Goal: Task Accomplishment & Management: Complete application form

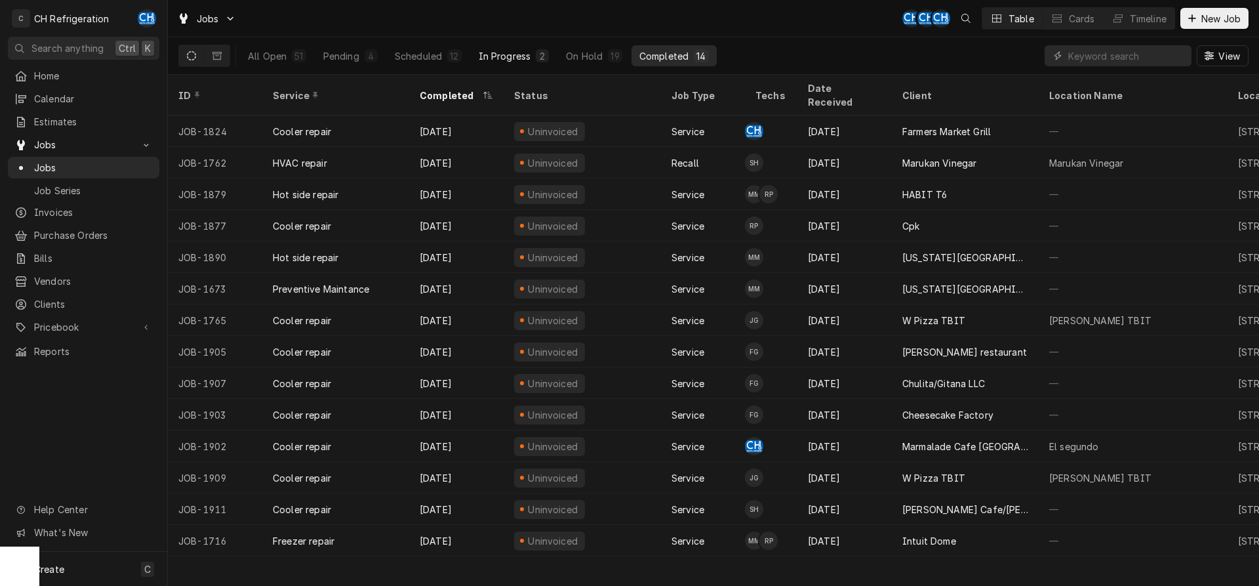
click at [514, 52] on div "In Progress" at bounding box center [505, 56] width 52 height 14
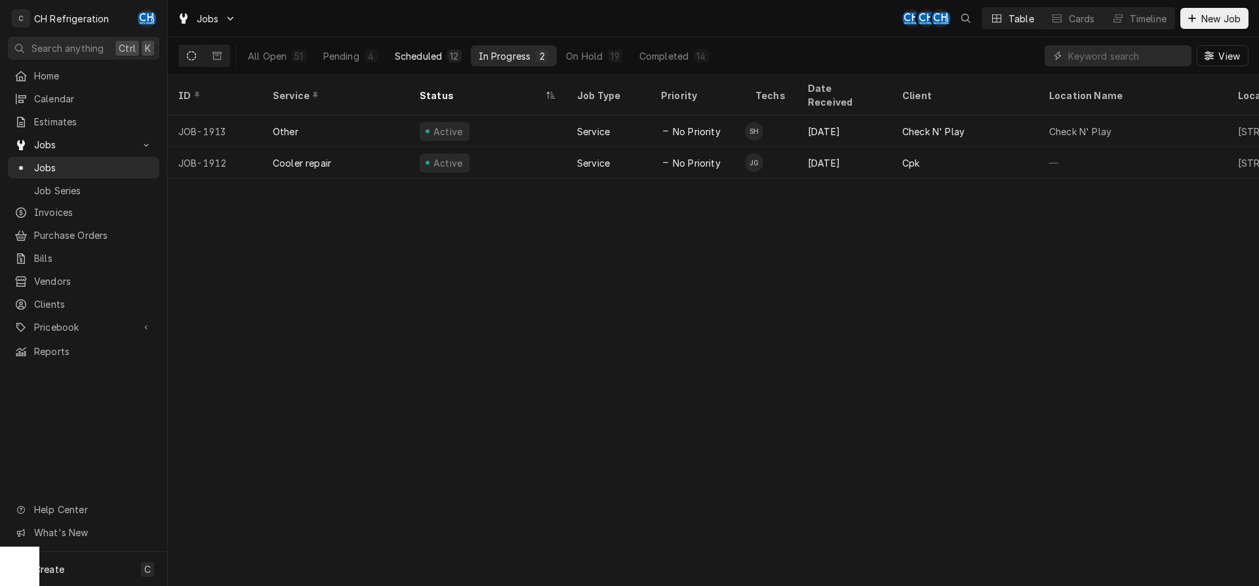
click at [428, 55] on div "Scheduled" at bounding box center [418, 56] width 47 height 14
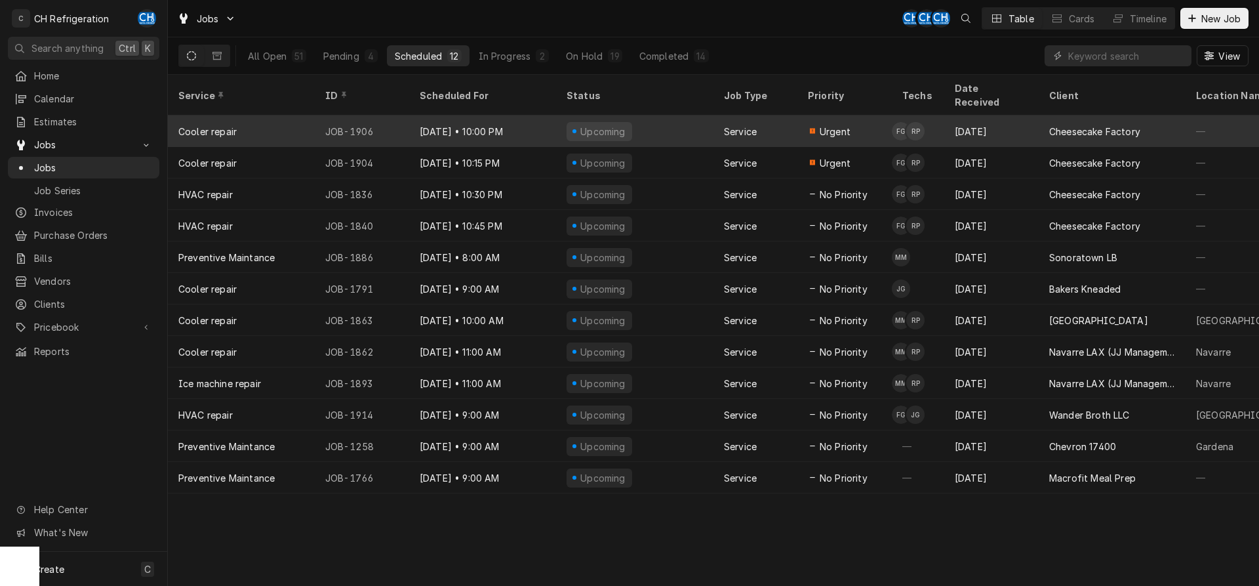
click at [966, 115] on div "Sep 6" at bounding box center [991, 130] width 94 height 31
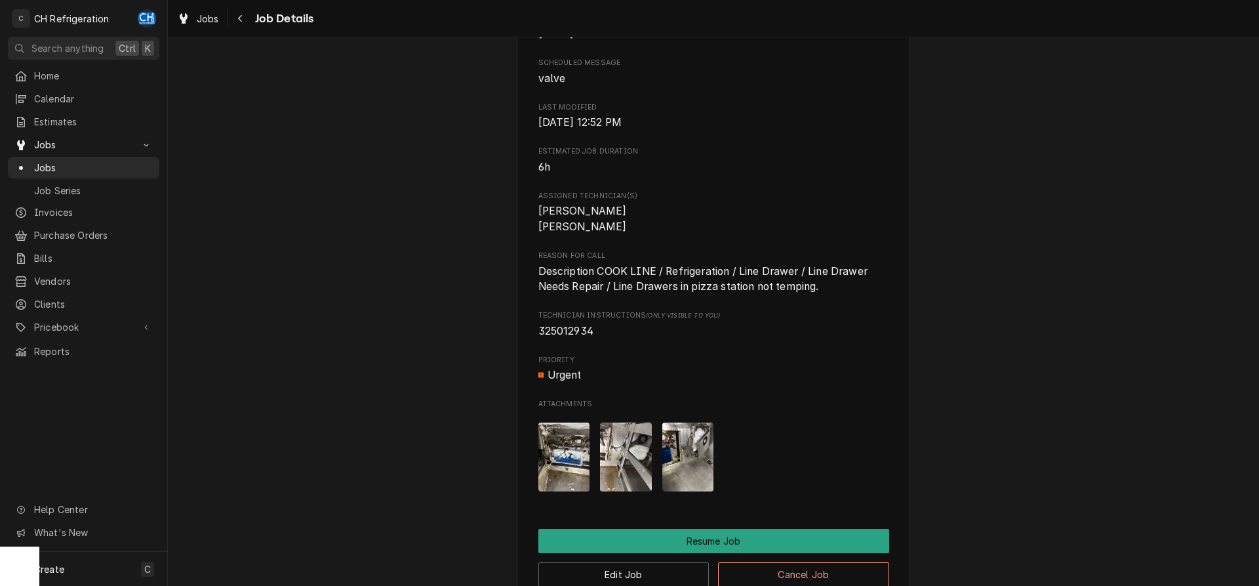
scroll to position [1100, 0]
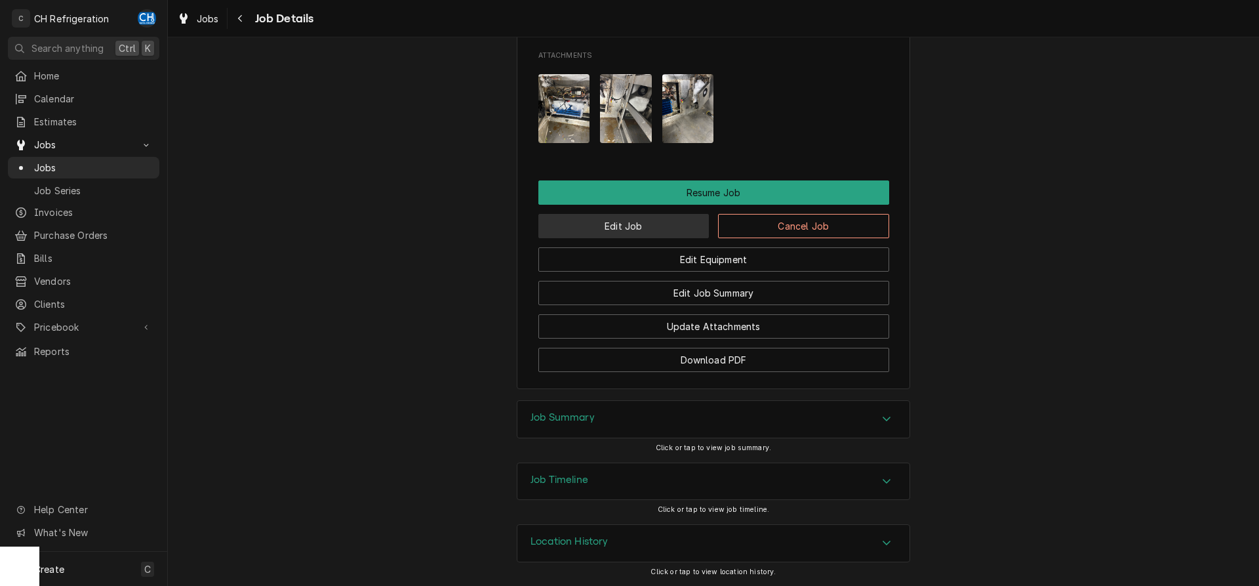
click at [631, 226] on button "Edit Job" at bounding box center [623, 226] width 171 height 24
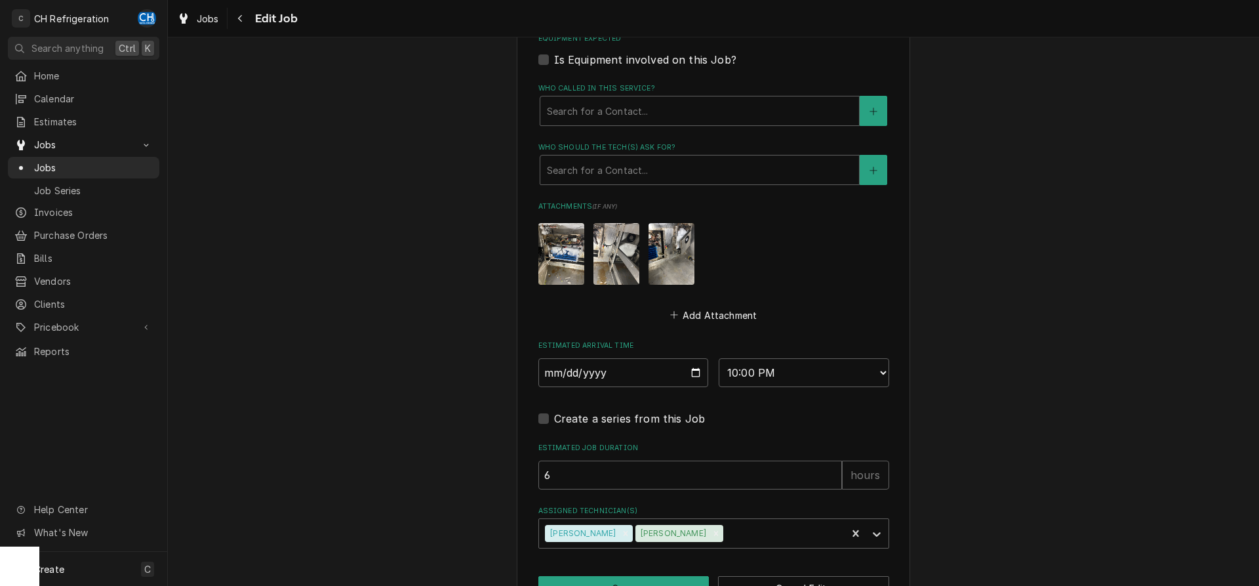
scroll to position [885, 0]
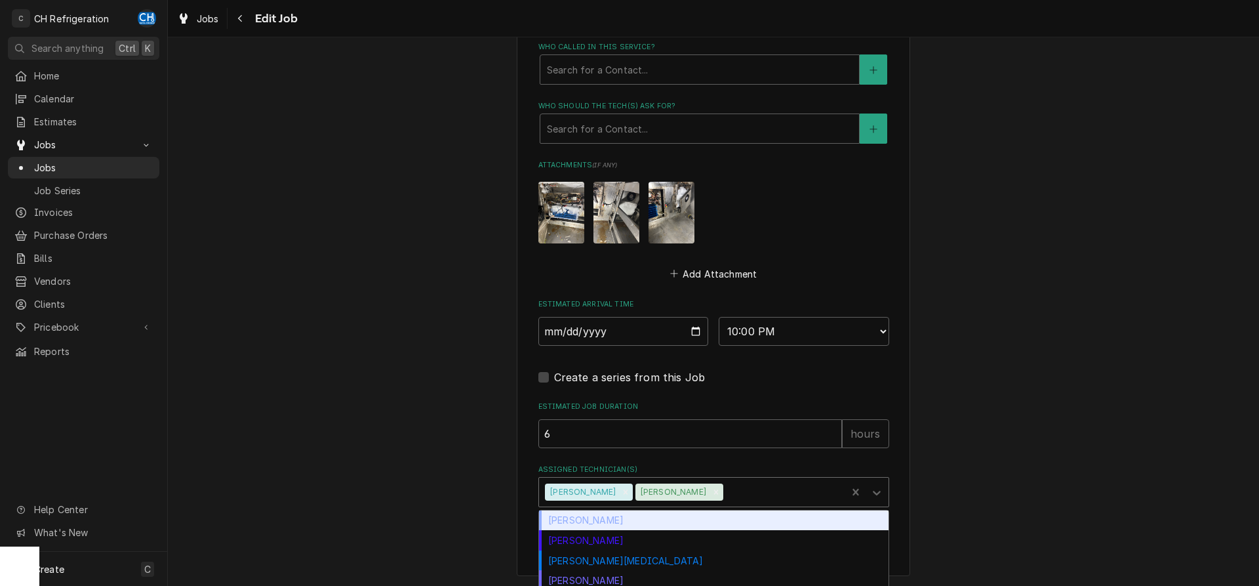
click at [751, 492] on div "Assigned Technician(s)" at bounding box center [783, 492] width 115 height 24
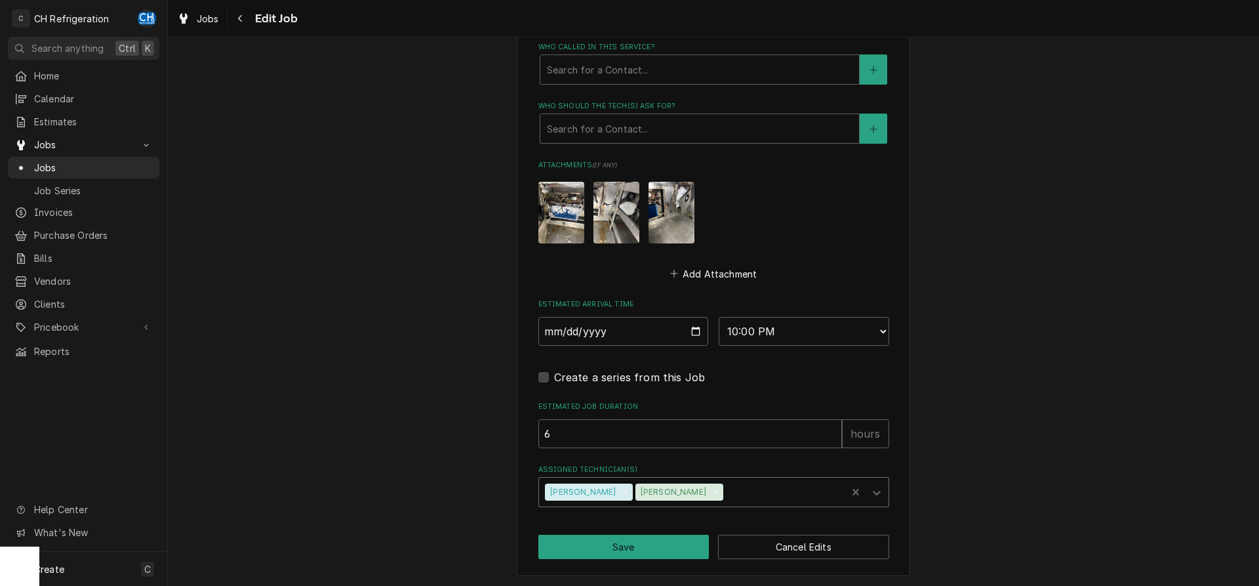
click at [730, 490] on div "Assigned Technician(s)" at bounding box center [783, 492] width 115 height 24
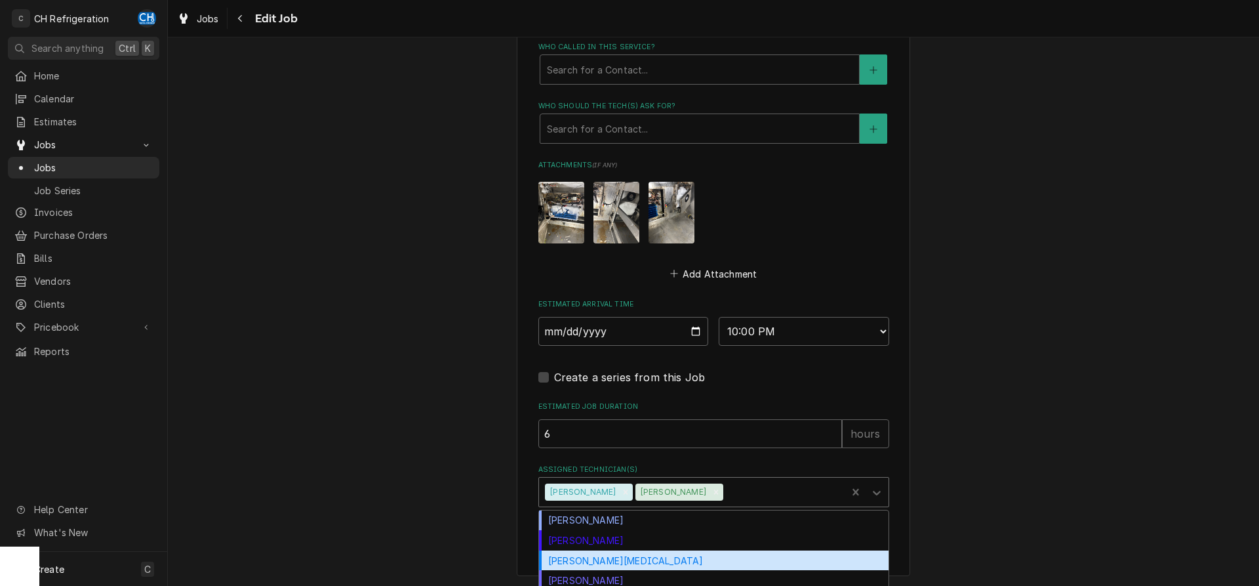
click at [612, 561] on div "Moises Melena" at bounding box center [713, 560] width 349 height 20
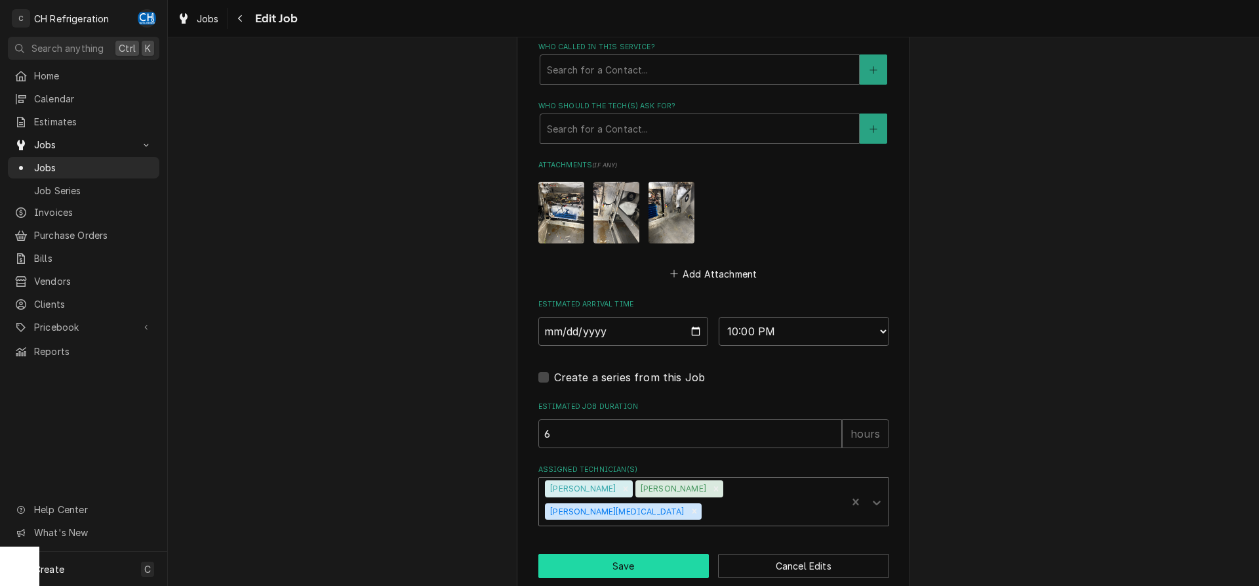
click at [632, 553] on button "Save" at bounding box center [623, 565] width 171 height 24
type textarea "x"
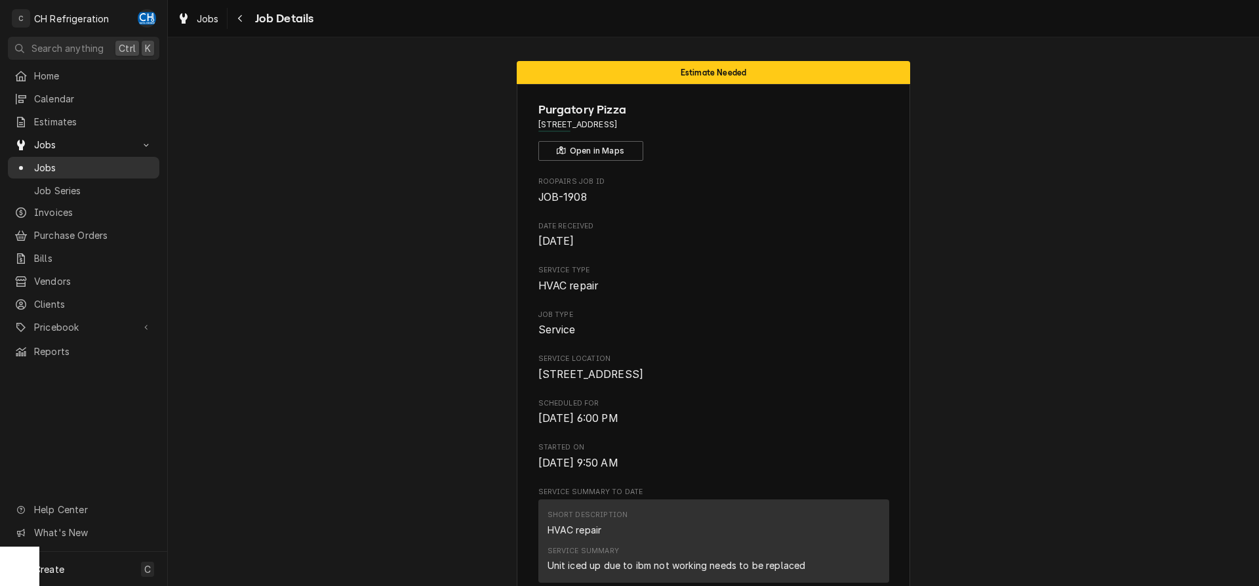
click at [54, 161] on span "Jobs" at bounding box center [93, 168] width 119 height 14
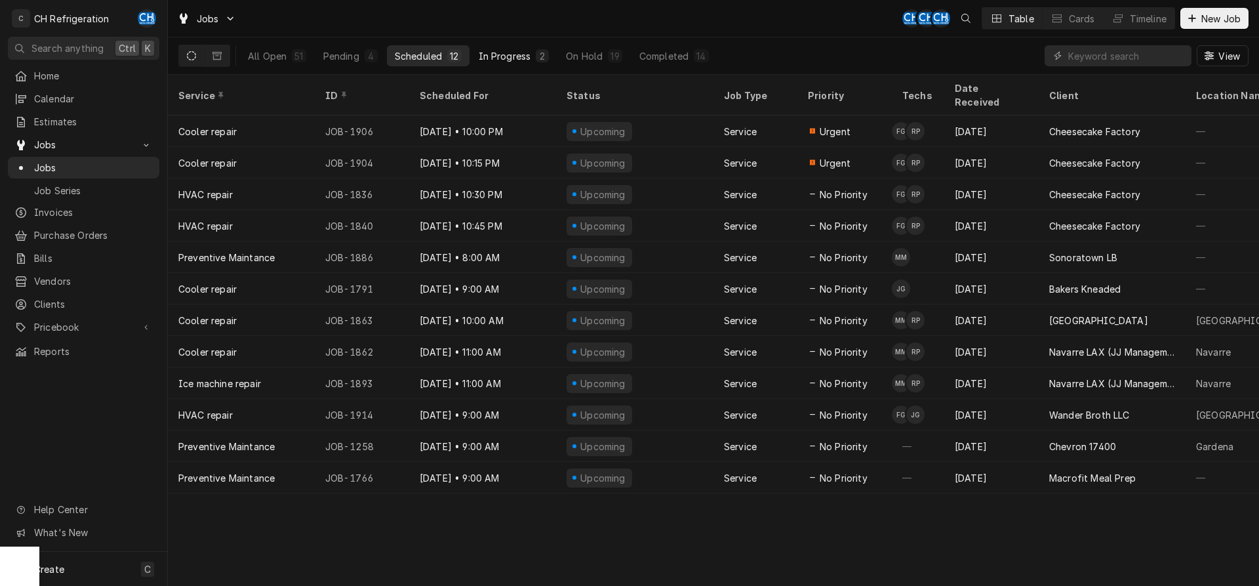
click at [503, 64] on button "In Progress 2" at bounding box center [514, 55] width 87 height 21
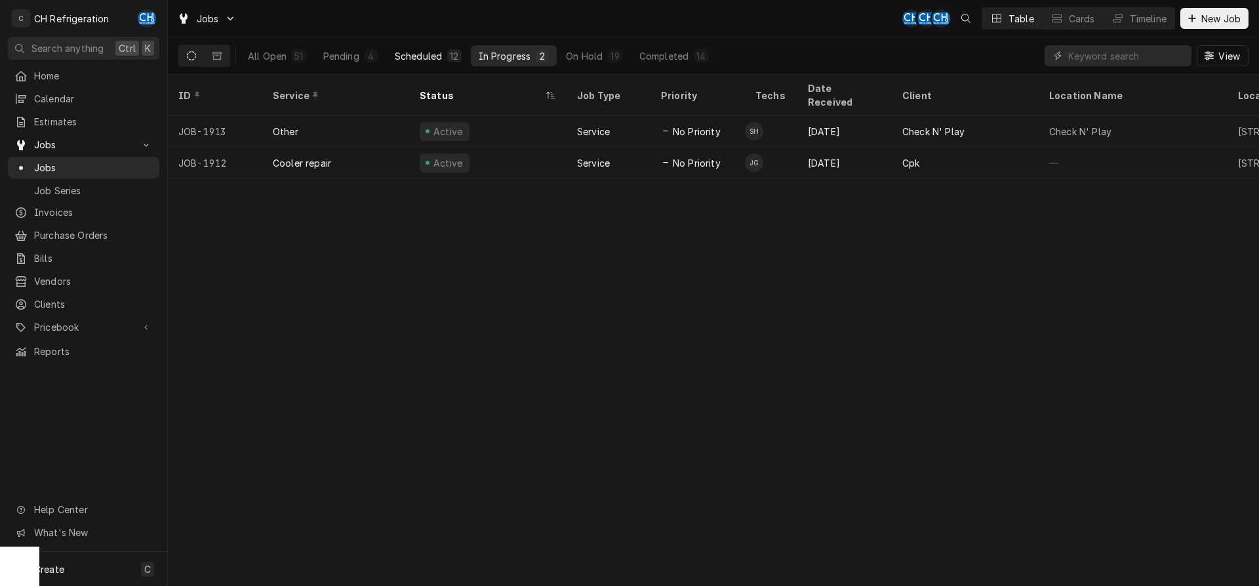
click at [411, 60] on div "Scheduled" at bounding box center [418, 56] width 47 height 14
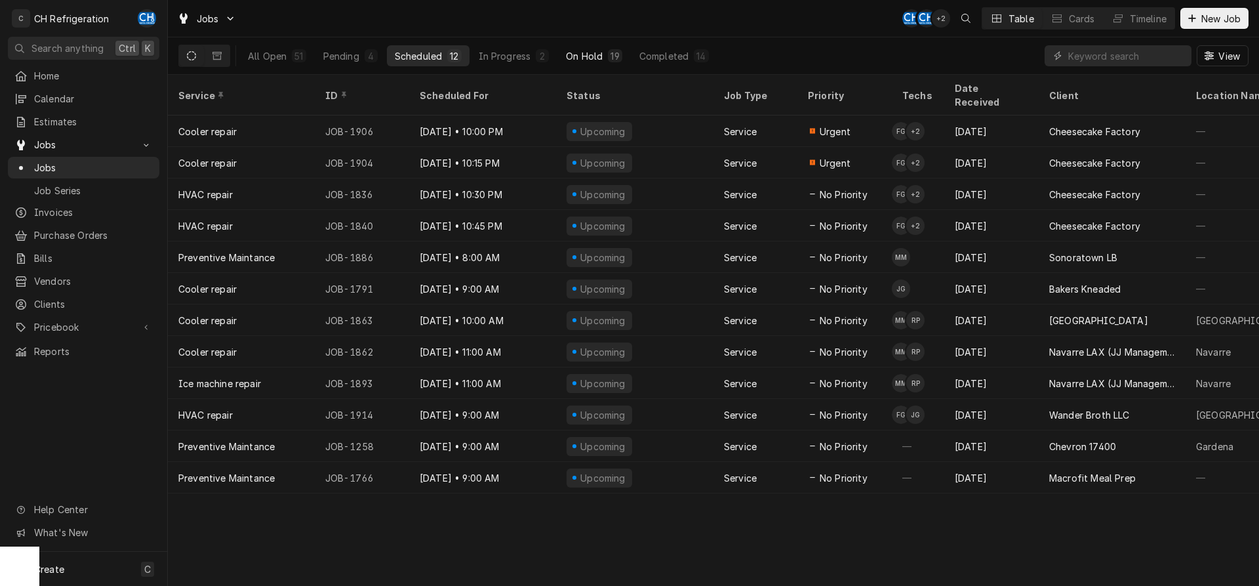
click at [591, 50] on div "On Hold" at bounding box center [584, 56] width 37 height 14
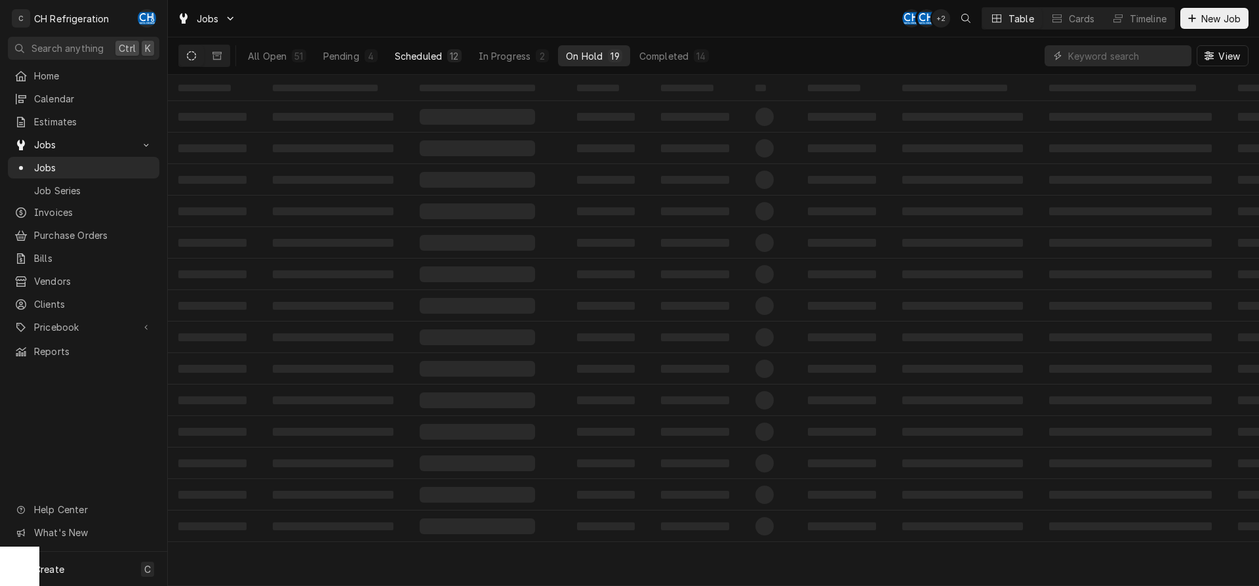
click at [428, 53] on div "Scheduled" at bounding box center [418, 56] width 47 height 14
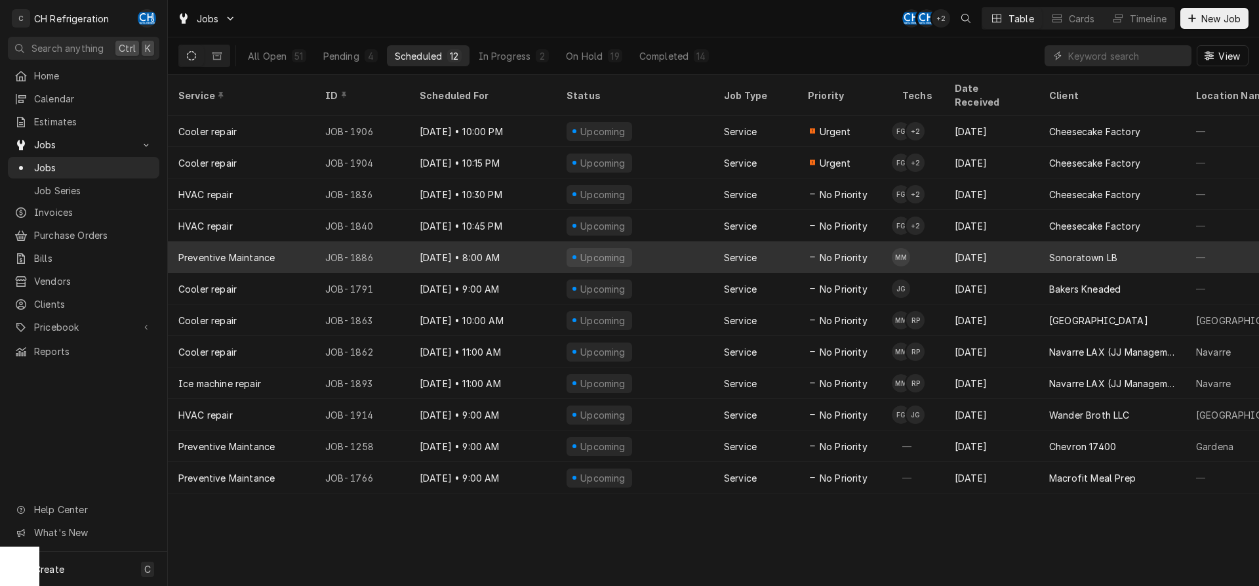
click at [1007, 242] on div "Sep 4" at bounding box center [991, 256] width 94 height 31
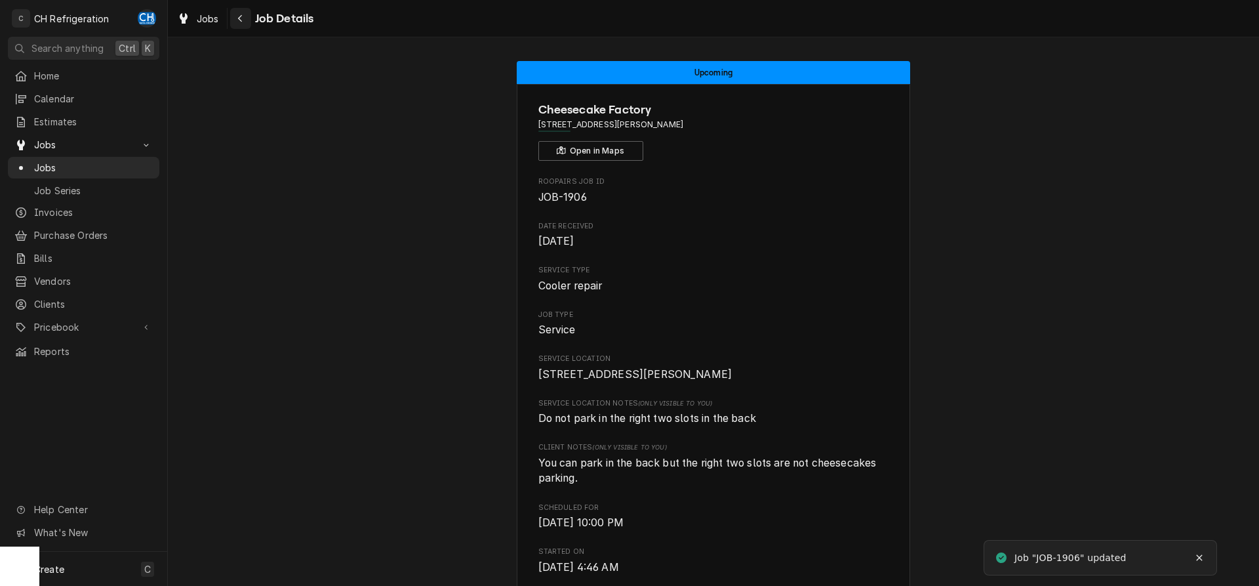
click at [236, 14] on div "Navigate back" at bounding box center [240, 18] width 13 height 13
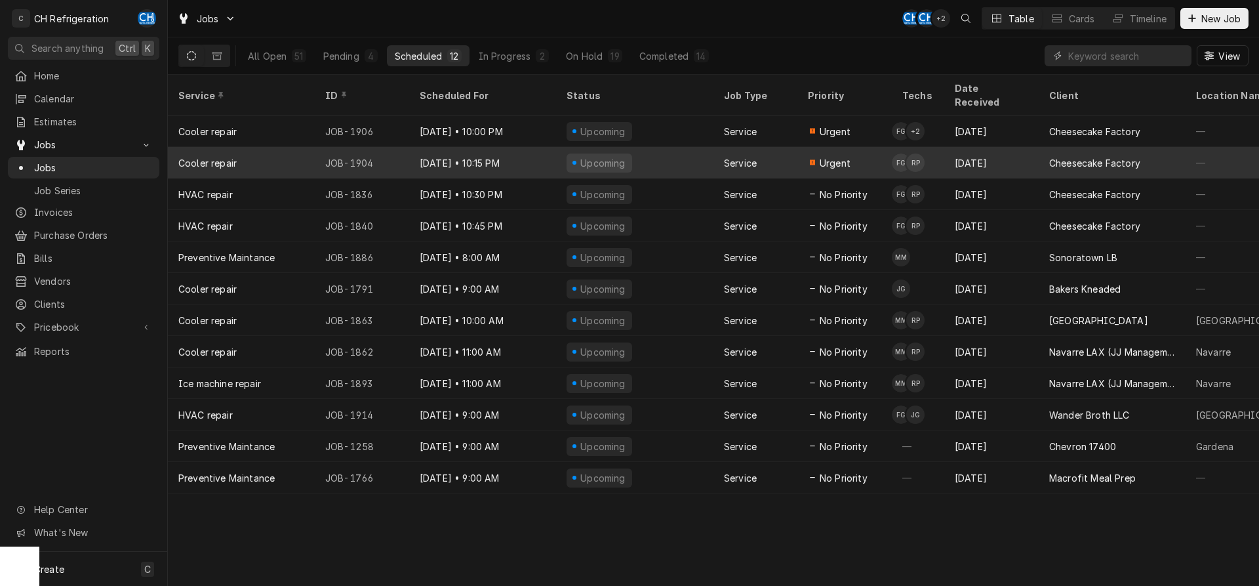
click at [706, 147] on div "Upcoming" at bounding box center [634, 162] width 157 height 31
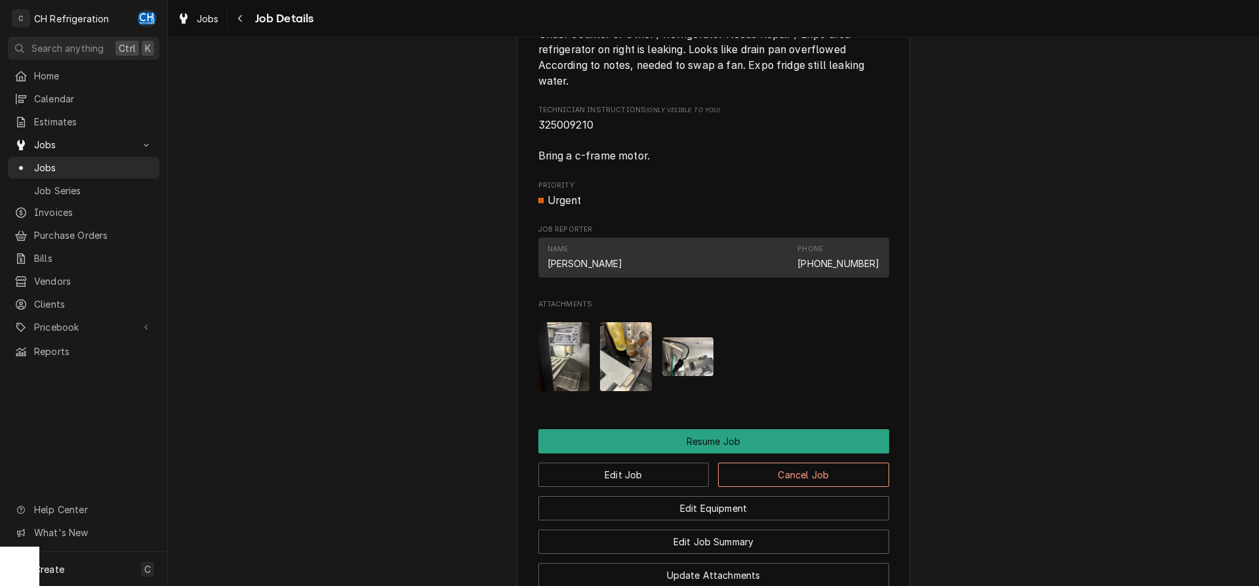
scroll to position [1267, 0]
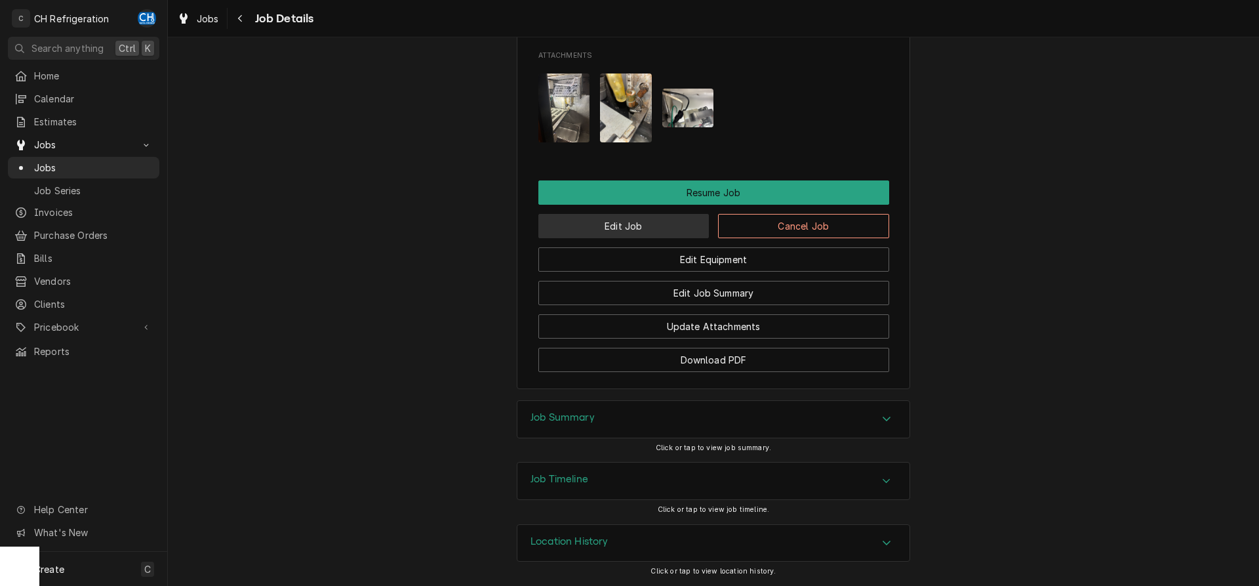
click at [624, 234] on button "Edit Job" at bounding box center [623, 226] width 171 height 24
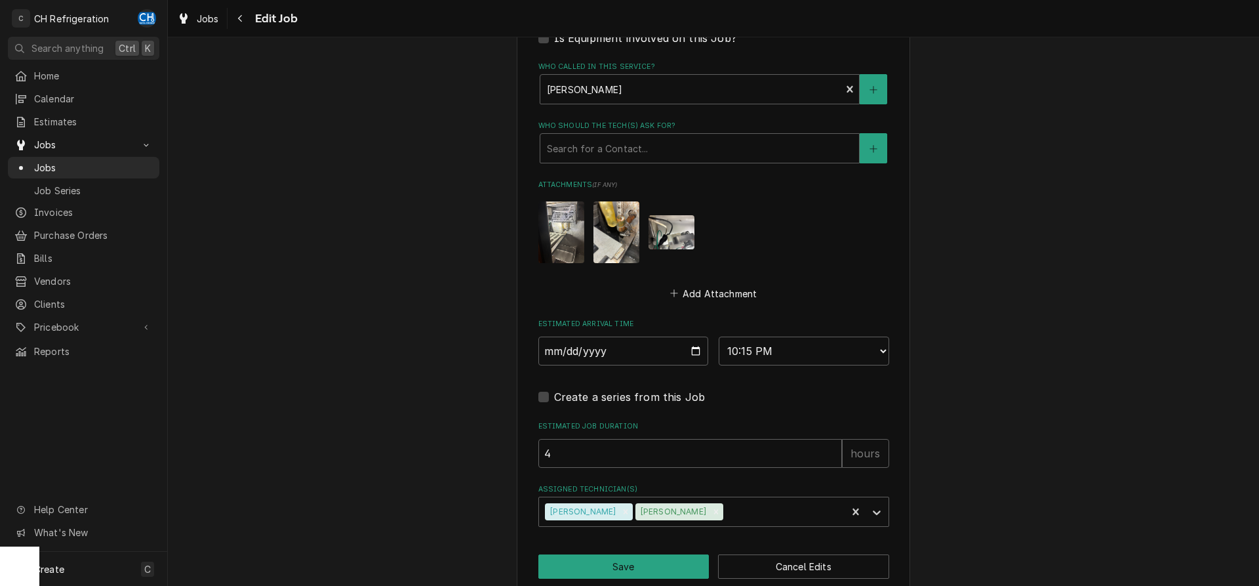
scroll to position [932, 0]
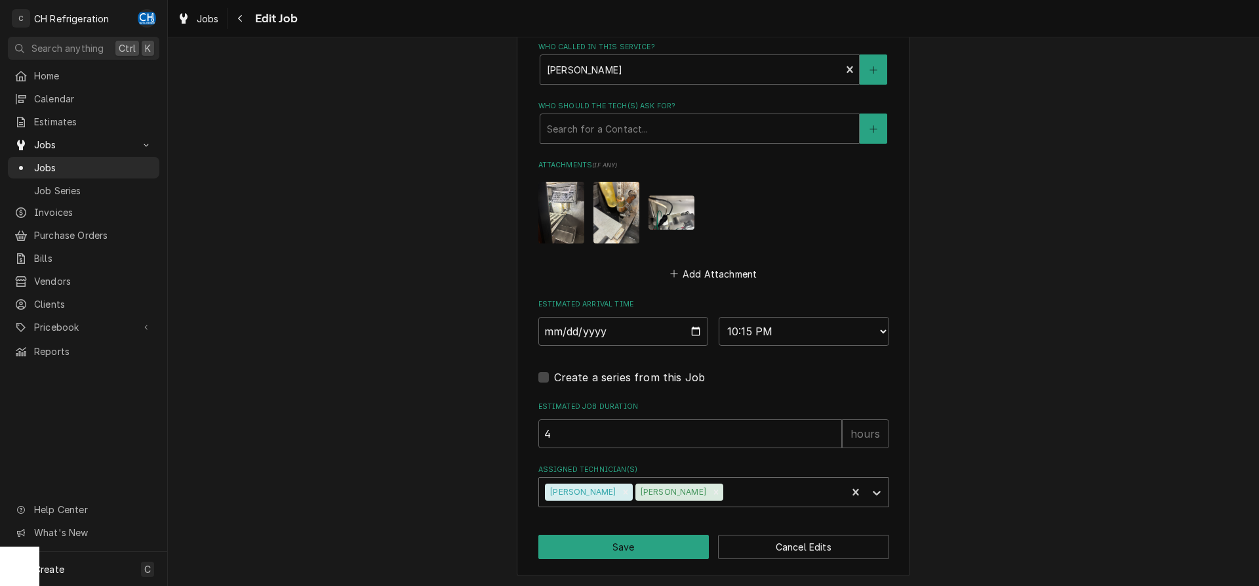
click at [732, 497] on div "Assigned Technician(s)" at bounding box center [783, 492] width 115 height 24
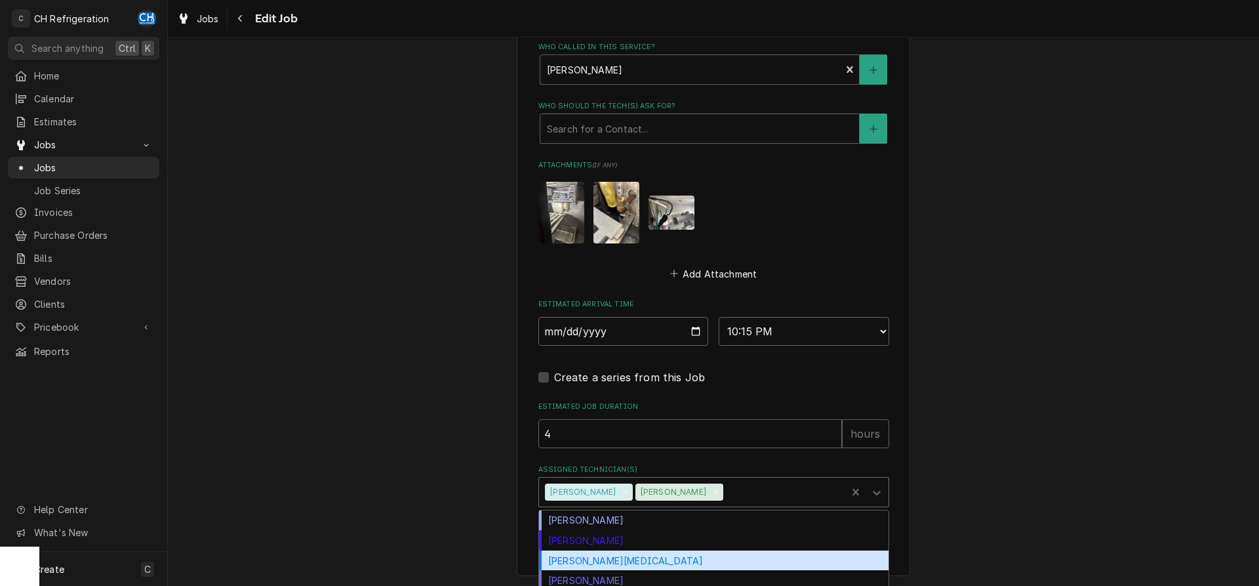
click at [685, 560] on div "[PERSON_NAME][MEDICAL_DATA]" at bounding box center [713, 560] width 349 height 20
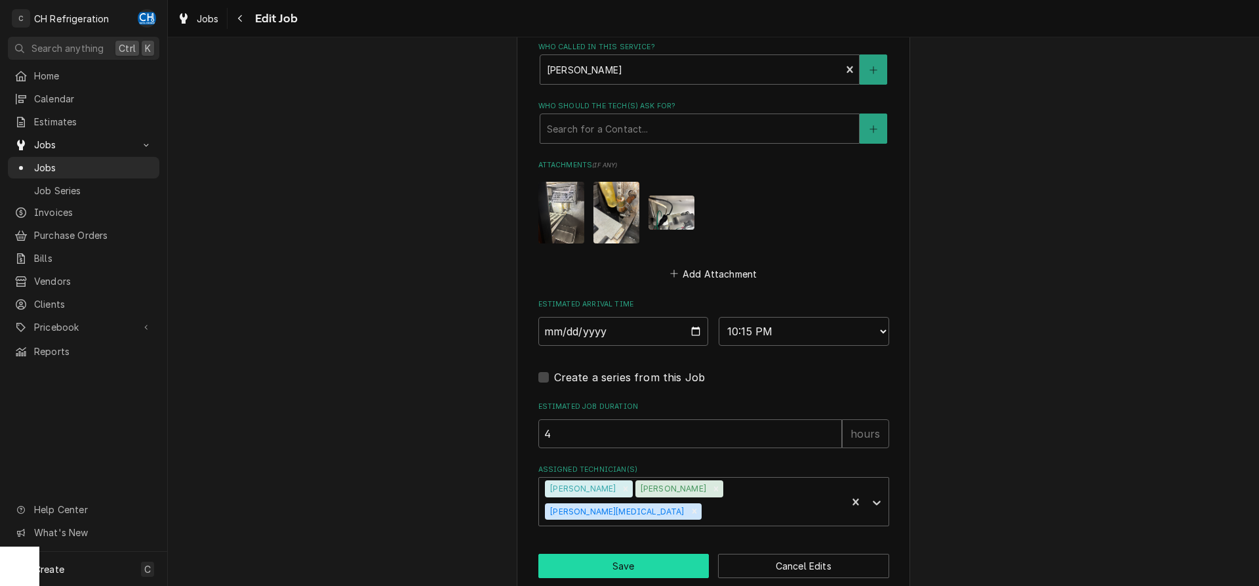
click at [625, 553] on button "Save" at bounding box center [623, 565] width 171 height 24
type textarea "x"
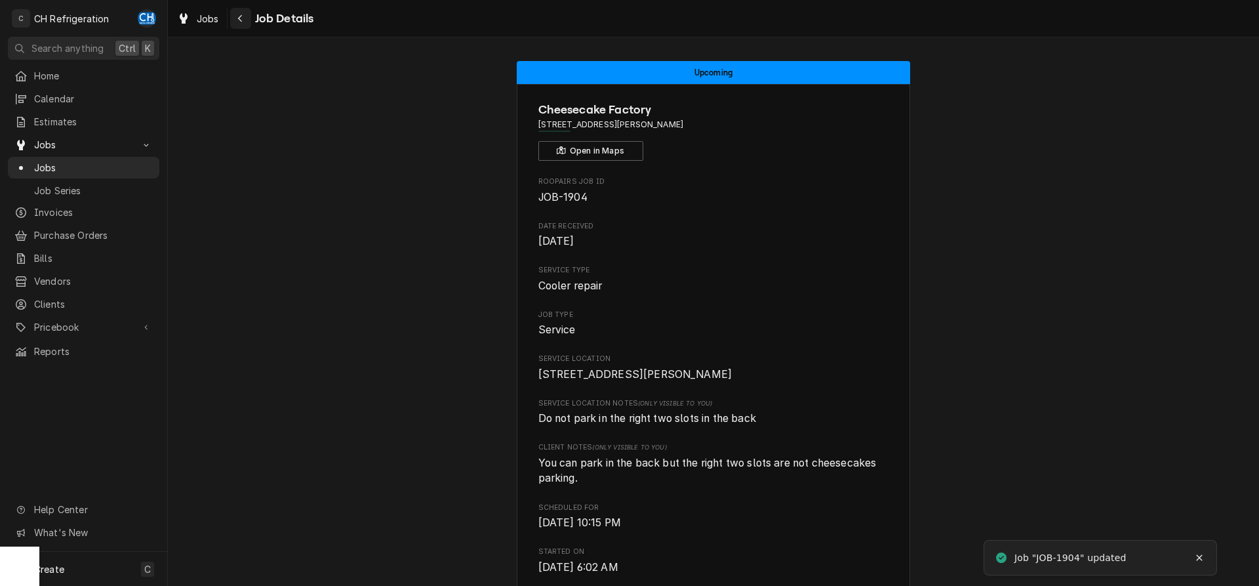
click at [243, 18] on div "Navigate back" at bounding box center [240, 18] width 13 height 13
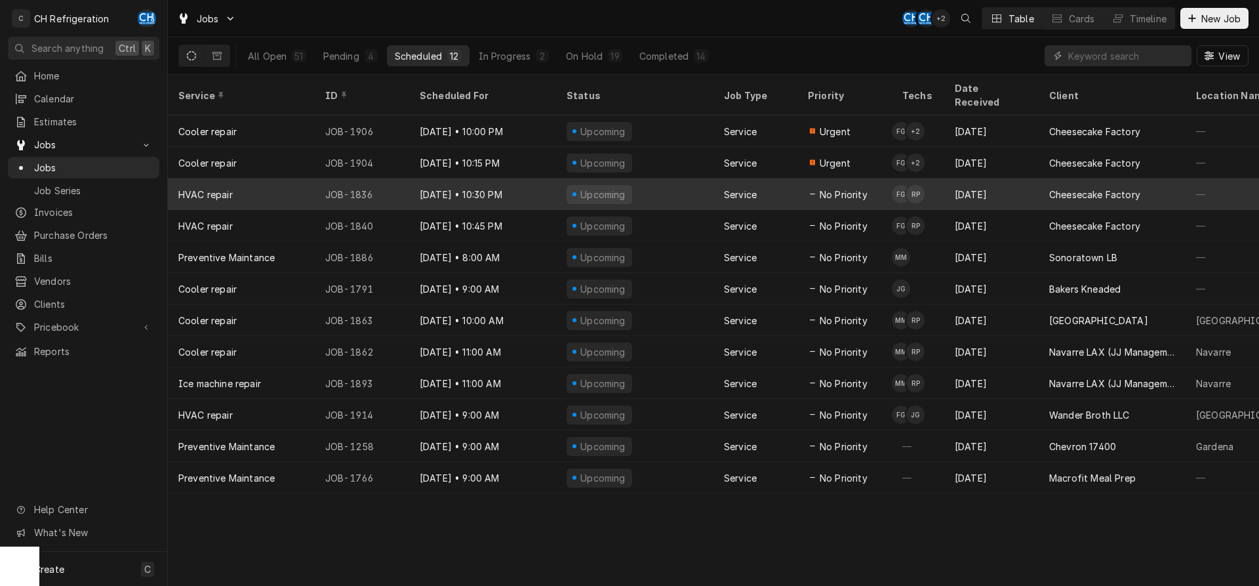
click at [956, 184] on div "Aug 29" at bounding box center [991, 193] width 94 height 31
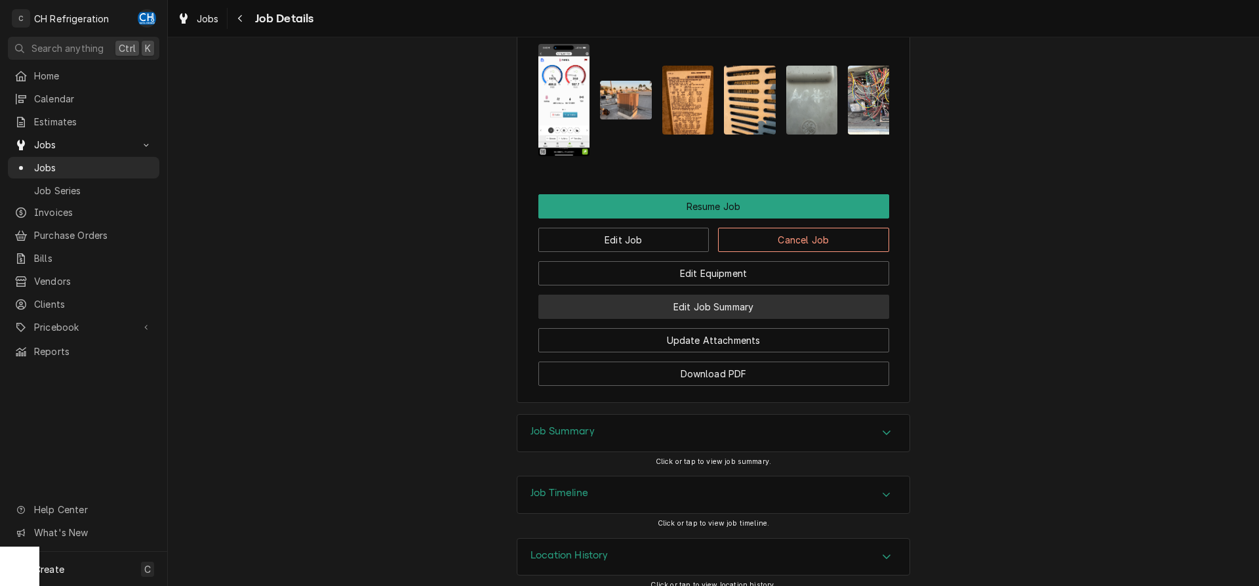
scroll to position [1233, 0]
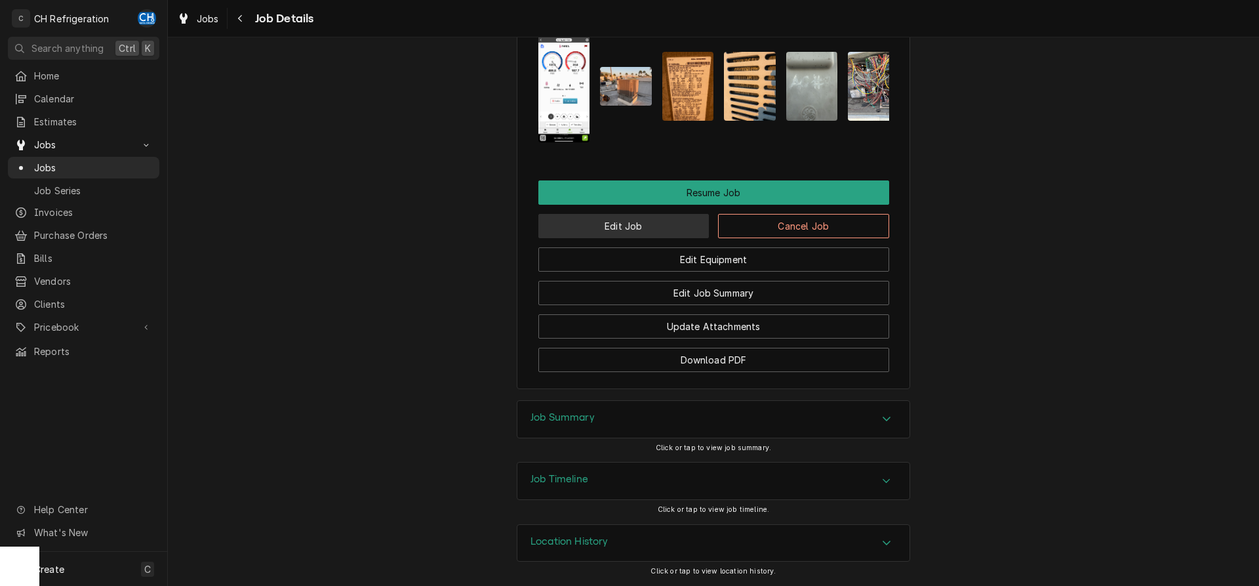
click at [627, 229] on button "Edit Job" at bounding box center [623, 226] width 171 height 24
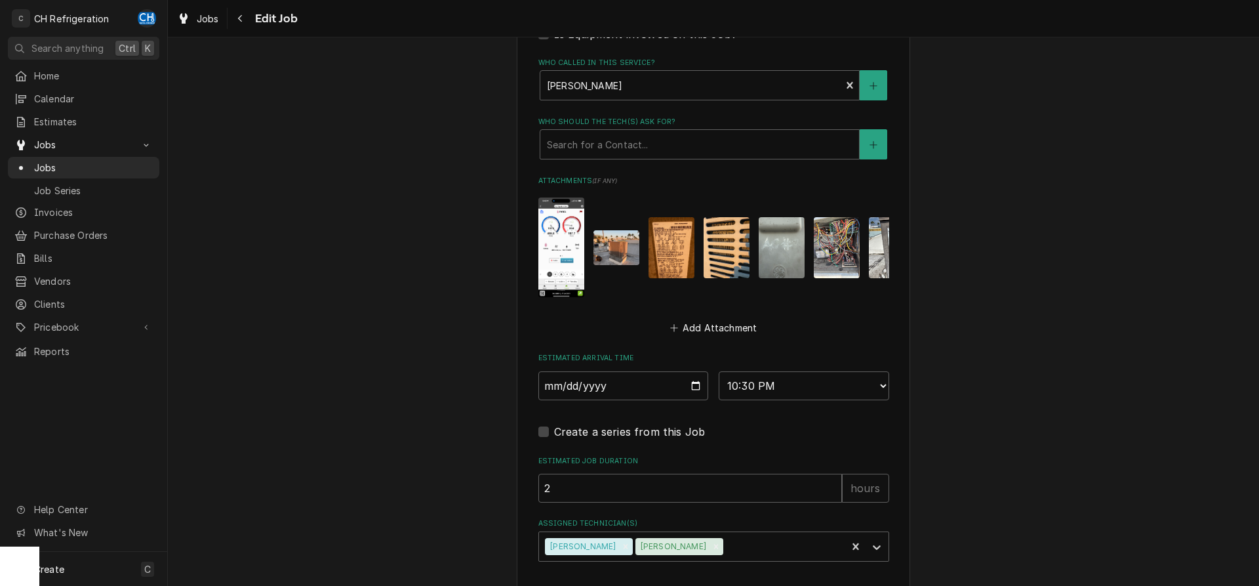
scroll to position [924, 0]
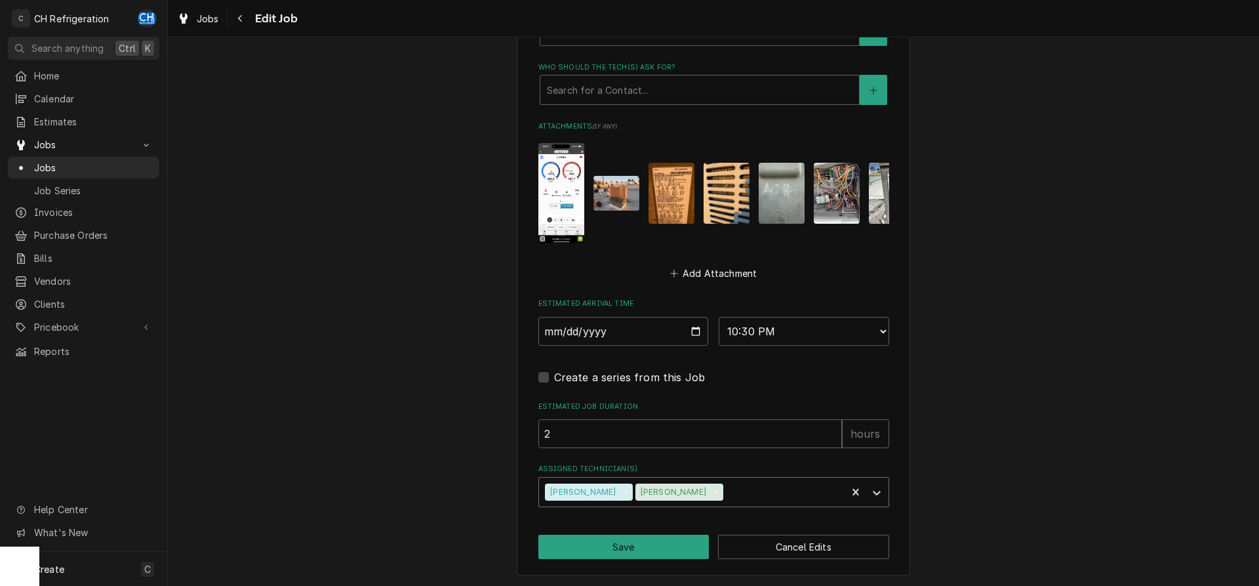
click at [754, 491] on div "Assigned Technician(s)" at bounding box center [783, 492] width 115 height 24
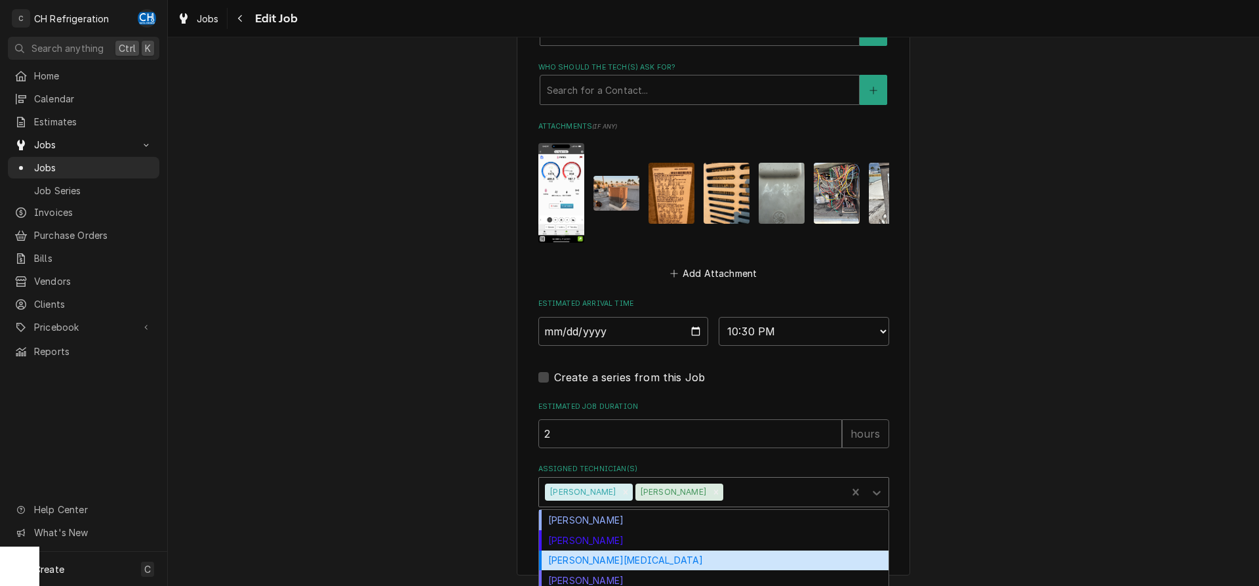
click at [621, 564] on div "Moises Melena" at bounding box center [713, 560] width 349 height 20
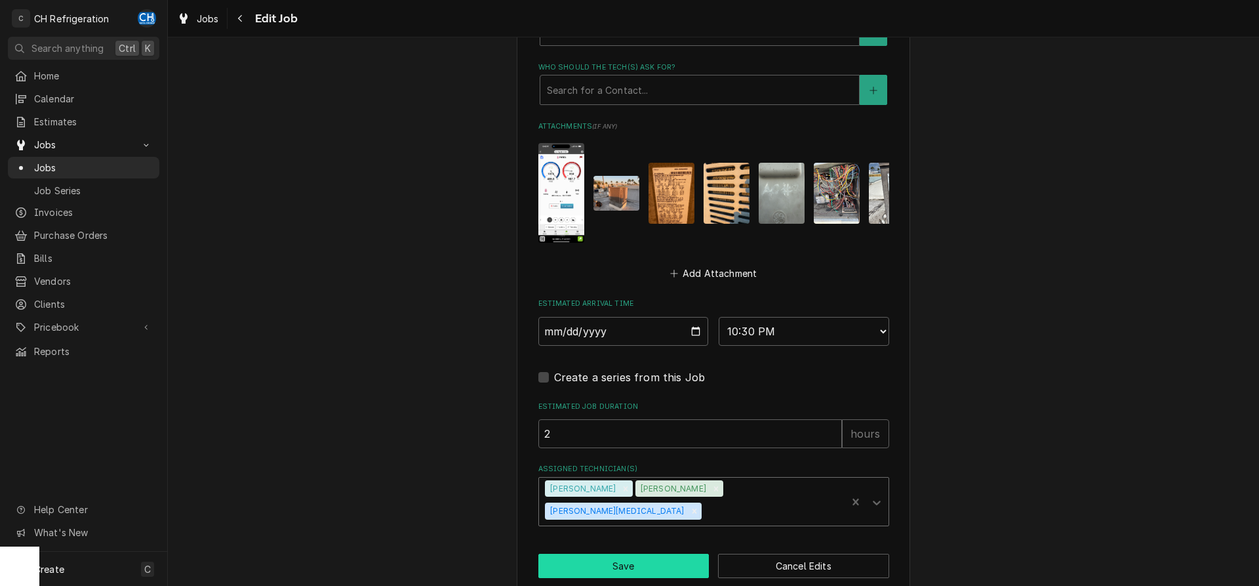
click at [613, 553] on button "Save" at bounding box center [623, 565] width 171 height 24
type textarea "x"
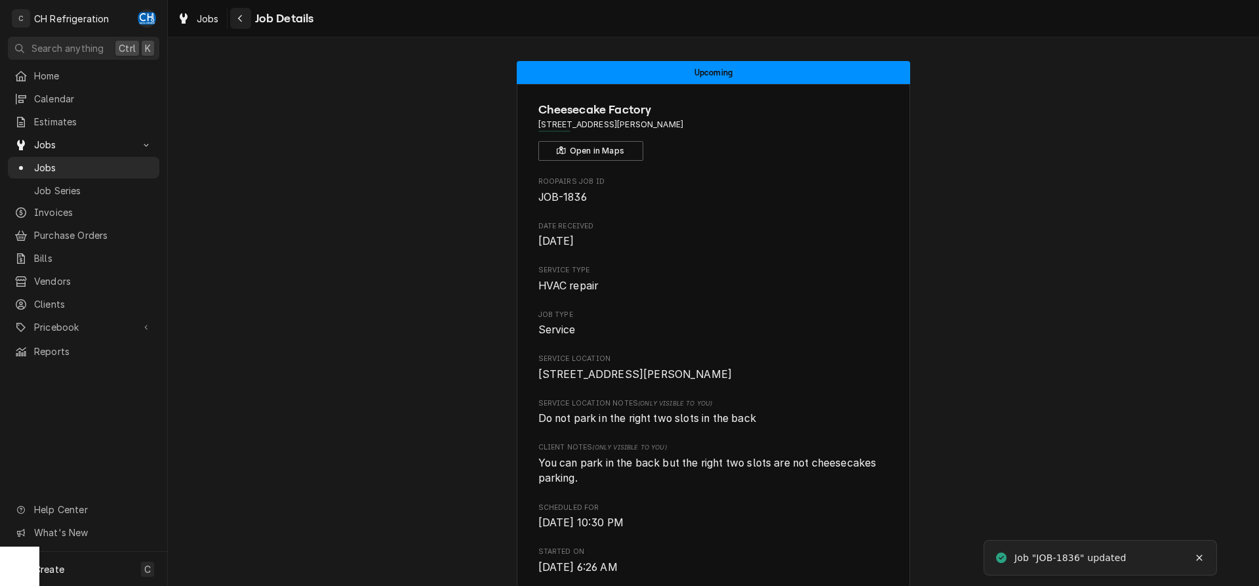
click at [242, 16] on icon "Navigate back" at bounding box center [240, 18] width 6 height 9
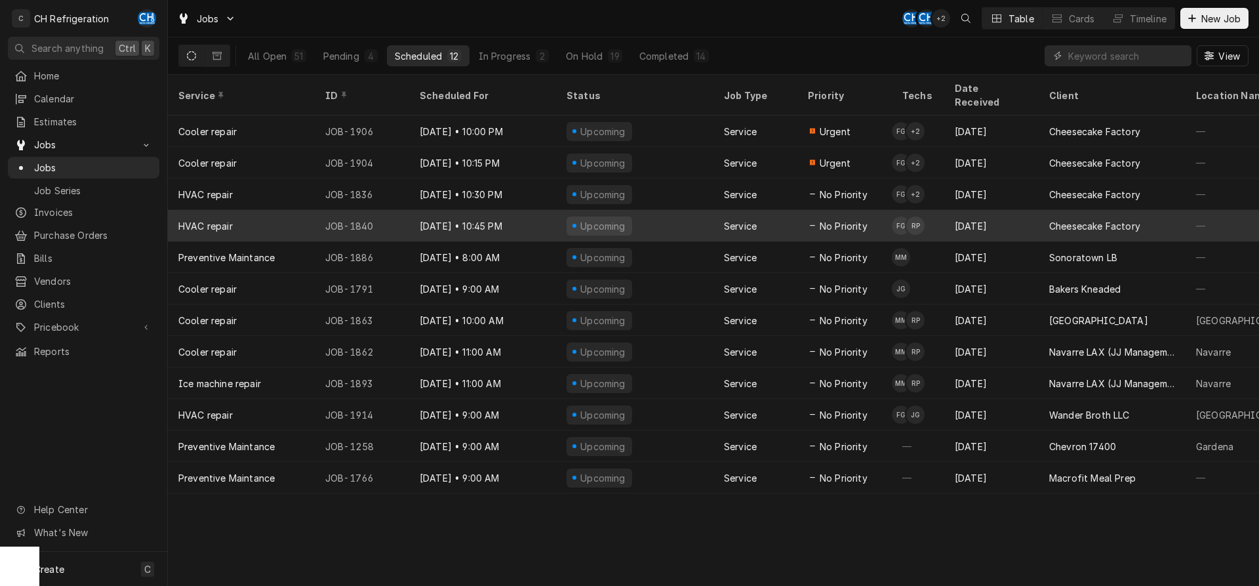
click at [921, 216] on div "Ruben Perez's Avatar" at bounding box center [915, 225] width 18 height 18
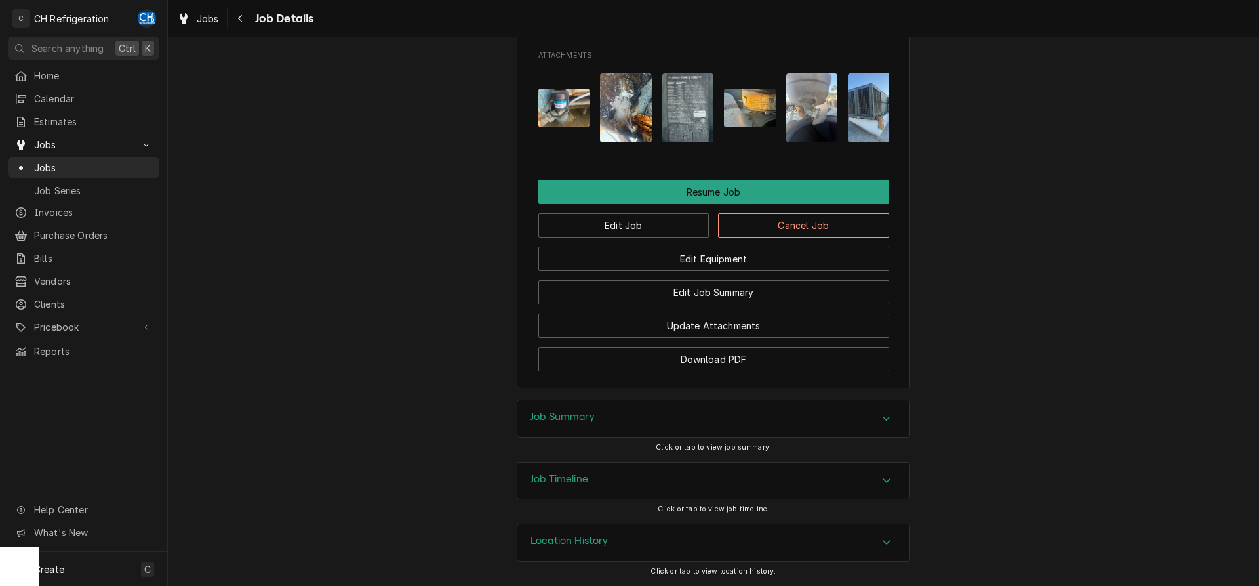
scroll to position [1250, 0]
click at [632, 228] on button "Edit Job" at bounding box center [623, 225] width 171 height 24
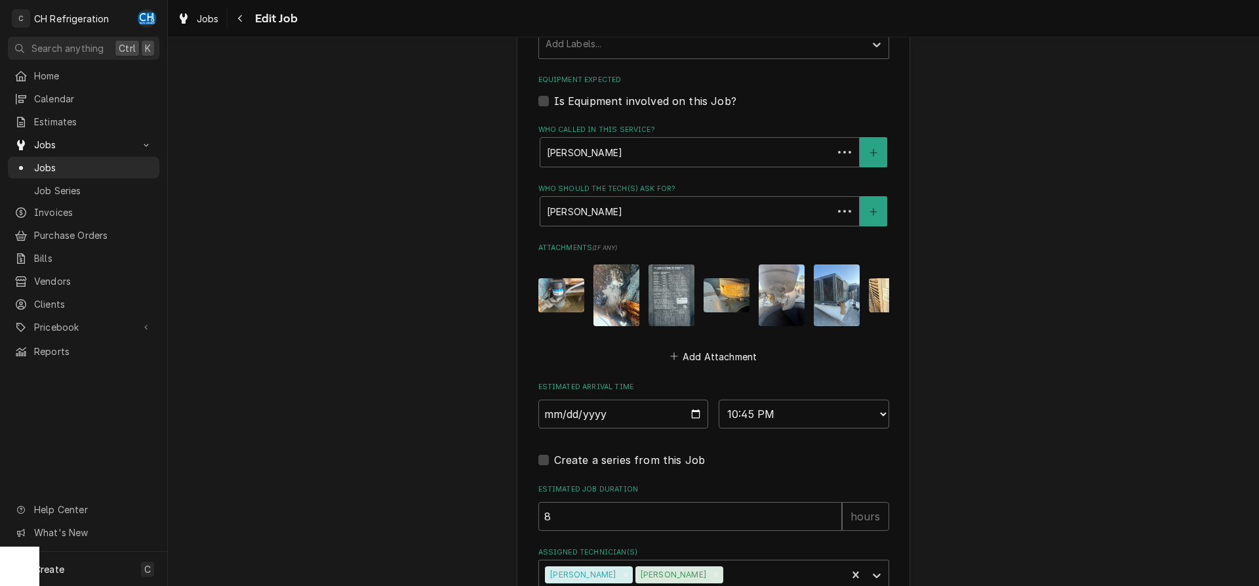
scroll to position [885, 0]
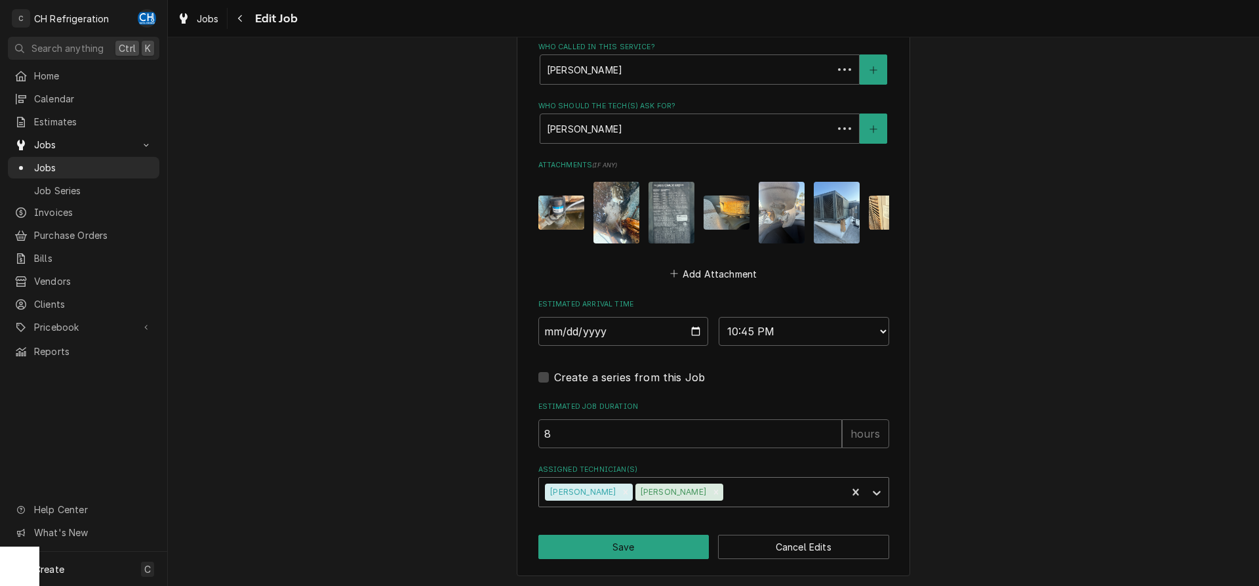
click at [726, 485] on div "Assigned Technician(s)" at bounding box center [783, 492] width 115 height 24
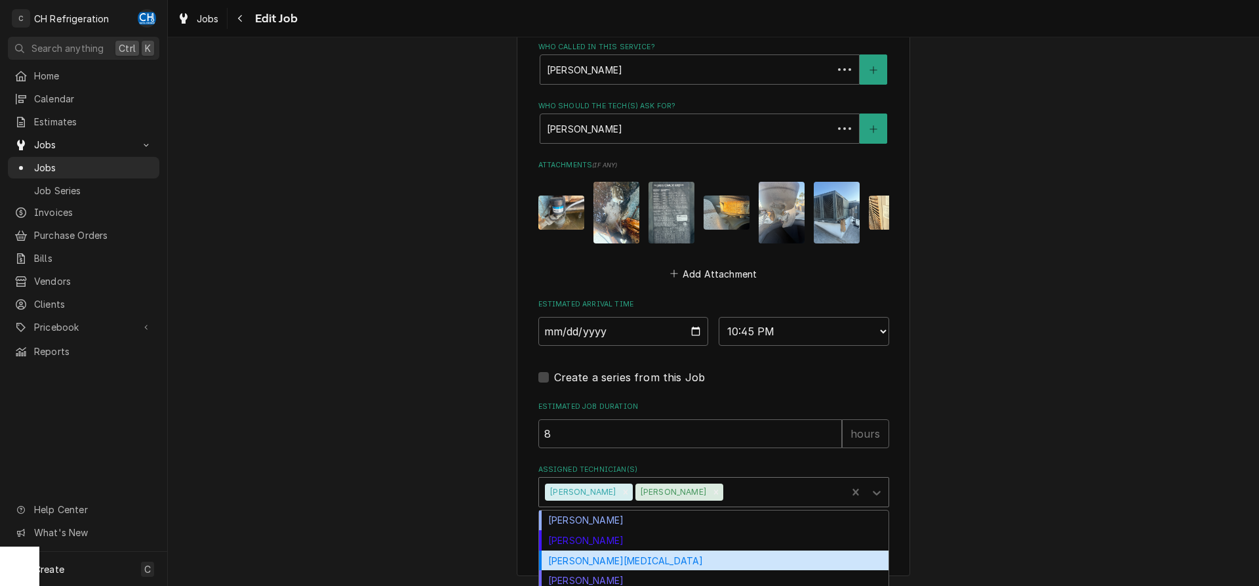
click at [608, 555] on div "[PERSON_NAME][MEDICAL_DATA]" at bounding box center [713, 560] width 349 height 20
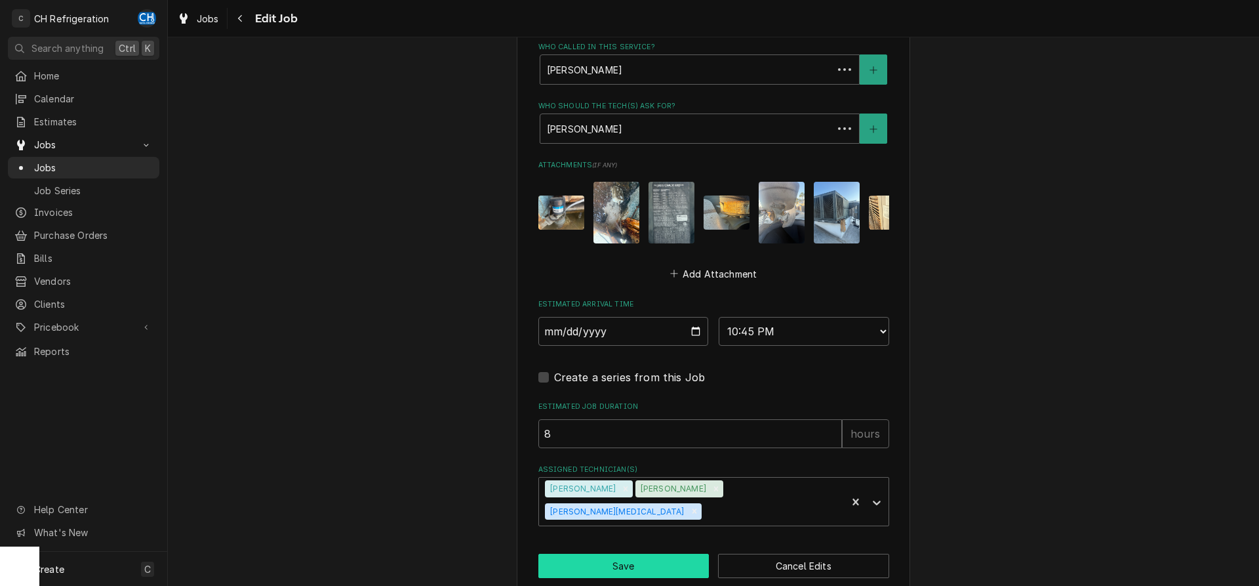
click at [615, 556] on button "Save" at bounding box center [623, 565] width 171 height 24
type textarea "x"
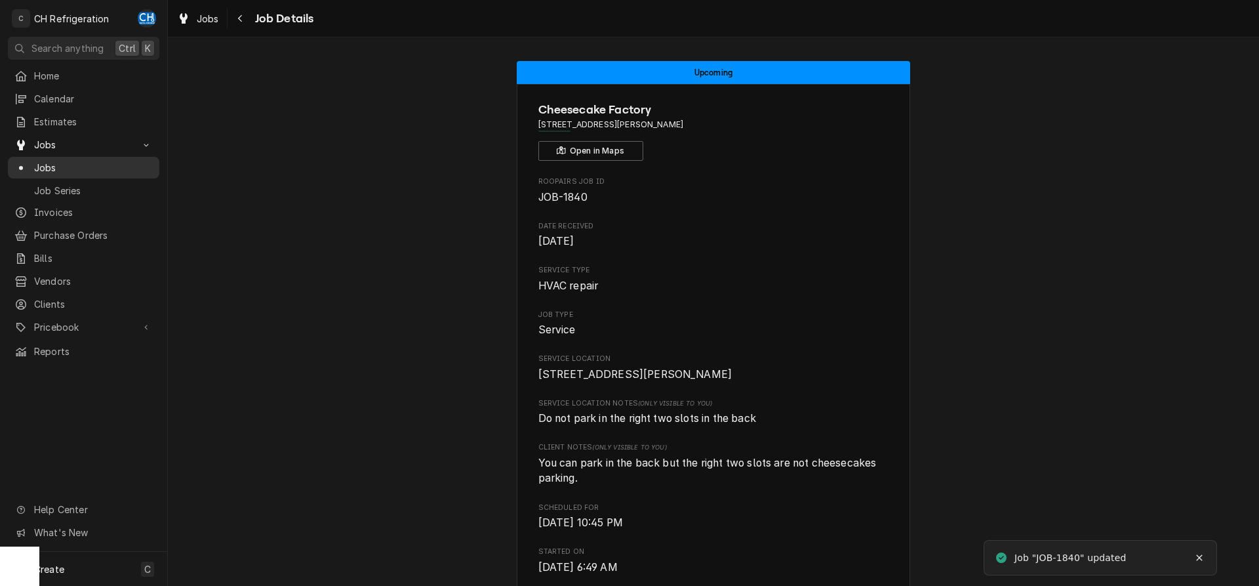
click at [56, 161] on span "Jobs" at bounding box center [93, 168] width 119 height 14
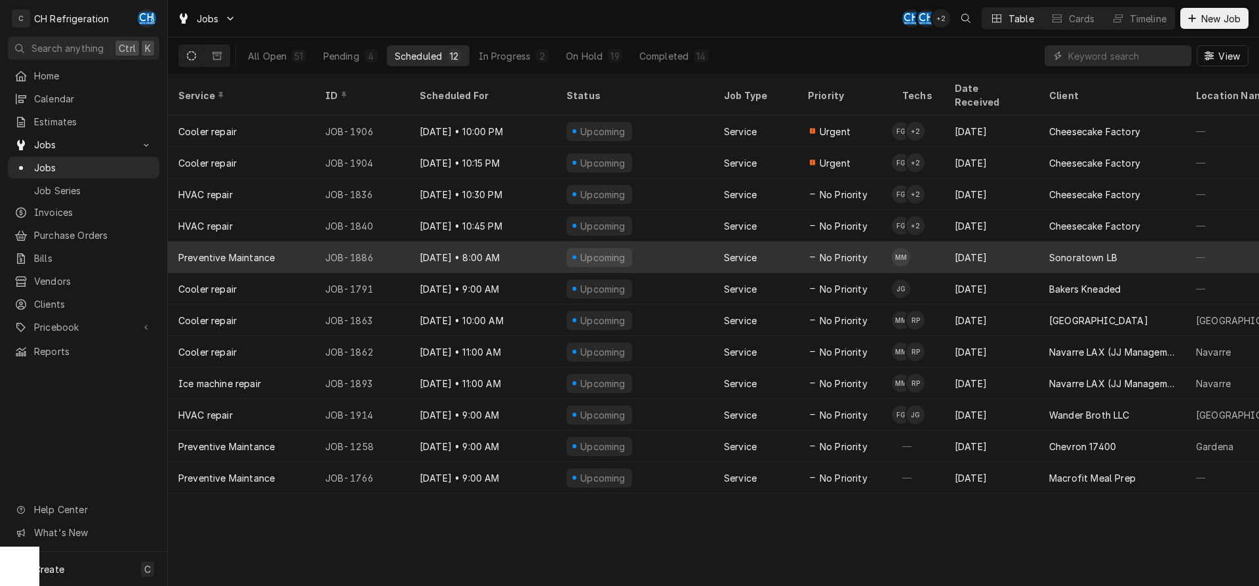
click at [1072, 250] on div "Sonoratown LB" at bounding box center [1083, 257] width 68 height 14
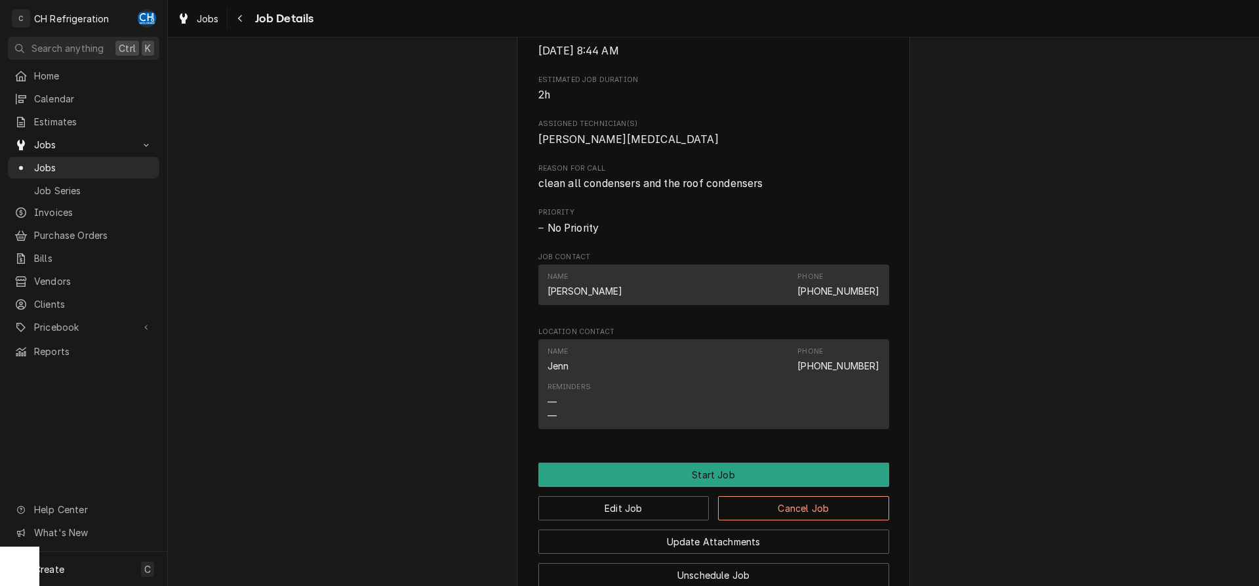
scroll to position [602, 0]
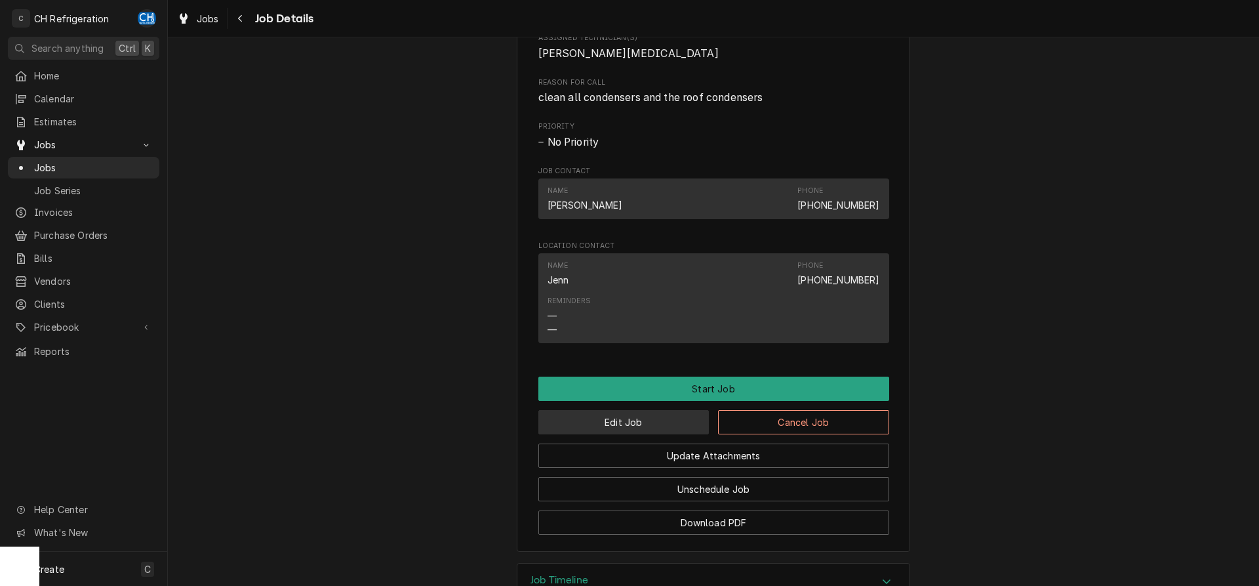
click at [605, 434] on button "Edit Job" at bounding box center [623, 422] width 171 height 24
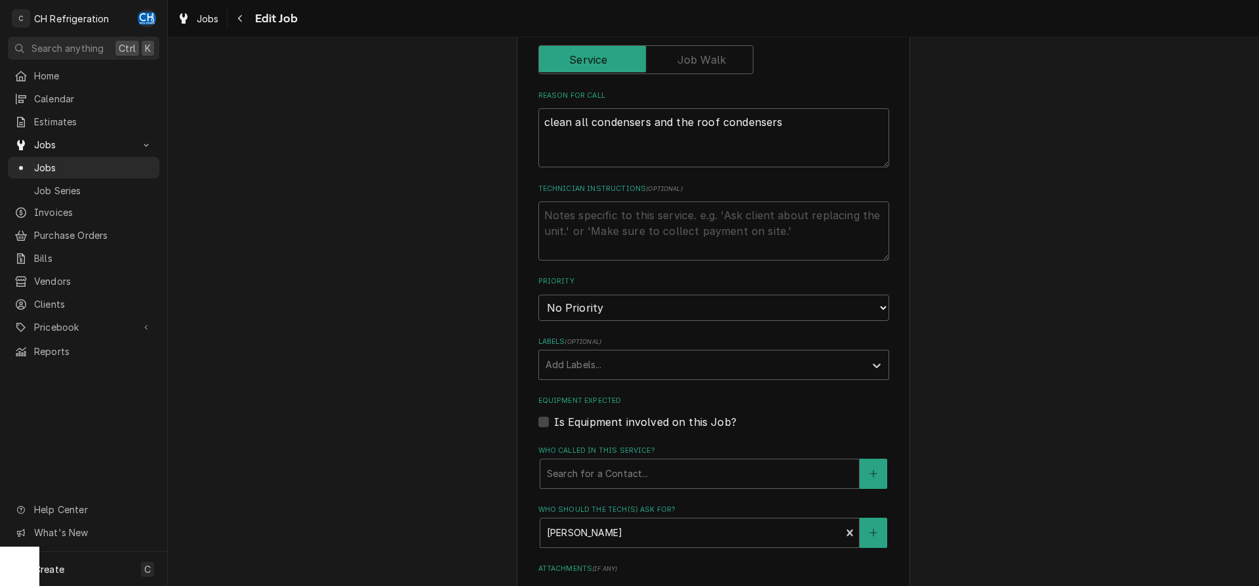
scroll to position [803, 0]
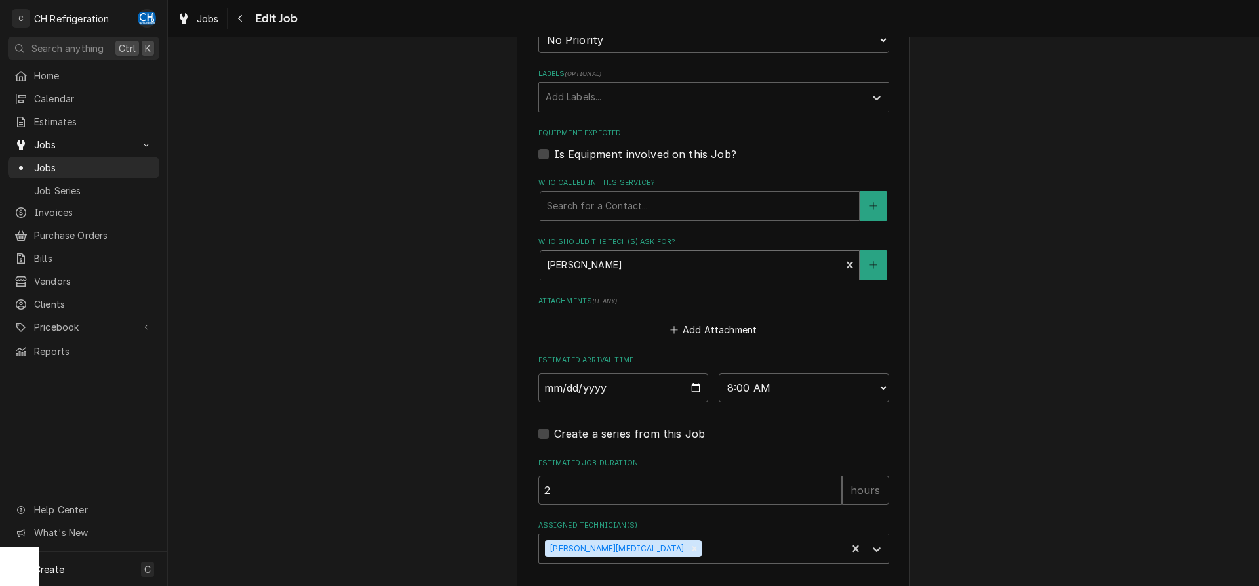
type textarea "x"
click at [644, 253] on div "Who should the tech(s) ask for?" at bounding box center [691, 265] width 288 height 24
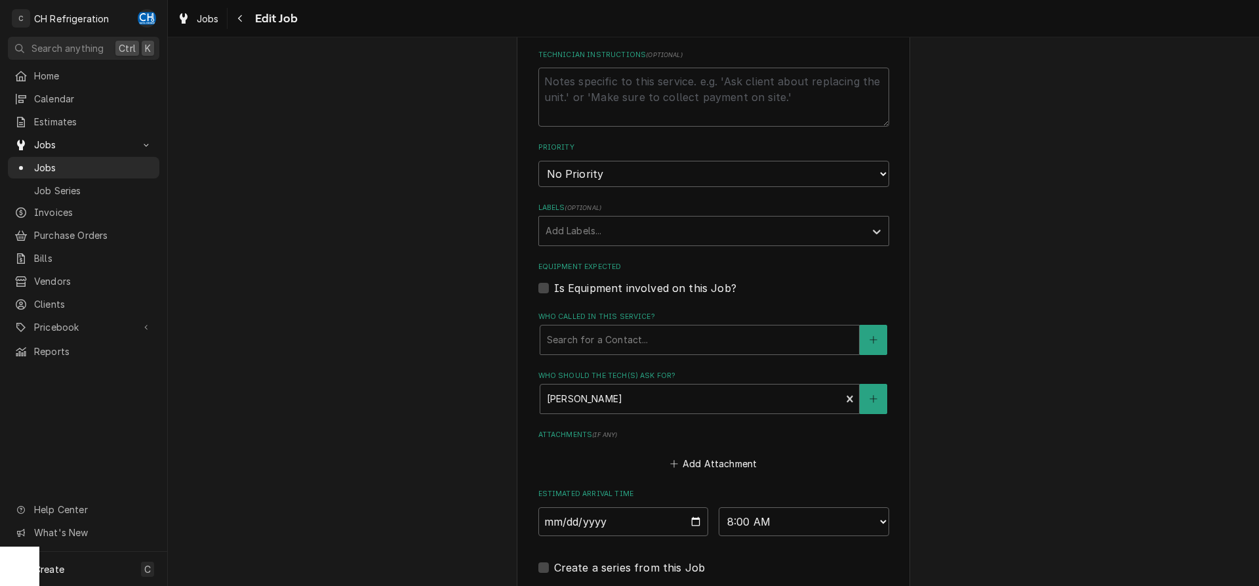
scroll to position [843, 0]
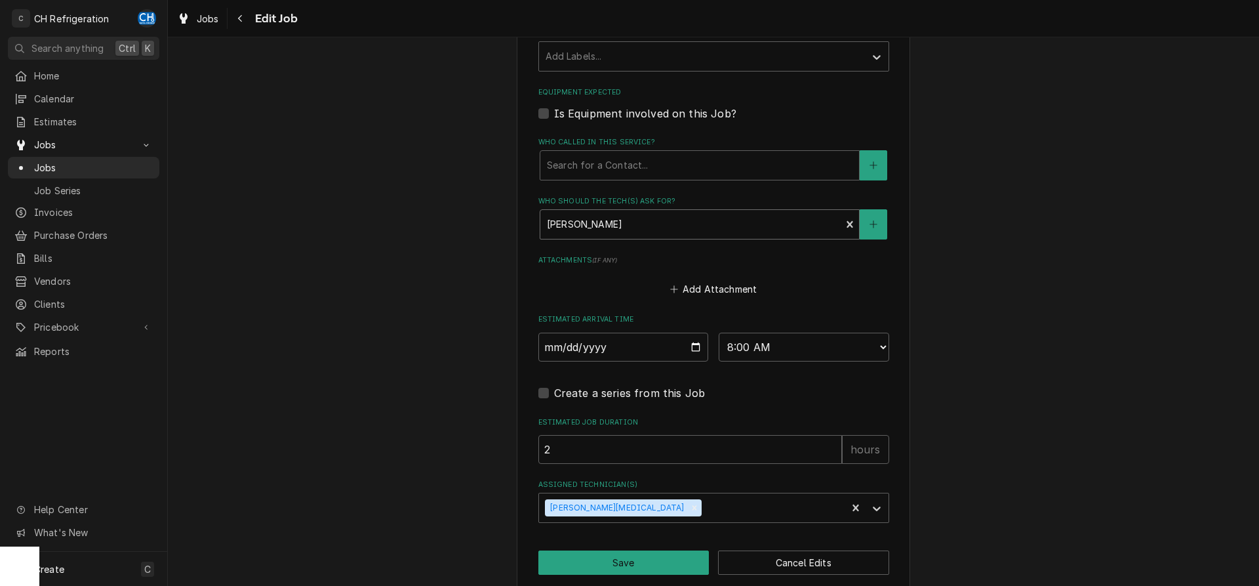
click at [671, 212] on div "Who should the tech(s) ask for?" at bounding box center [691, 224] width 288 height 24
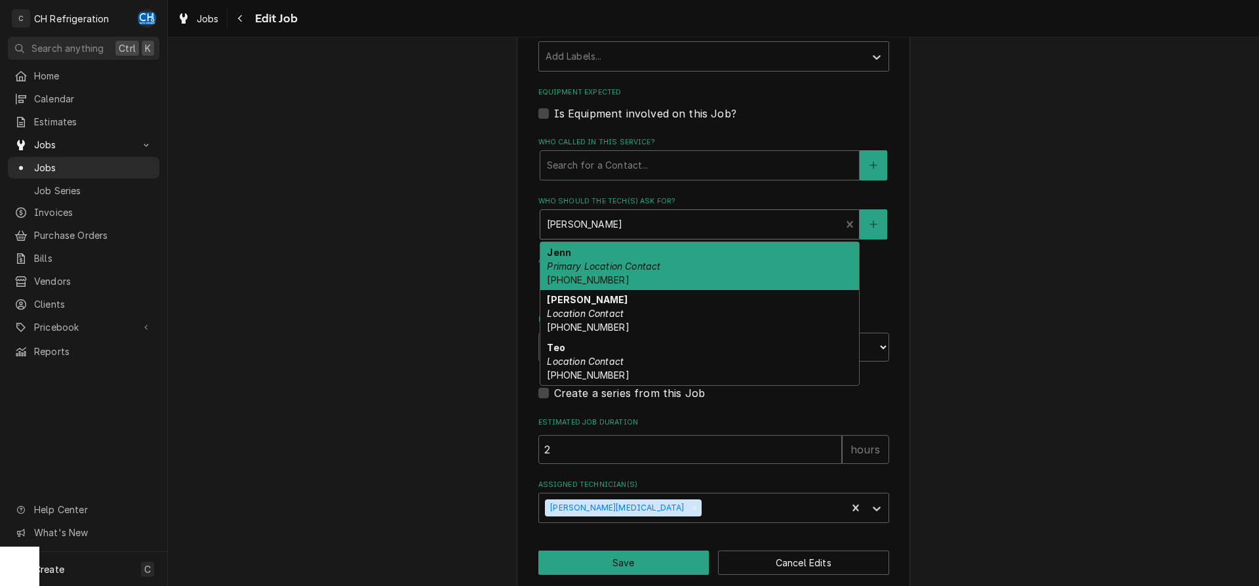
click at [671, 212] on div "Who should the tech(s) ask for?" at bounding box center [691, 224] width 288 height 24
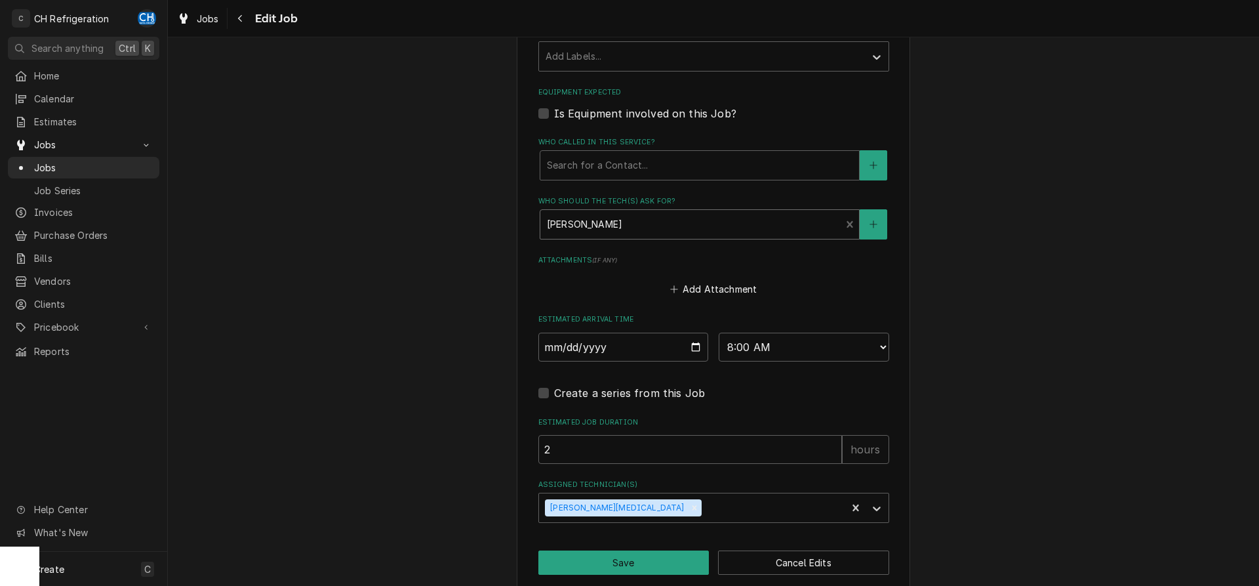
click at [751, 219] on div "Michael Contact (213) 377-4120" at bounding box center [690, 224] width 301 height 29
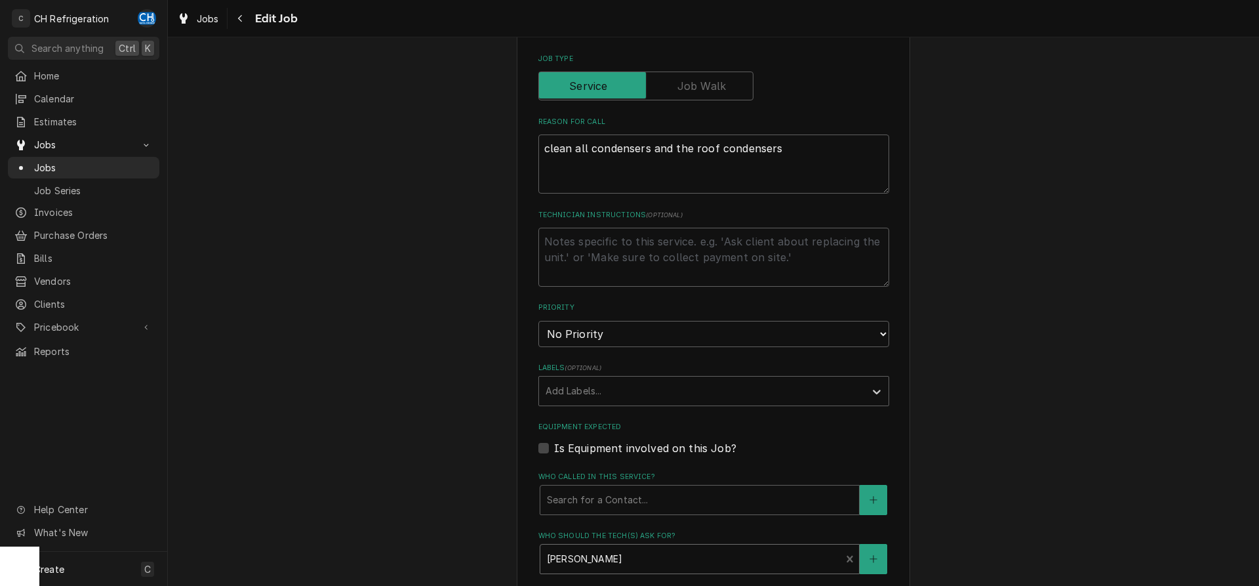
scroll to position [41, 0]
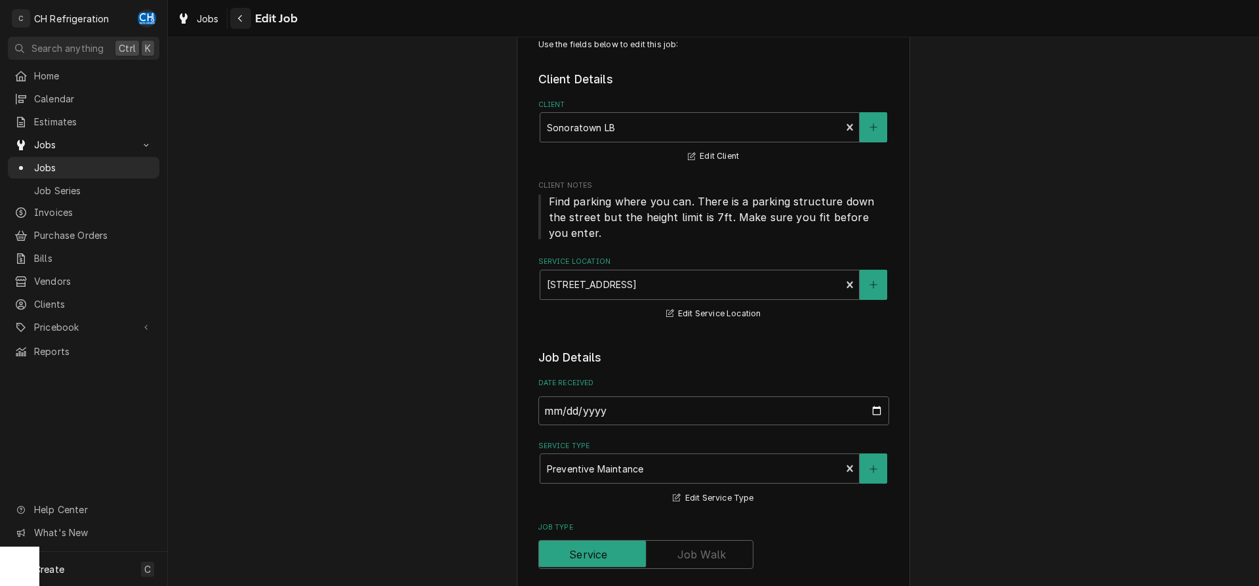
click at [235, 15] on div "Navigate back" at bounding box center [240, 18] width 13 height 13
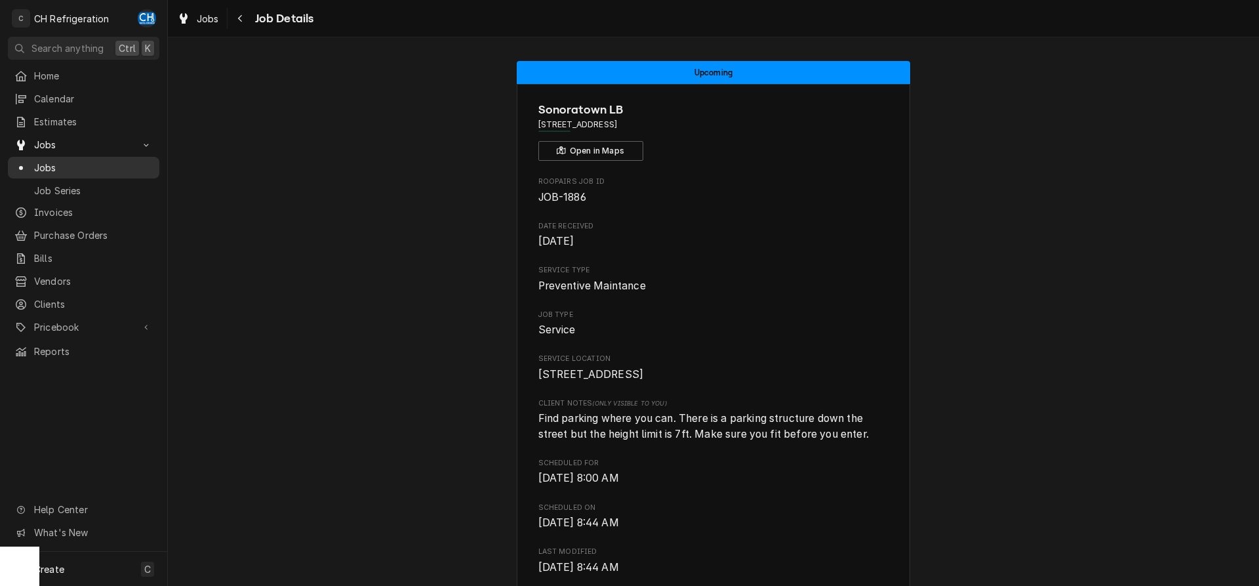
click at [109, 163] on span "Jobs" at bounding box center [93, 168] width 119 height 14
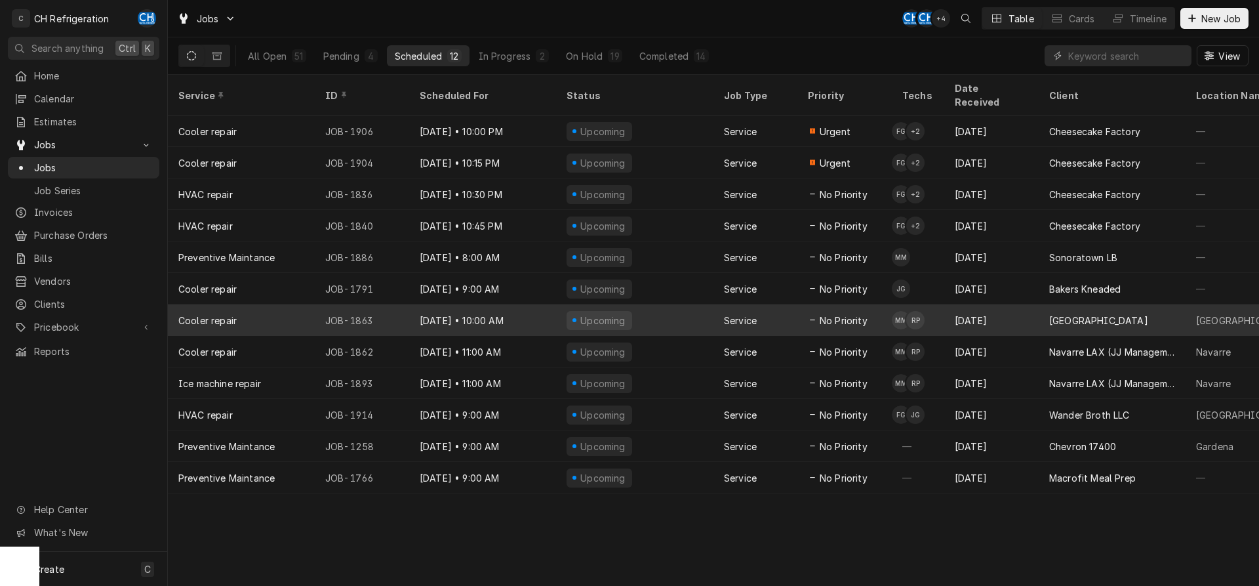
click at [788, 317] on div "Service" at bounding box center [755, 319] width 84 height 31
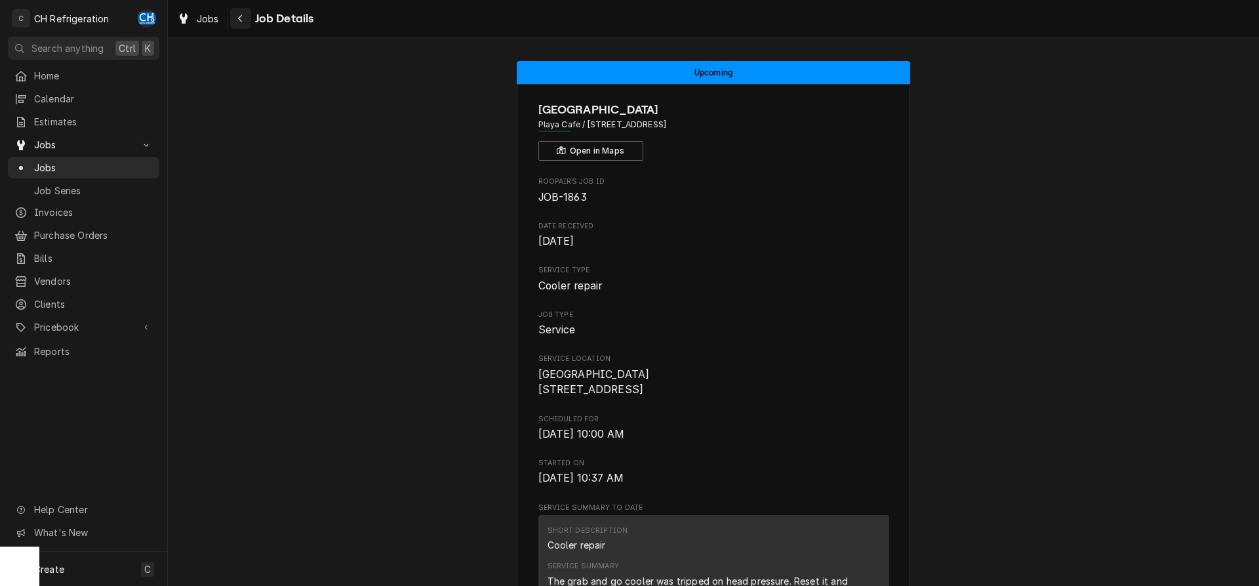
click at [242, 22] on icon "Navigate back" at bounding box center [240, 18] width 6 height 9
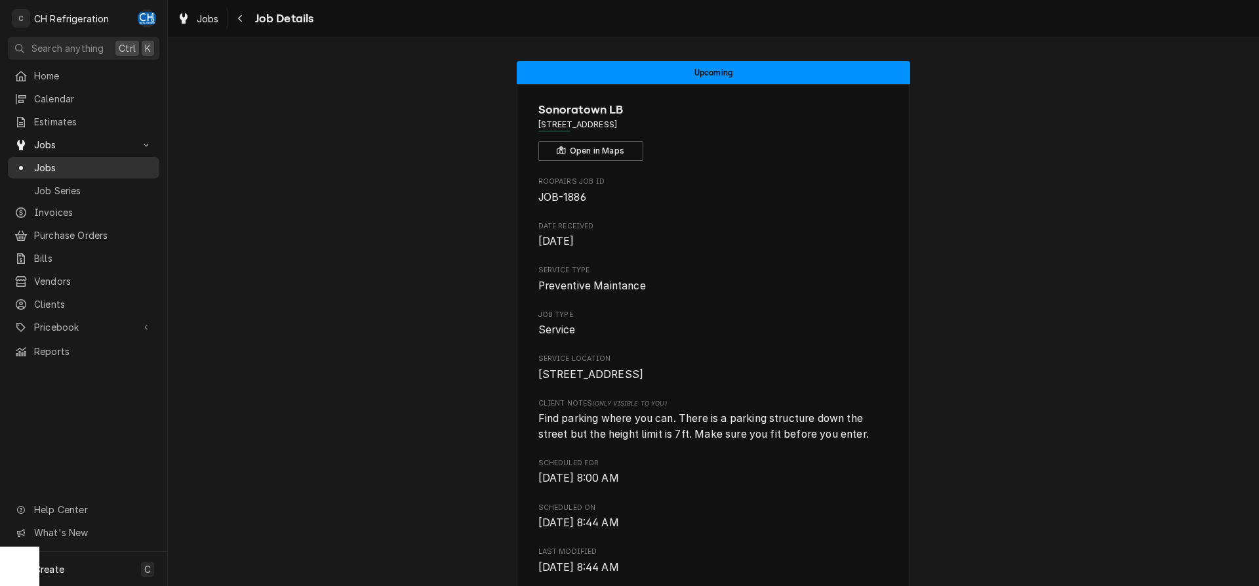
click at [43, 161] on span "Jobs" at bounding box center [93, 168] width 119 height 14
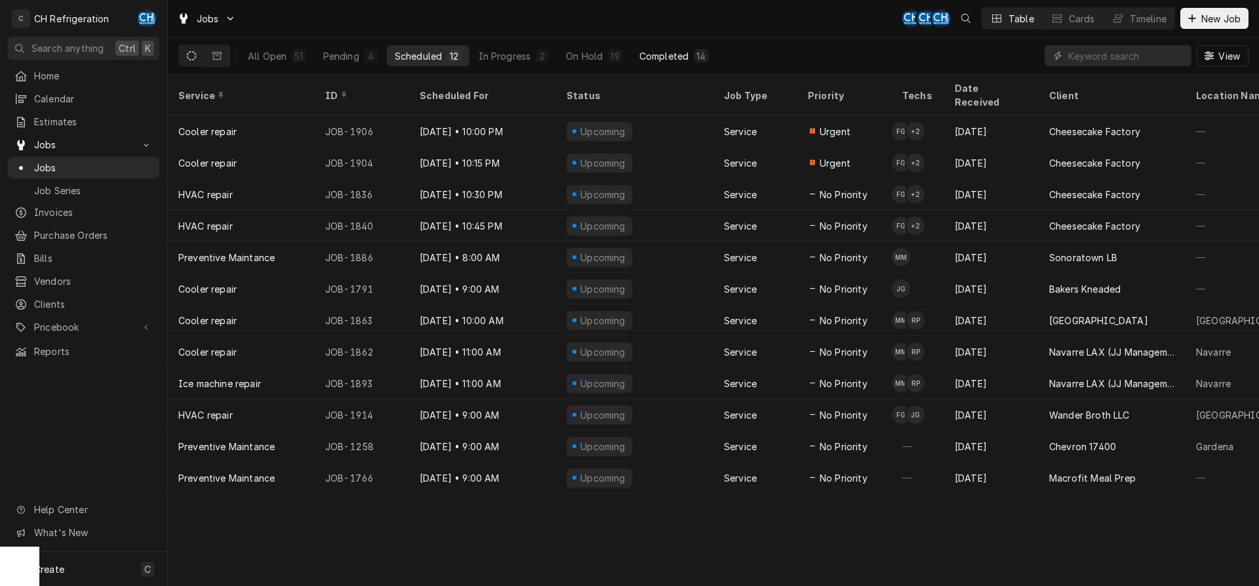
click at [679, 52] on div "Completed" at bounding box center [663, 56] width 49 height 14
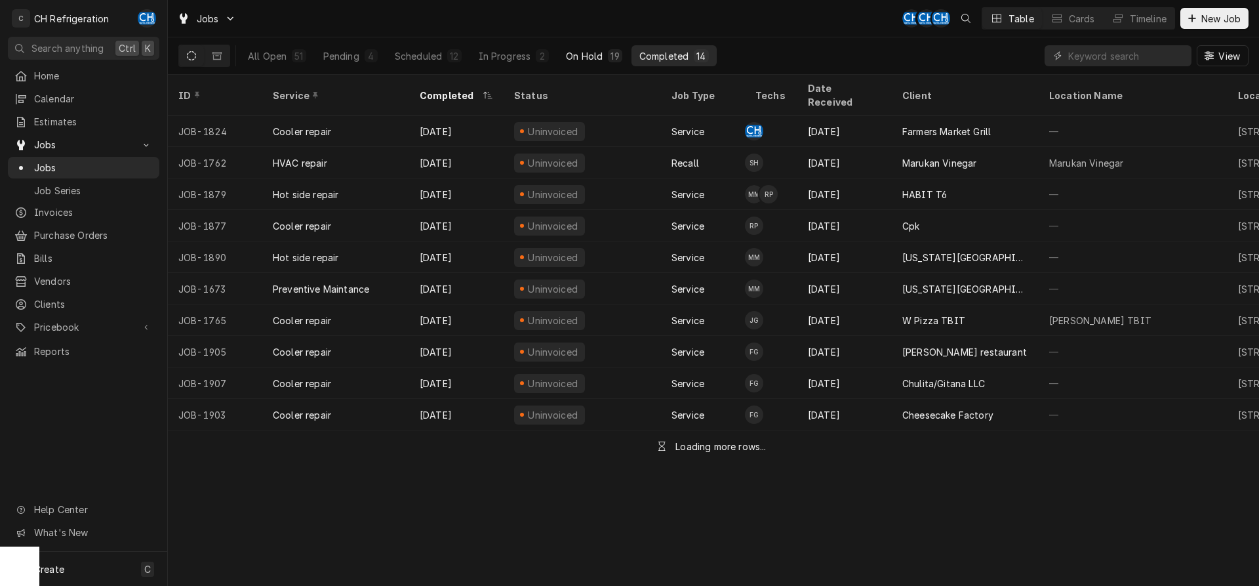
click at [618, 58] on div "19" at bounding box center [614, 56] width 9 height 14
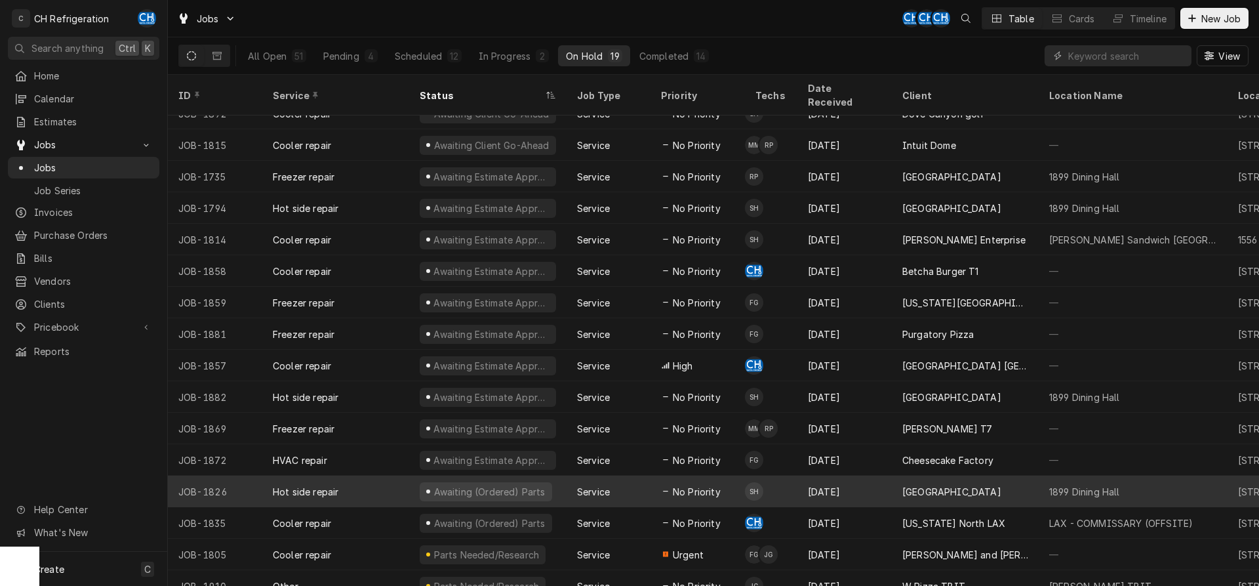
scroll to position [112, 0]
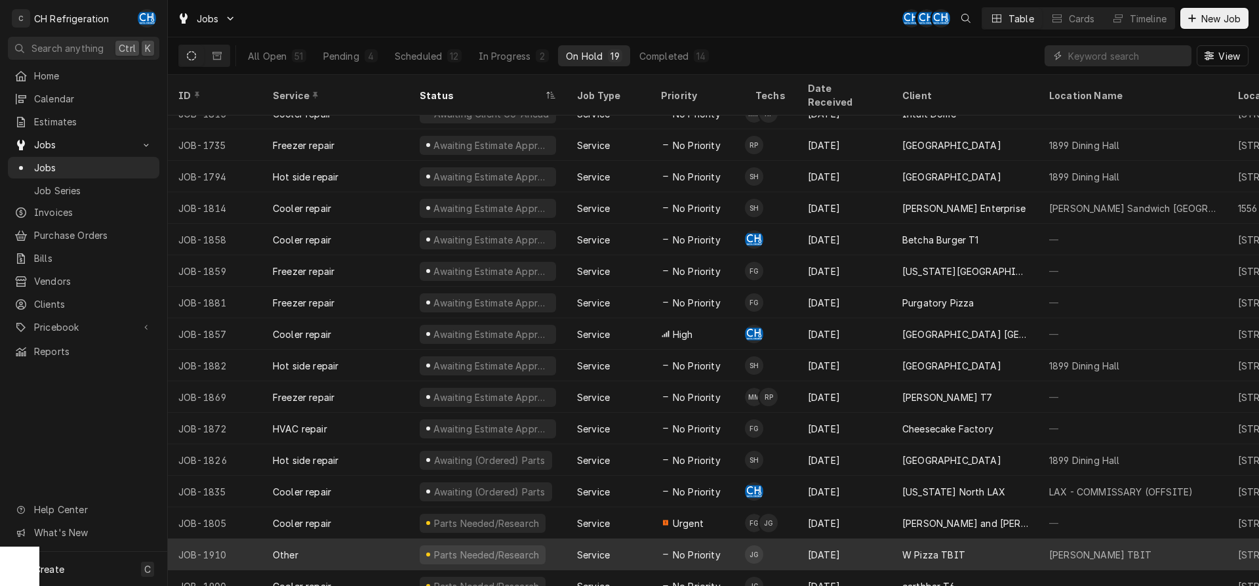
click at [614, 538] on div "Service" at bounding box center [609, 553] width 84 height 31
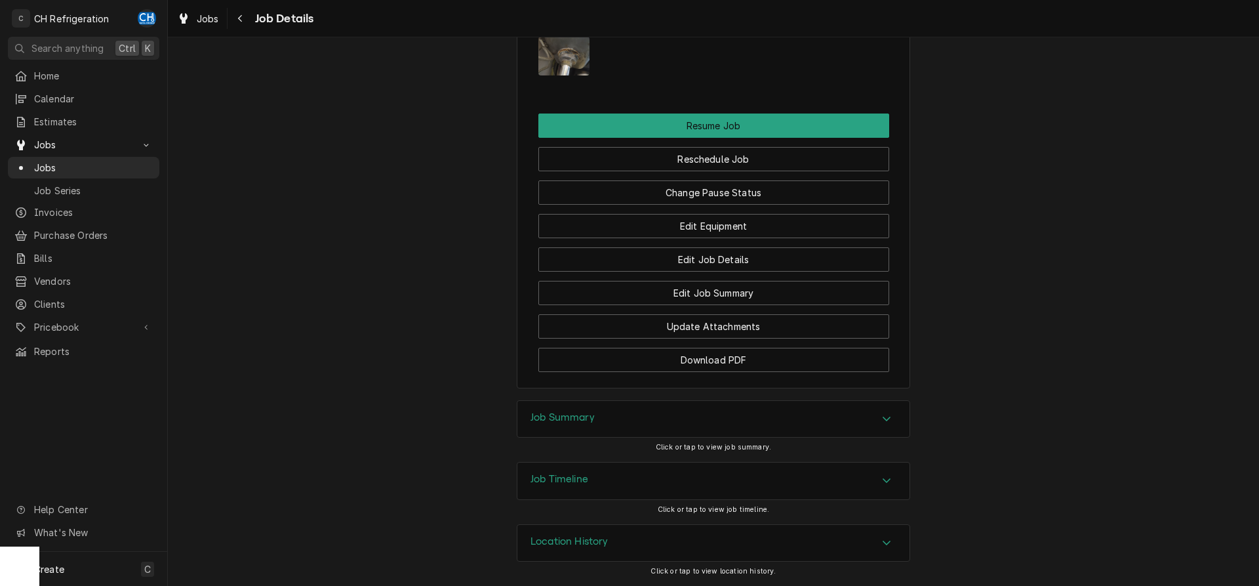
click at [626, 415] on div "Job Summary" at bounding box center [713, 419] width 392 height 37
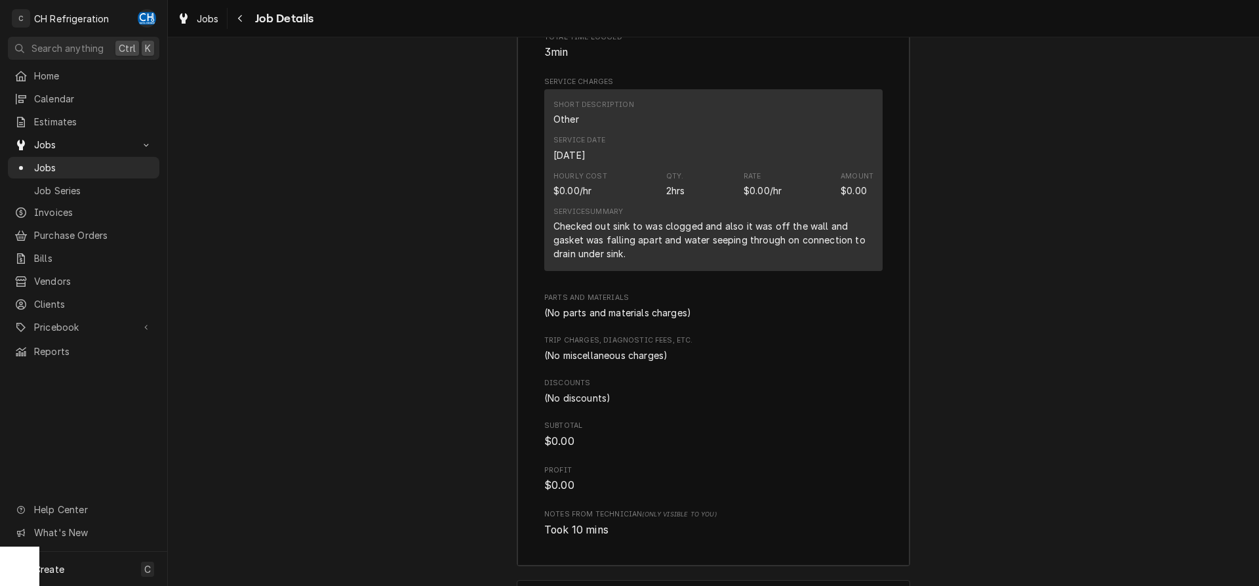
scroll to position [1548, 0]
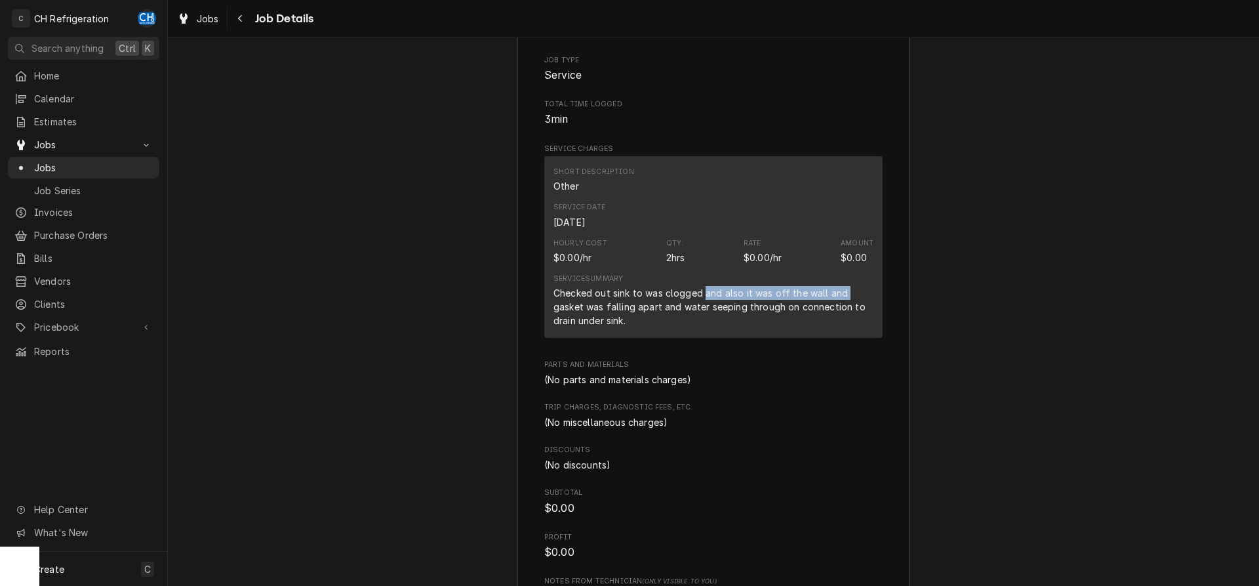
drag, startPoint x: 704, startPoint y: 313, endPoint x: 822, endPoint y: 309, distance: 118.1
click at [845, 308] on div "Checked out sink to was clogged and also it was off the wall and gasket was fal…" at bounding box center [713, 306] width 320 height 41
drag, startPoint x: 562, startPoint y: 321, endPoint x: 618, endPoint y: 321, distance: 56.4
click at [618, 321] on div "Checked out sink to was clogged and also it was off the wall and gasket was fal…" at bounding box center [713, 306] width 320 height 41
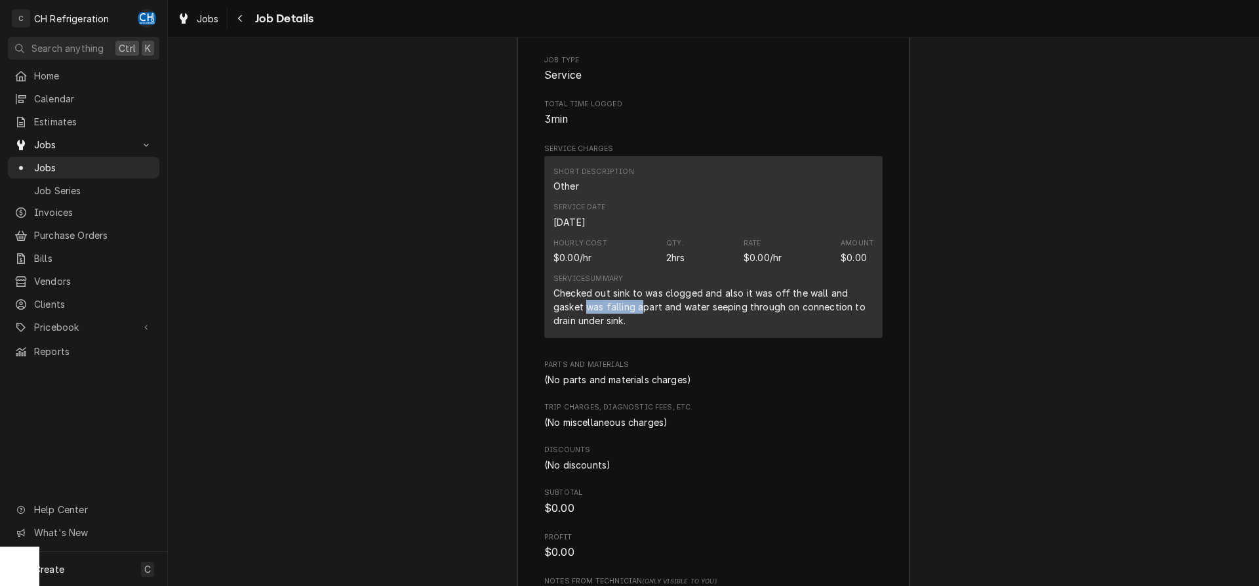
drag, startPoint x: 586, startPoint y: 325, endPoint x: 641, endPoint y: 327, distance: 55.1
click at [641, 327] on div "Checked out sink to was clogged and also it was off the wall and gasket was fal…" at bounding box center [713, 306] width 320 height 41
click at [643, 327] on div "Checked out sink to was clogged and also it was off the wall and gasket was fal…" at bounding box center [713, 306] width 320 height 41
click at [647, 327] on div "Checked out sink to was clogged and also it was off the wall and gasket was fal…" at bounding box center [713, 306] width 320 height 41
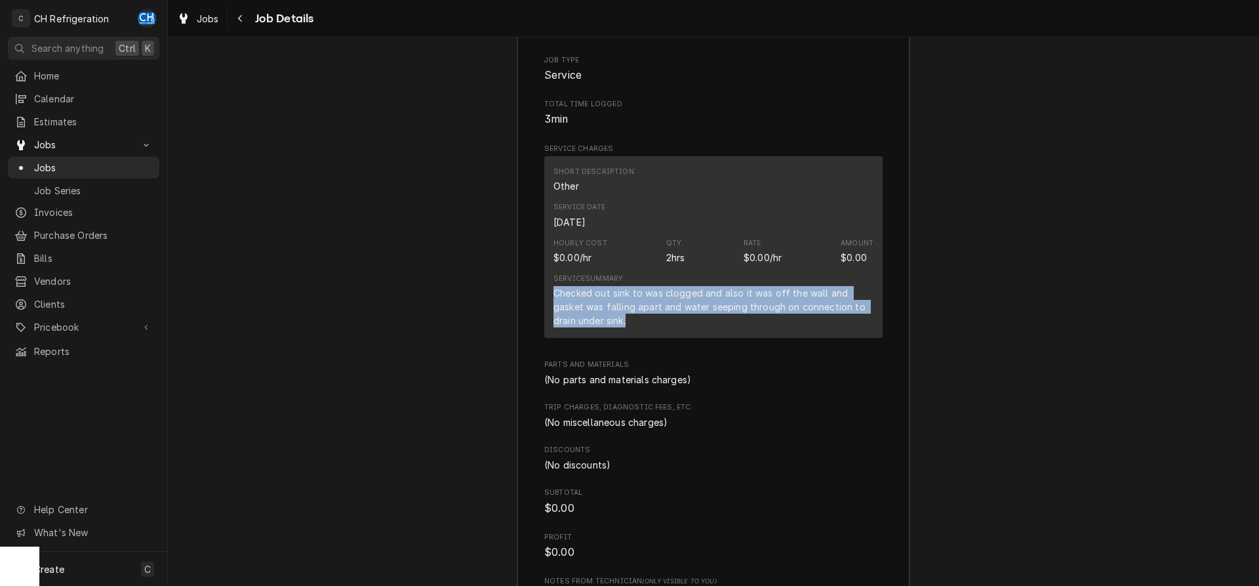
drag, startPoint x: 625, startPoint y: 337, endPoint x: 543, endPoint y: 306, distance: 87.6
click at [544, 306] on div "Short Description Other Service Date Sep 8, 2025 Hourly Cost $0.00/hr Qty. 2hrs…" at bounding box center [713, 247] width 338 height 182
click at [635, 323] on div "Checked out sink to was clogged and also it was off the wall and gasket was fal…" at bounding box center [713, 306] width 320 height 41
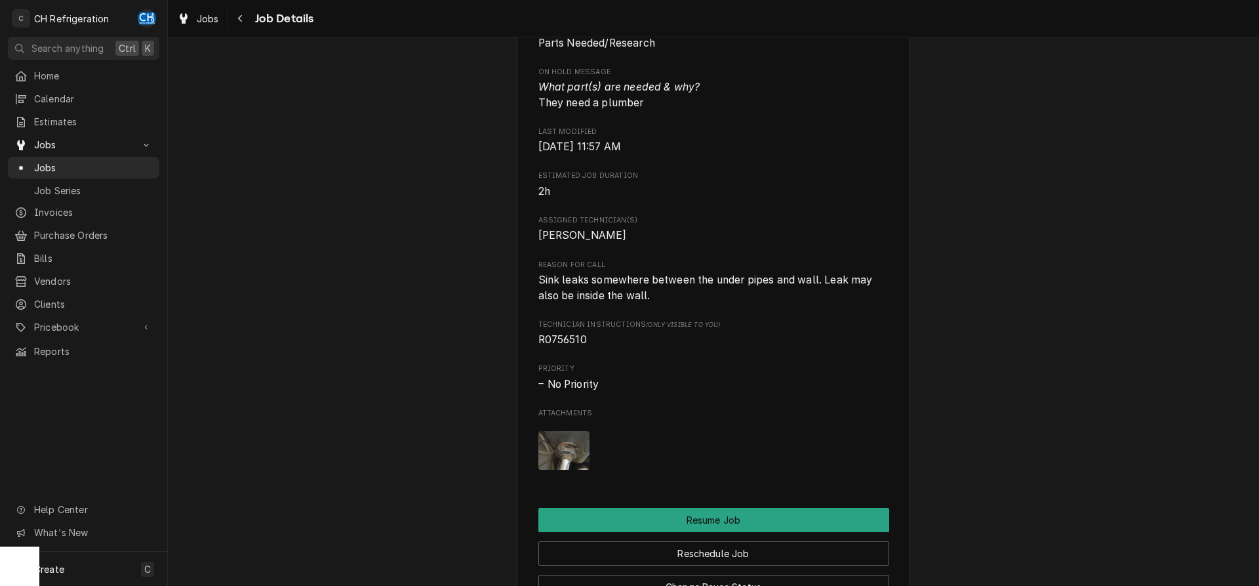
scroll to position [936, 0]
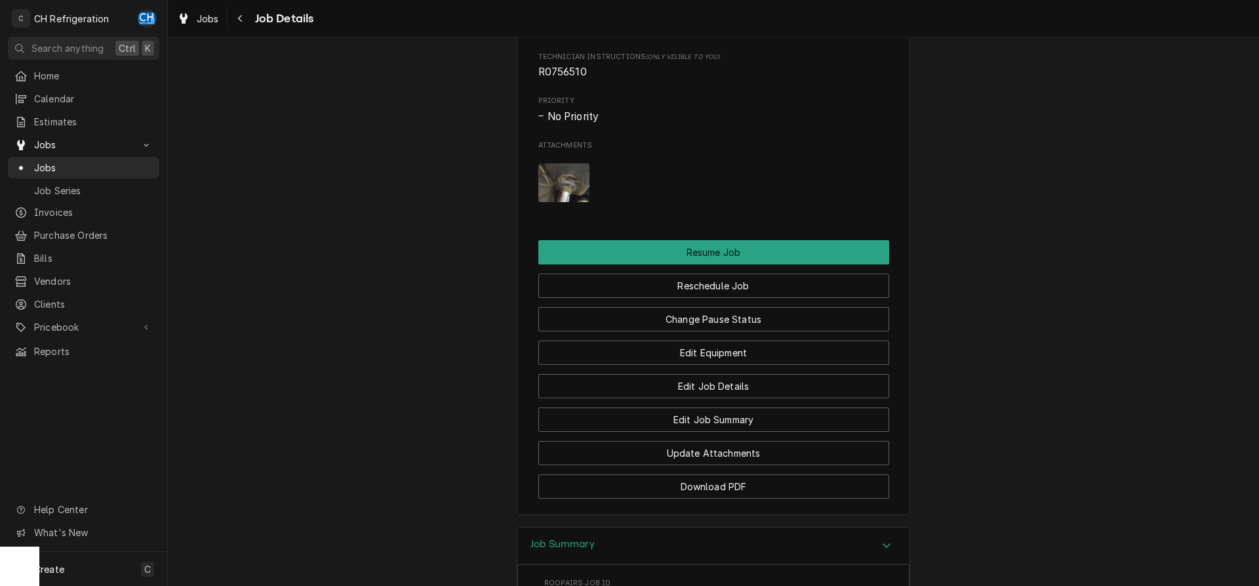
click at [562, 202] on img "Attachments" at bounding box center [564, 182] width 52 height 39
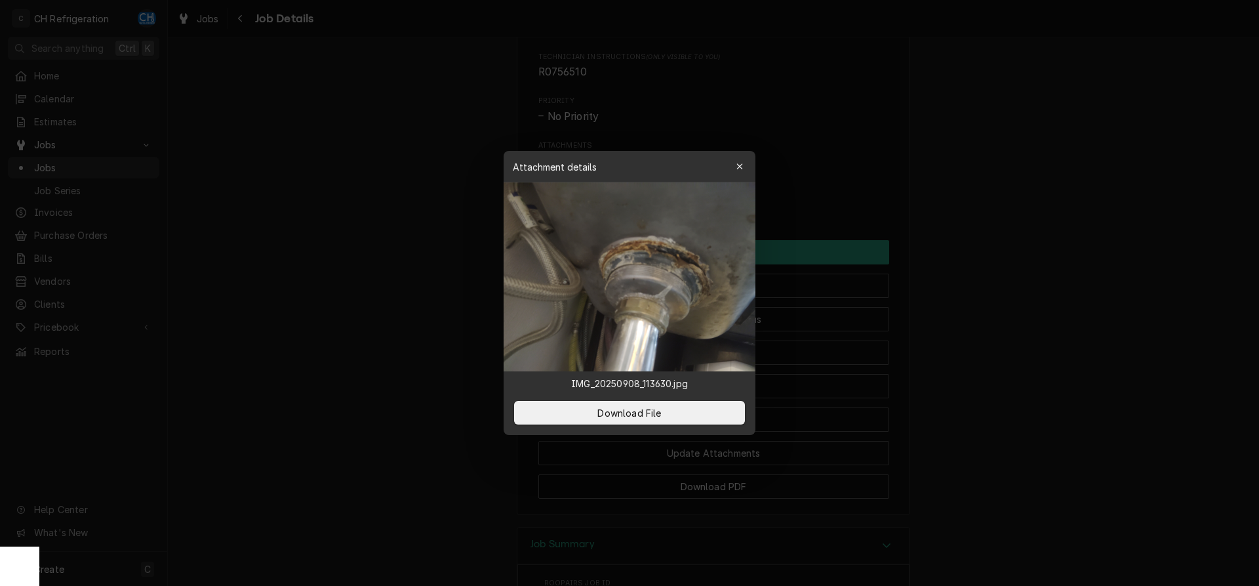
click at [1059, 287] on div at bounding box center [629, 293] width 1259 height 586
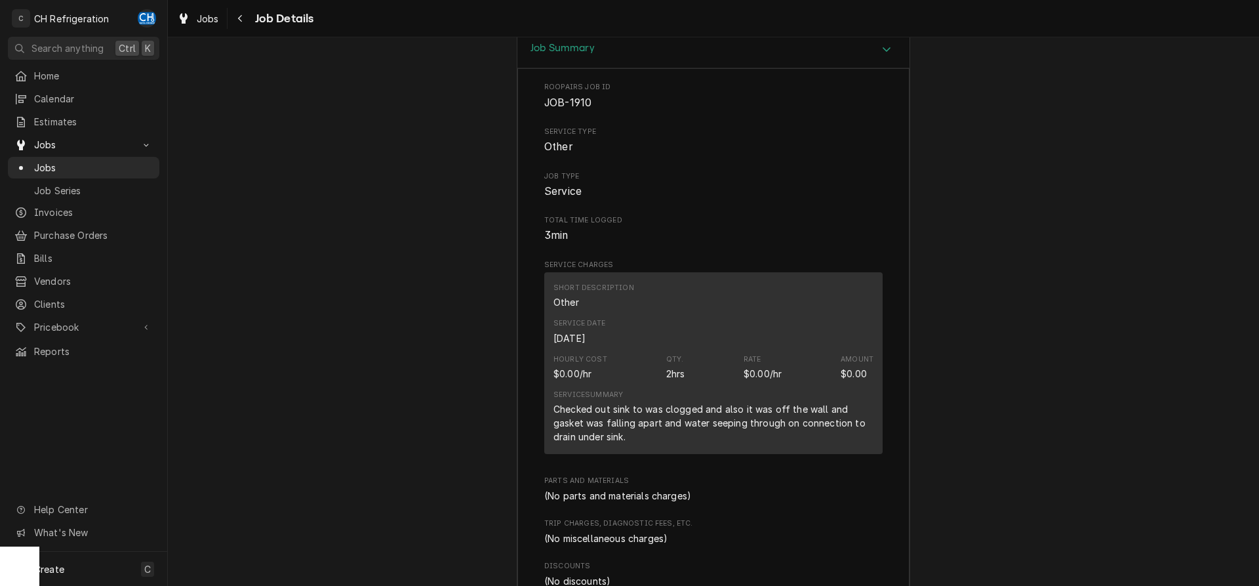
scroll to position [1538, 0]
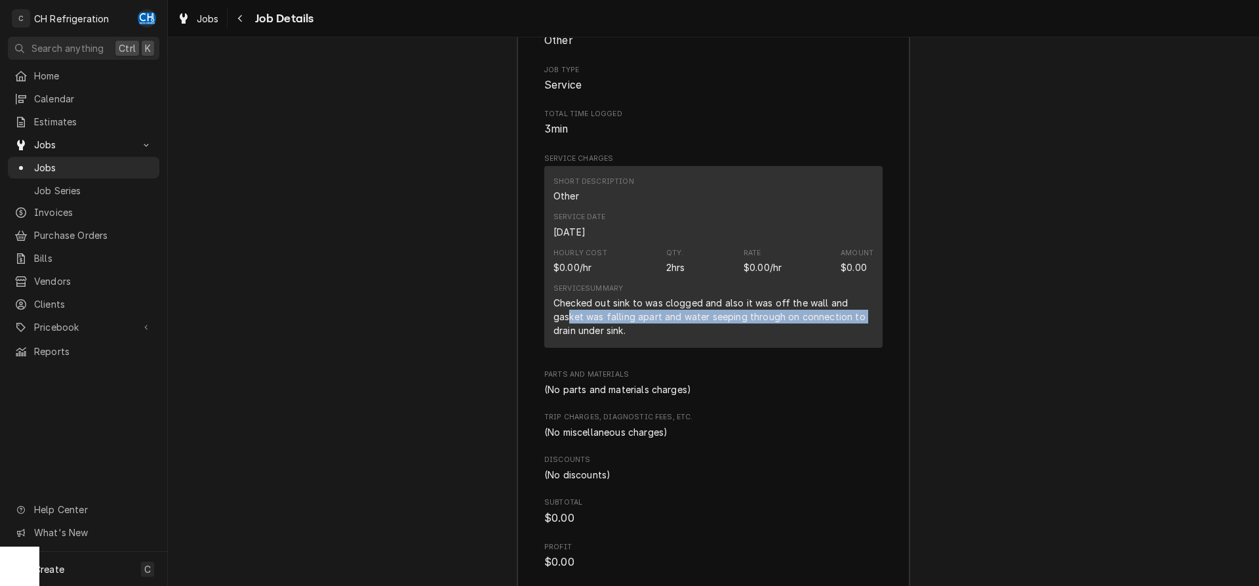
drag, startPoint x: 568, startPoint y: 338, endPoint x: 871, endPoint y: 334, distance: 302.9
click at [871, 334] on div "Checked out sink to was clogged and also it was off the wall and gasket was fal…" at bounding box center [713, 316] width 320 height 41
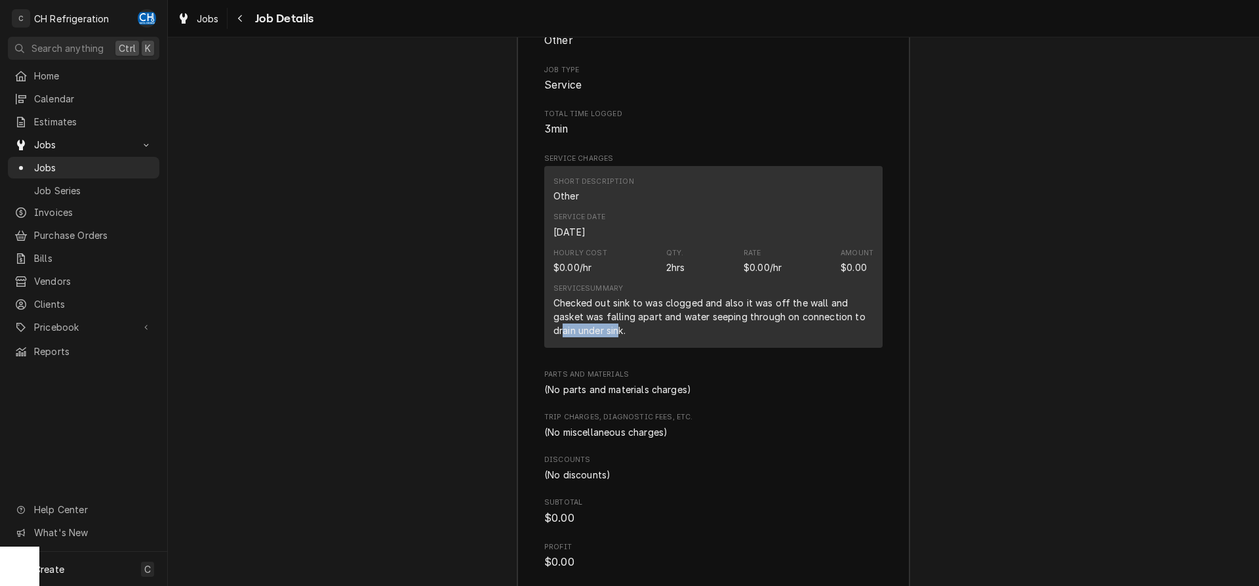
drag, startPoint x: 580, startPoint y: 342, endPoint x: 632, endPoint y: 346, distance: 52.6
click at [622, 337] on div "Checked out sink to was clogged and also it was off the wall and gasket was fal…" at bounding box center [713, 316] width 320 height 41
drag, startPoint x: 633, startPoint y: 346, endPoint x: 706, endPoint y: 358, distance: 73.8
click at [635, 337] on div "Checked out sink to was clogged and also it was off the wall and gasket was fal…" at bounding box center [713, 316] width 320 height 41
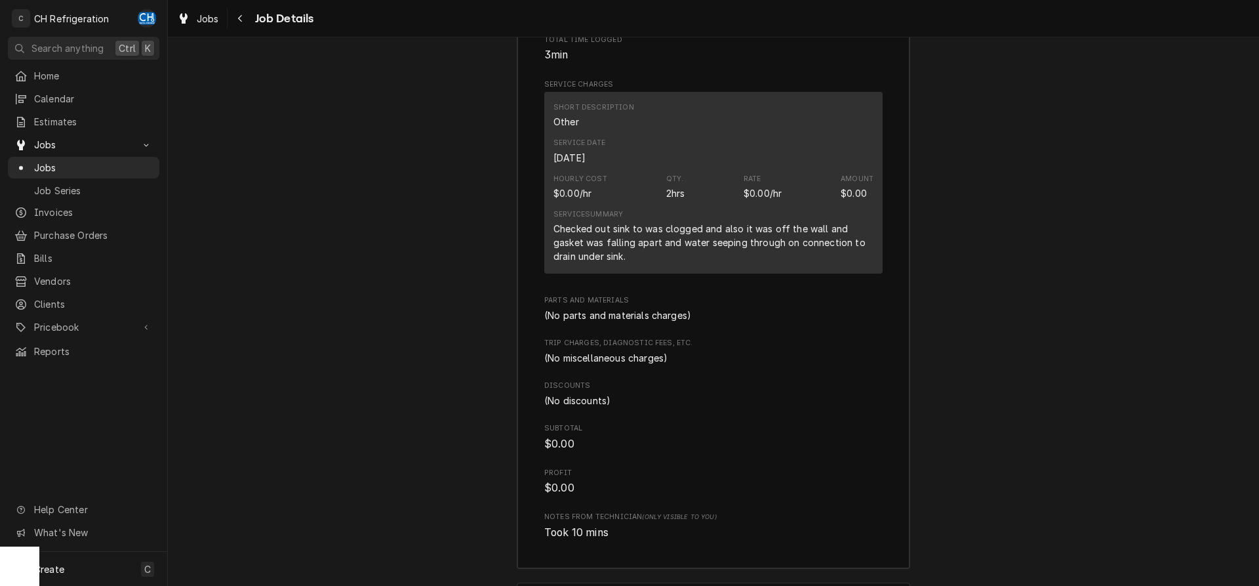
scroll to position [1548, 0]
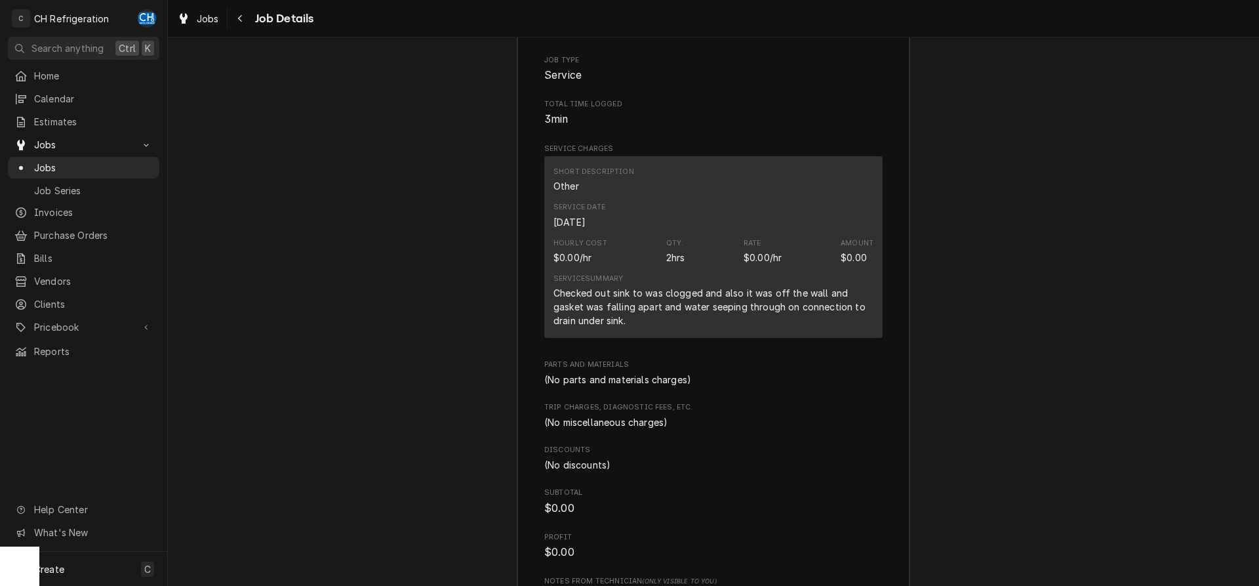
click at [597, 308] on div "Checked out sink to was clogged and also it was off the wall and gasket was fal…" at bounding box center [713, 306] width 320 height 41
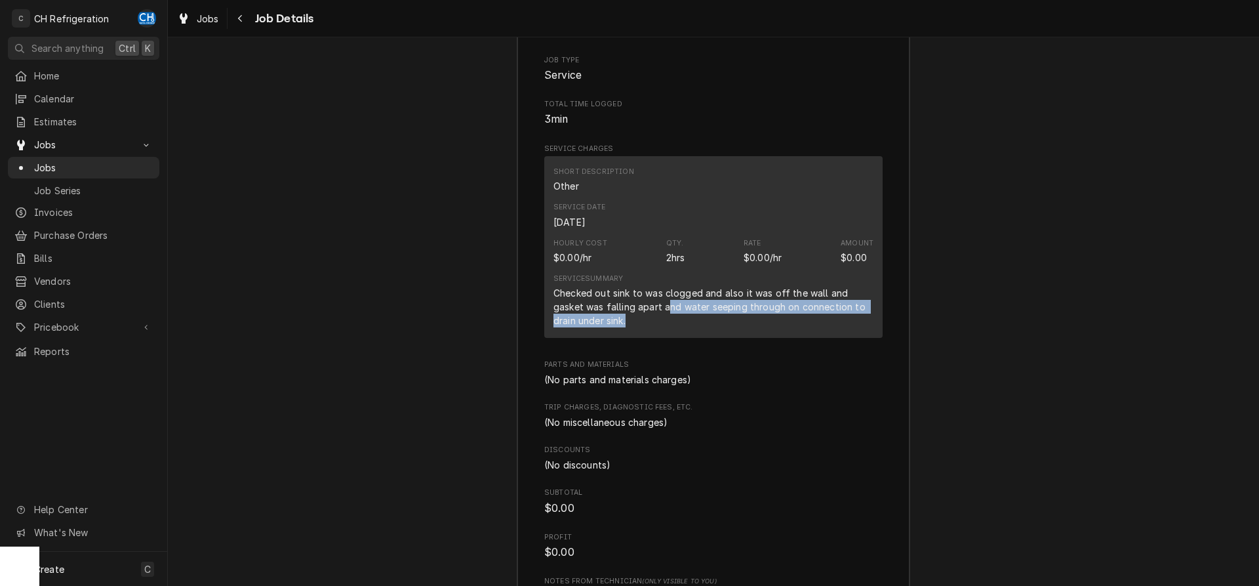
click at [664, 327] on div "Checked out sink to was clogged and also it was off the wall and gasket was fal…" at bounding box center [713, 306] width 320 height 41
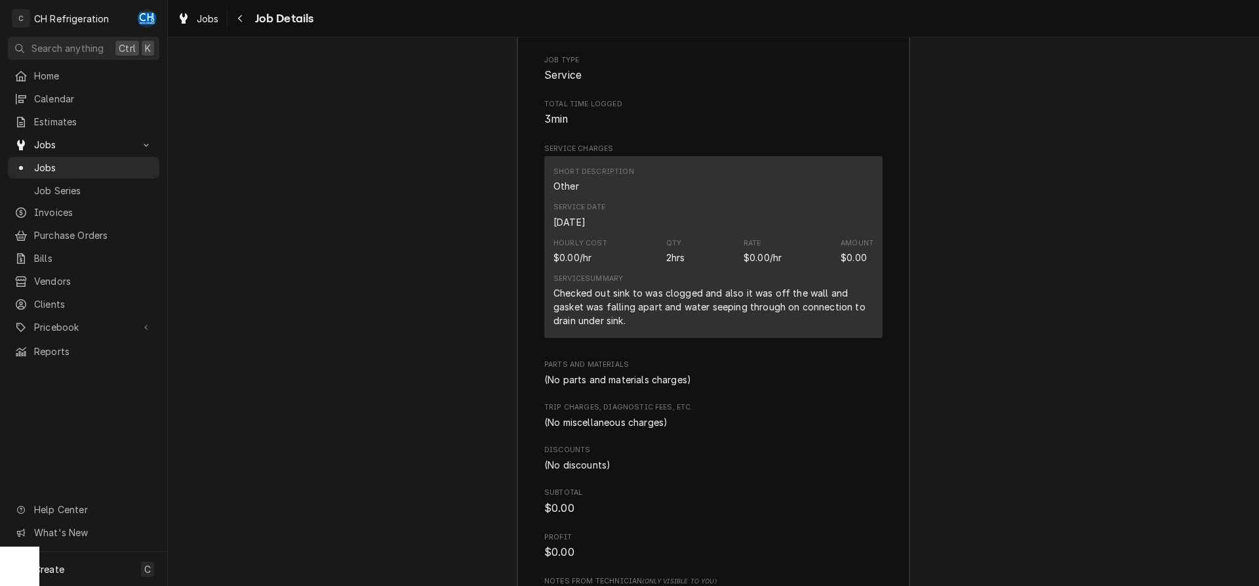
click at [636, 327] on div "Checked out sink to was clogged and also it was off the wall and gasket was fal…" at bounding box center [713, 306] width 320 height 41
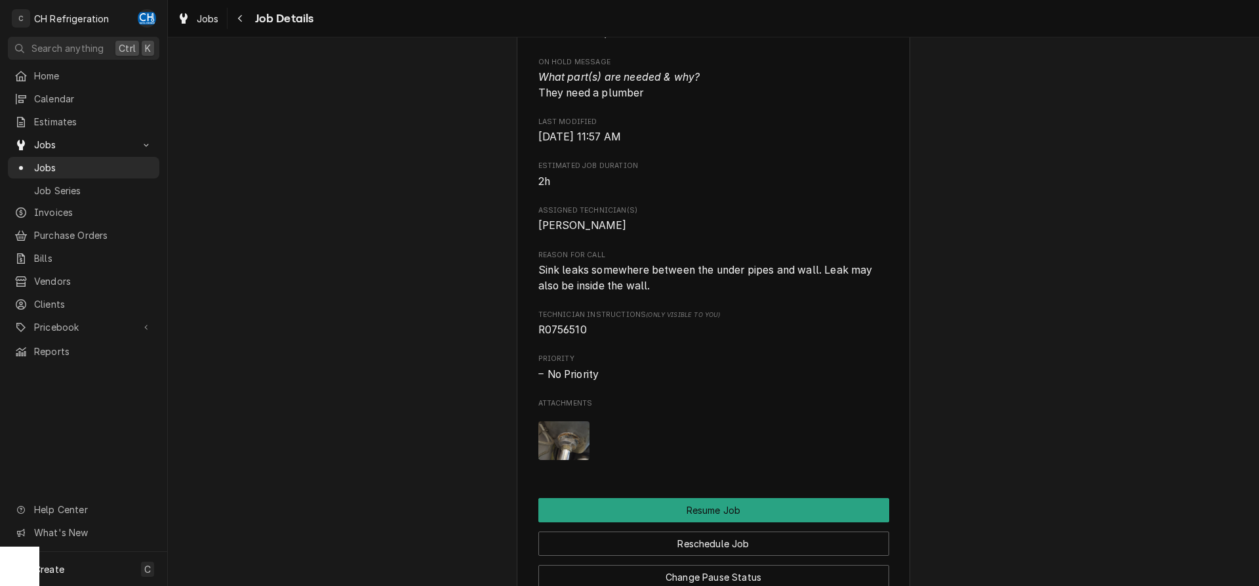
scroll to position [946, 0]
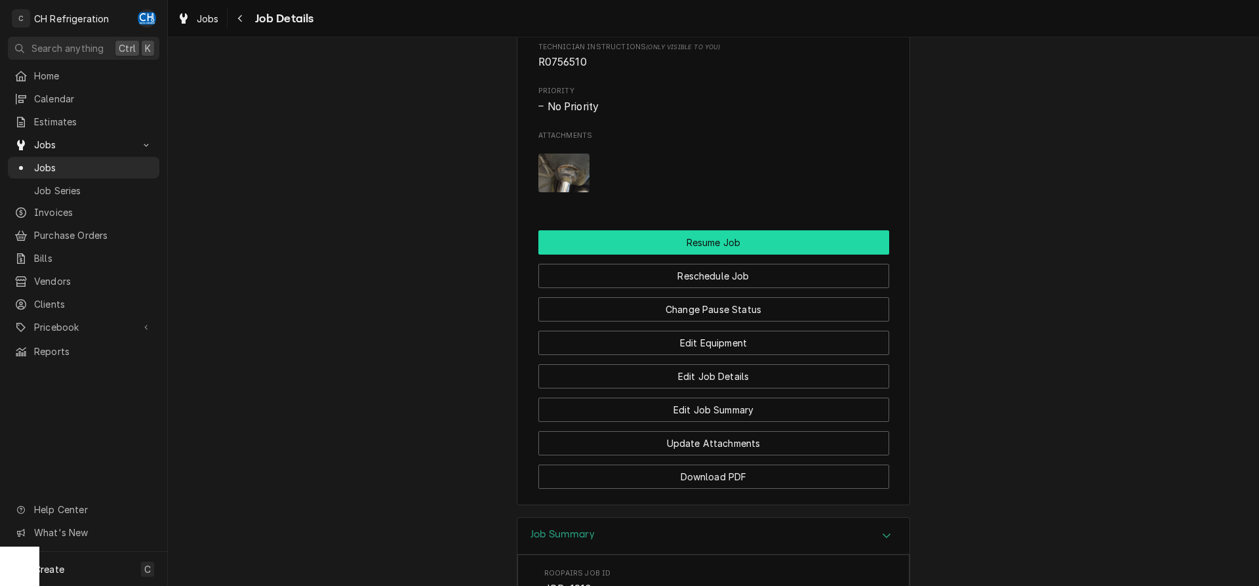
click at [733, 252] on button "Resume Job" at bounding box center [713, 242] width 351 height 24
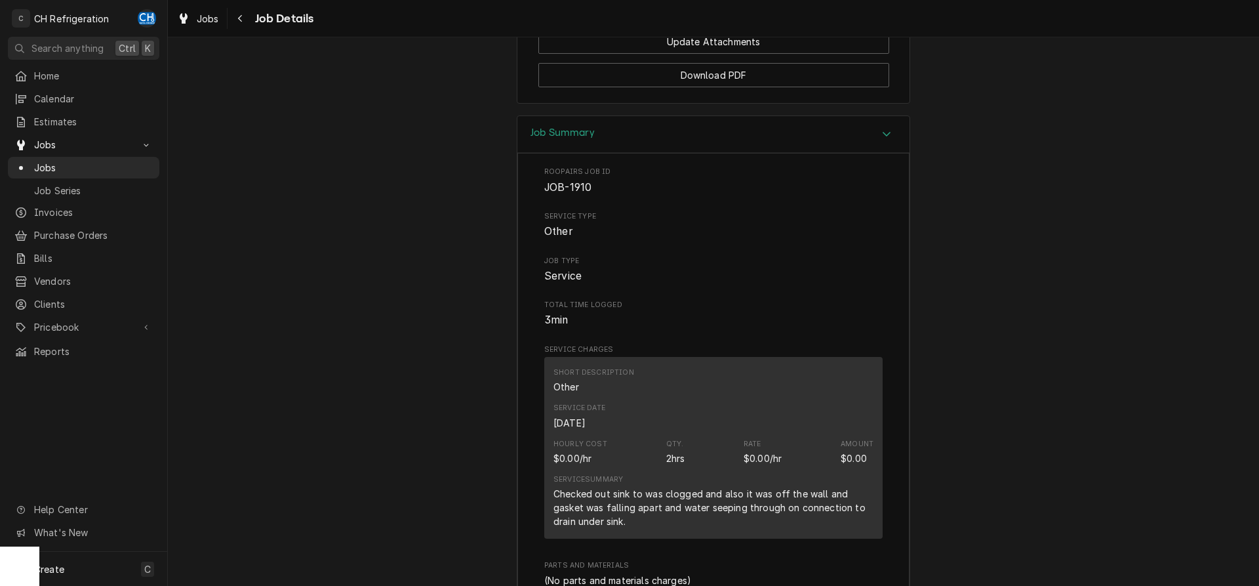
scroll to position [1682, 0]
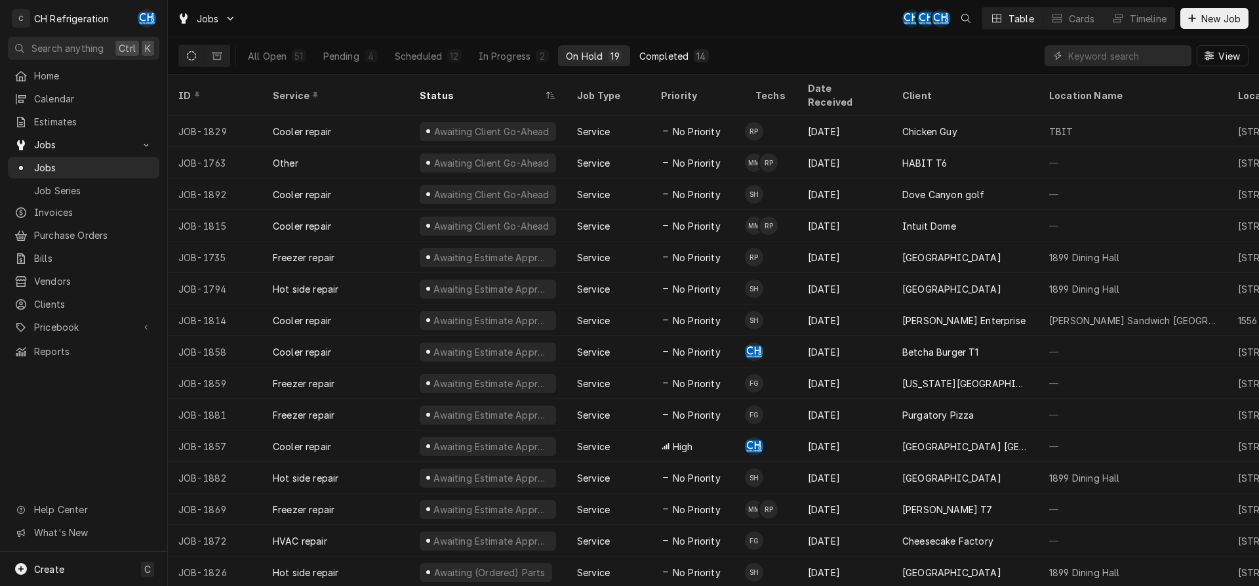
click at [687, 61] on div "Completed" at bounding box center [663, 56] width 49 height 14
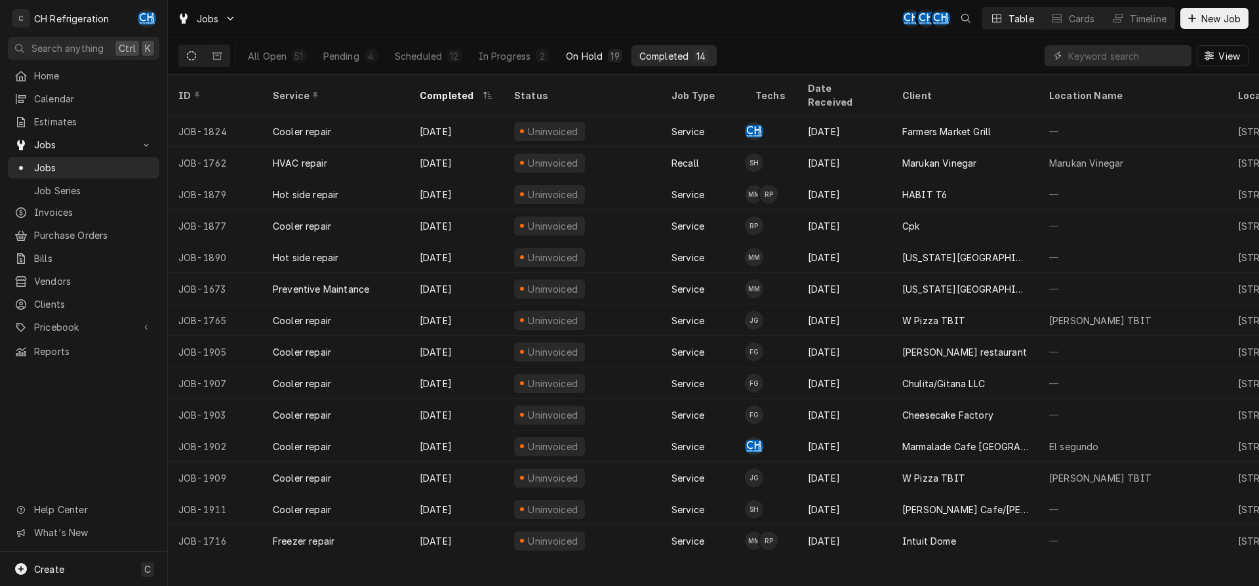
click at [583, 54] on div "On Hold" at bounding box center [584, 56] width 37 height 14
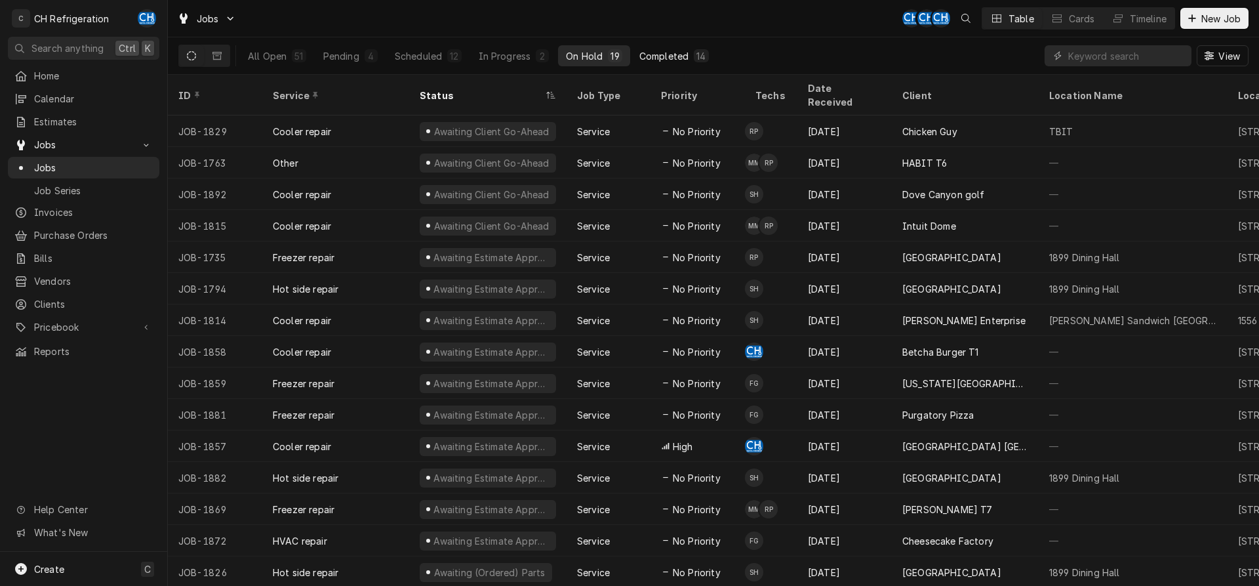
click at [658, 63] on button "Completed 14" at bounding box center [673, 55] width 85 height 21
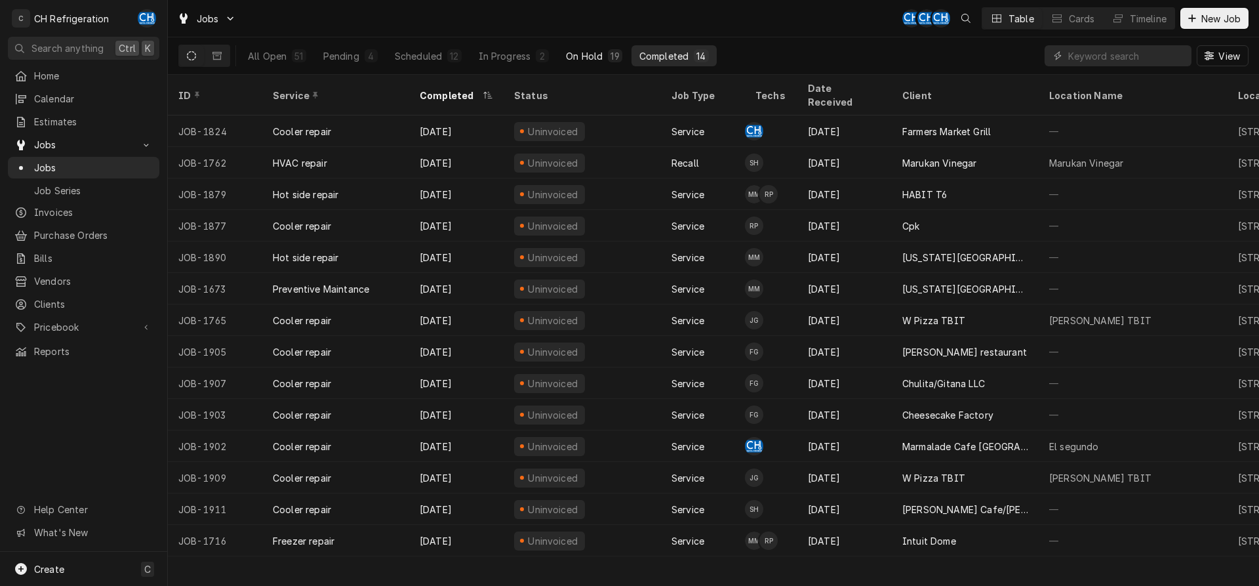
click at [607, 54] on button "On Hold 19" at bounding box center [593, 55] width 71 height 21
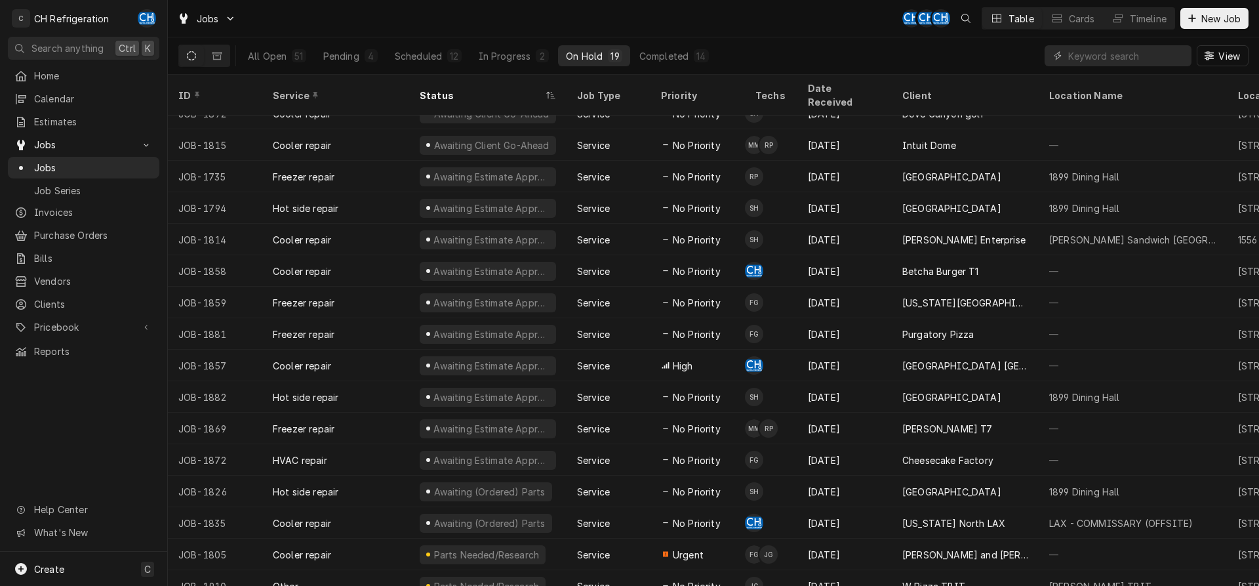
scroll to position [112, 0]
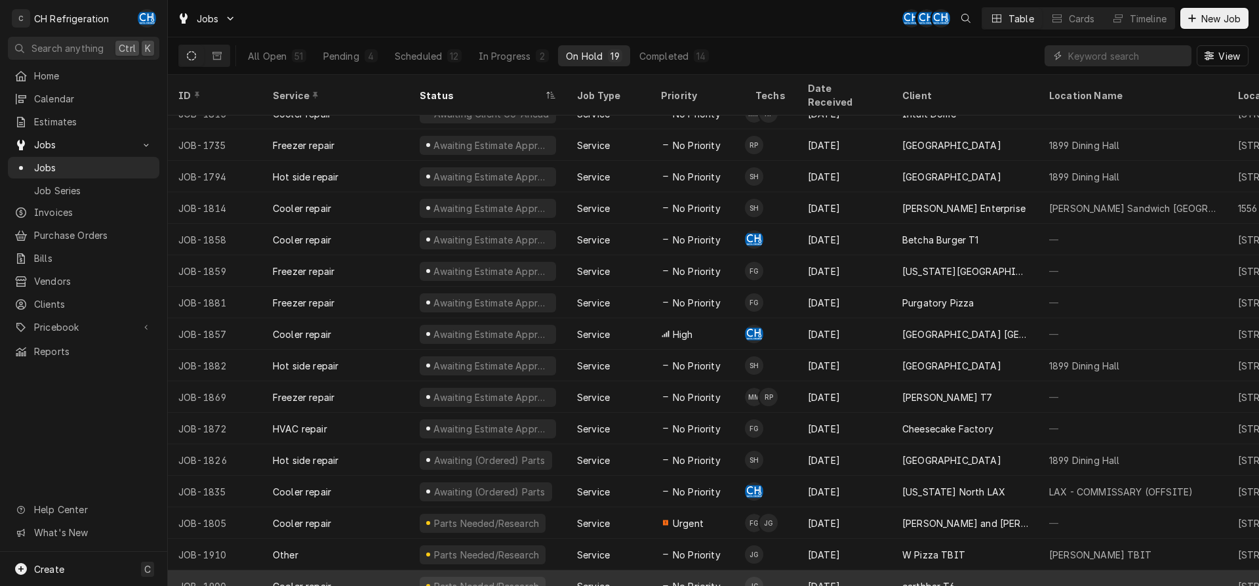
click at [703, 579] on span "No Priority" at bounding box center [697, 586] width 48 height 14
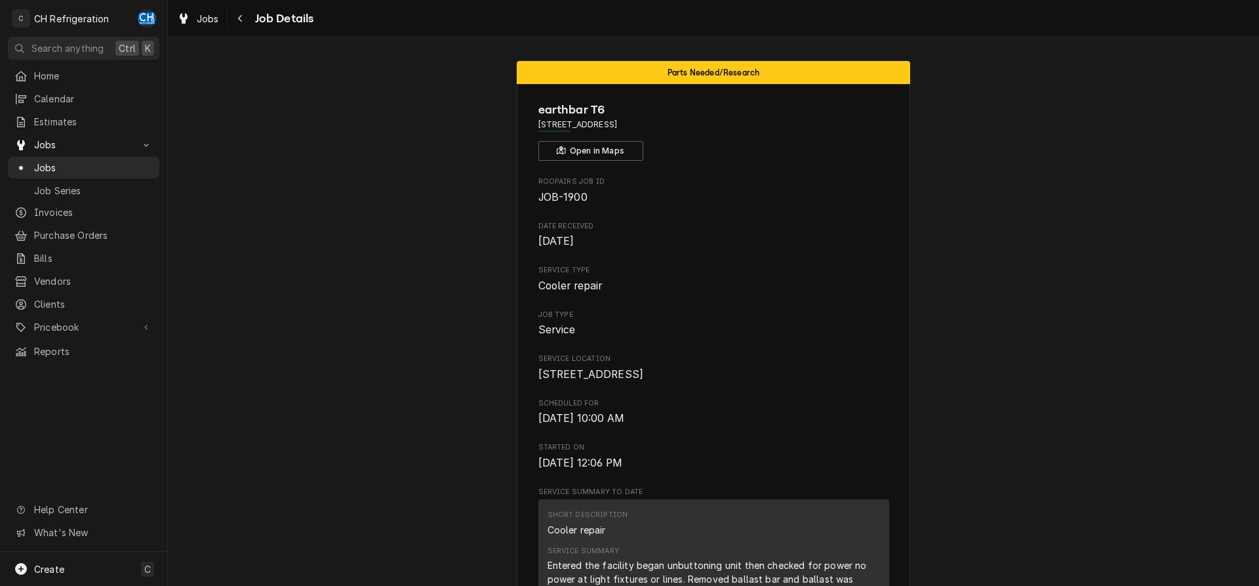
scroll to position [401, 0]
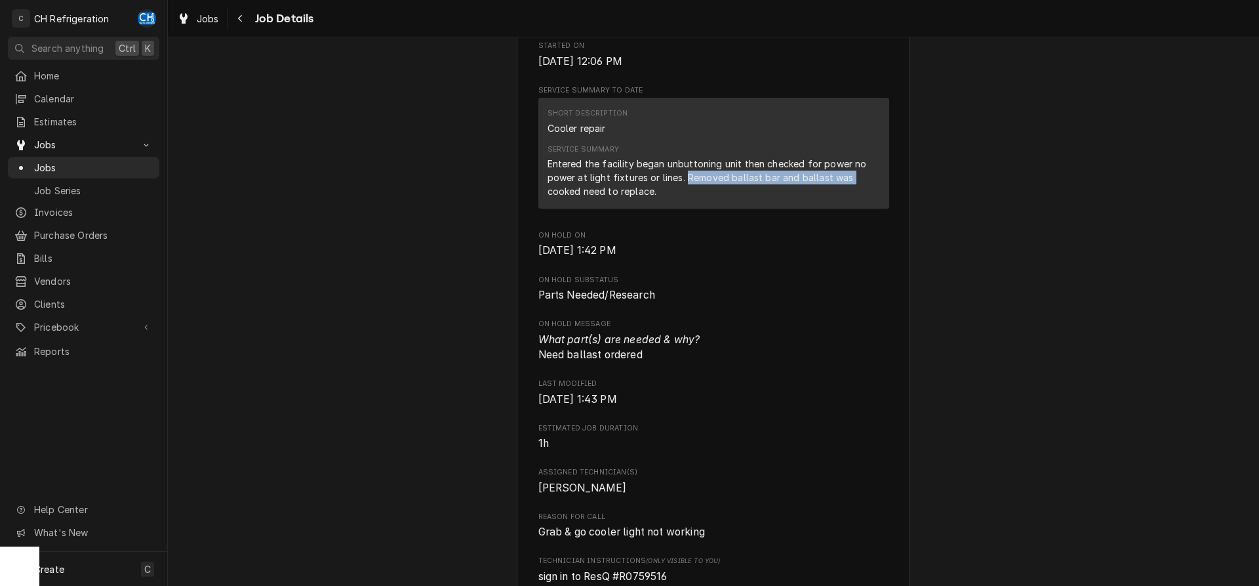
drag, startPoint x: 693, startPoint y: 192, endPoint x: 864, endPoint y: 199, distance: 170.6
click at [864, 198] on div "Entered the facility began unbuttoning unit then checked for power no power at …" at bounding box center [713, 177] width 332 height 41
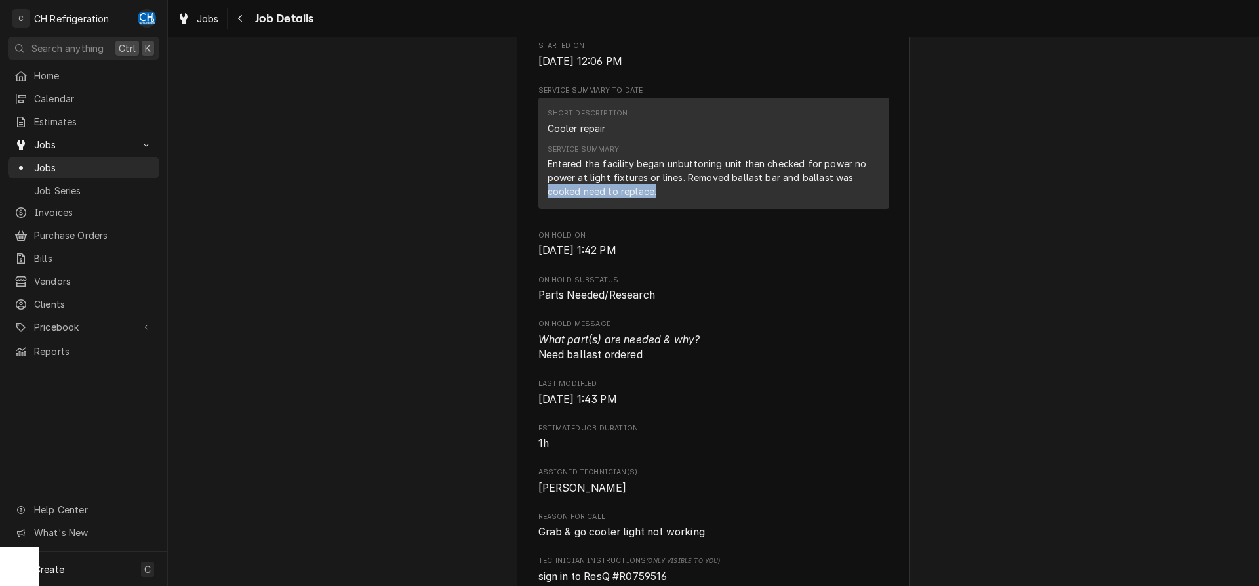
drag, startPoint x: 546, startPoint y: 207, endPoint x: 660, endPoint y: 209, distance: 114.1
click at [654, 208] on div "Short Description Cooler repair Service Summary Entered the facility began unbu…" at bounding box center [713, 153] width 351 height 110
click at [660, 198] on div "Entered the facility began unbuttoning unit then checked for power no power at …" at bounding box center [713, 177] width 332 height 41
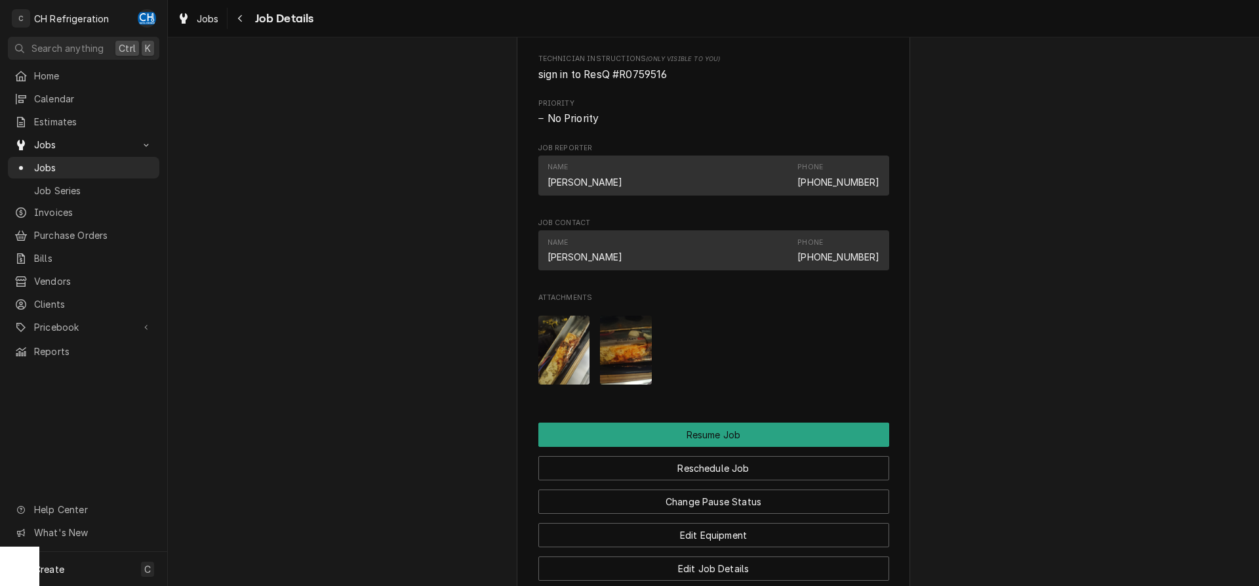
scroll to position [936, 0]
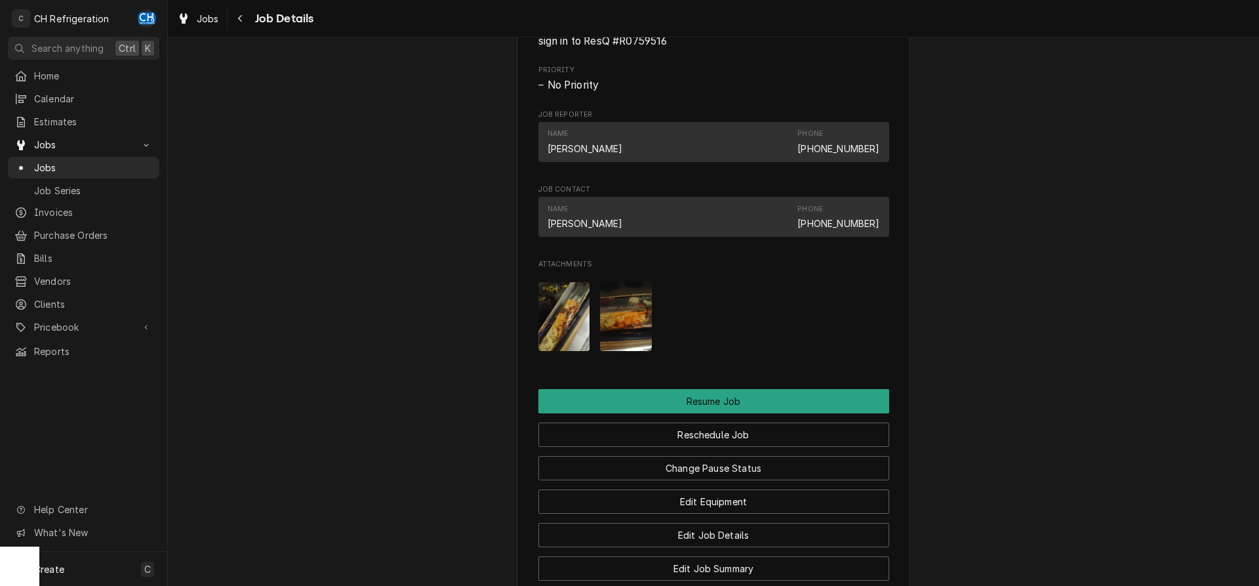
click at [573, 344] on img "Attachments" at bounding box center [564, 316] width 52 height 69
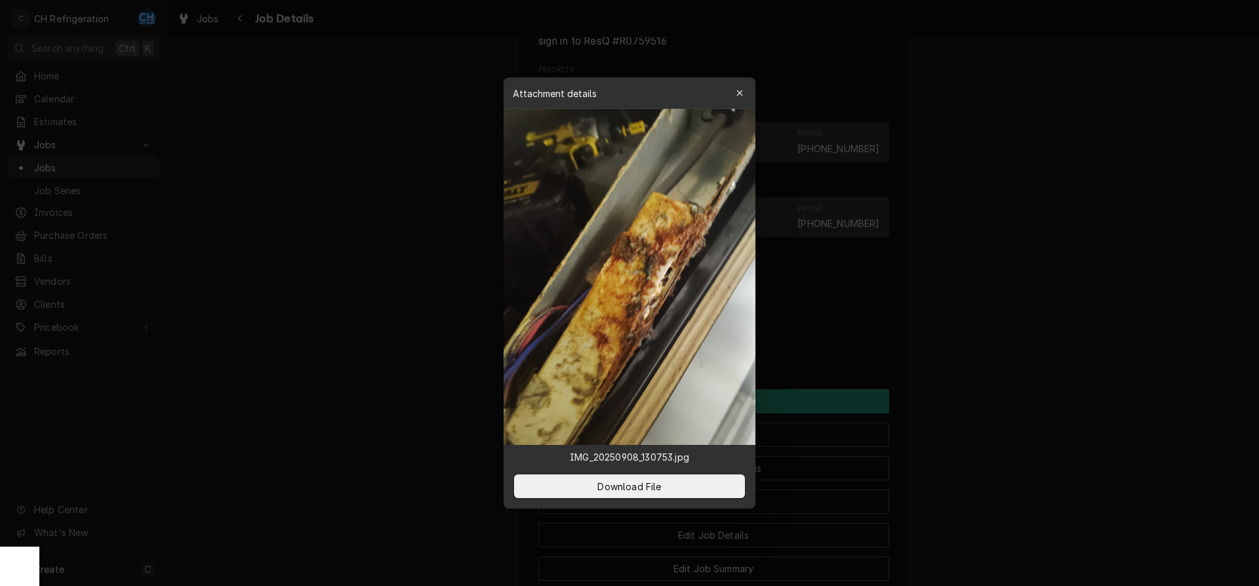
click at [1099, 372] on div at bounding box center [629, 293] width 1259 height 586
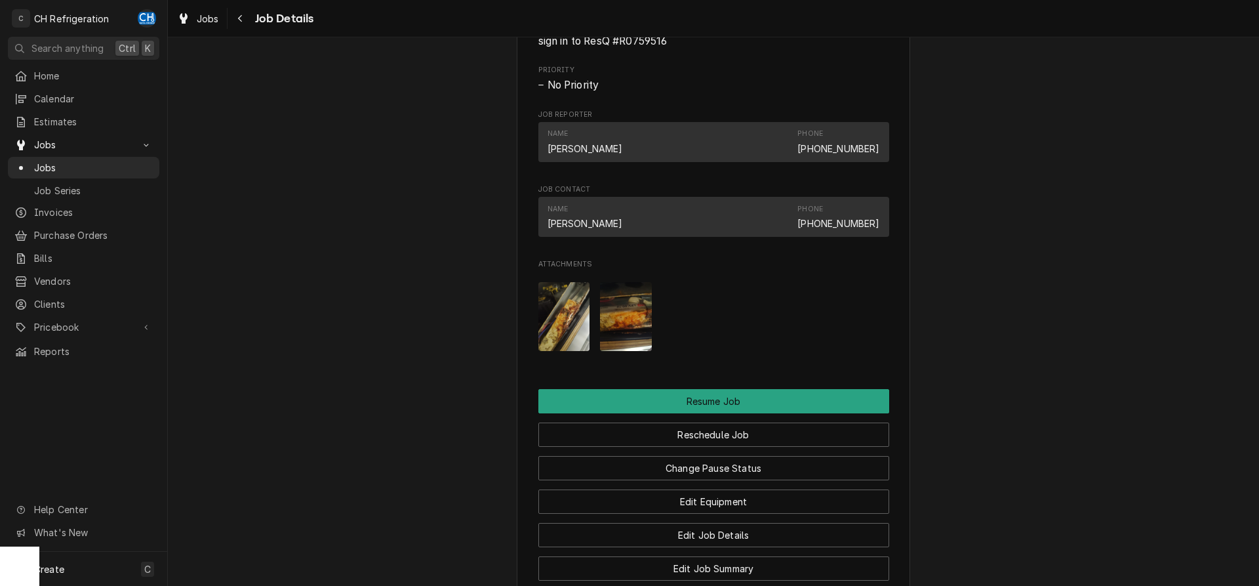
click at [591, 357] on div "Attachments" at bounding box center [713, 316] width 351 height 90
click at [643, 350] on img "Attachments" at bounding box center [626, 316] width 52 height 69
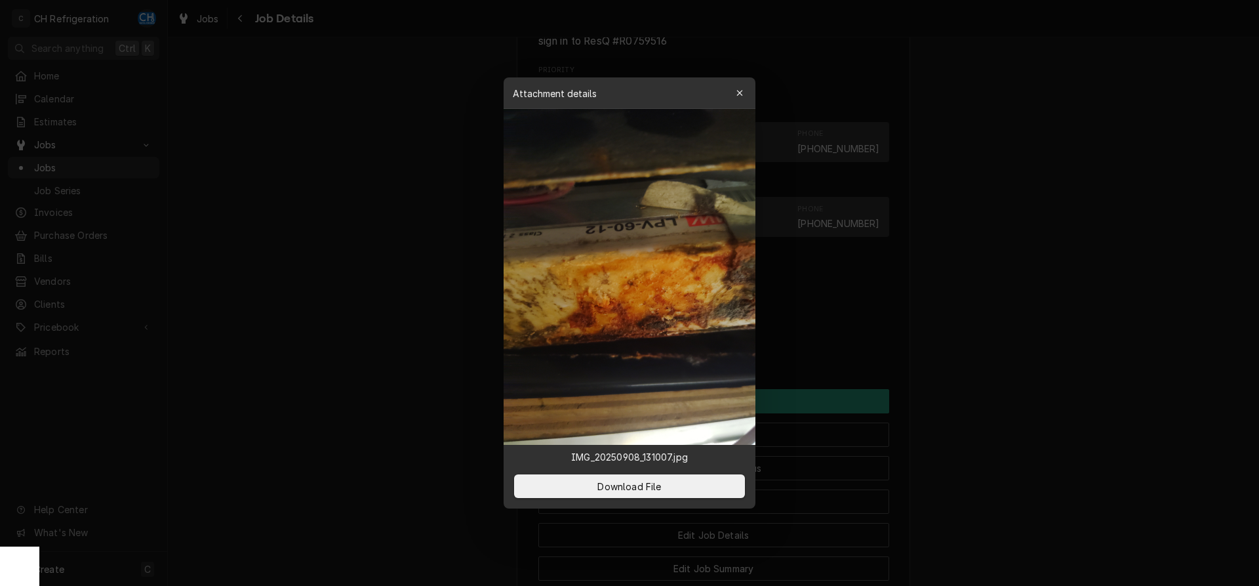
click at [1055, 382] on div at bounding box center [629, 293] width 1259 height 586
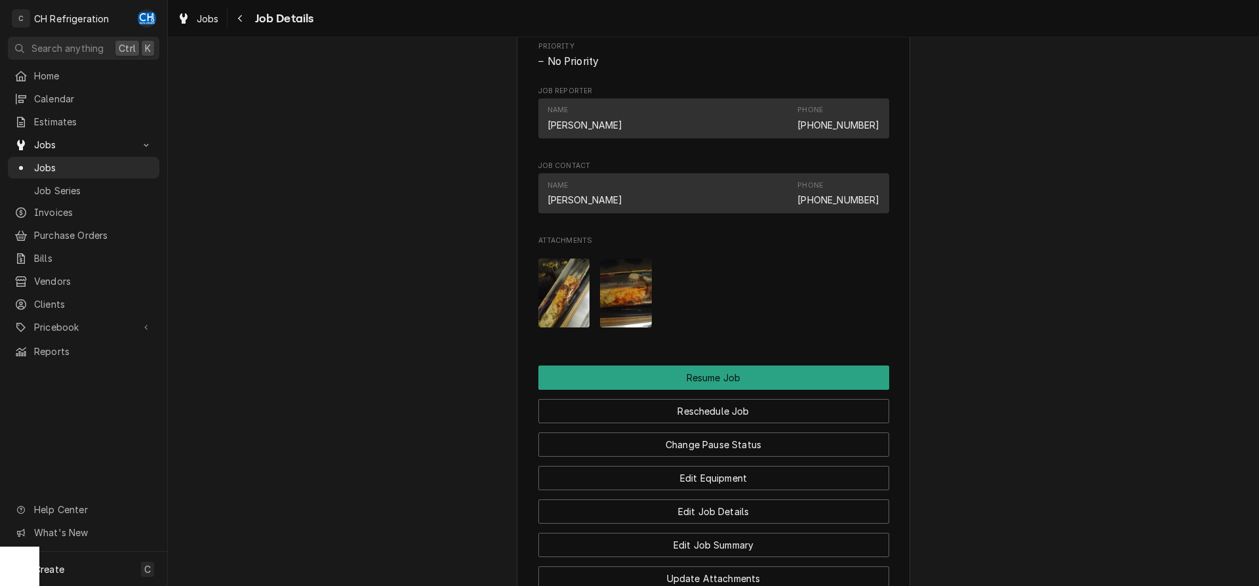
scroll to position [1227, 0]
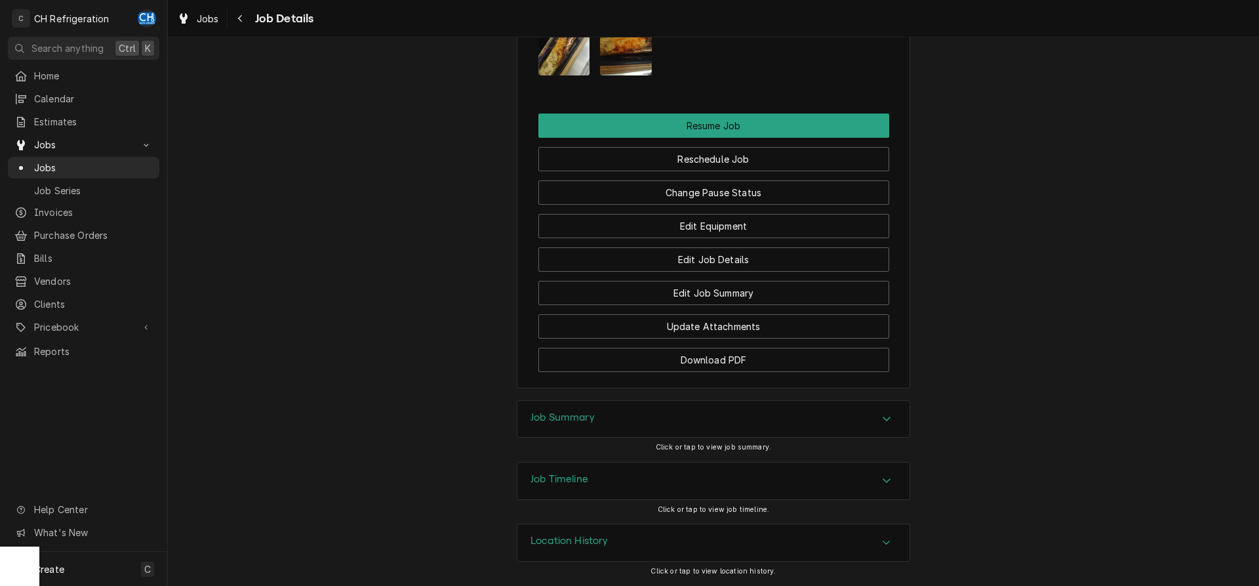
click at [838, 427] on div "Job Summary" at bounding box center [713, 419] width 392 height 37
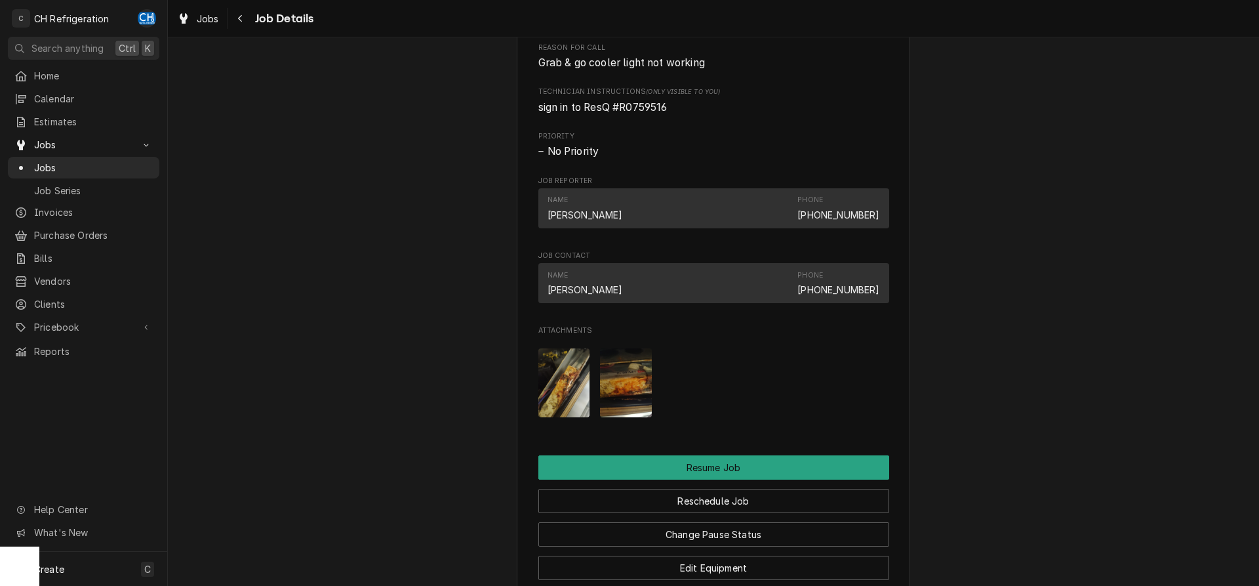
scroll to position [759, 0]
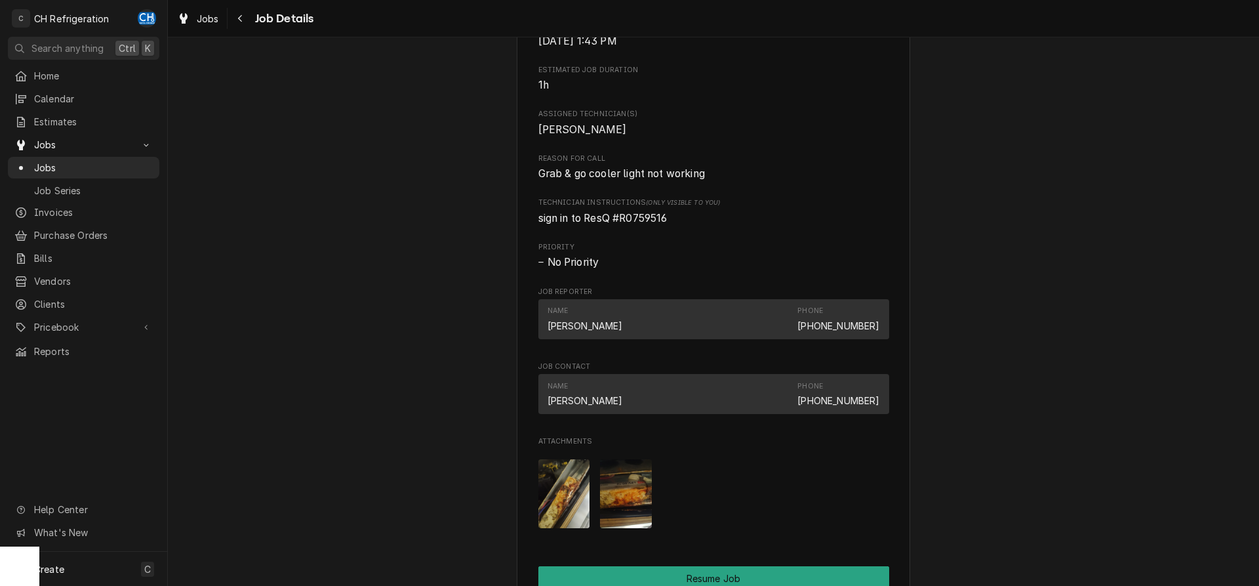
click at [559, 500] on img "Attachments" at bounding box center [564, 493] width 52 height 69
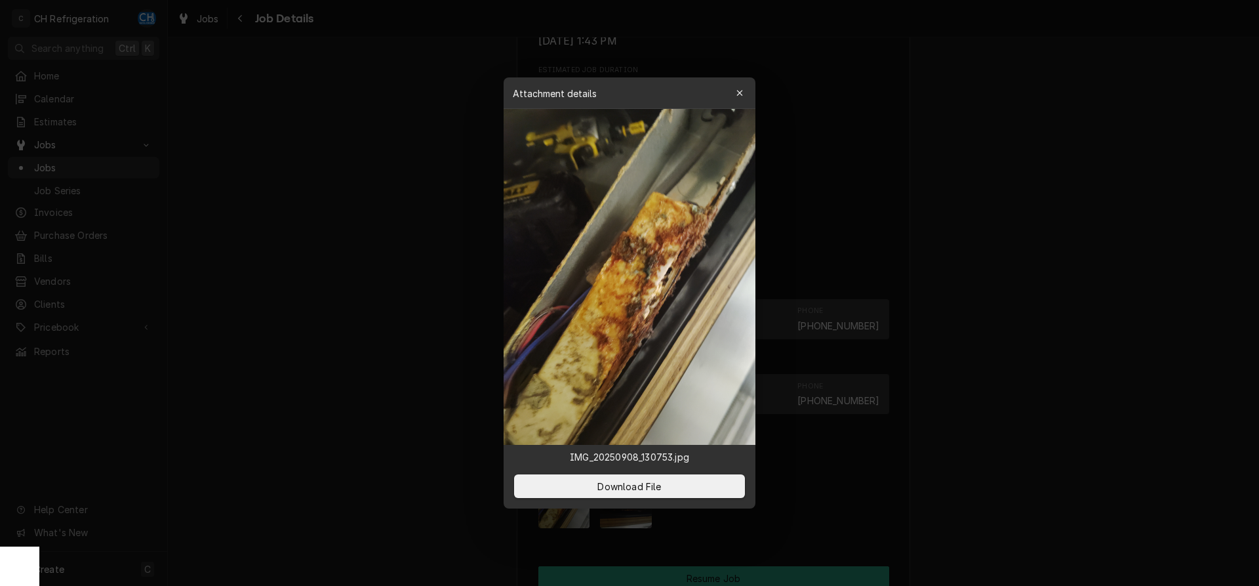
click at [1002, 466] on div at bounding box center [629, 293] width 1259 height 586
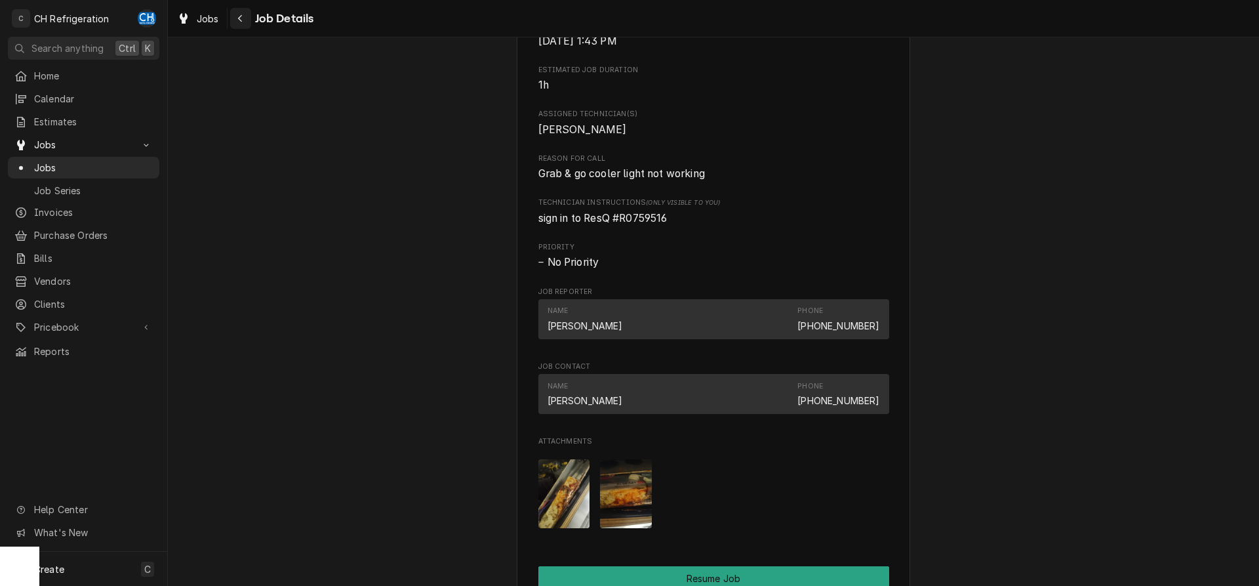
click at [241, 15] on icon "Navigate back" at bounding box center [240, 18] width 4 height 7
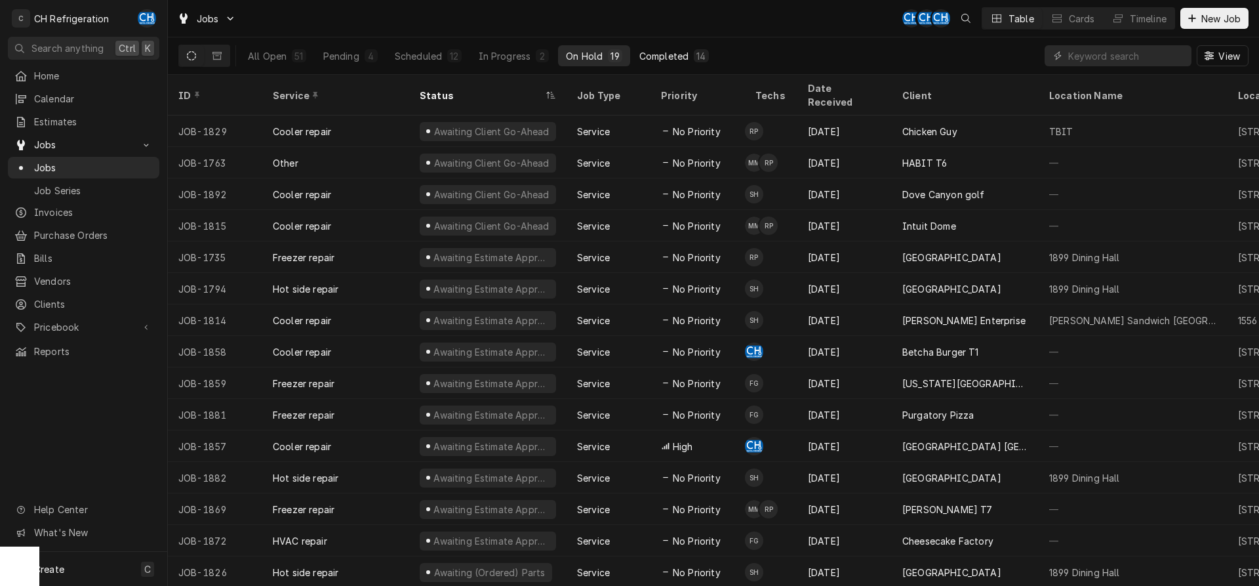
click at [683, 55] on div "Completed" at bounding box center [663, 56] width 49 height 14
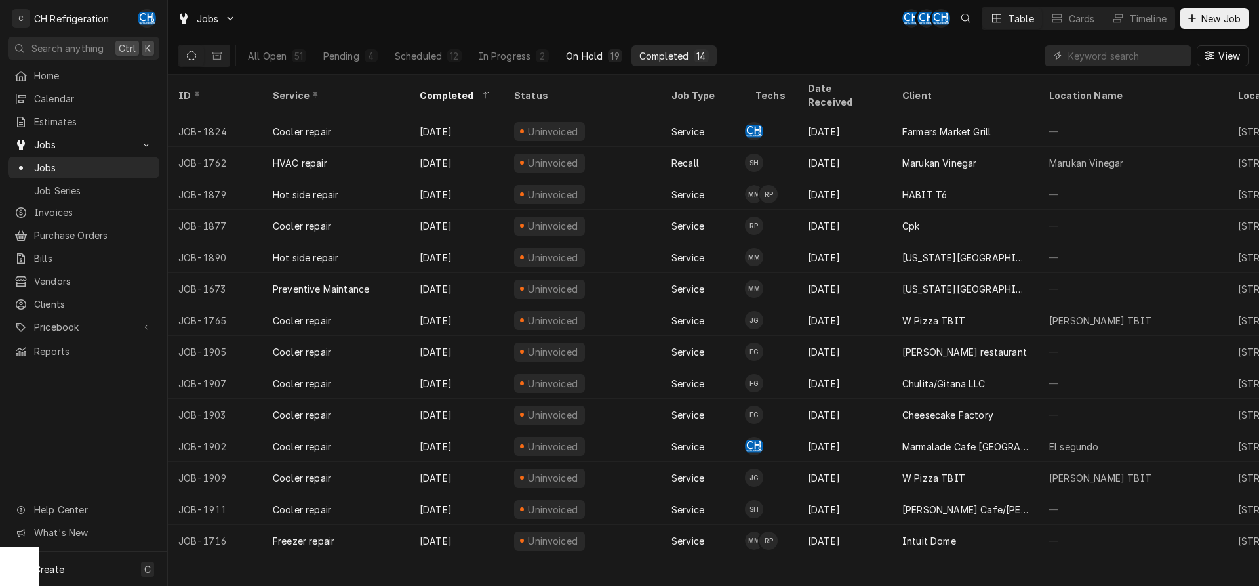
click at [599, 53] on div "On Hold" at bounding box center [584, 56] width 37 height 14
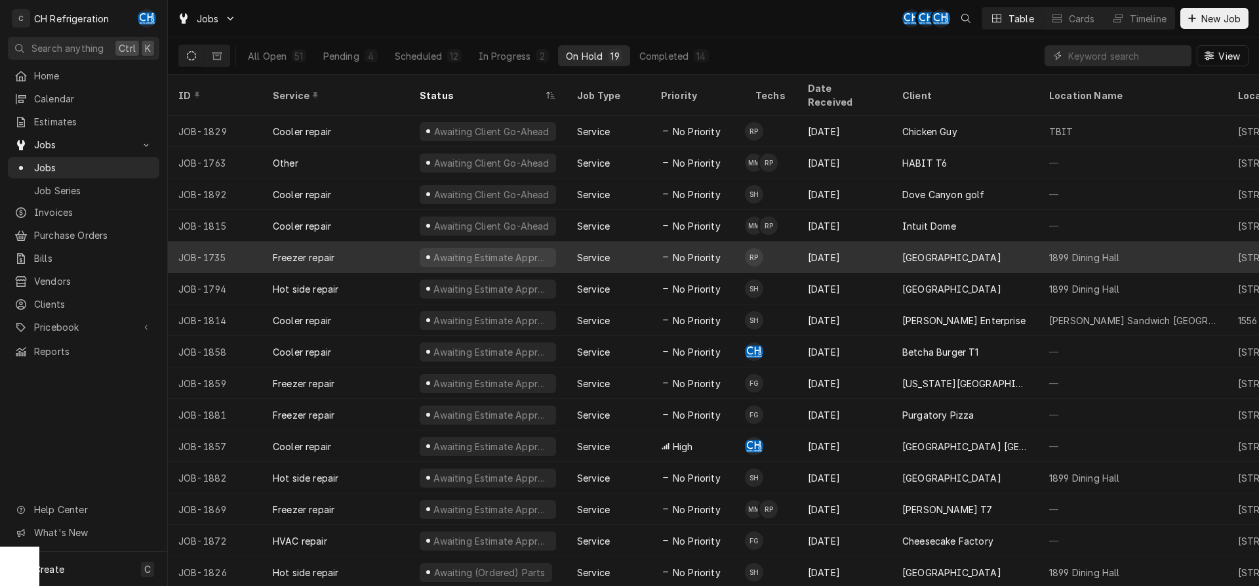
click at [873, 242] on div "Aug 16" at bounding box center [844, 256] width 94 height 31
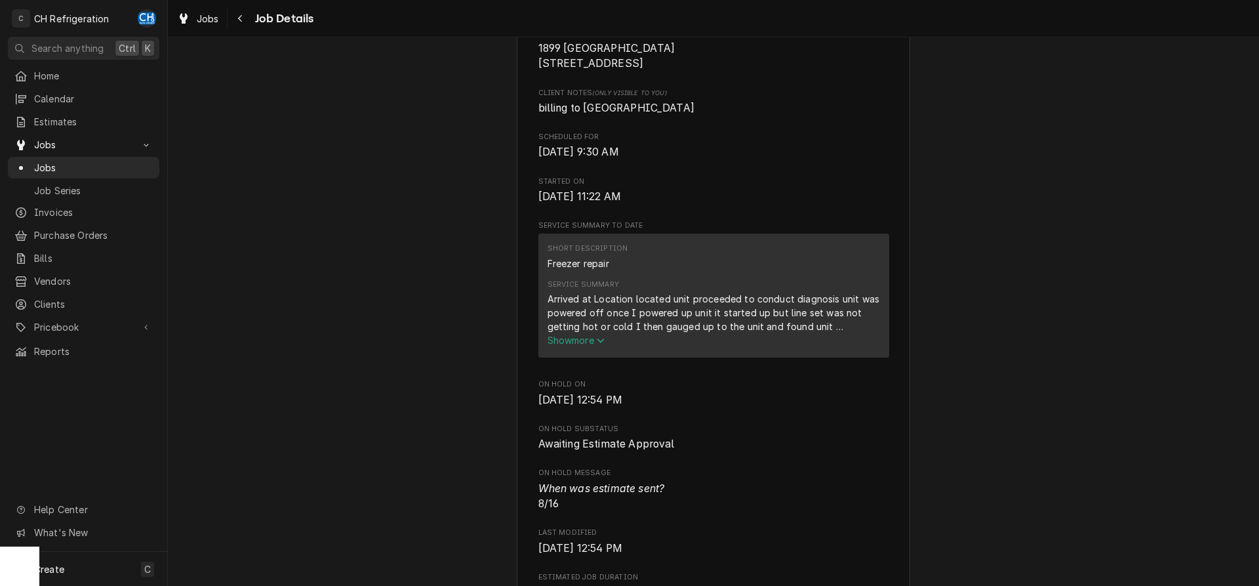
scroll to position [401, 0]
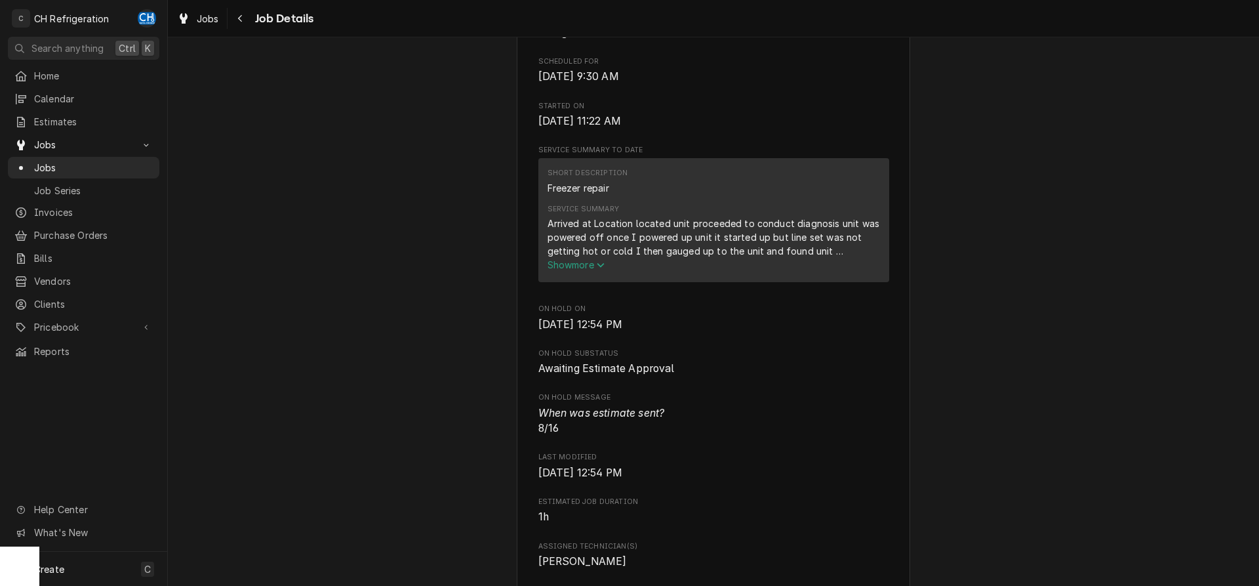
click at [582, 270] on span "Show more" at bounding box center [576, 264] width 58 height 11
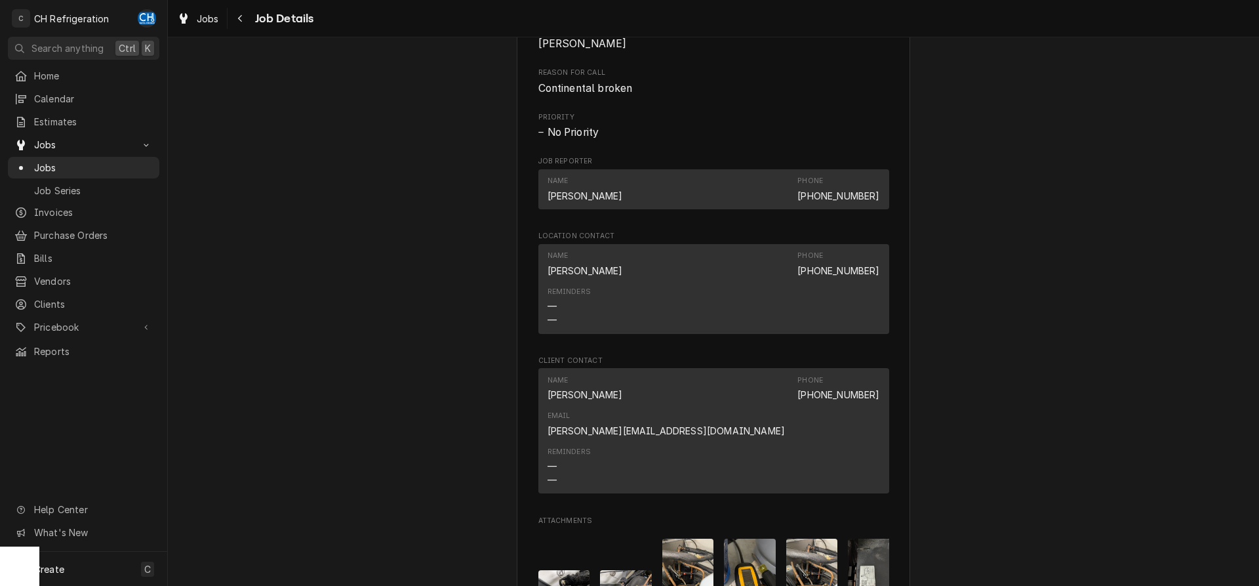
scroll to position [492, 0]
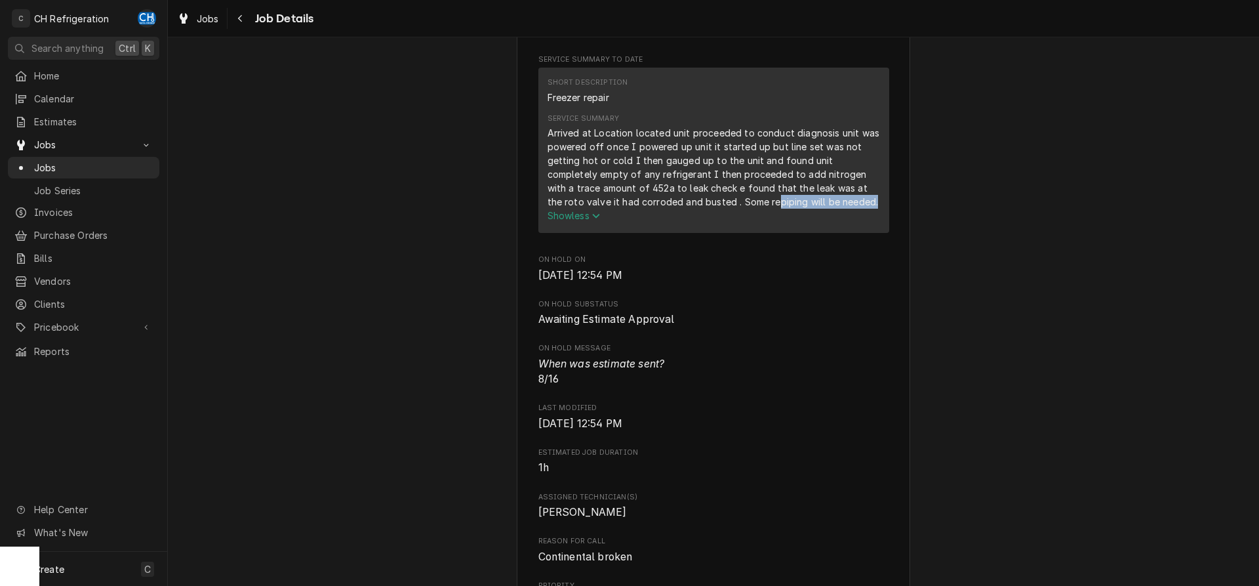
drag, startPoint x: 705, startPoint y: 218, endPoint x: 805, endPoint y: 218, distance: 100.3
click at [805, 209] on div "Arrived at Location located unit proceeded to conduct diagnosis unit was powere…" at bounding box center [713, 167] width 332 height 83
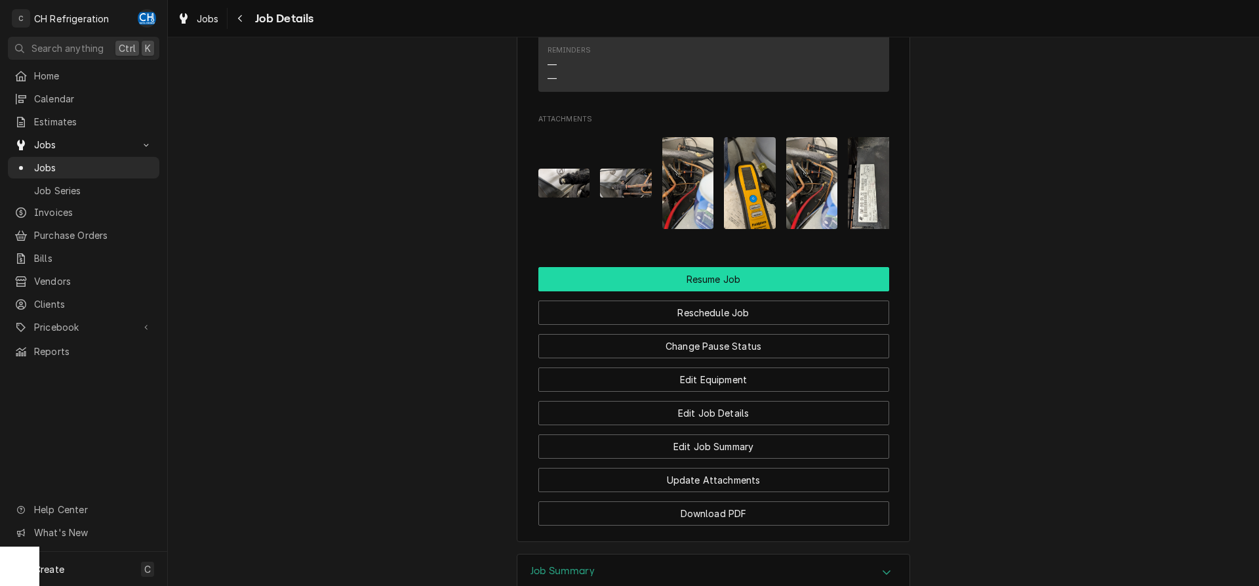
scroll to position [1495, 0]
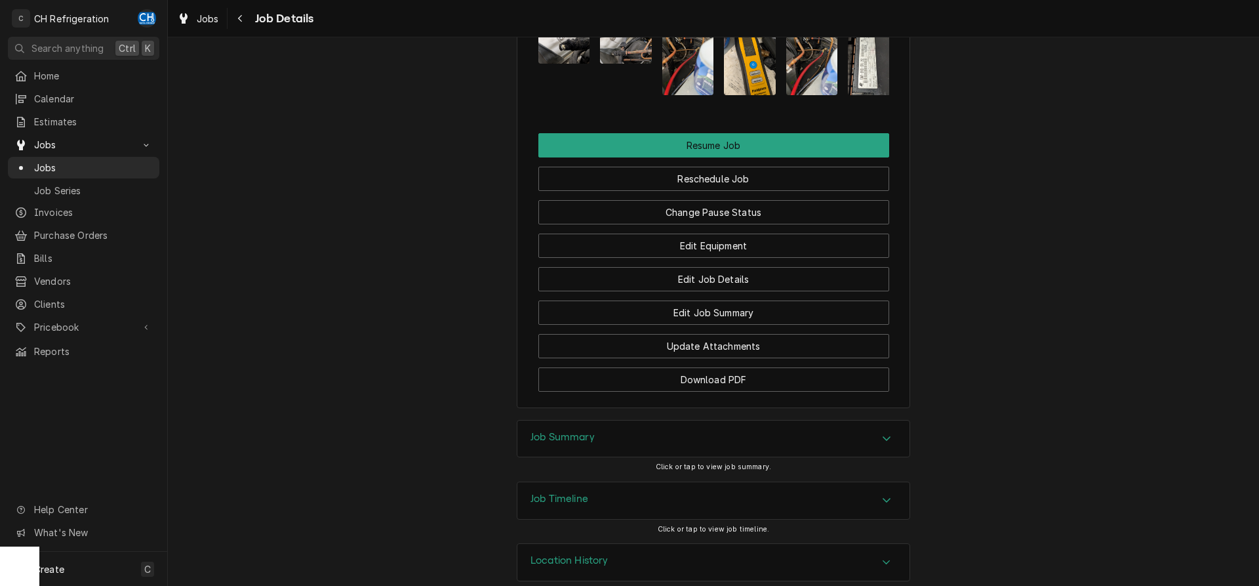
click at [753, 435] on div "Job Summary" at bounding box center [713, 438] width 392 height 37
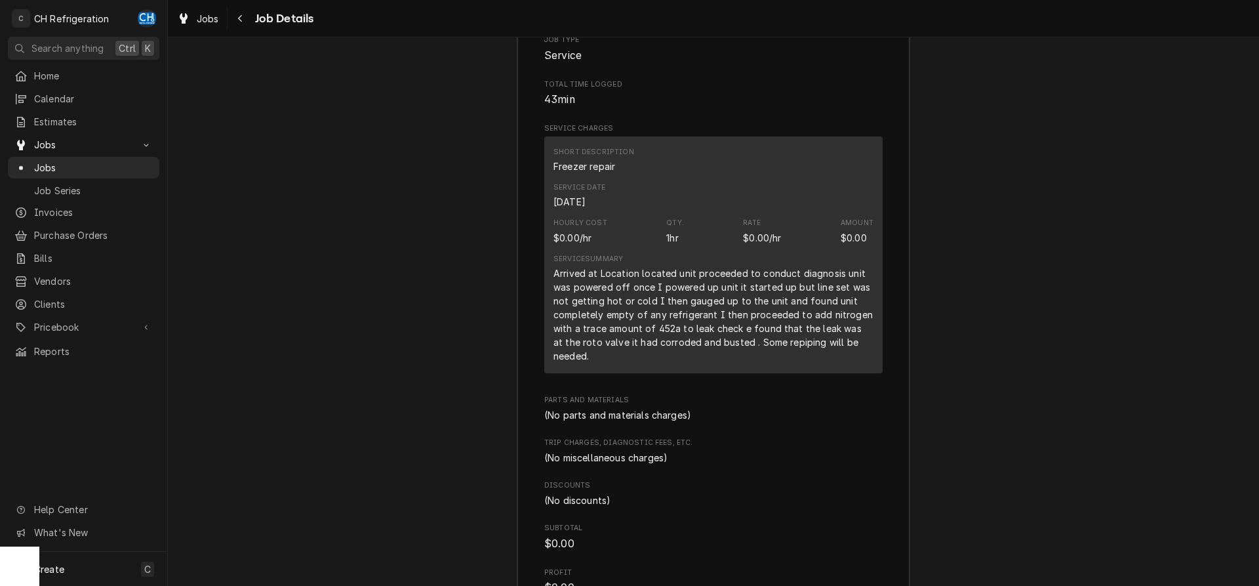
scroll to position [2220, 0]
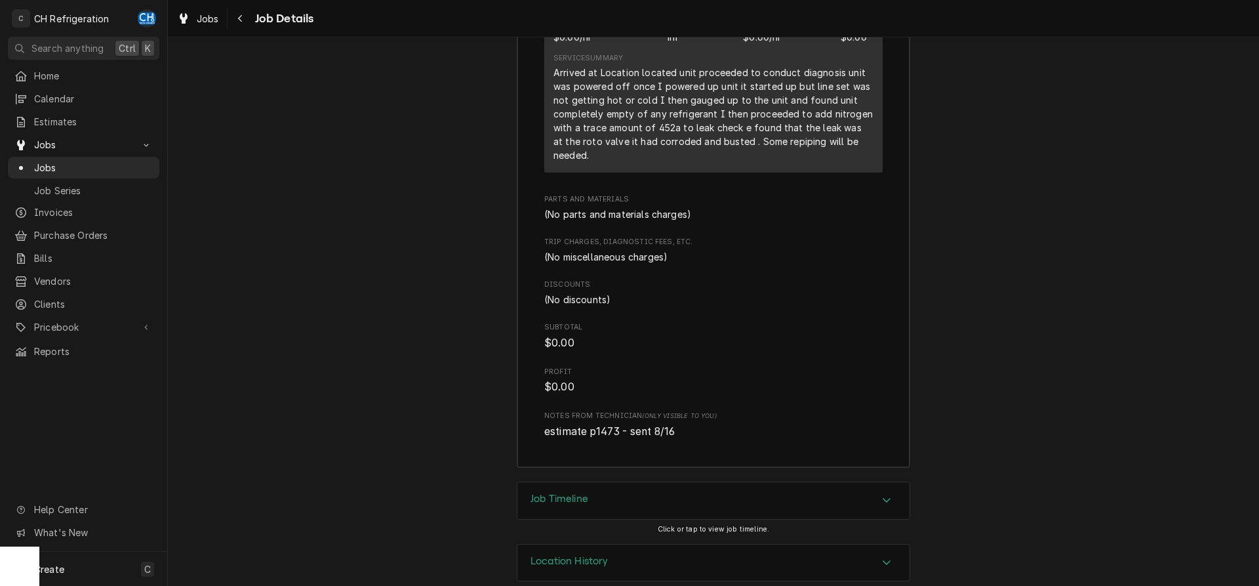
click at [633, 482] on div "Job Timeline" at bounding box center [713, 500] width 392 height 37
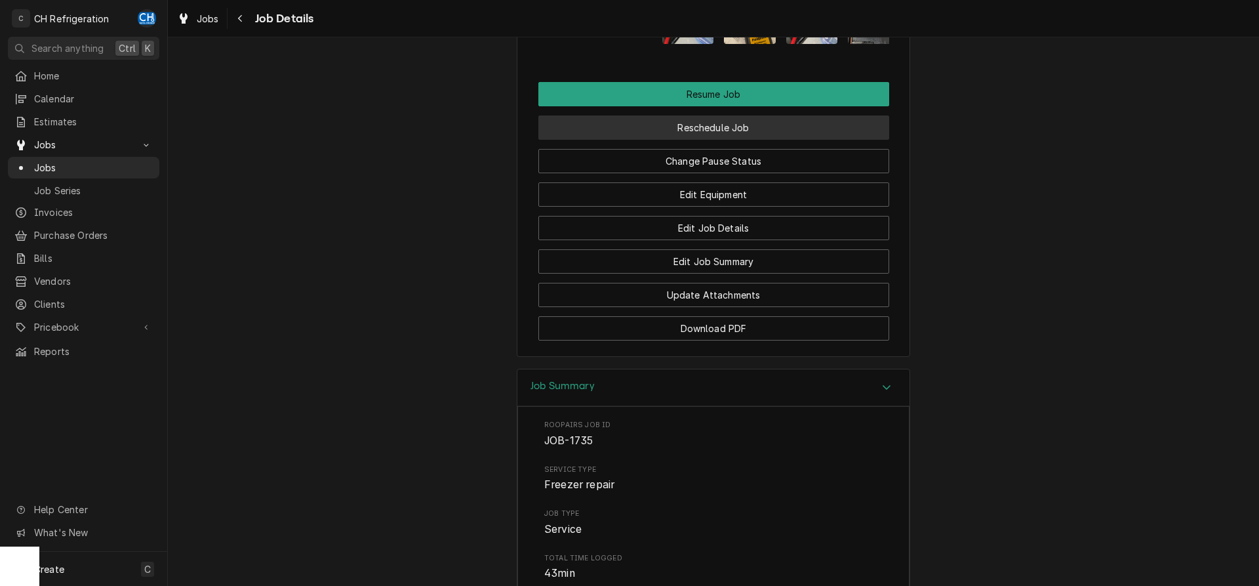
scroll to position [1484, 0]
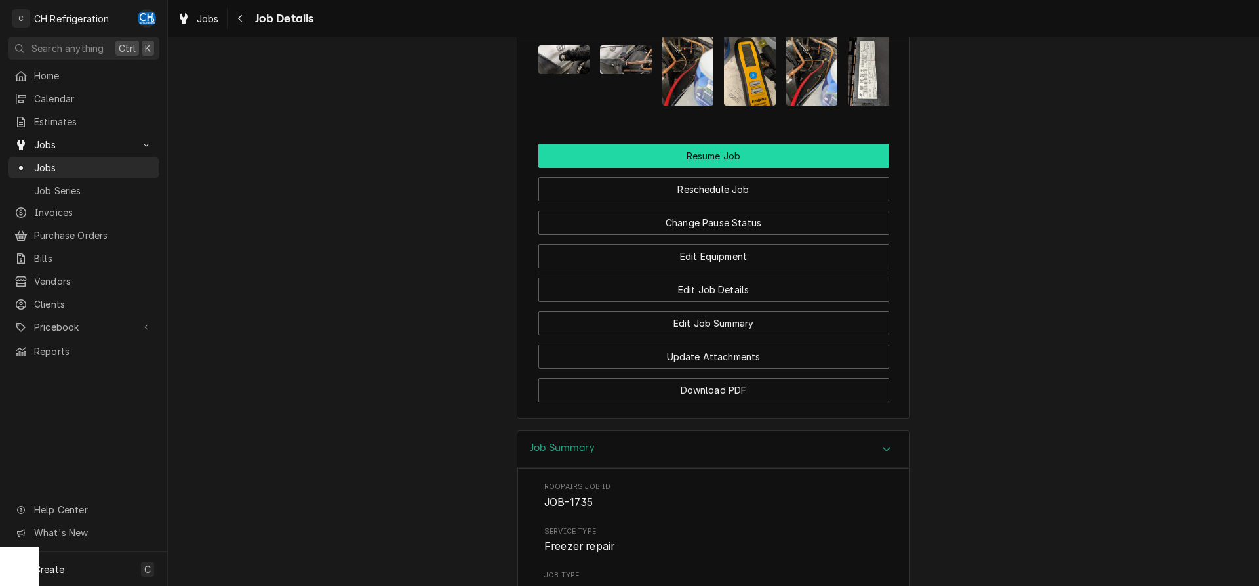
click at [714, 144] on button "Resume Job" at bounding box center [713, 156] width 351 height 24
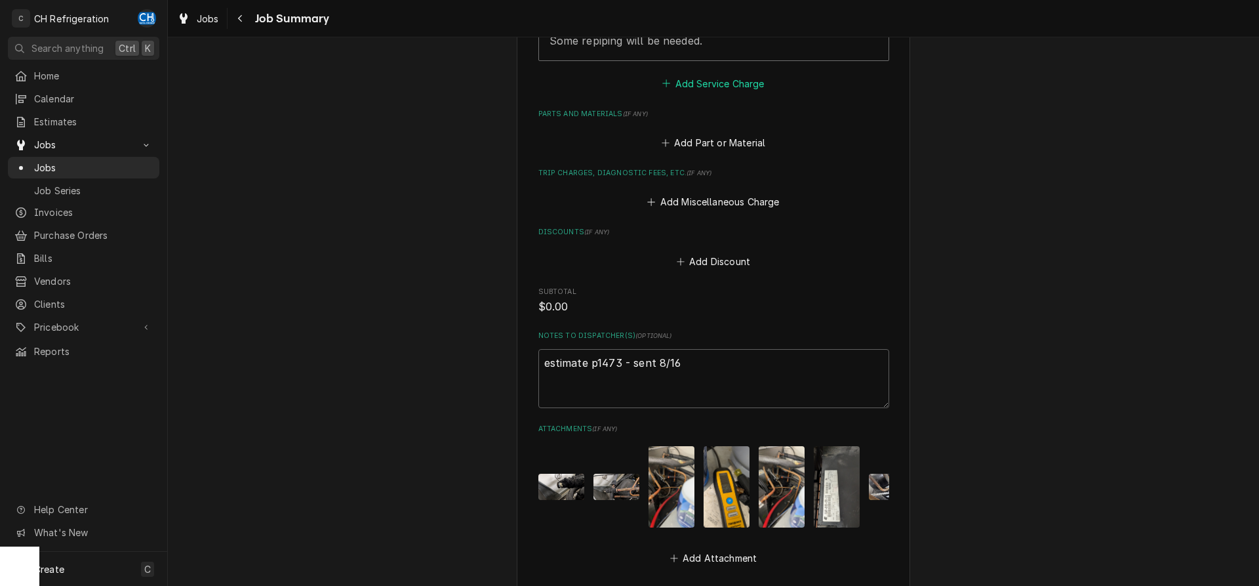
scroll to position [725, 0]
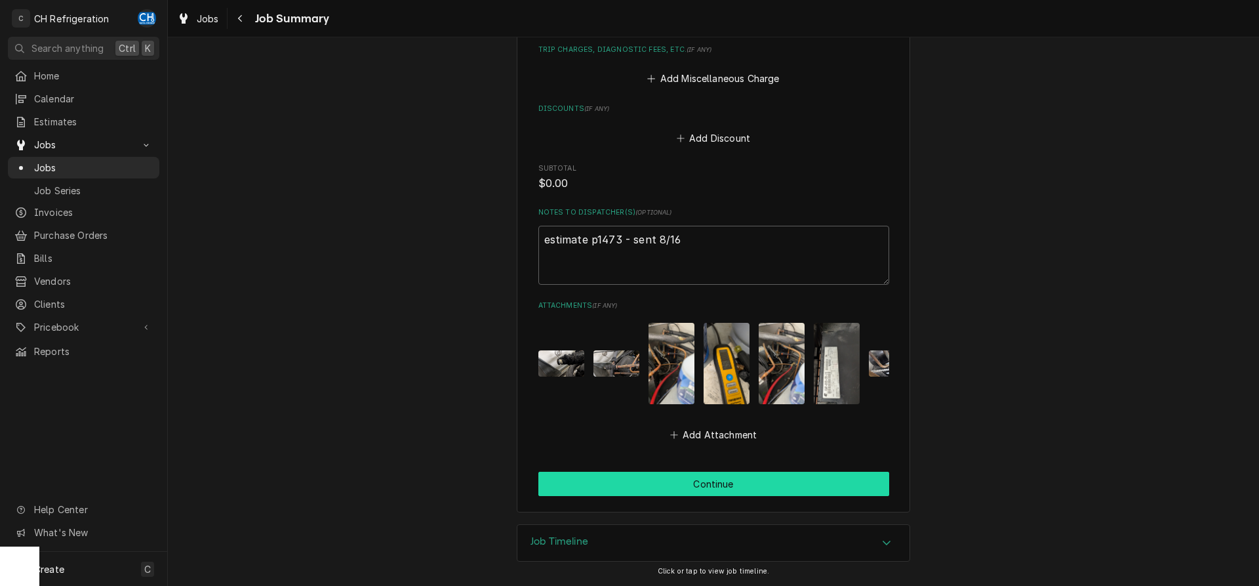
click at [698, 484] on button "Continue" at bounding box center [713, 483] width 351 height 24
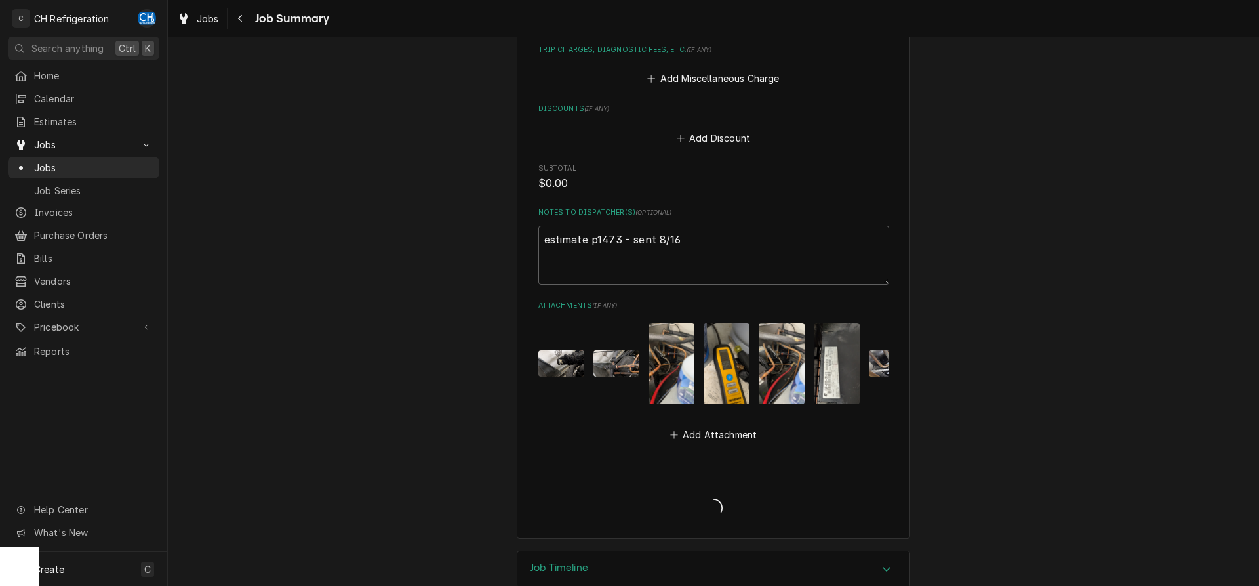
type textarea "x"
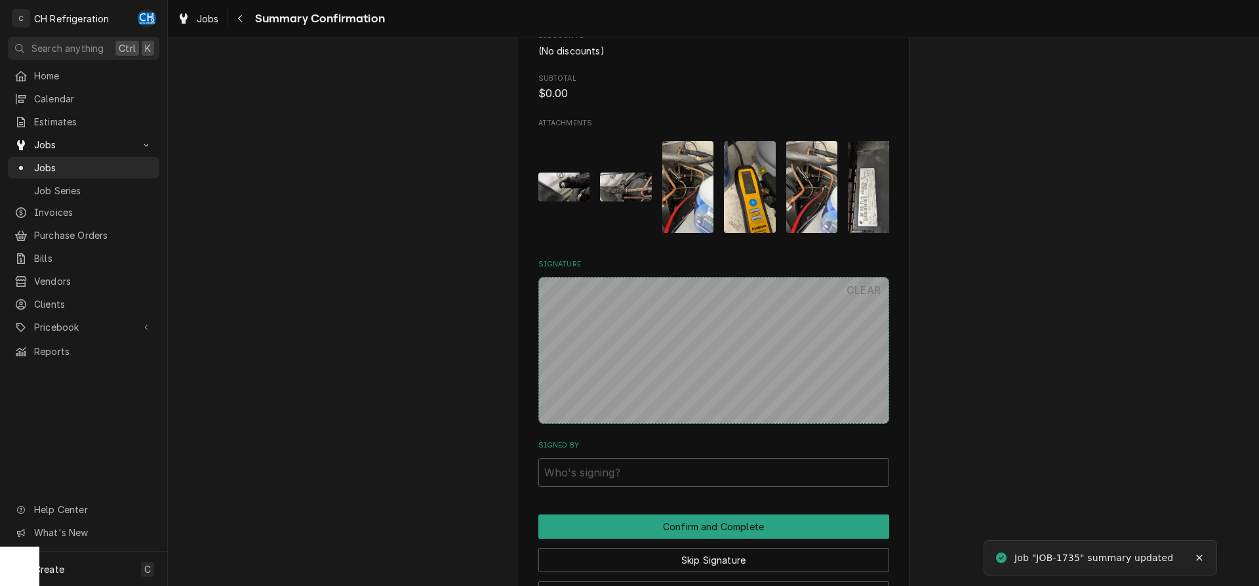
scroll to position [779, 0]
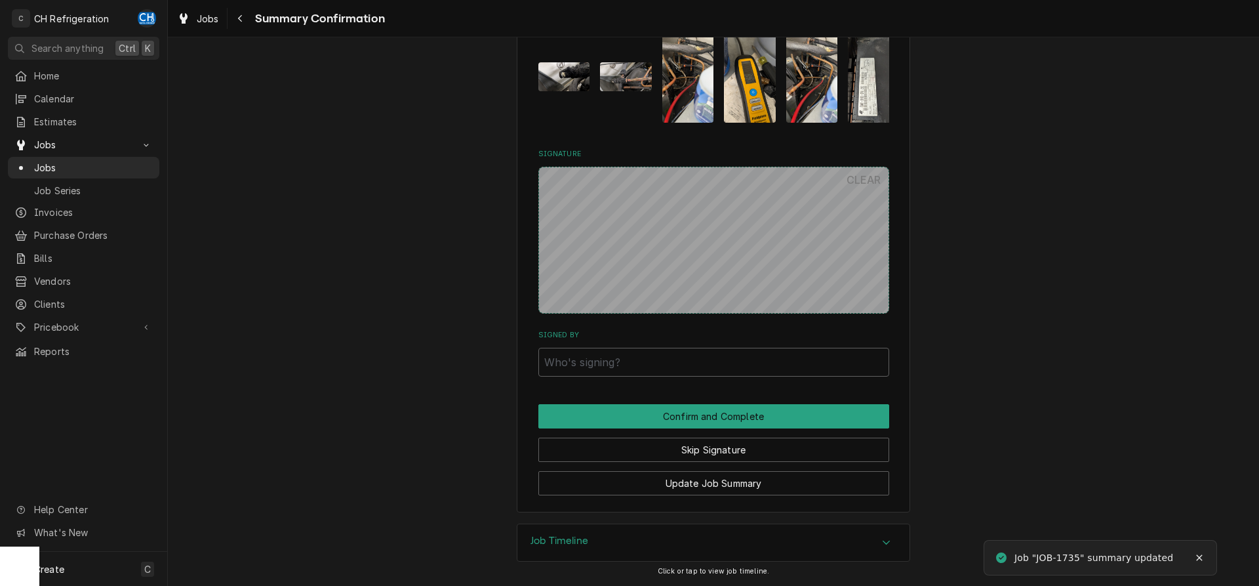
drag, startPoint x: 711, startPoint y: 347, endPoint x: 711, endPoint y: 368, distance: 21.6
click at [711, 348] on div "Signed By" at bounding box center [713, 353] width 351 height 47
click at [711, 369] on input "Signed By" at bounding box center [713, 362] width 351 height 29
type input "wetrr"
click at [689, 418] on button "Confirm and Complete" at bounding box center [713, 416] width 351 height 24
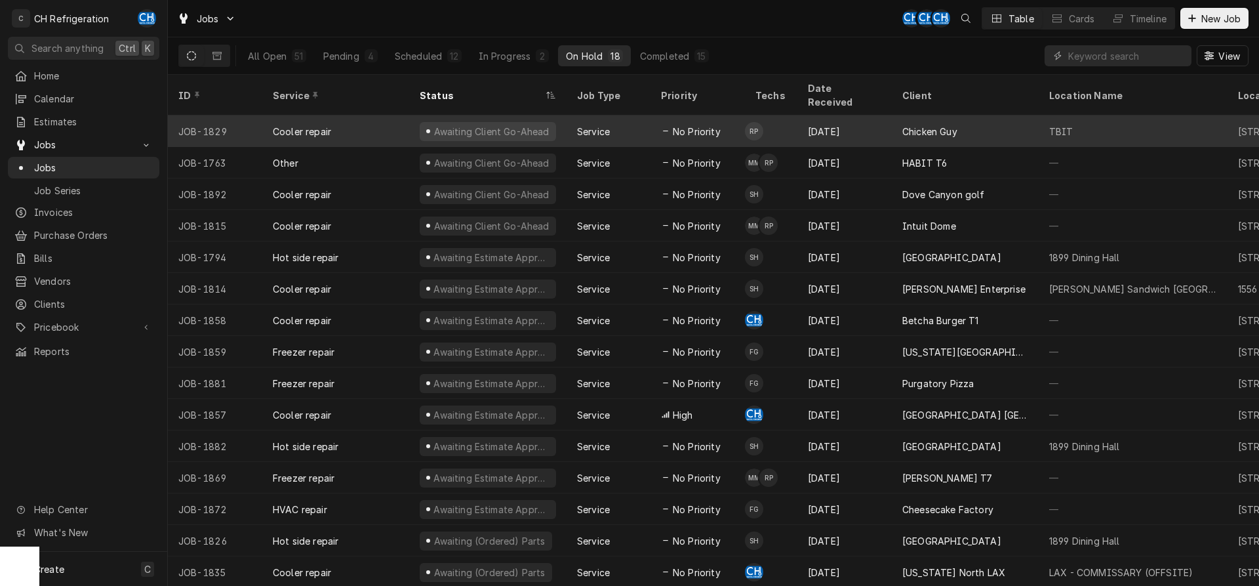
drag, startPoint x: 657, startPoint y: 44, endPoint x: 822, endPoint y: 102, distance: 175.0
click at [658, 44] on div "All Open 51 Pending 4 Scheduled 12 In Progress 2 On Hold 18 Completed 15" at bounding box center [478, 55] width 477 height 37
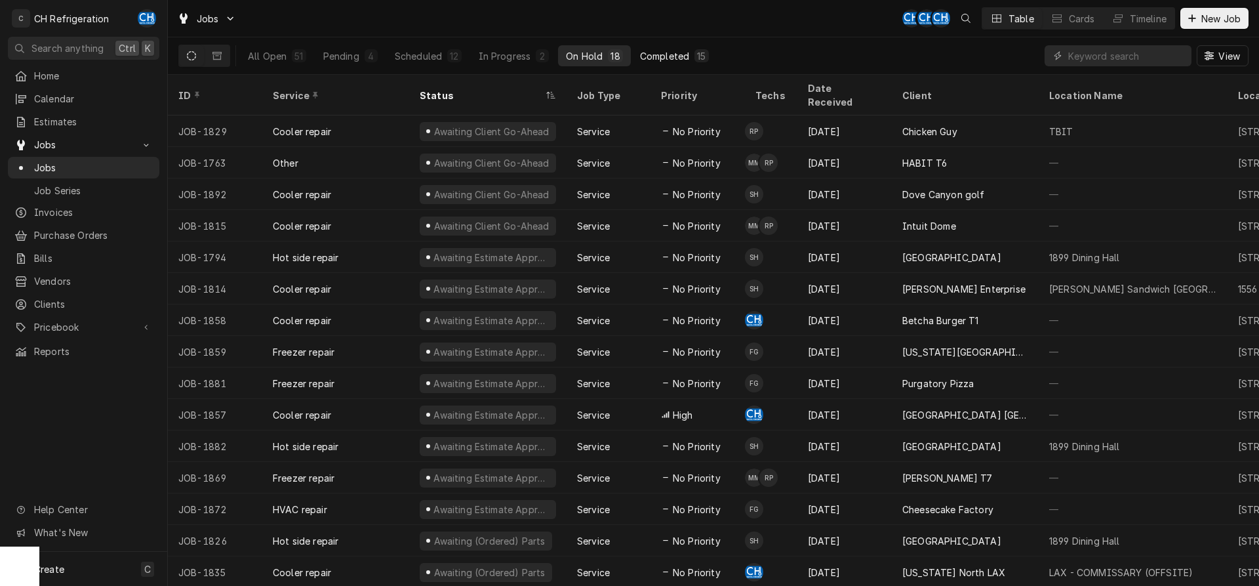
click at [703, 60] on div "15" at bounding box center [701, 56] width 9 height 14
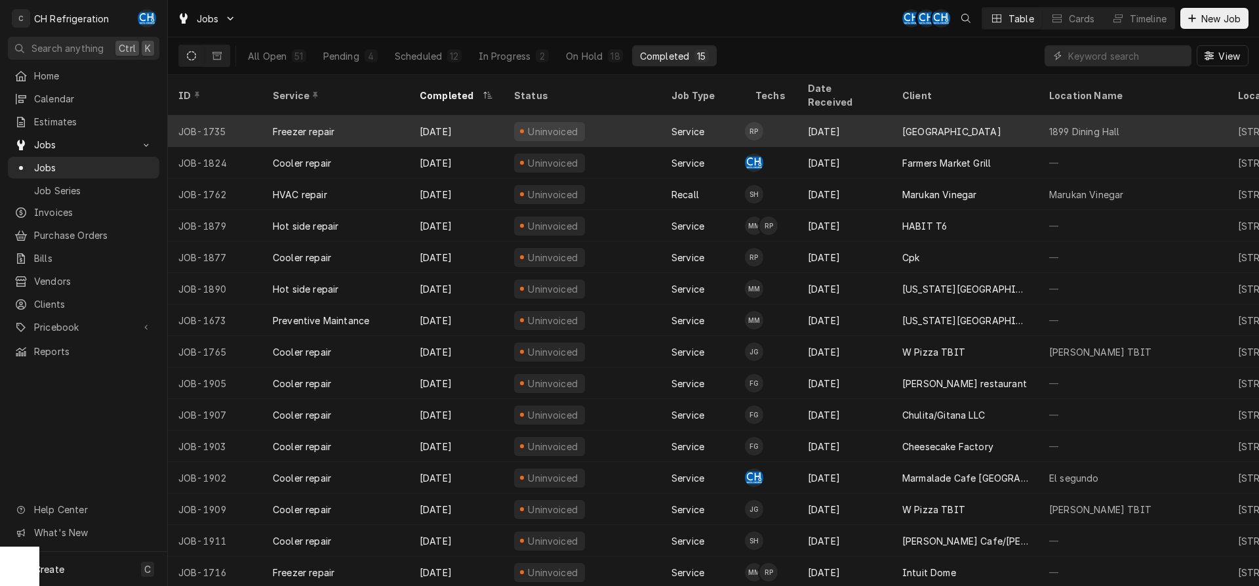
click at [858, 123] on div "Aug 16" at bounding box center [844, 130] width 94 height 31
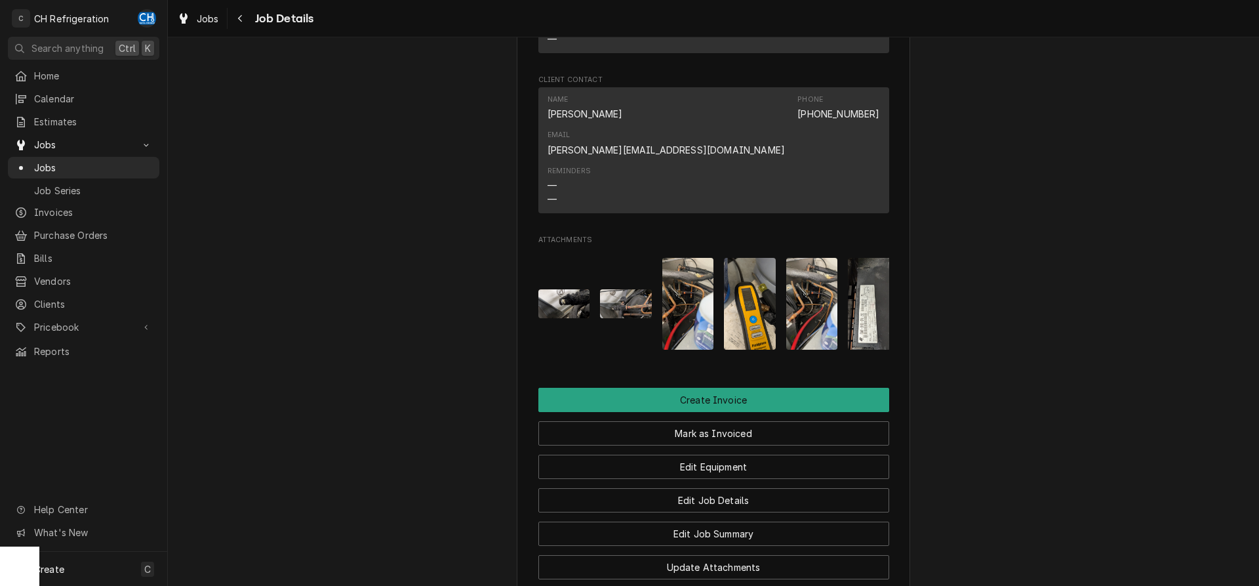
scroll to position [1224, 0]
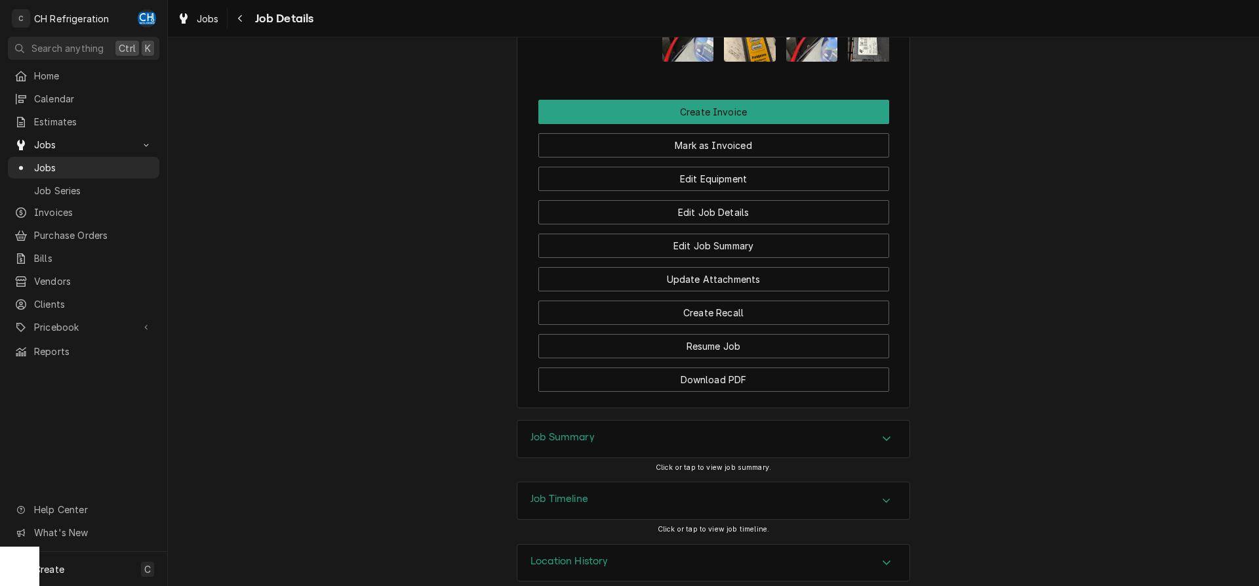
click at [635, 422] on div "Job Summary" at bounding box center [713, 438] width 392 height 37
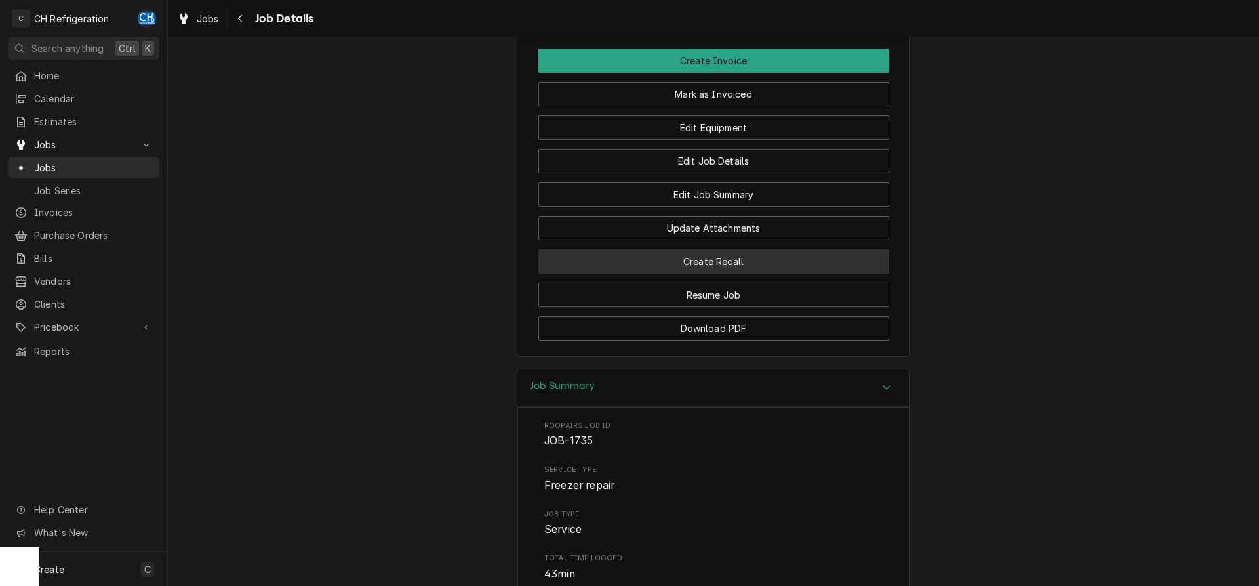
scroll to position [1132, 0]
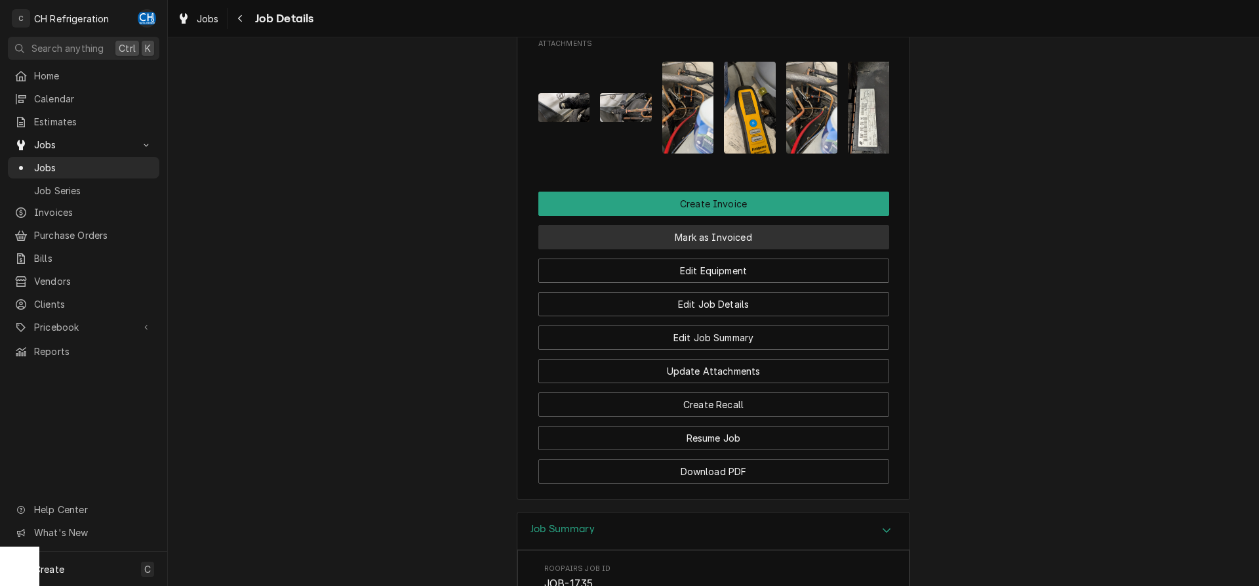
click at [694, 225] on button "Mark as Invoiced" at bounding box center [713, 237] width 351 height 24
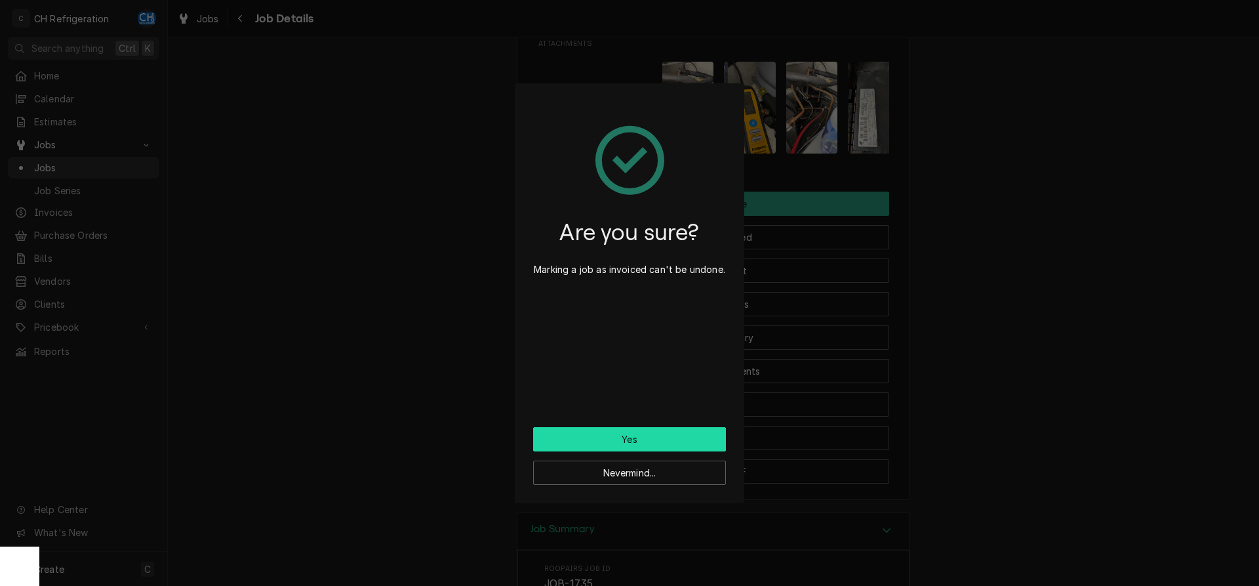
click at [618, 438] on button "Yes" at bounding box center [629, 439] width 193 height 24
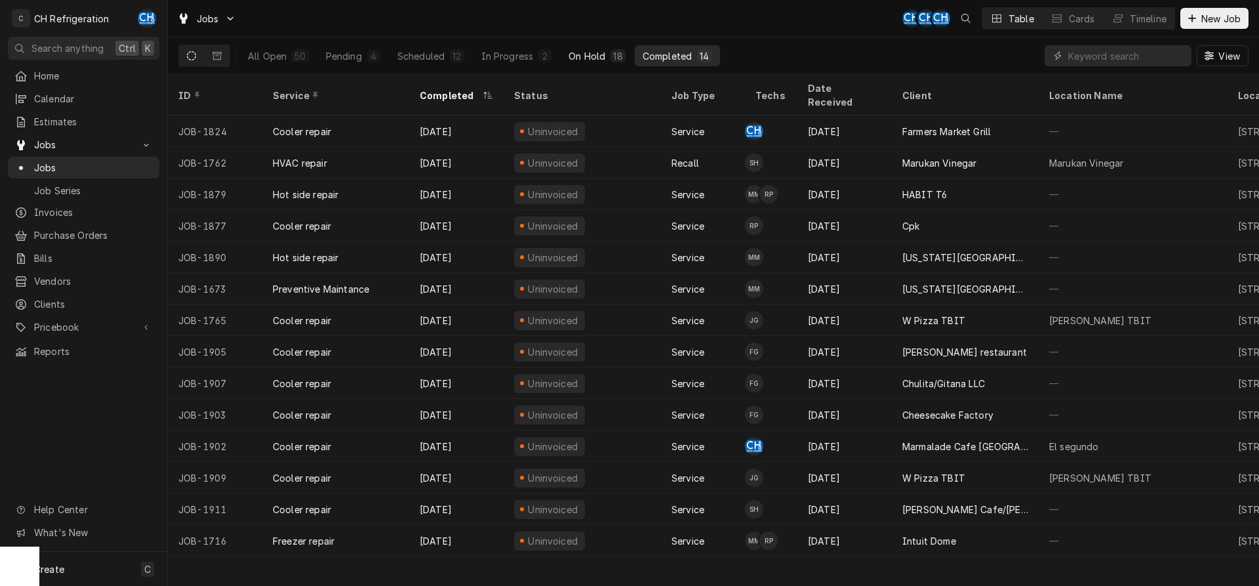
click at [616, 59] on div "18" at bounding box center [617, 56] width 9 height 14
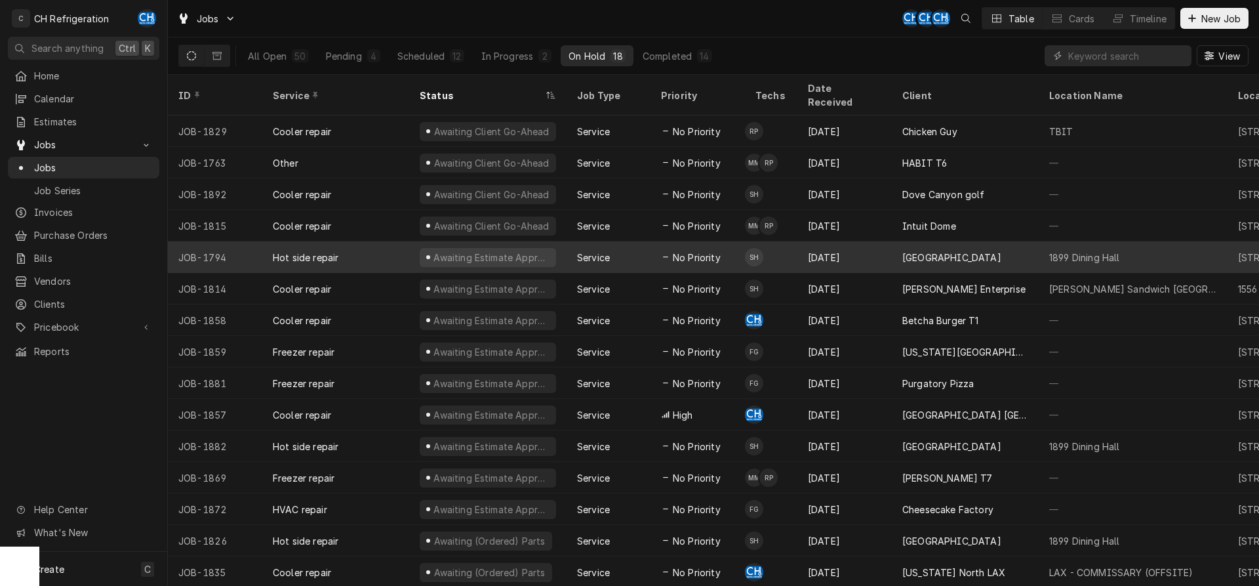
click at [904, 250] on div "[GEOGRAPHIC_DATA]" at bounding box center [951, 257] width 99 height 14
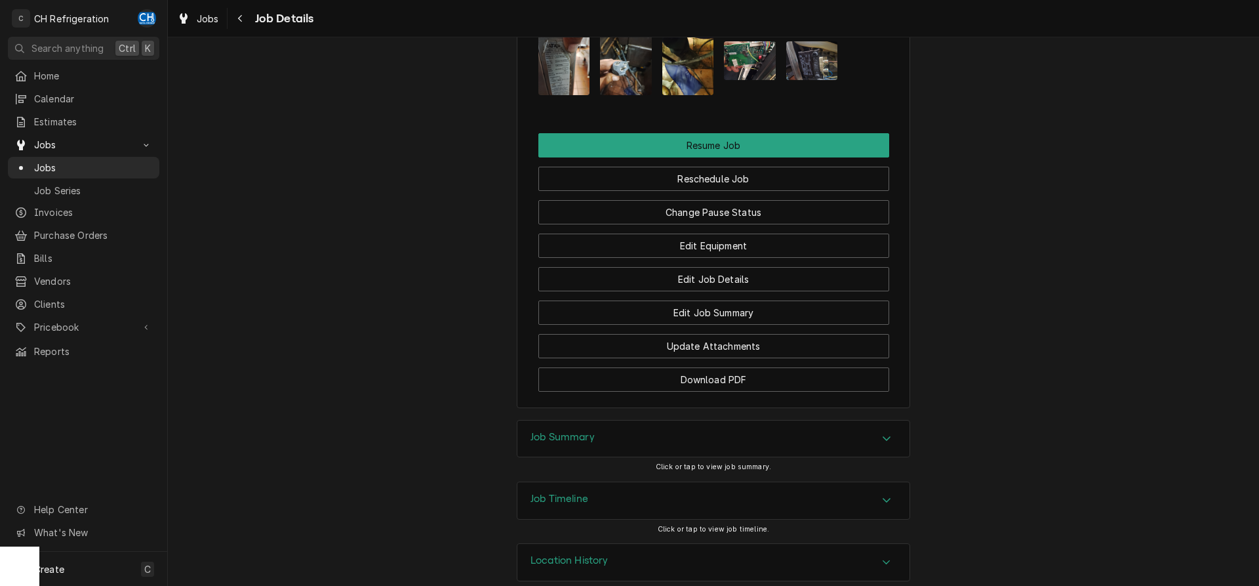
click at [537, 420] on div "Job Summary" at bounding box center [713, 438] width 392 height 37
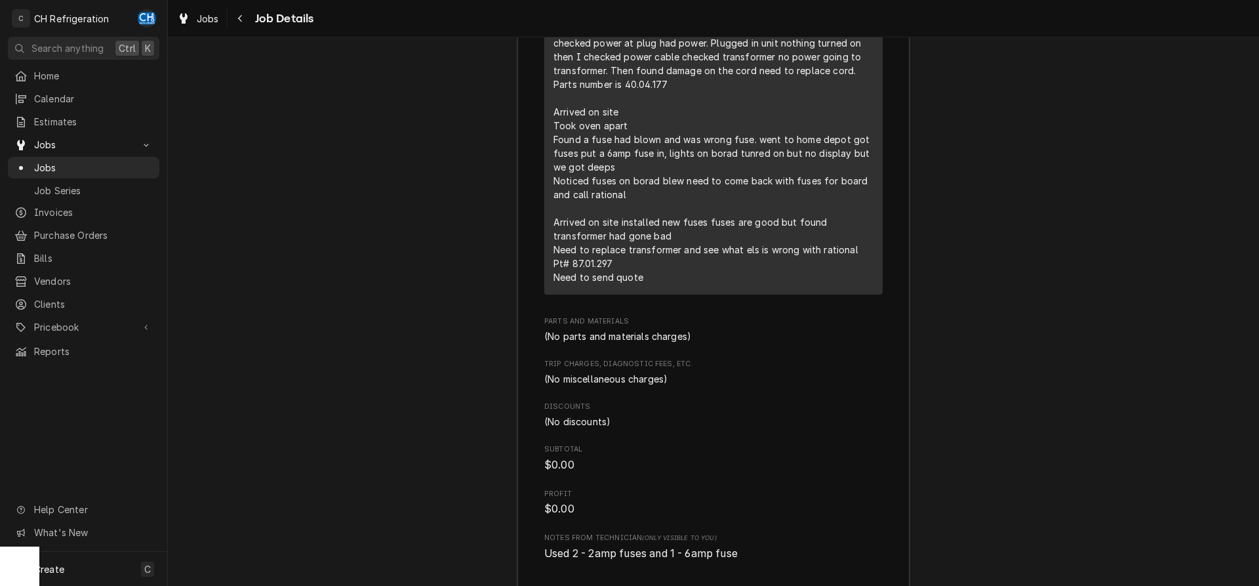
scroll to position [2349, 0]
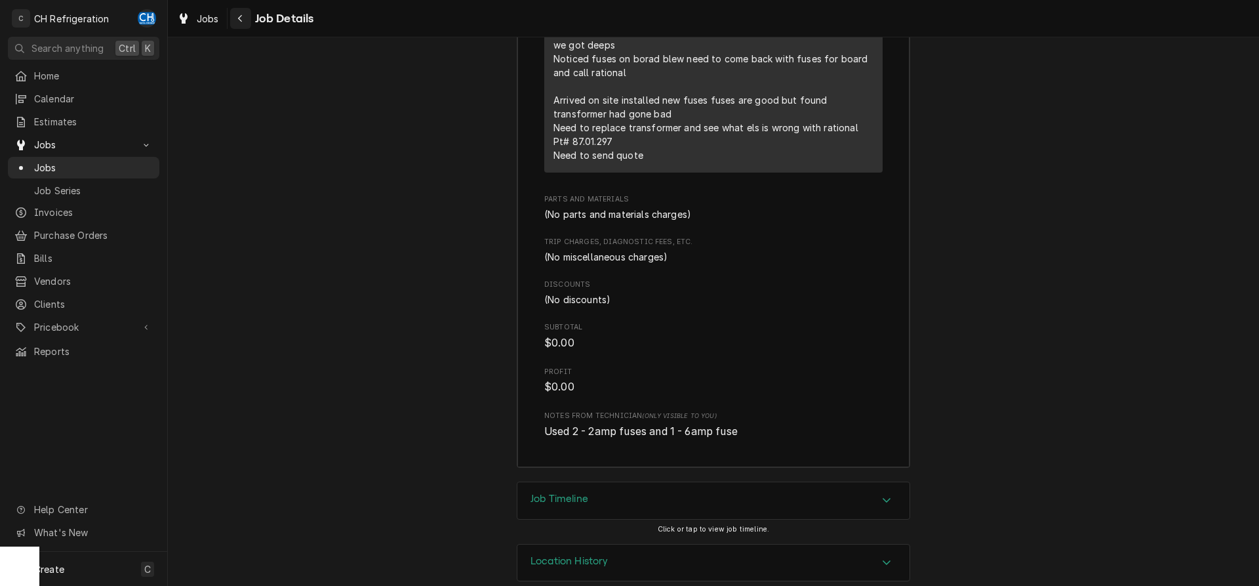
click at [236, 20] on div "Navigate back" at bounding box center [240, 18] width 13 height 13
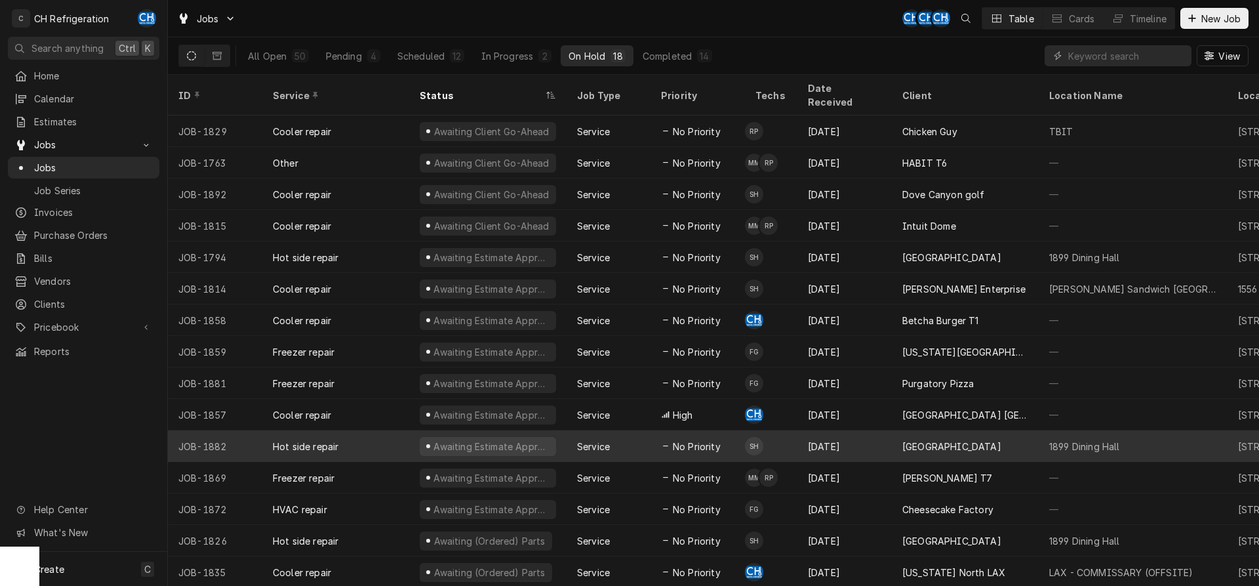
click at [991, 439] on div "[GEOGRAPHIC_DATA]" at bounding box center [951, 446] width 99 height 14
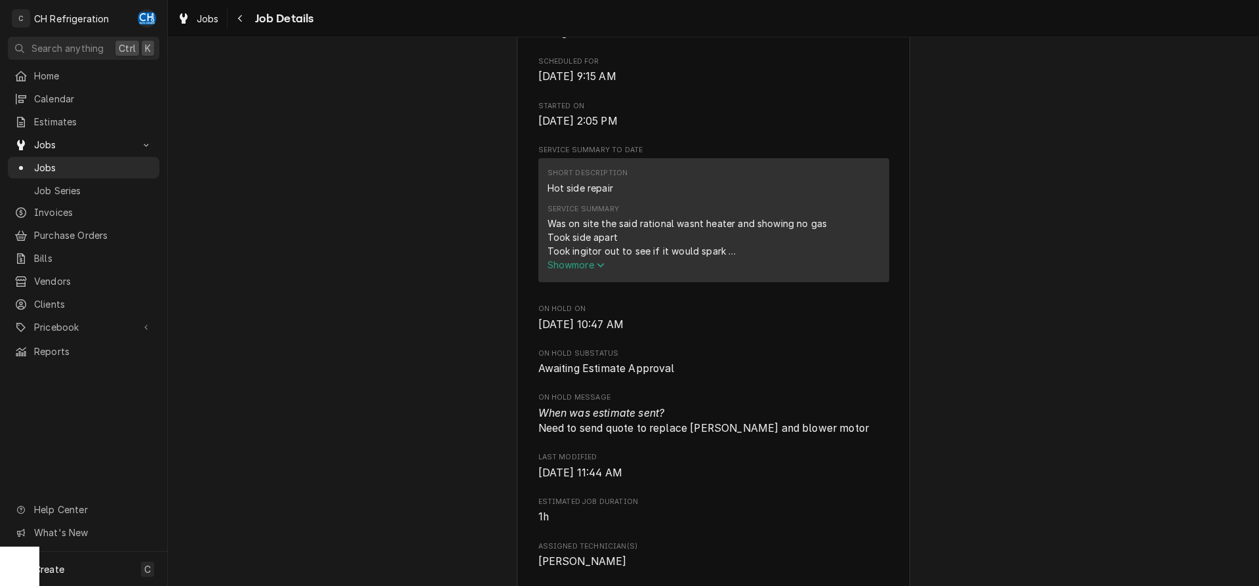
scroll to position [535, 0]
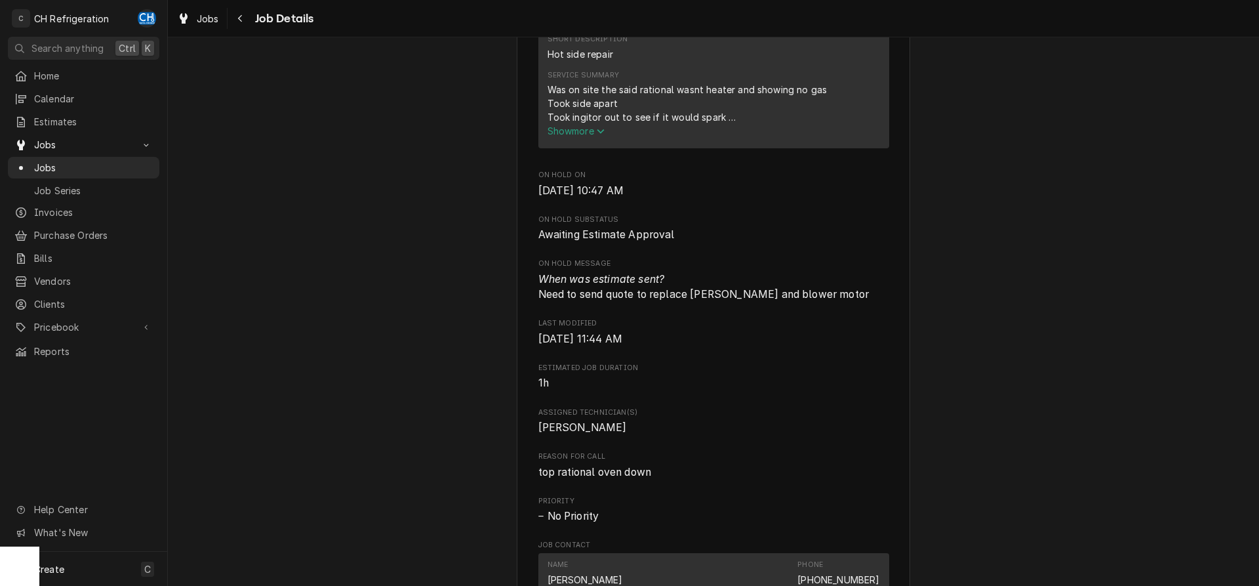
click at [597, 124] on div "Was on site the said rational wasnt heater and showing no gas Took side apart T…" at bounding box center [713, 103] width 332 height 41
click at [587, 136] on span "Show more" at bounding box center [576, 130] width 58 height 11
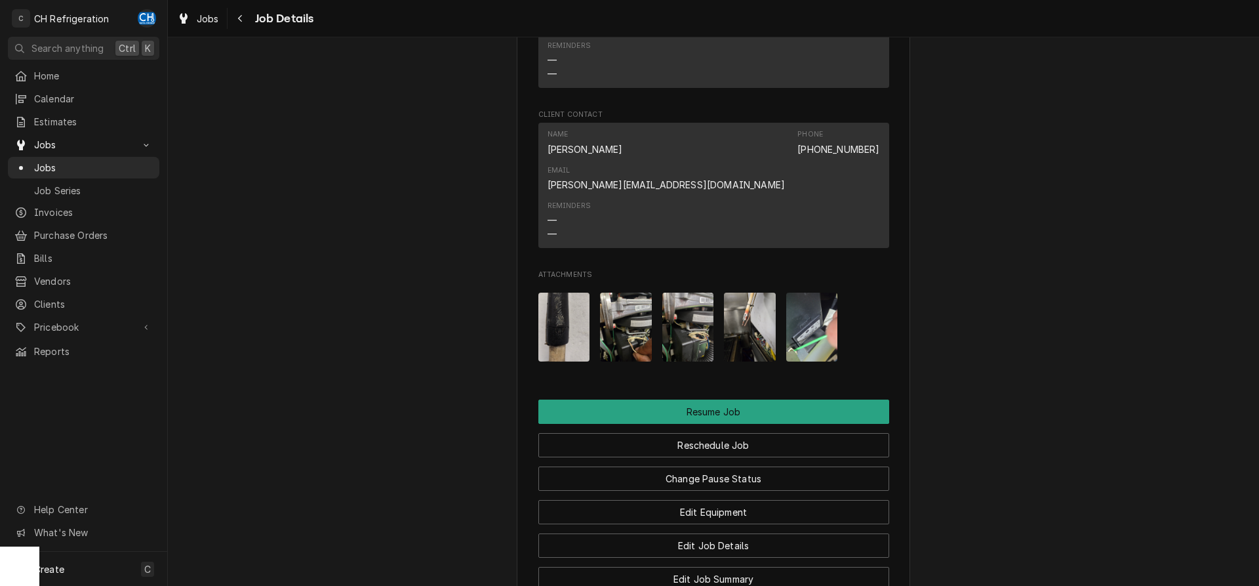
scroll to position [1630, 0]
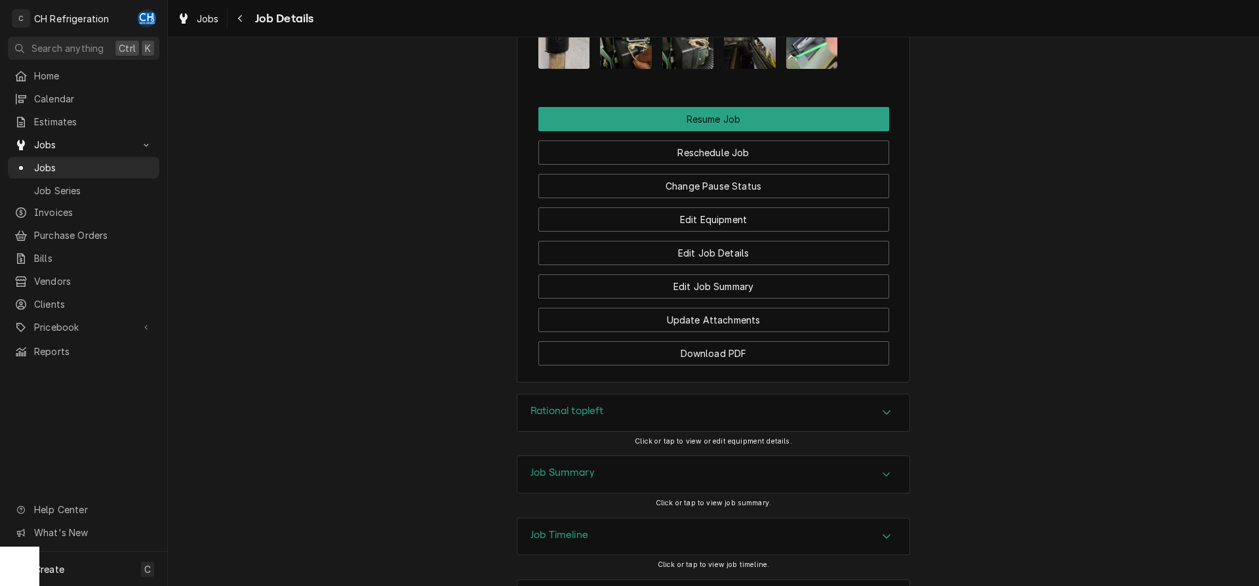
click at [709, 456] on div "Job Summary" at bounding box center [713, 474] width 392 height 37
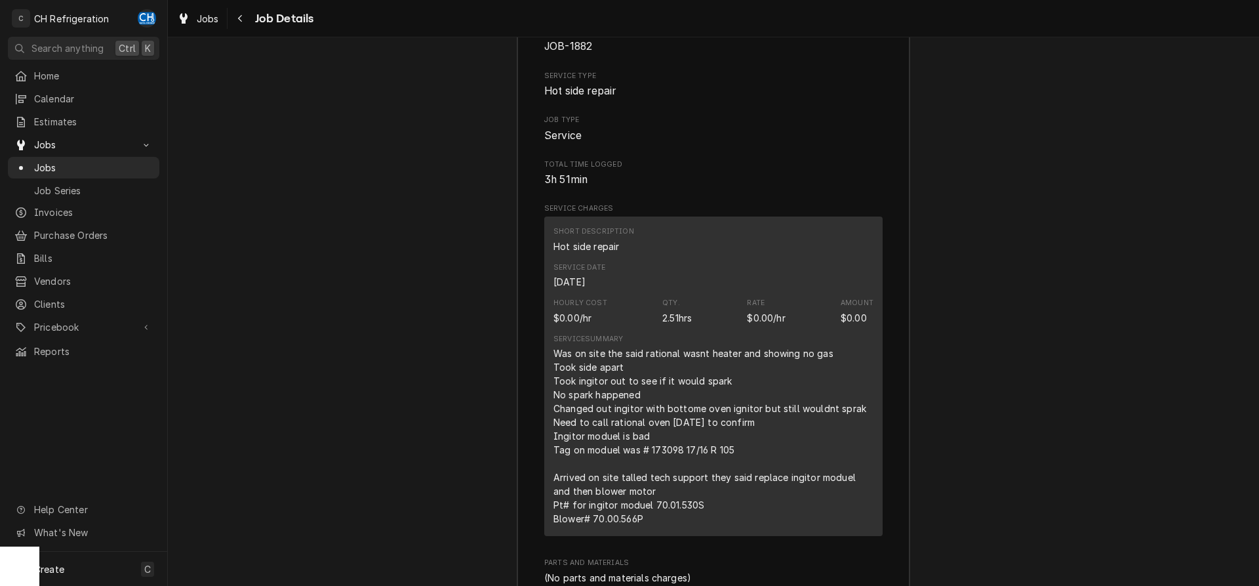
scroll to position [2165, 0]
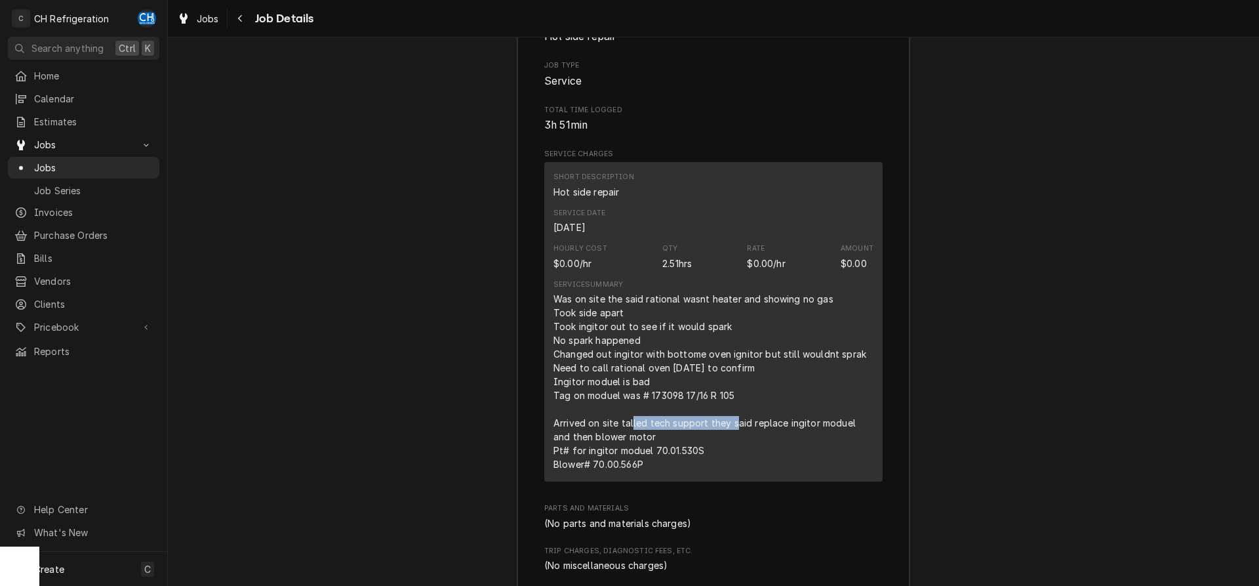
drag, startPoint x: 626, startPoint y: 371, endPoint x: 727, endPoint y: 367, distance: 101.7
click at [727, 367] on div "Was on site the said rational wasnt heater and showing no gas Took side apart T…" at bounding box center [713, 381] width 320 height 179
click at [717, 366] on div "Was on site the said rational wasnt heater and showing no gas Took side apart T…" at bounding box center [713, 381] width 320 height 179
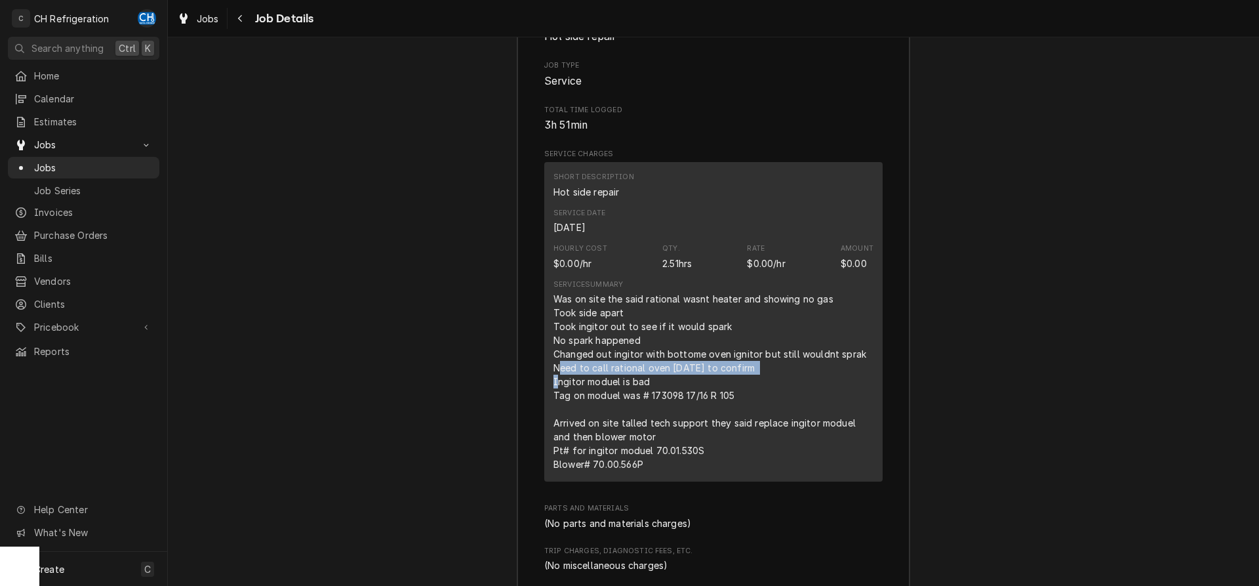
drag, startPoint x: 561, startPoint y: 314, endPoint x: 765, endPoint y: 314, distance: 203.9
click at [765, 314] on div "Was on site the said rational wasnt heater and showing no gas Took side apart T…" at bounding box center [713, 381] width 320 height 179
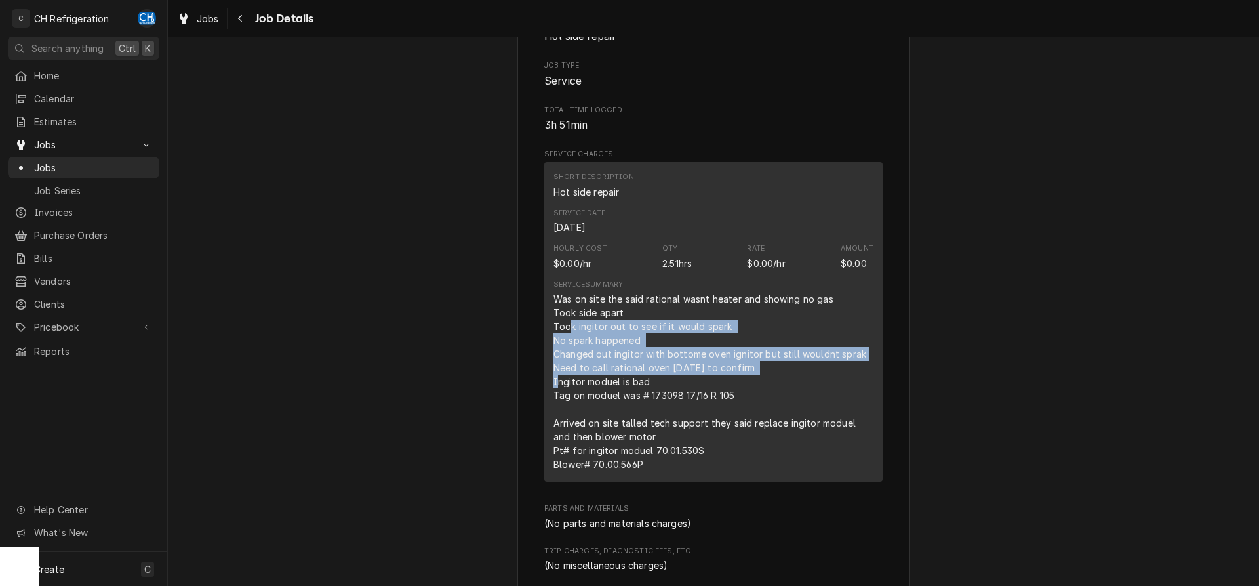
drag, startPoint x: 568, startPoint y: 269, endPoint x: 881, endPoint y: 309, distance: 315.3
click at [881, 309] on div "Short Description Hot side repair Service Date Sep 3, 2025 Hourly Cost $0.00/hr…" at bounding box center [713, 321] width 338 height 319
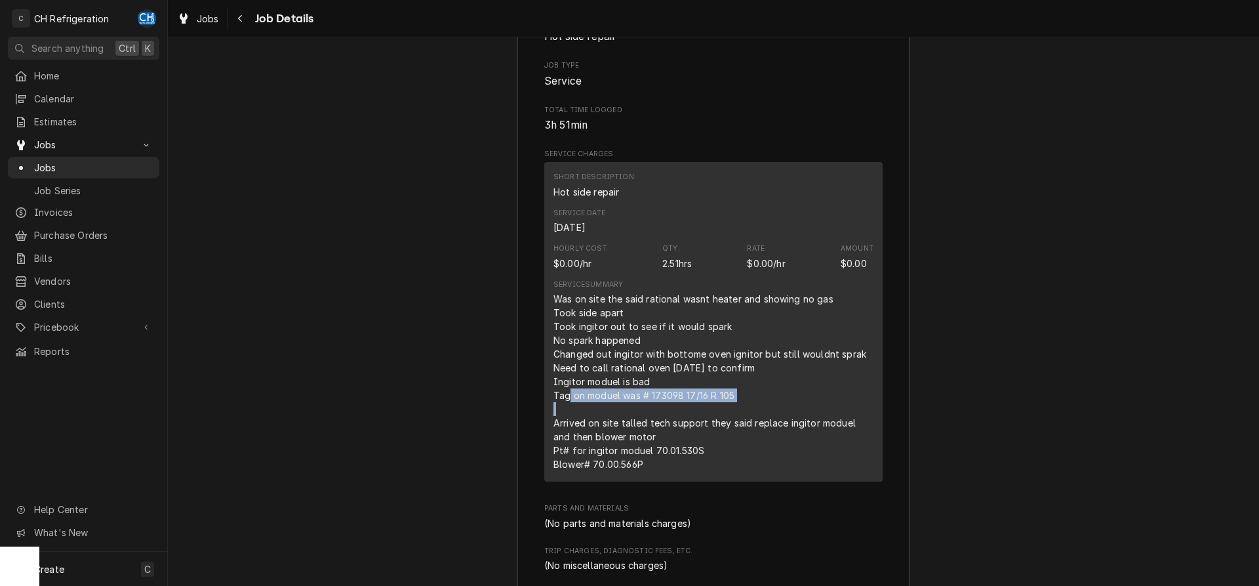
drag, startPoint x: 561, startPoint y: 344, endPoint x: 772, endPoint y: 345, distance: 211.8
click at [772, 345] on div "Was on site the said rational wasnt heater and showing no gas Took side apart T…" at bounding box center [713, 381] width 320 height 179
click at [770, 345] on div "Was on site the said rational wasnt heater and showing no gas Took side apart T…" at bounding box center [713, 381] width 320 height 179
drag, startPoint x: 553, startPoint y: 363, endPoint x: 819, endPoint y: 409, distance: 270.2
click at [819, 408] on div "Short Description Hot side repair Service Date Sep 3, 2025 Hourly Cost $0.00/hr…" at bounding box center [713, 321] width 338 height 319
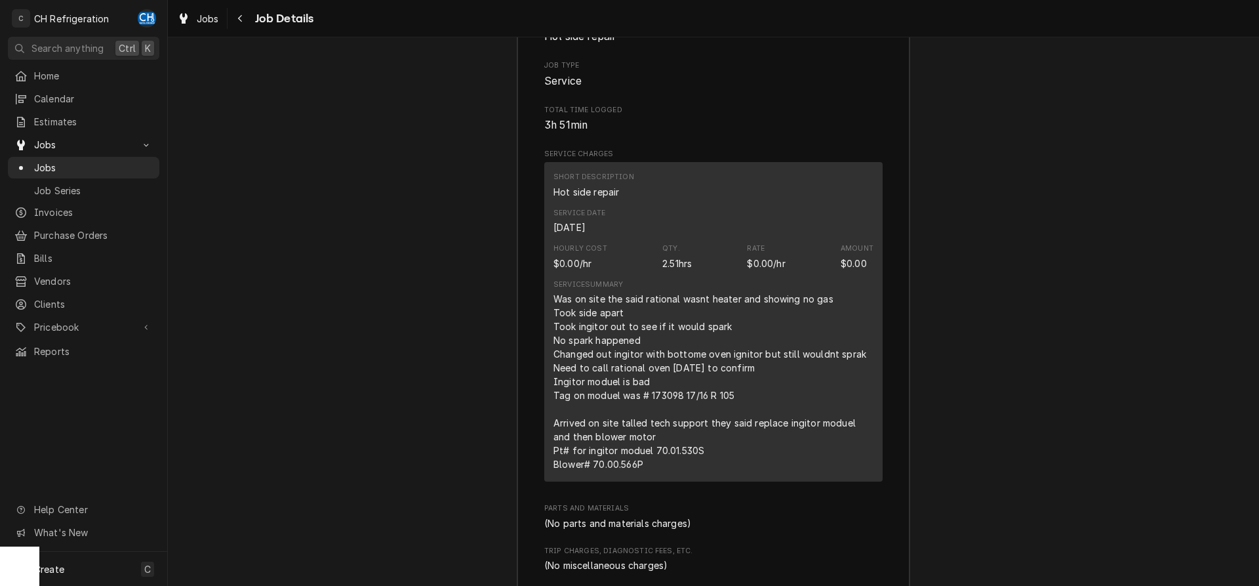
click at [819, 409] on div "Was on site the said rational wasnt heater and showing no gas Took side apart T…" at bounding box center [713, 381] width 320 height 179
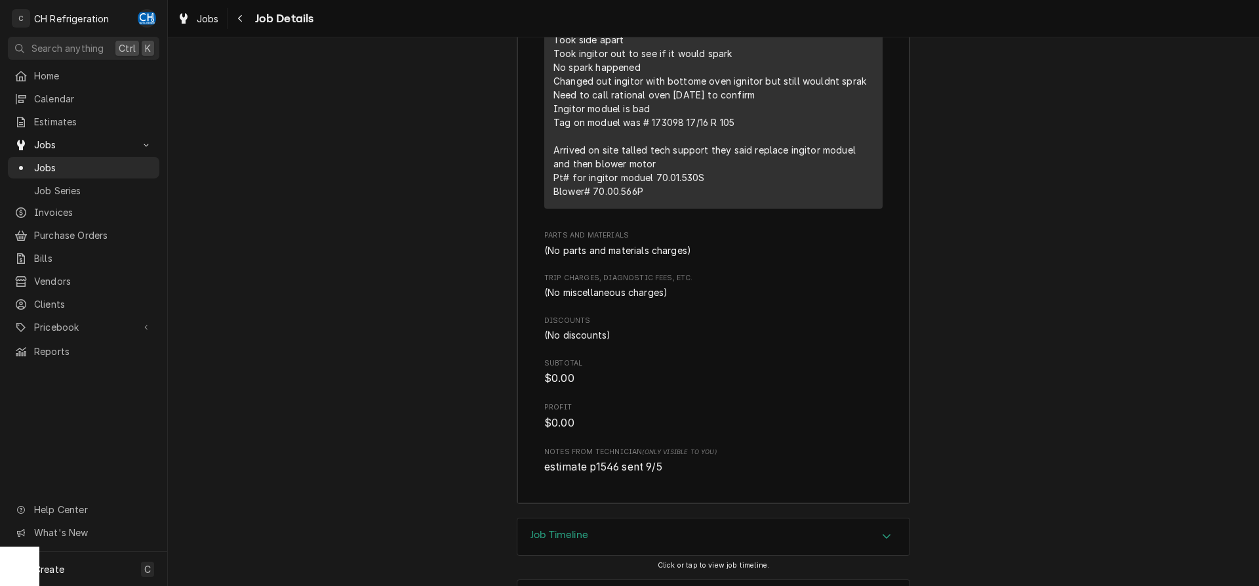
scroll to position [2037, 0]
click at [568, 528] on div "Job Timeline" at bounding box center [559, 536] width 58 height 16
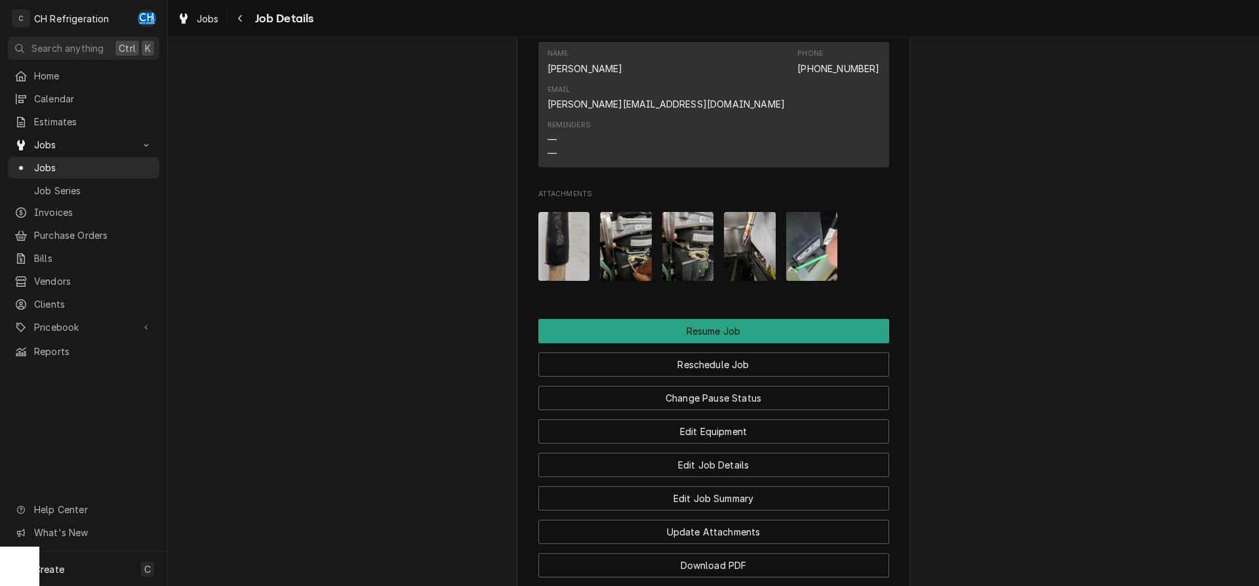
scroll to position [1471, 0]
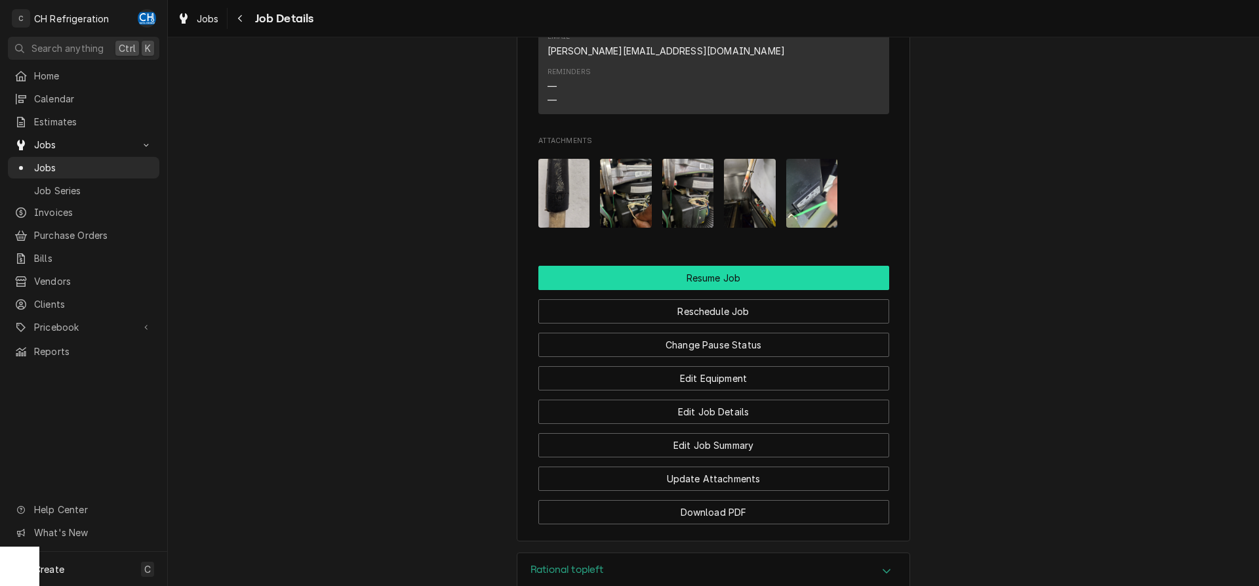
click at [704, 266] on button "Resume Job" at bounding box center [713, 278] width 351 height 24
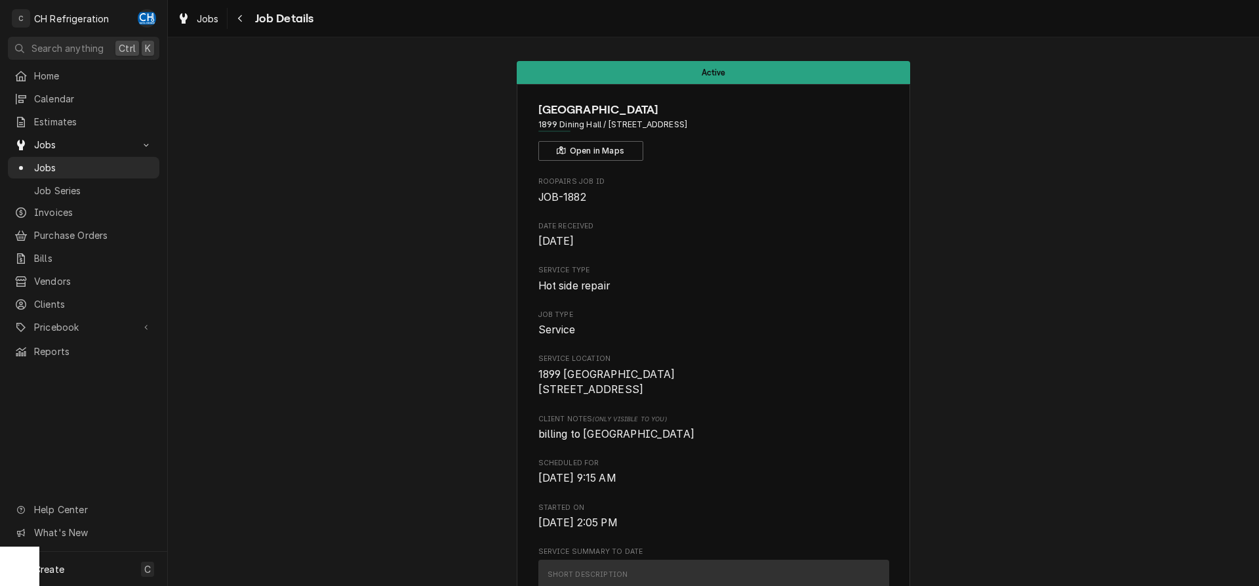
scroll to position [1355, 0]
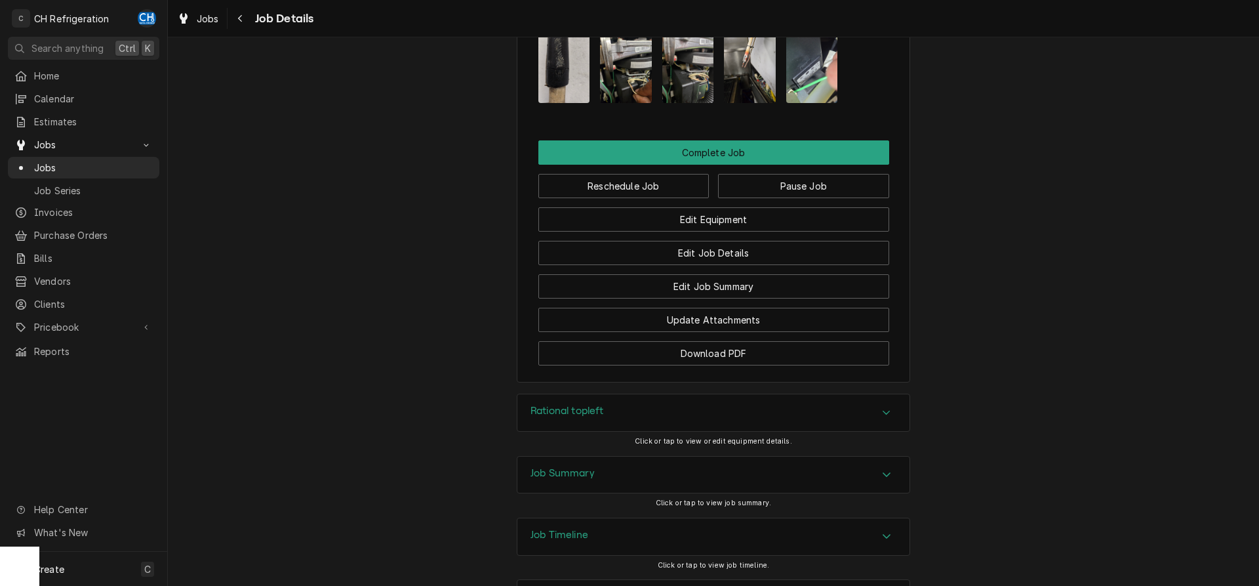
click at [696, 165] on div "Reschedule Job Pause Job" at bounding box center [713, 181] width 351 height 33
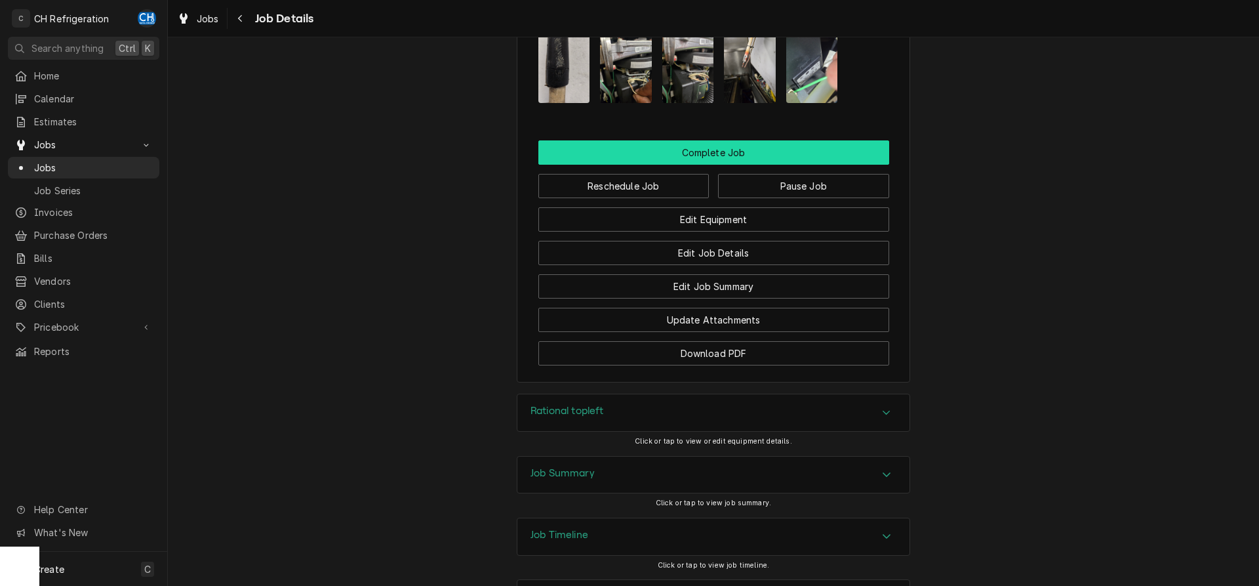
click at [697, 140] on button "Complete Job" at bounding box center [713, 152] width 351 height 24
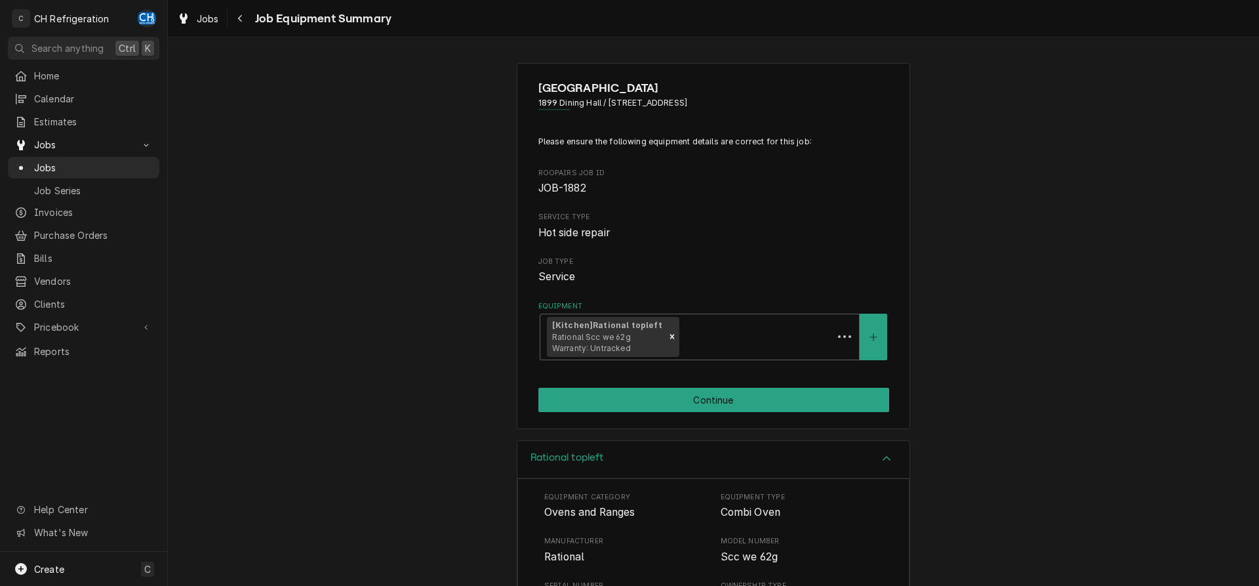
scroll to position [242, 0]
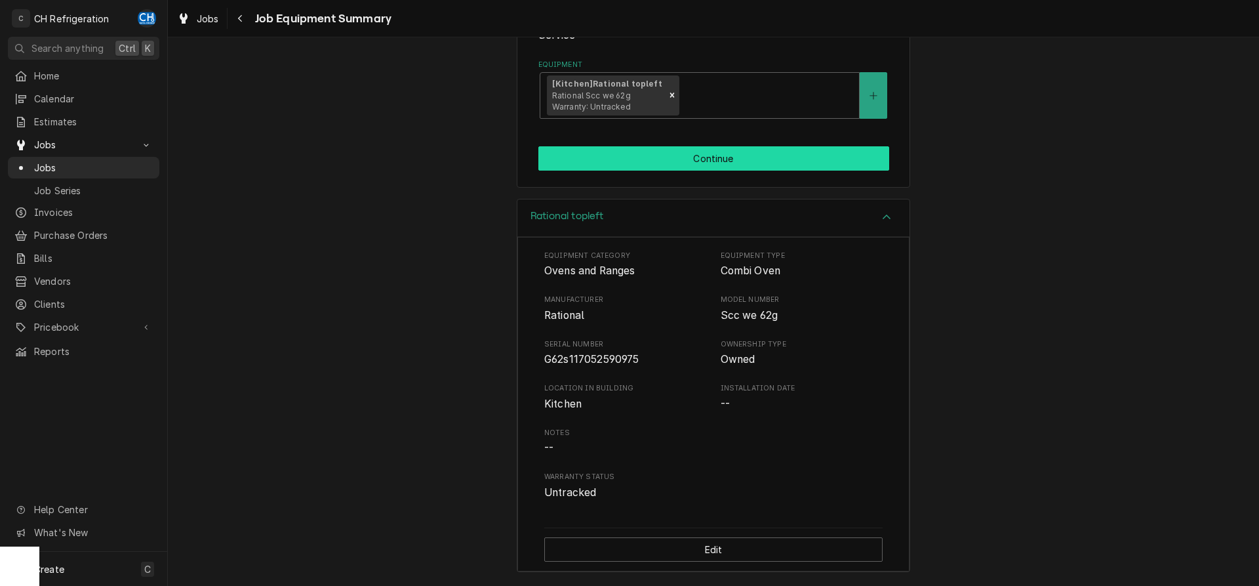
click at [648, 157] on button "Continue" at bounding box center [713, 158] width 351 height 24
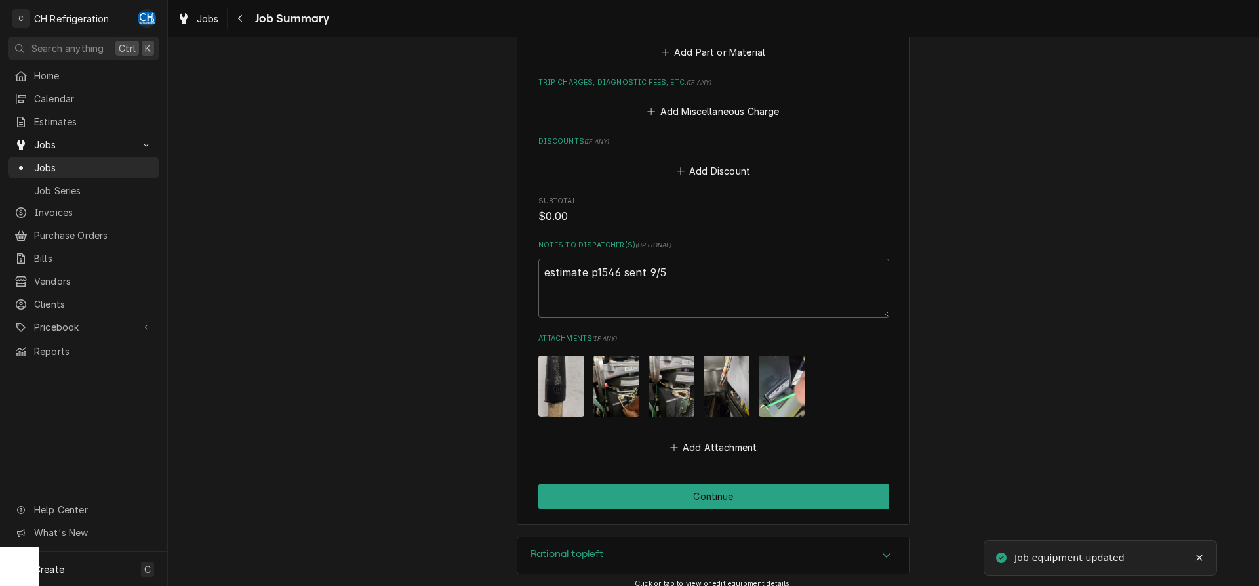
scroll to position [877, 0]
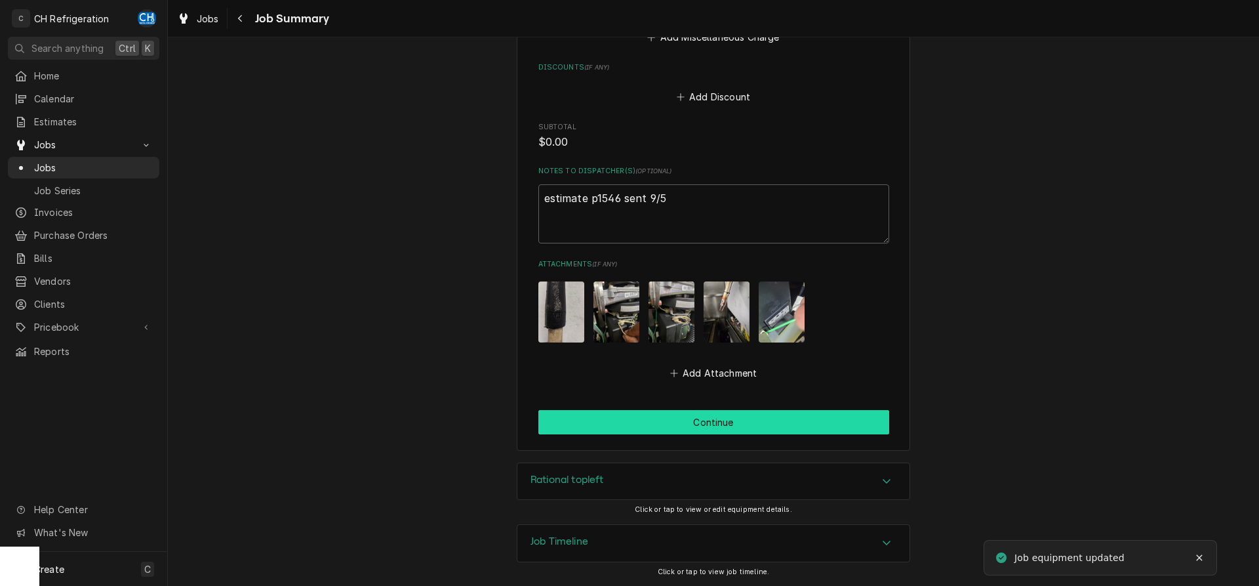
click at [683, 429] on button "Continue" at bounding box center [713, 422] width 351 height 24
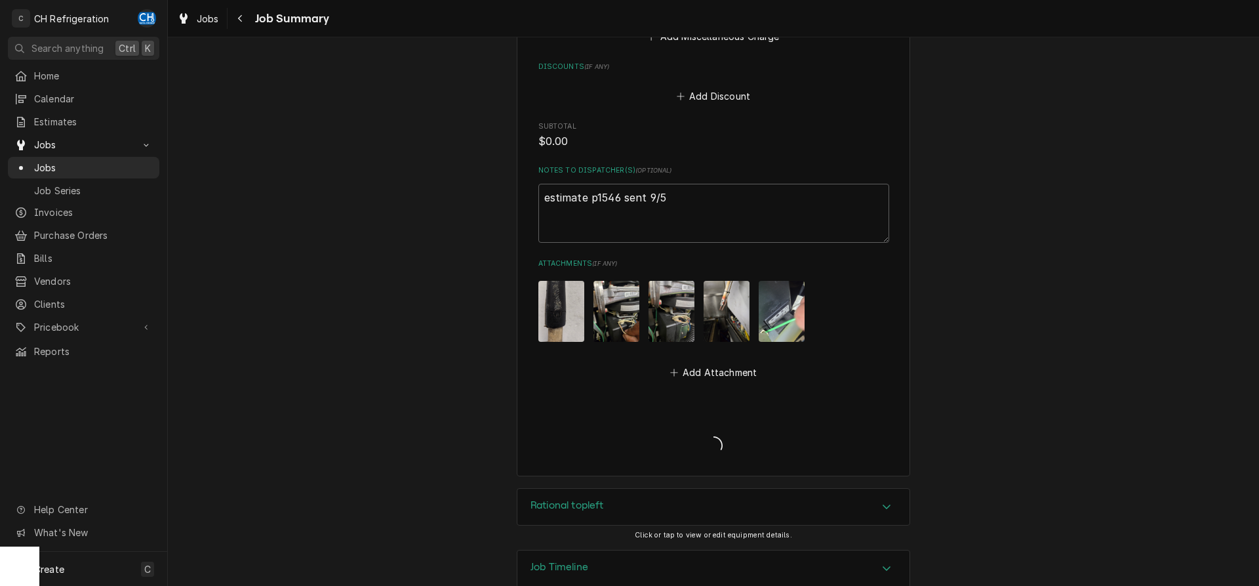
type textarea "x"
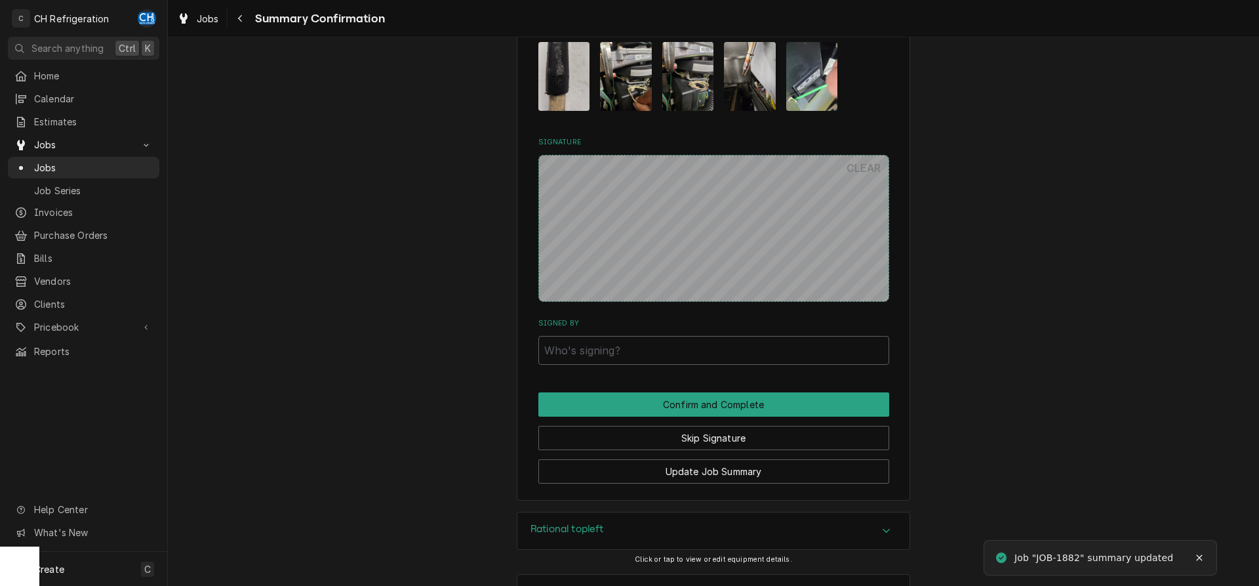
scroll to position [869, 0]
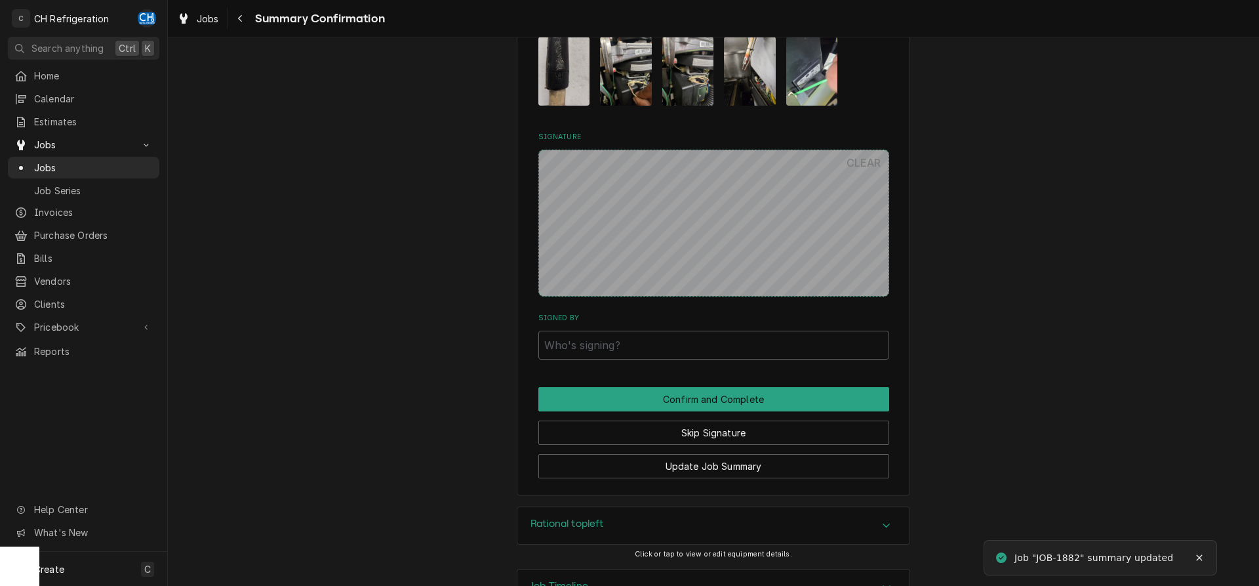
click at [656, 318] on label "Signed By" at bounding box center [713, 318] width 351 height 10
click at [656, 330] on input "Signed By" at bounding box center [713, 344] width 351 height 29
click at [651, 340] on input "Signed By" at bounding box center [713, 344] width 351 height 29
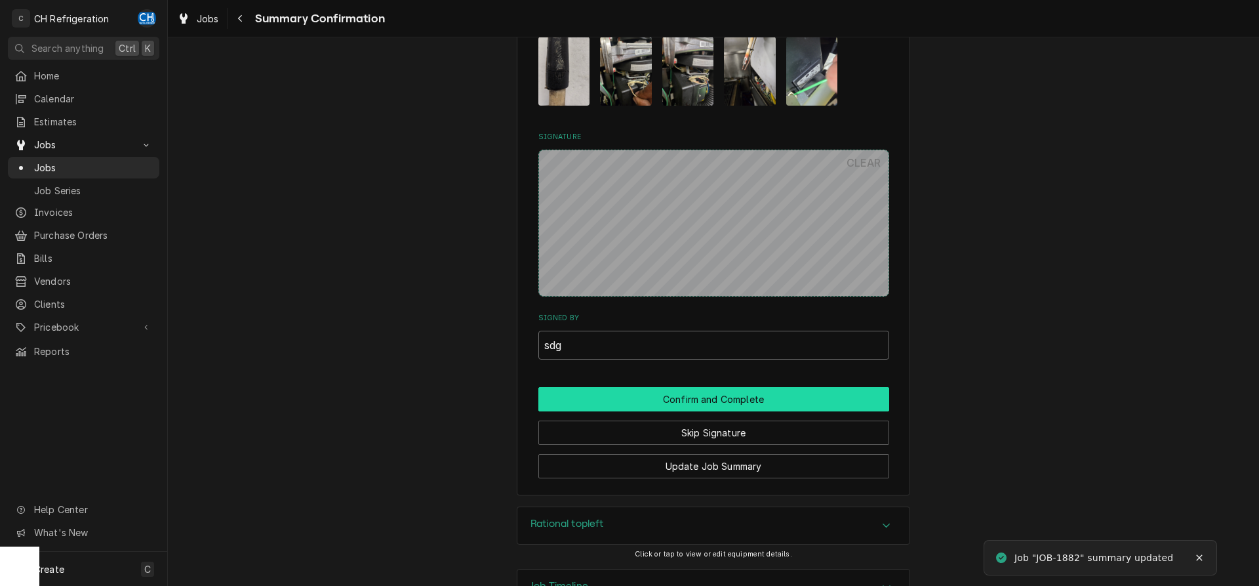
type input "sdg"
click at [660, 403] on button "Confirm and Complete" at bounding box center [713, 399] width 351 height 24
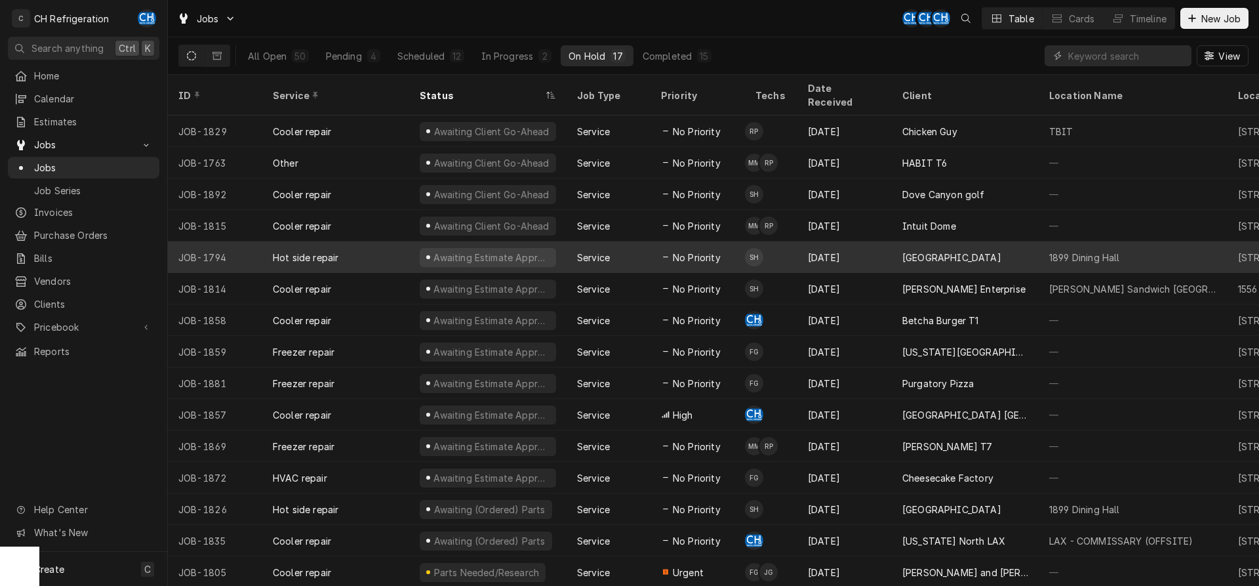
click at [913, 250] on div "[GEOGRAPHIC_DATA]" at bounding box center [951, 257] width 99 height 14
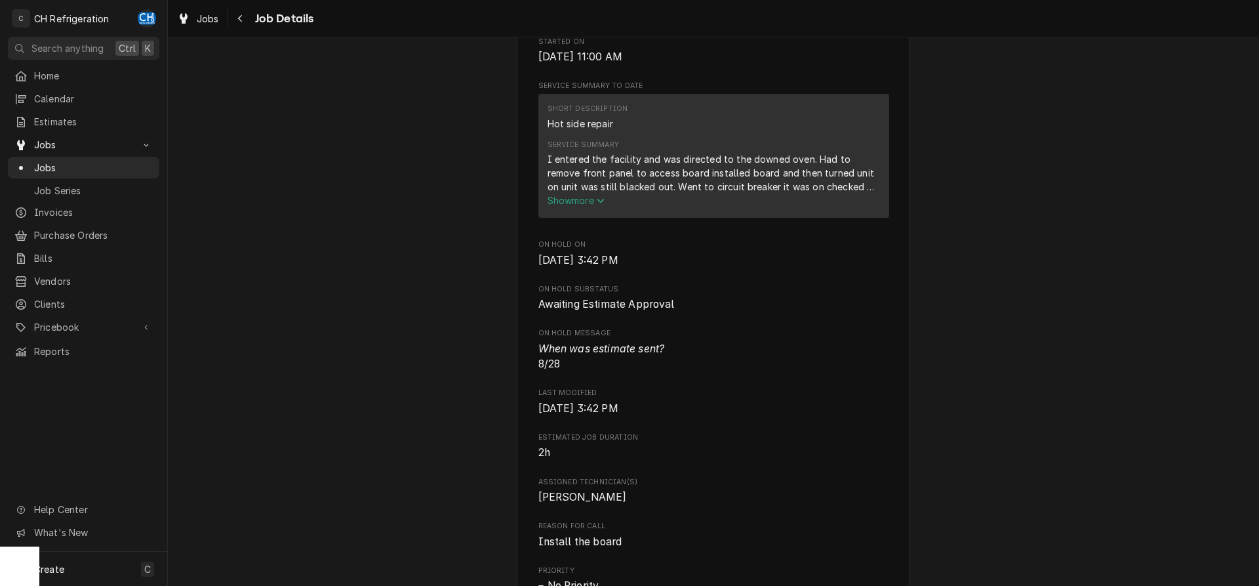
scroll to position [468, 0]
click at [593, 203] on span "Show more" at bounding box center [576, 197] width 58 height 11
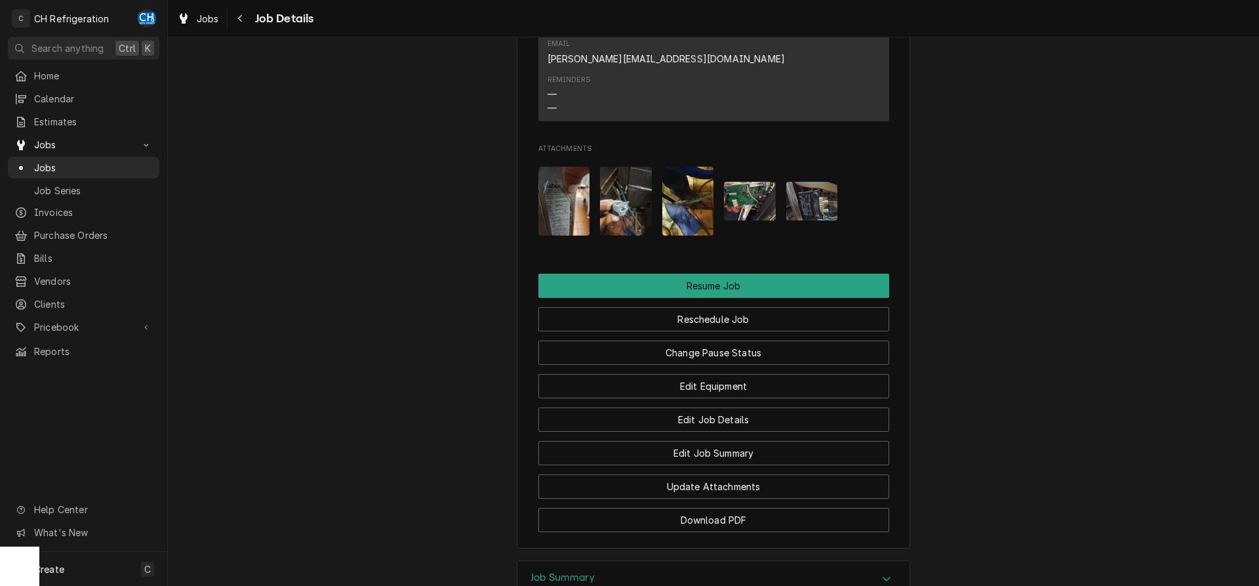
scroll to position [1665, 0]
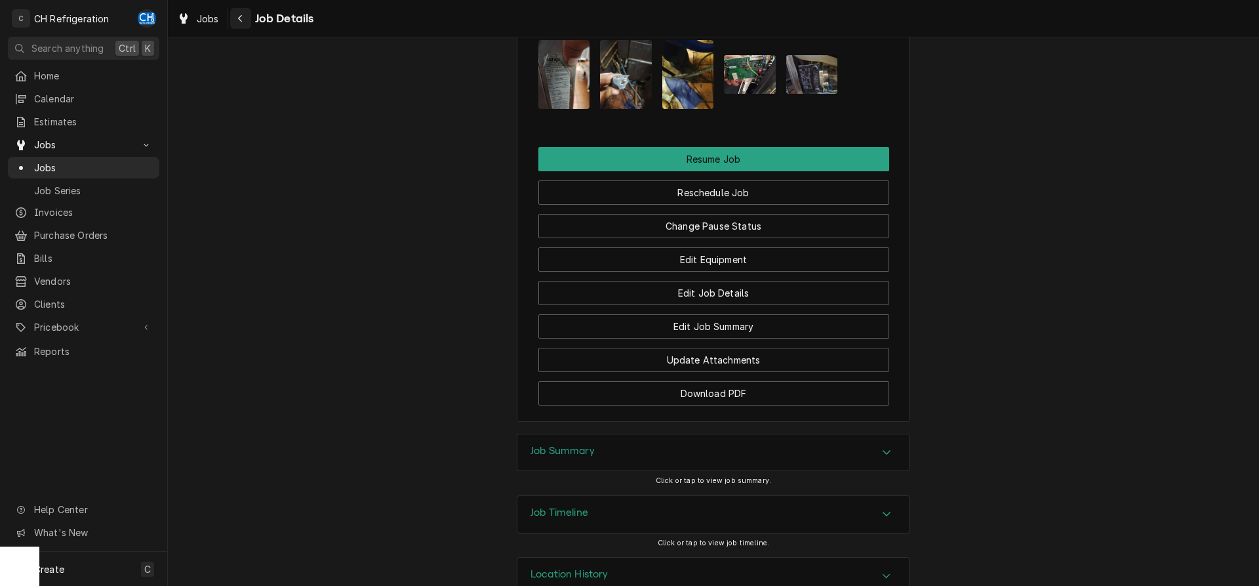
click at [248, 23] on button "Navigate back" at bounding box center [240, 18] width 21 height 21
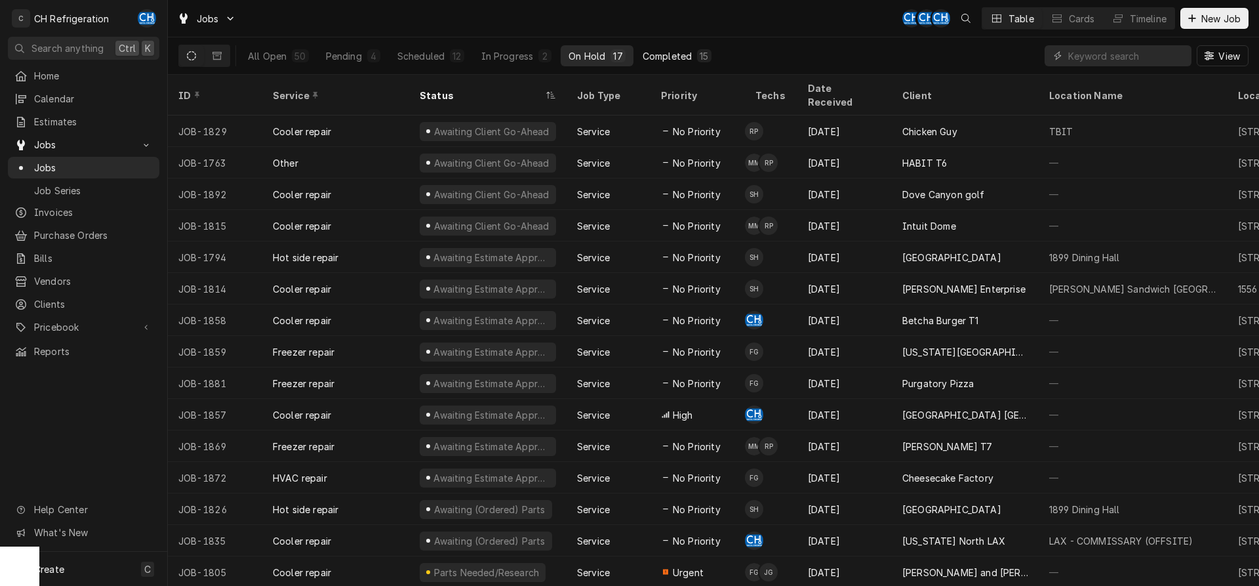
click at [665, 53] on div "Completed" at bounding box center [667, 56] width 49 height 14
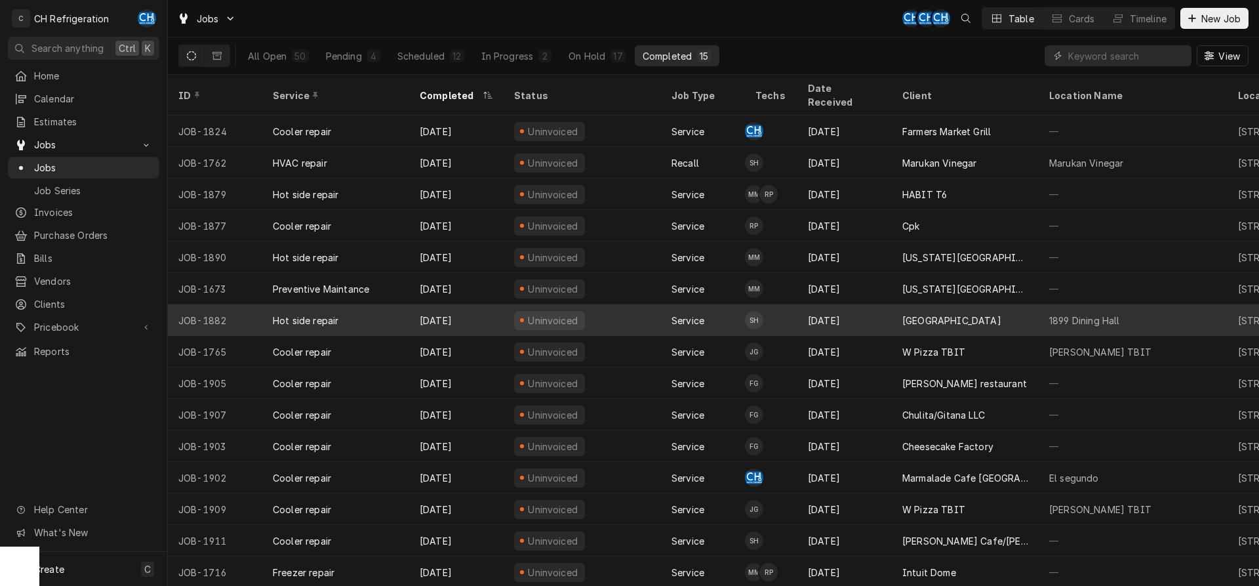
click at [921, 304] on div "[GEOGRAPHIC_DATA]" at bounding box center [965, 319] width 147 height 31
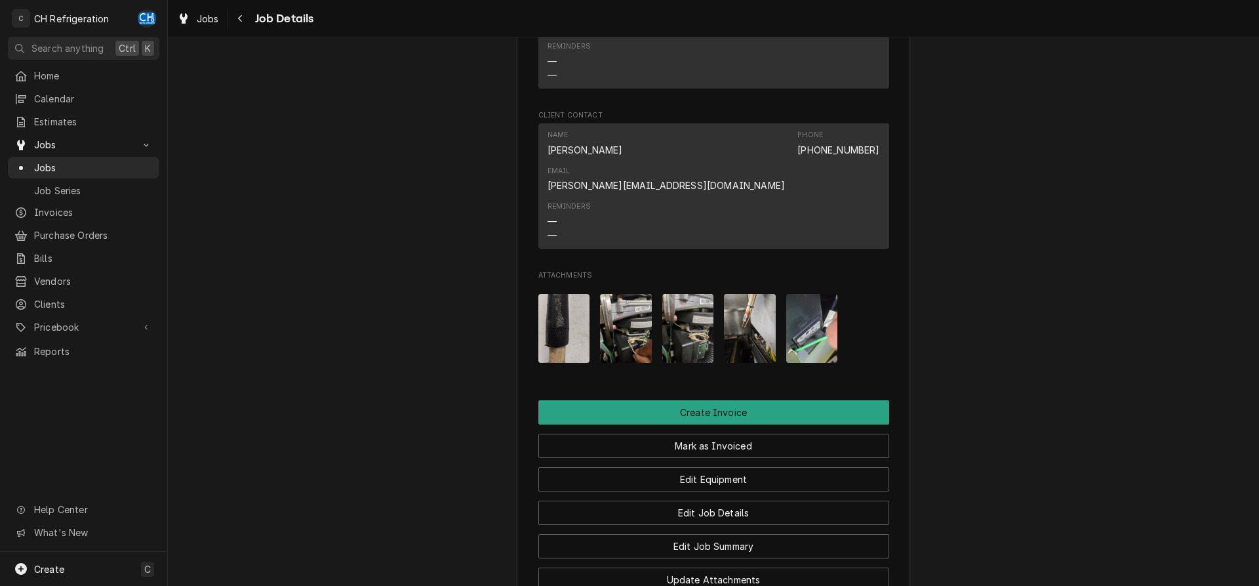
scroll to position [1263, 0]
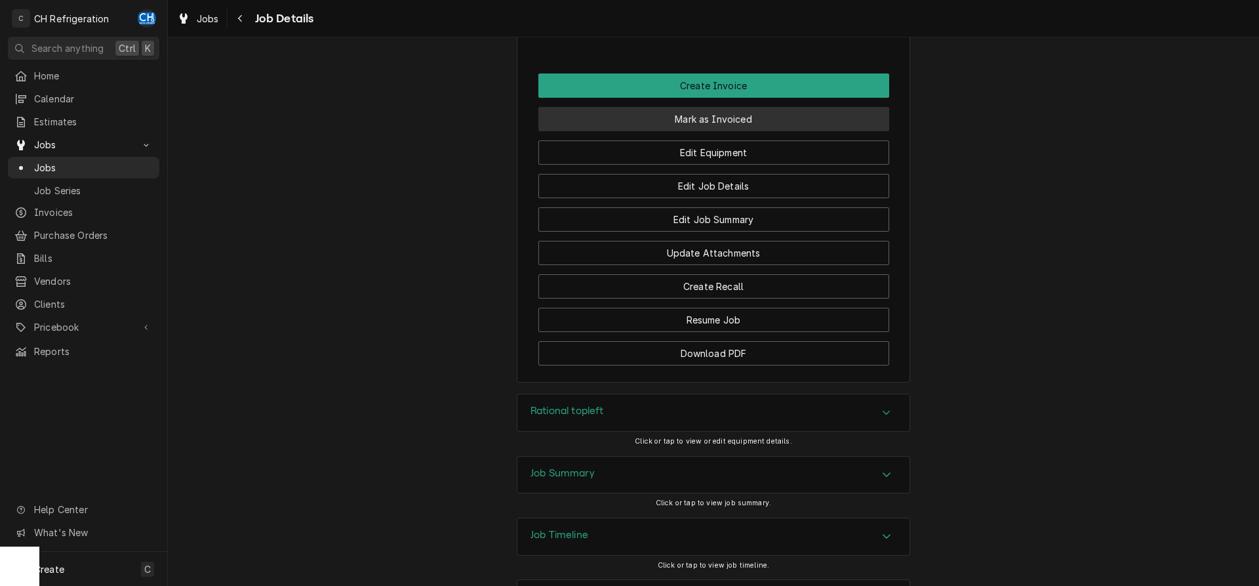
click at [729, 107] on button "Mark as Invoiced" at bounding box center [713, 119] width 351 height 24
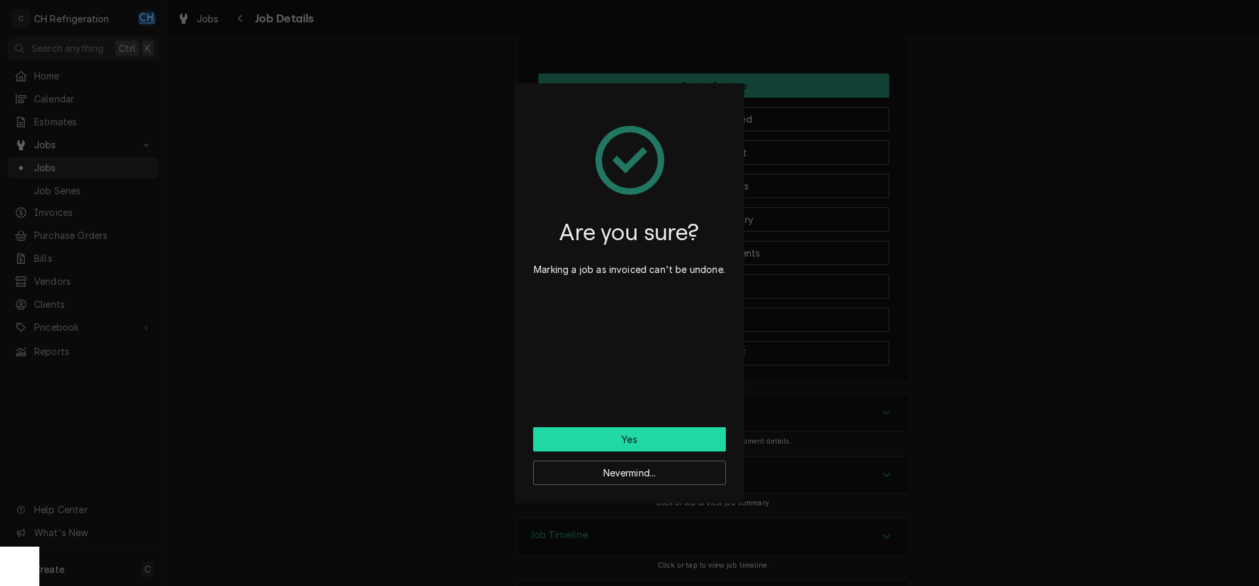
click at [603, 441] on button "Yes" at bounding box center [629, 439] width 193 height 24
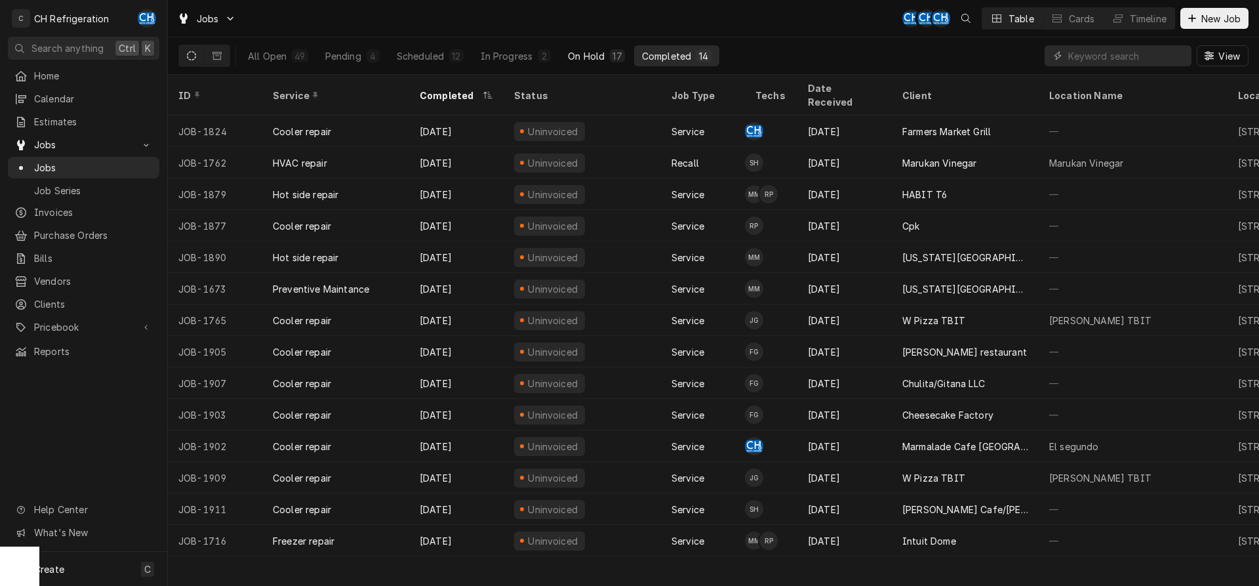
click at [598, 48] on button "On Hold 17" at bounding box center [596, 55] width 72 height 21
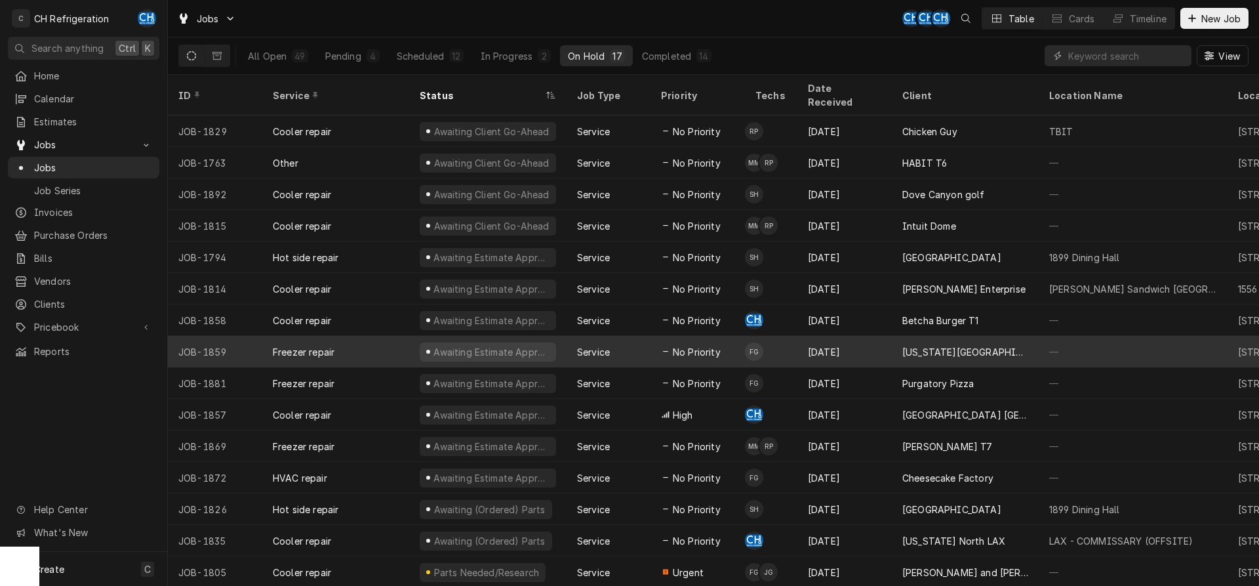
scroll to position [49, 0]
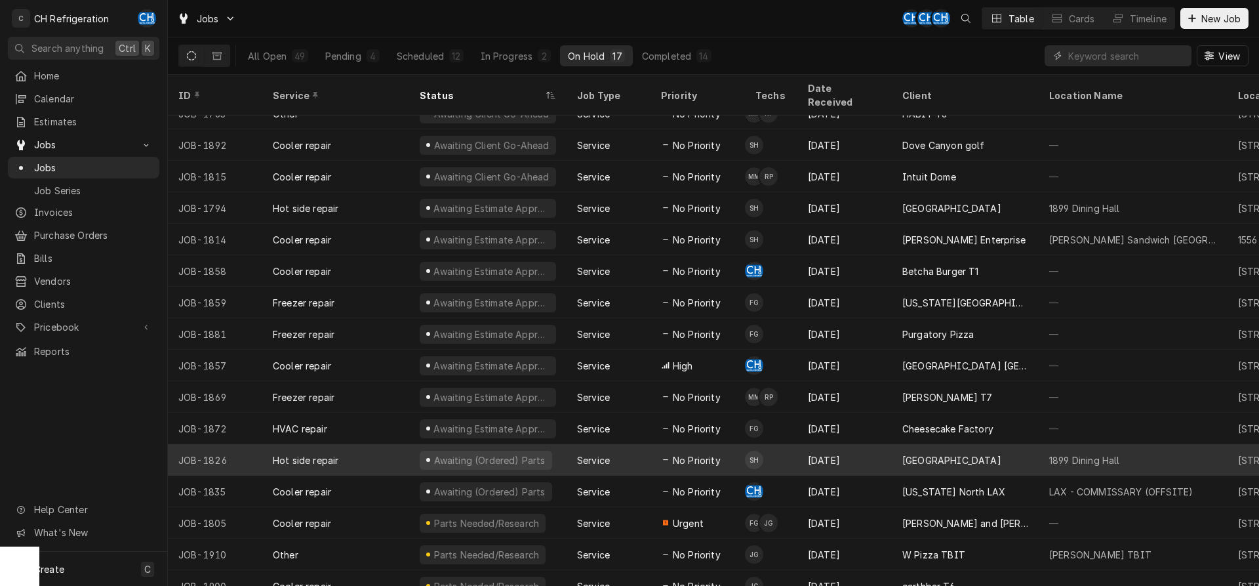
click at [930, 453] on div "[GEOGRAPHIC_DATA]" at bounding box center [951, 460] width 99 height 14
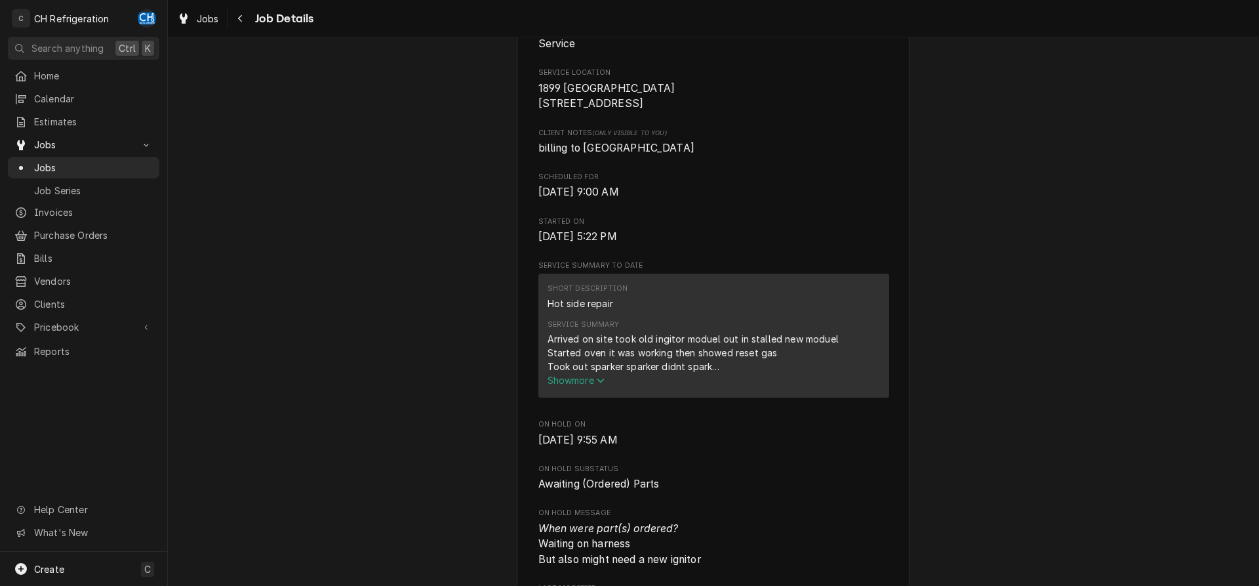
scroll to position [401, 0]
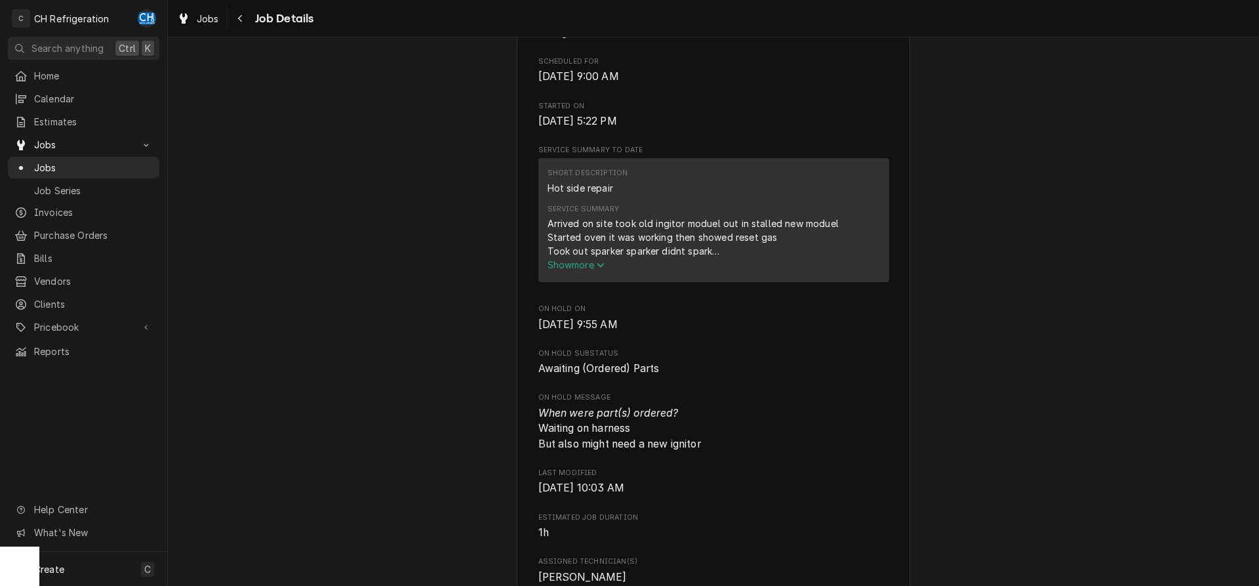
click at [561, 270] on span "Show more" at bounding box center [576, 264] width 58 height 11
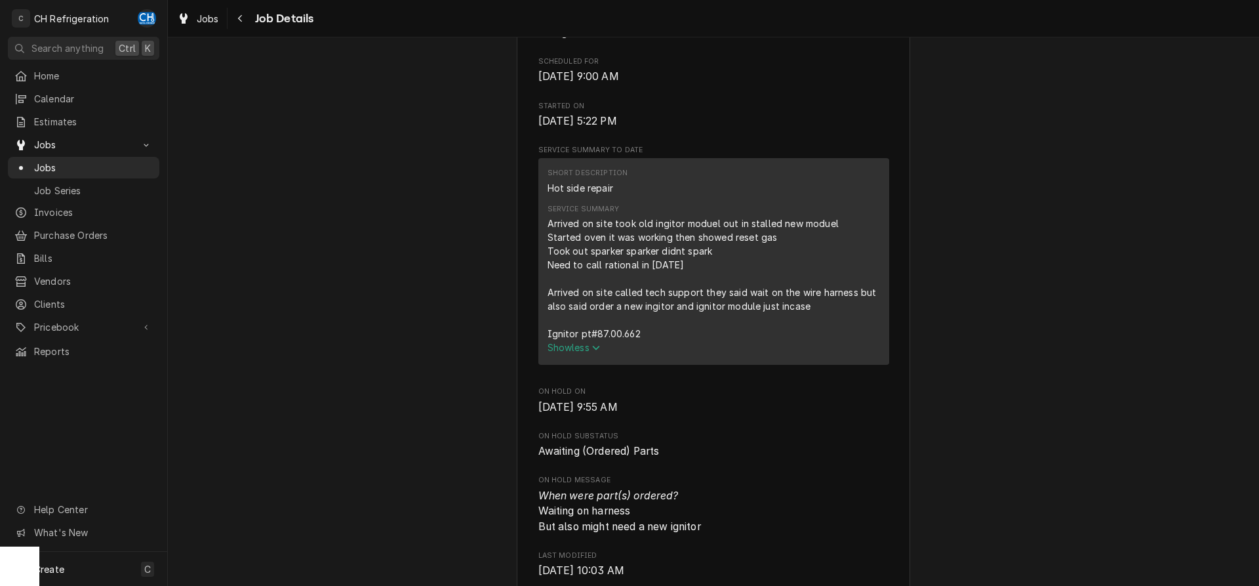
scroll to position [468, 0]
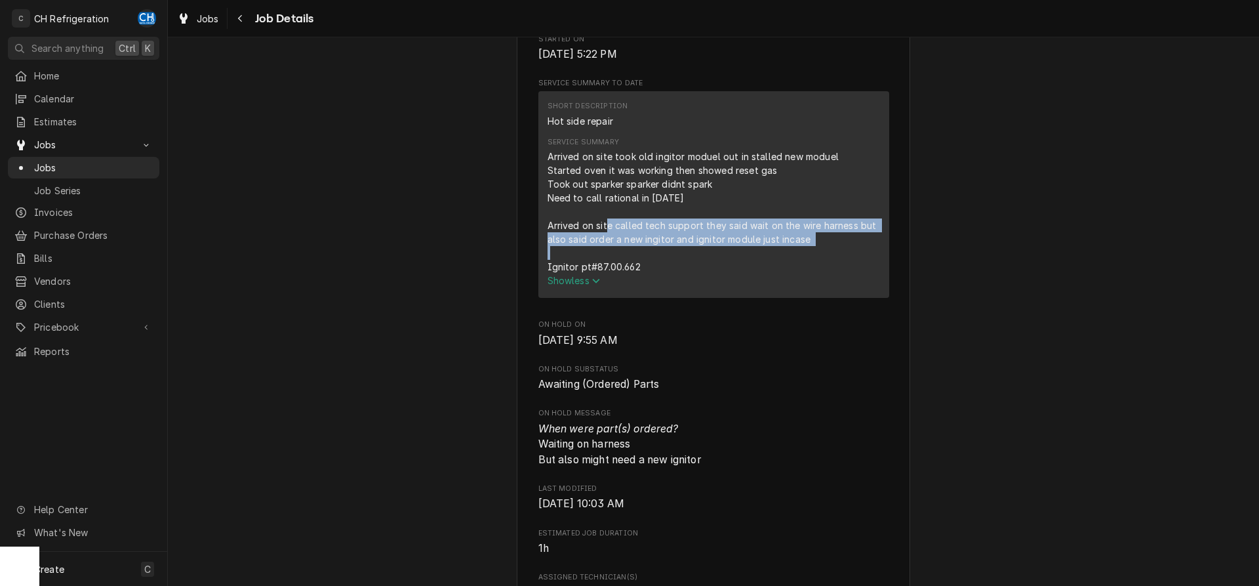
drag, startPoint x: 601, startPoint y: 241, endPoint x: 886, endPoint y: 252, distance: 285.4
click at [886, 252] on div "Short Description Hot side repair Service Summary Arrived on site took old ingi…" at bounding box center [713, 194] width 351 height 207
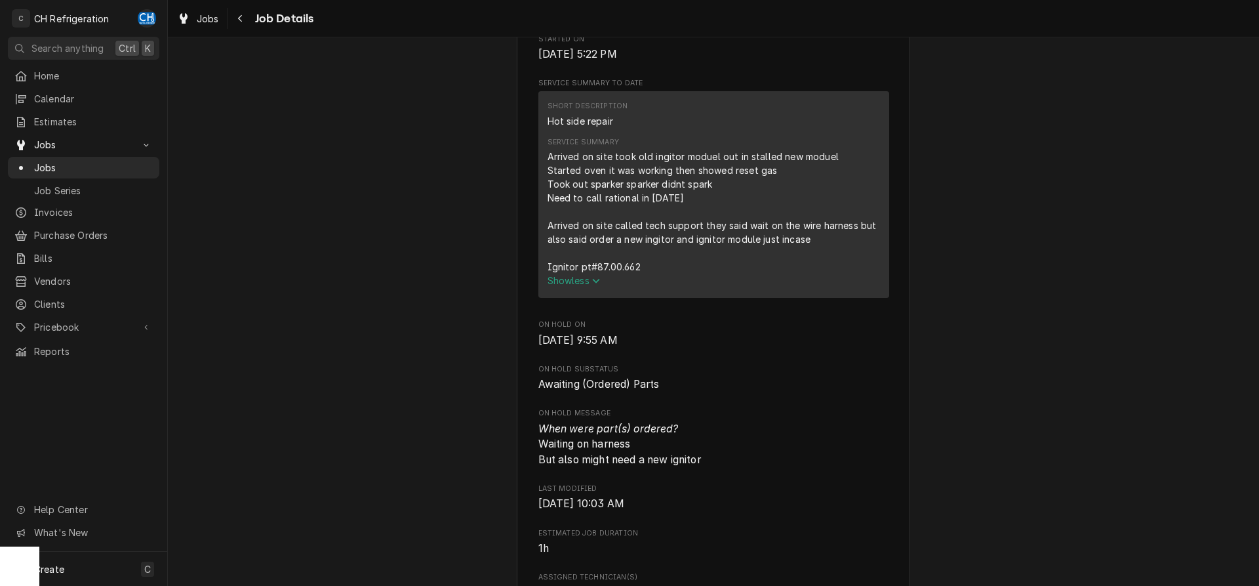
click at [851, 259] on div "Arrived on site took old ingitor moduel out in stalled new moduel Started oven …" at bounding box center [713, 211] width 332 height 124
drag, startPoint x: 594, startPoint y: 259, endPoint x: 820, endPoint y: 256, distance: 225.6
click at [819, 256] on div "Arrived on site took old ingitor moduel out in stalled new moduel Started oven …" at bounding box center [713, 211] width 332 height 124
click at [821, 256] on div "Arrived on site took old ingitor moduel out in stalled new moduel Started oven …" at bounding box center [713, 211] width 332 height 124
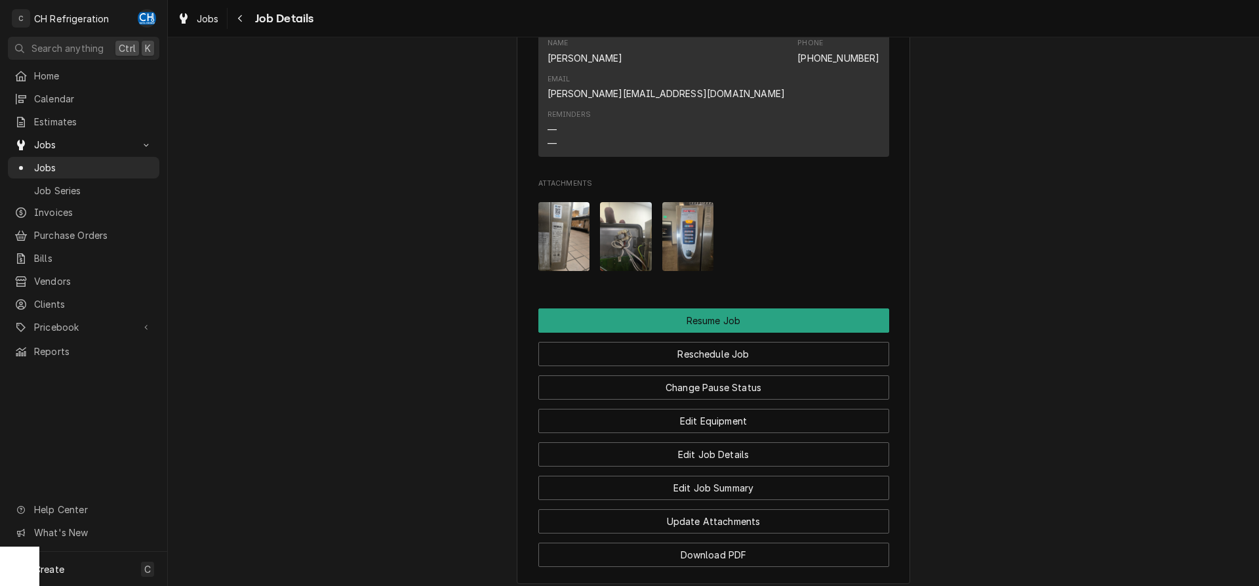
scroll to position [1544, 0]
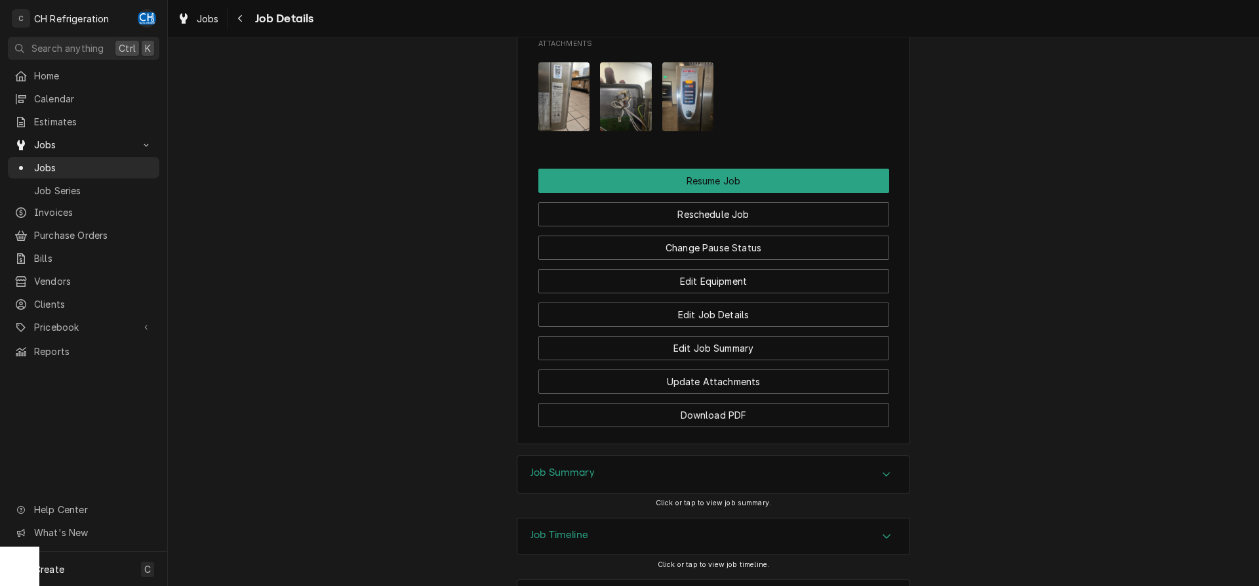
click at [759, 456] on div "Job Summary" at bounding box center [713, 474] width 392 height 37
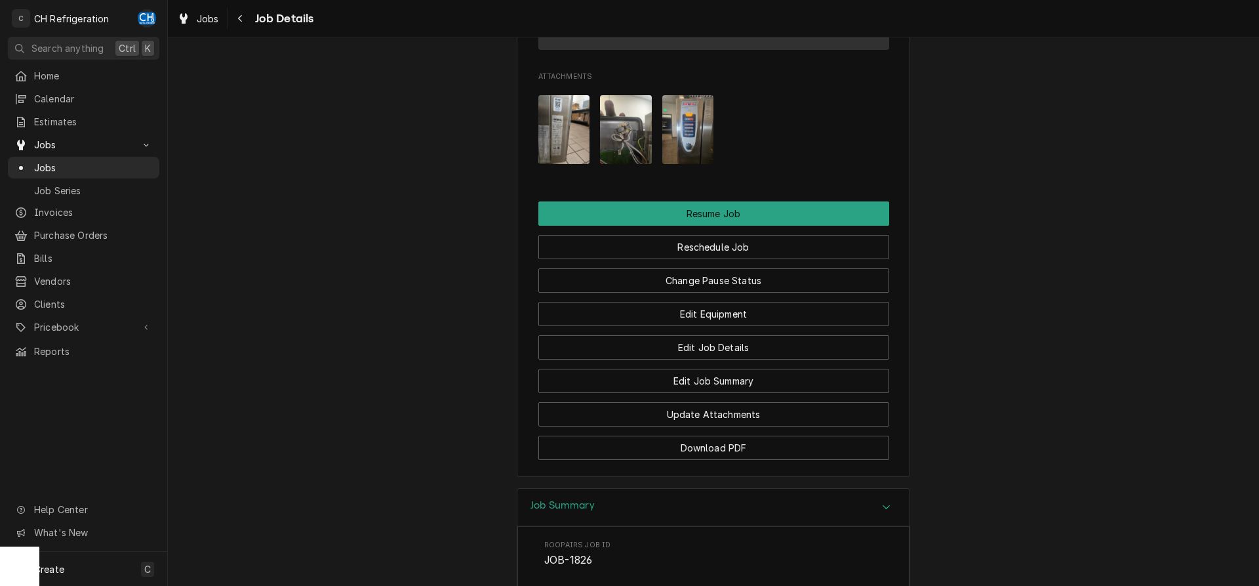
scroll to position [1510, 0]
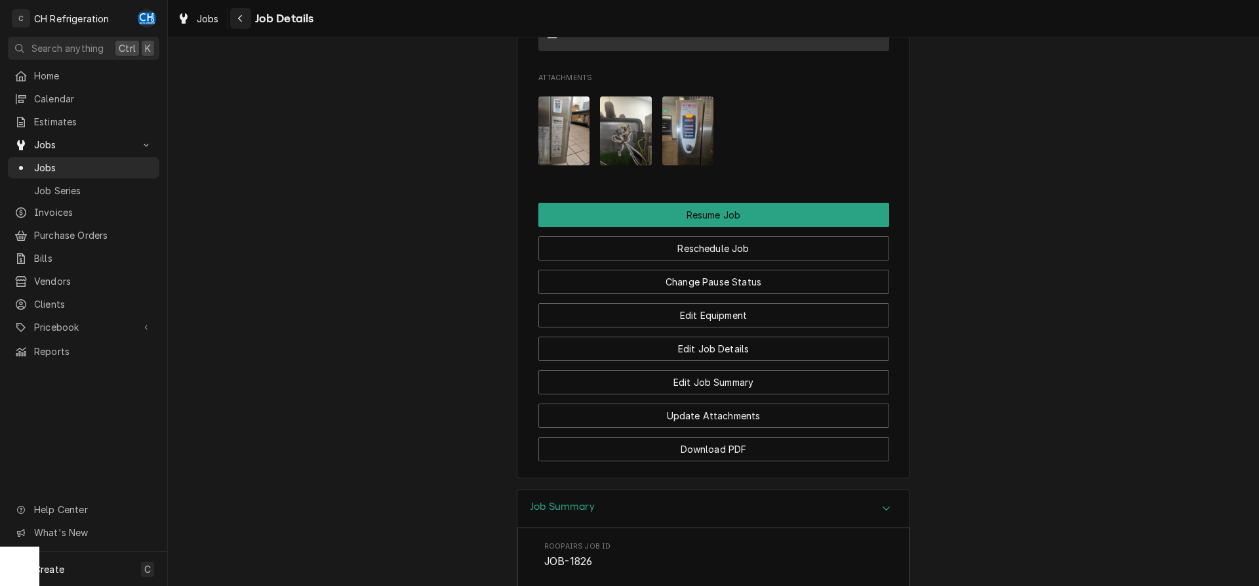
click at [242, 16] on icon "Navigate back" at bounding box center [240, 18] width 6 height 9
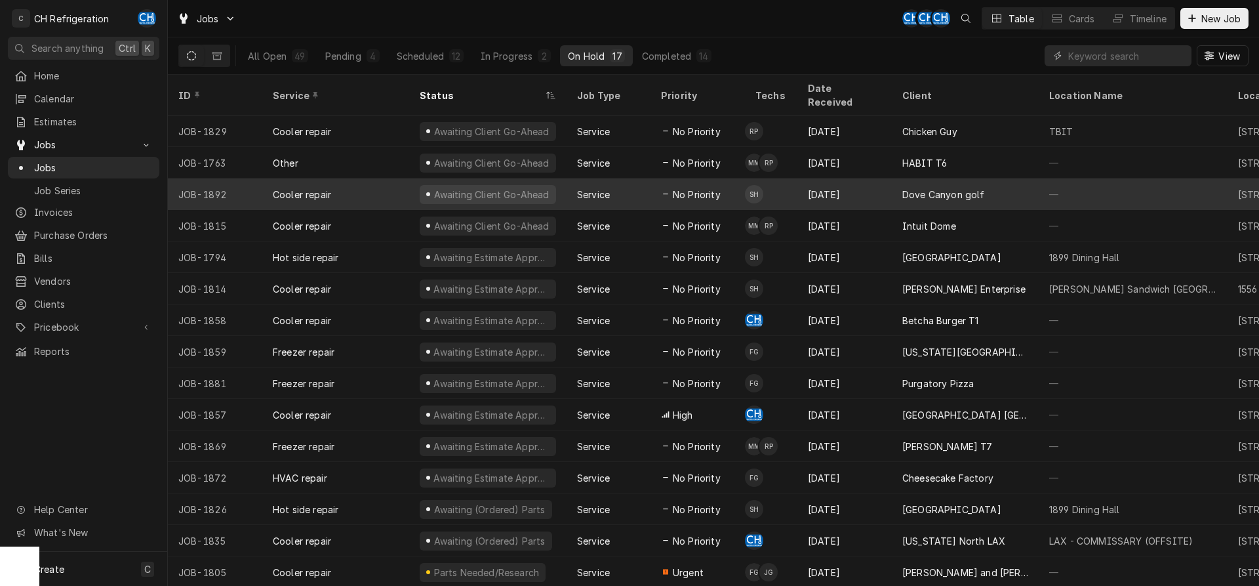
click at [897, 186] on div "Dove Canyon golf" at bounding box center [965, 193] width 147 height 31
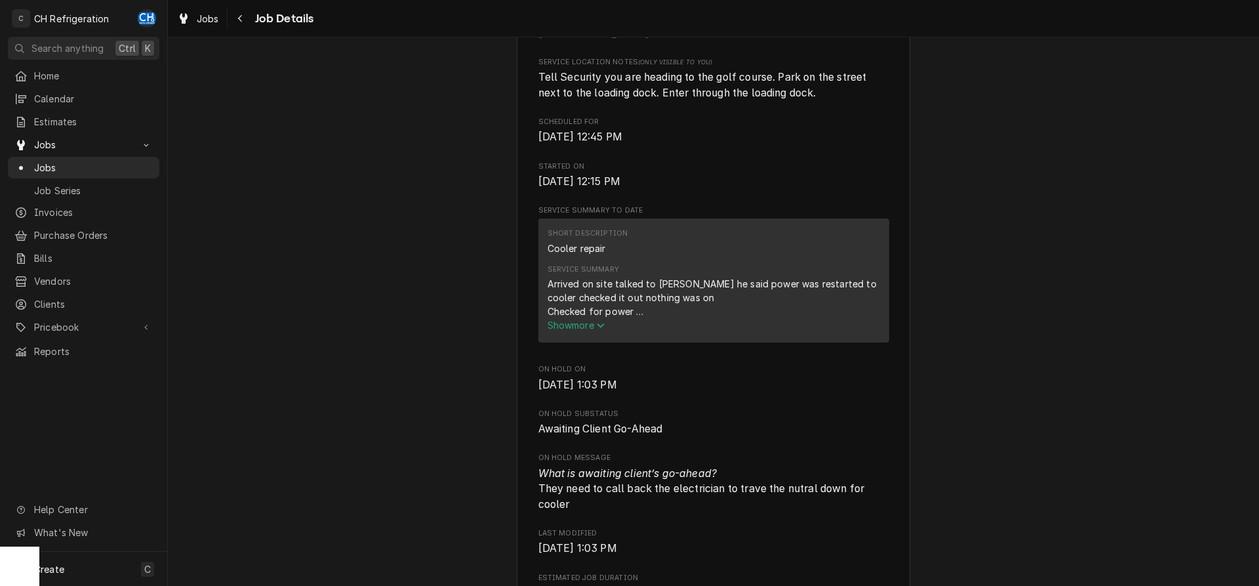
scroll to position [468, 0]
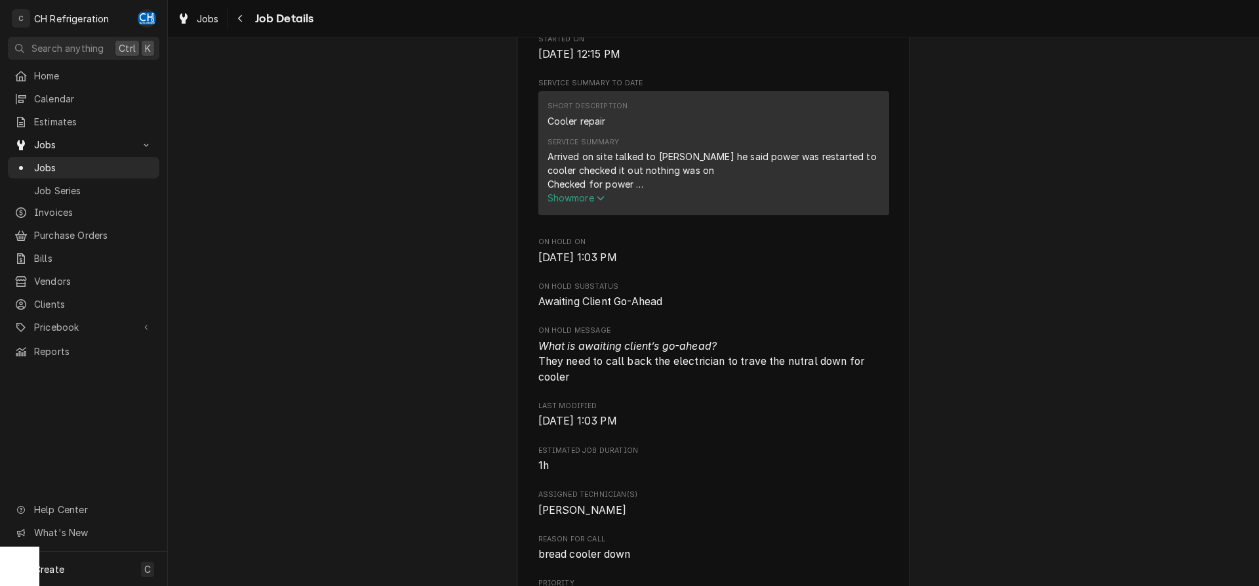
click at [572, 205] on button "Show more" at bounding box center [713, 198] width 332 height 14
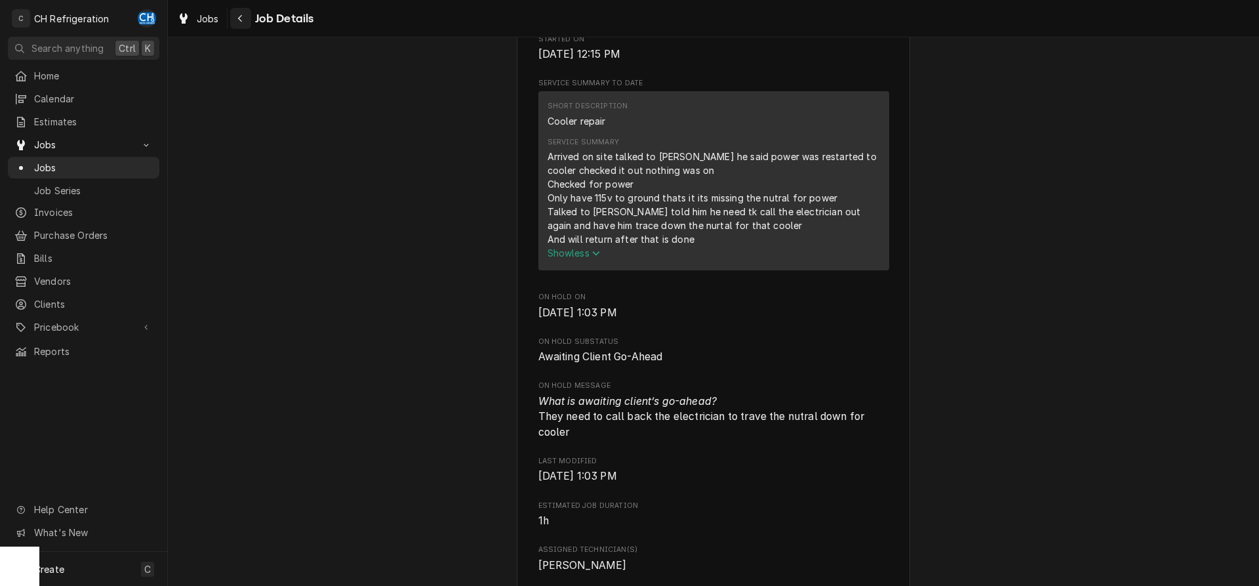
click at [243, 20] on icon "Navigate back" at bounding box center [240, 18] width 6 height 9
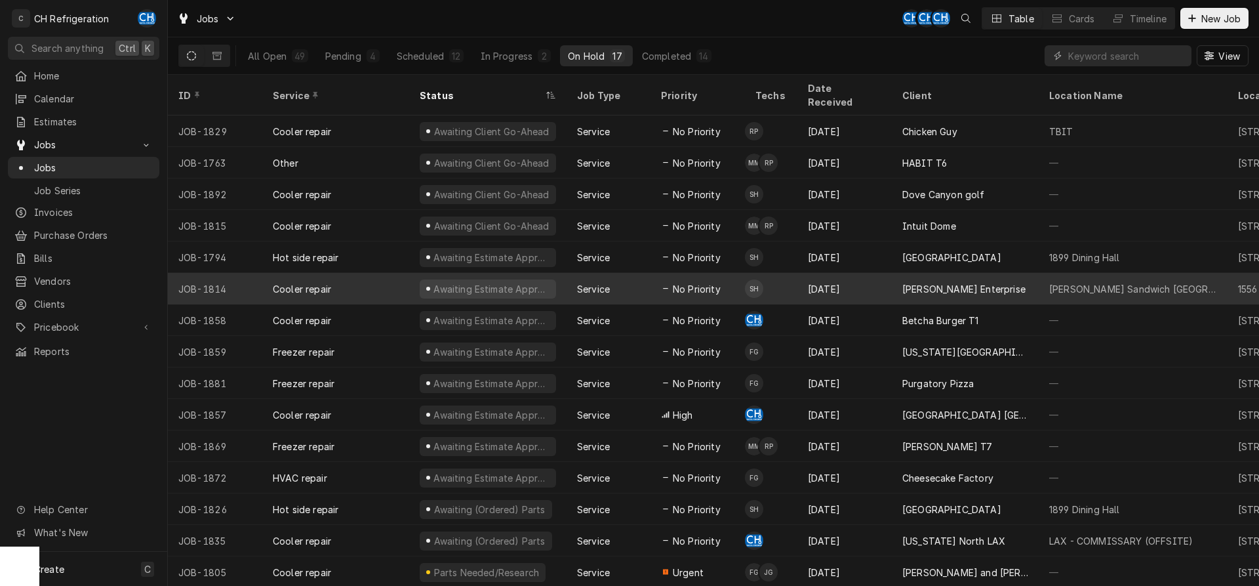
click at [881, 273] on div "Aug 26" at bounding box center [844, 288] width 94 height 31
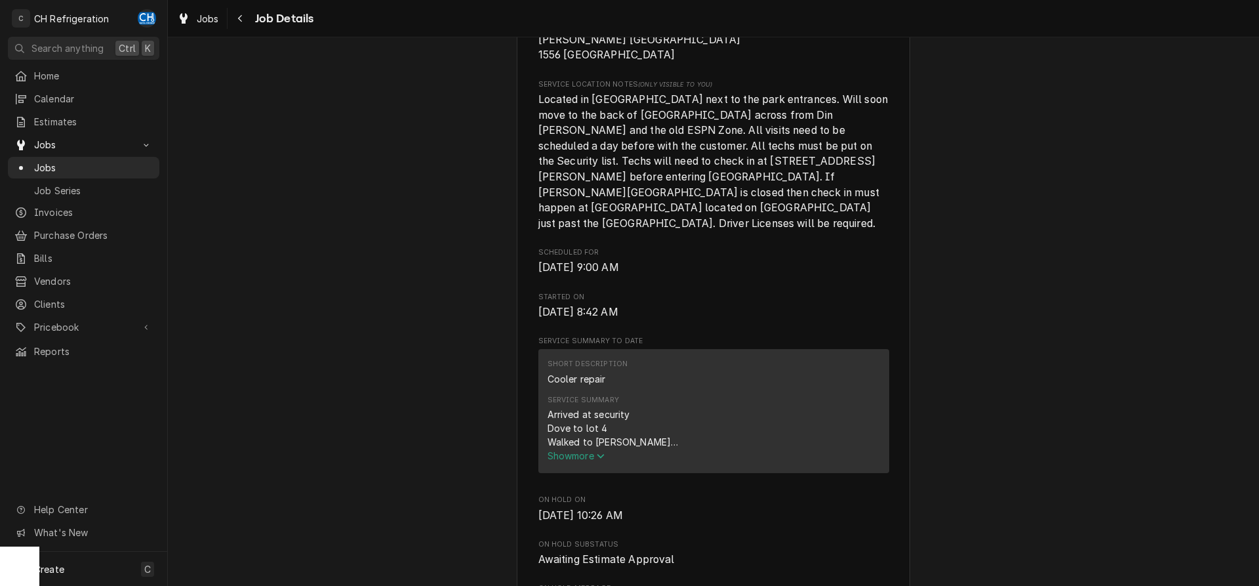
scroll to position [468, 0]
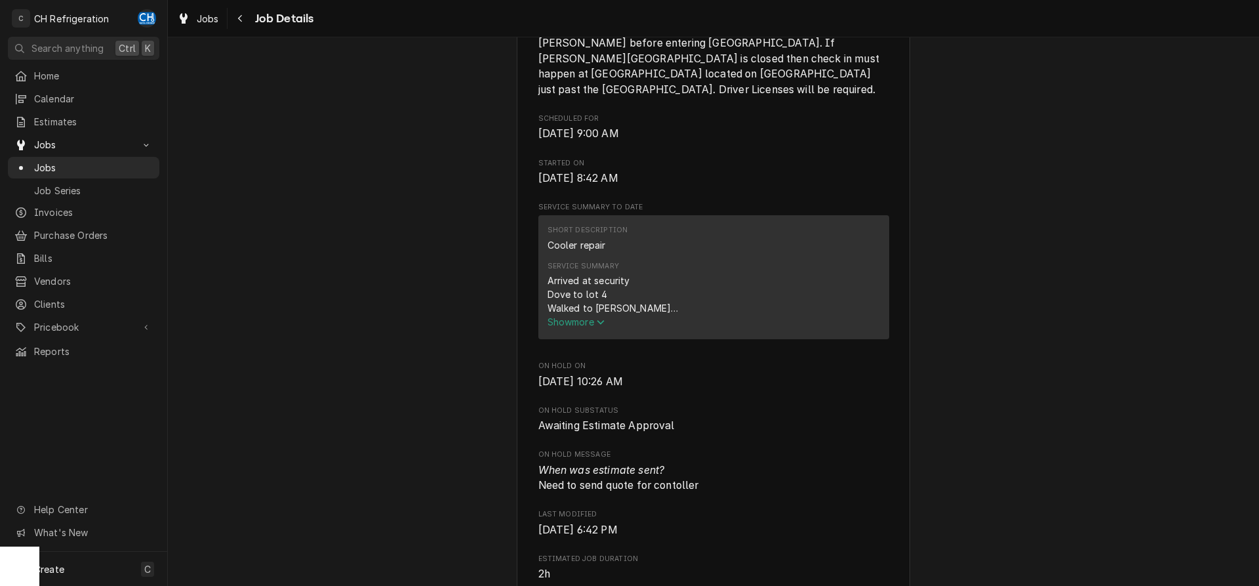
click at [565, 304] on div "Arrived at security Dove to lot 4 Walked to [PERSON_NAME] Located cooler Cooler…" at bounding box center [670, 293] width 247 height 41
click at [572, 320] on span "Show more" at bounding box center [576, 321] width 58 height 11
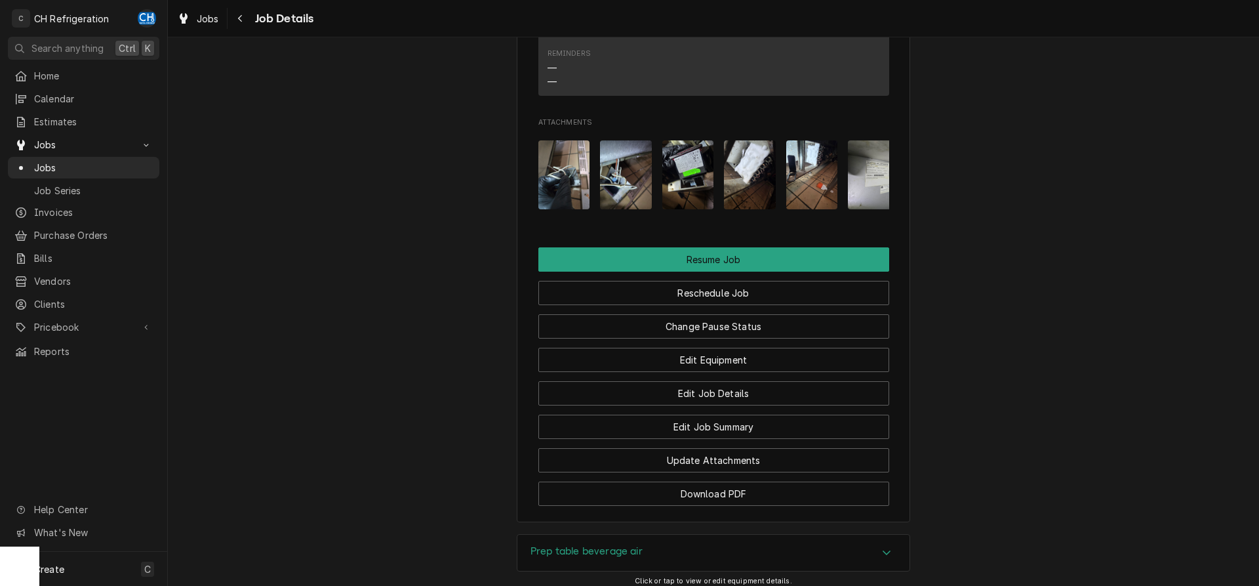
scroll to position [1601, 0]
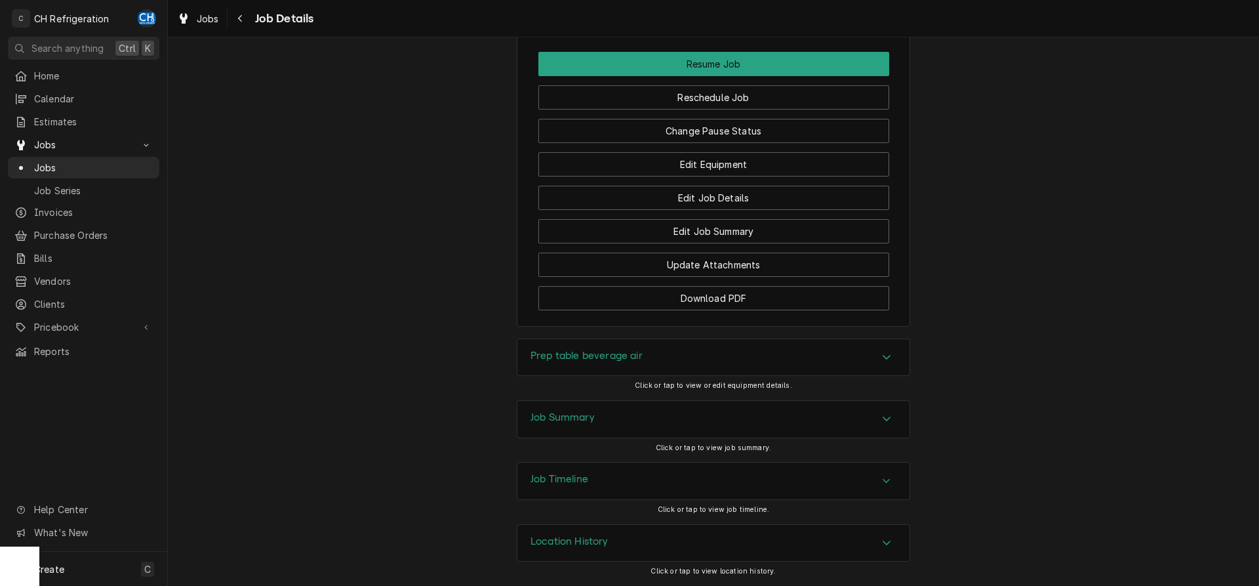
click at [615, 410] on div "Job Summary" at bounding box center [713, 419] width 392 height 37
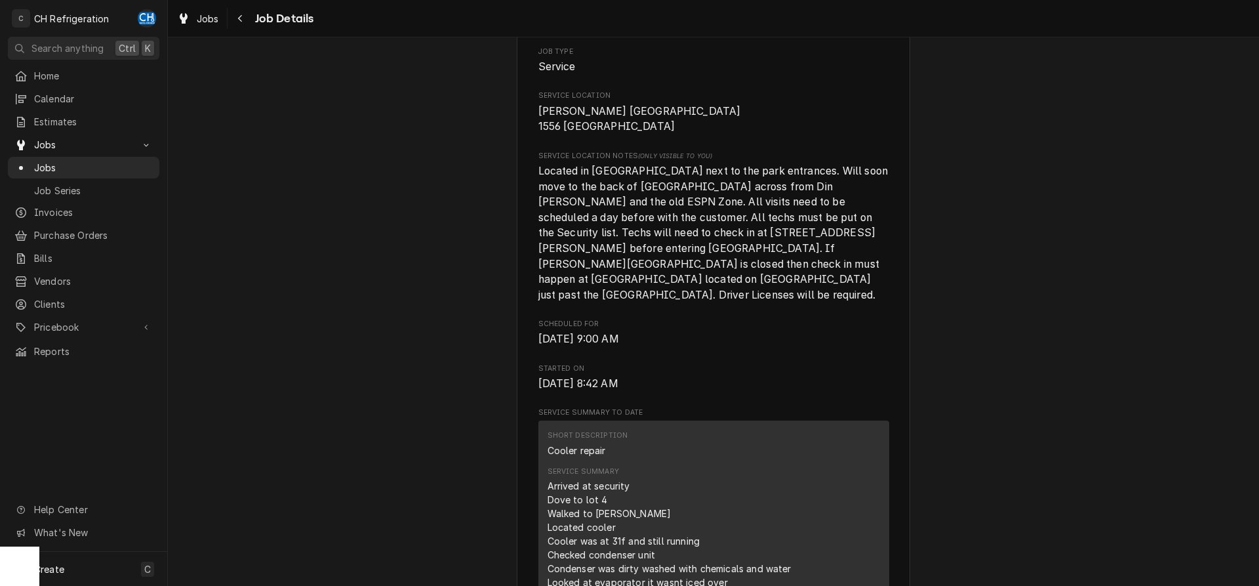
scroll to position [0, 0]
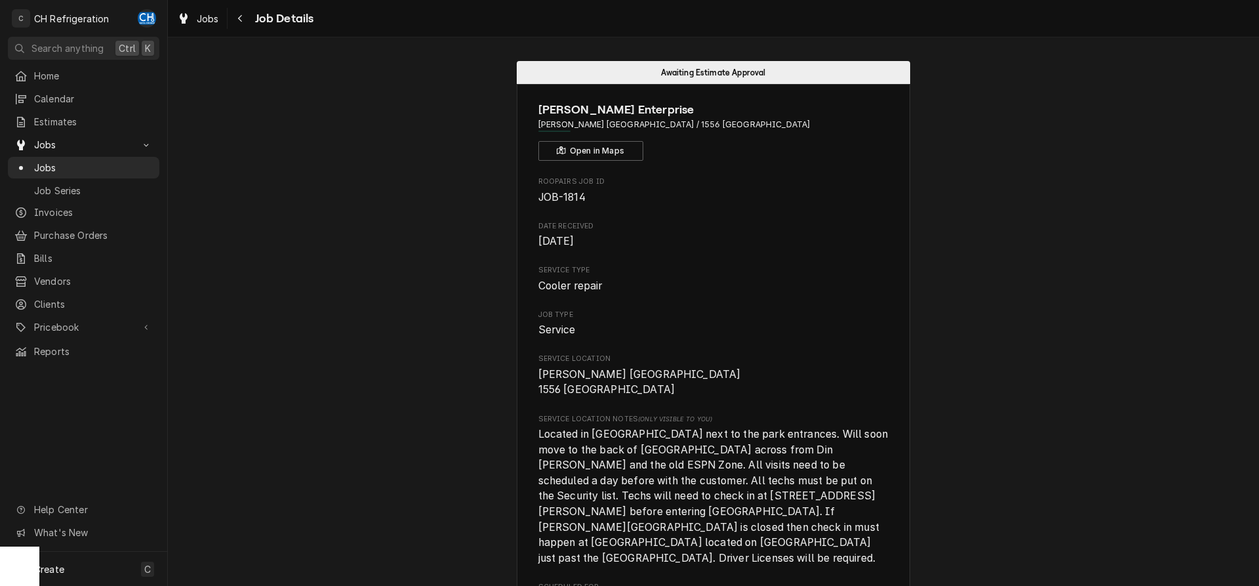
drag, startPoint x: 827, startPoint y: 127, endPoint x: 639, endPoint y: 125, distance: 188.8
click at [639, 125] on span "[PERSON_NAME] [GEOGRAPHIC_DATA] / 1556 [GEOGRAPHIC_DATA]" at bounding box center [713, 125] width 351 height 12
copy span "1556 Disneyland Dr, Anaheim, CA 92802"
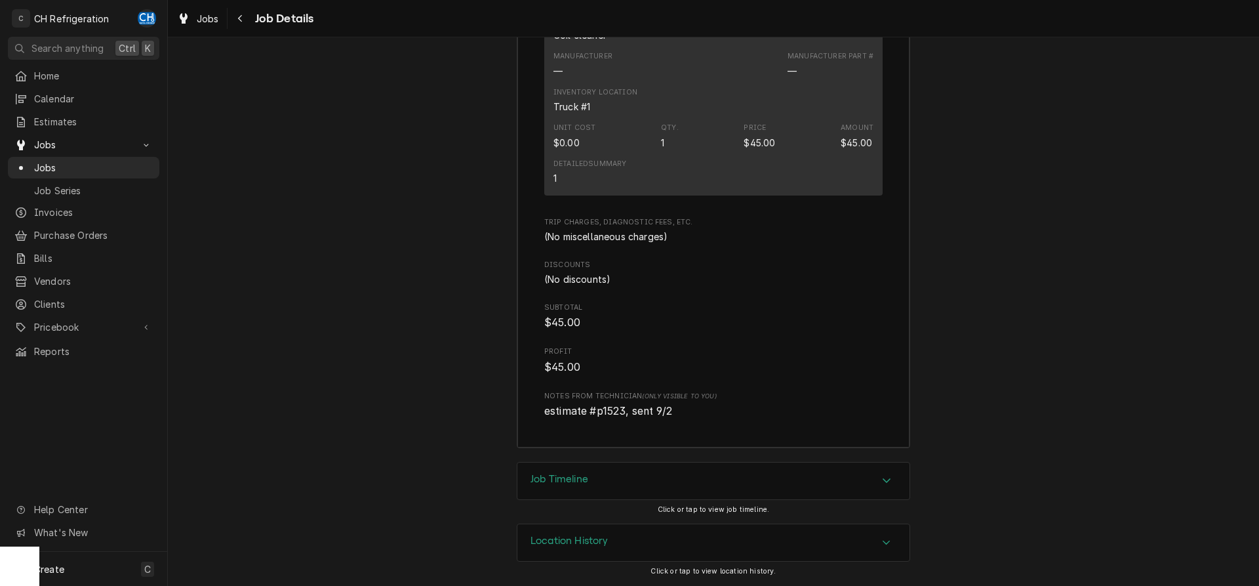
drag, startPoint x: 587, startPoint y: 487, endPoint x: 572, endPoint y: 468, distance: 24.3
click at [587, 487] on div "Job Timeline" at bounding box center [559, 481] width 58 height 16
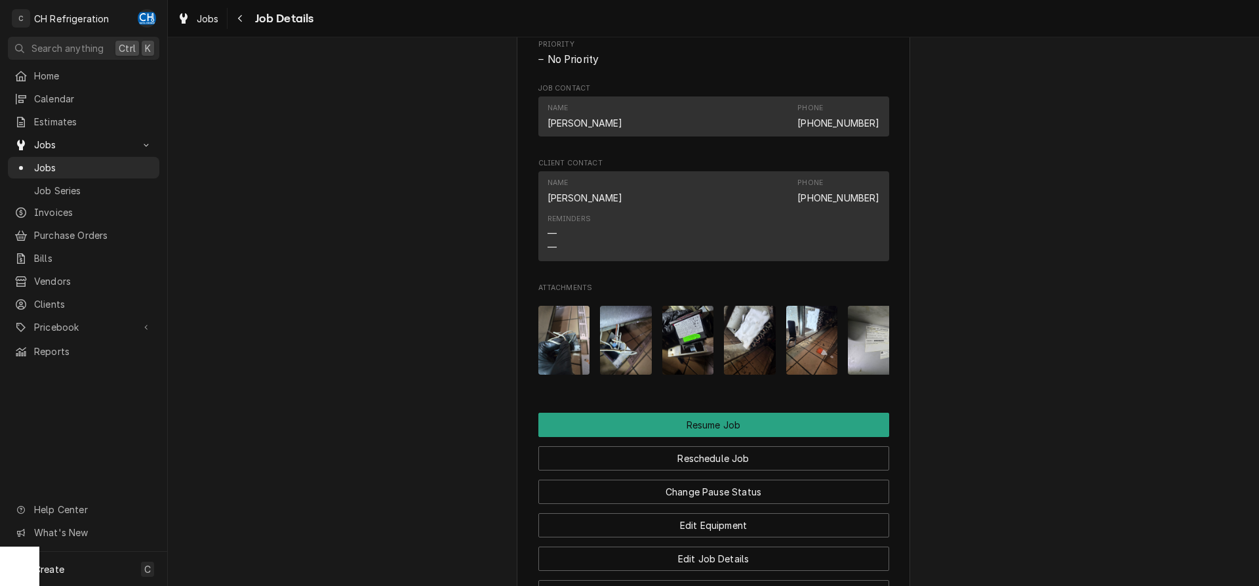
scroll to position [1507, 0]
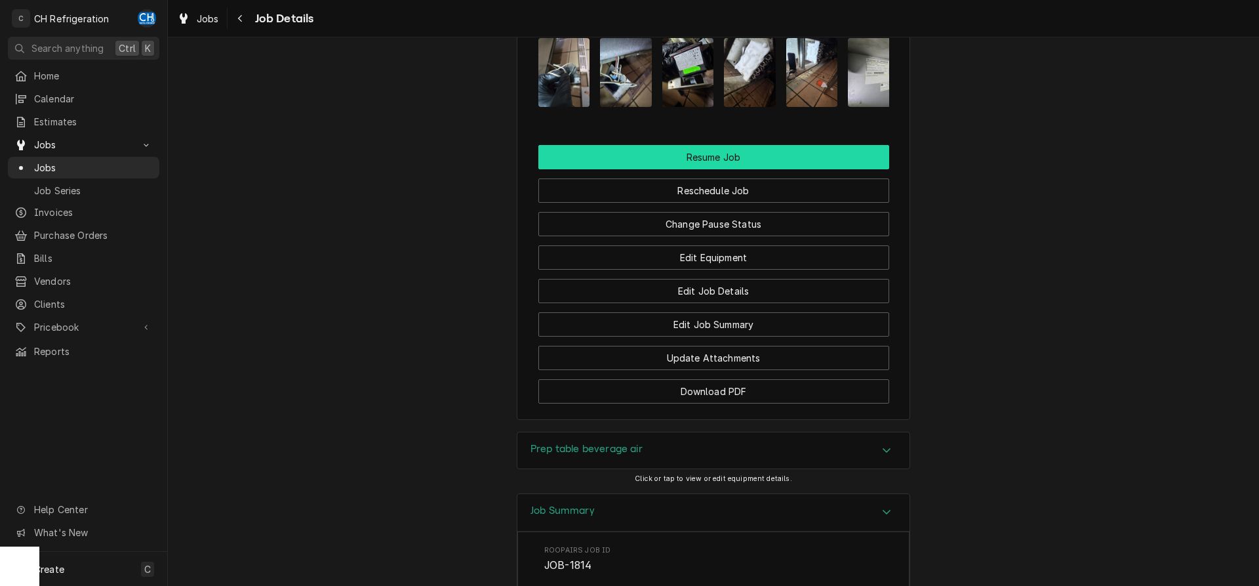
click at [727, 161] on button "Resume Job" at bounding box center [713, 157] width 351 height 24
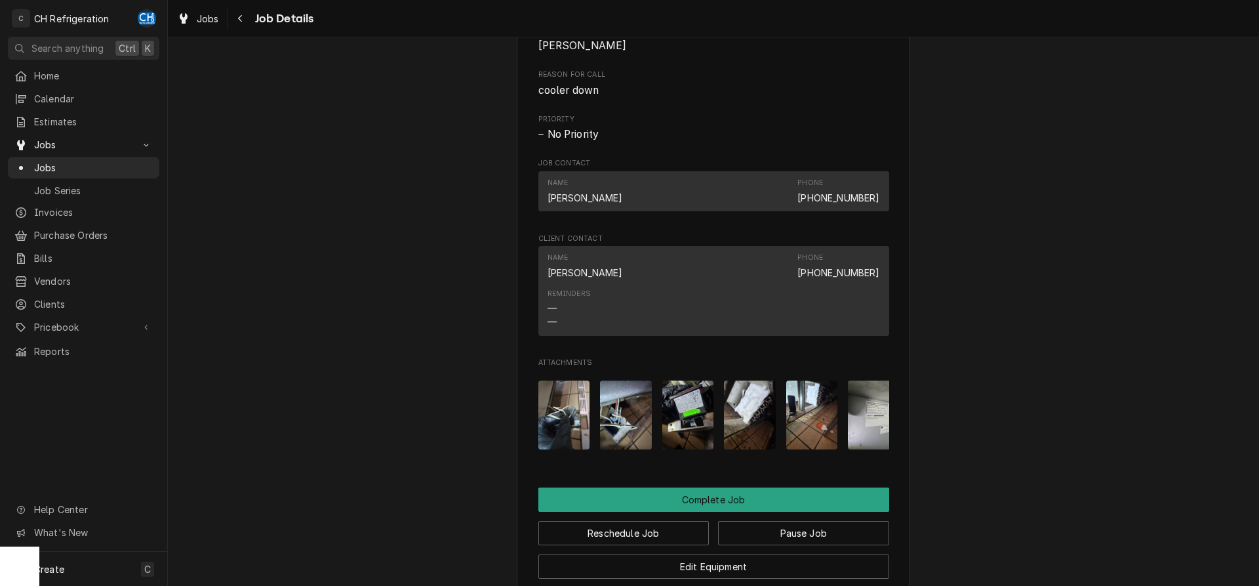
scroll to position [1339, 0]
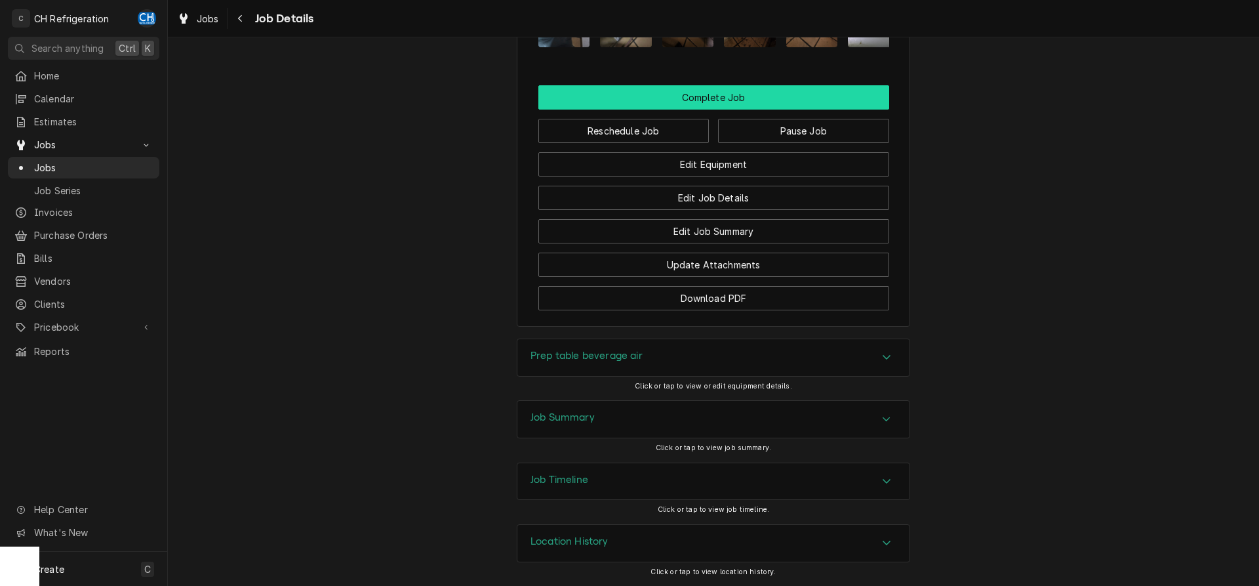
click at [734, 94] on button "Complete Job" at bounding box center [713, 97] width 351 height 24
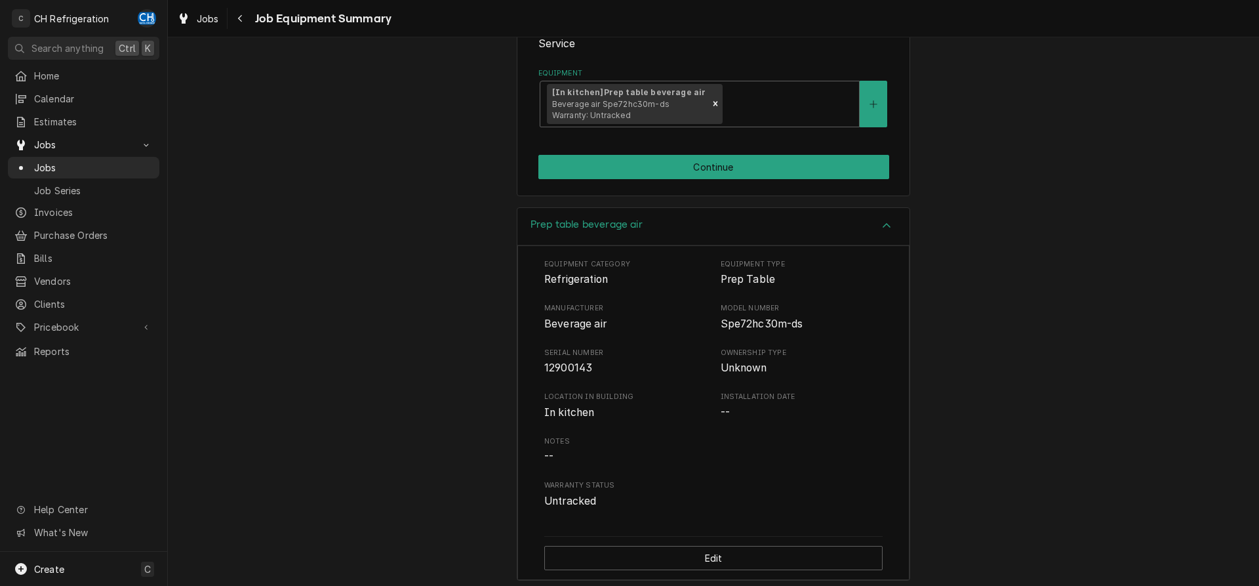
scroll to position [242, 0]
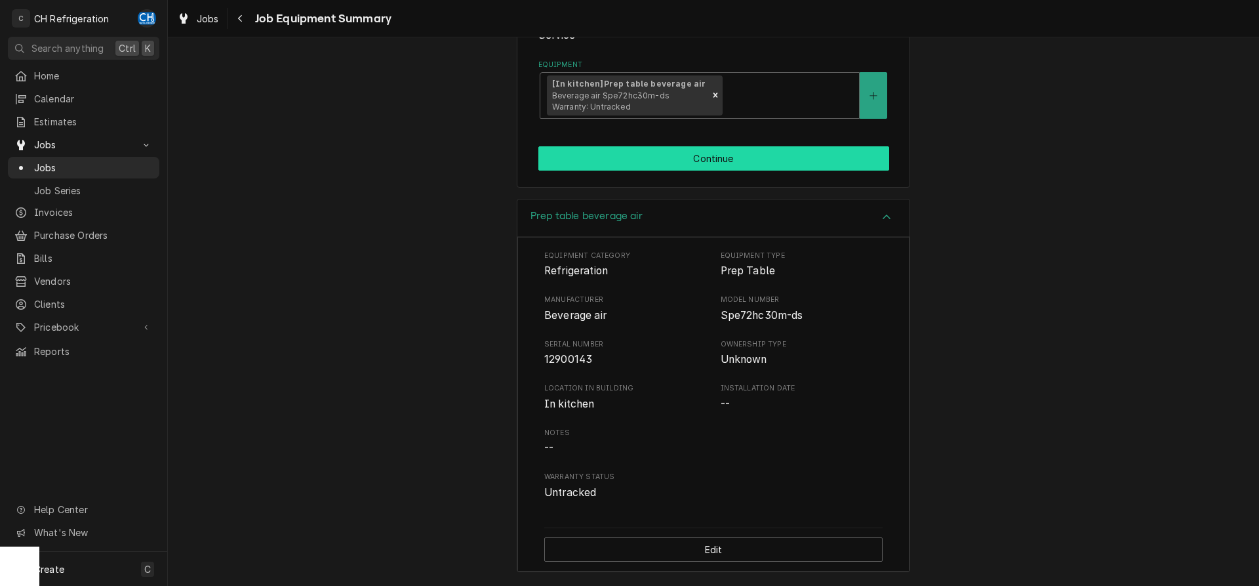
click at [707, 160] on button "Continue" at bounding box center [713, 158] width 351 height 24
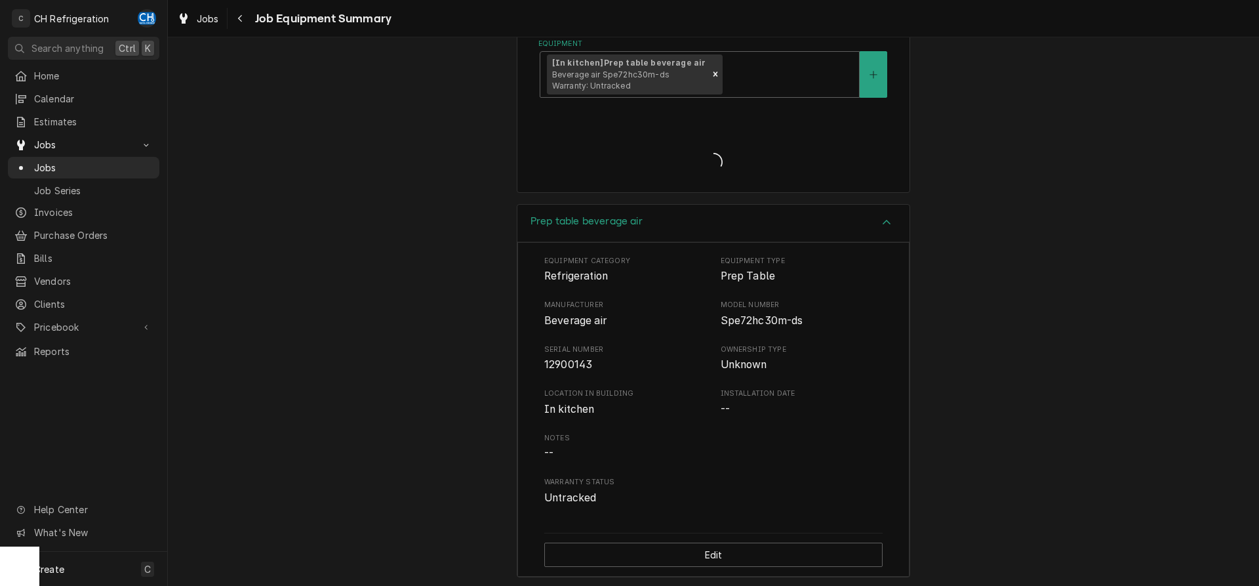
scroll to position [268, 0]
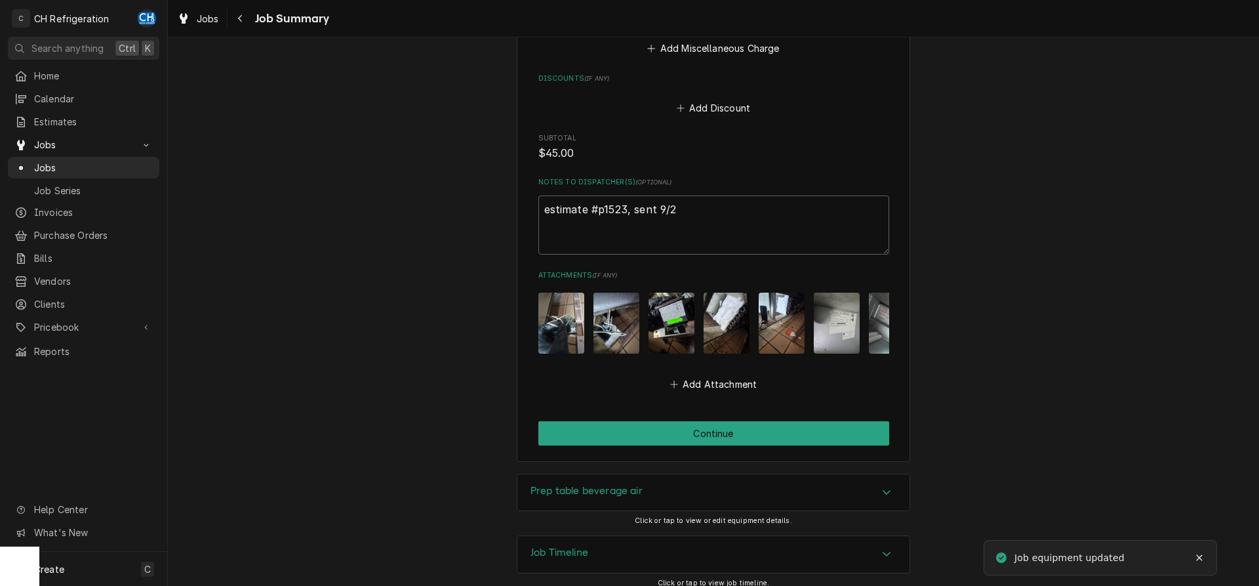
scroll to position [1055, 0]
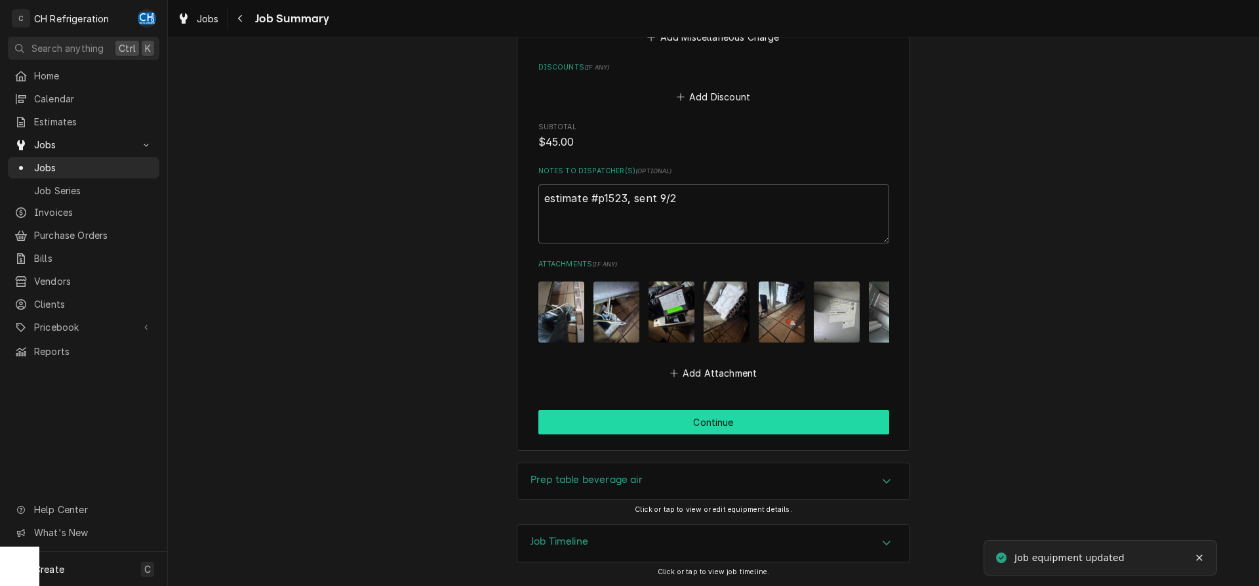
click at [708, 422] on button "Continue" at bounding box center [713, 422] width 351 height 24
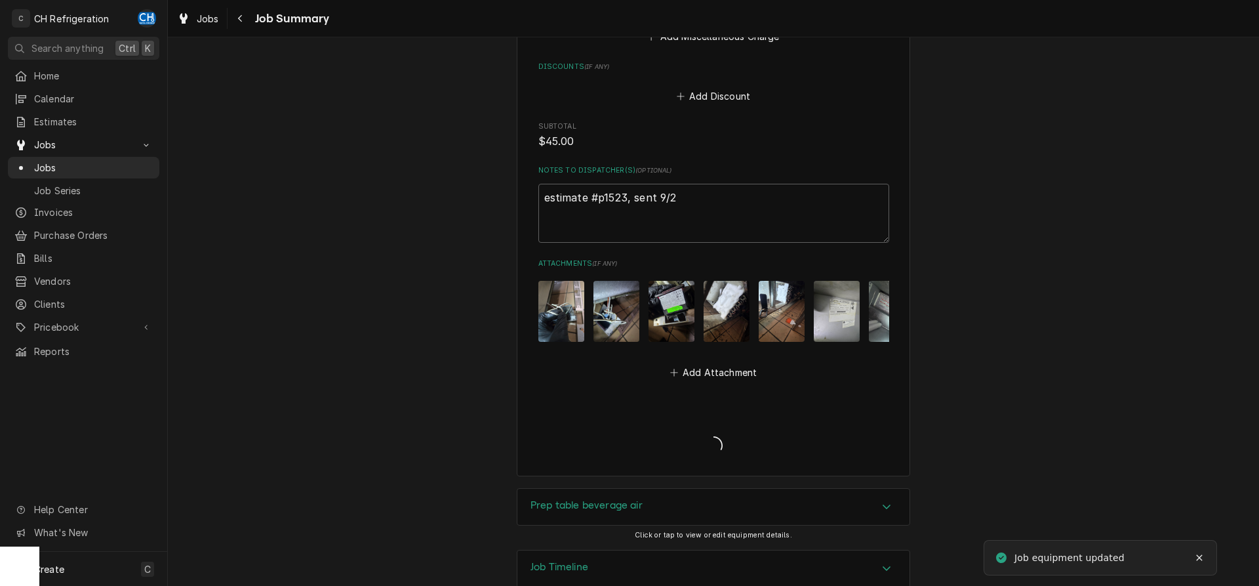
type textarea "x"
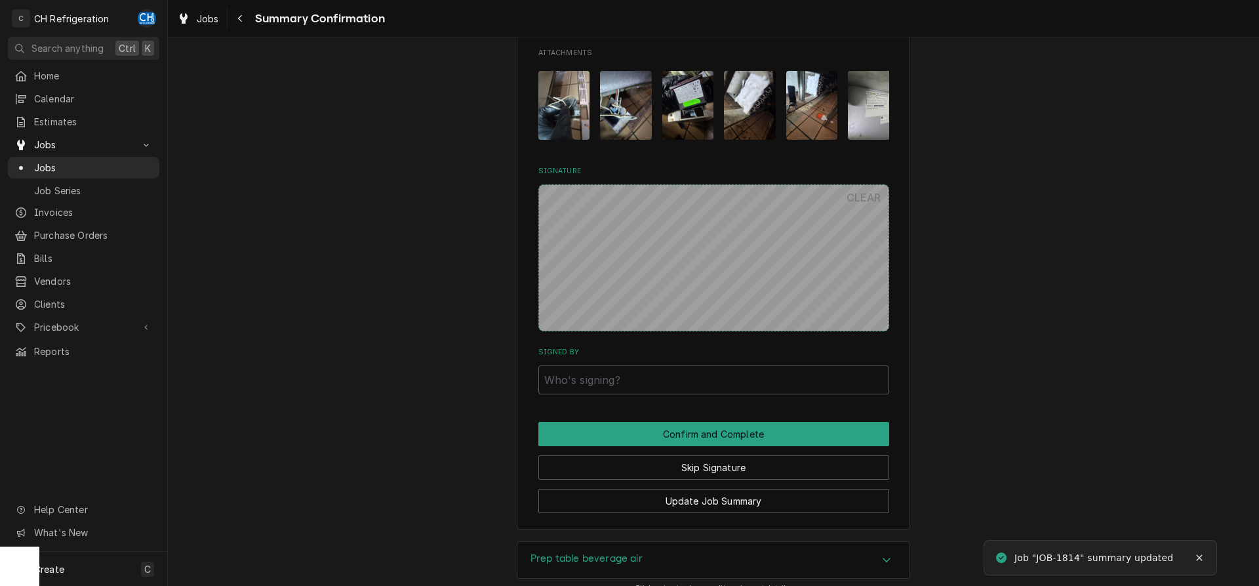
scroll to position [1083, 0]
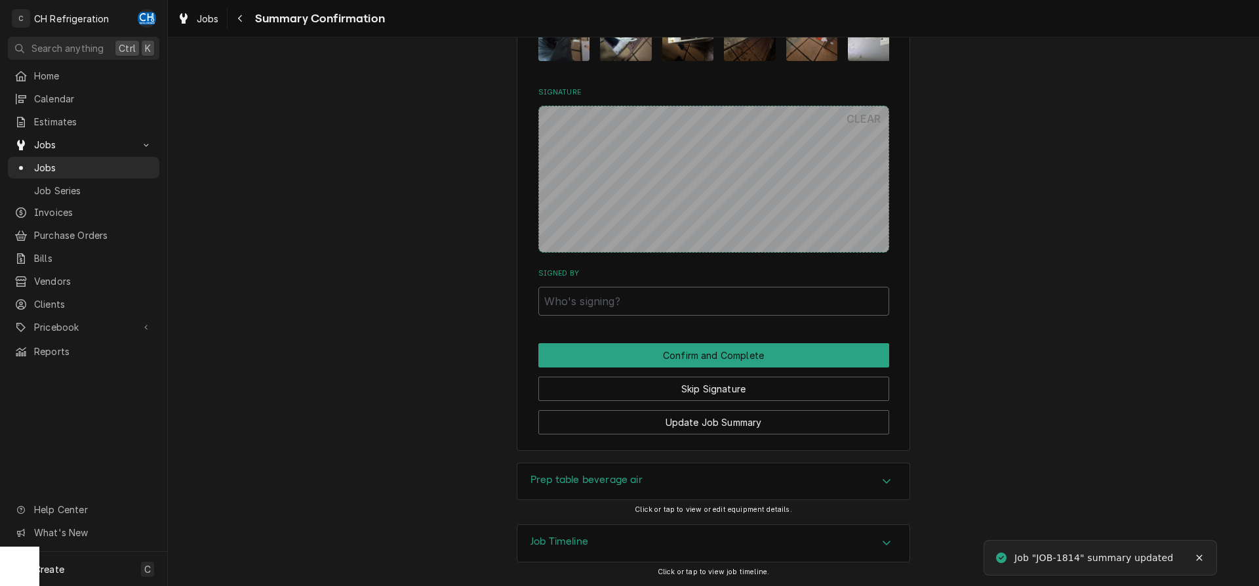
click at [610, 307] on input "Signed By" at bounding box center [713, 301] width 351 height 29
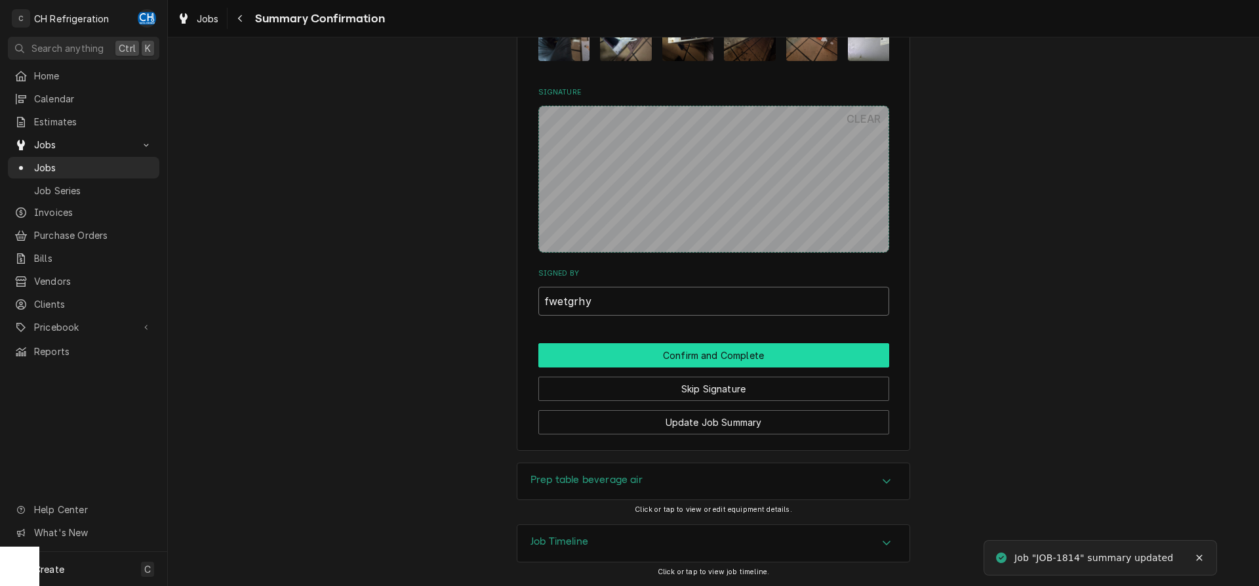
type input "fwetgrhy"
click at [679, 355] on button "Confirm and Complete" at bounding box center [713, 355] width 351 height 24
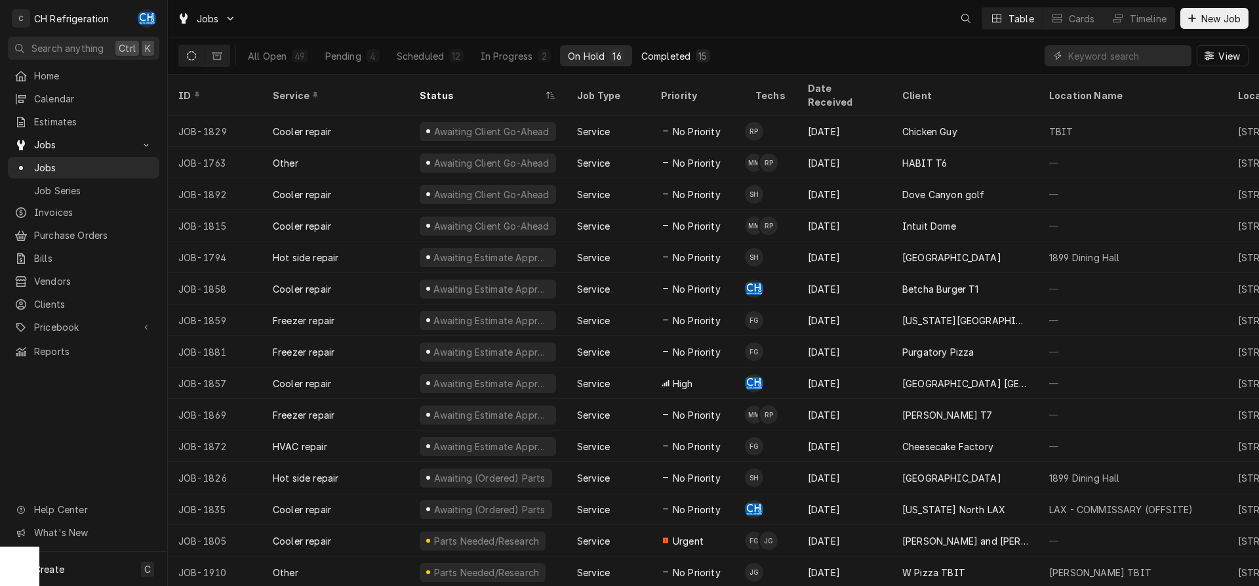
click at [681, 62] on button "Completed 15" at bounding box center [675, 55] width 85 height 21
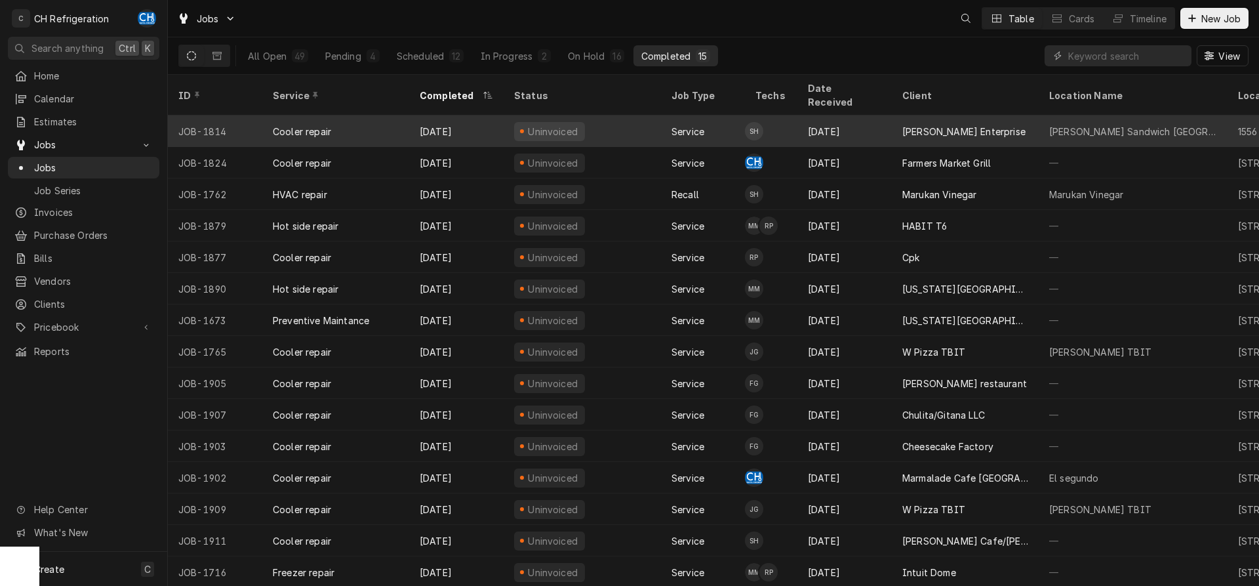
click at [858, 117] on div "[DATE]" at bounding box center [844, 130] width 94 height 31
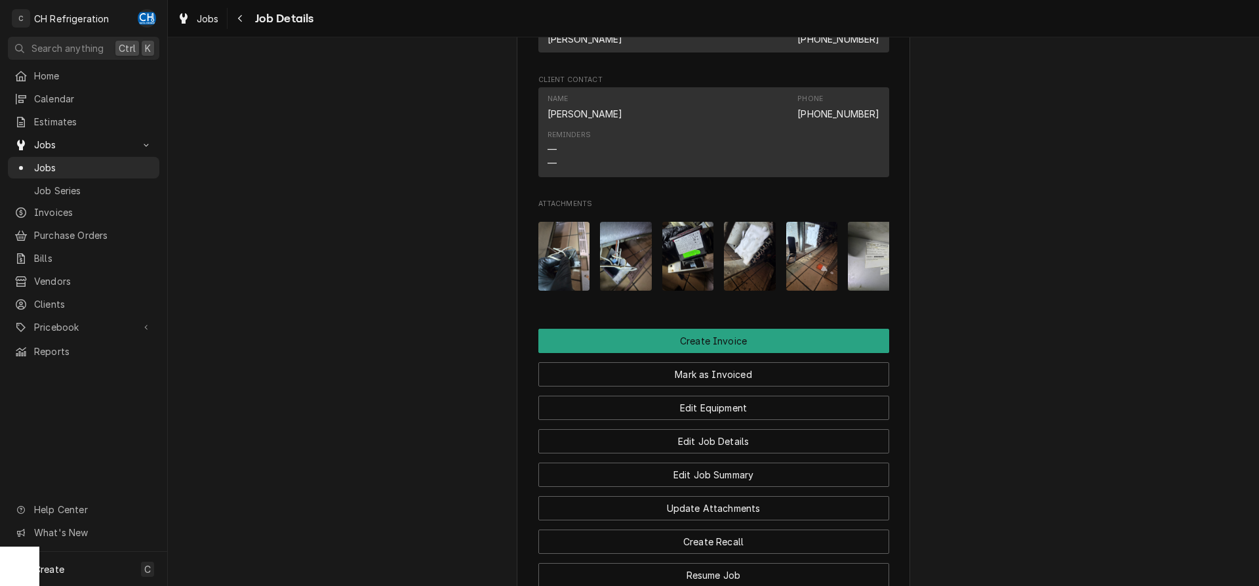
scroll to position [1247, 0]
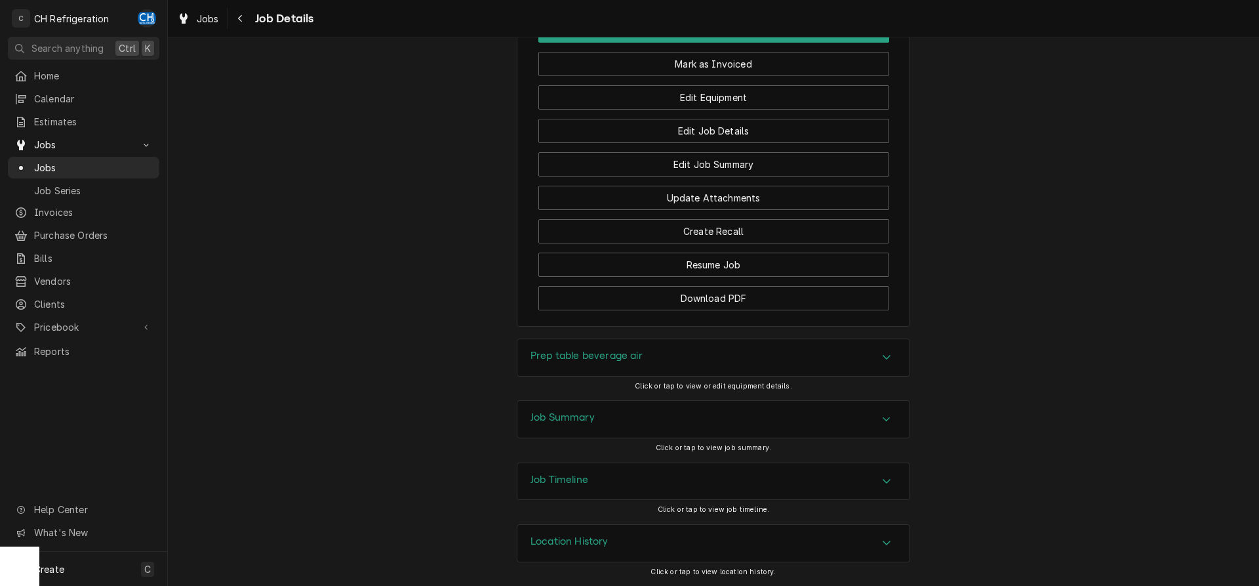
click at [736, 401] on div "Job Summary" at bounding box center [713, 419] width 392 height 37
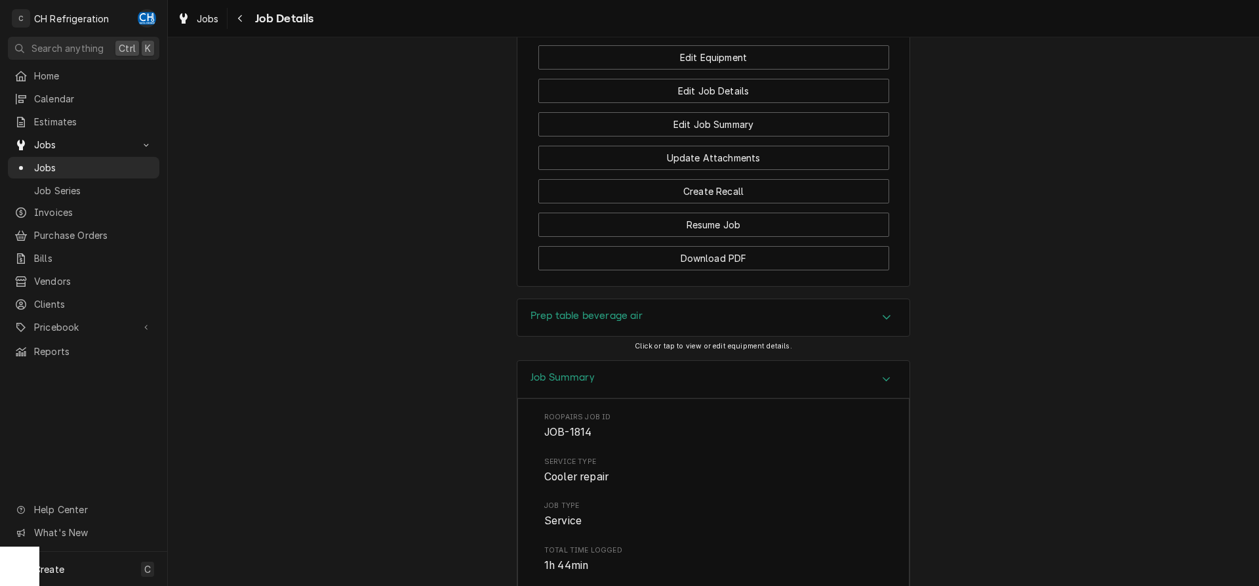
scroll to position [1180, 0]
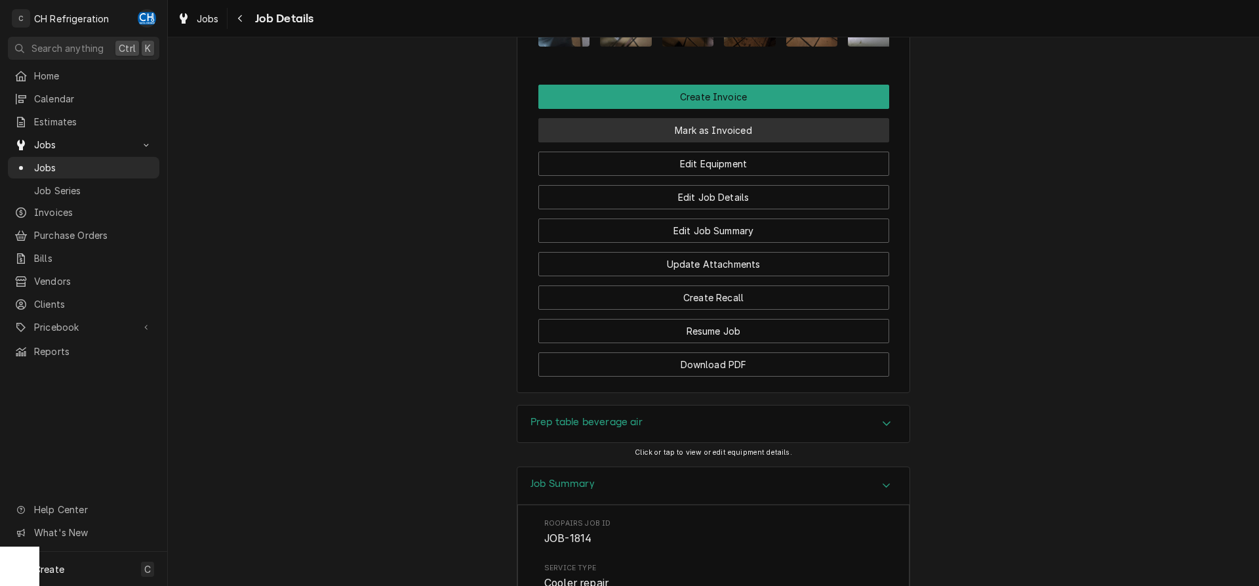
click at [708, 138] on button "Mark as Invoiced" at bounding box center [713, 130] width 351 height 24
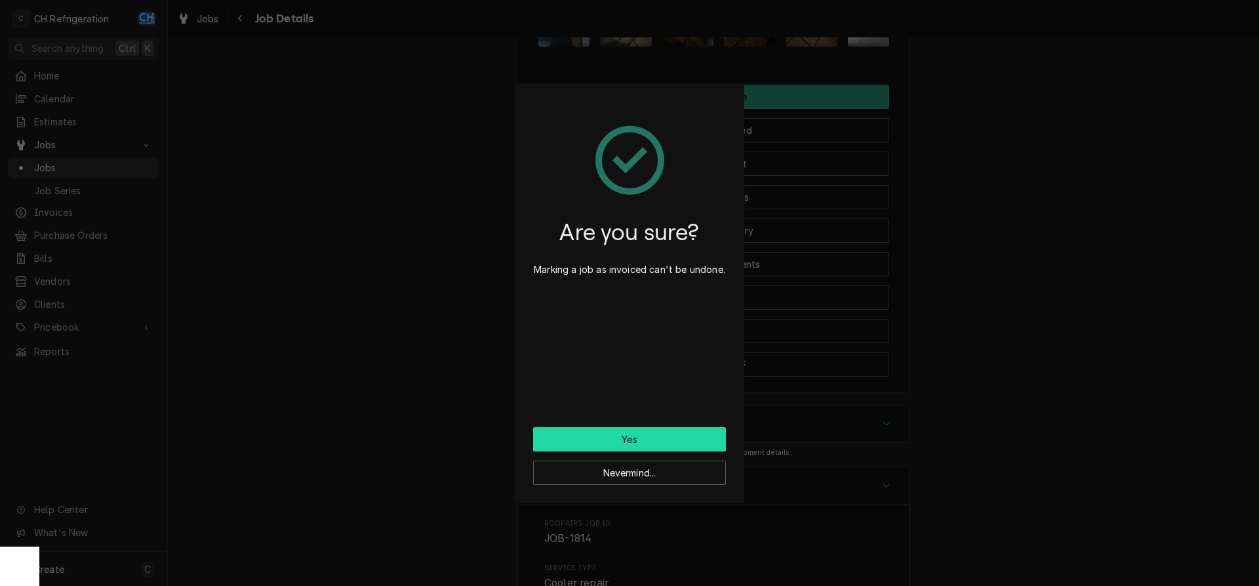
click at [594, 443] on button "Yes" at bounding box center [629, 439] width 193 height 24
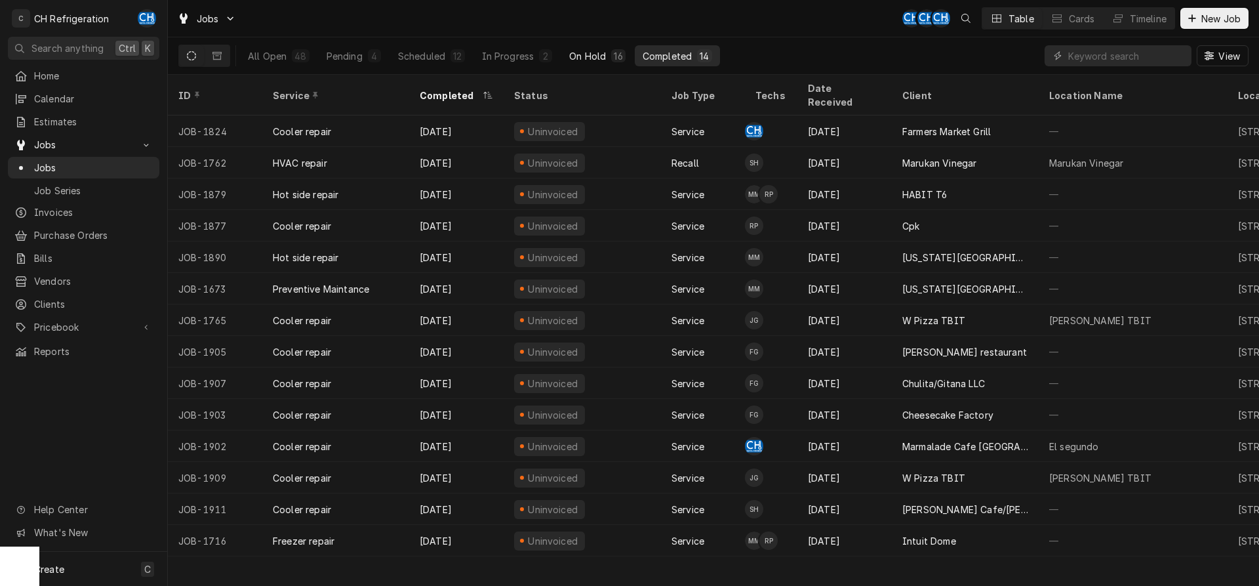
click at [605, 60] on button "On Hold 16" at bounding box center [596, 55] width 71 height 21
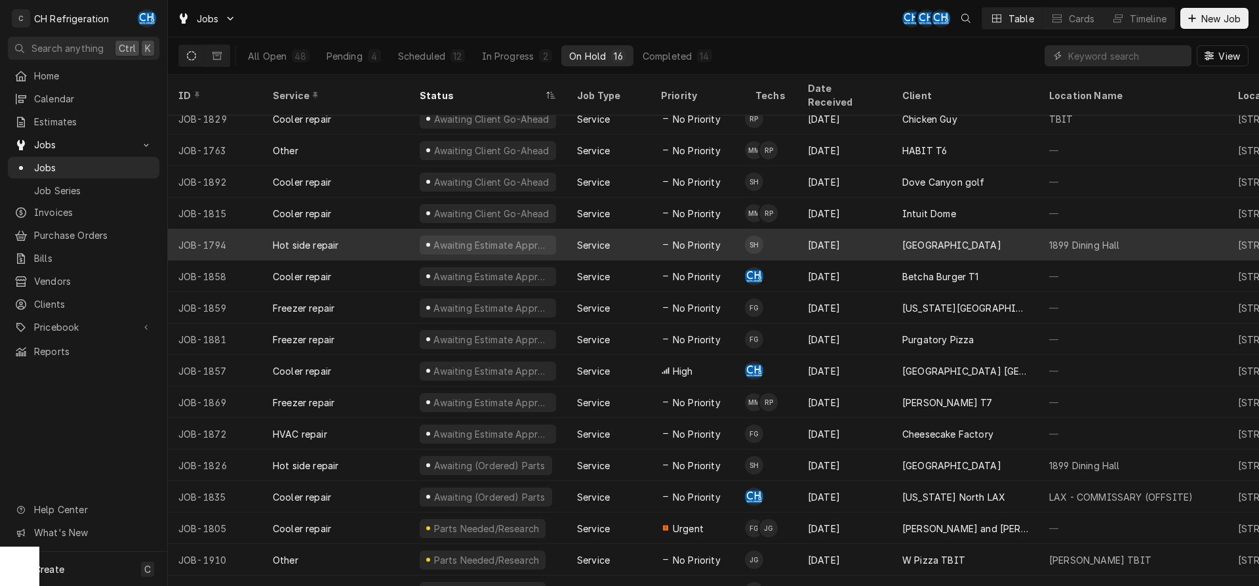
scroll to position [18, 0]
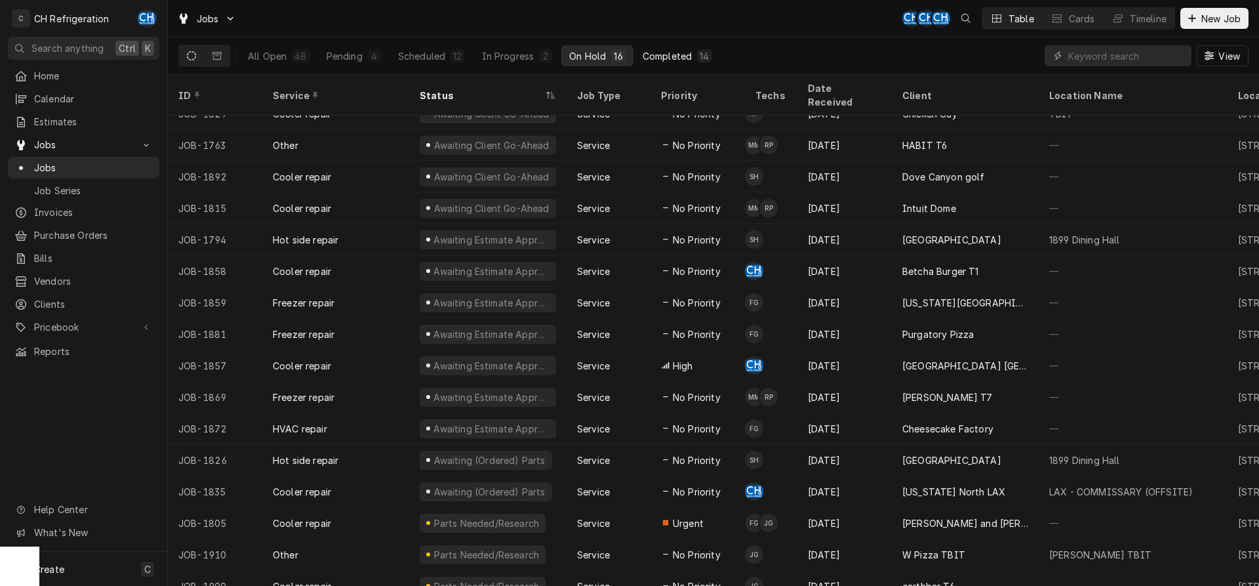
click at [679, 56] on div "Completed" at bounding box center [667, 56] width 49 height 14
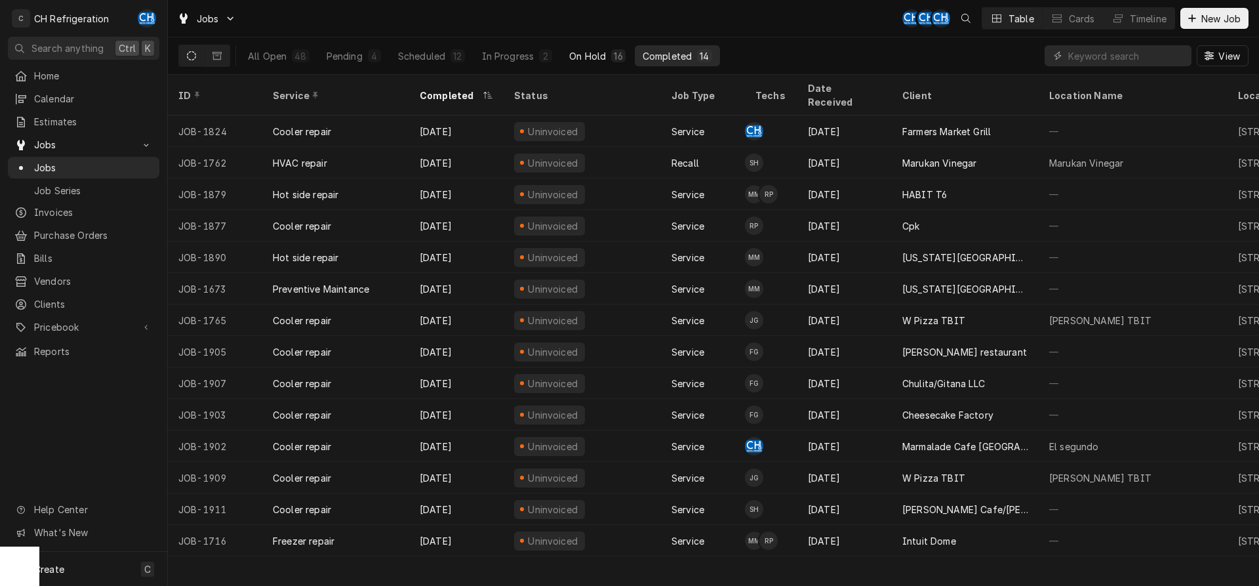
click at [579, 48] on button "On Hold 16" at bounding box center [596, 55] width 71 height 21
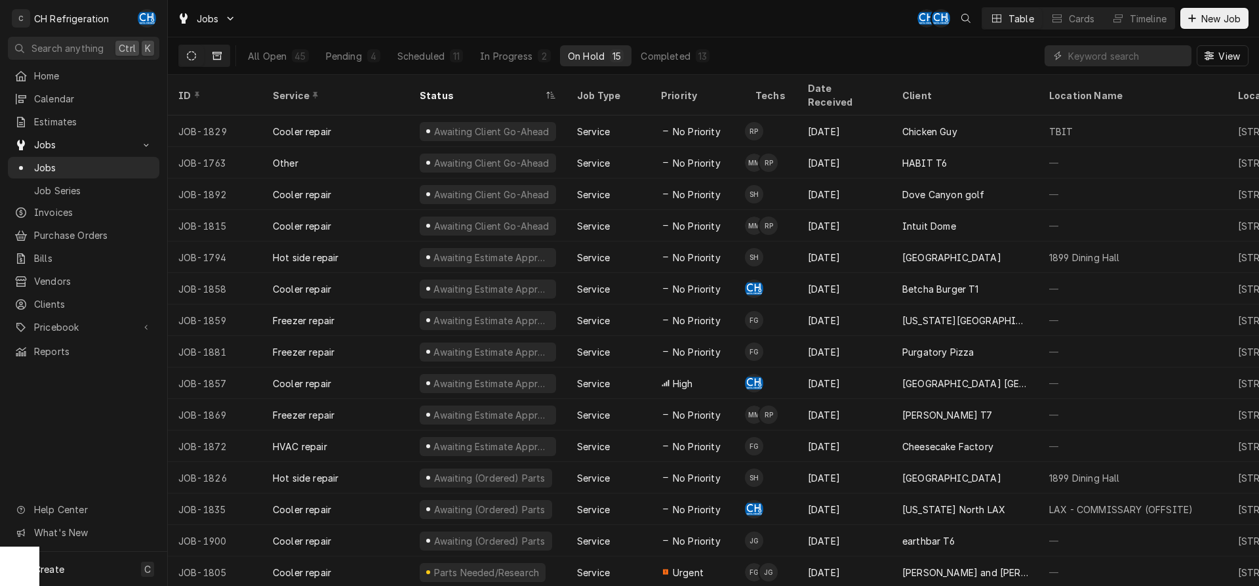
click at [205, 57] on button "Dynamic Content Wrapper" at bounding box center [217, 55] width 25 height 21
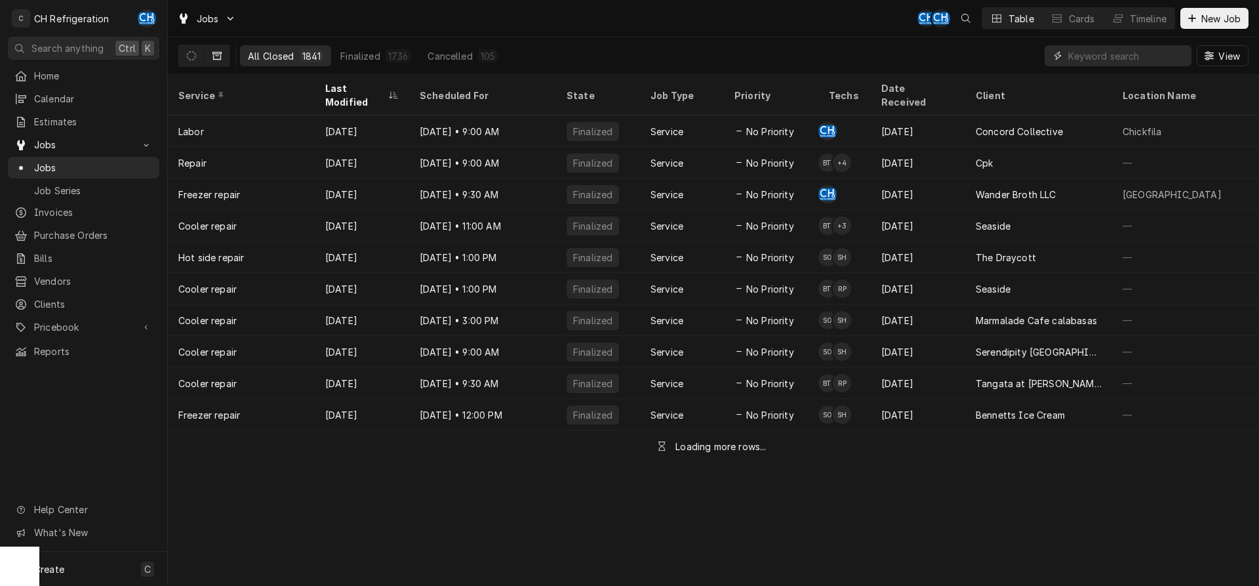
click at [1117, 58] on input "Dynamic Content Wrapper" at bounding box center [1126, 55] width 117 height 21
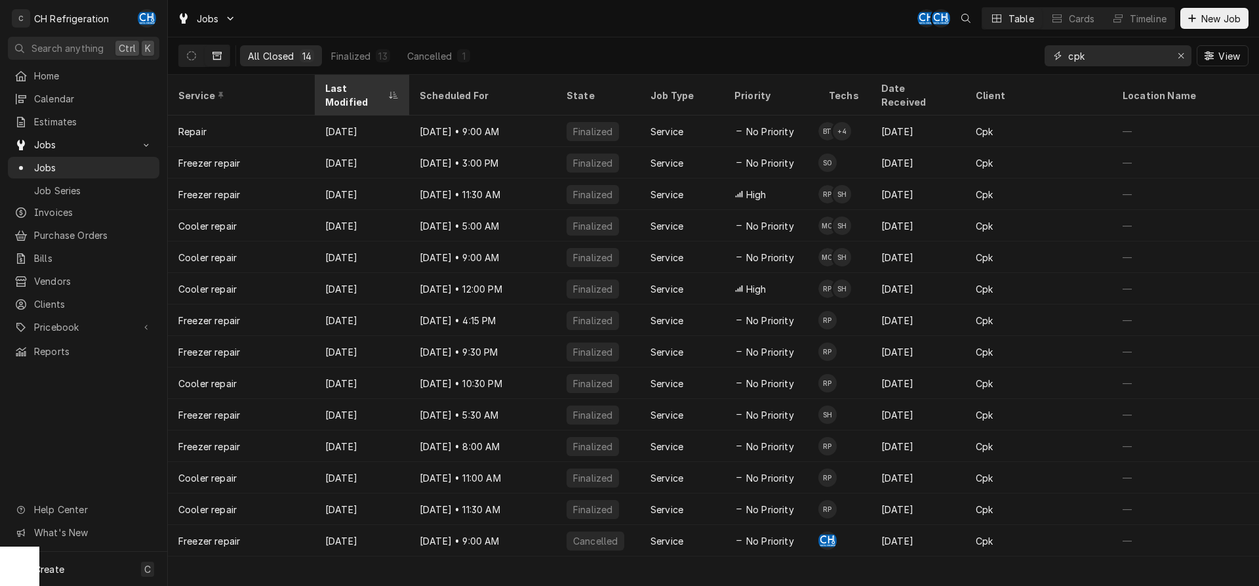
type input "cpk"
click at [364, 84] on div "Last Modified" at bounding box center [355, 95] width 60 height 28
click at [365, 83] on div "Last Modified" at bounding box center [355, 95] width 60 height 28
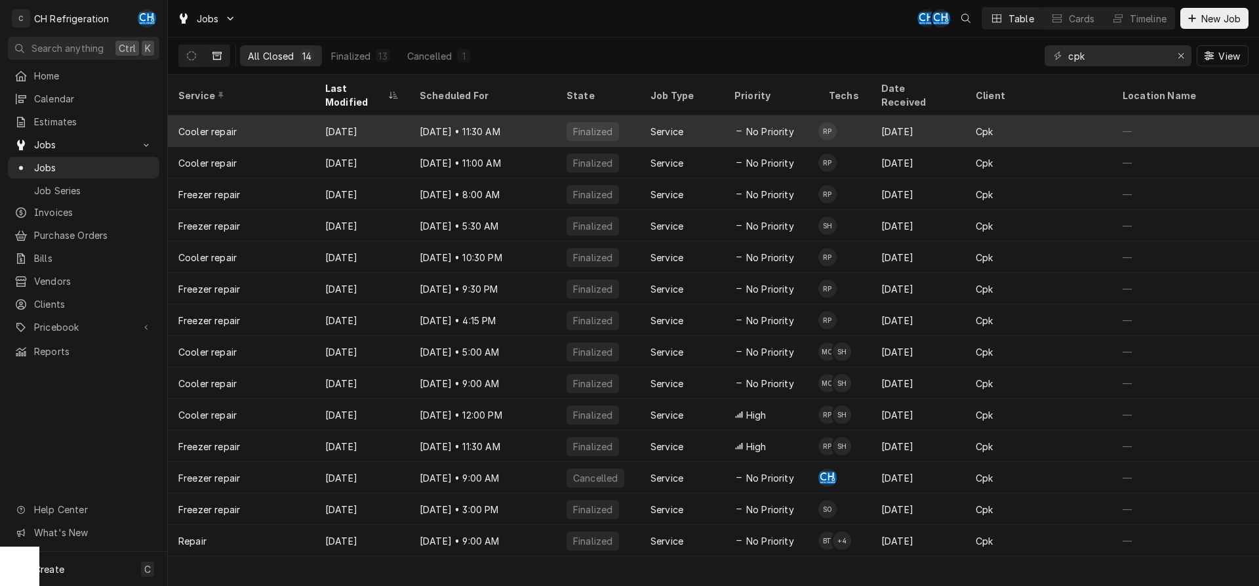
click at [625, 115] on div "Finalized" at bounding box center [598, 130] width 84 height 31
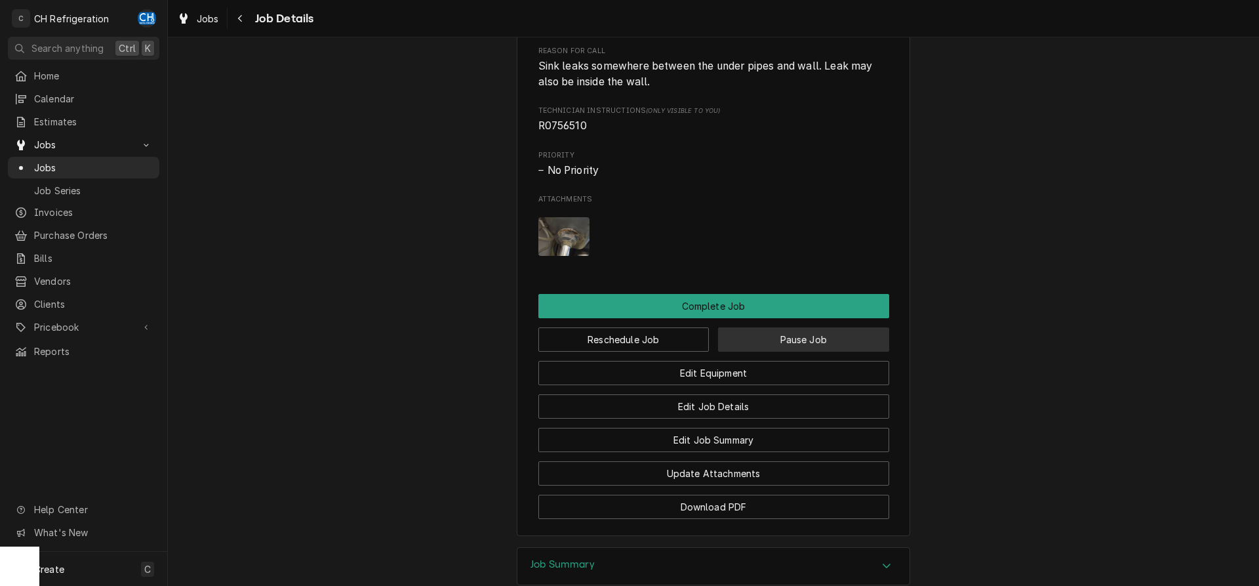
scroll to position [803, 0]
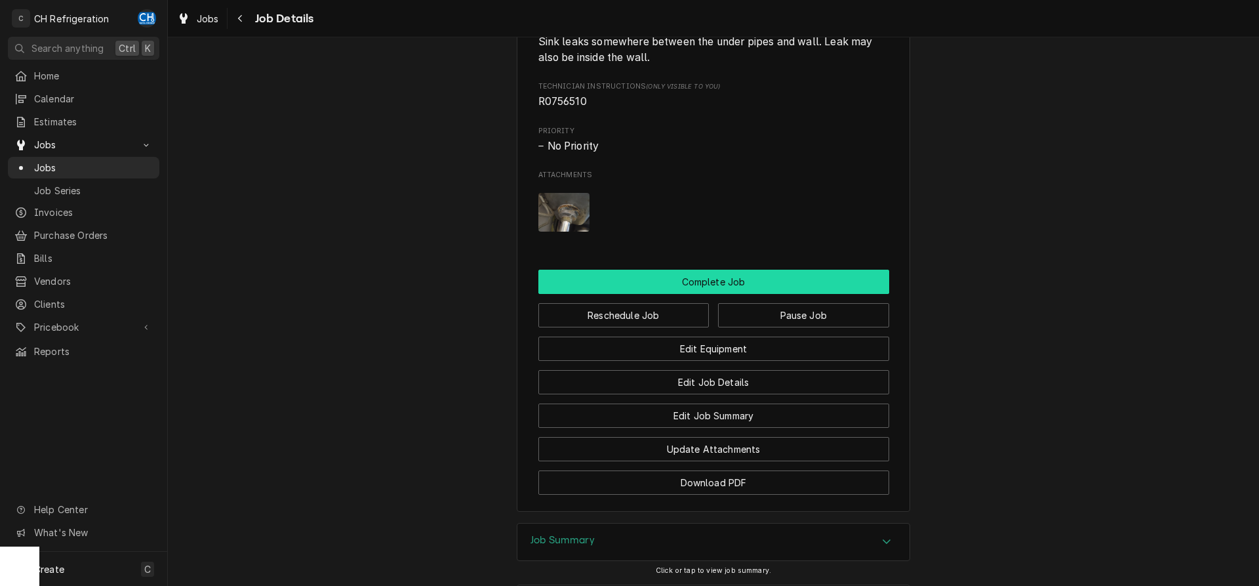
click at [727, 294] on button "Complete Job" at bounding box center [713, 281] width 351 height 24
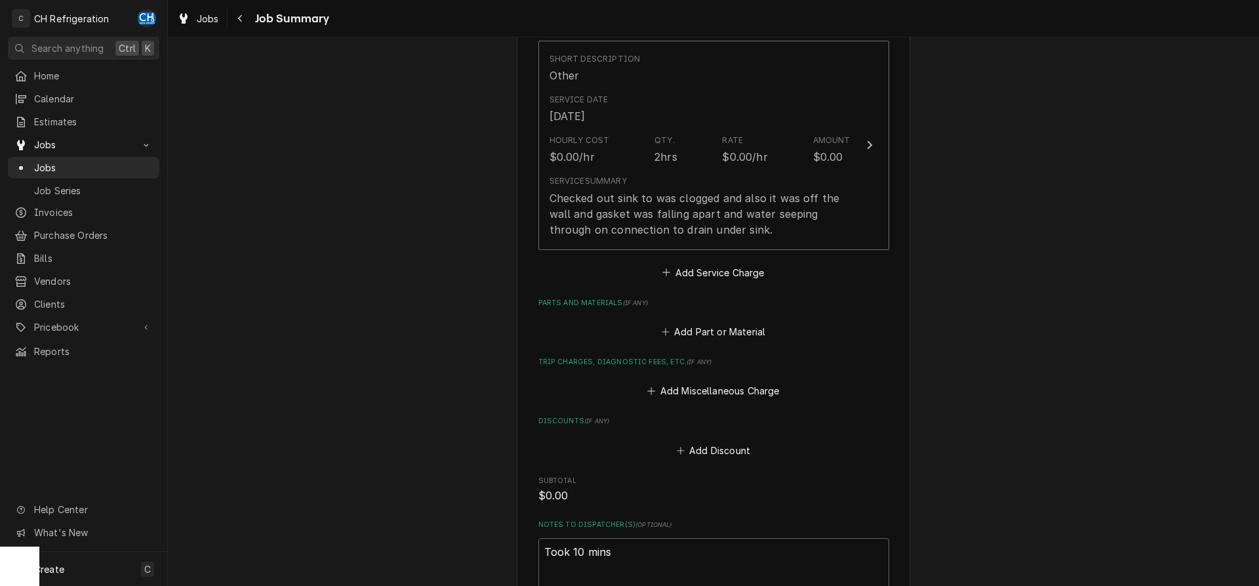
scroll to position [599, 0]
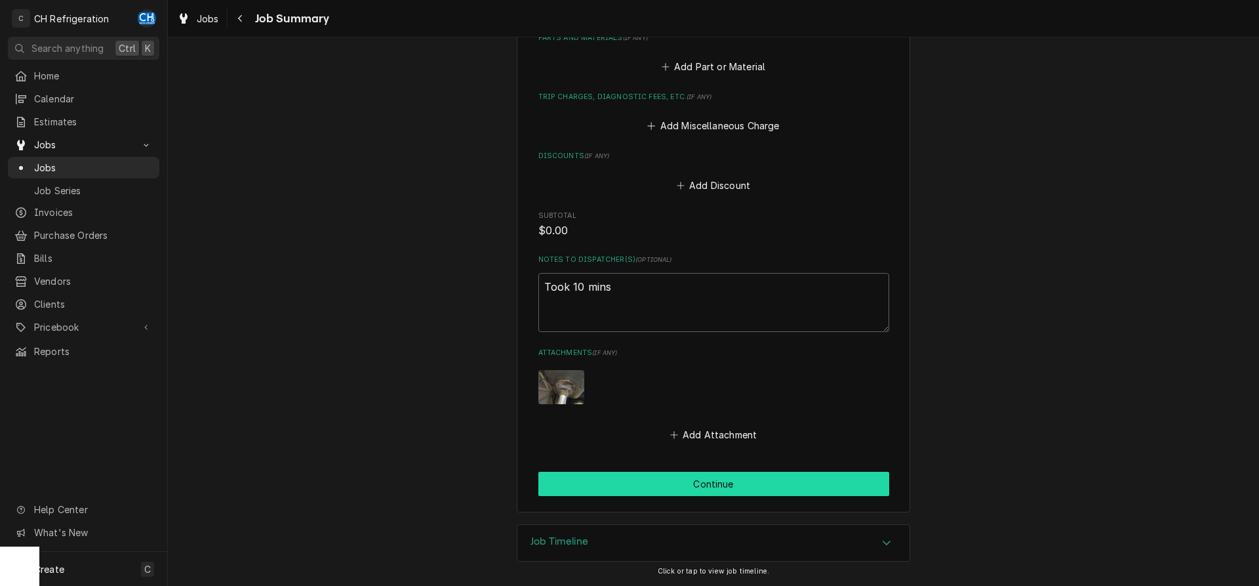
click at [722, 480] on button "Continue" at bounding box center [713, 483] width 351 height 24
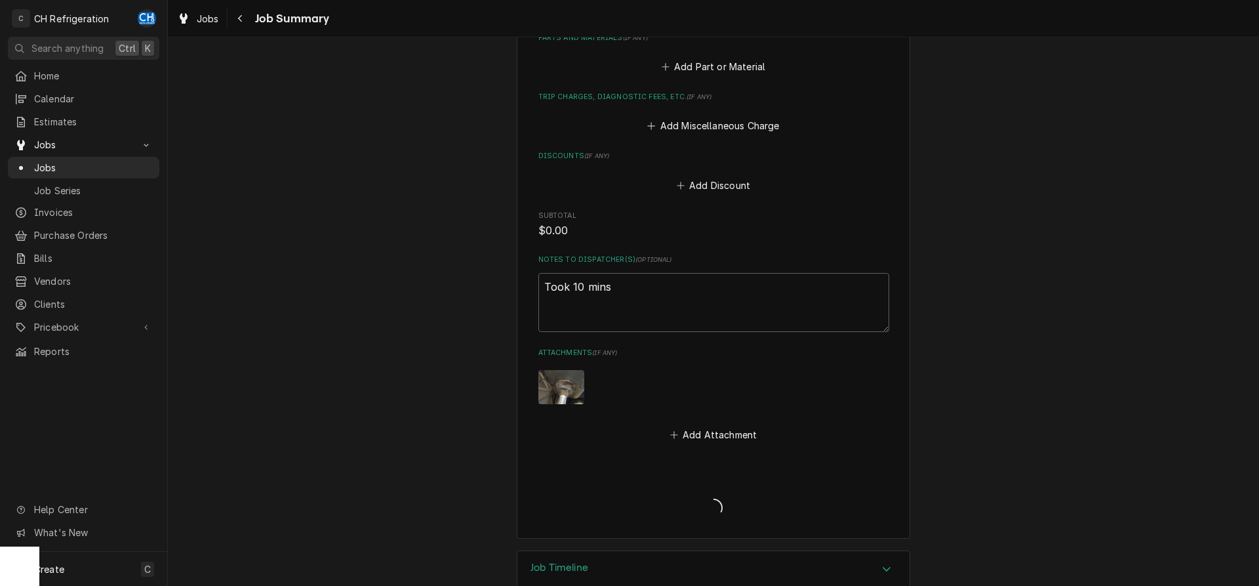
type textarea "x"
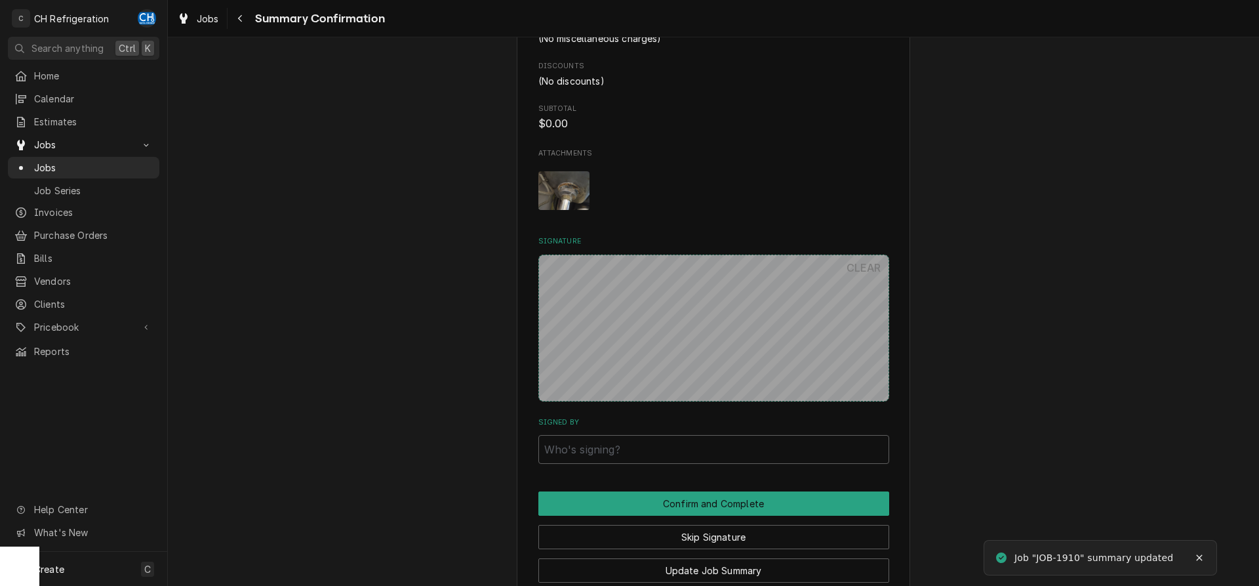
scroll to position [669, 0]
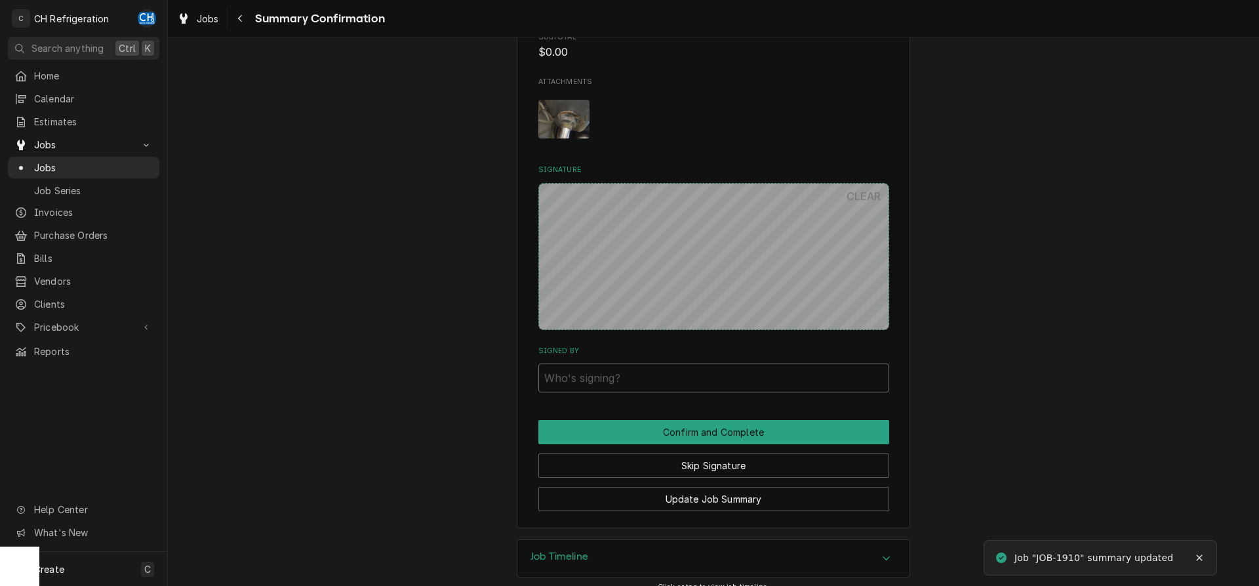
drag, startPoint x: 681, startPoint y: 377, endPoint x: 687, endPoint y: 371, distance: 8.3
click at [688, 372] on input "Signed By" at bounding box center [713, 377] width 351 height 29
click at [641, 378] on input "Signed By" at bounding box center [713, 377] width 351 height 29
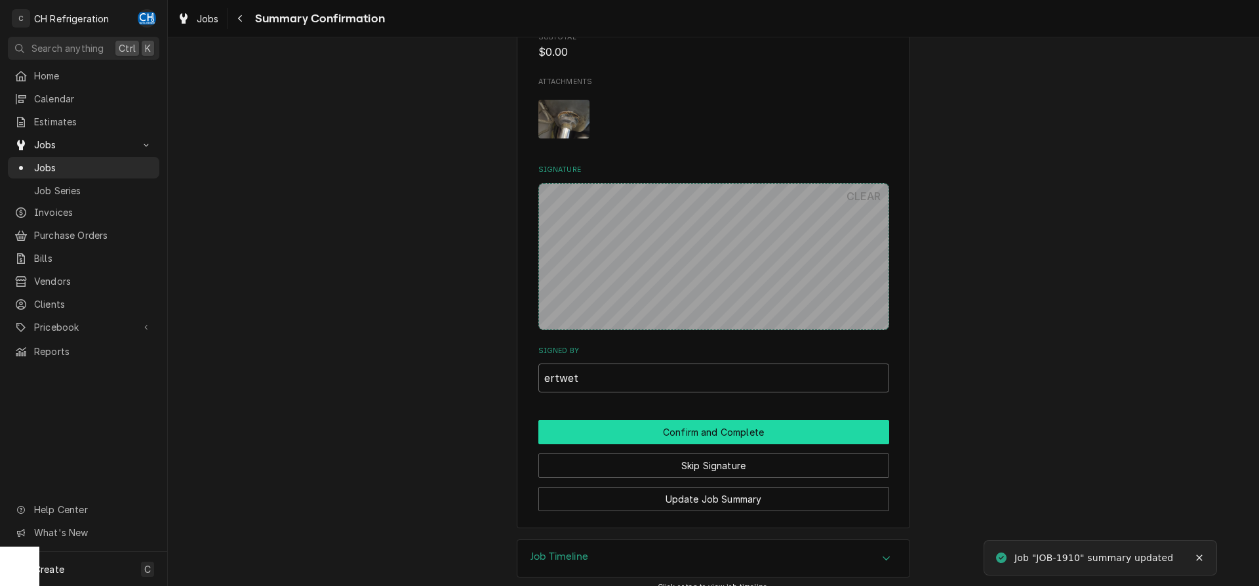
type input "ertwet"
click at [651, 429] on button "Confirm and Complete" at bounding box center [713, 432] width 351 height 24
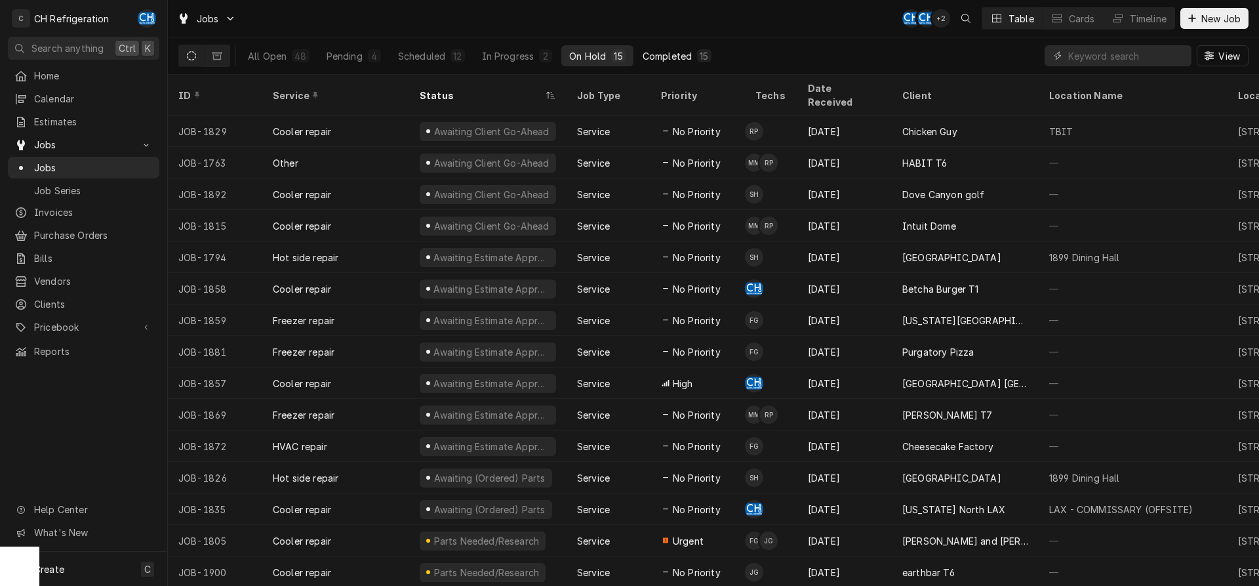
click at [681, 52] on div "Completed" at bounding box center [667, 56] width 49 height 14
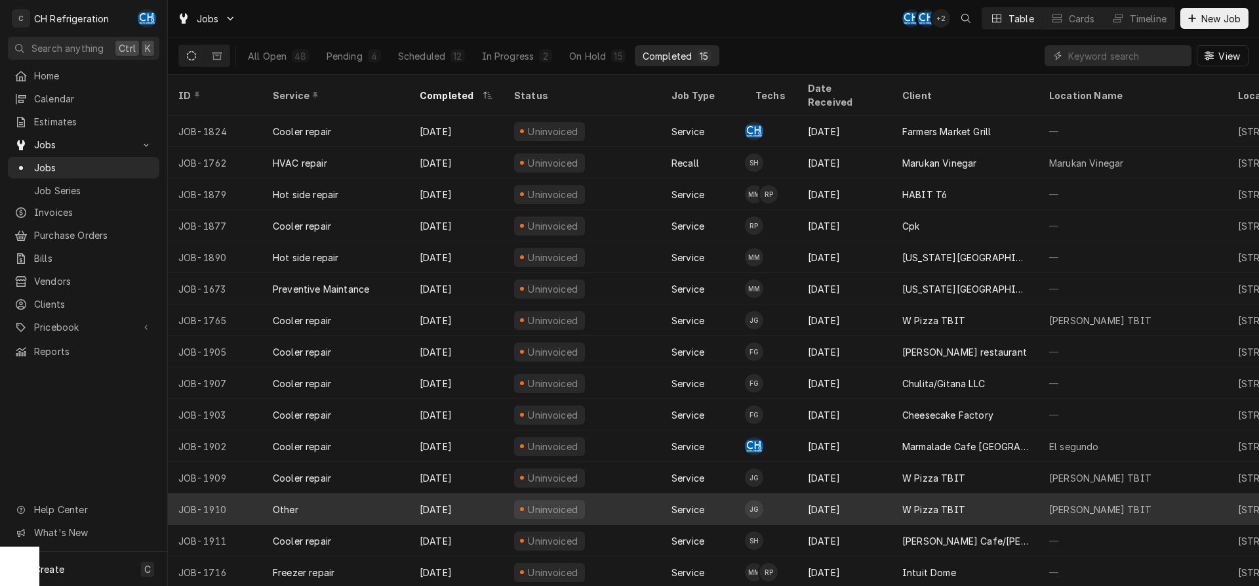
click at [974, 493] on div "W Pizza TBIT" at bounding box center [965, 508] width 147 height 31
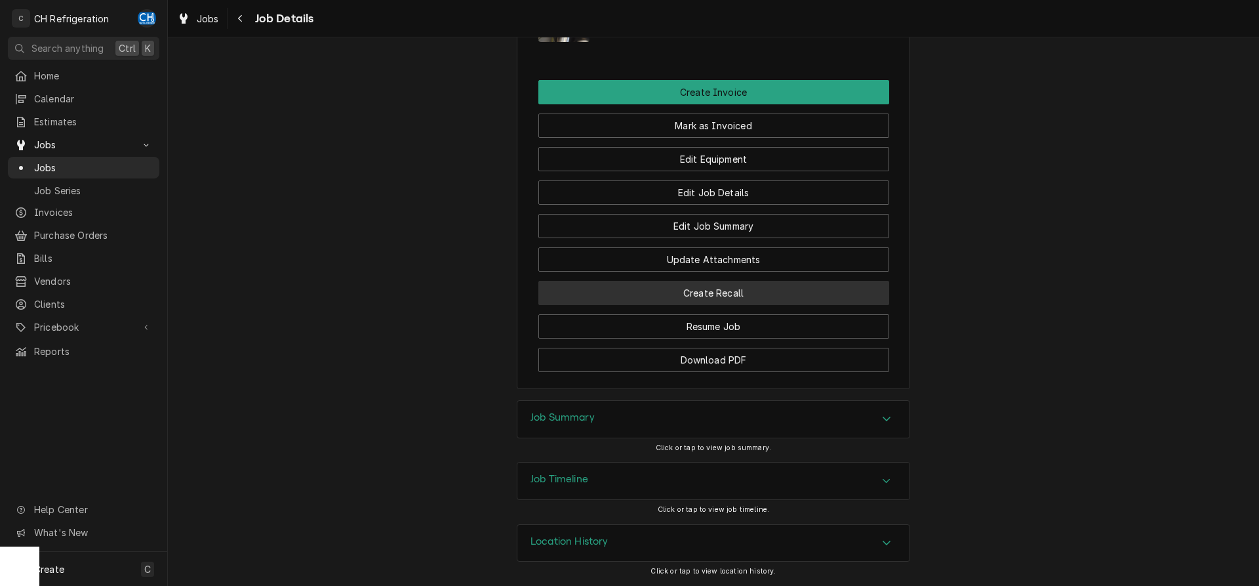
scroll to position [796, 0]
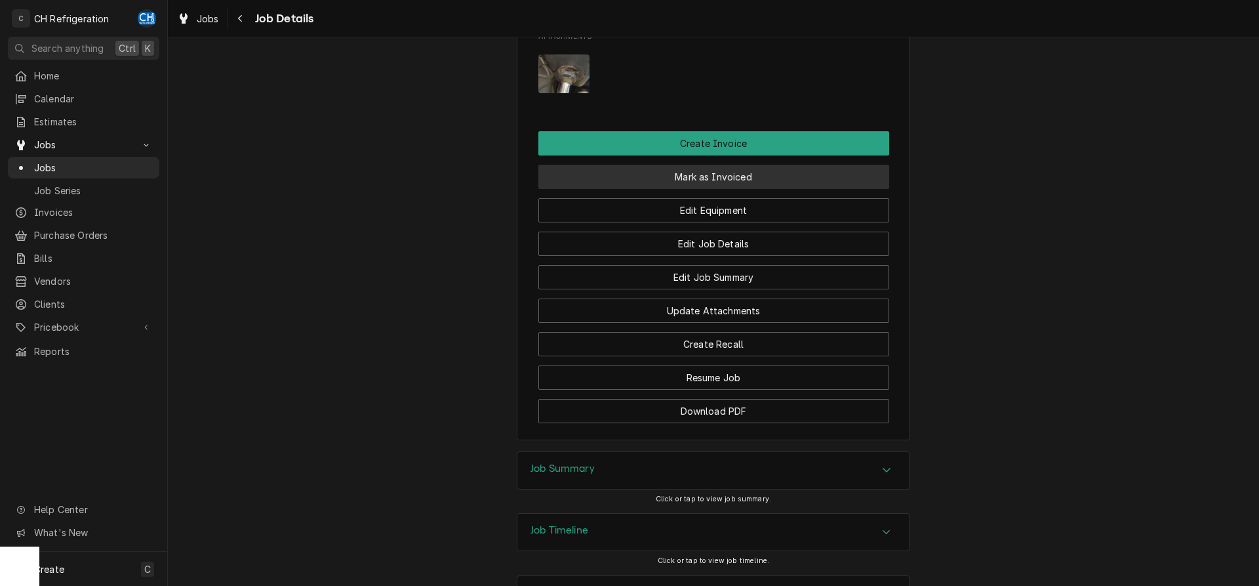
click at [715, 189] on button "Mark as Invoiced" at bounding box center [713, 177] width 351 height 24
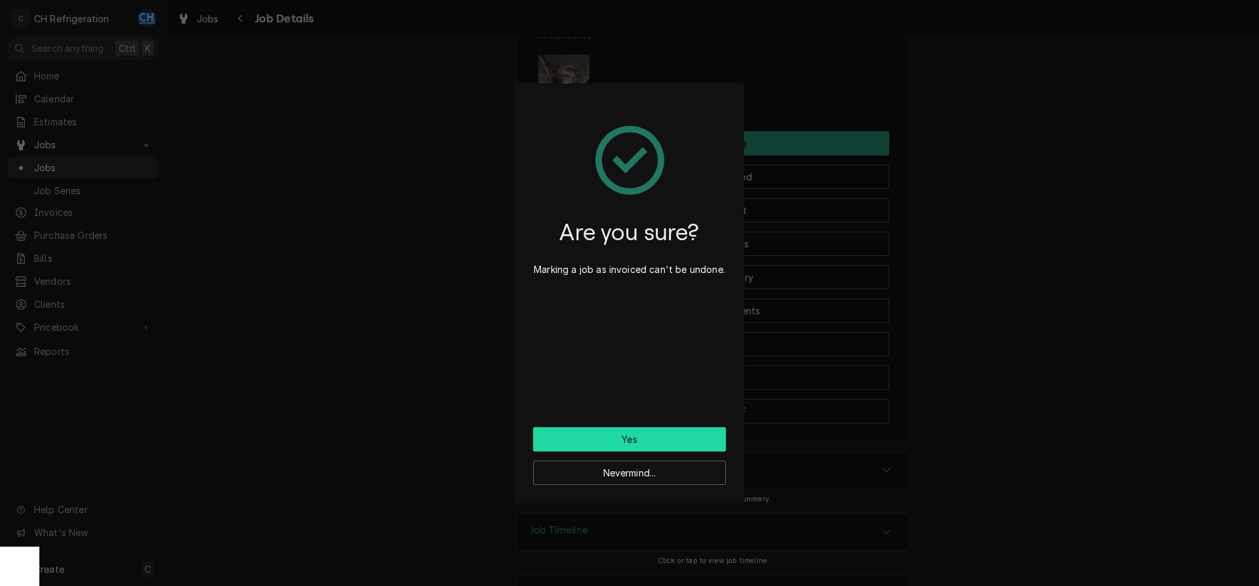
click at [601, 436] on button "Yes" at bounding box center [629, 439] width 193 height 24
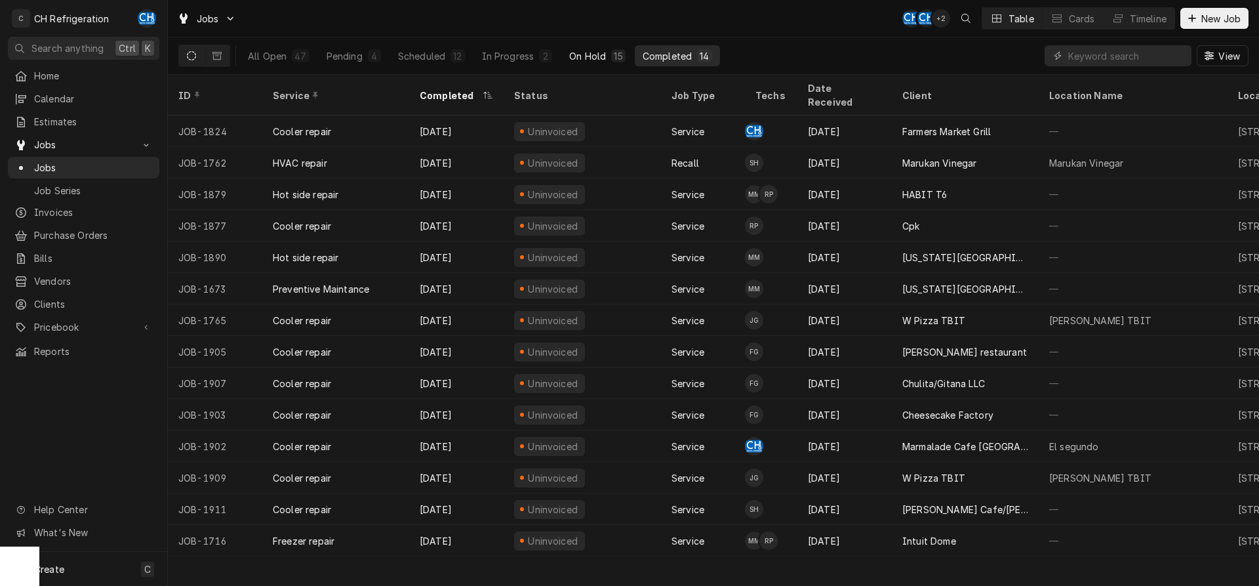
click at [608, 54] on button "On Hold 15" at bounding box center [596, 55] width 71 height 21
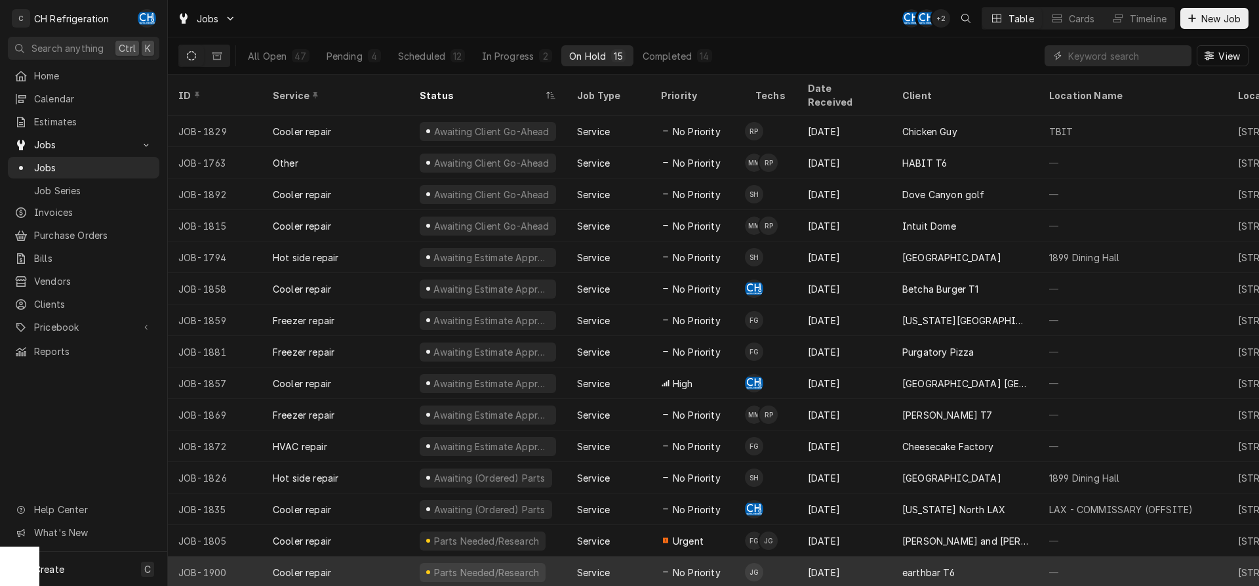
click at [994, 556] on div "earthbar T6" at bounding box center [965, 571] width 147 height 31
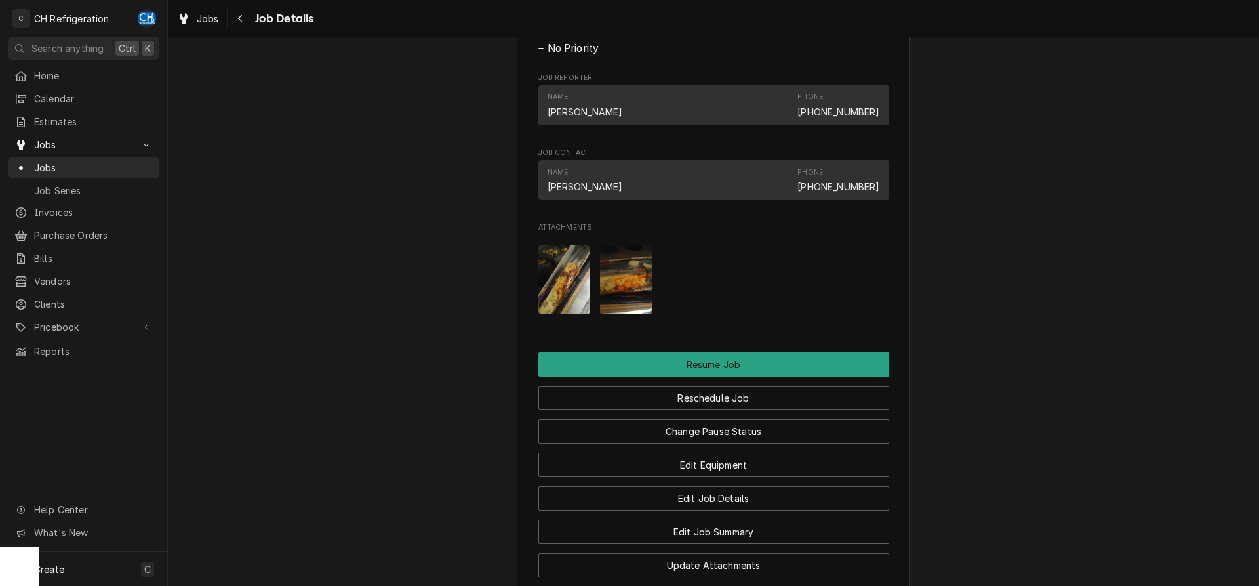
scroll to position [1003, 0]
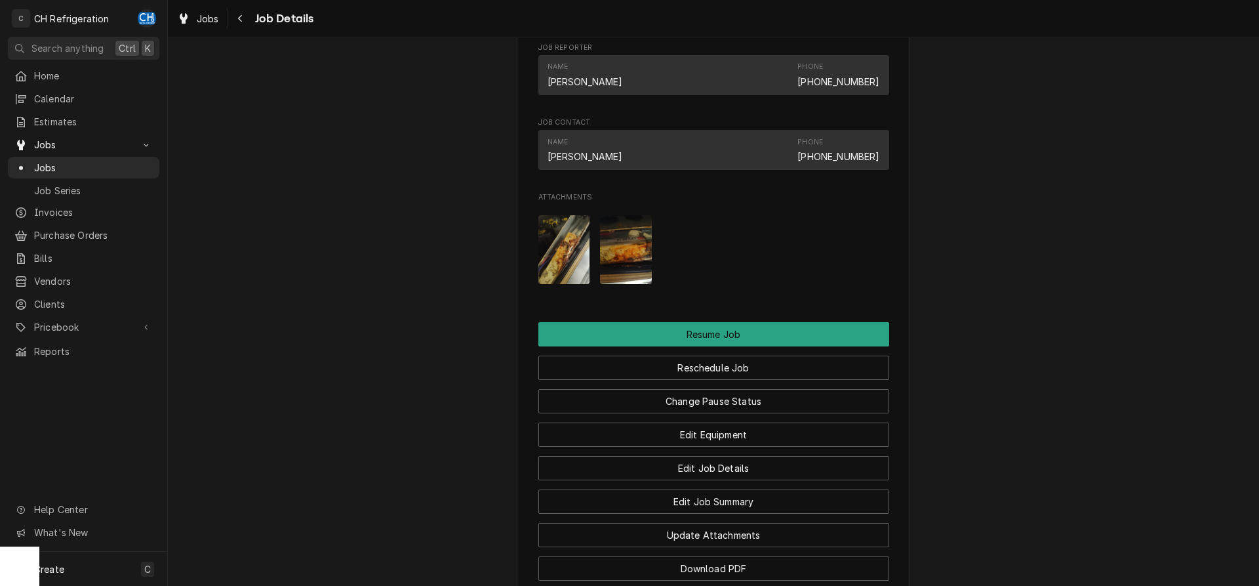
click at [555, 275] on img "Attachments" at bounding box center [564, 249] width 52 height 69
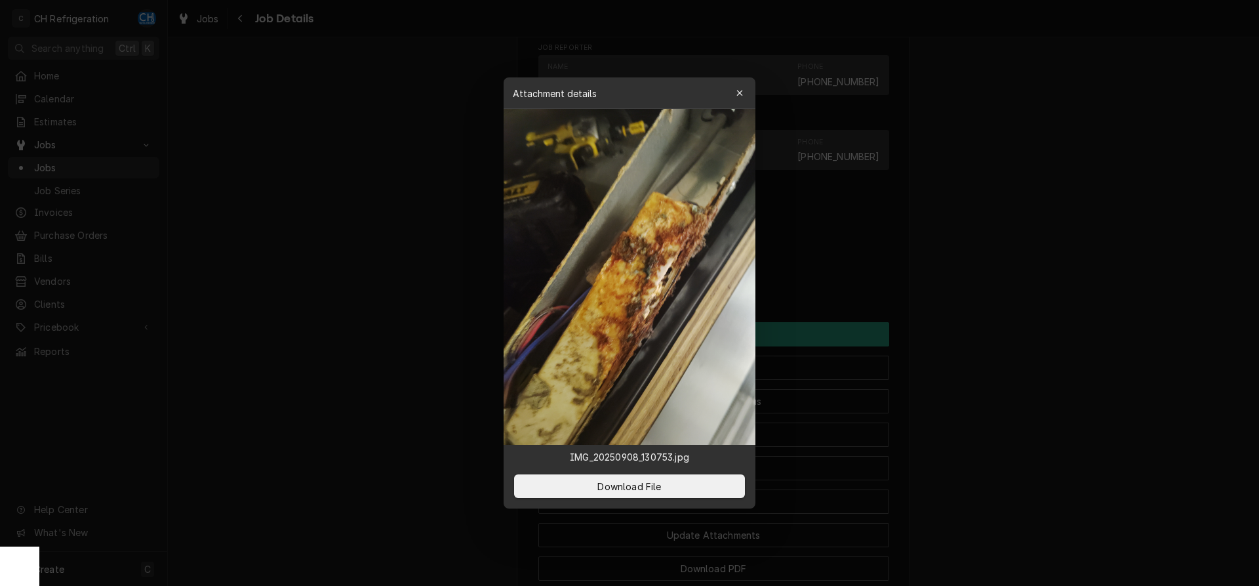
click at [1092, 300] on div at bounding box center [629, 293] width 1259 height 586
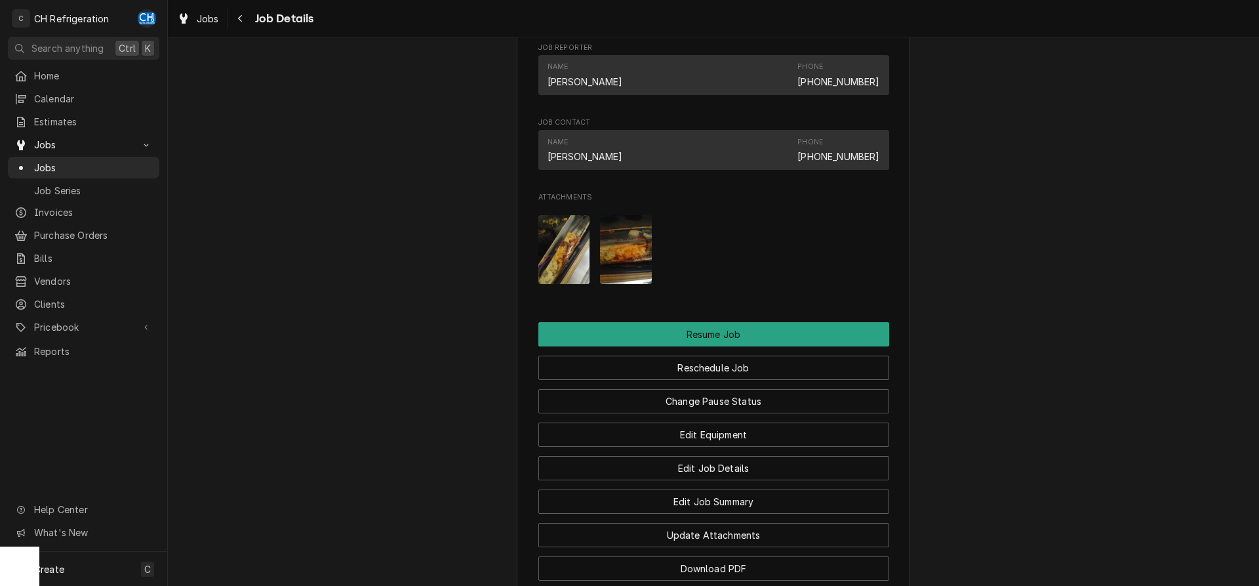
click at [640, 281] on img "Attachments" at bounding box center [626, 249] width 52 height 69
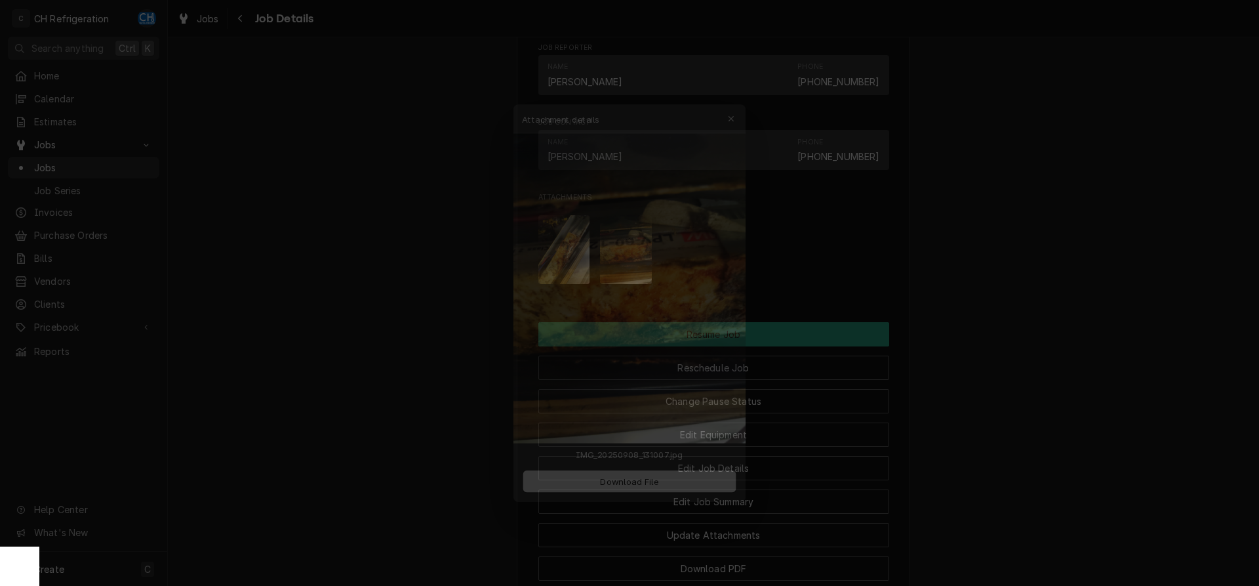
click at [1114, 287] on div at bounding box center [629, 293] width 1259 height 586
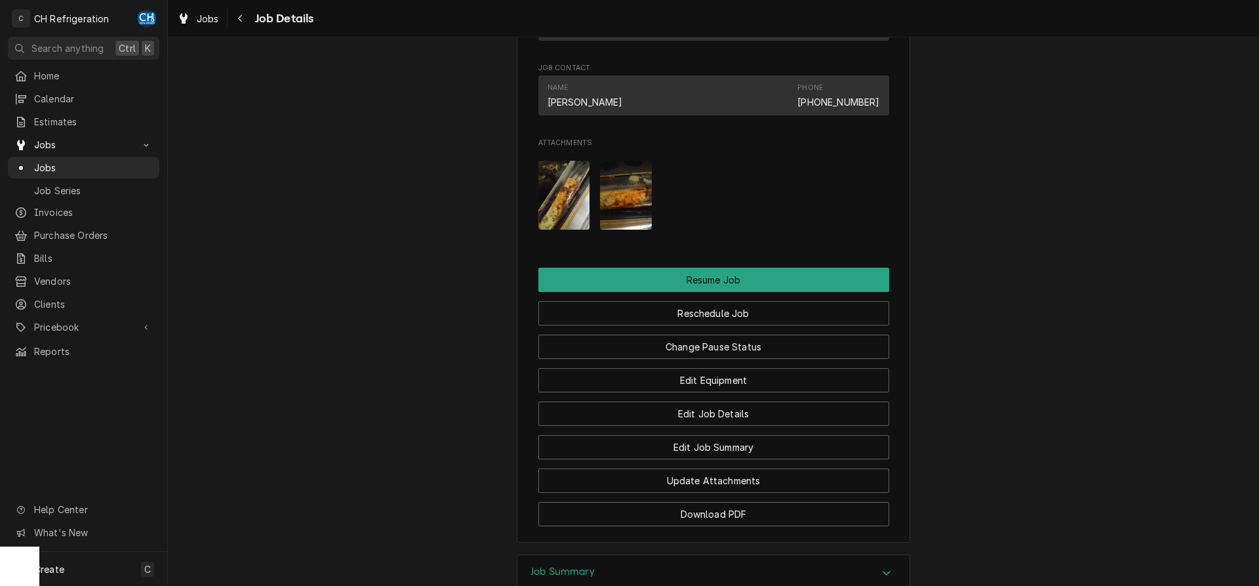
scroll to position [1137, 0]
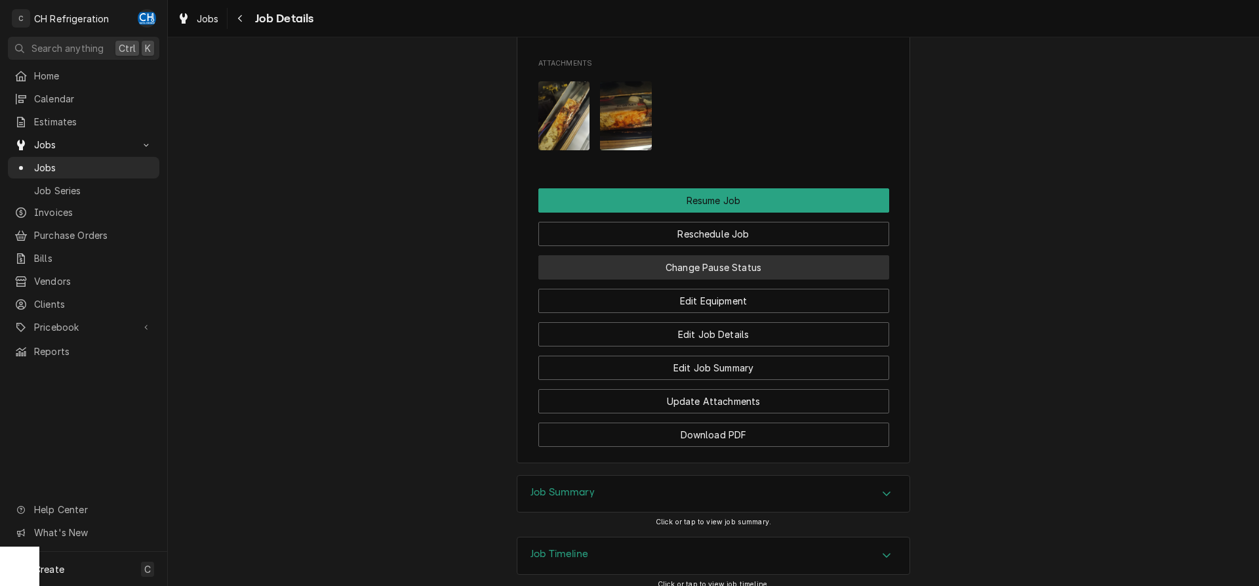
click at [769, 279] on button "Change Pause Status" at bounding box center [713, 267] width 351 height 24
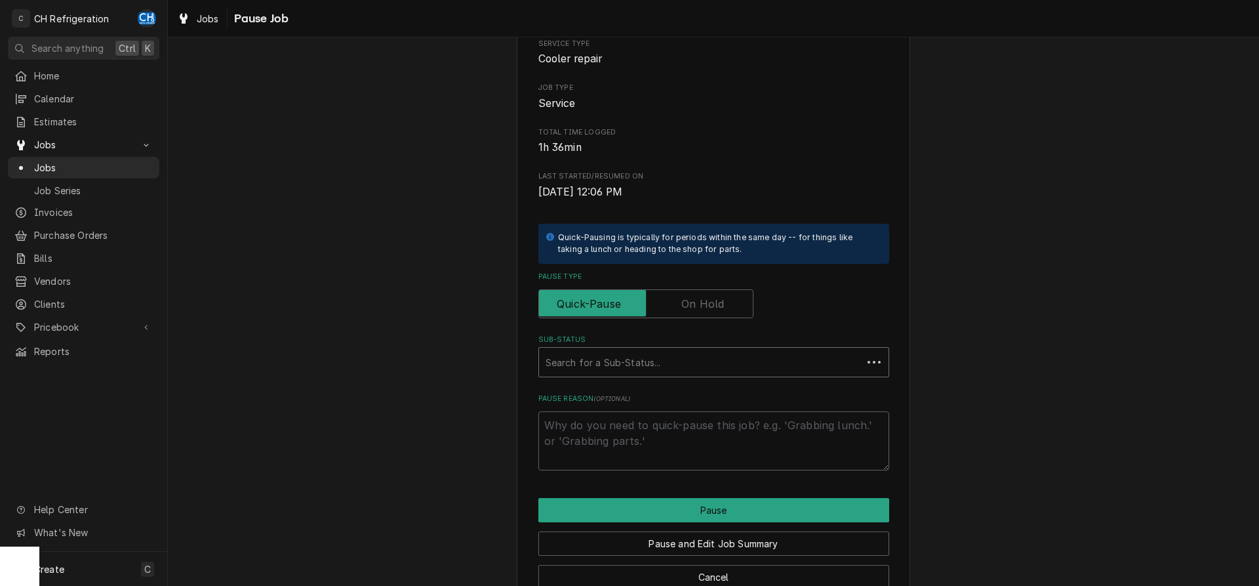
scroll to position [149, 0]
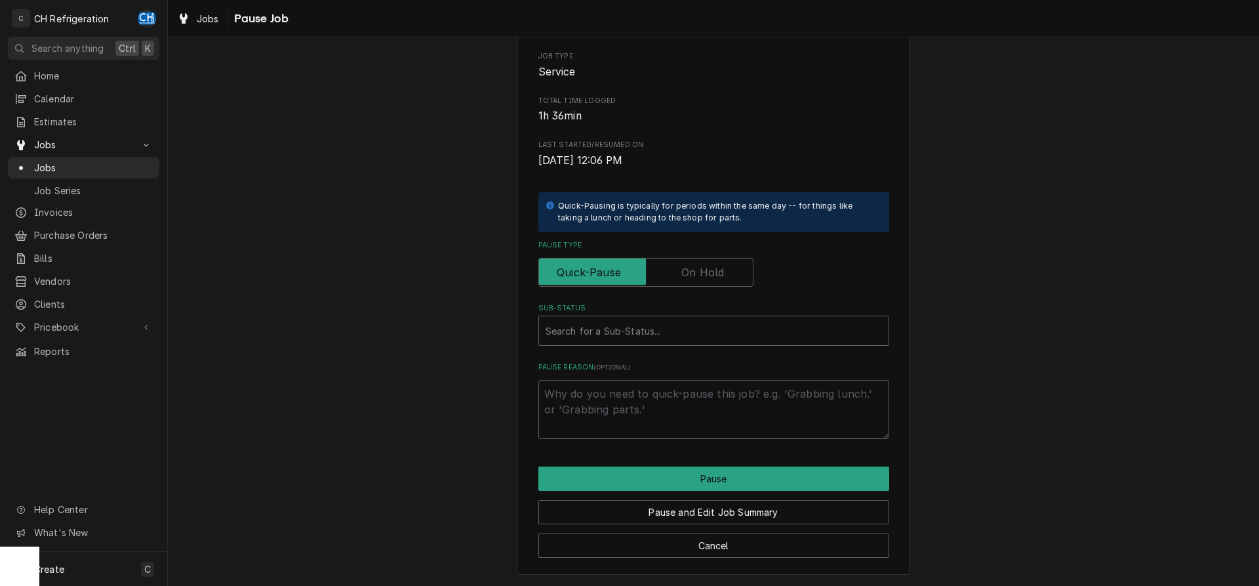
click at [723, 270] on label "Pause Type" at bounding box center [645, 272] width 215 height 29
click at [723, 270] on input "Pause Type" at bounding box center [645, 272] width 203 height 29
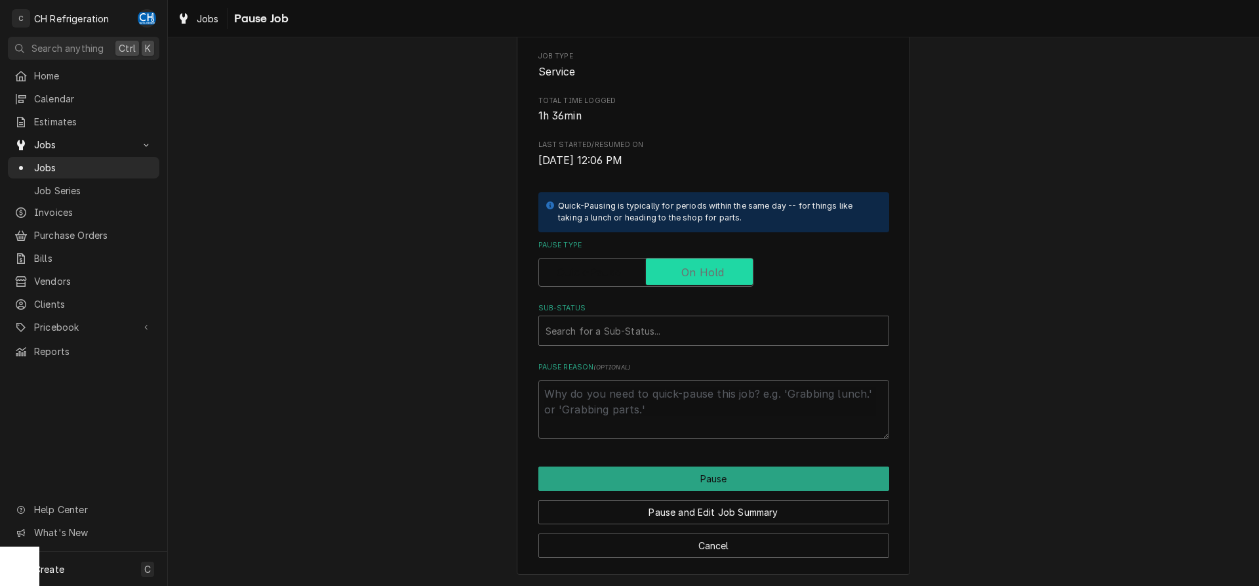
checkbox input "true"
click at [747, 320] on div "Sub-Status" at bounding box center [714, 331] width 336 height 24
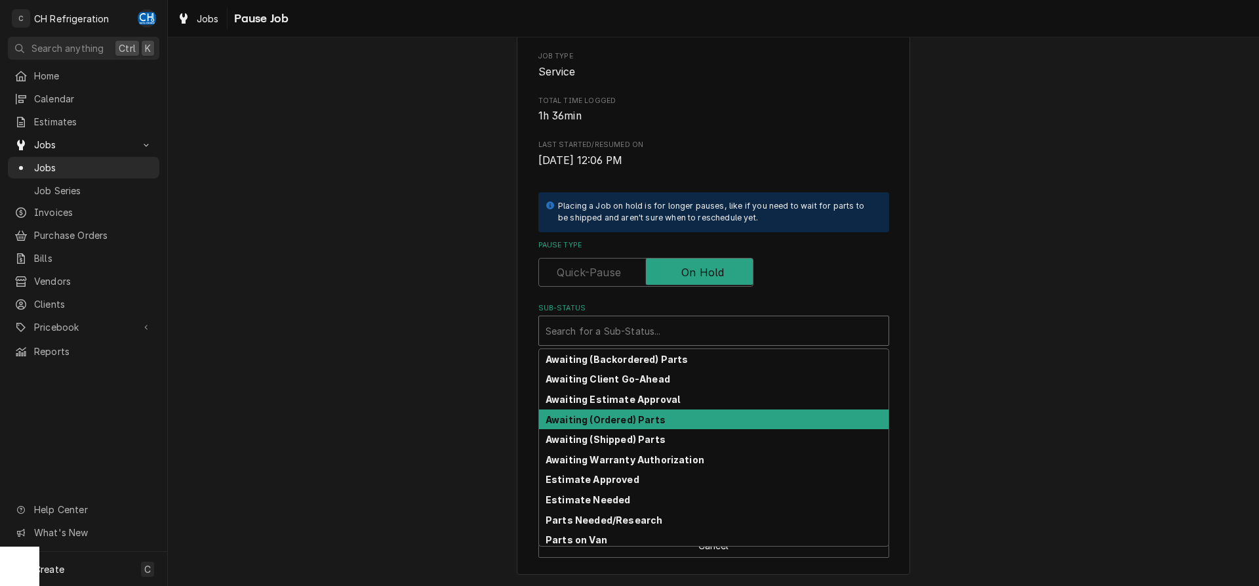
click at [667, 417] on div "Awaiting (Ordered) Parts" at bounding box center [713, 419] width 349 height 20
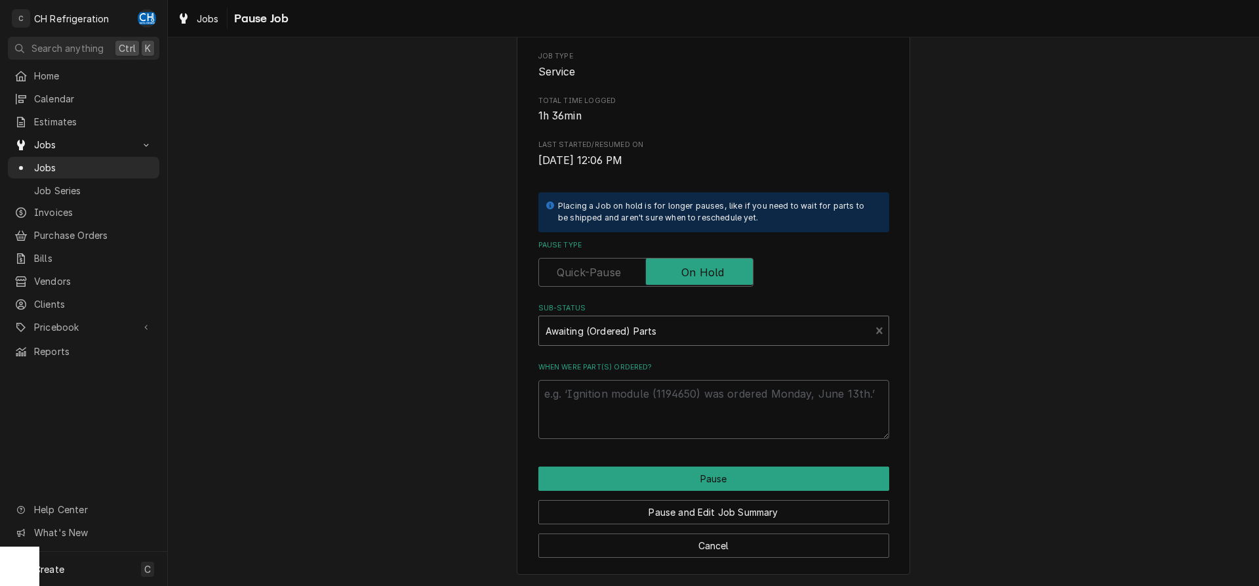
scroll to position [133, 0]
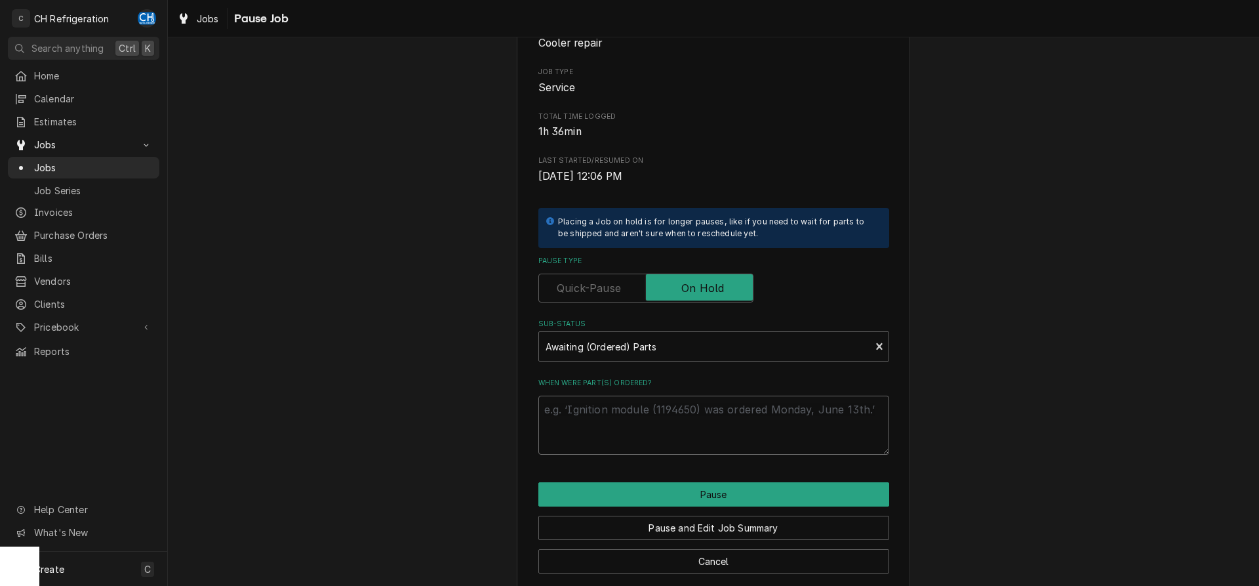
click at [680, 436] on textarea "When were part(s) ordered?" at bounding box center [713, 424] width 351 height 59
type textarea "x"
type textarea "9"
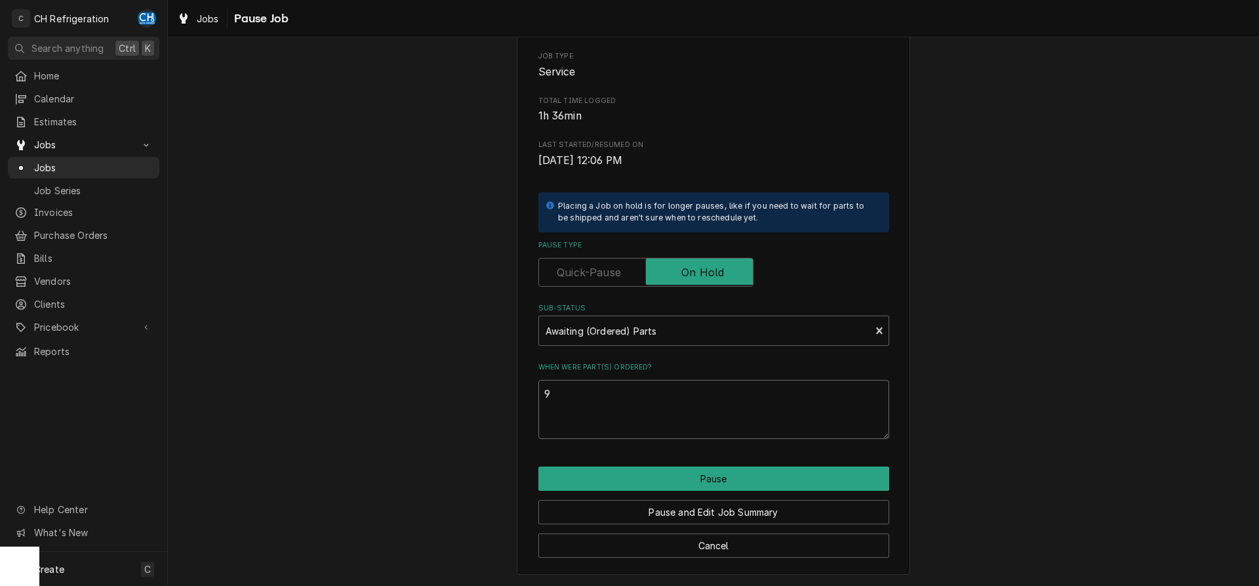
type textarea "x"
type textarea "9/"
type textarea "x"
type textarea "9/8"
type textarea "x"
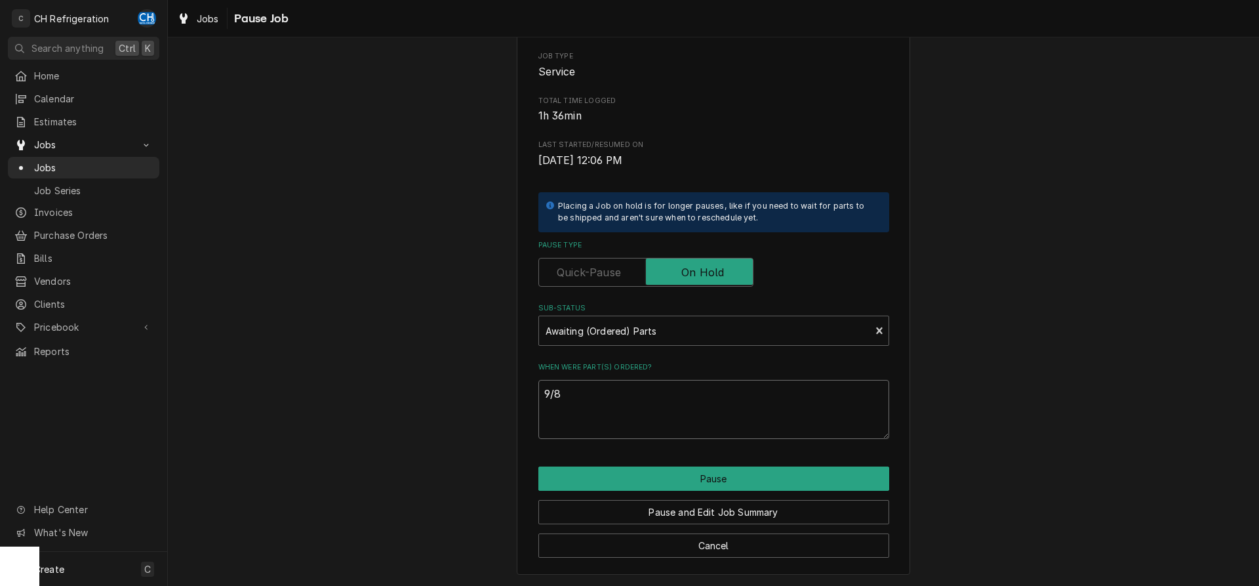
type textarea "9/8"
type textarea "x"
type textarea "9/8 d"
type textarea "x"
type textarea "9/8 di"
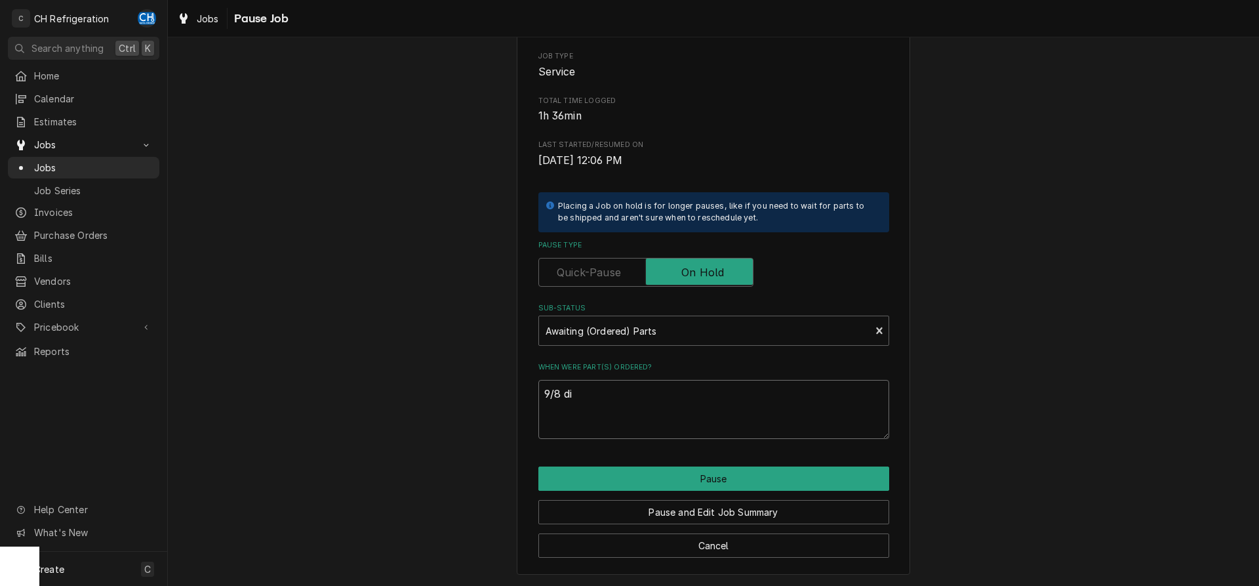
type textarea "x"
type textarea "9/8 dig"
type textarea "x"
type textarea "9/8 digi"
type textarea "x"
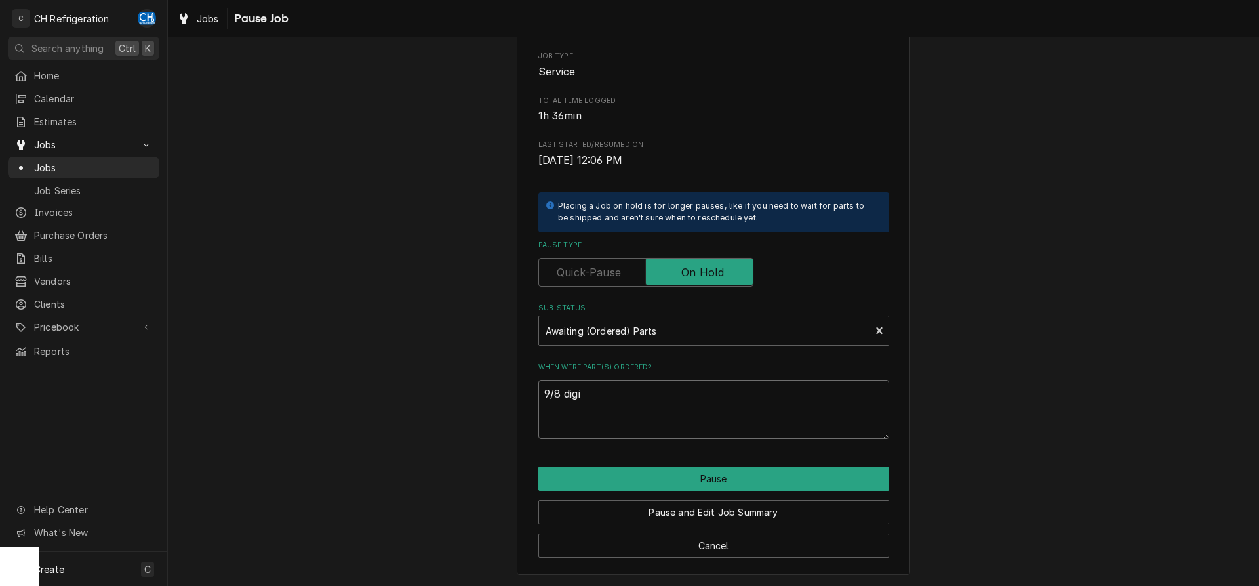
type textarea "9/8 digik"
type textarea "x"
type textarea "9/8 digike"
type textarea "x"
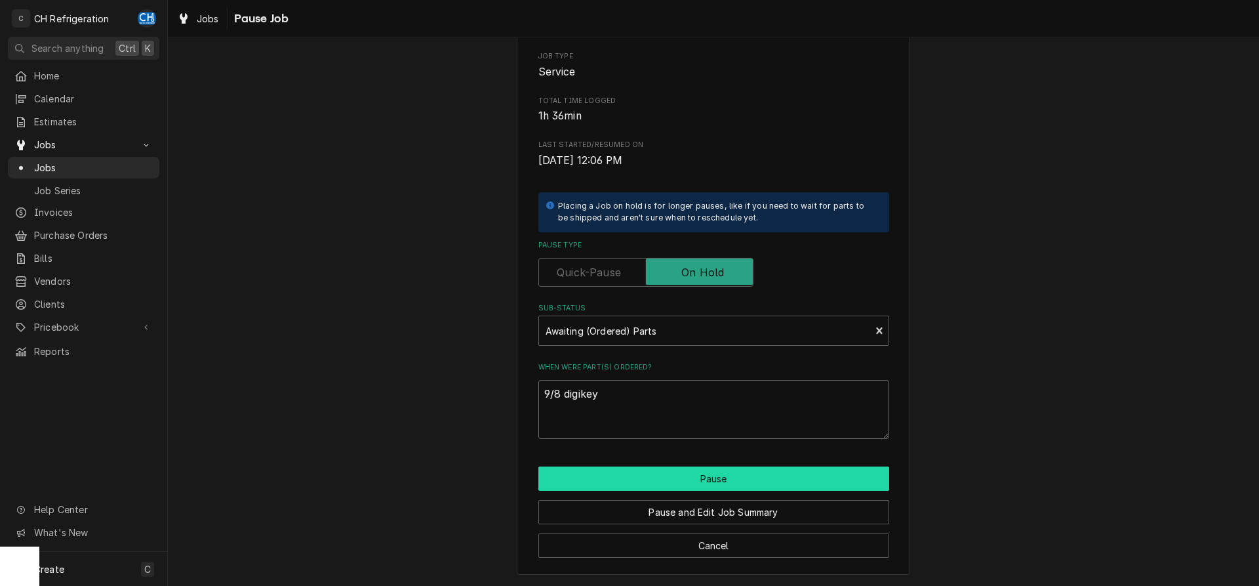
type textarea "9/8 digikey"
click at [696, 485] on button "Pause" at bounding box center [713, 478] width 351 height 24
type textarea "x"
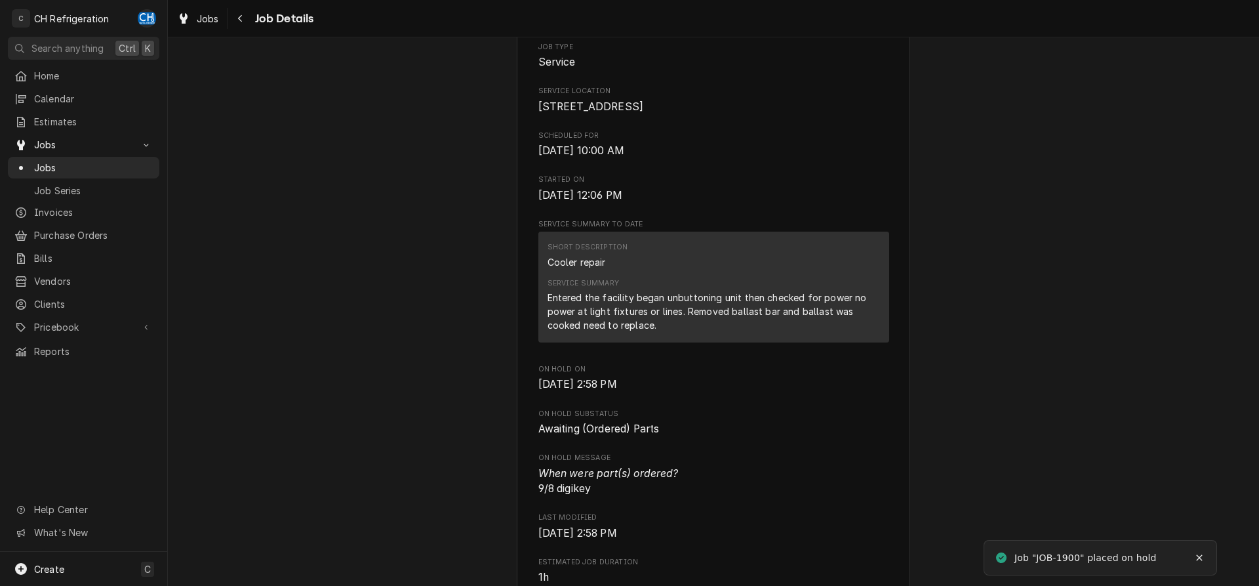
scroll to position [468, 0]
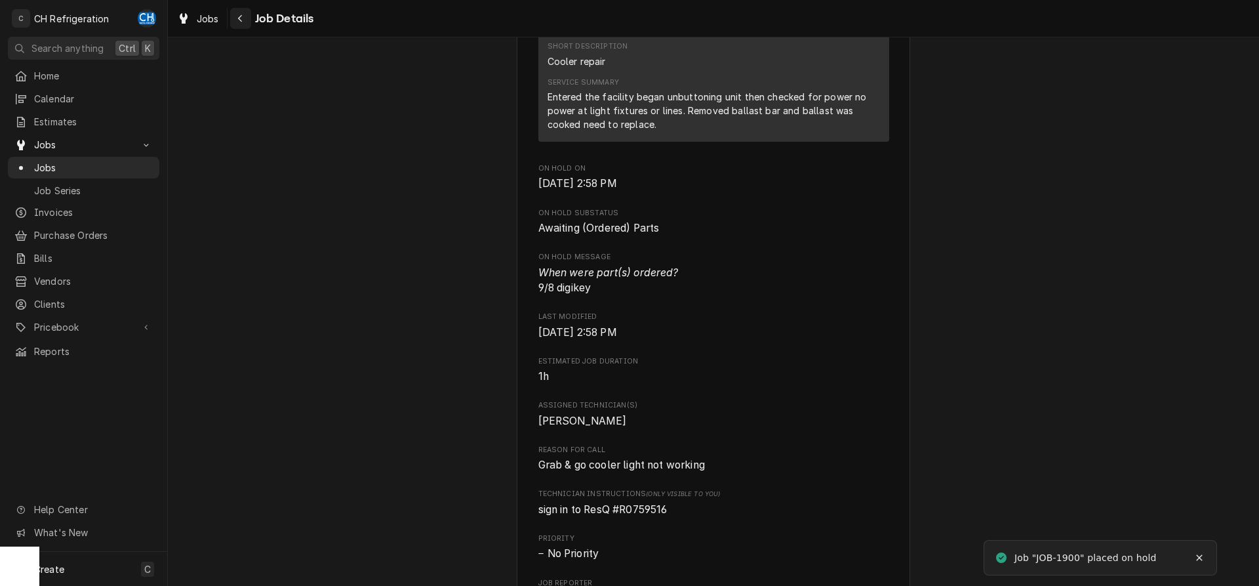
click at [250, 17] on button "Navigate back" at bounding box center [240, 18] width 21 height 21
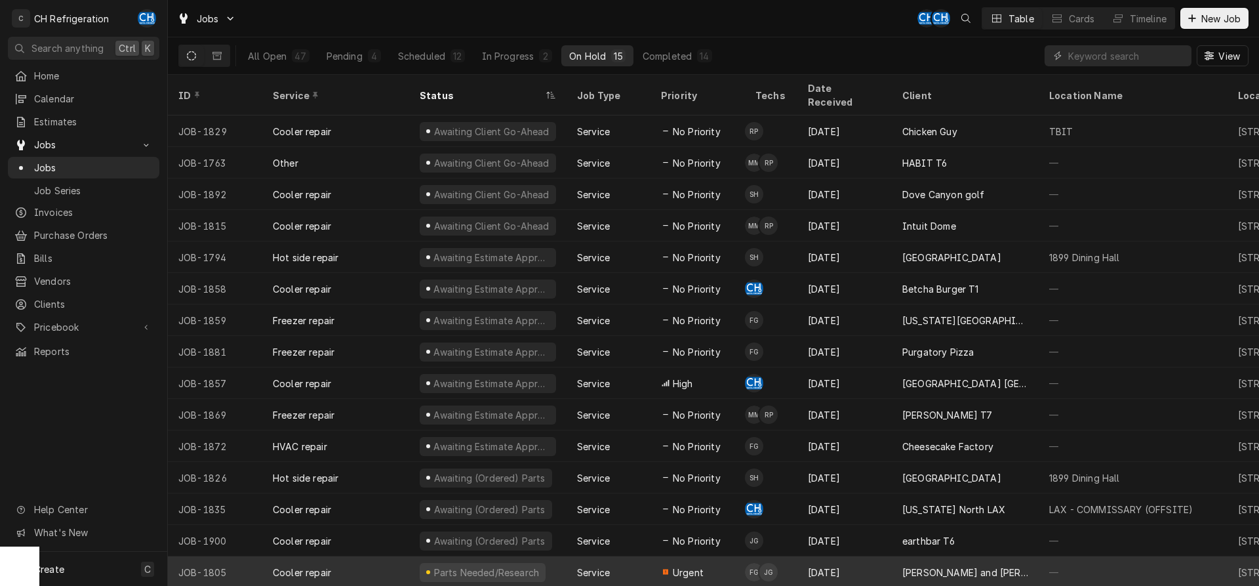
click at [793, 556] on td "FG JG" at bounding box center [771, 571] width 52 height 31
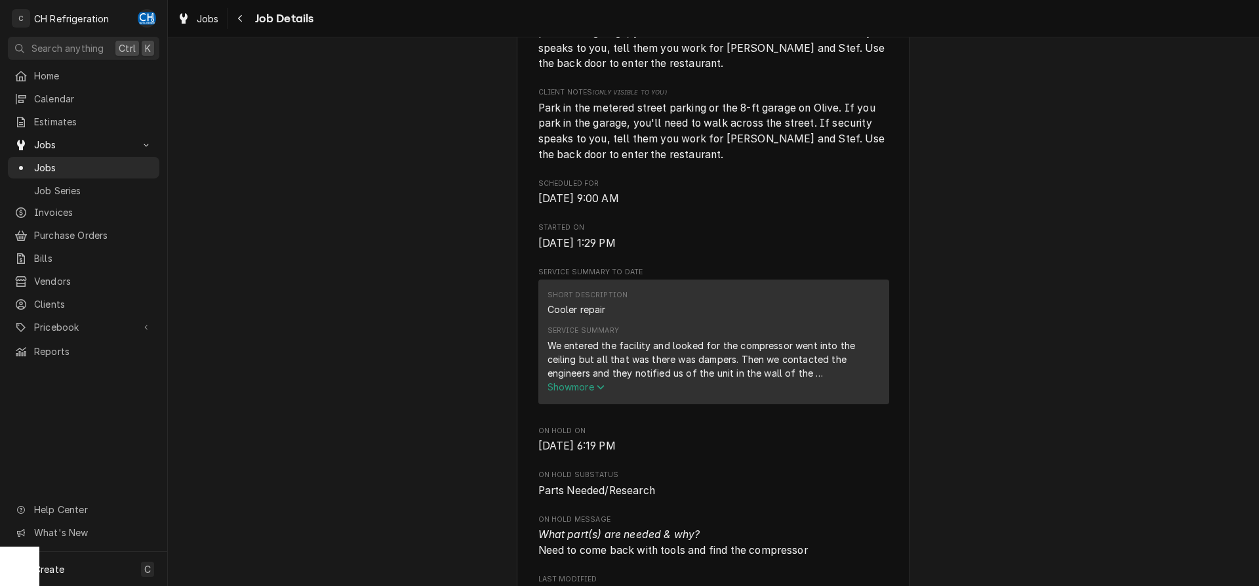
scroll to position [736, 0]
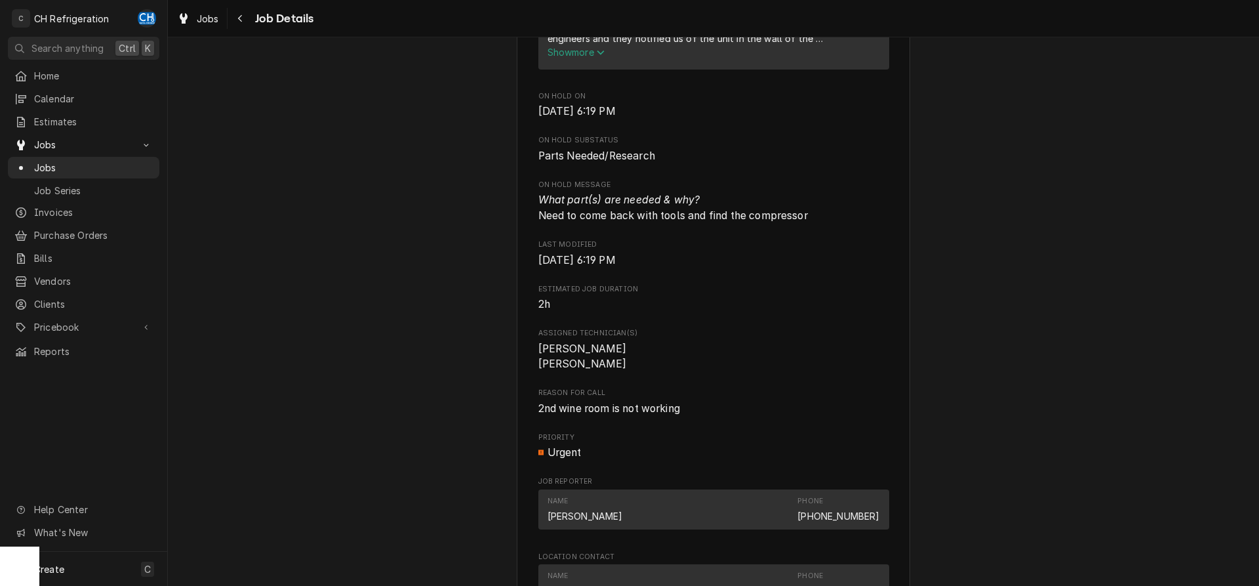
click at [588, 58] on span "Show more" at bounding box center [576, 52] width 58 height 11
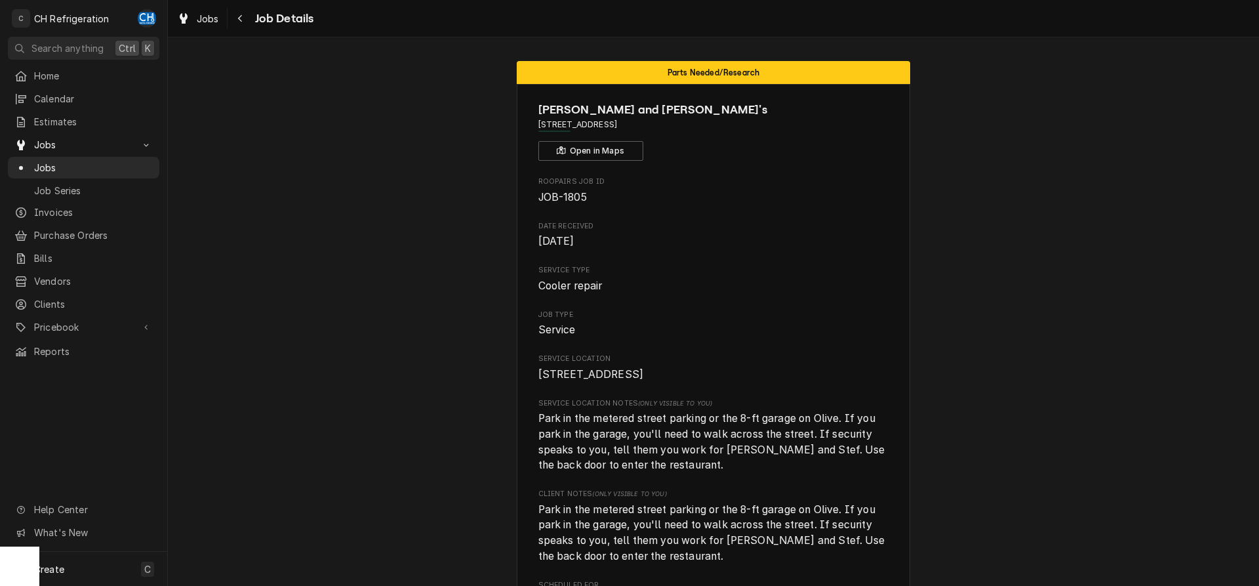
scroll to position [535, 0]
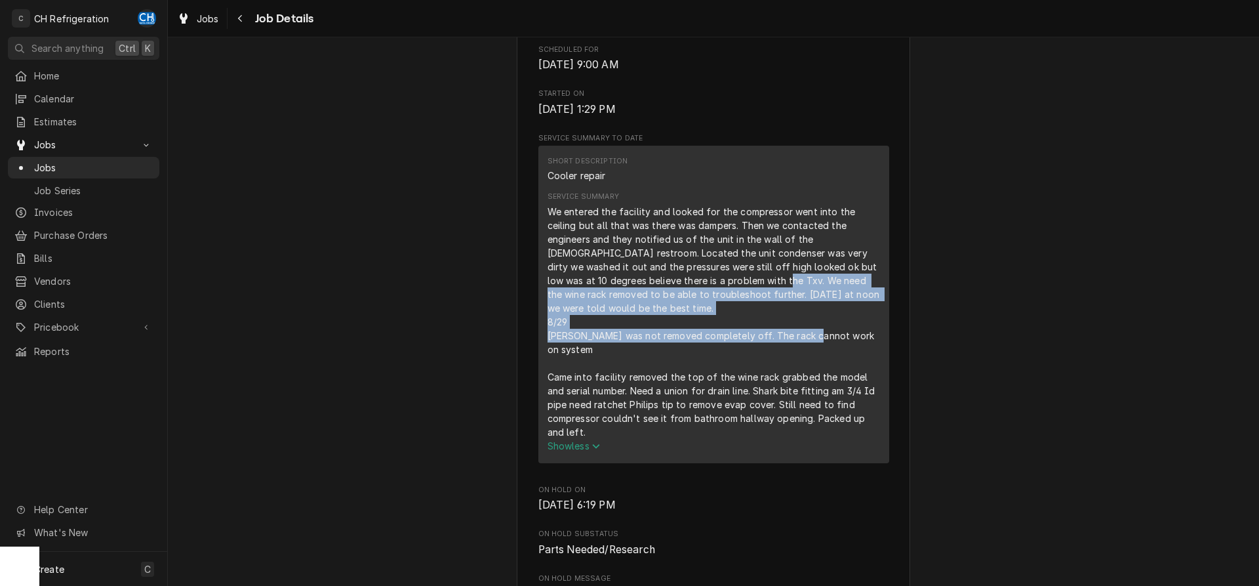
drag, startPoint x: 667, startPoint y: 299, endPoint x: 875, endPoint y: 336, distance: 211.1
click at [875, 336] on div "We entered the facility and looked for the compressor went into the ceiling but…" at bounding box center [713, 322] width 332 height 234
click at [830, 332] on div "We entered the facility and looked for the compressor went into the ceiling but…" at bounding box center [713, 322] width 332 height 234
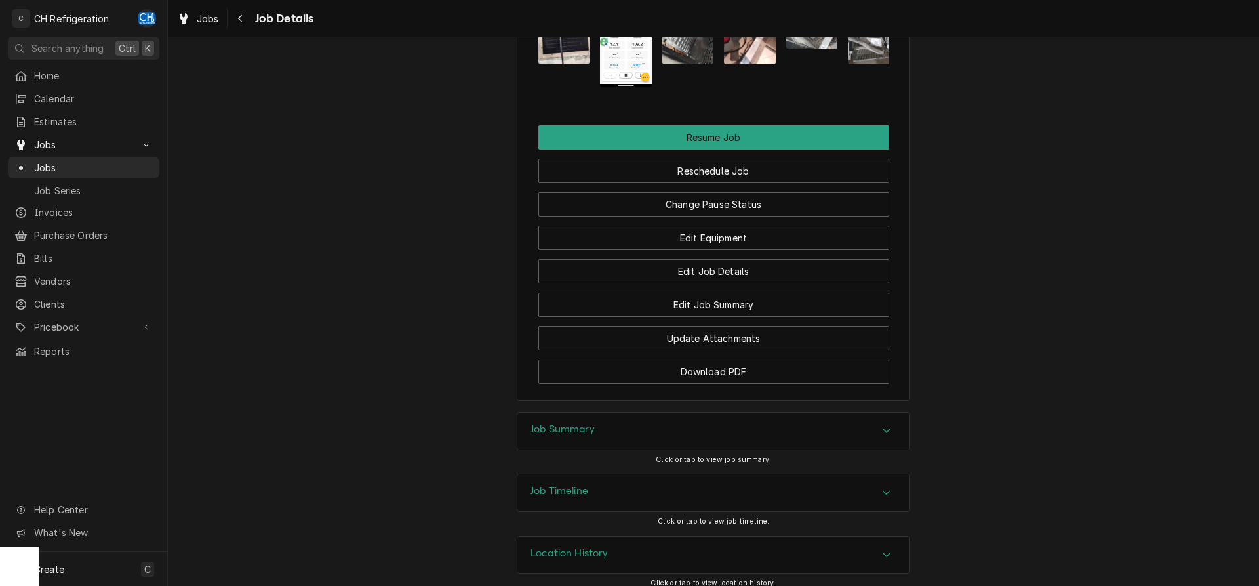
click at [709, 422] on div "Job Summary" at bounding box center [713, 430] width 392 height 37
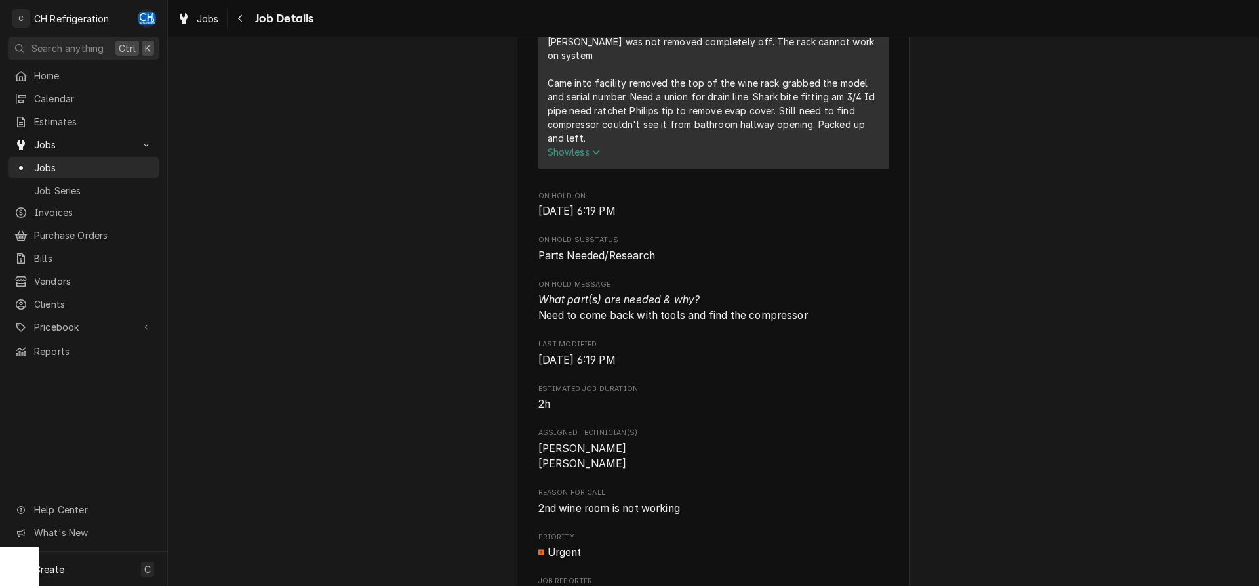
scroll to position [936, 0]
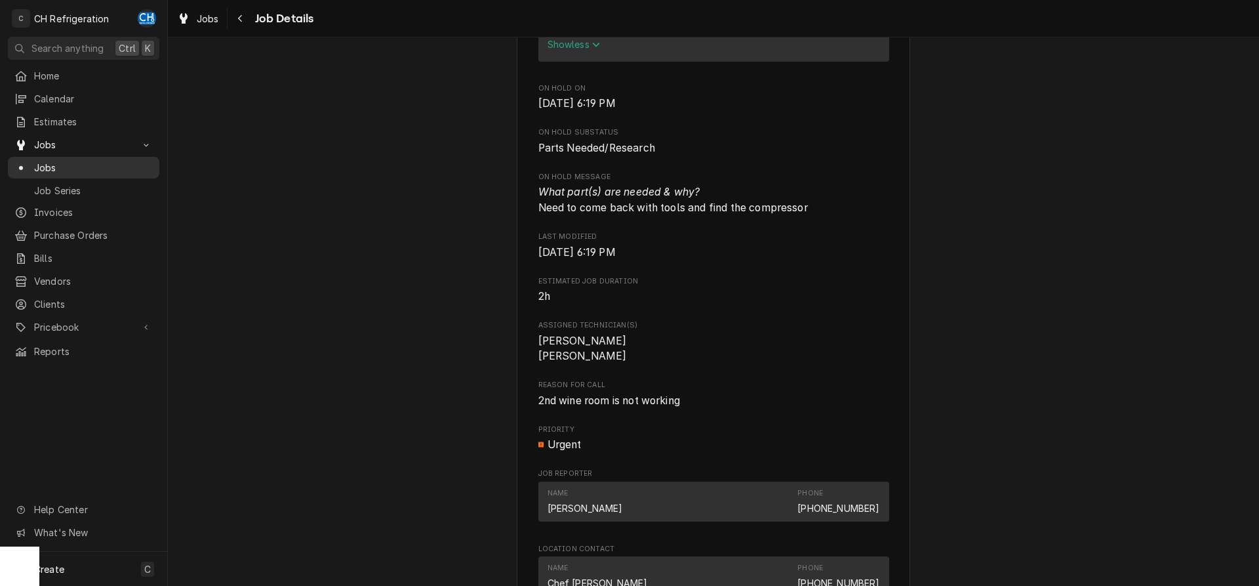
click at [43, 159] on div "Jobs" at bounding box center [83, 167] width 146 height 16
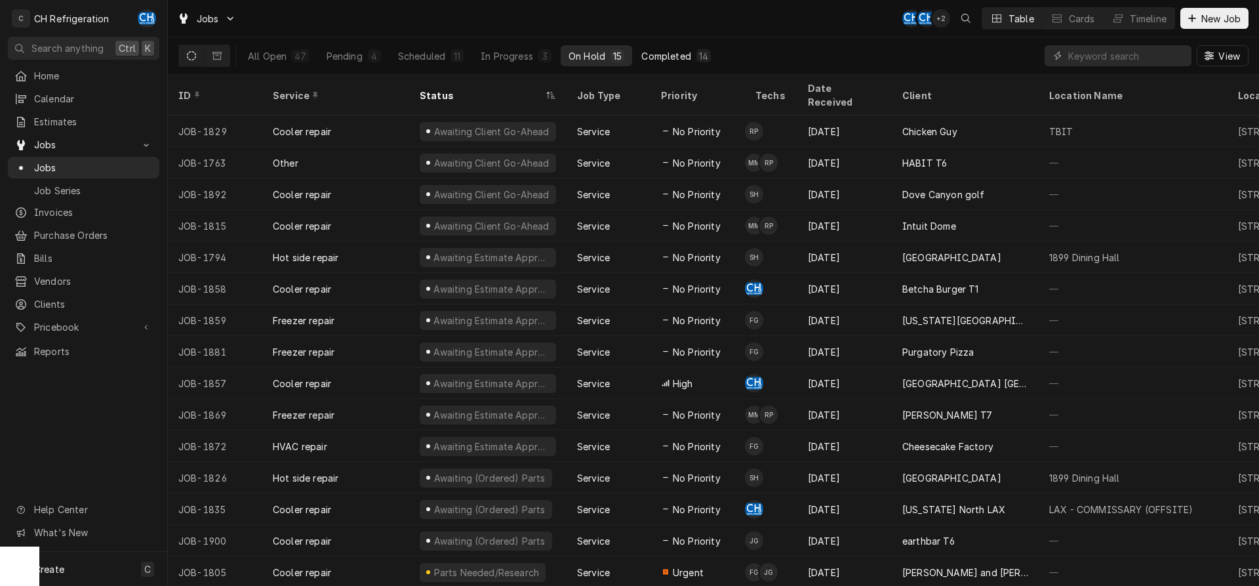
click at [669, 55] on div "Completed" at bounding box center [665, 56] width 49 height 14
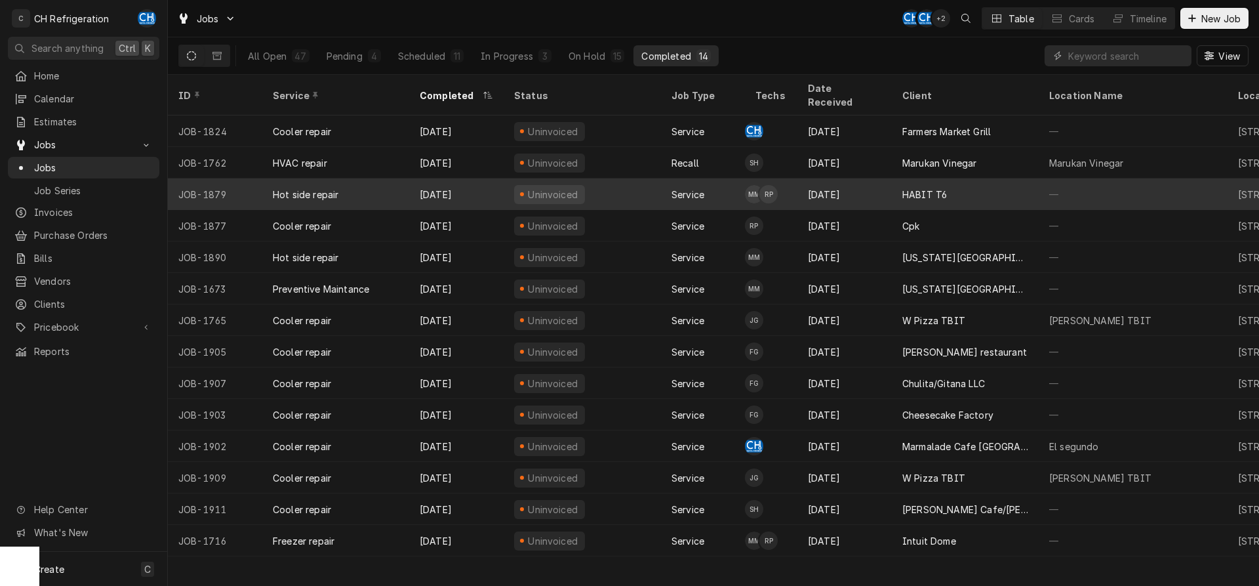
click at [928, 178] on div "HABIT T6" at bounding box center [965, 193] width 147 height 31
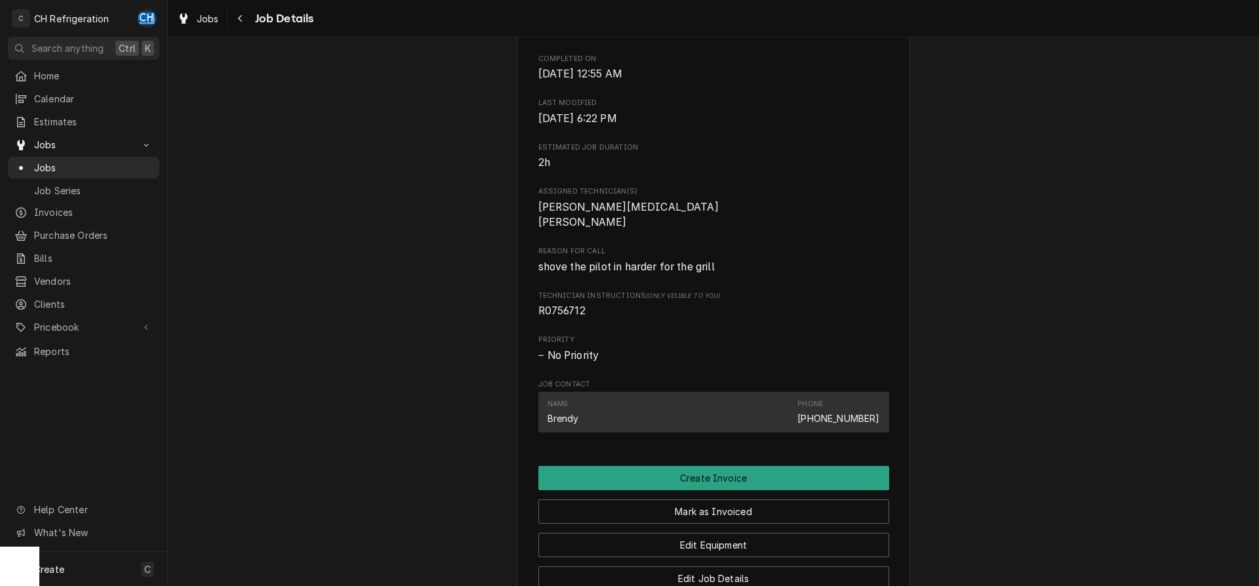
scroll to position [879, 0]
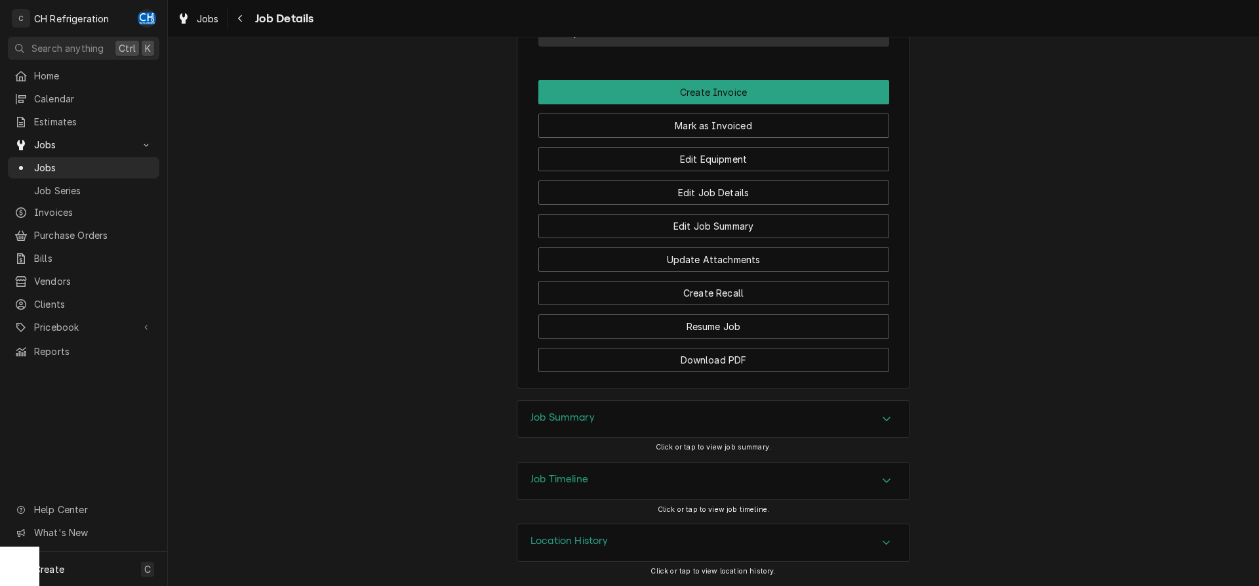
click at [650, 406] on div "Job Summary" at bounding box center [713, 419] width 392 height 37
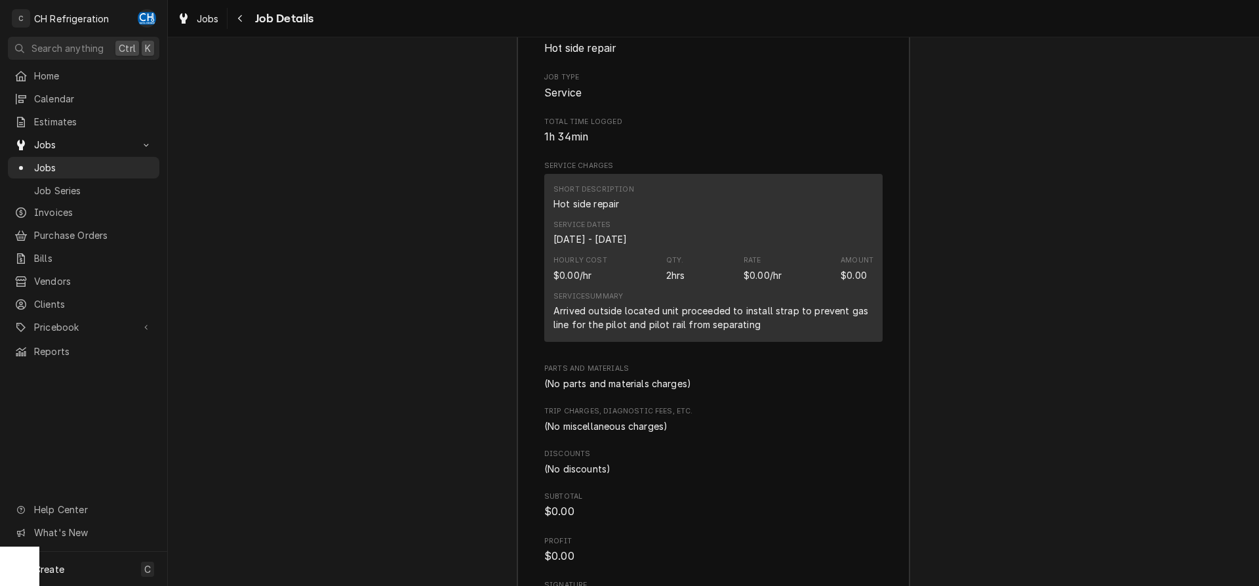
scroll to position [1414, 0]
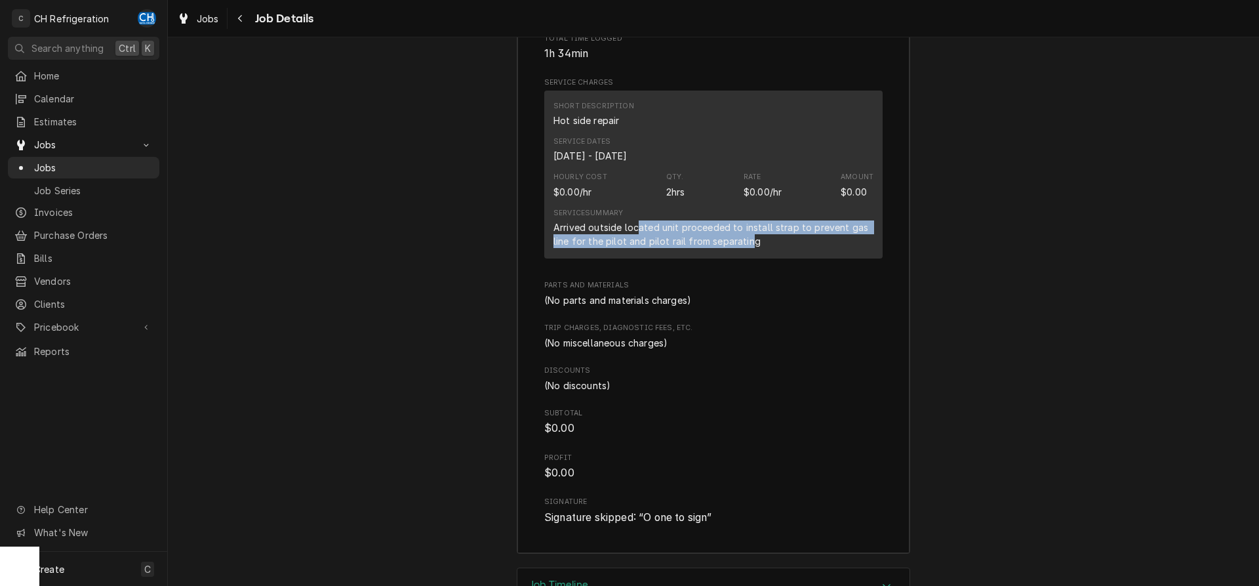
drag, startPoint x: 635, startPoint y: 246, endPoint x: 759, endPoint y: 259, distance: 124.0
click at [749, 248] on div "Arrived outside located unit proceeded to install strap to prevent gas line for…" at bounding box center [713, 234] width 320 height 28
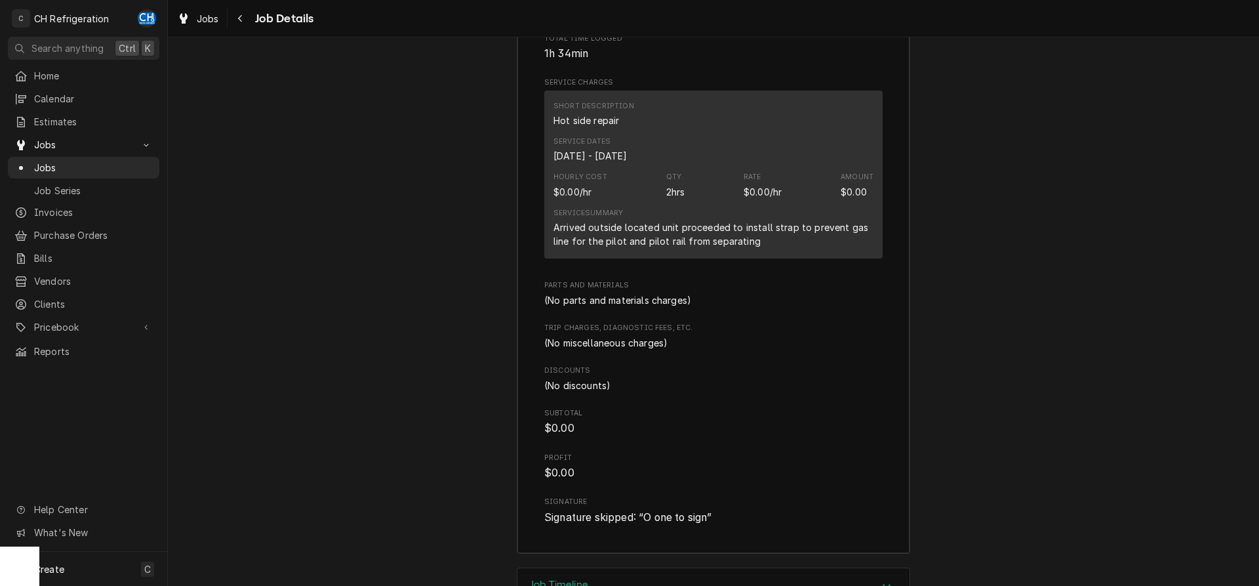
click at [759, 248] on div "Arrived outside located unit proceeded to install strap to prevent gas line for…" at bounding box center [713, 234] width 320 height 28
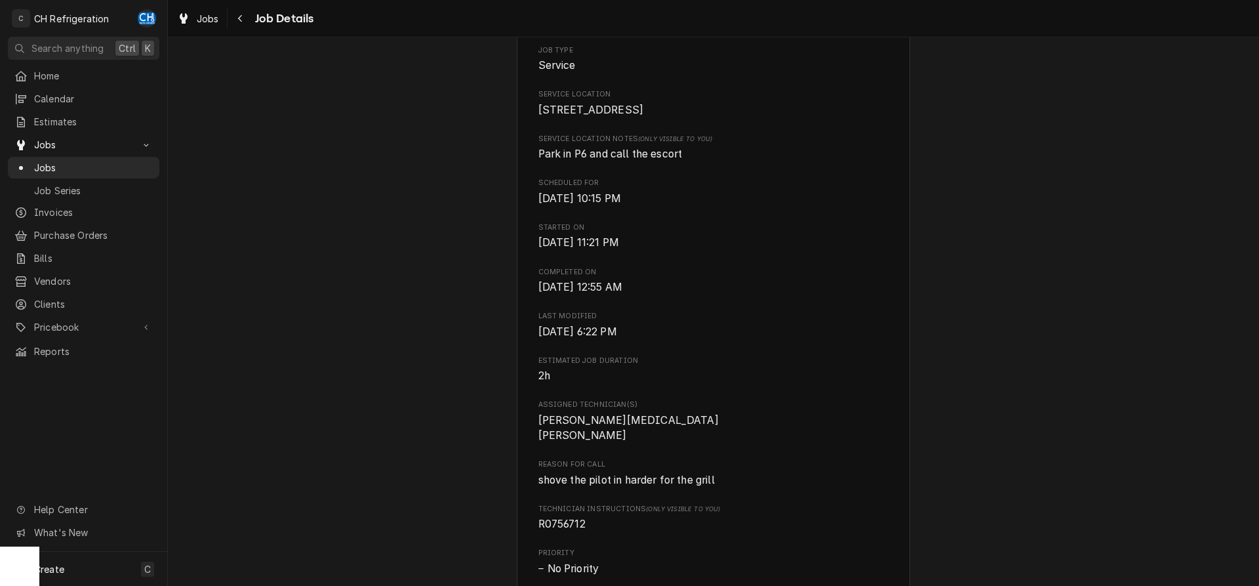
scroll to position [0, 0]
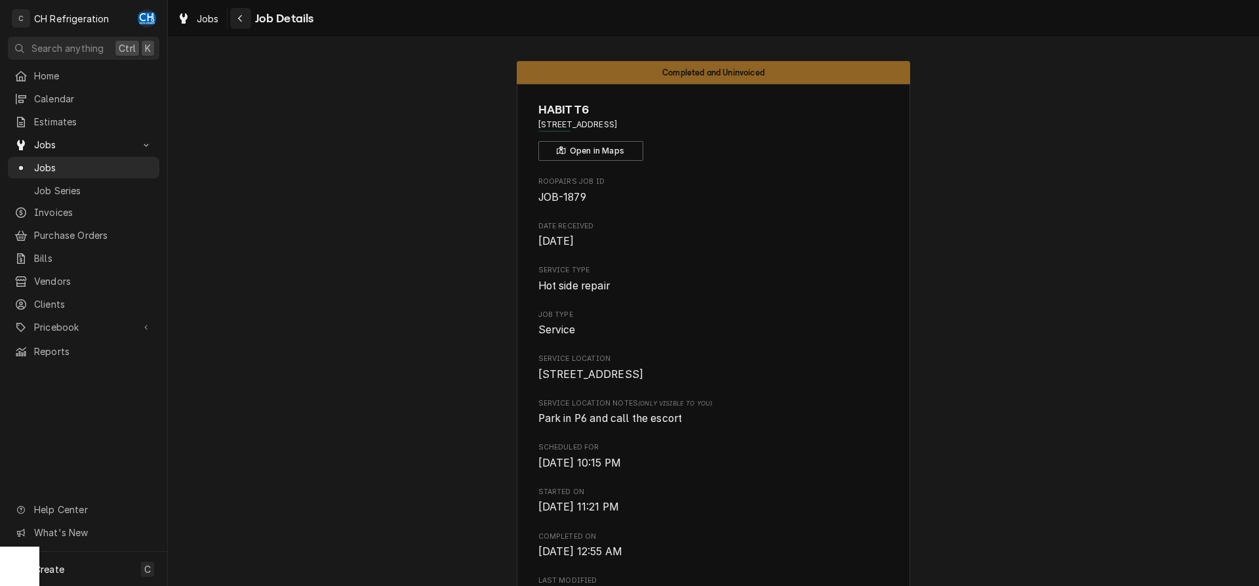
click at [239, 18] on icon "Navigate back" at bounding box center [240, 18] width 4 height 7
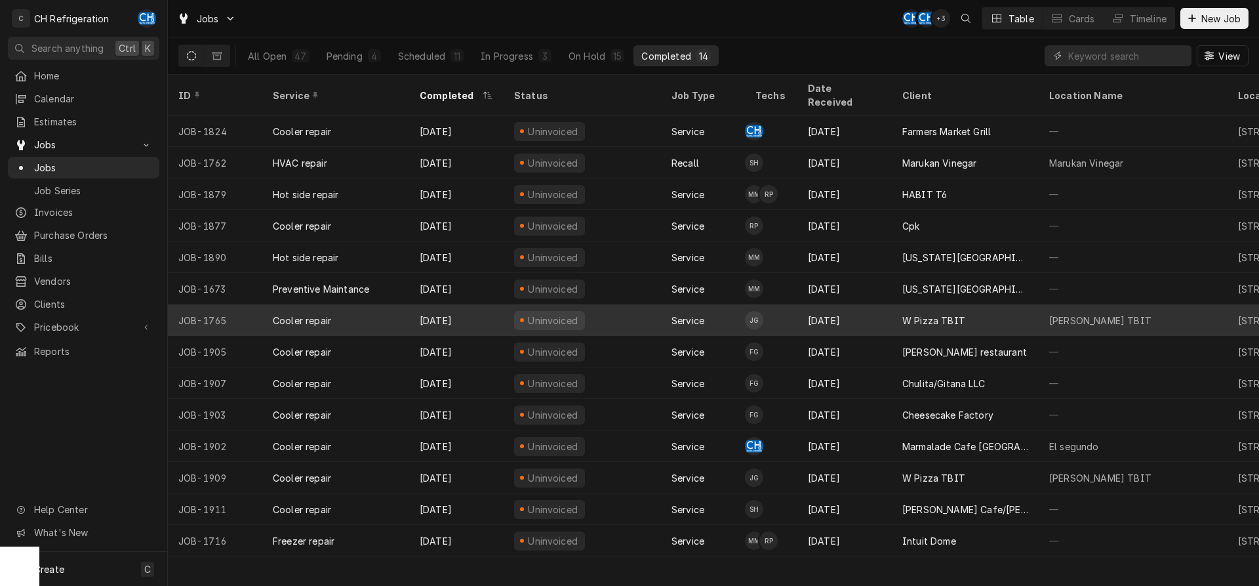
click at [959, 313] on div "W Pizza TBIT" at bounding box center [933, 320] width 63 height 14
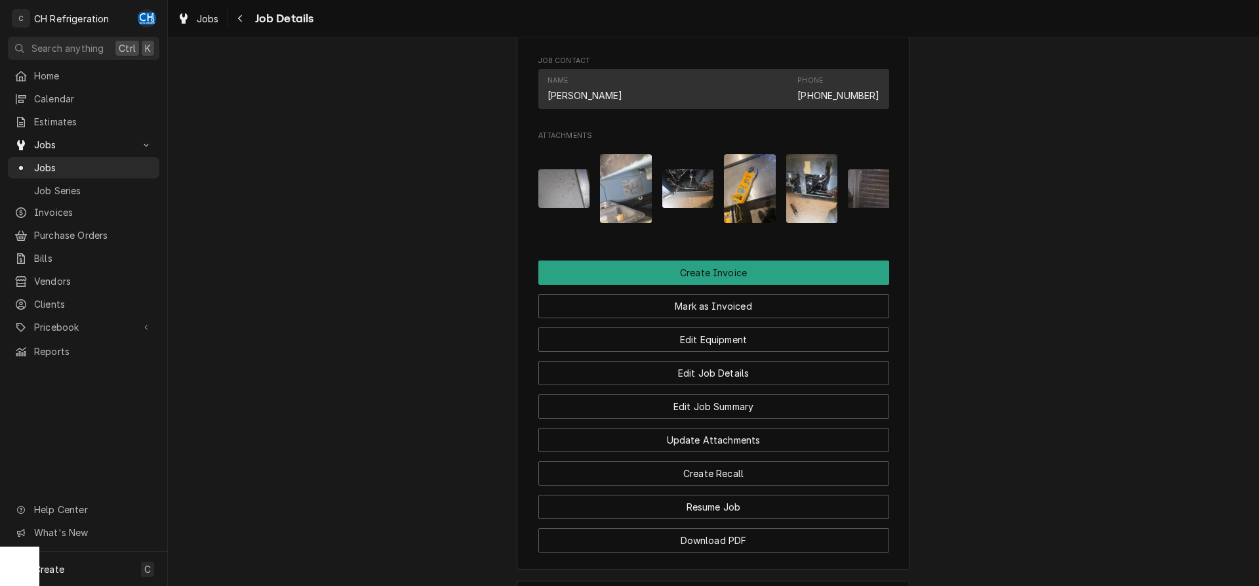
scroll to position [1045, 0]
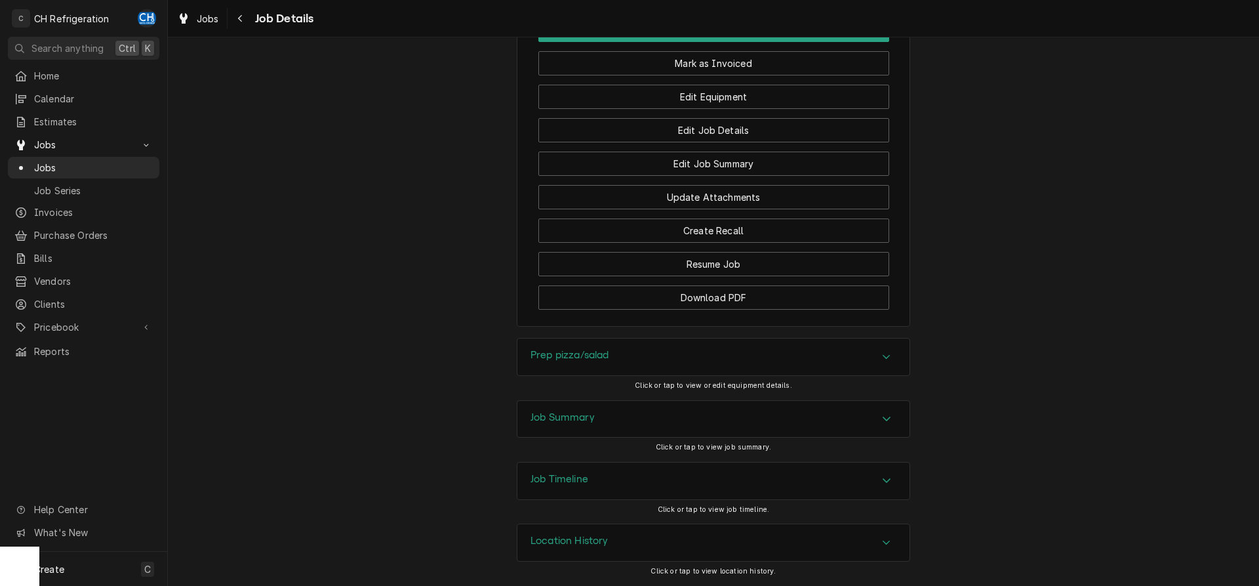
click at [596, 412] on div "Job Summary" at bounding box center [713, 419] width 392 height 37
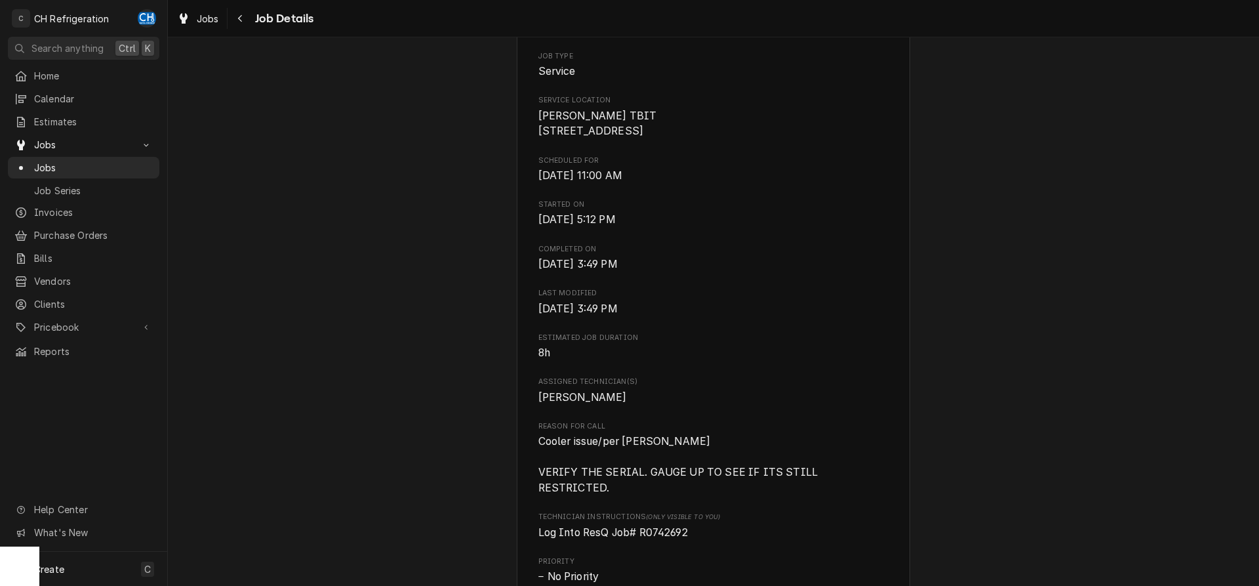
scroll to position [535, 0]
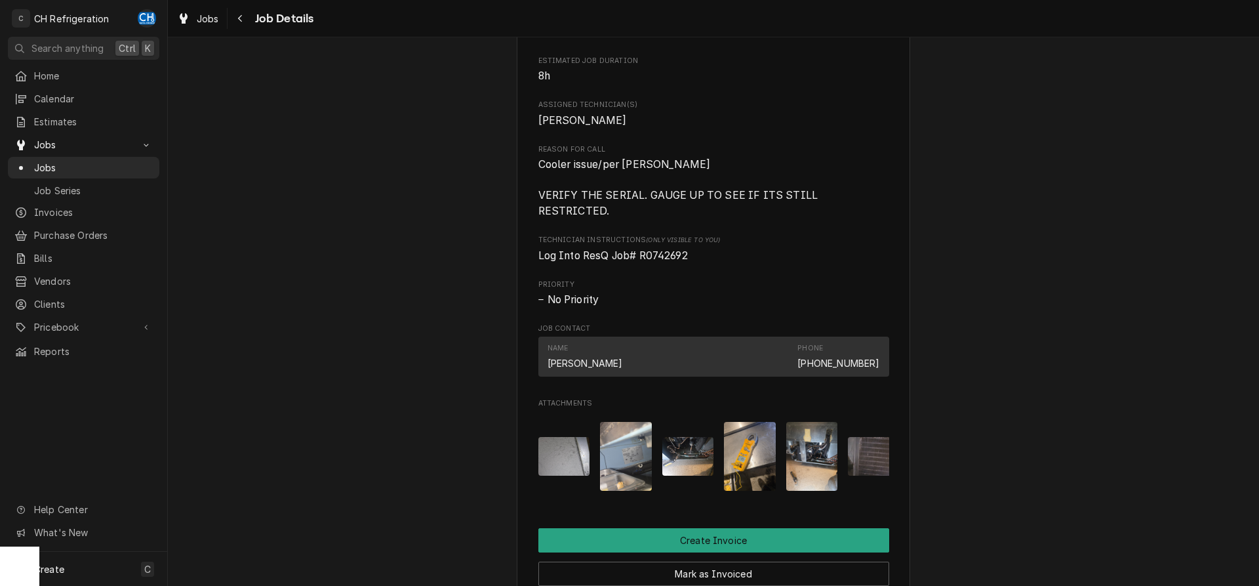
click at [663, 245] on span "Technician Instructions (Only Visible to You)" at bounding box center [713, 240] width 351 height 10
click at [664, 249] on span "Log Into ResQ Job# R0742692" at bounding box center [713, 256] width 351 height 16
click at [664, 251] on span "Log Into ResQ Job# R0742692" at bounding box center [612, 255] width 149 height 12
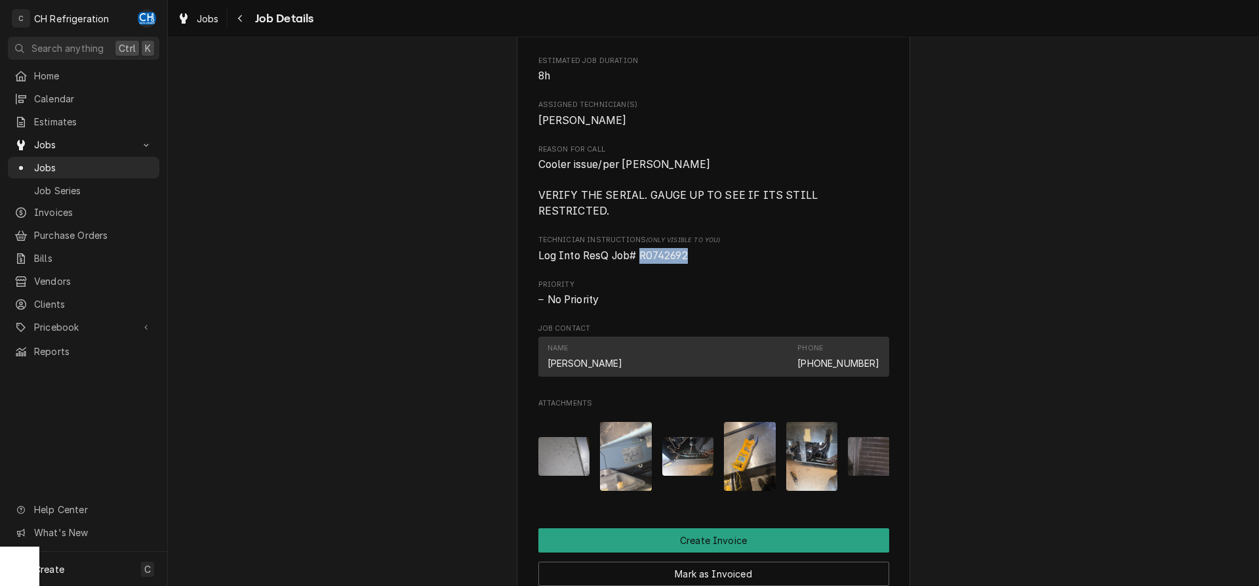
copy span "R0742692"
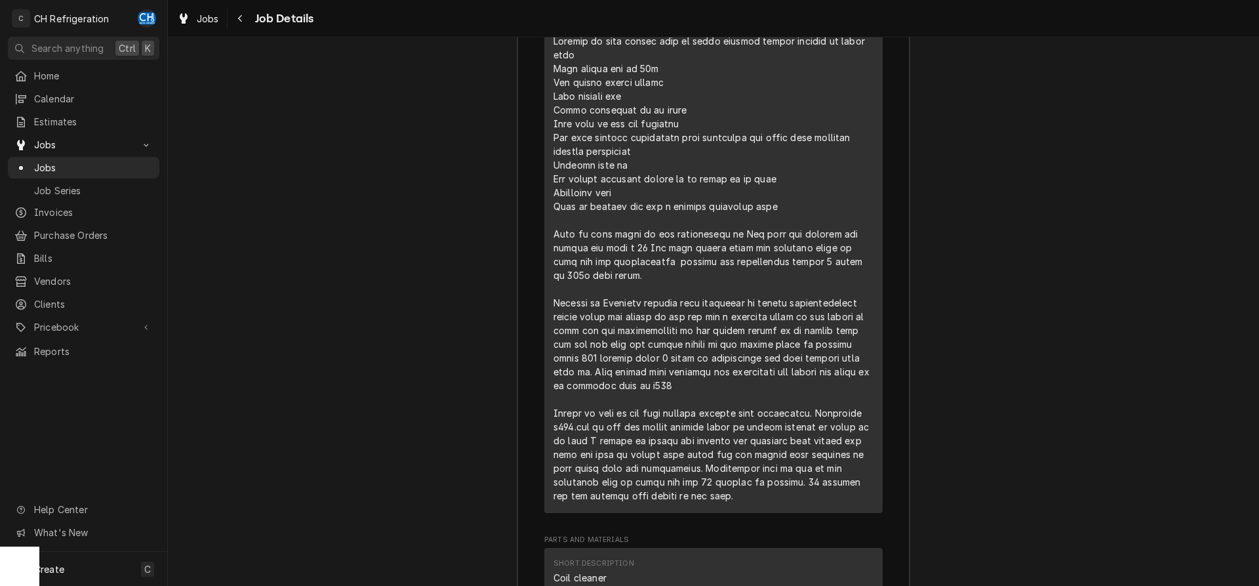
scroll to position [1806, 0]
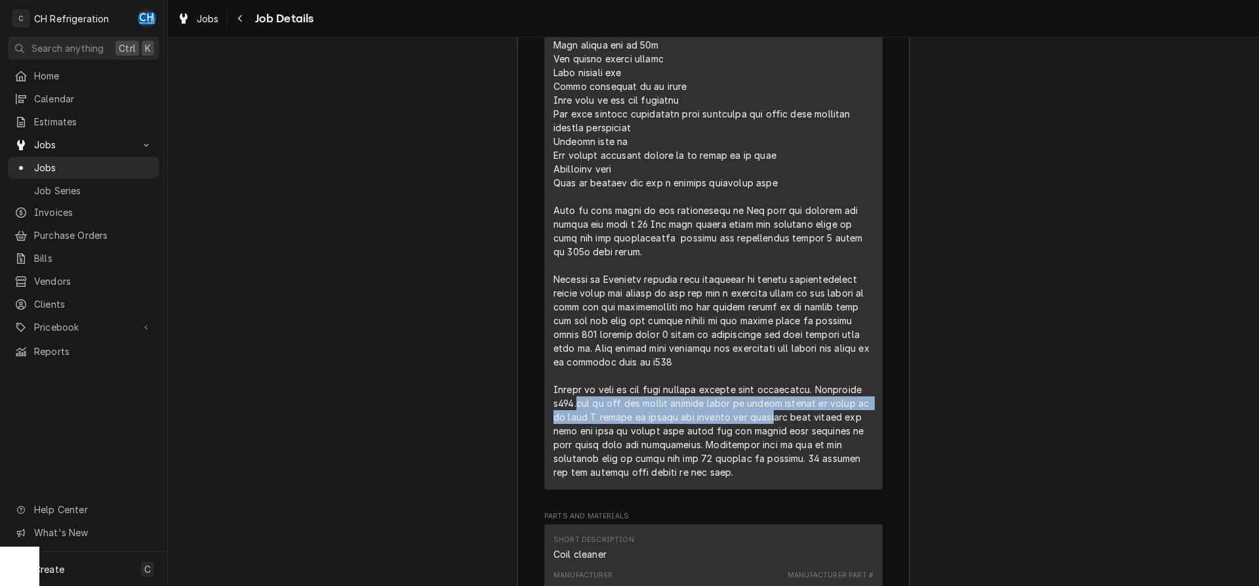
drag, startPoint x: 577, startPoint y: 391, endPoint x: 784, endPoint y: 397, distance: 206.6
click at [784, 397] on div "Line Item" at bounding box center [713, 244] width 320 height 468
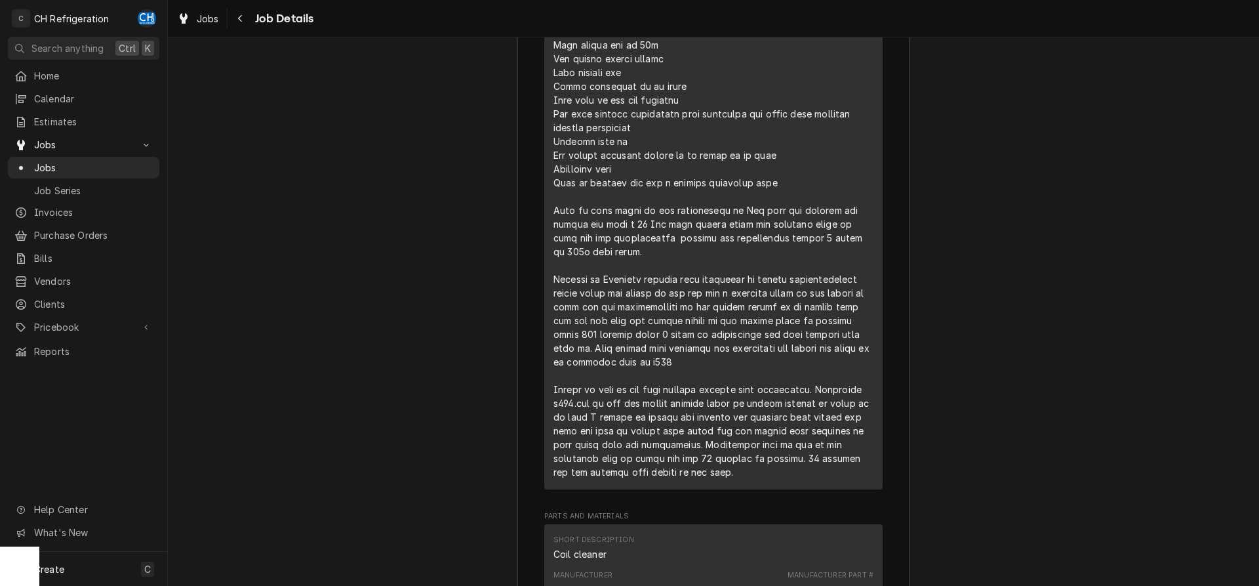
click at [784, 397] on div "Line Item" at bounding box center [713, 244] width 320 height 468
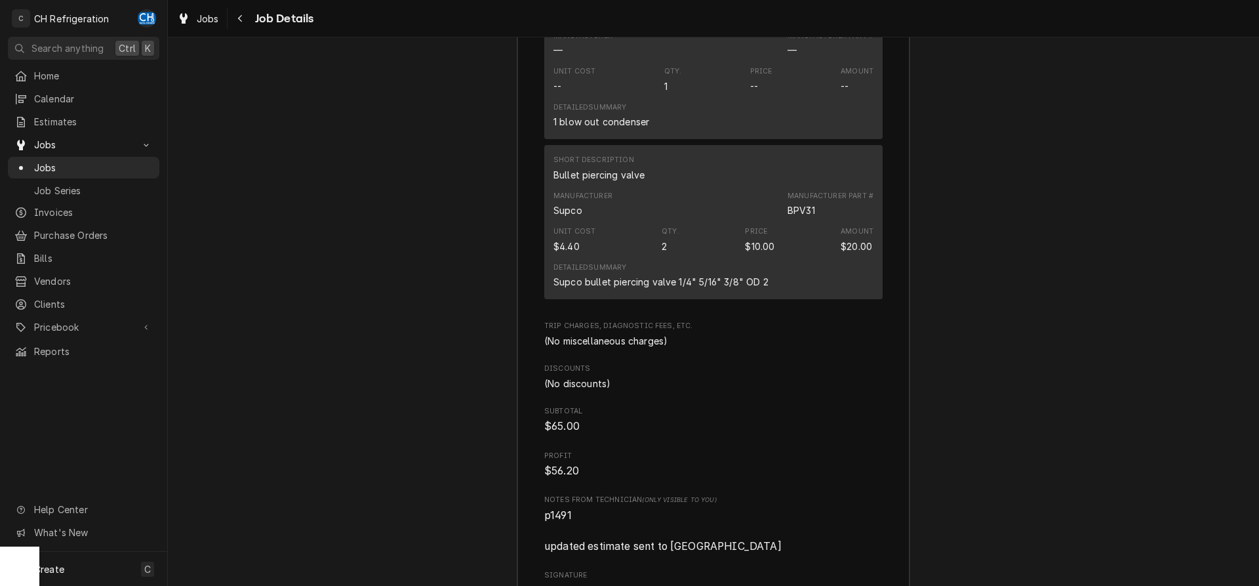
scroll to position [2774, 0]
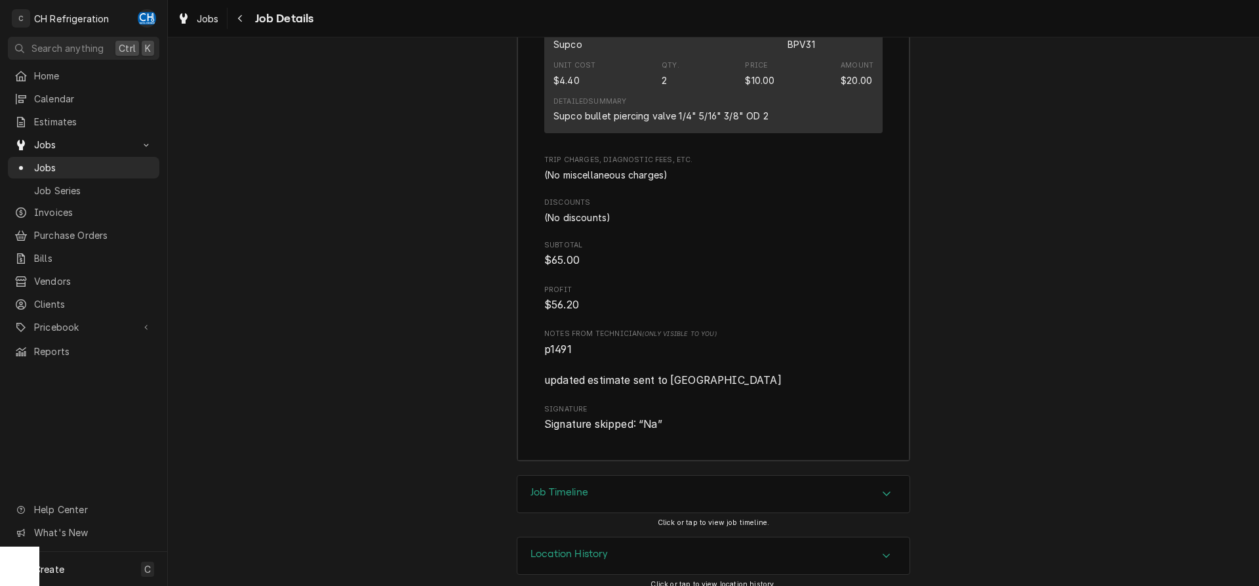
click at [608, 479] on div "Job Timeline" at bounding box center [713, 493] width 392 height 37
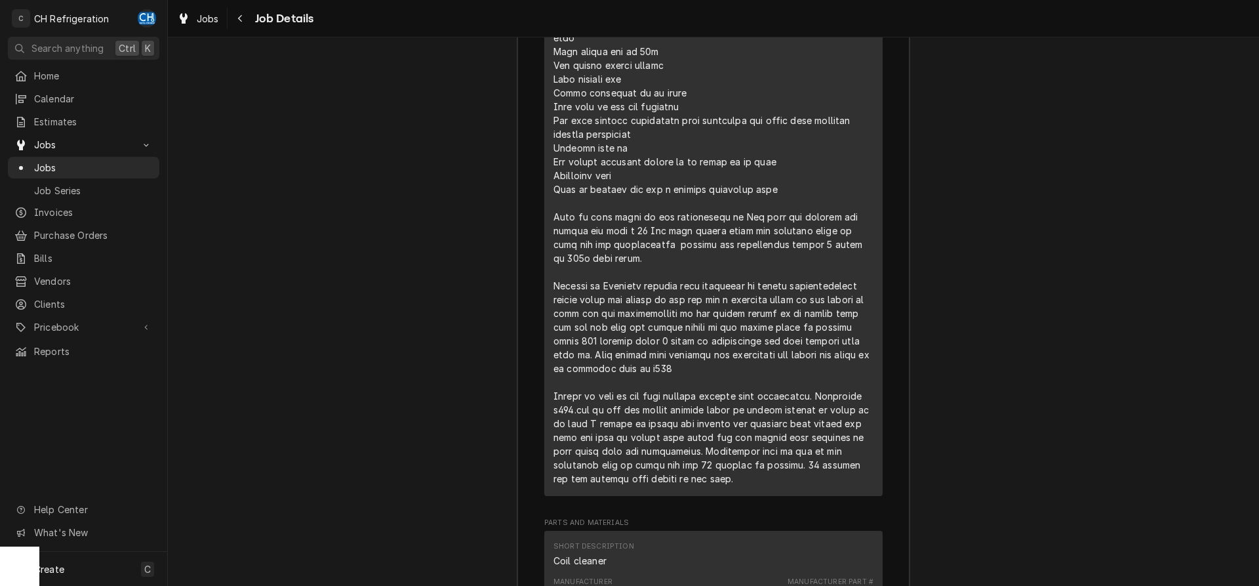
scroll to position [1839, 0]
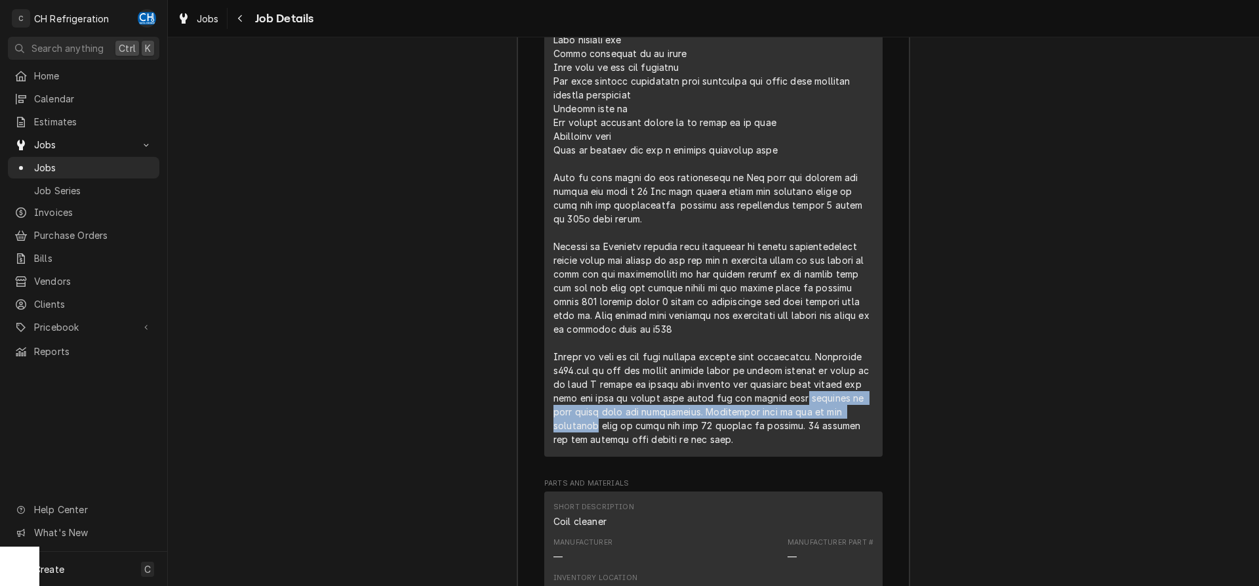
drag, startPoint x: 805, startPoint y: 384, endPoint x: 868, endPoint y: 397, distance: 64.9
click at [868, 397] on div "Line Item" at bounding box center [713, 212] width 320 height 468
click at [804, 398] on div "Line Item" at bounding box center [713, 212] width 320 height 468
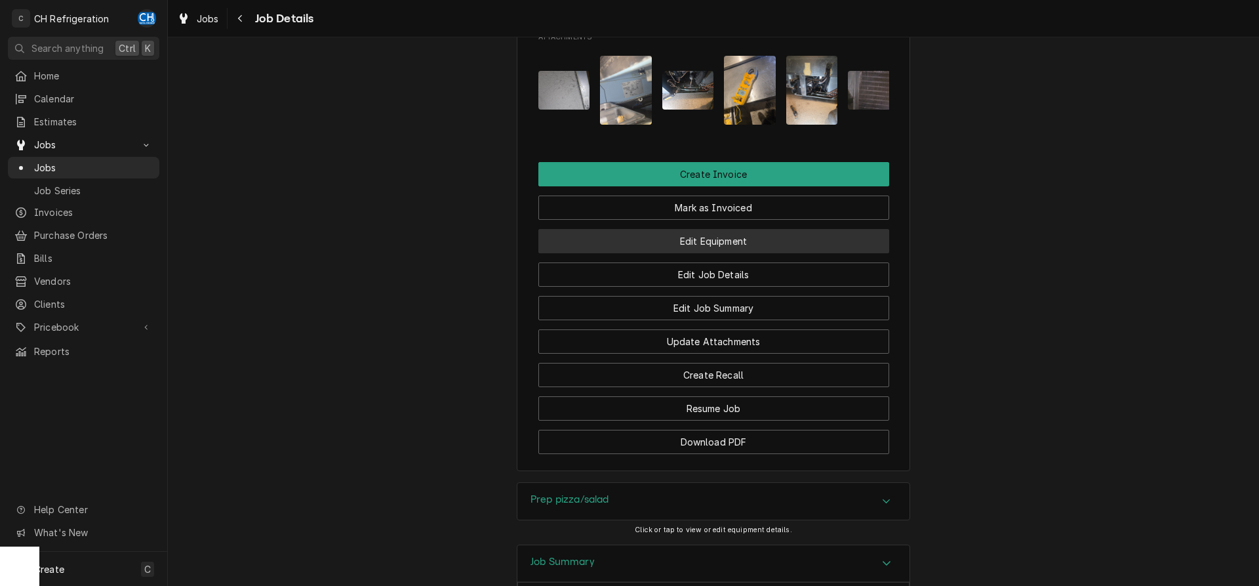
scroll to position [869, 0]
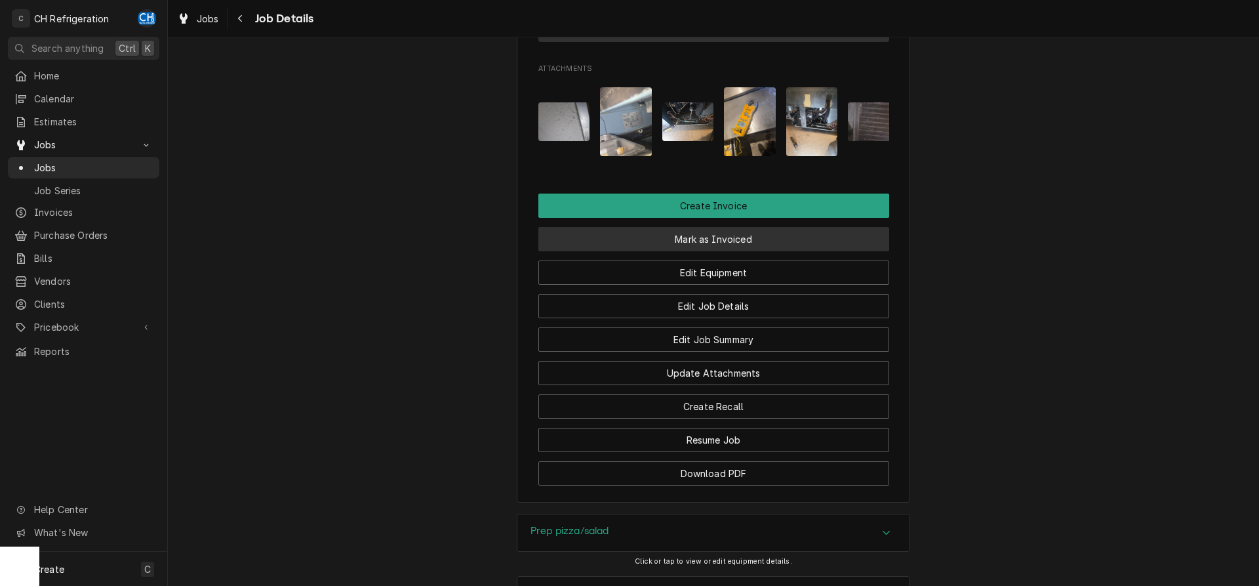
click at [694, 237] on button "Mark as Invoiced" at bounding box center [713, 239] width 351 height 24
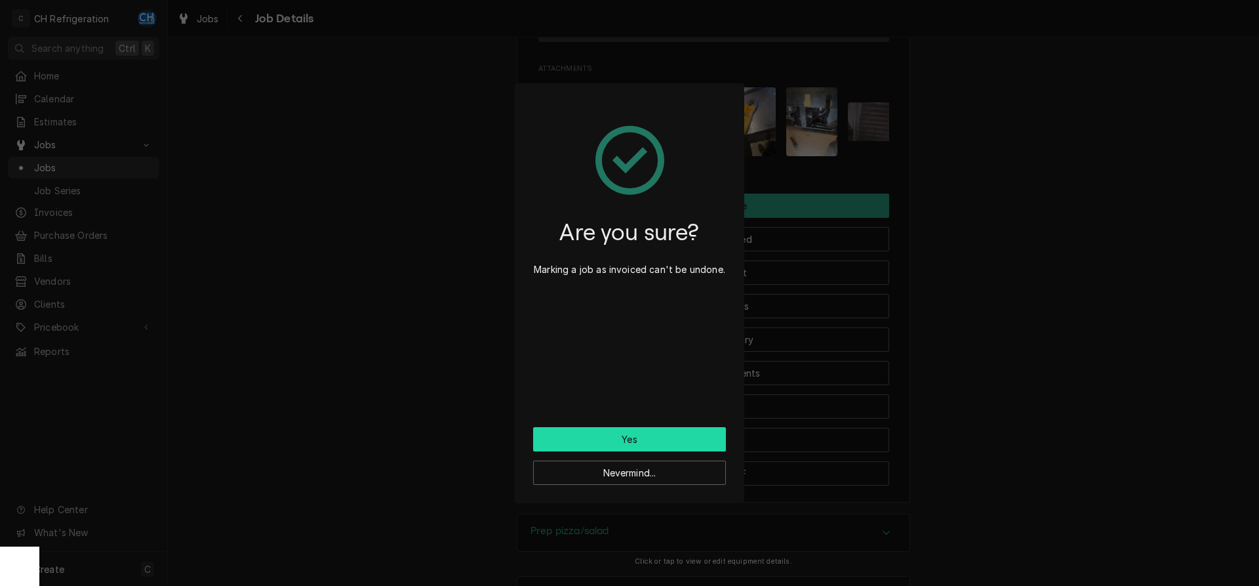
drag, startPoint x: 624, startPoint y: 431, endPoint x: 735, endPoint y: 415, distance: 112.0
click at [624, 430] on button "Yes" at bounding box center [629, 439] width 193 height 24
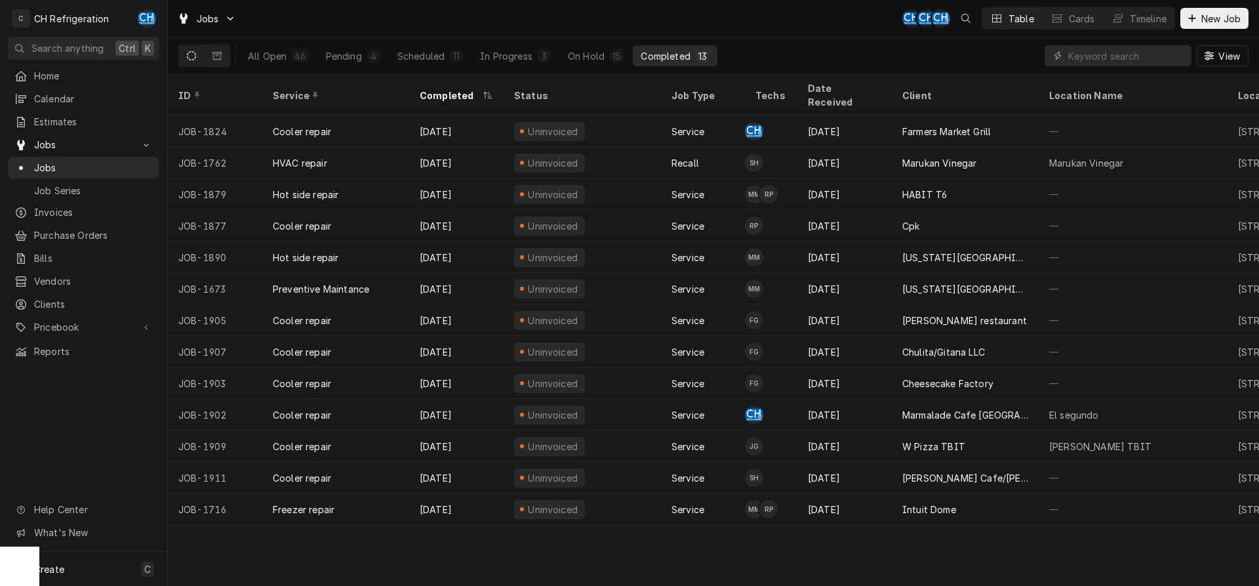
click at [668, 52] on div "Completed" at bounding box center [665, 56] width 49 height 14
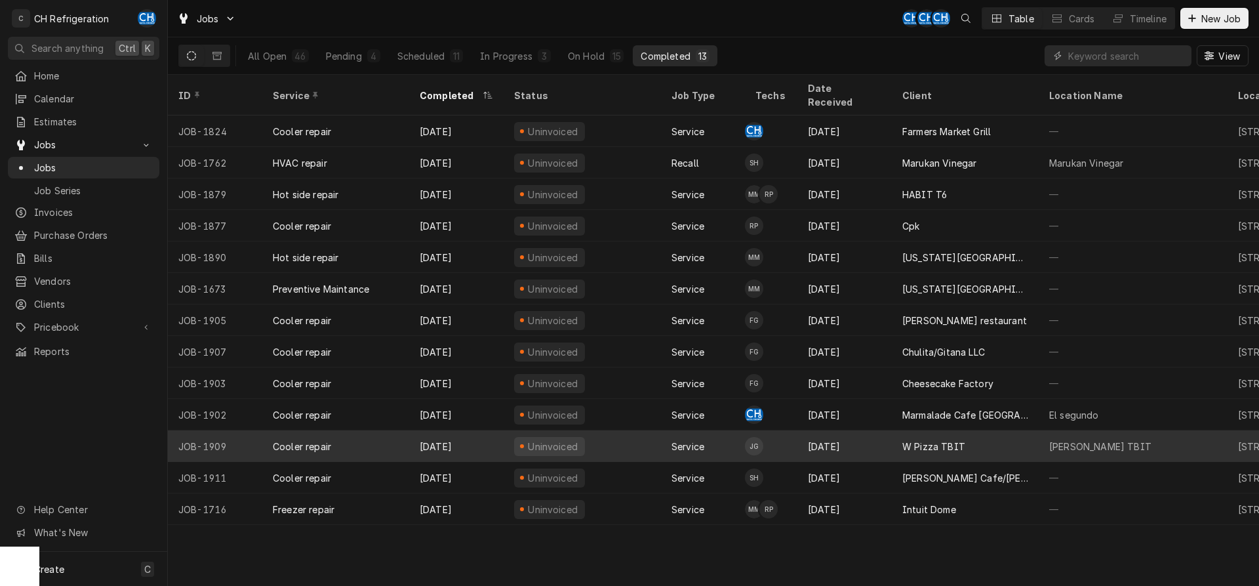
click at [968, 434] on div "W Pizza TBIT" at bounding box center [965, 445] width 147 height 31
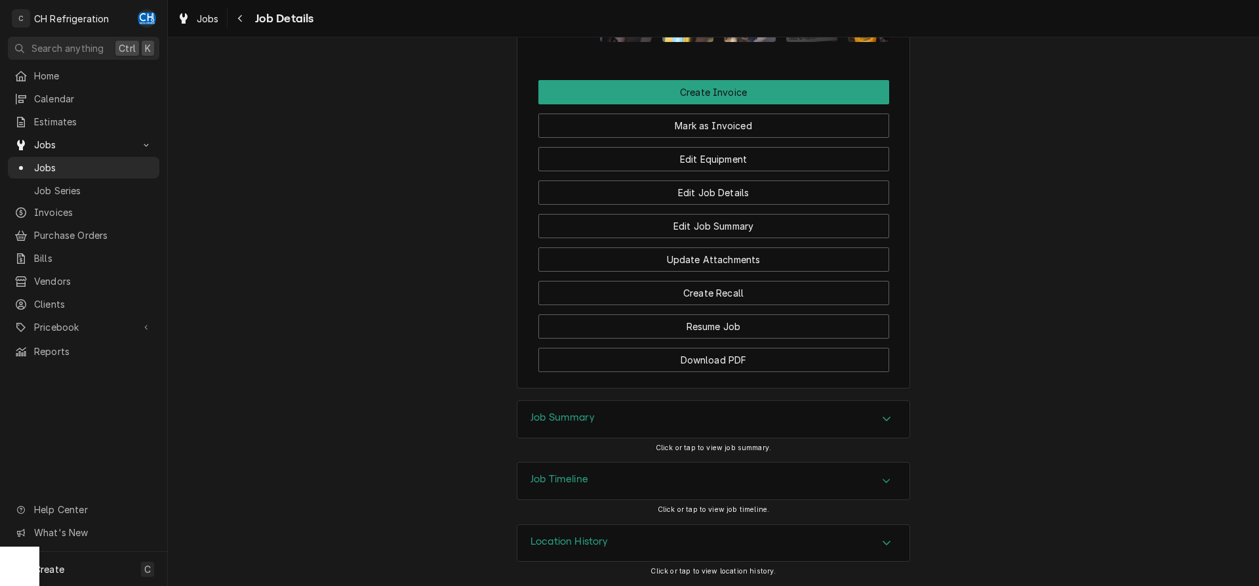
click at [601, 422] on div "Job Summary" at bounding box center [713, 419] width 392 height 37
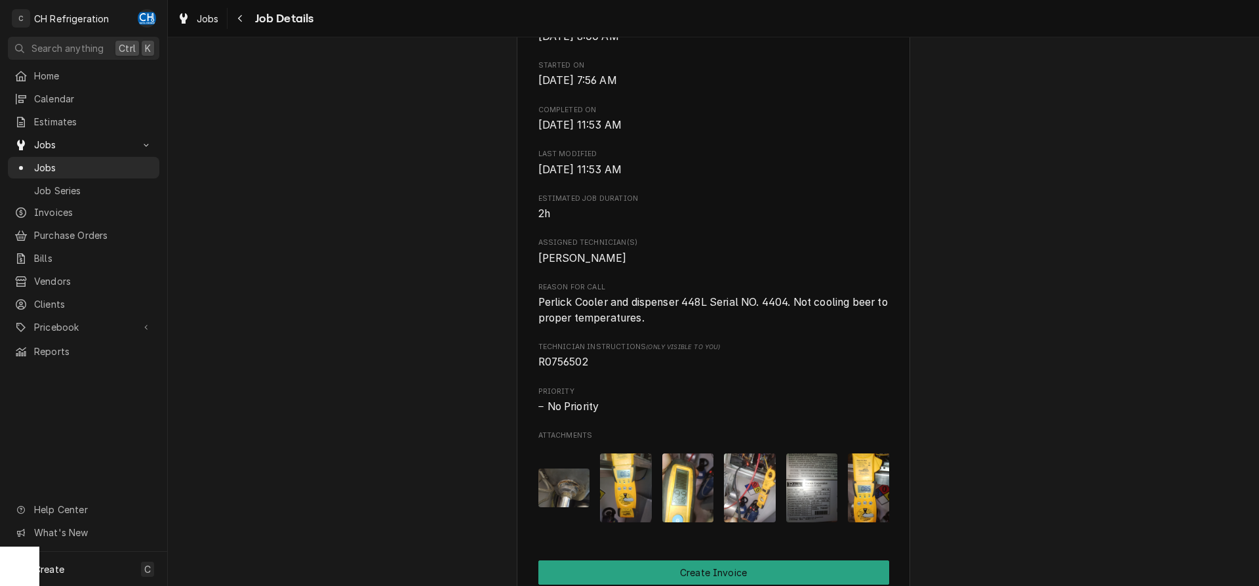
scroll to position [468, 0]
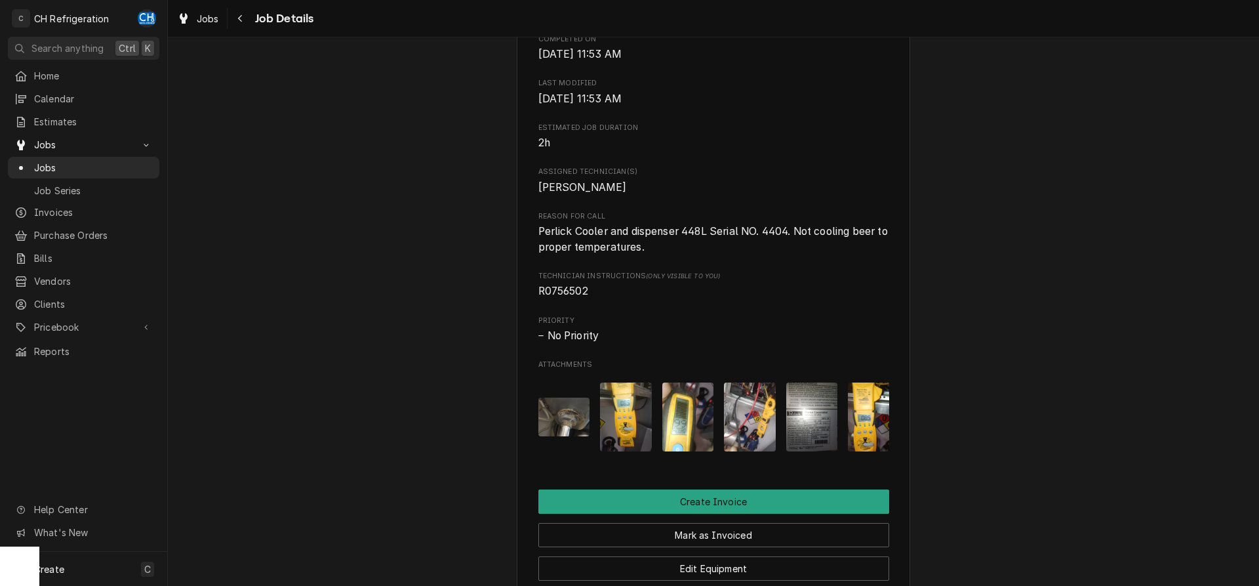
click at [820, 431] on img "Attachments" at bounding box center [812, 416] width 52 height 69
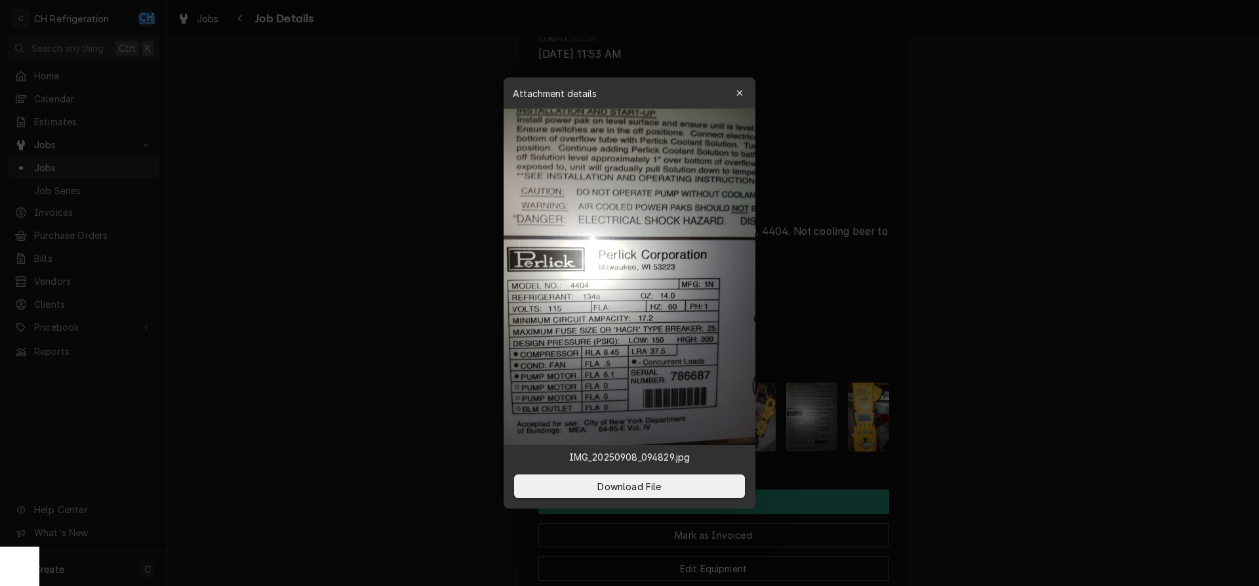
click at [1081, 428] on div at bounding box center [629, 293] width 1259 height 586
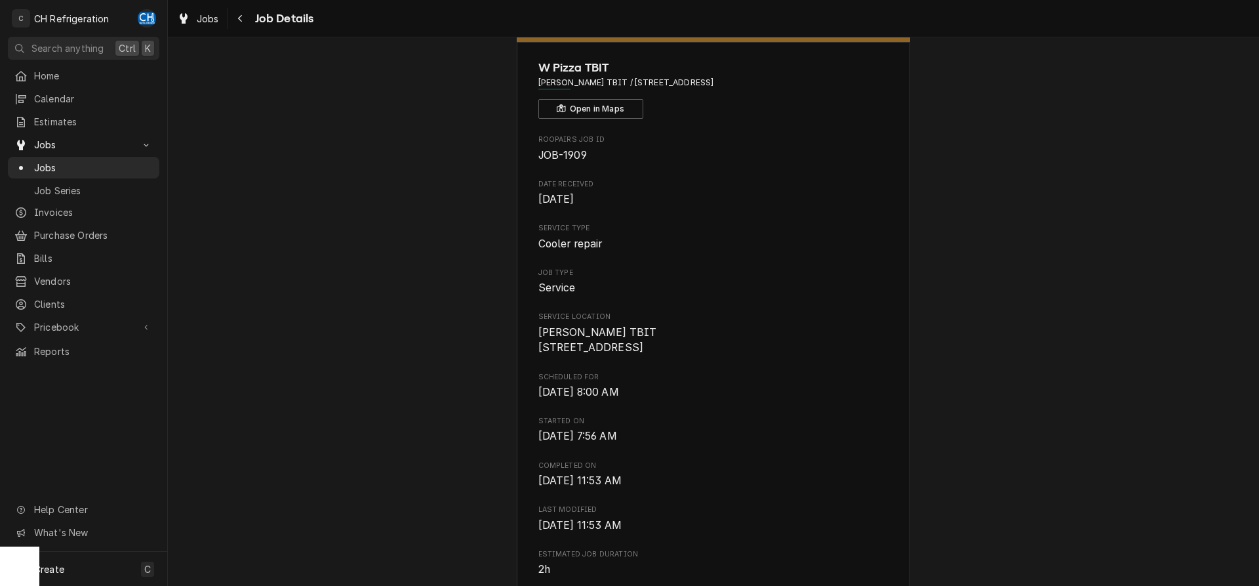
scroll to position [0, 0]
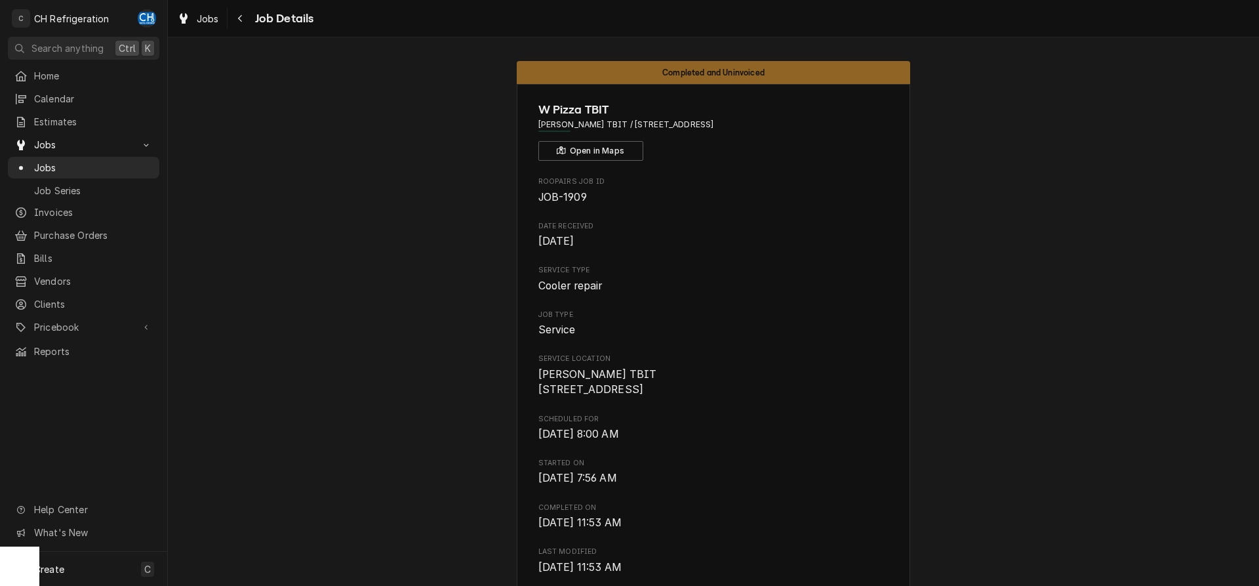
drag, startPoint x: 786, startPoint y: 123, endPoint x: 629, endPoint y: 125, distance: 157.4
click at [629, 125] on span "Wolfgang Pizza TBIT / 4 World Way, Los Angeles, CA 90045" at bounding box center [713, 125] width 351 height 12
copy span "4 World Way, Los Angeles, CA 90045"
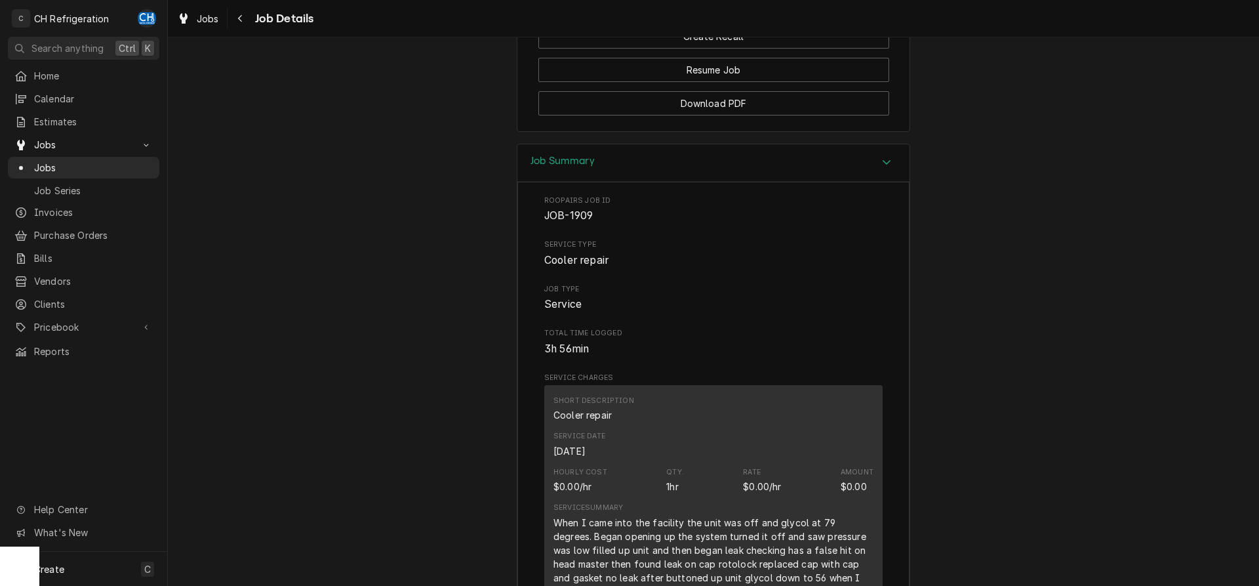
scroll to position [1070, 0]
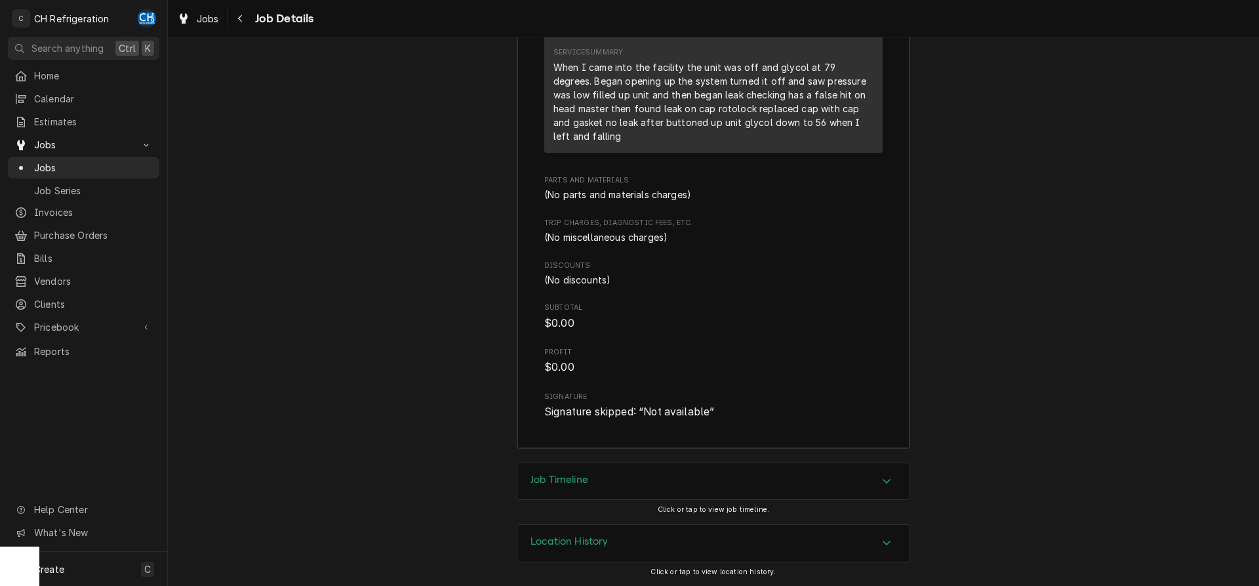
click at [612, 492] on div "Job Timeline" at bounding box center [713, 481] width 392 height 37
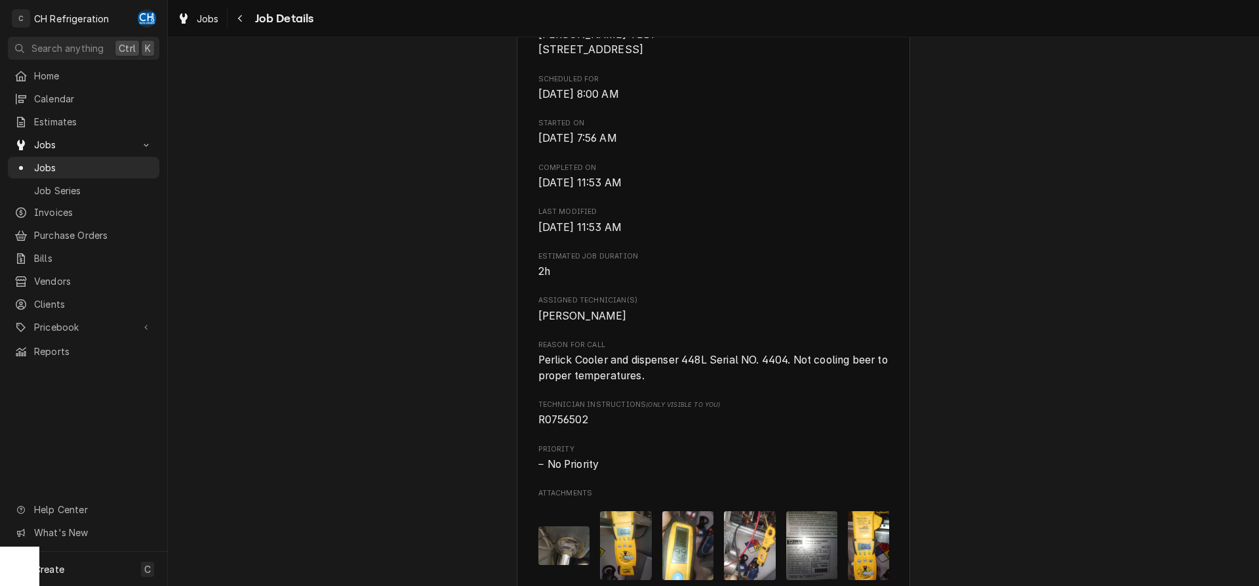
scroll to position [320, 0]
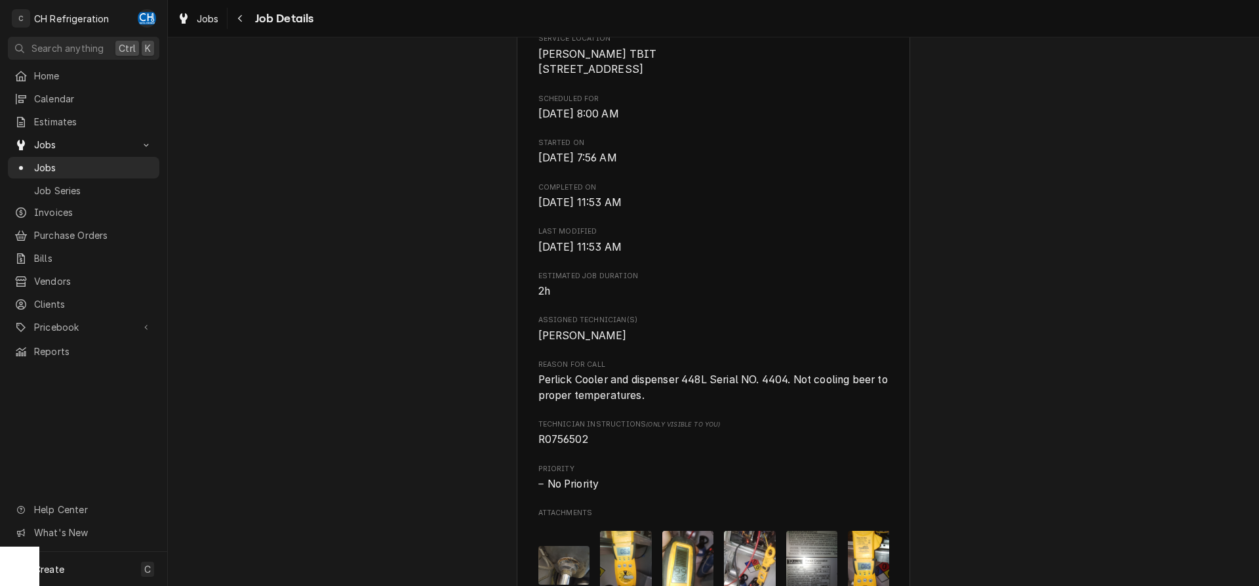
click at [570, 445] on span "R0756502" at bounding box center [563, 439] width 50 height 12
copy span "R0756502"
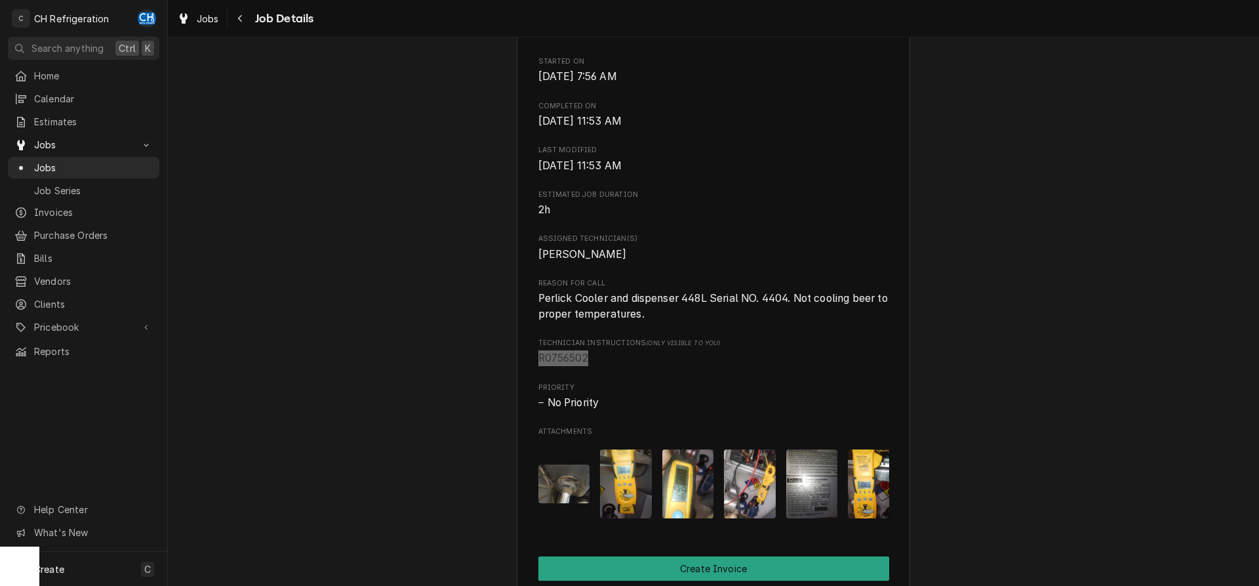
scroll to position [803, 0]
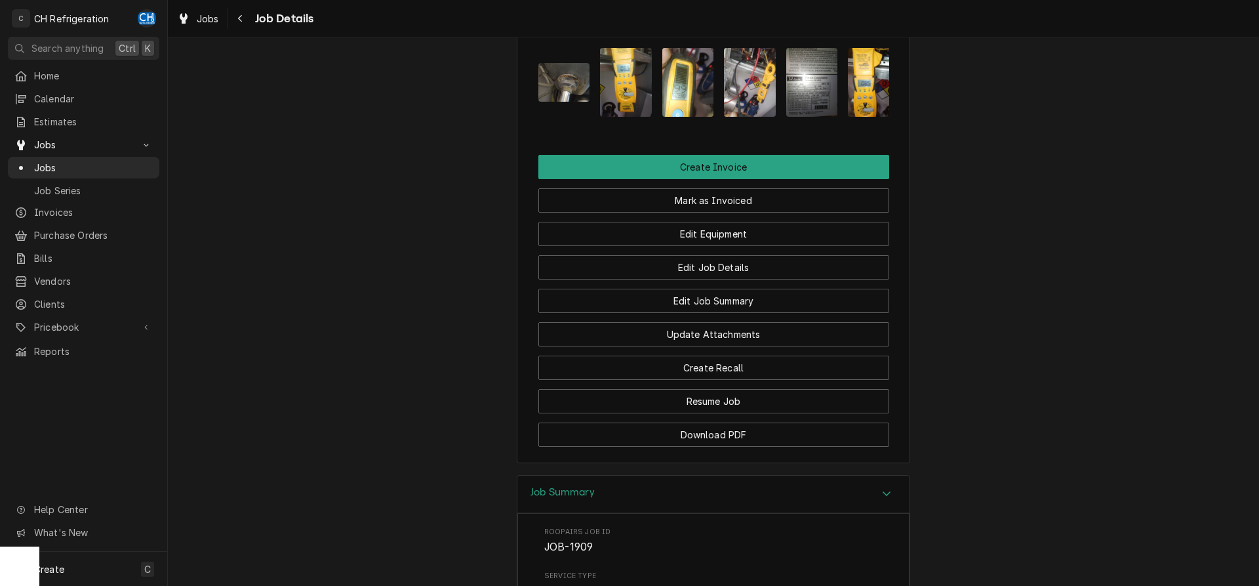
click at [806, 117] on img "Attachments" at bounding box center [812, 82] width 52 height 69
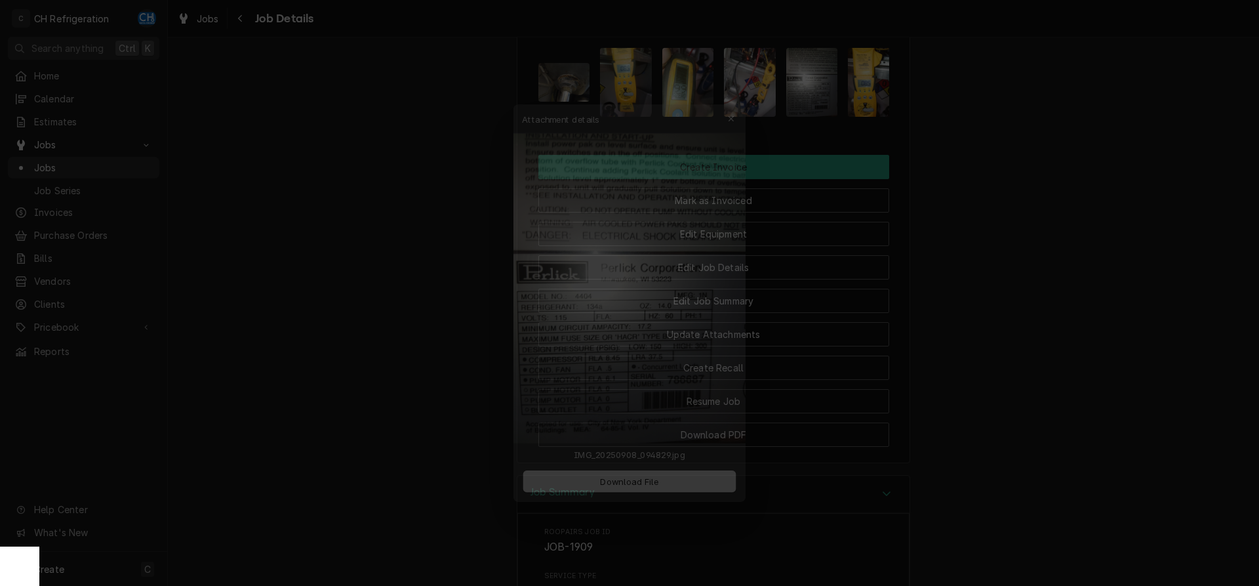
click at [991, 266] on div at bounding box center [629, 293] width 1259 height 586
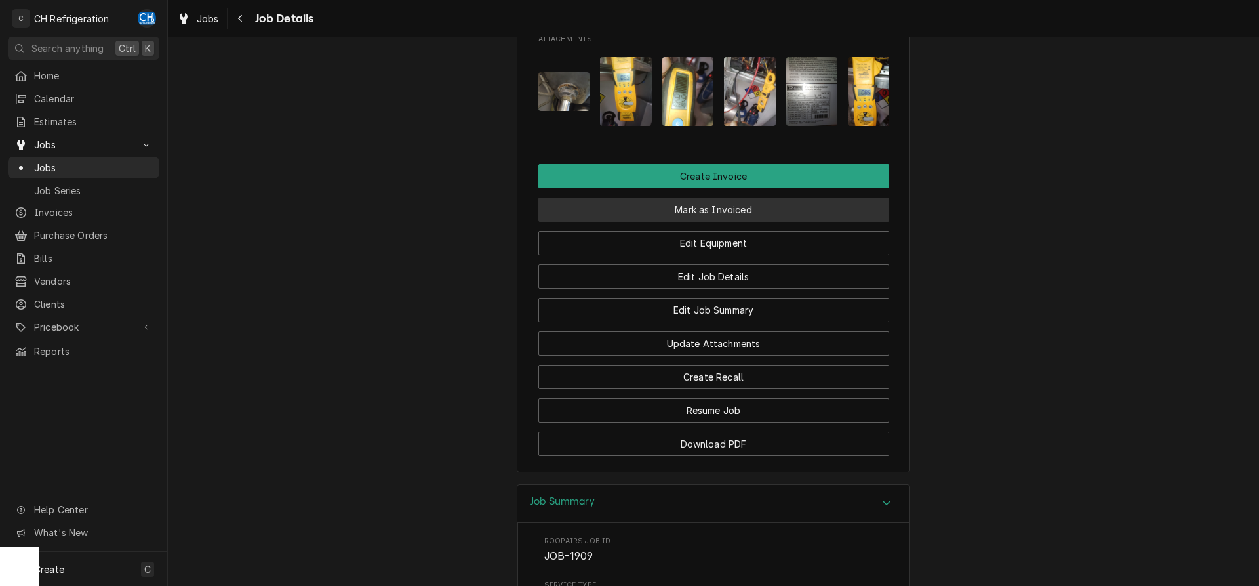
scroll to position [669, 0]
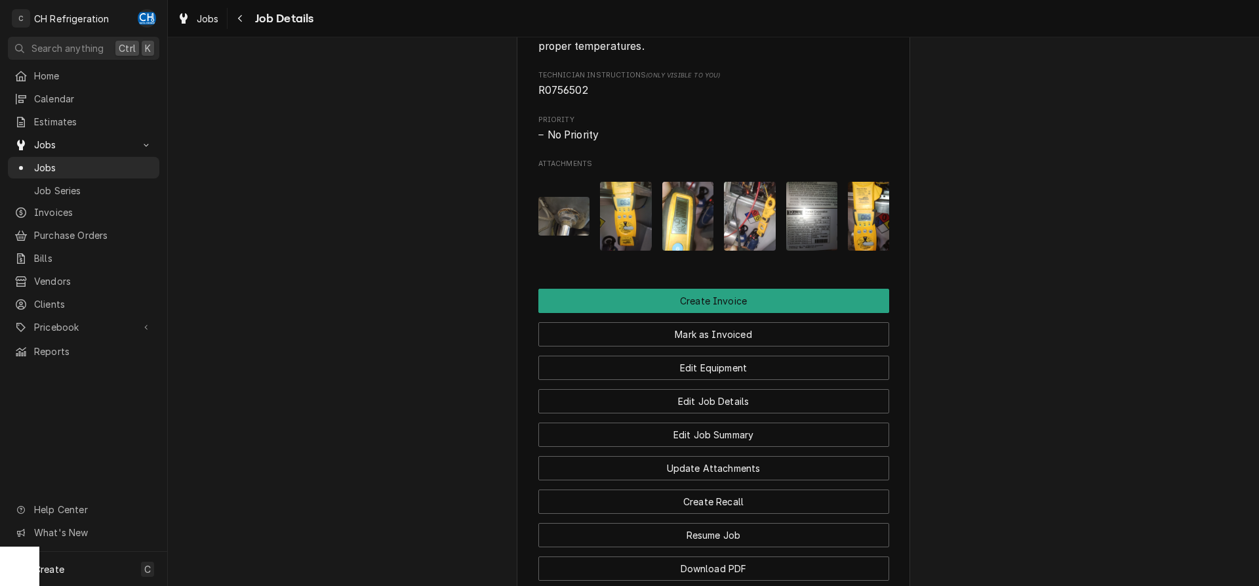
click at [827, 225] on img "Attachments" at bounding box center [812, 216] width 52 height 69
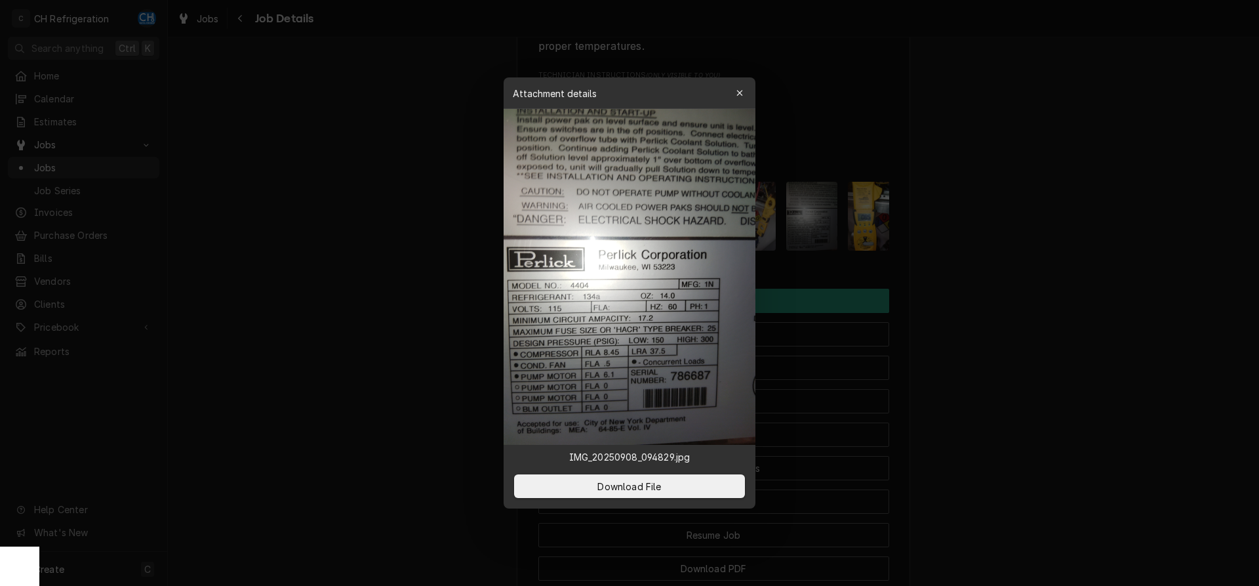
drag, startPoint x: 1126, startPoint y: 306, endPoint x: 1112, endPoint y: 304, distance: 14.5
click at [1126, 305] on div at bounding box center [629, 293] width 1259 height 586
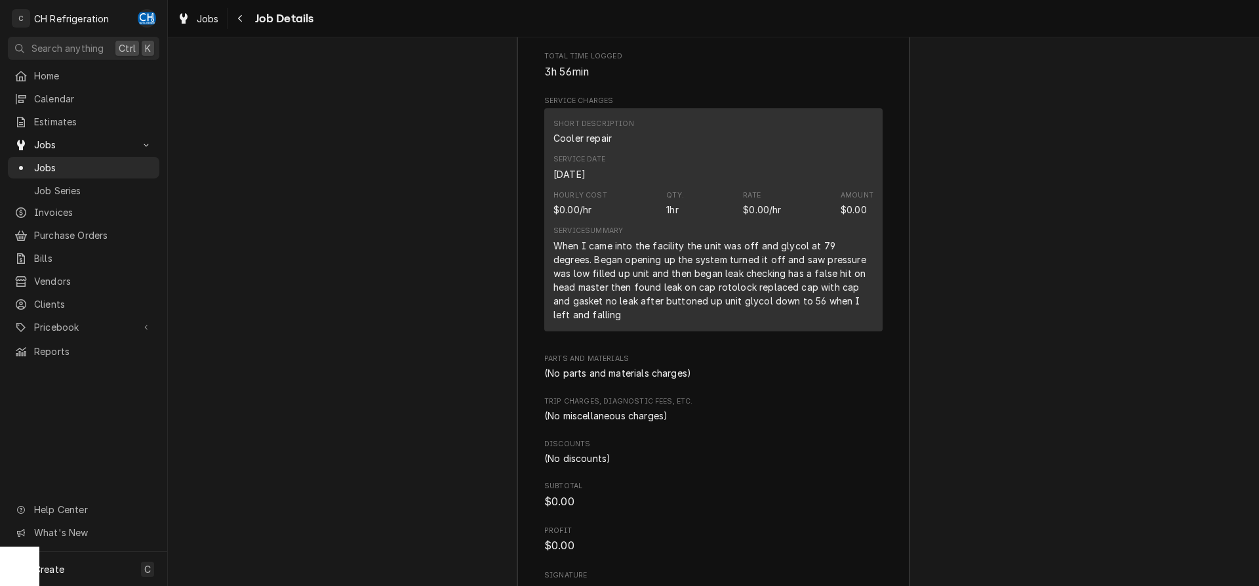
scroll to position [1471, 0]
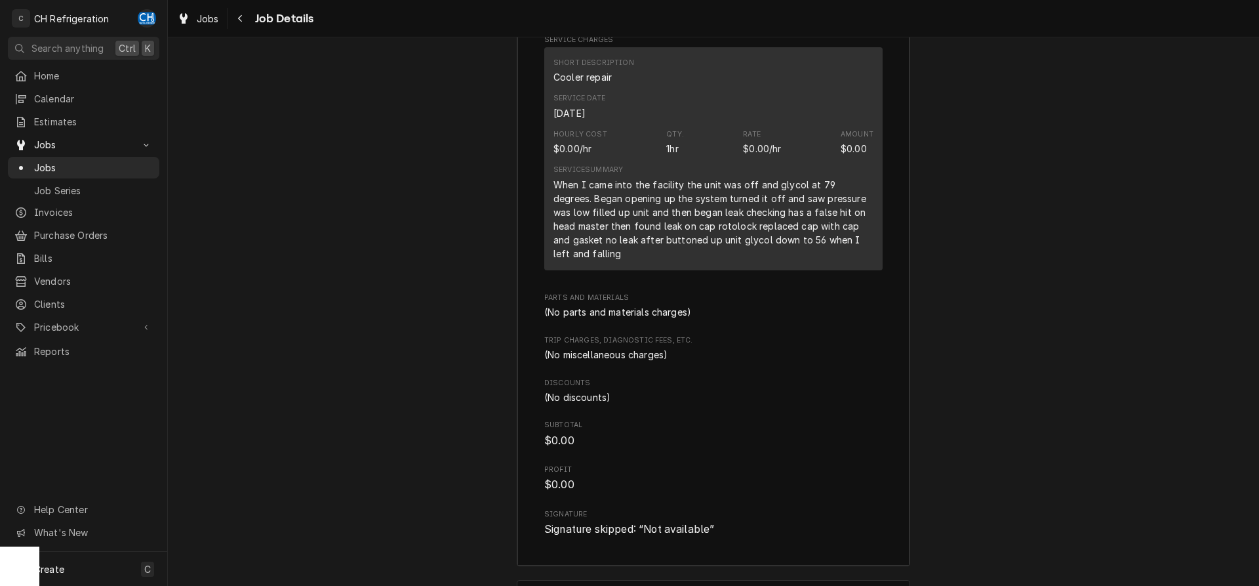
click at [555, 197] on div "When I came into the facility the unit was off and glycol at 79 degrees. Began …" at bounding box center [713, 219] width 320 height 83
click at [612, 260] on div "When I came into the facility the unit was off and glycol at 79 degrees. Began …" at bounding box center [713, 219] width 320 height 83
click at [585, 260] on div "When I came into the facility the unit was off and glycol at 79 degrees. Began …" at bounding box center [713, 219] width 320 height 83
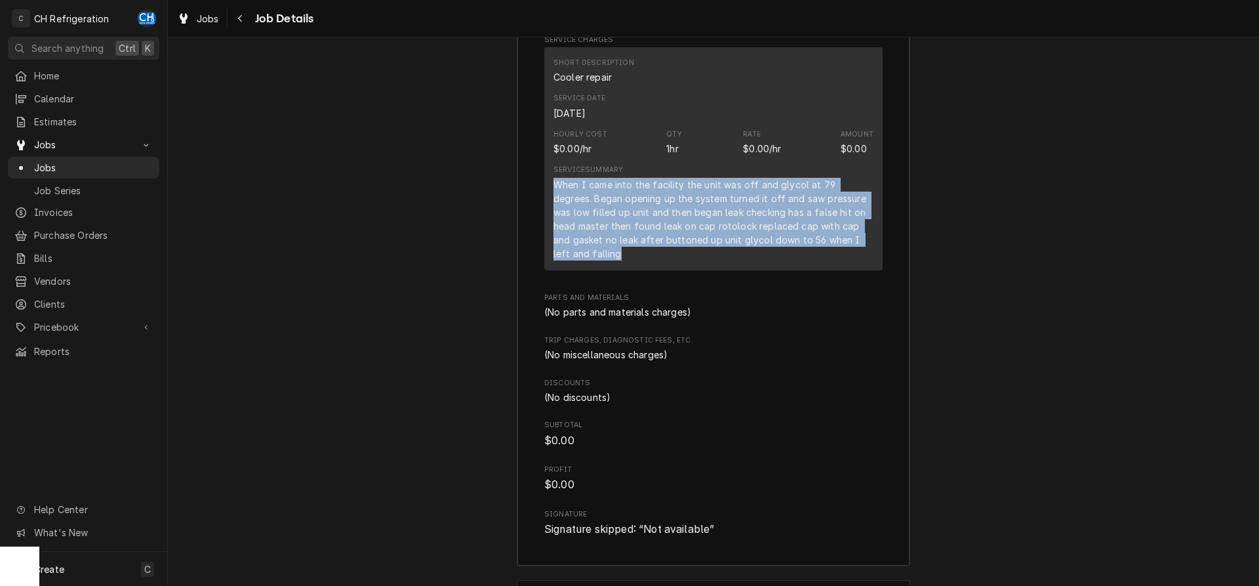
drag, startPoint x: 545, startPoint y: 193, endPoint x: 913, endPoint y: 266, distance: 375.0
click at [883, 268] on div "Short Description Cooler repair Service Date Sep 8, 2025 Hourly Cost $0.00/hr Q…" at bounding box center [713, 158] width 338 height 223
copy div "When I came into the facility the unit was off and glycol at 79 degrees. Began …"
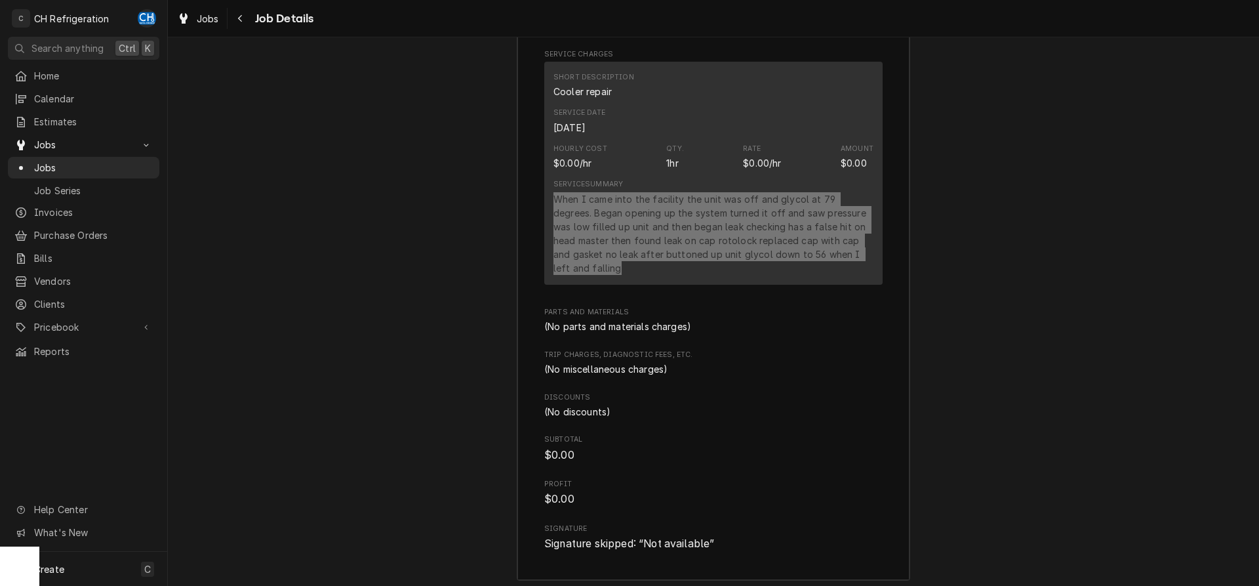
scroll to position [1256, 0]
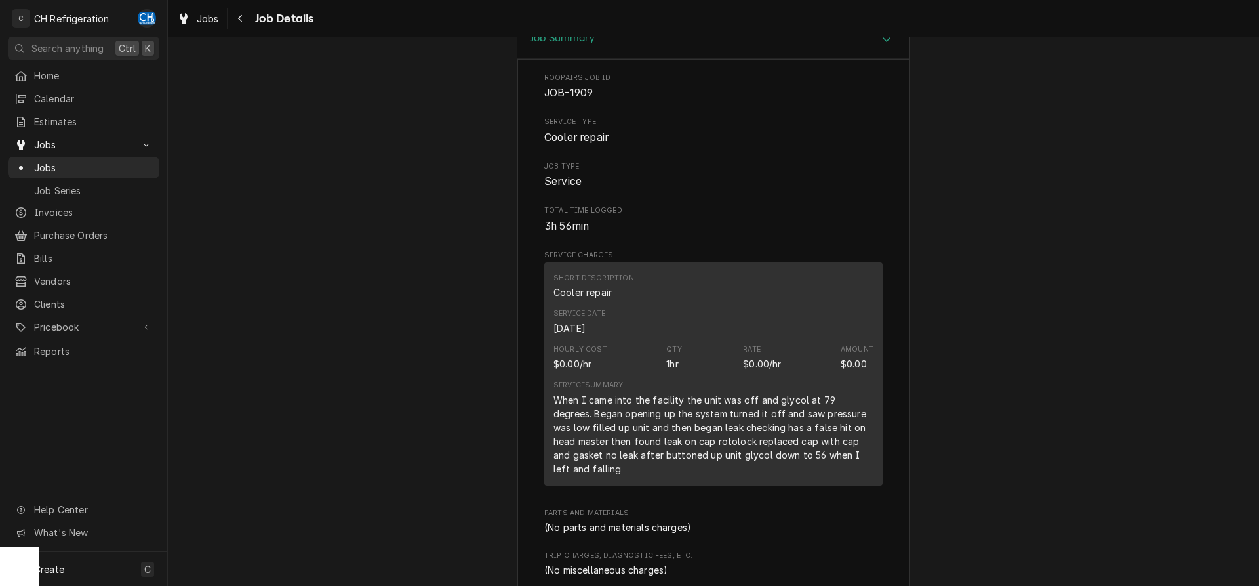
click at [776, 475] on div "When I came into the facility the unit was off and glycol at 79 degrees. Began …" at bounding box center [713, 434] width 320 height 83
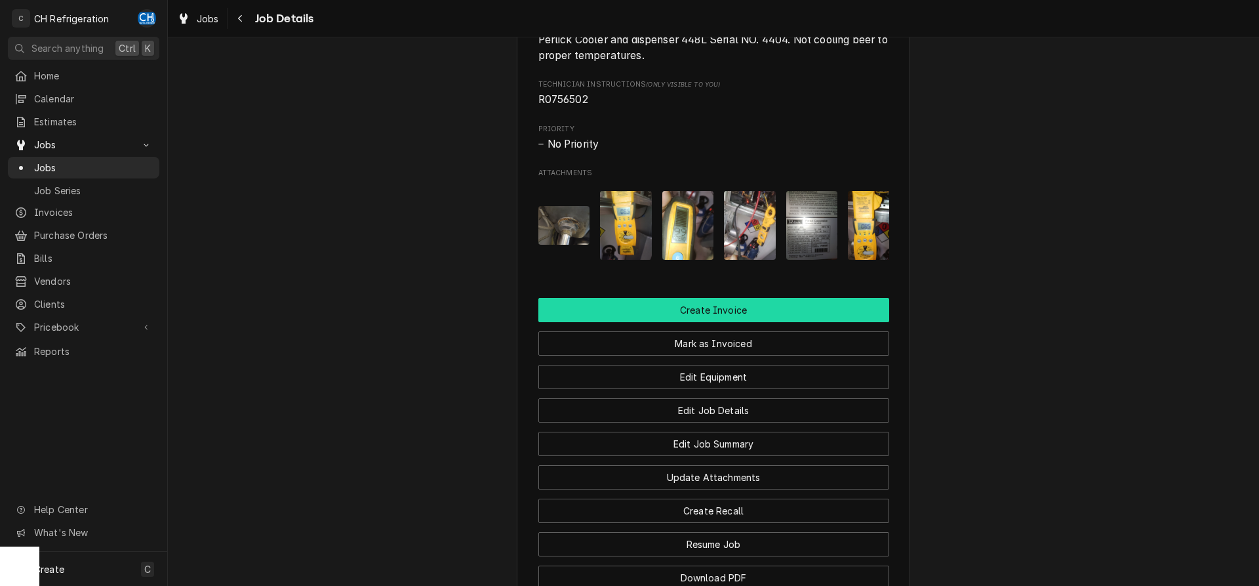
scroll to position [654, 0]
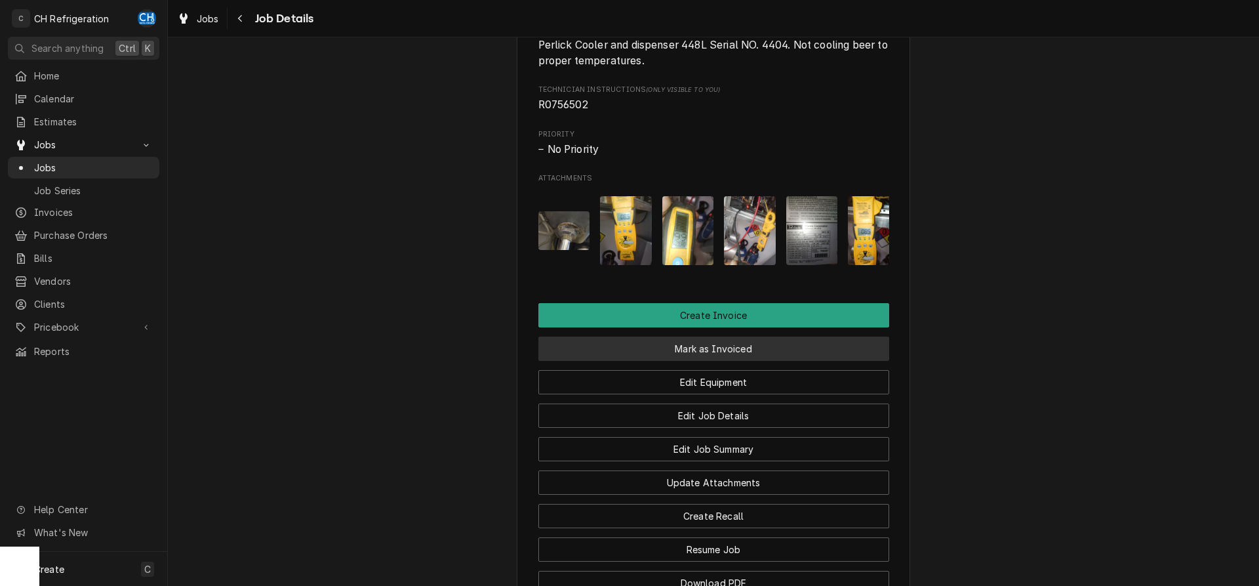
click at [716, 359] on button "Mark as Invoiced" at bounding box center [713, 348] width 351 height 24
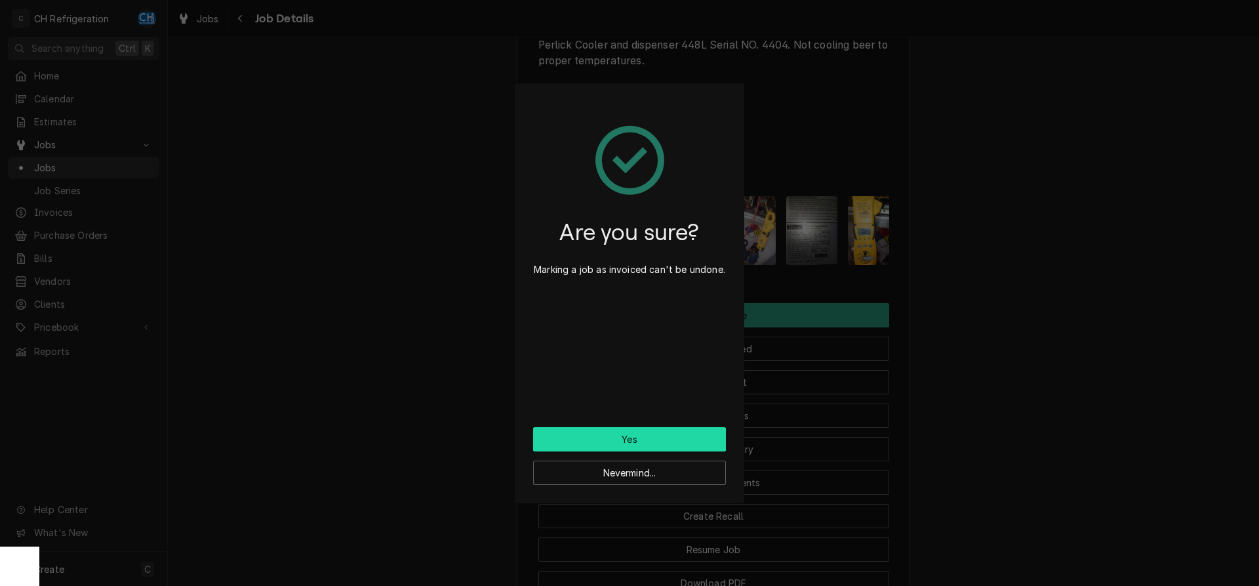
click at [619, 436] on button "Yes" at bounding box center [629, 439] width 193 height 24
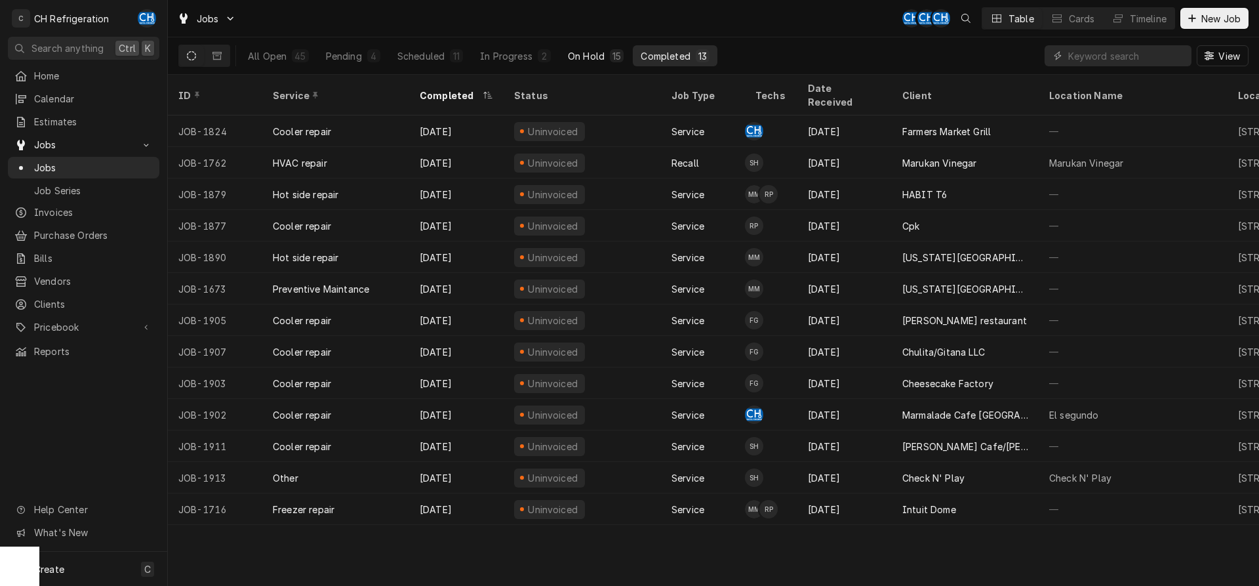
click at [594, 51] on div "On Hold" at bounding box center [586, 56] width 37 height 14
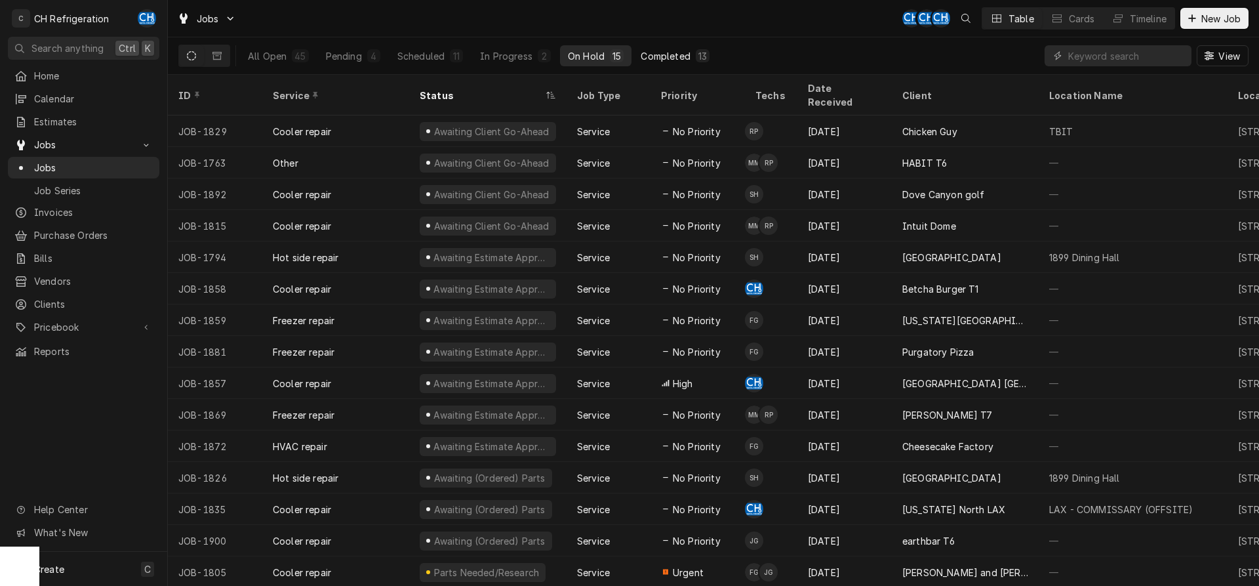
click at [686, 51] on div "Completed" at bounding box center [665, 56] width 49 height 14
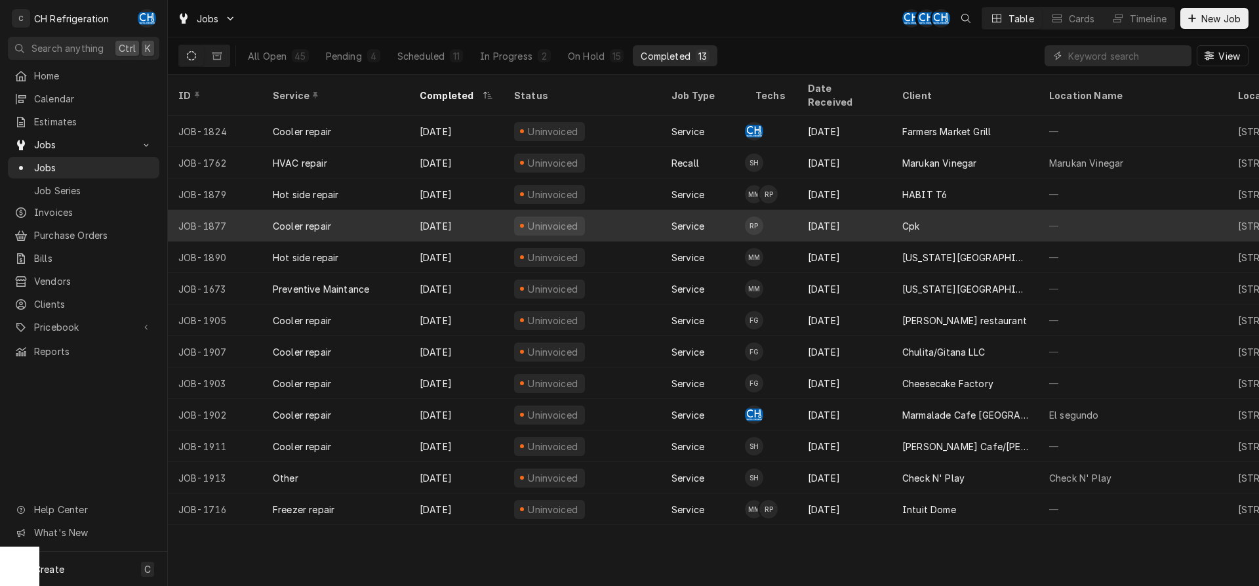
click at [1031, 215] on div "Cpk" at bounding box center [965, 225] width 147 height 31
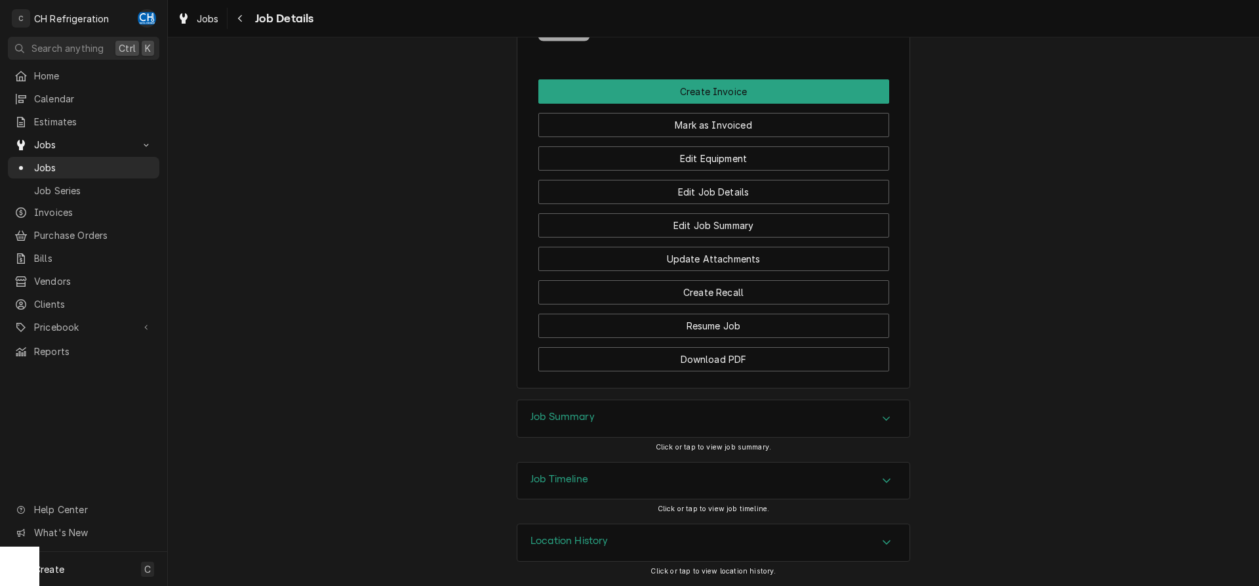
drag, startPoint x: 698, startPoint y: 410, endPoint x: 706, endPoint y: 410, distance: 7.9
click at [698, 410] on div "Job Summary" at bounding box center [713, 418] width 392 height 37
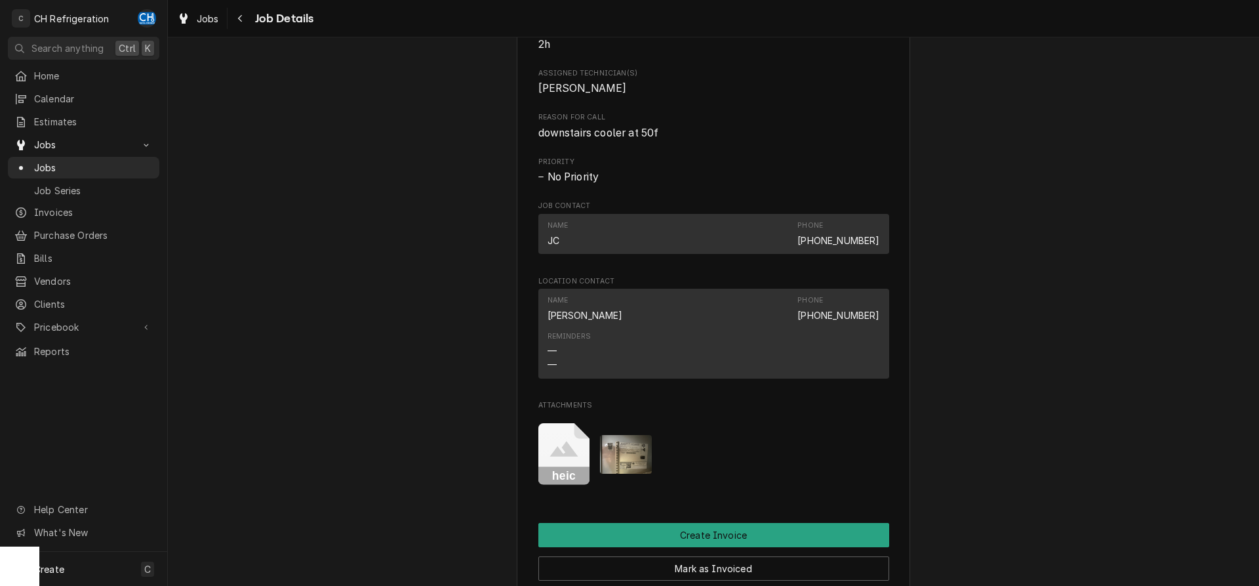
scroll to position [524, 0]
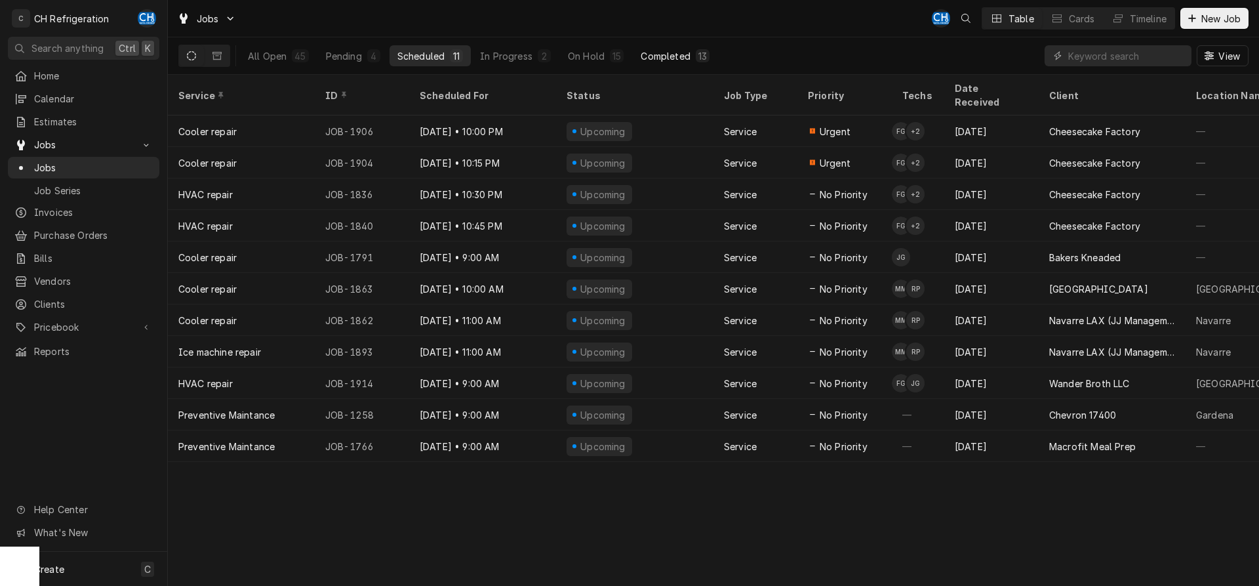
click at [688, 58] on div "Completed" at bounding box center [665, 56] width 49 height 14
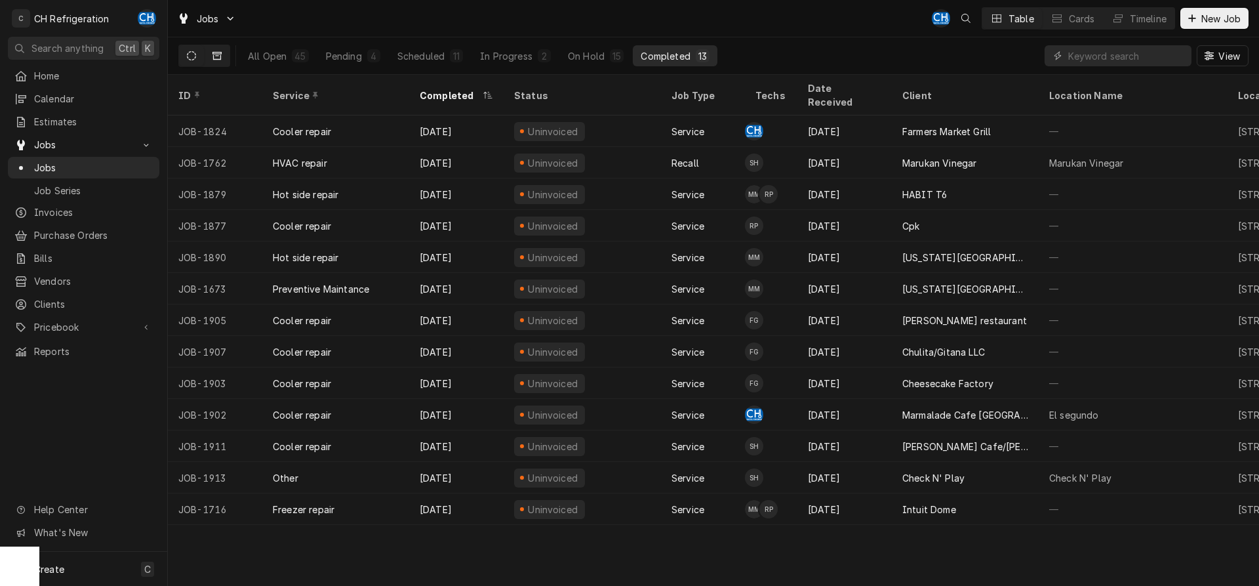
click at [220, 54] on icon "Dynamic Content Wrapper" at bounding box center [216, 56] width 9 height 8
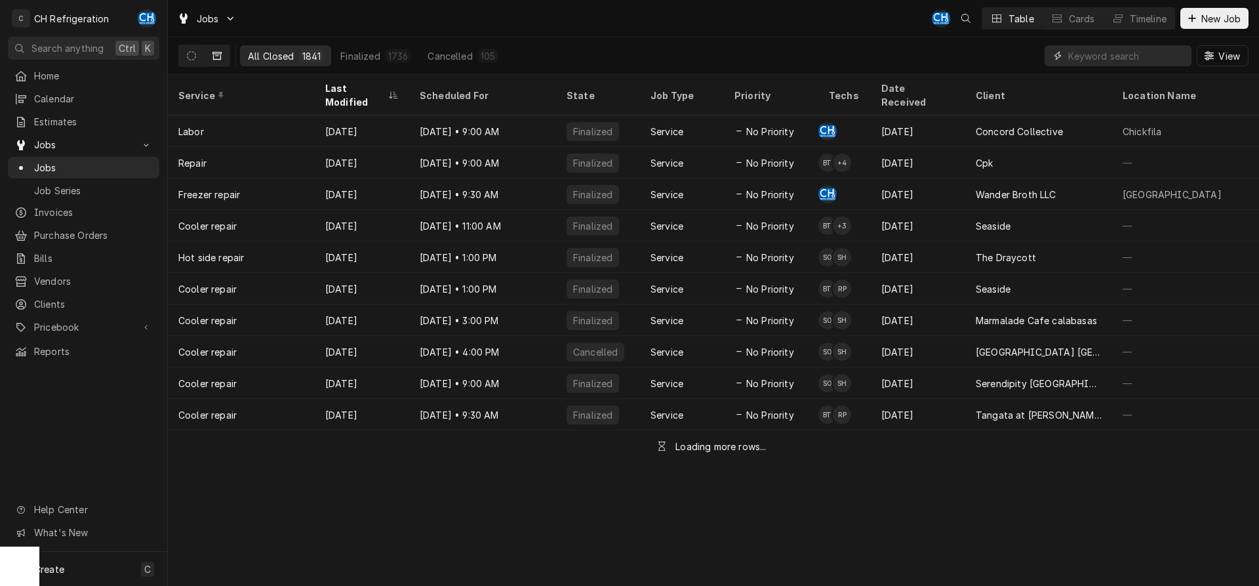
click at [1148, 53] on input "Dynamic Content Wrapper" at bounding box center [1126, 55] width 117 height 21
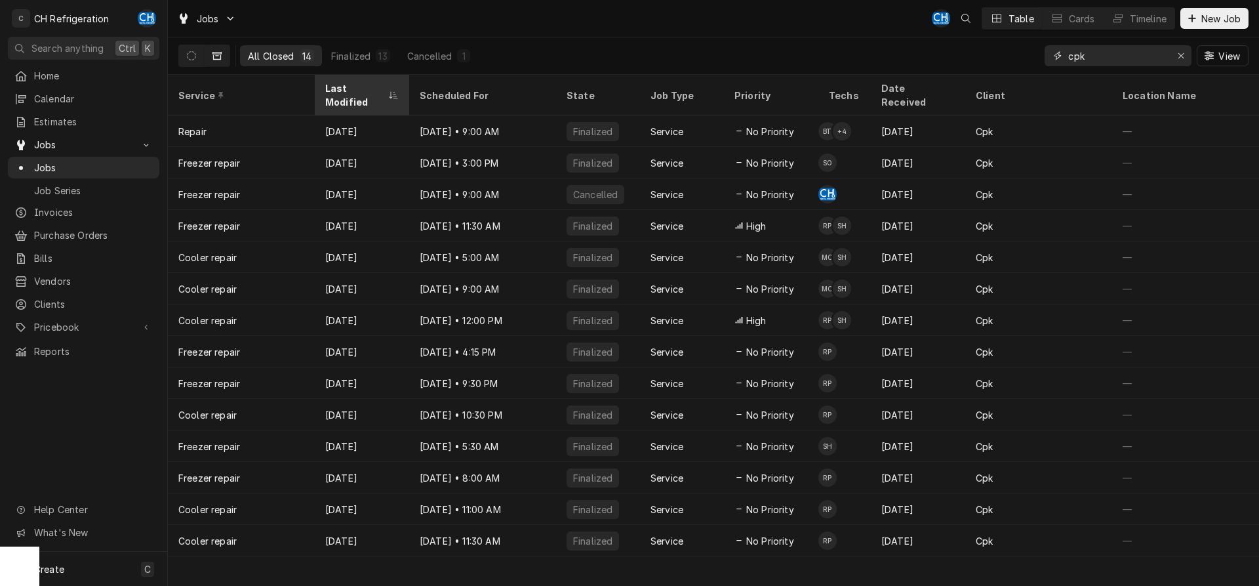
type input "cpk"
click at [368, 83] on div "Last Modified" at bounding box center [355, 95] width 60 height 28
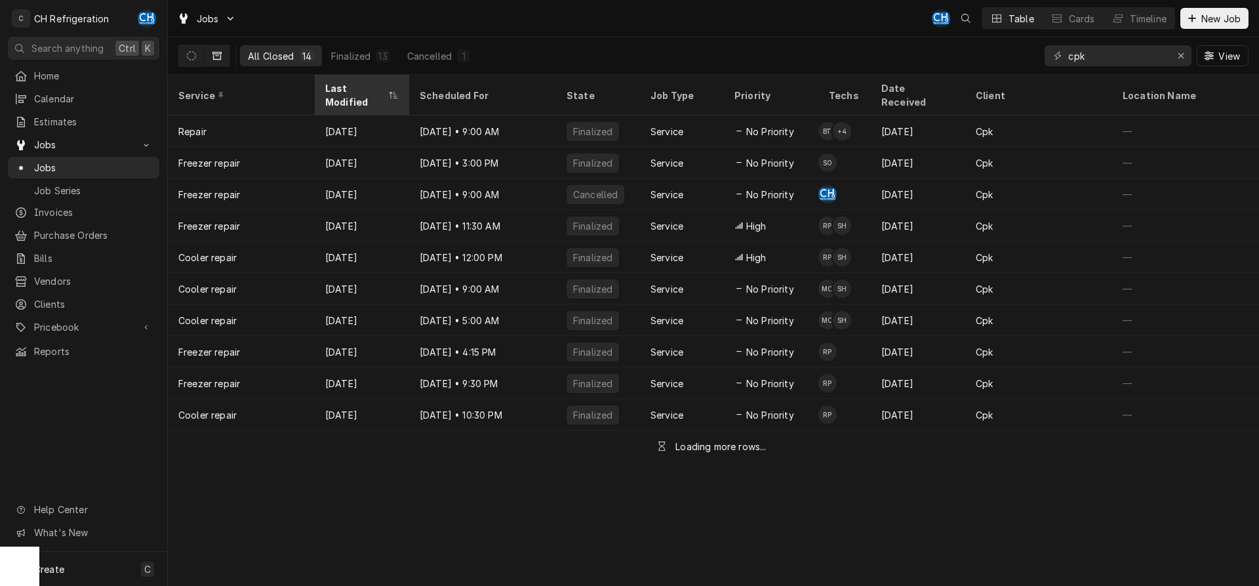
click at [368, 85] on div "Last Modified" at bounding box center [355, 95] width 60 height 28
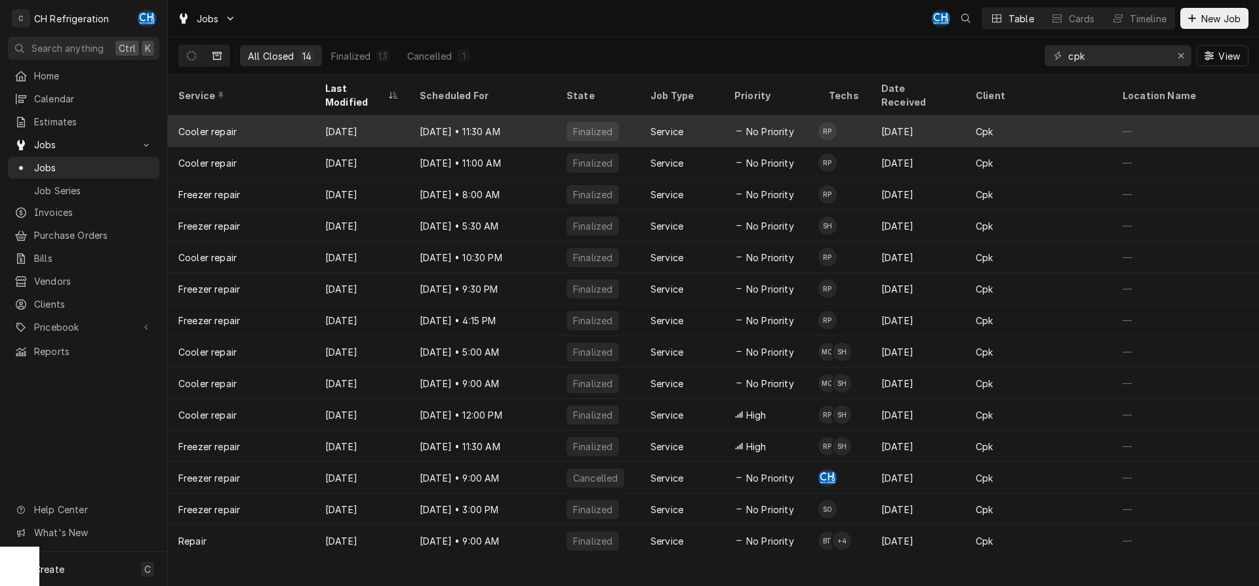
click at [356, 115] on div "Sep 8" at bounding box center [362, 130] width 94 height 31
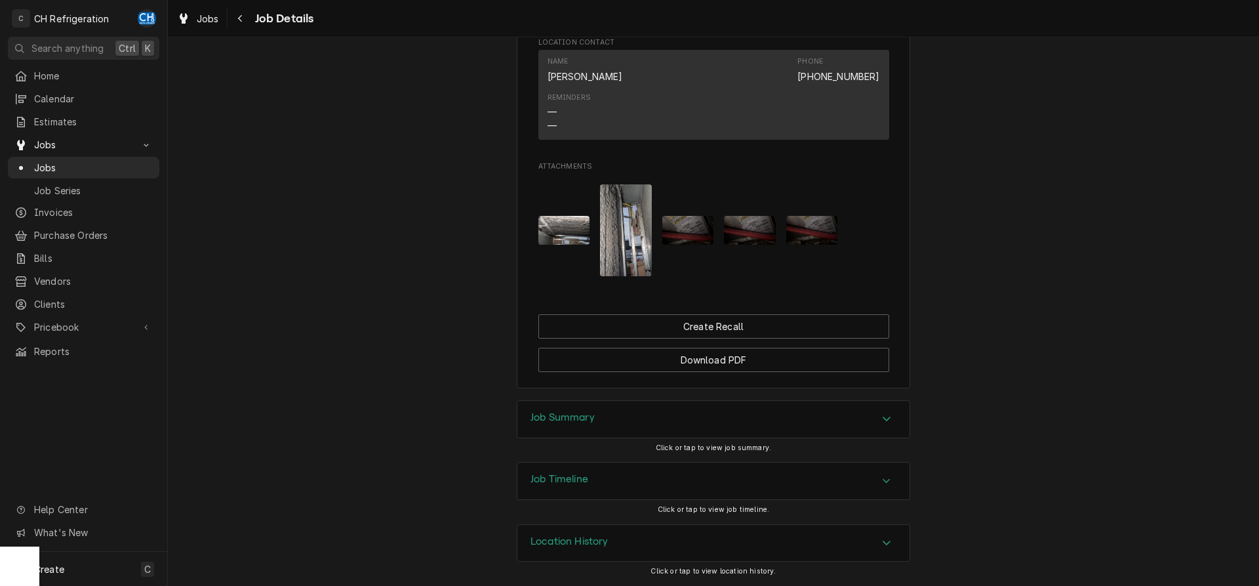
click at [658, 426] on div "Job Summary" at bounding box center [713, 419] width 392 height 37
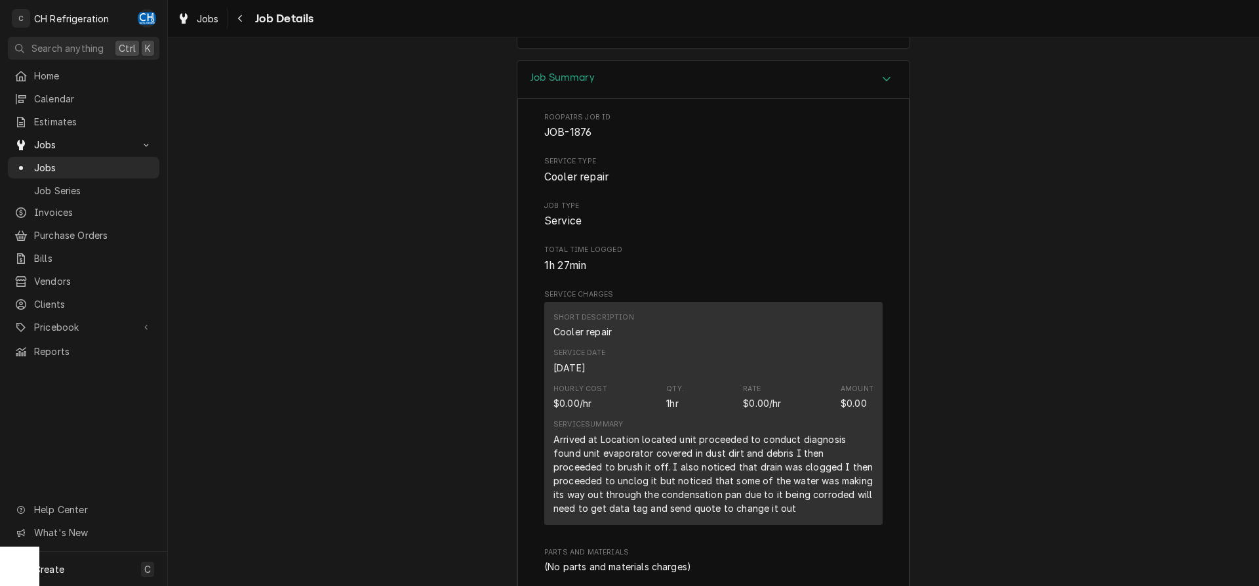
scroll to position [1200, 0]
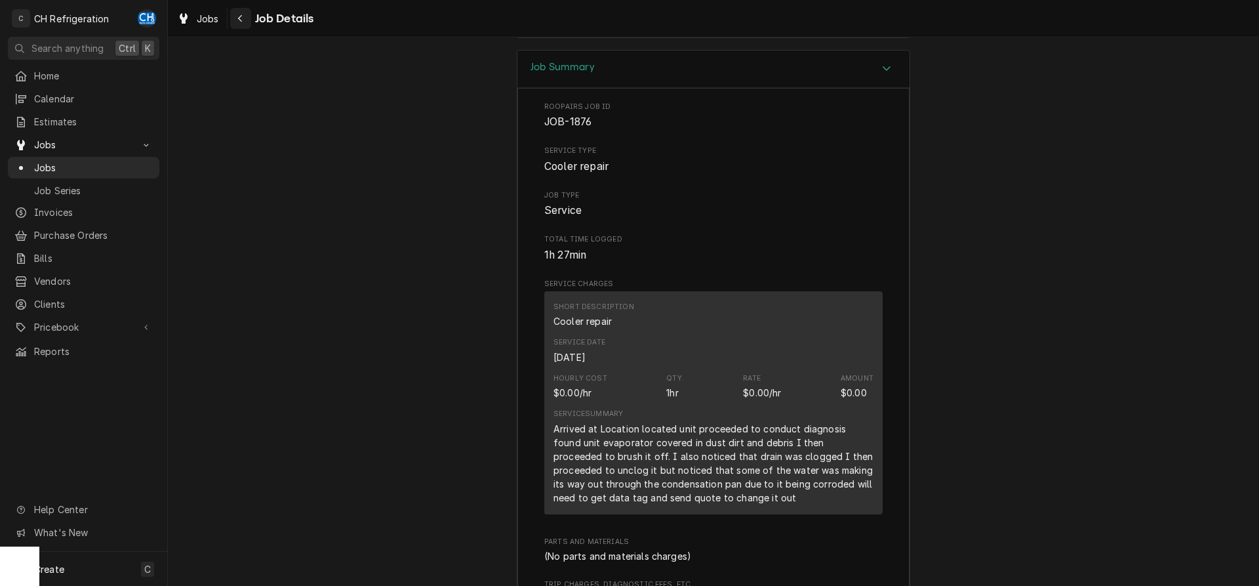
click at [240, 22] on icon "Navigate back" at bounding box center [240, 18] width 6 height 9
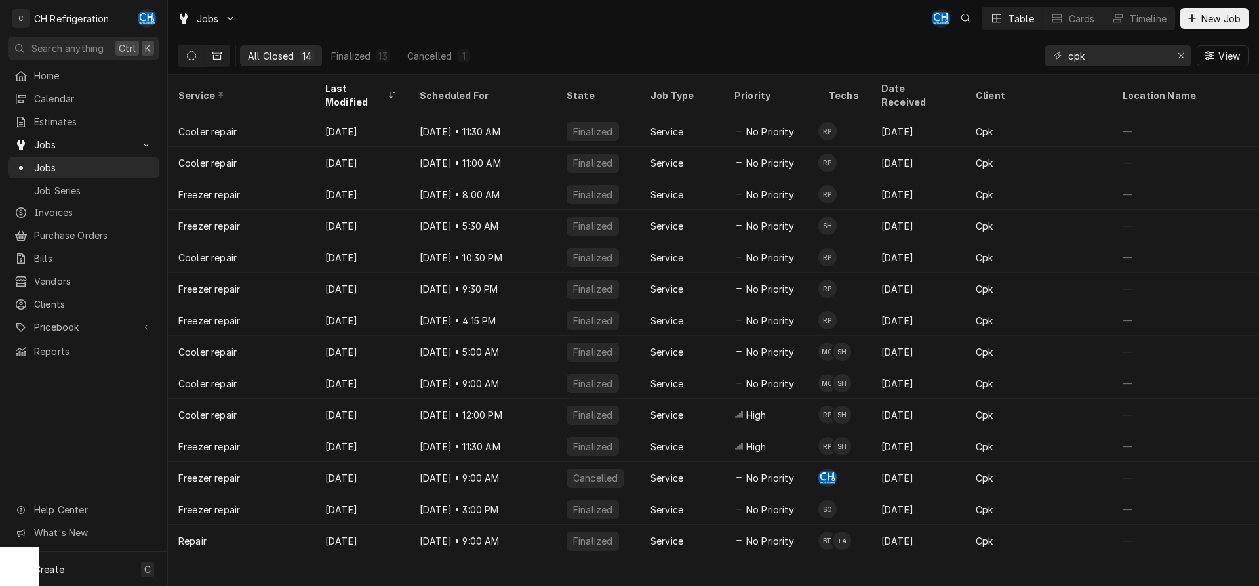
click at [189, 57] on icon "Dynamic Content Wrapper" at bounding box center [191, 55] width 9 height 9
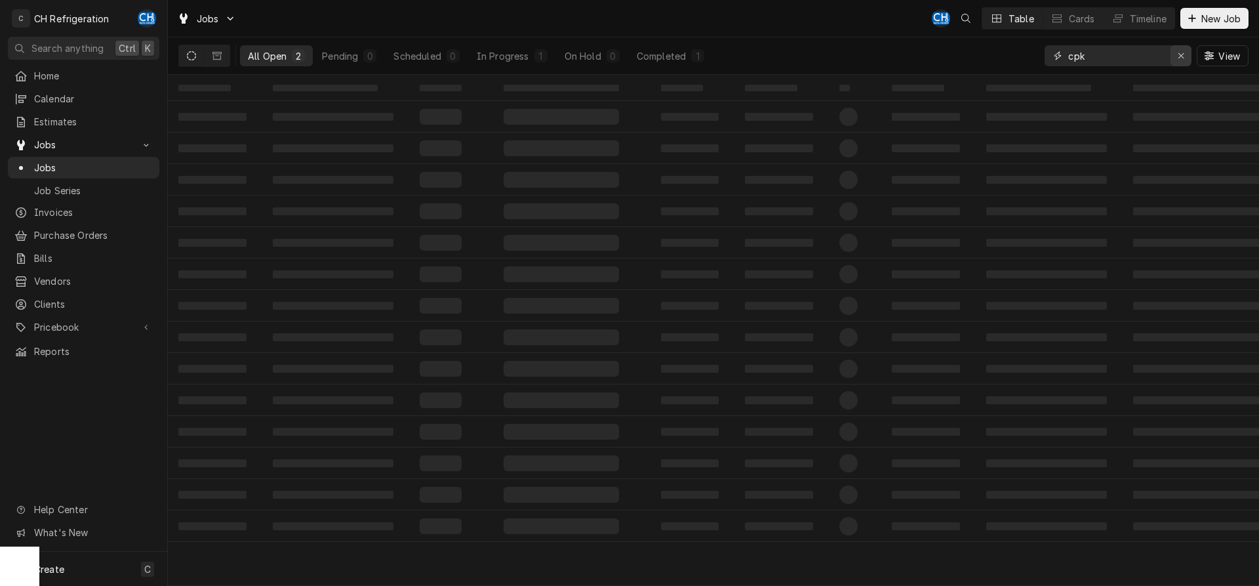
click at [1176, 57] on div "Erase input" at bounding box center [1180, 55] width 13 height 13
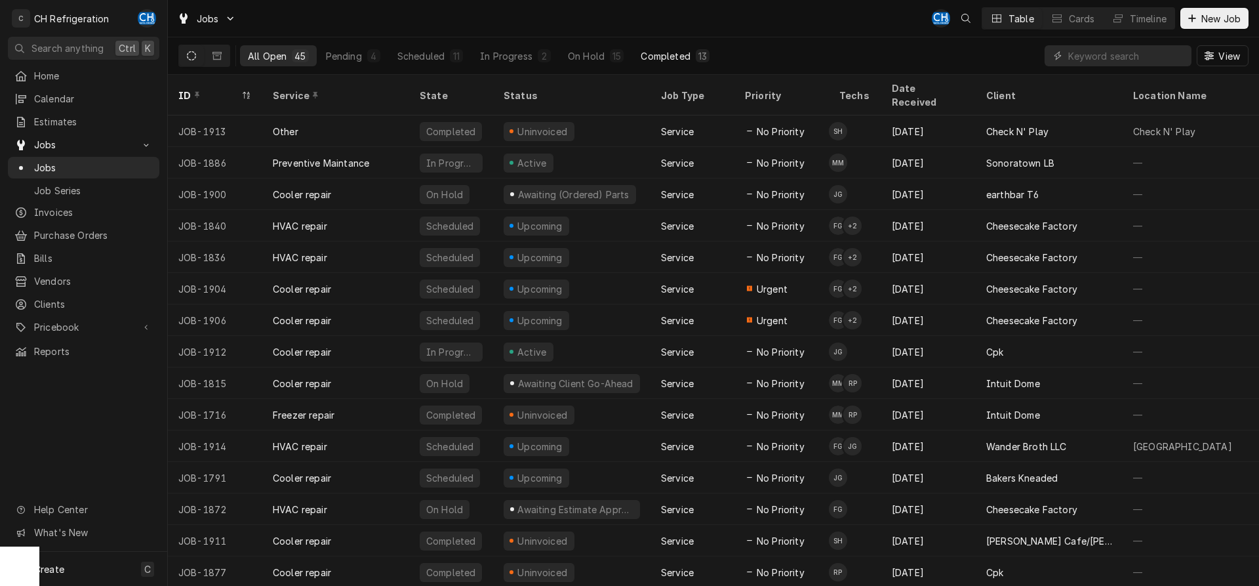
click at [671, 46] on button "Completed 13" at bounding box center [675, 55] width 85 height 21
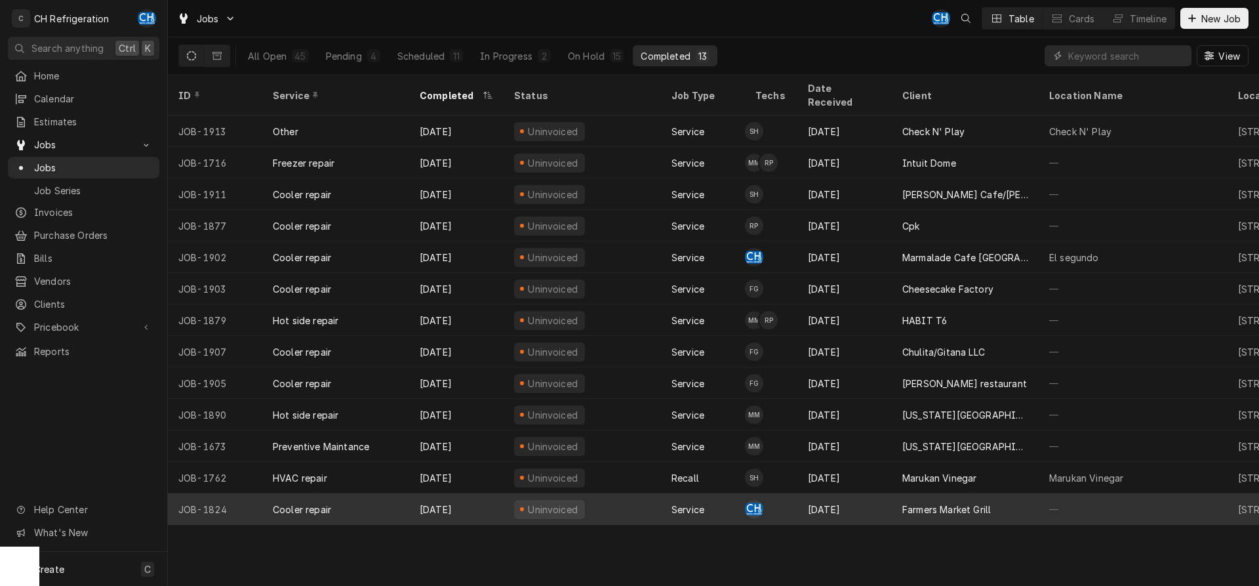
click at [947, 502] on div "Farmers Market Grill" at bounding box center [946, 509] width 89 height 14
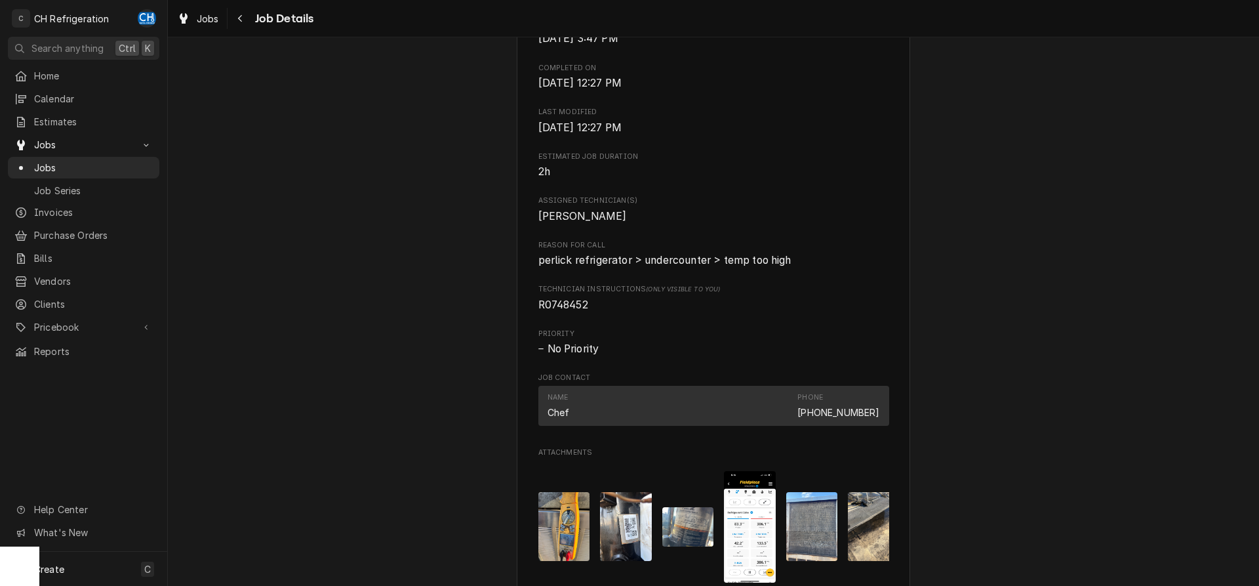
scroll to position [535, 0]
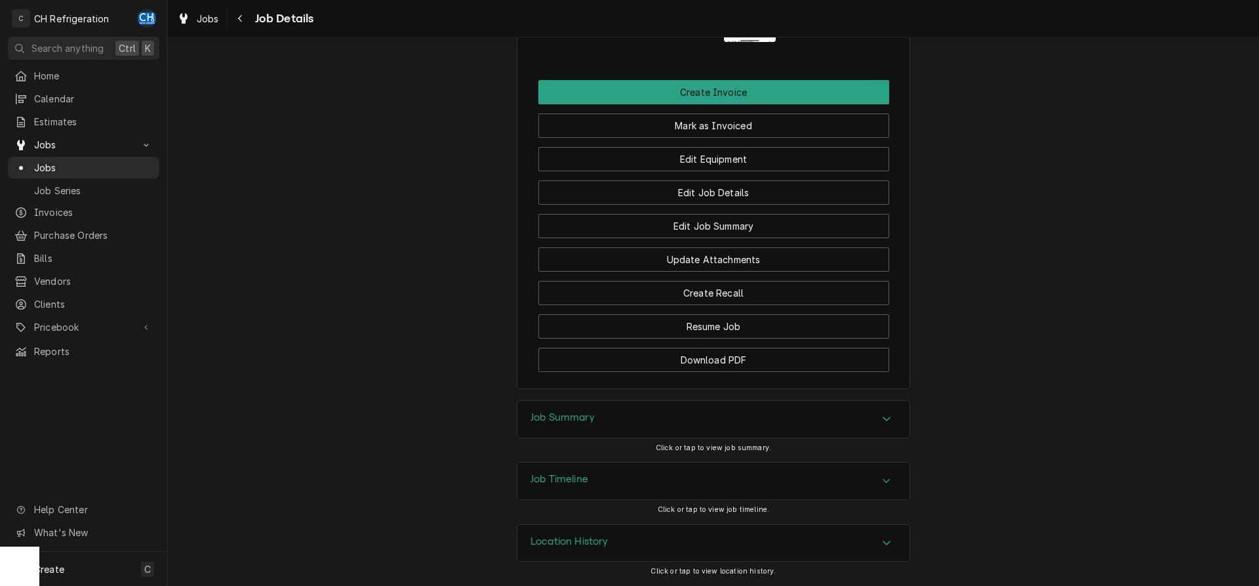
drag, startPoint x: 686, startPoint y: 426, endPoint x: 758, endPoint y: 420, distance: 72.4
click at [687, 426] on div "Job Summary" at bounding box center [713, 419] width 392 height 37
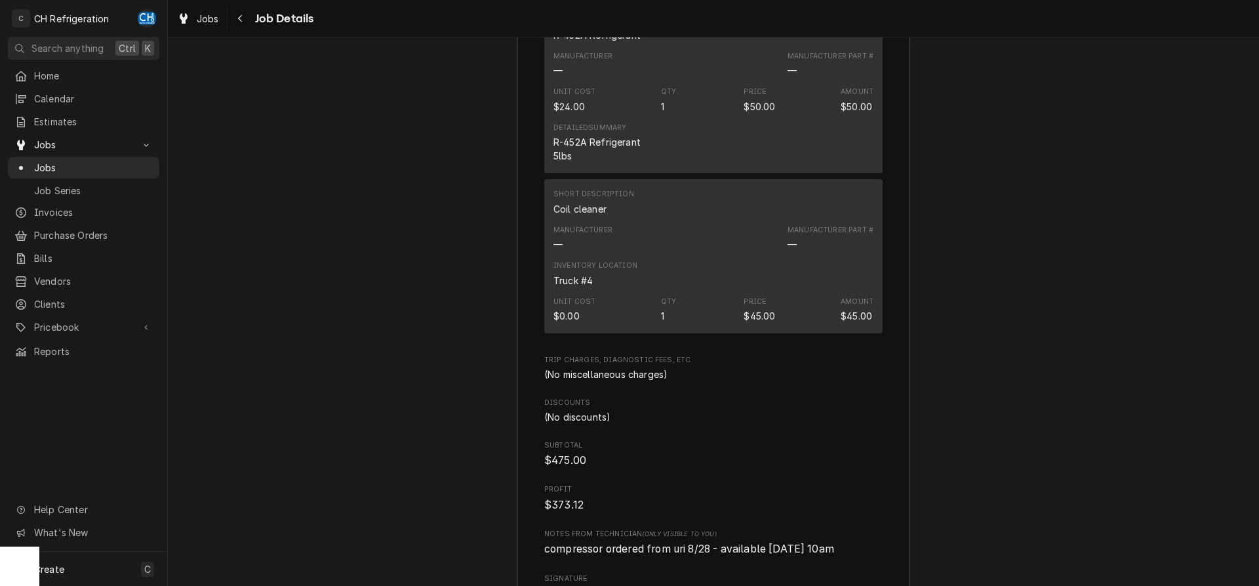
scroll to position [3785, 0]
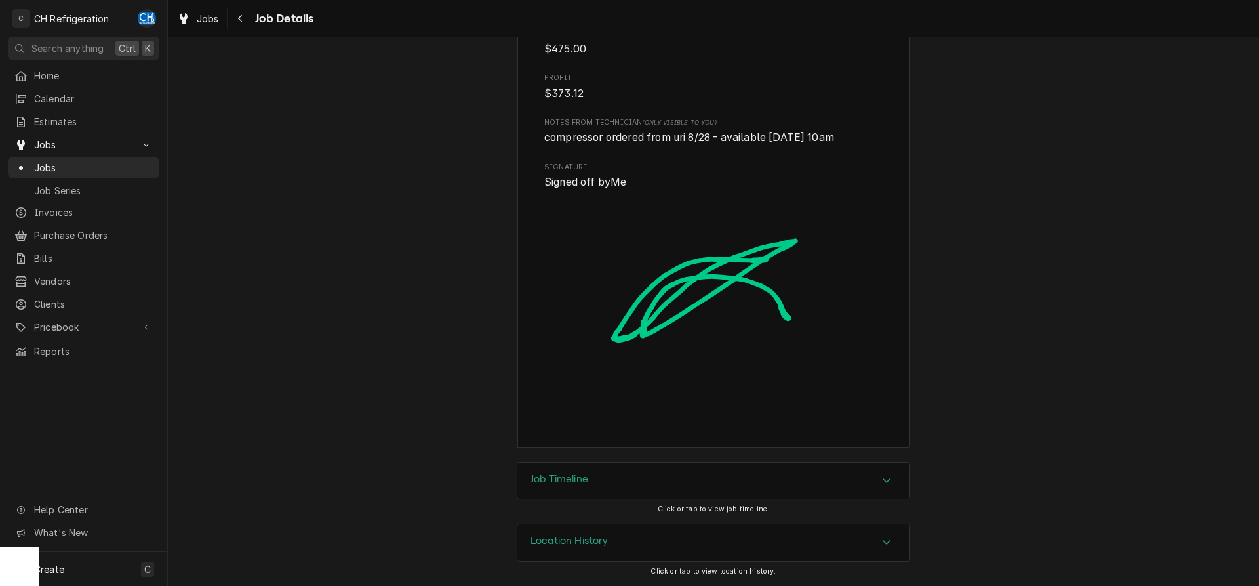
click at [624, 475] on div "Job Timeline" at bounding box center [713, 480] width 392 height 37
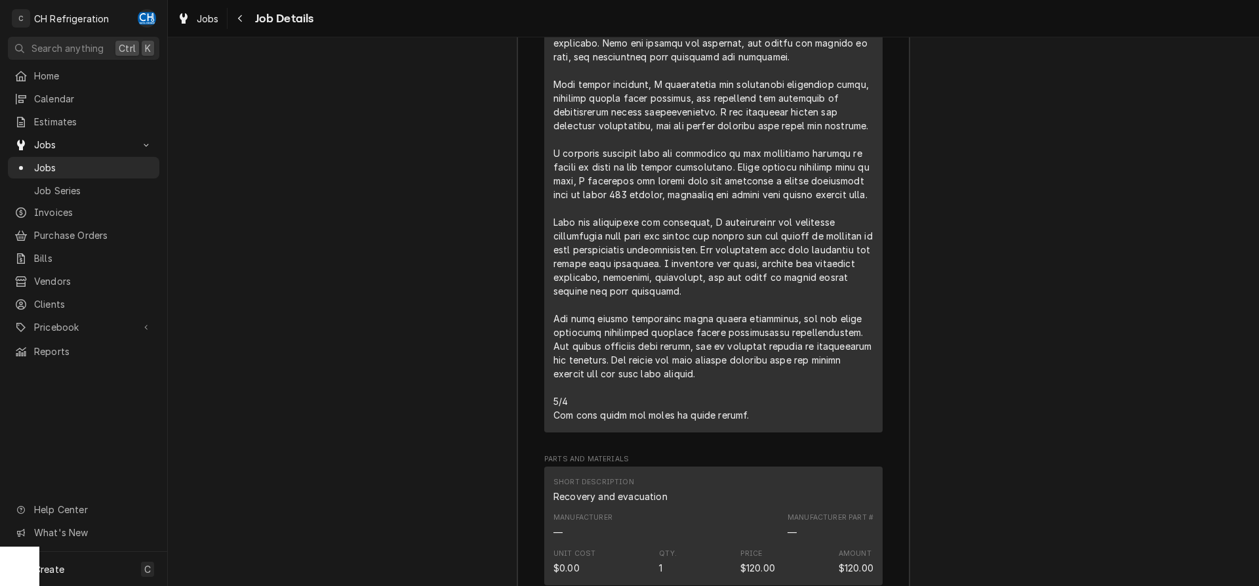
scroll to position [2350, 0]
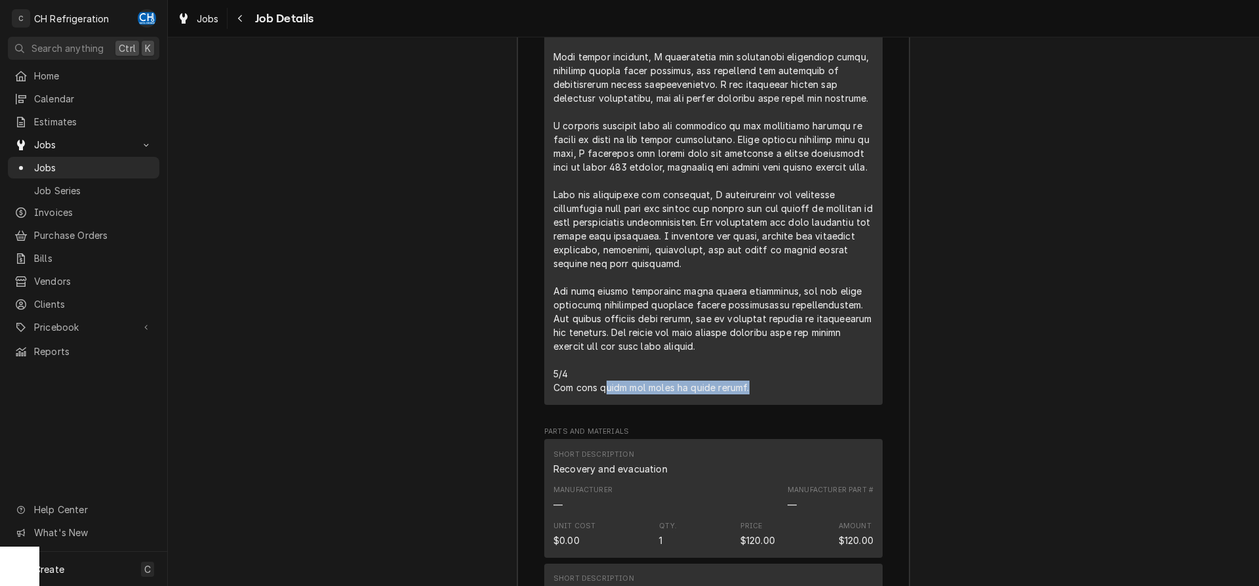
drag, startPoint x: 595, startPoint y: 444, endPoint x: 753, endPoint y: 447, distance: 158.1
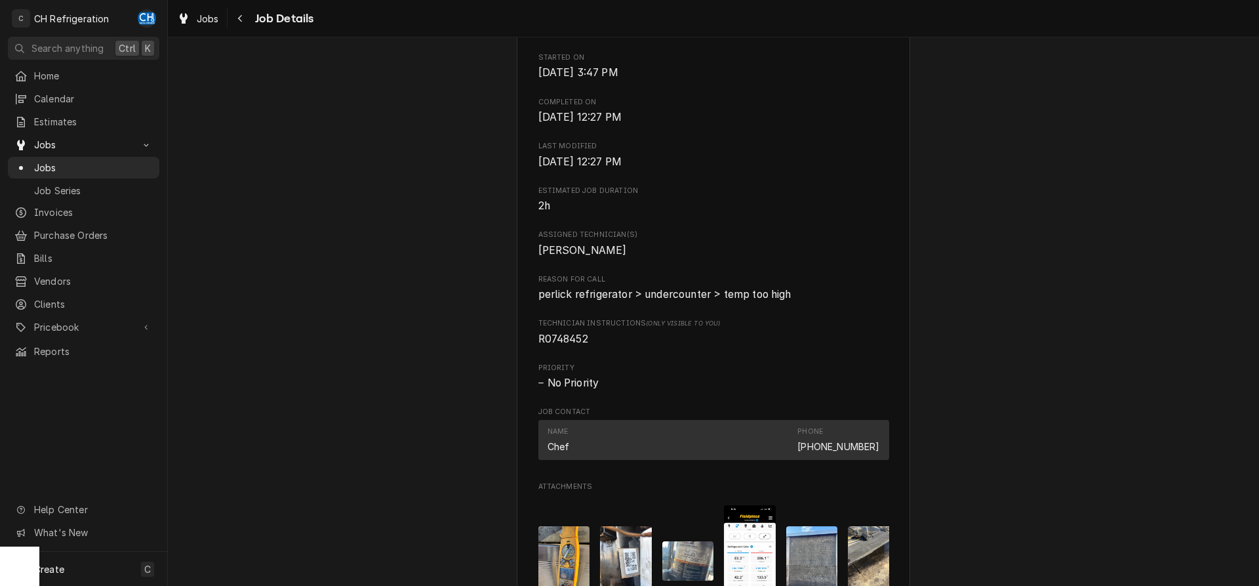
scroll to position [468, 0]
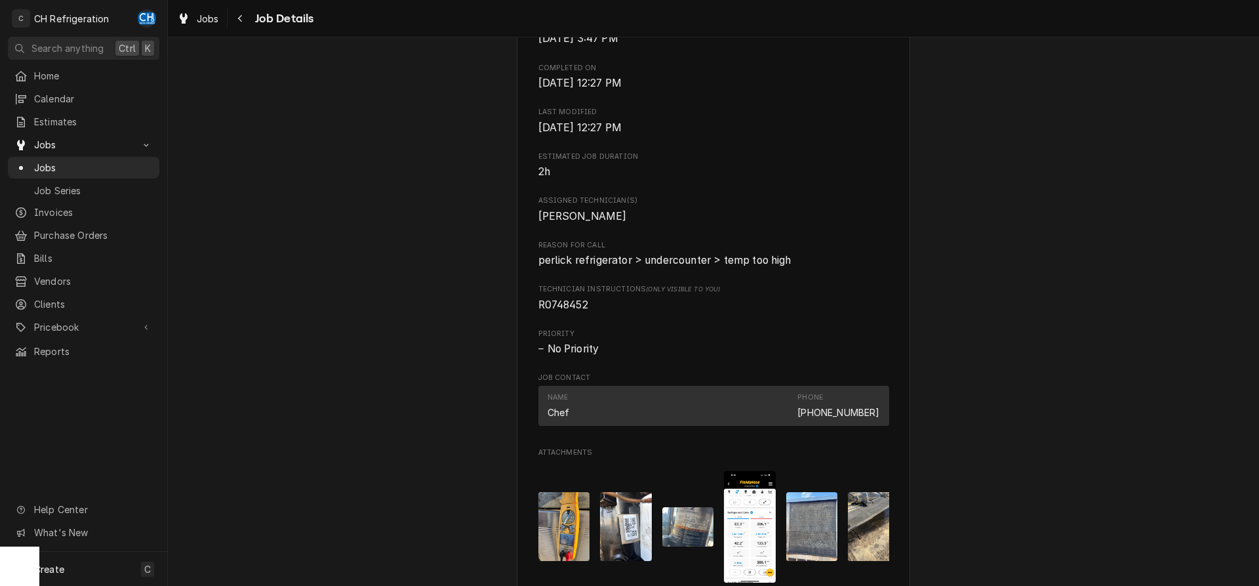
click at [568, 311] on span "R0748452" at bounding box center [563, 304] width 50 height 12
copy span "R0748452"
click at [724, 357] on div "No Priority" at bounding box center [713, 349] width 351 height 16
click at [576, 329] on div "Roopairs Job ID JOB-1824 Date Received Aug 27, 2025 Service Type Cooler repair …" at bounding box center [713, 150] width 351 height 885
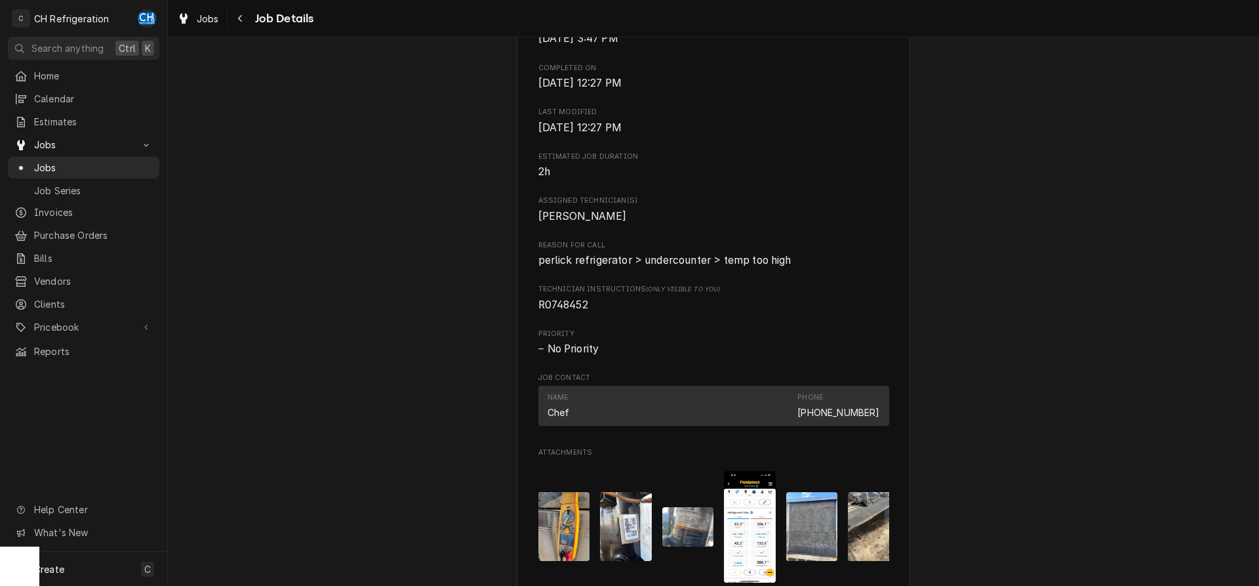
click at [570, 311] on span "R0748452" at bounding box center [563, 304] width 50 height 12
copy span "R0748452"
click at [723, 313] on span "R0748452" at bounding box center [713, 305] width 351 height 16
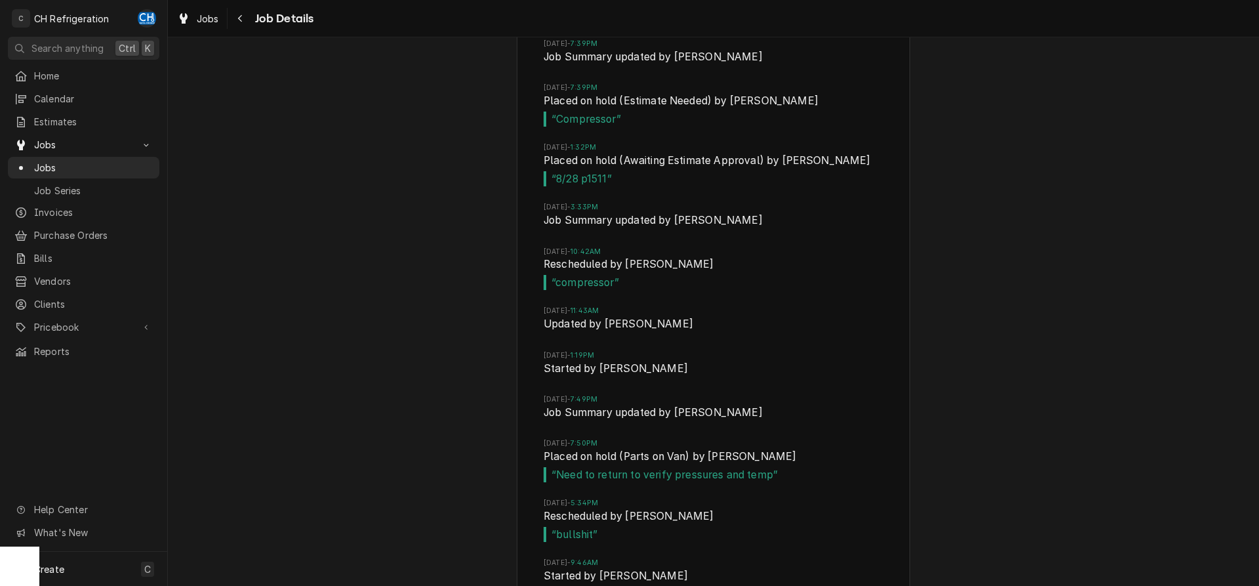
scroll to position [4557, 0]
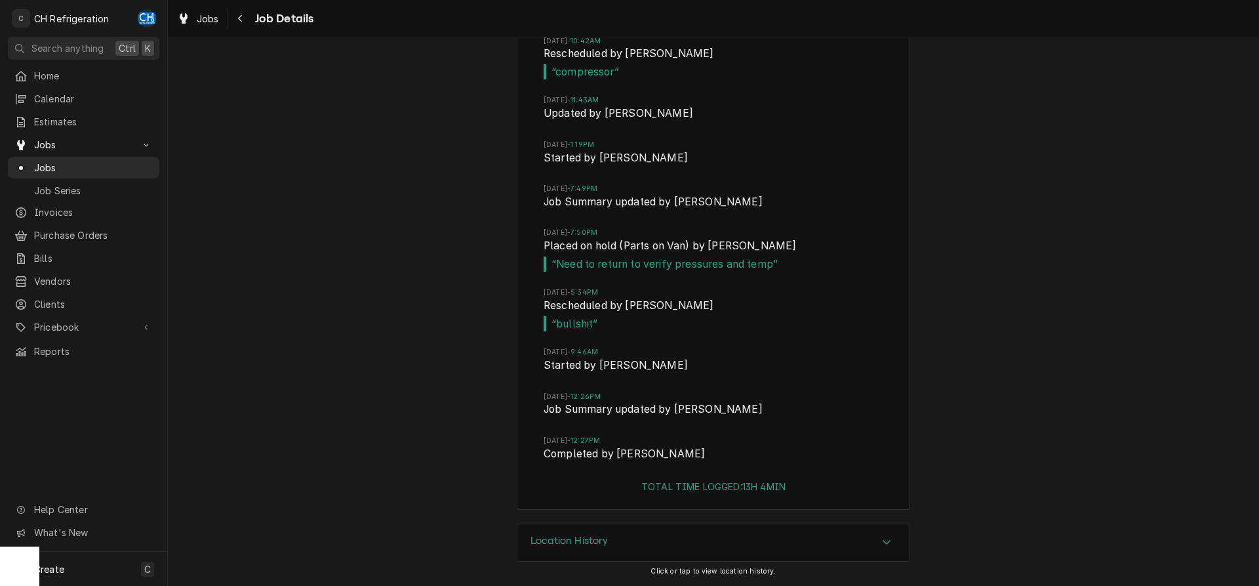
drag, startPoint x: 691, startPoint y: 546, endPoint x: 719, endPoint y: 537, distance: 29.7
click at [696, 544] on div "Location History" at bounding box center [713, 542] width 392 height 37
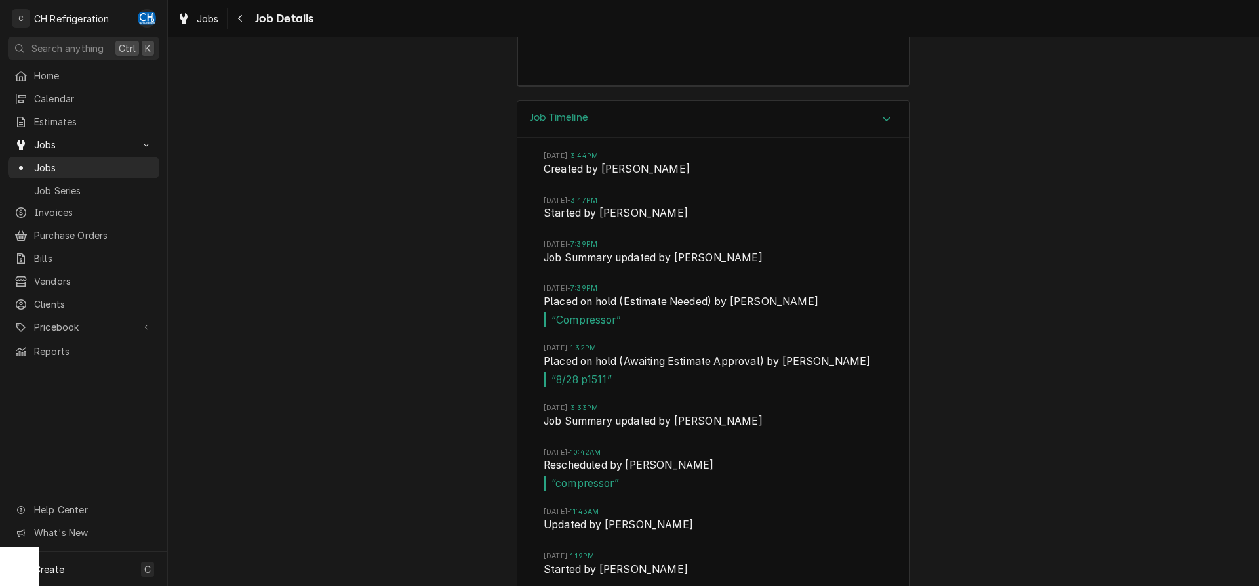
scroll to position [4107, 0]
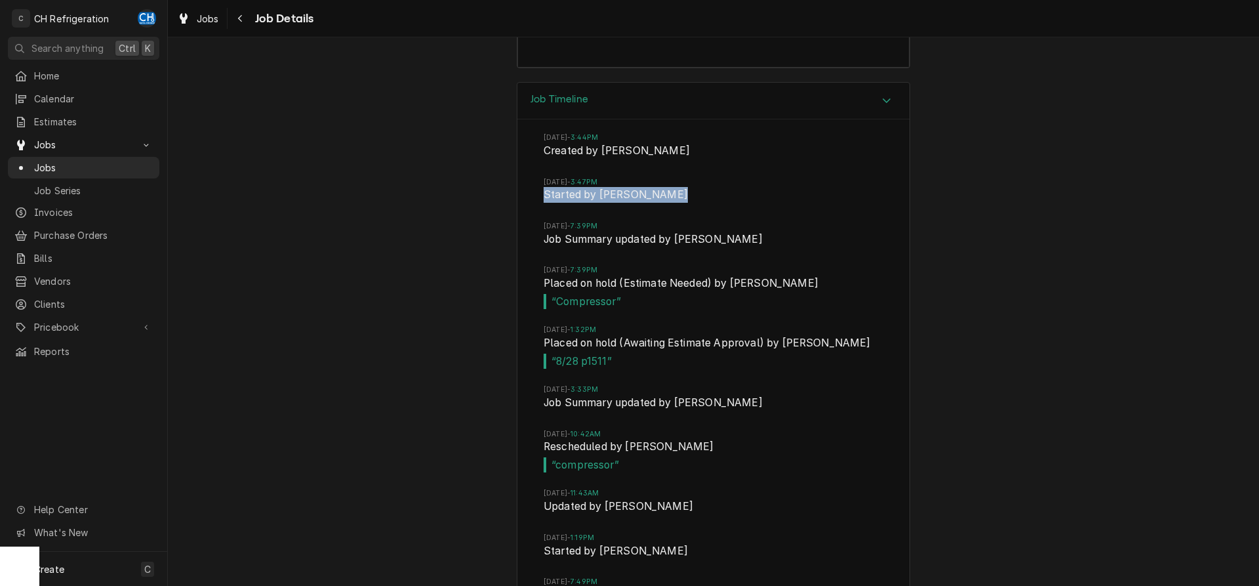
drag, startPoint x: 669, startPoint y: 254, endPoint x: 538, endPoint y: 252, distance: 131.2
click at [538, 252] on div "Wed, Aug 27, 2025 - 3:44PM Created by Chris Hiraga Wed, Aug 27, 2025 - 3:47PM S…" at bounding box center [713, 495] width 392 height 753
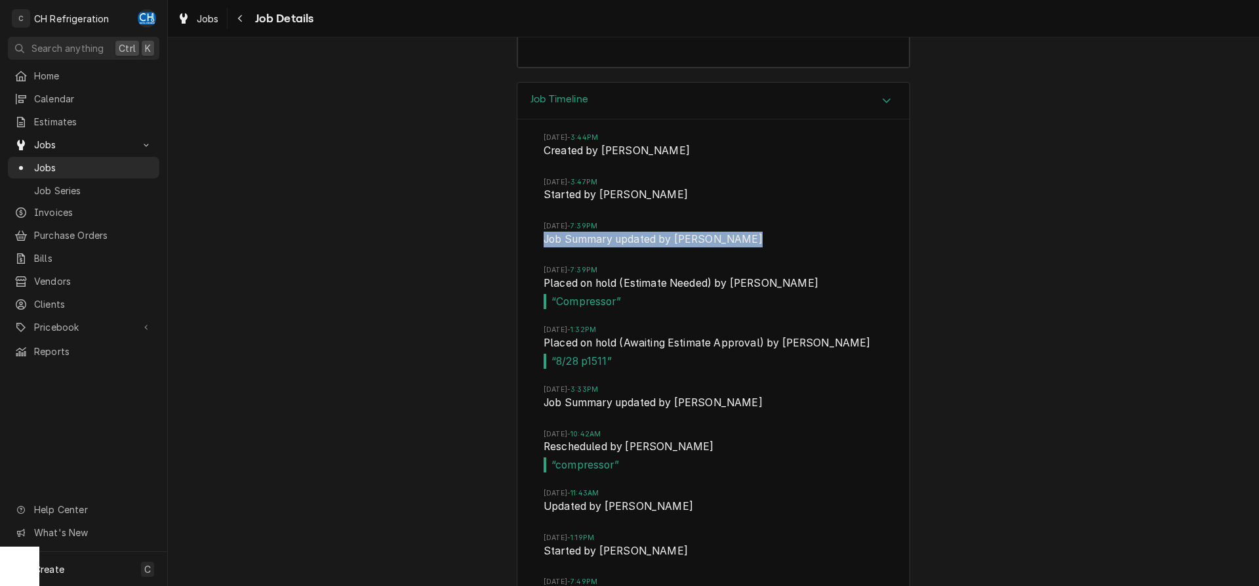
drag, startPoint x: 757, startPoint y: 298, endPoint x: 528, endPoint y: 298, distance: 228.8
click at [528, 298] on div "Wed, Aug 27, 2025 - 3:44PM Created by Chris Hiraga Wed, Aug 27, 2025 - 3:47PM S…" at bounding box center [713, 495] width 392 height 753
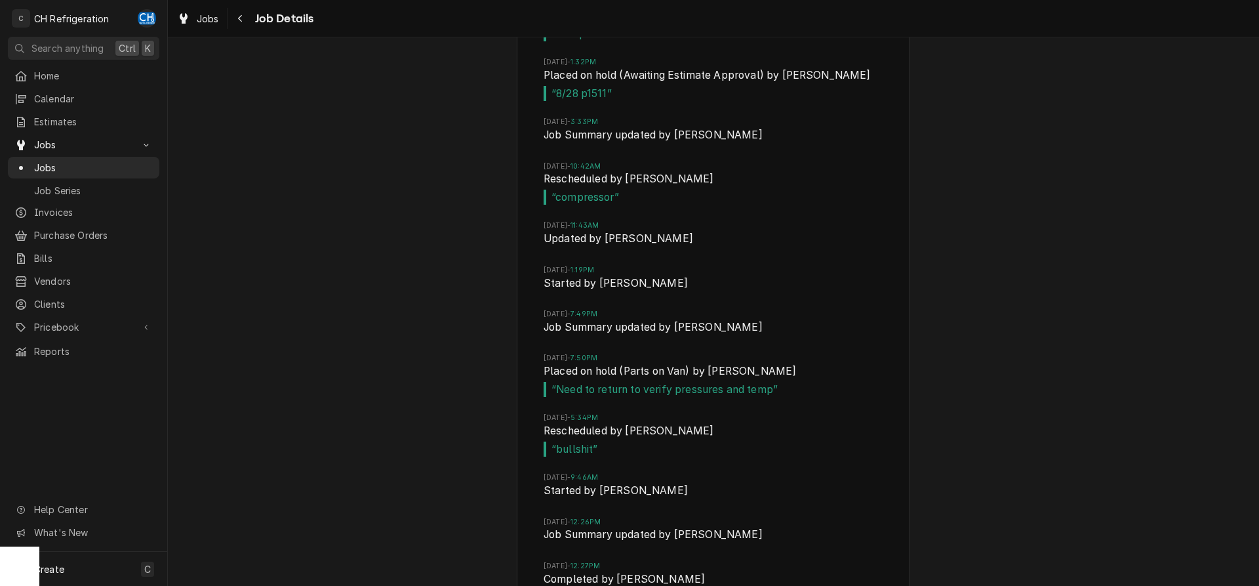
scroll to position [4442, 0]
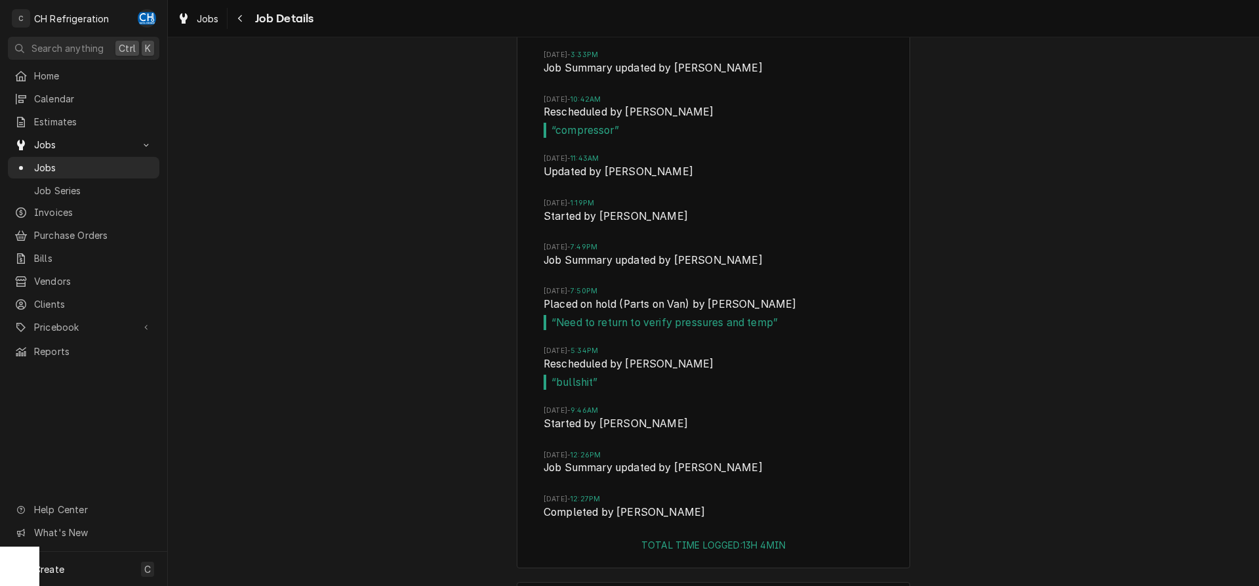
click at [599, 227] on span "Started by Fred Gonzalez" at bounding box center [714, 218] width 340 height 18
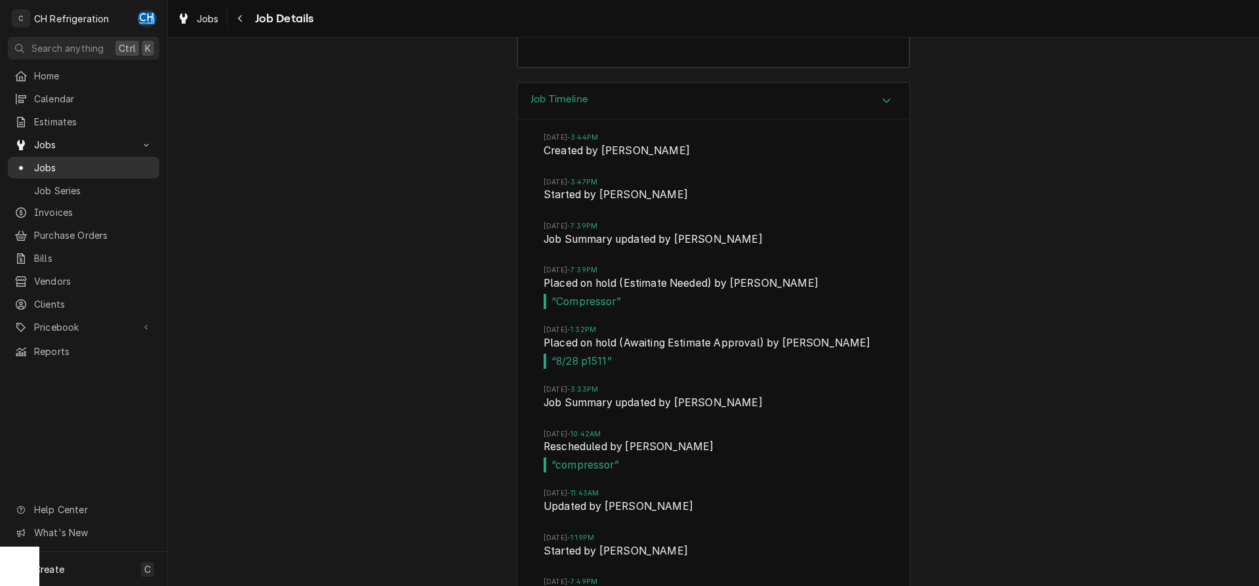
click at [66, 162] on span "Jobs" at bounding box center [93, 168] width 119 height 14
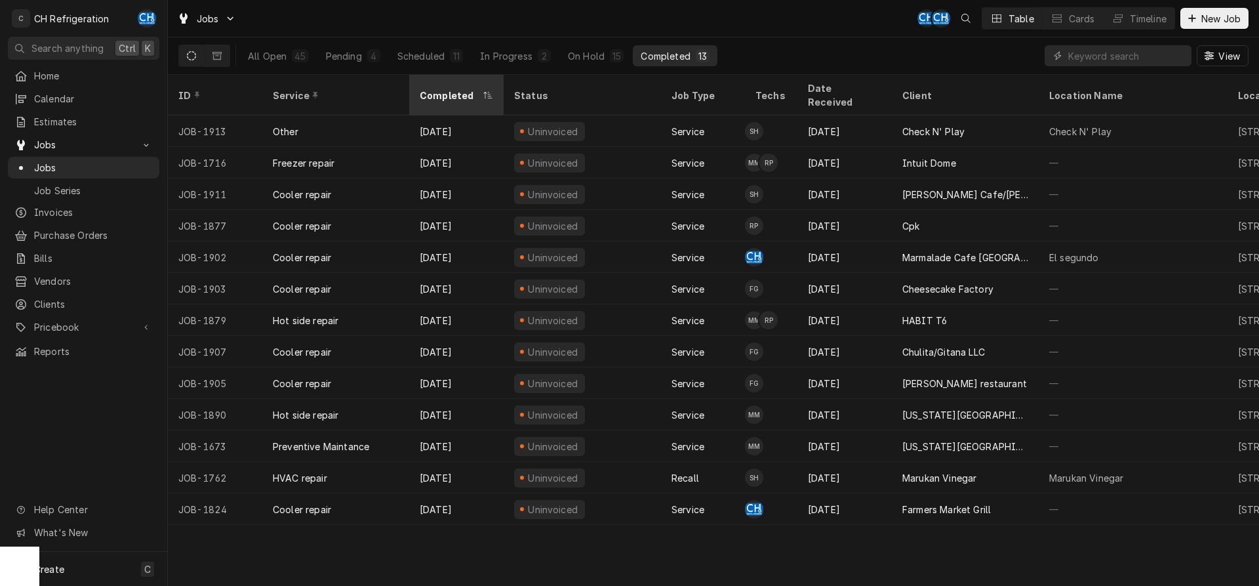
click at [445, 89] on div "Completed" at bounding box center [450, 96] width 60 height 14
click at [468, 79] on div "Completed" at bounding box center [456, 94] width 89 height 35
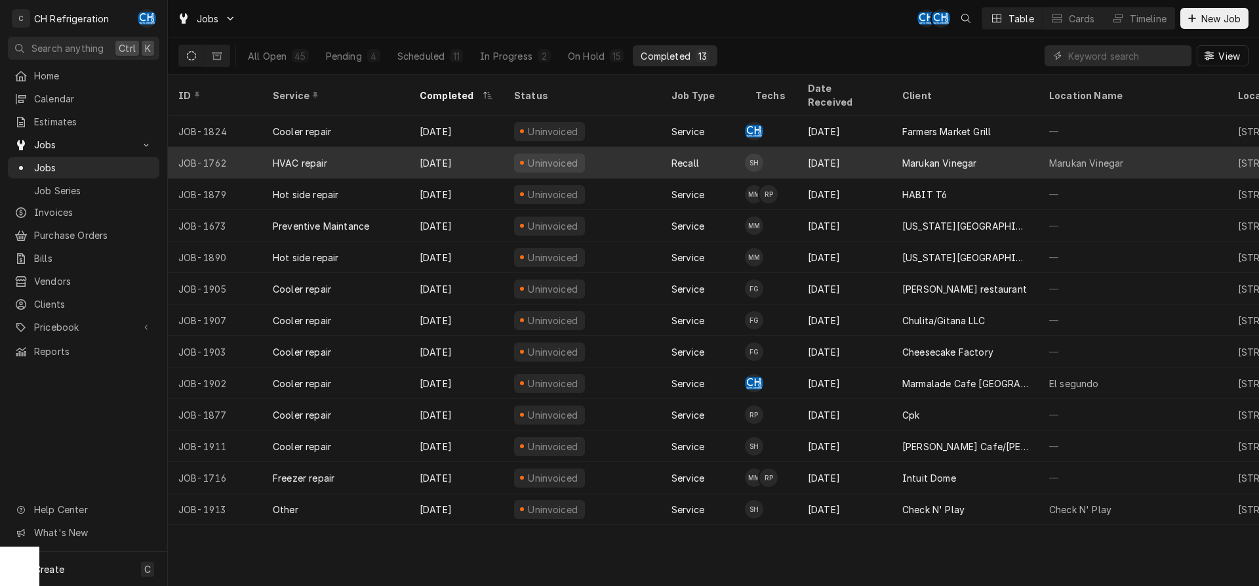
click at [969, 156] on div "Marukan Vinegar" at bounding box center [939, 163] width 74 height 14
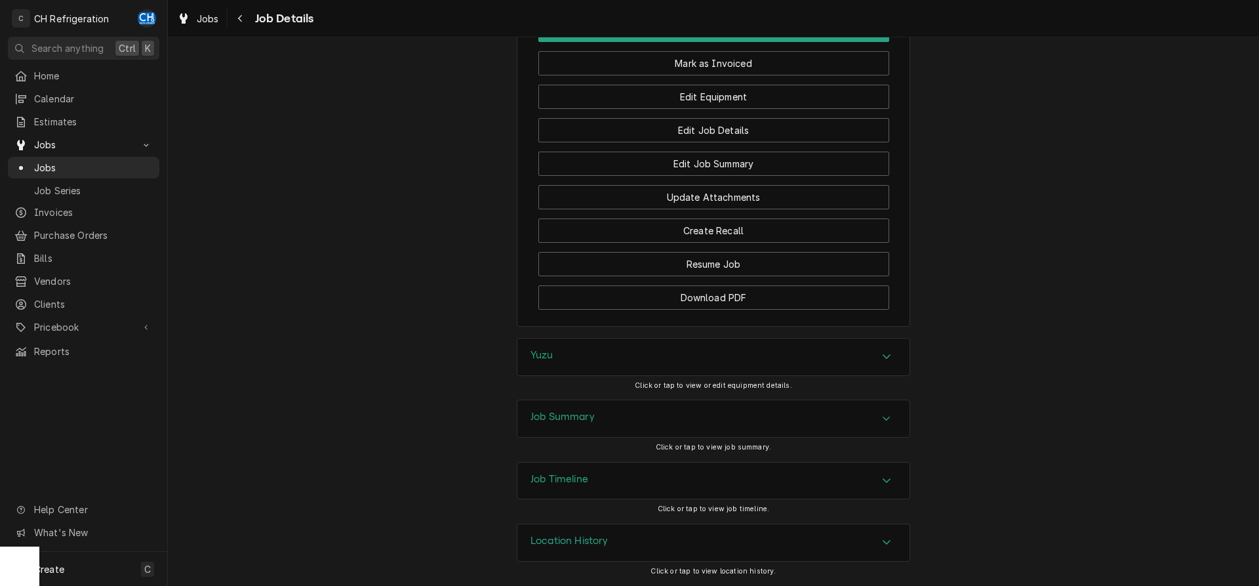
click at [685, 428] on div "Job Summary" at bounding box center [713, 418] width 392 height 37
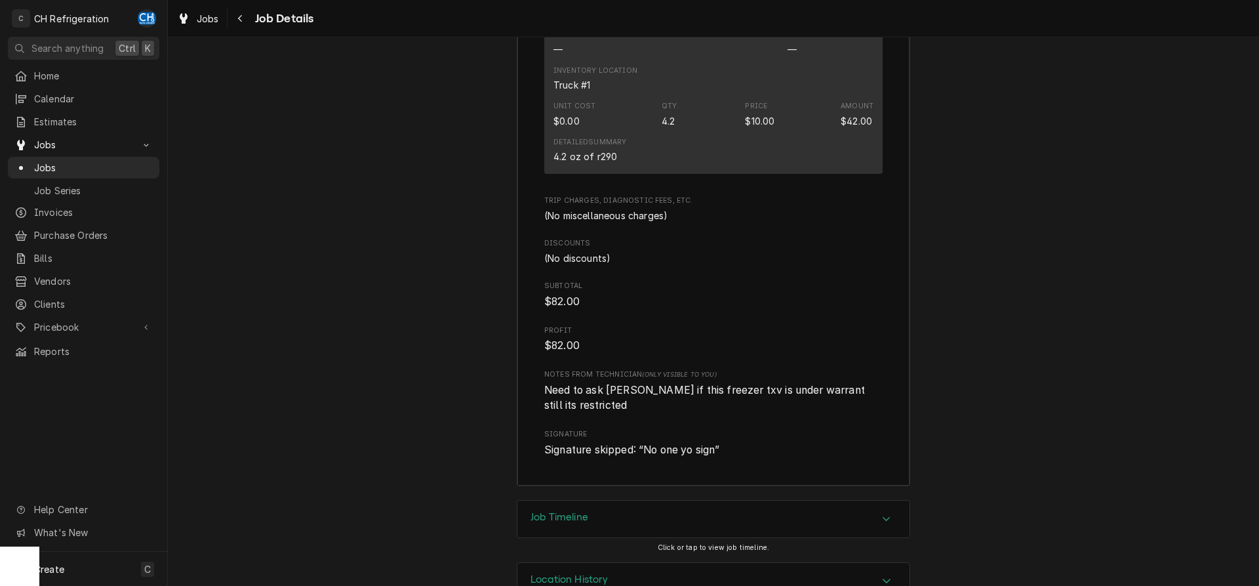
scroll to position [2699, 0]
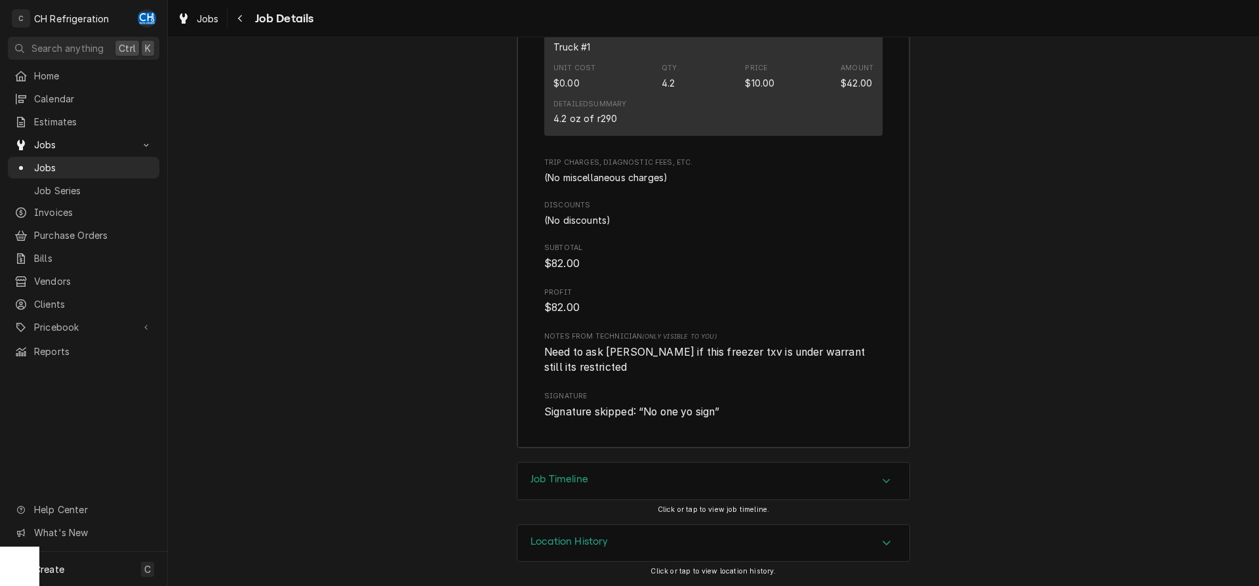
click at [662, 474] on div "Job Timeline" at bounding box center [713, 480] width 392 height 37
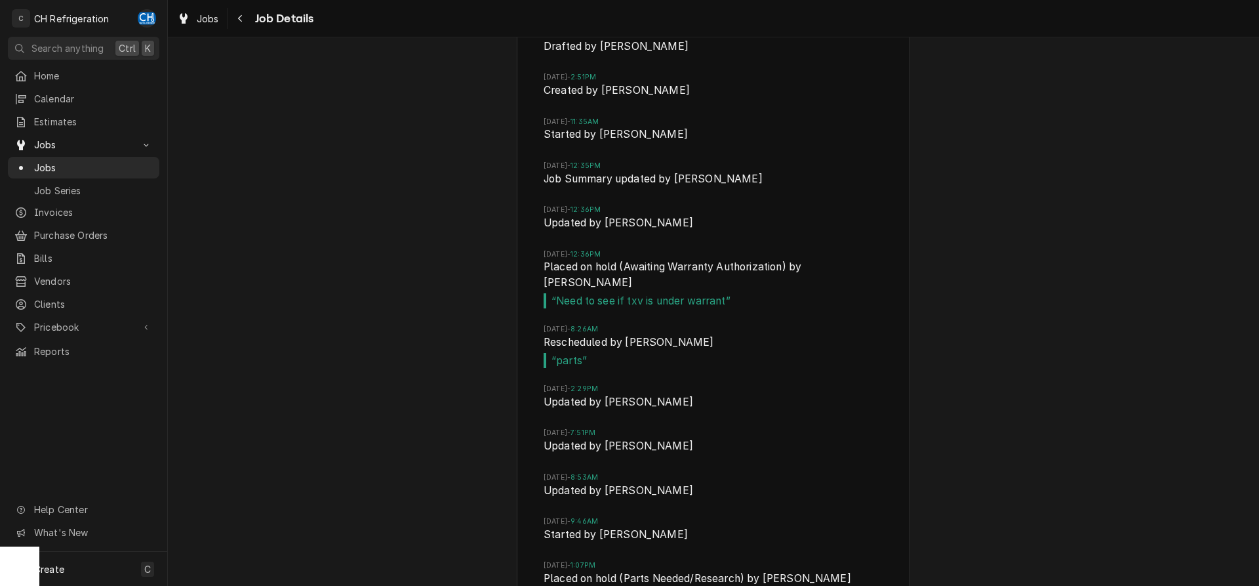
scroll to position [3101, 0]
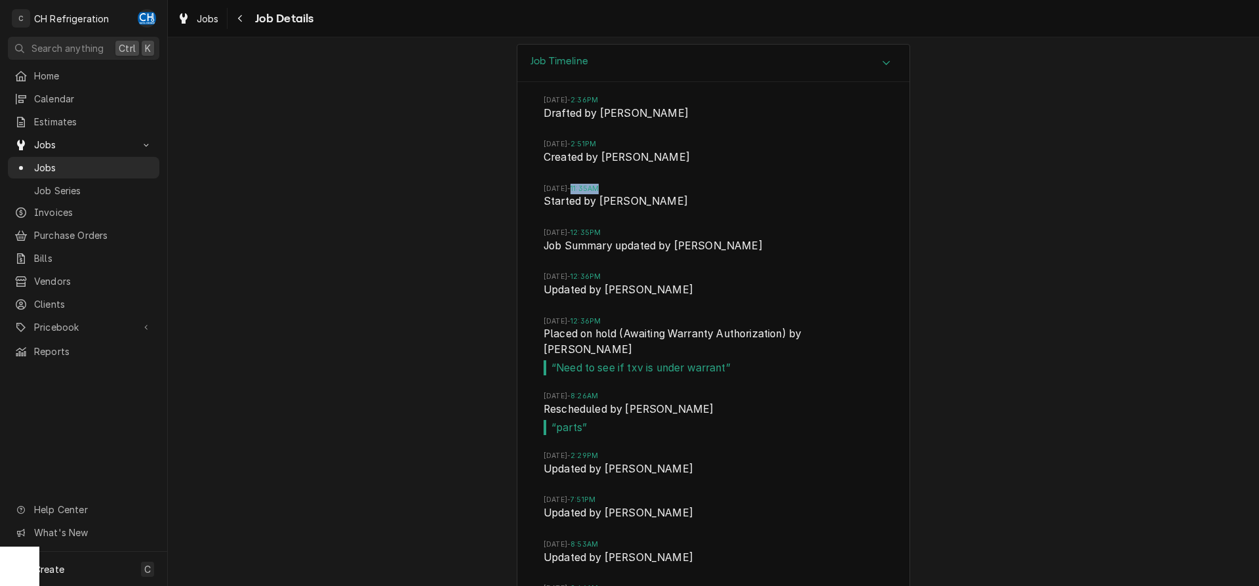
drag, startPoint x: 612, startPoint y: 203, endPoint x: 662, endPoint y: 207, distance: 49.9
click at [662, 194] on span "Thu, Aug 21, 2025 - 11:35AM" at bounding box center [714, 189] width 340 height 10
click at [671, 194] on span "Thu, Aug 21, 2025 - 11:35AM" at bounding box center [714, 189] width 340 height 10
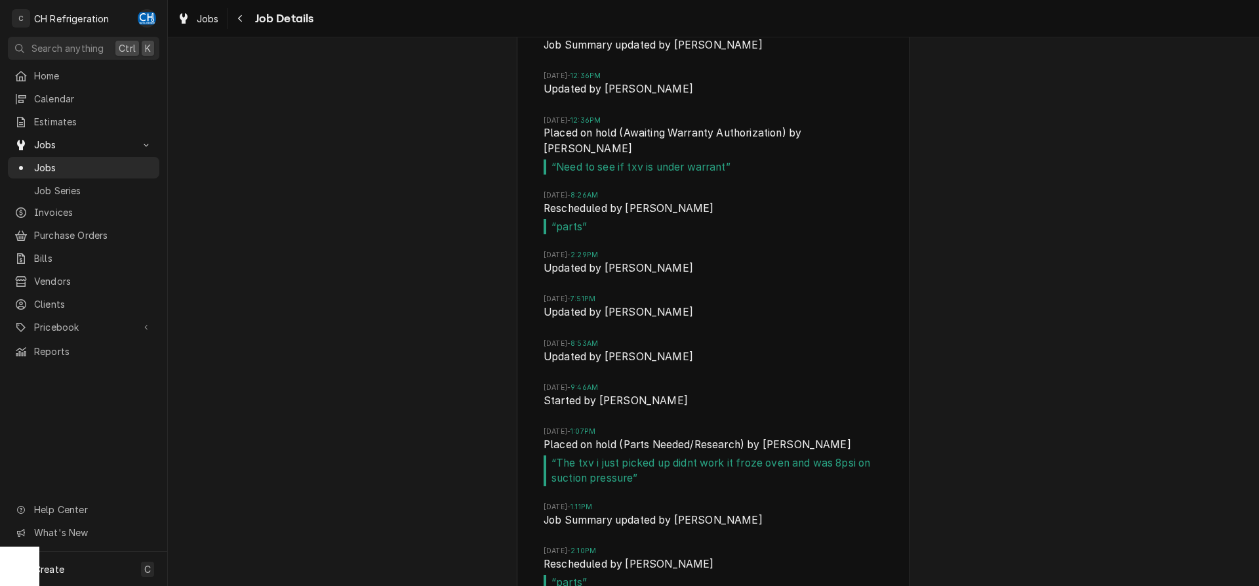
scroll to position [3368, 0]
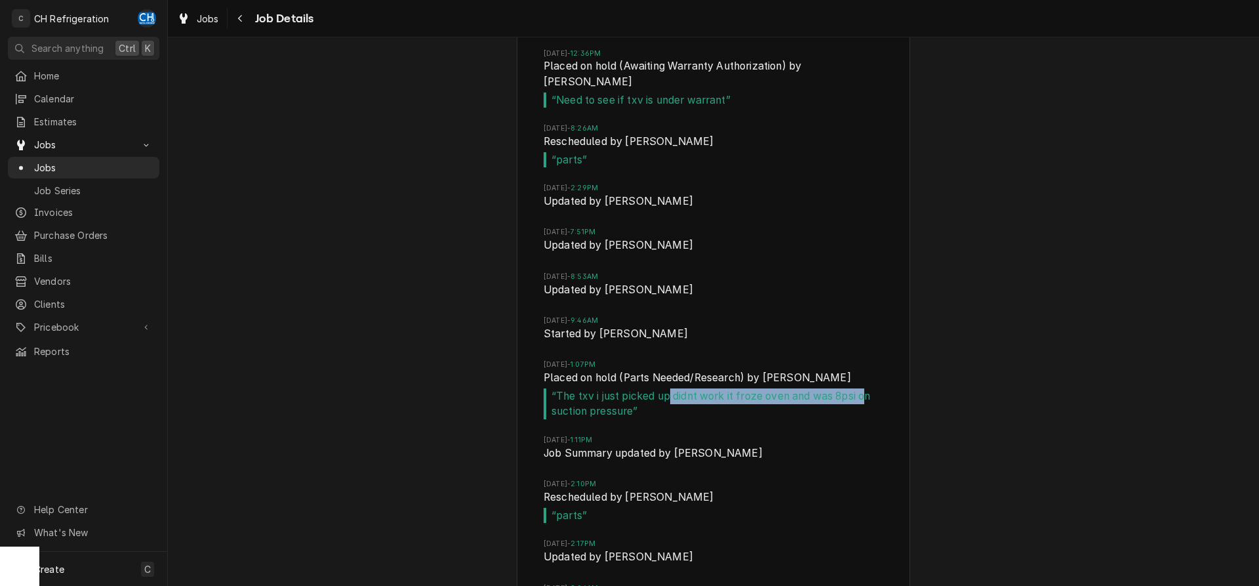
drag, startPoint x: 671, startPoint y: 397, endPoint x: 874, endPoint y: 401, distance: 203.3
click at [874, 401] on span "“ The txv i just picked up didnt work it froze oven and was 8psi on suction pre…" at bounding box center [714, 403] width 340 height 31
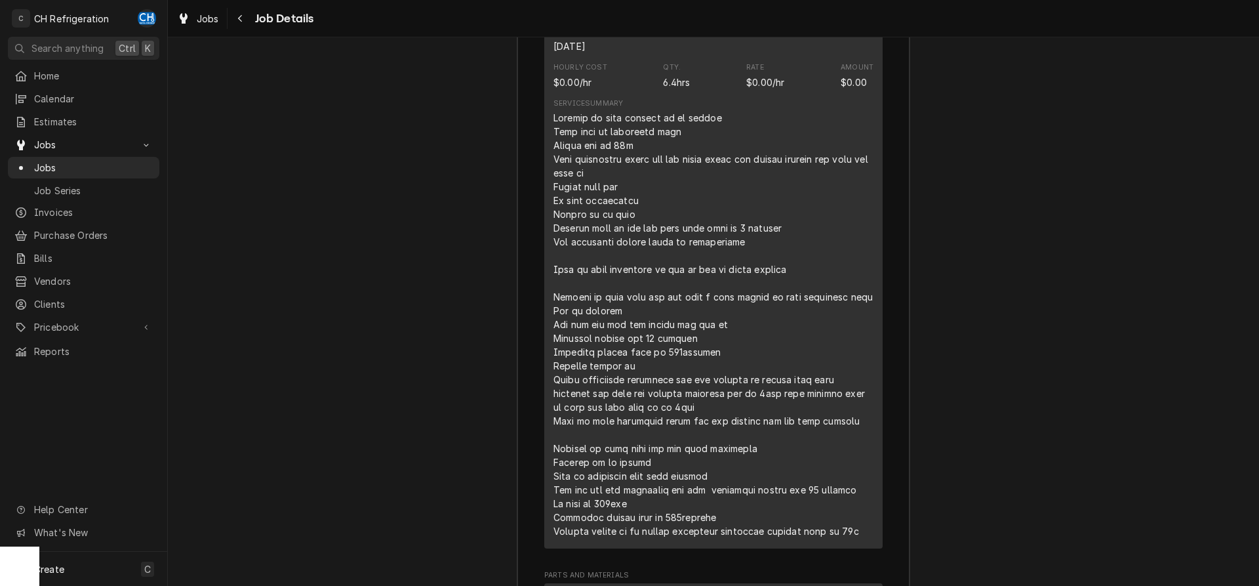
scroll to position [1953, 0]
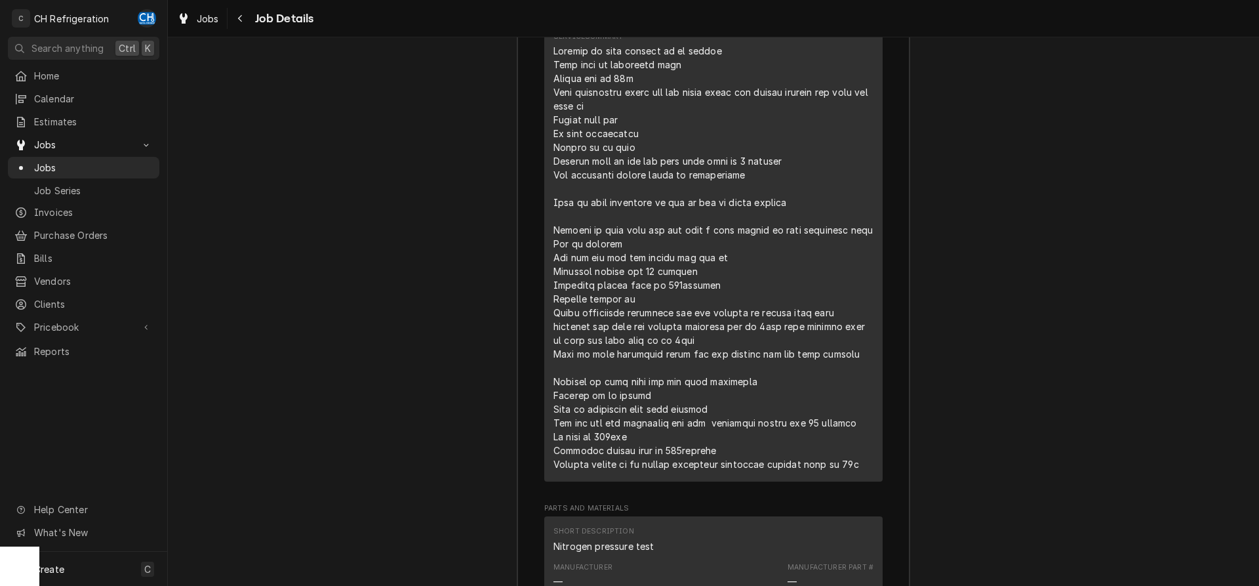
click at [559, 328] on div "Line Item" at bounding box center [713, 257] width 320 height 427
click at [554, 329] on div "Line Item" at bounding box center [713, 257] width 320 height 427
drag, startPoint x: 552, startPoint y: 270, endPoint x: 728, endPoint y: 273, distance: 176.4
click at [728, 273] on div "Short Description HVAC repair Service Date Aug 21, 2025 Hourly Cost $0.00/hr Qt…" at bounding box center [713, 197] width 338 height 567
drag, startPoint x: 553, startPoint y: 288, endPoint x: 719, endPoint y: 292, distance: 166.0
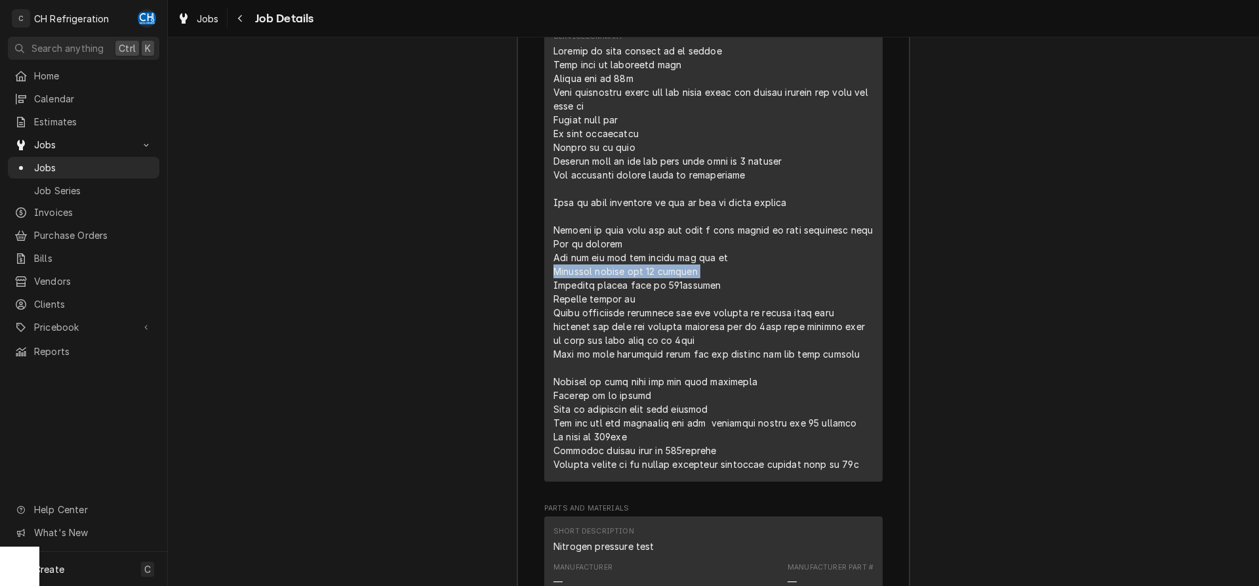
click at [719, 292] on div "Line Item" at bounding box center [713, 257] width 320 height 427
drag, startPoint x: 554, startPoint y: 302, endPoint x: 765, endPoint y: 306, distance: 210.5
click at [765, 306] on div "Line Item" at bounding box center [713, 257] width 320 height 427
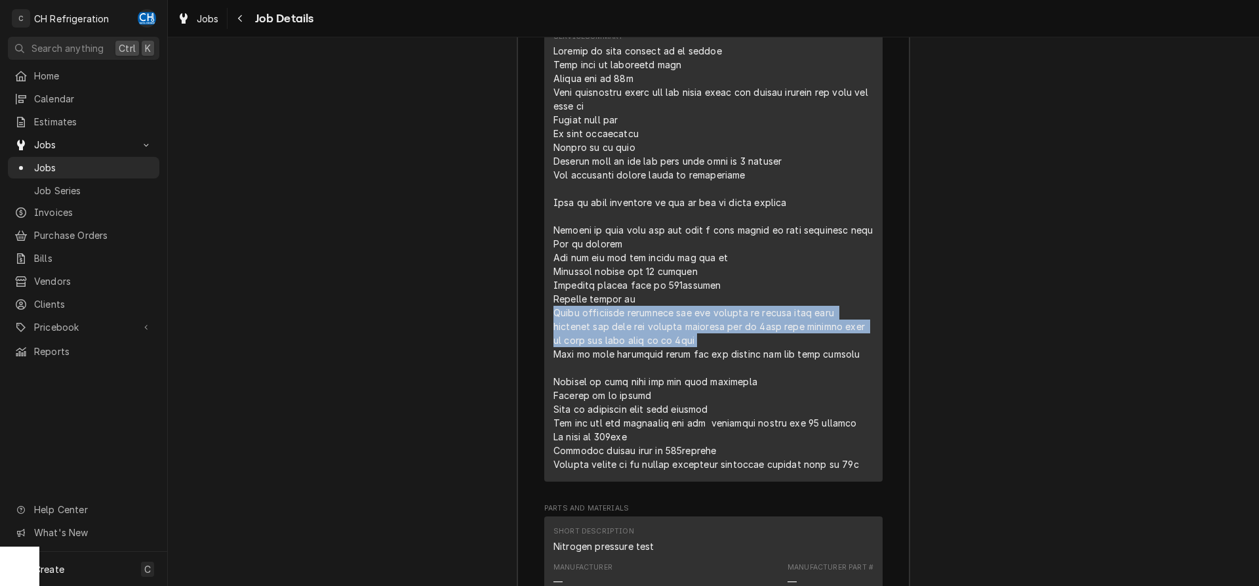
drag, startPoint x: 549, startPoint y: 332, endPoint x: 668, endPoint y: 356, distance: 121.8
click at [668, 356] on div "Short Description HVAC repair Service Date Aug 21, 2025 Hourly Cost $0.00/hr Qt…" at bounding box center [713, 197] width 338 height 567
copy div "While monitoring pressures the txv started to freeze over head pressure was goo…"
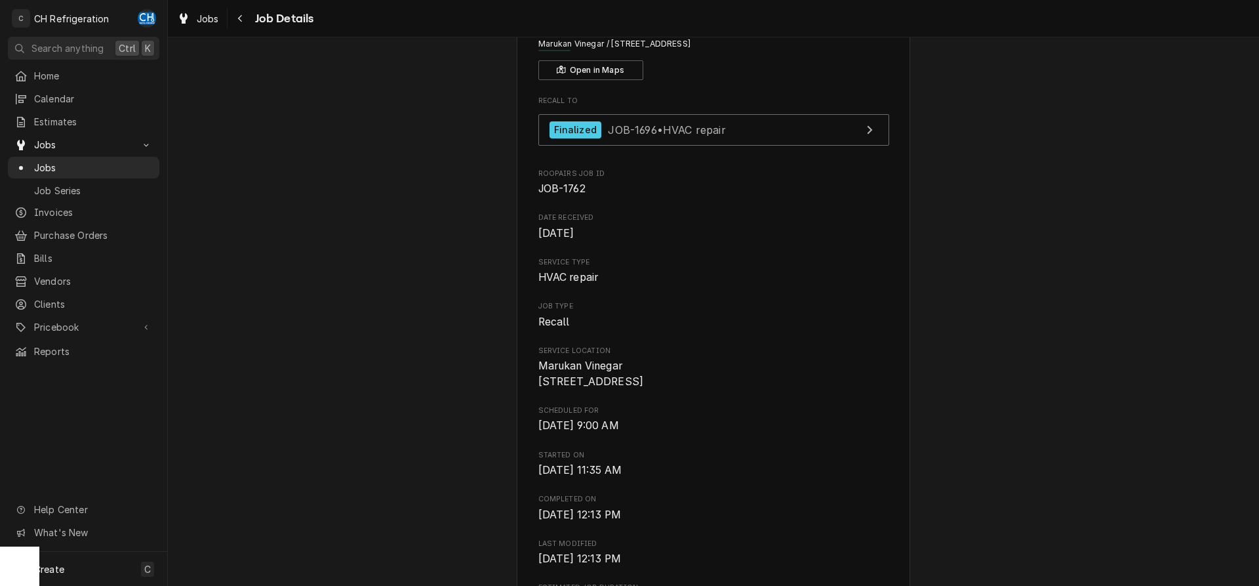
scroll to position [0, 0]
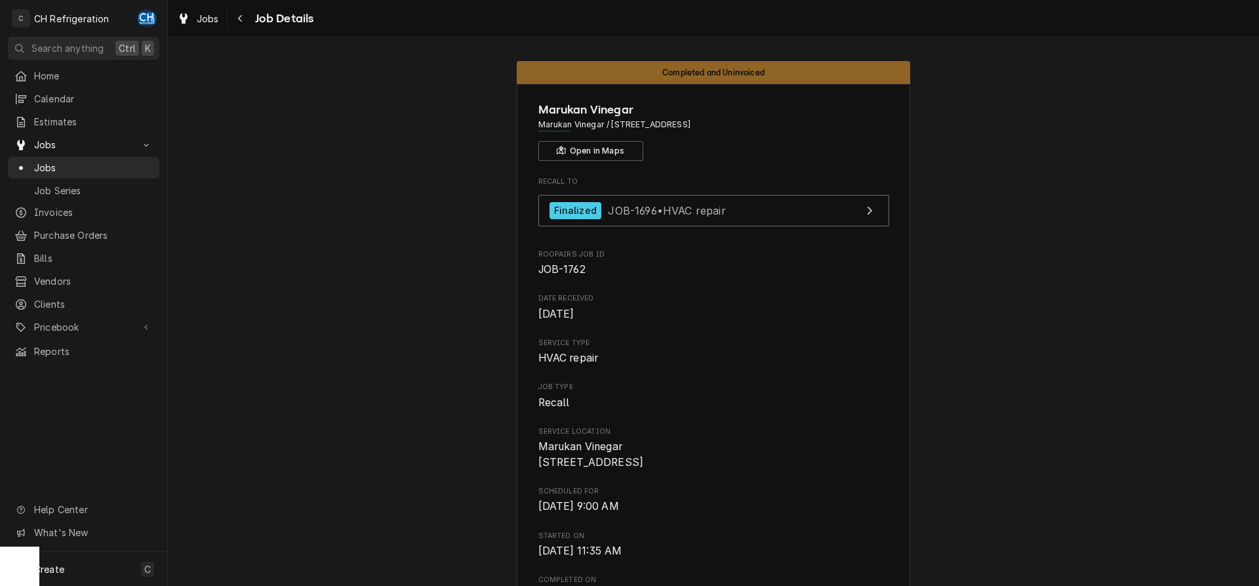
drag, startPoint x: 782, startPoint y: 121, endPoint x: 612, endPoint y: 127, distance: 170.6
click at [612, 127] on span "Marukan Vinegar / [STREET_ADDRESS]" at bounding box center [713, 125] width 351 height 12
copy span "7755 Monroe St, Paramount, CA 90723"
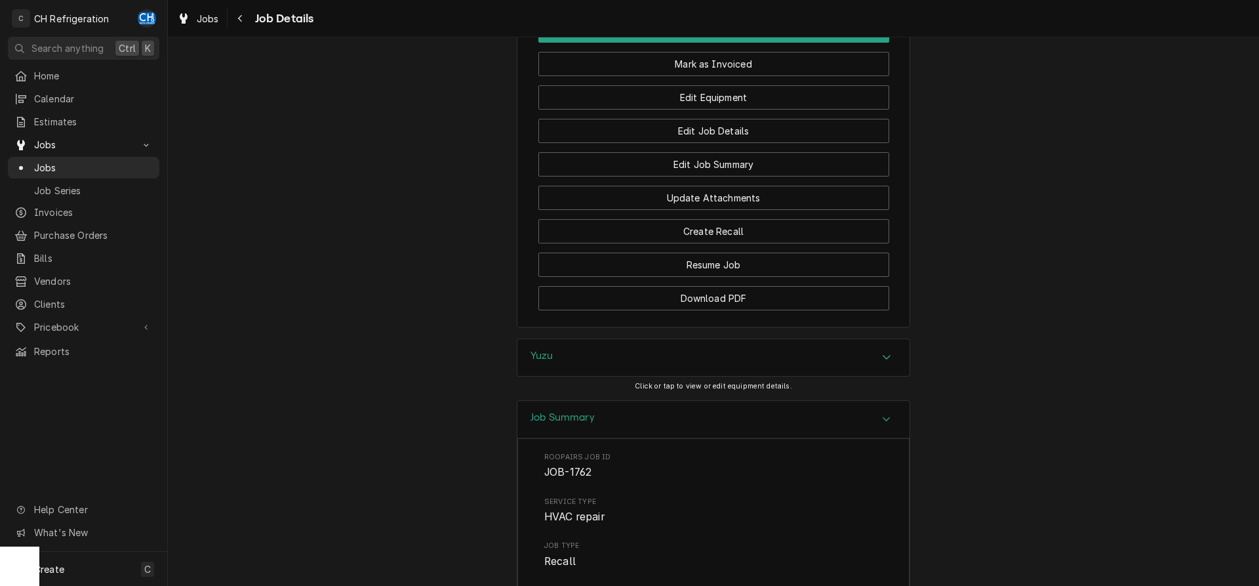
scroll to position [1137, 0]
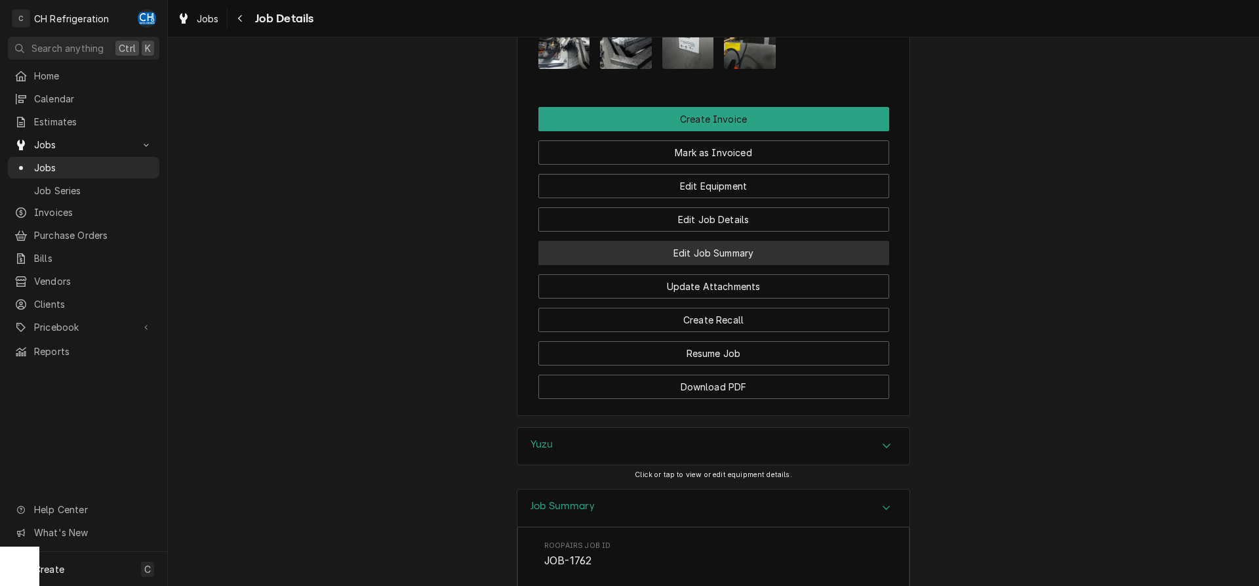
click at [725, 265] on button "Edit Job Summary" at bounding box center [713, 253] width 351 height 24
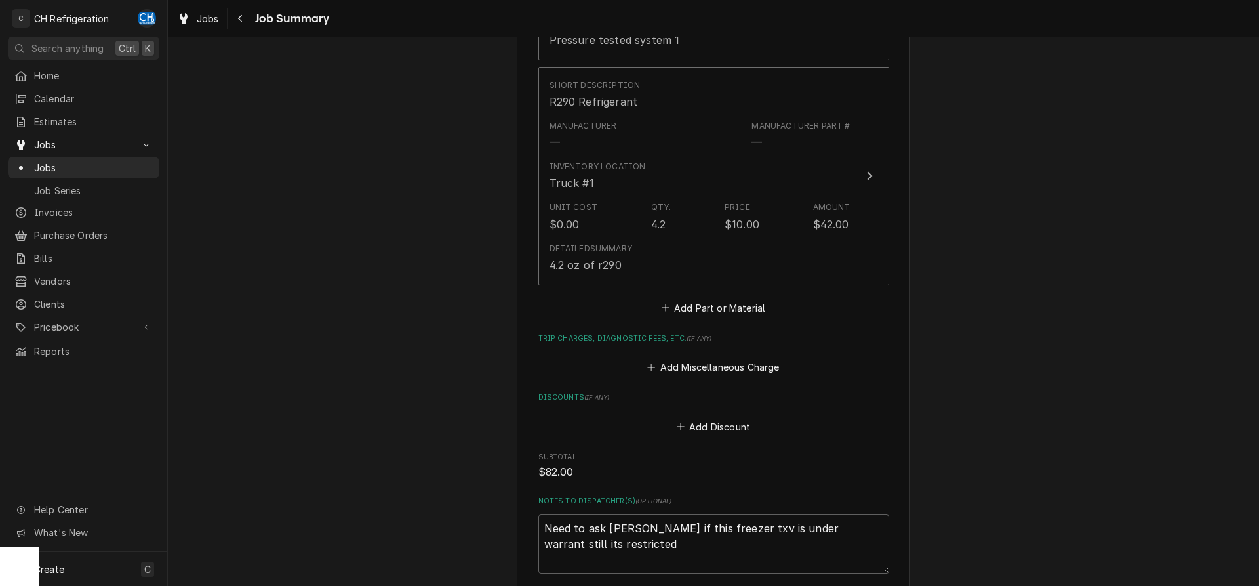
scroll to position [1601, 0]
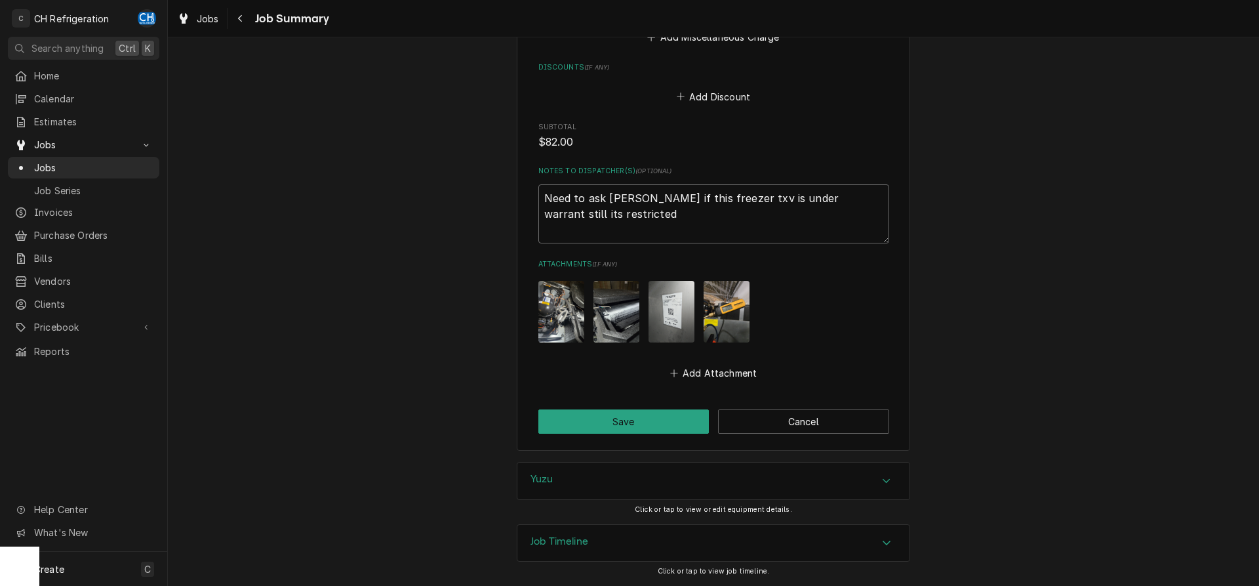
click at [651, 228] on textarea "Need to ask [PERSON_NAME] if this freezer txv is under warrant still its restri…" at bounding box center [713, 213] width 351 height 59
type textarea "Need to ask [PERSON_NAME] if this freezer txv is under warrant still its restri…"
type textarea "x"
type textarea "Need to ask [PERSON_NAME] if this freezer txv is under warrant still its restri…"
type textarea "x"
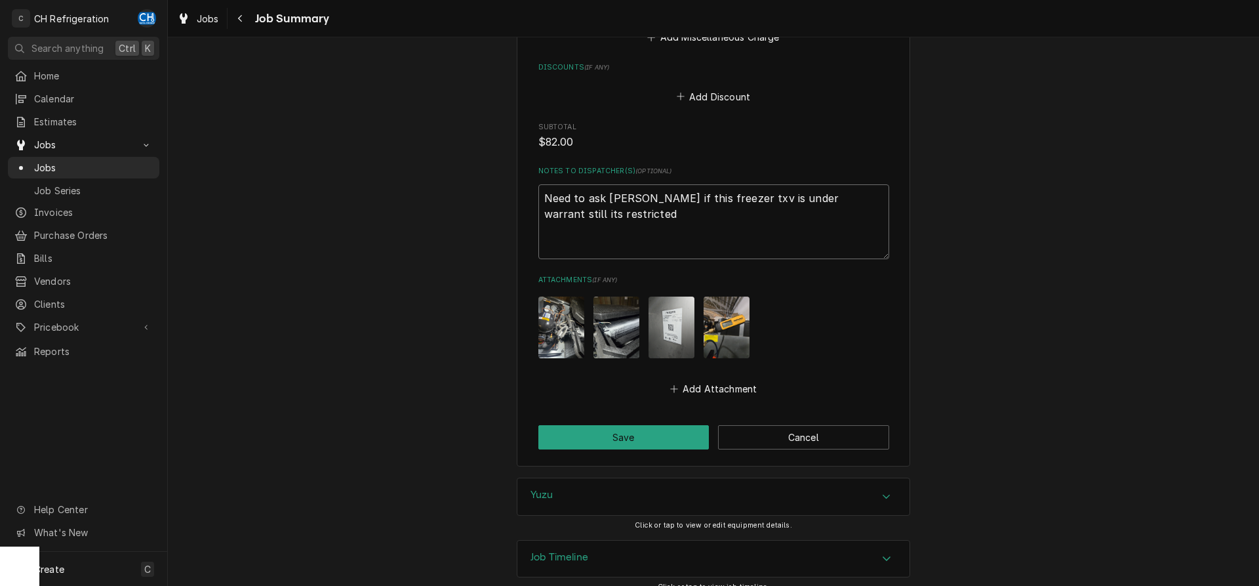
type textarea "Need to ask [PERSON_NAME] if this freezer txv is under warrant still its restri…"
type textarea "x"
type textarea "Need to ask [PERSON_NAME] if this freezer txv is under warrant still its restri…"
type textarea "x"
type textarea "Need to ask [PERSON_NAME] if this freezer txv is under warrant still its restri…"
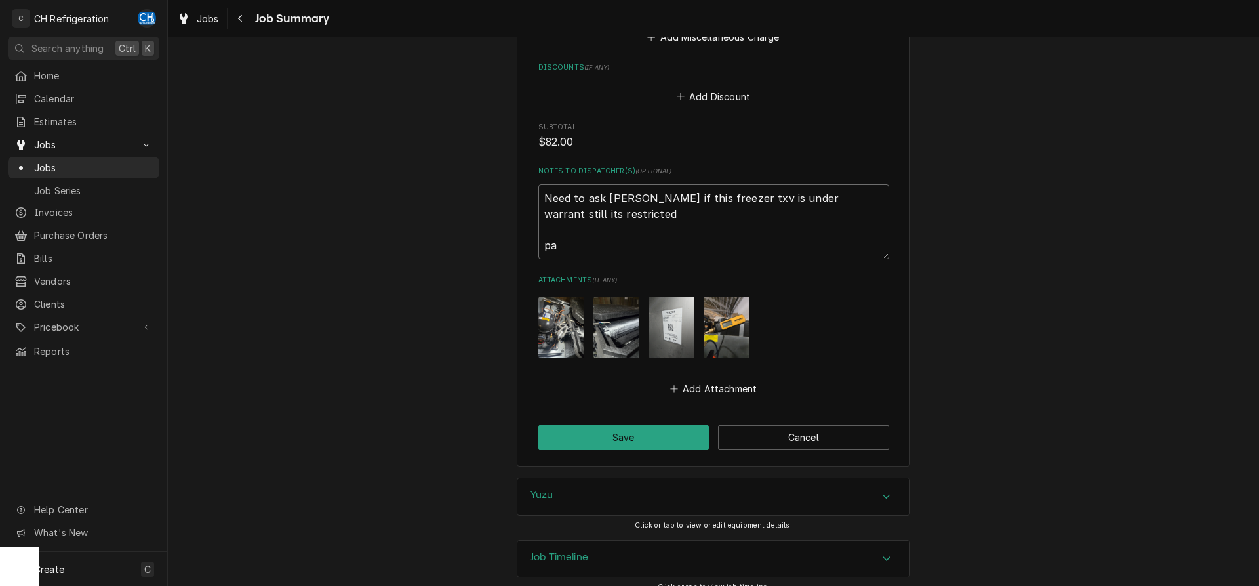
type textarea "x"
type textarea "Need to ask [PERSON_NAME] if this freezer txv is under warrant still its restri…"
type textarea "x"
type textarea "Need to ask [PERSON_NAME] if this freezer txv is under warrant still its restri…"
type textarea "x"
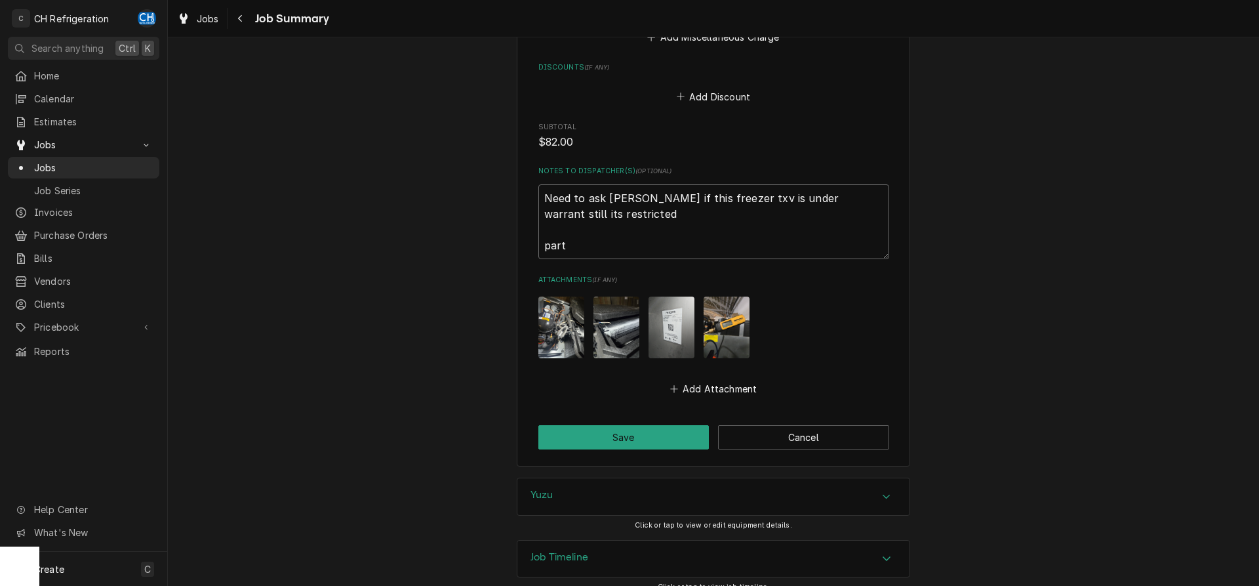
type textarea "Need to ask [PERSON_NAME] if this freezer txv is under warrant still its restri…"
type textarea "x"
type textarea "Need to ask [PERSON_NAME] if this freezer txv is under warrant still its restri…"
type textarea "x"
type textarea "Need to ask [PERSON_NAME] if this freezer txv is under warrant still its restri…"
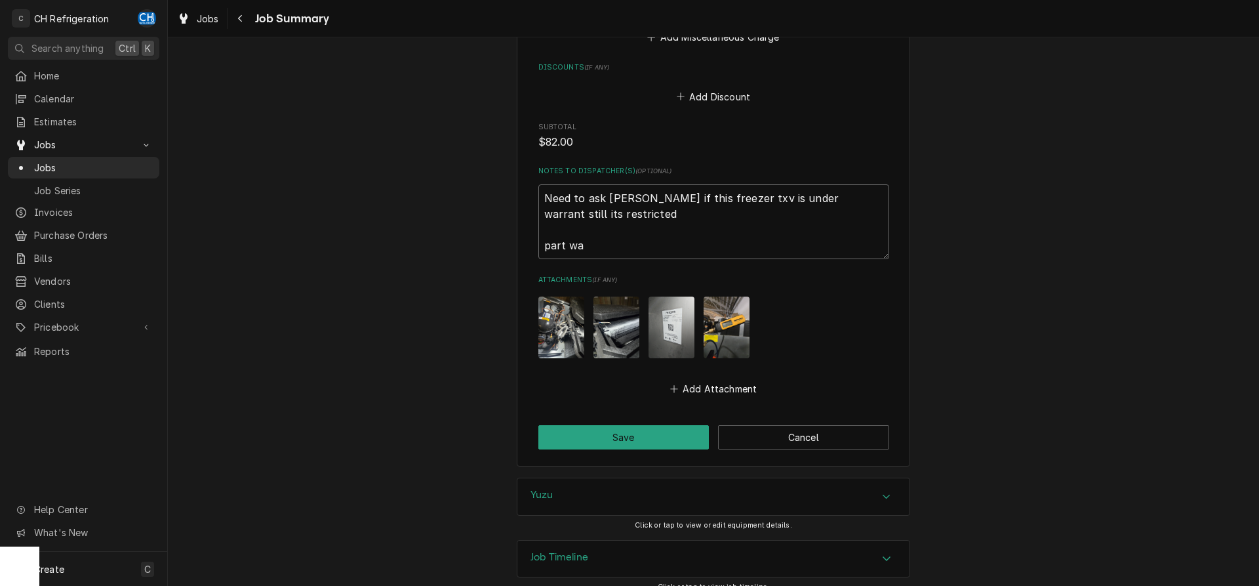
type textarea "x"
type textarea "Need to ask [PERSON_NAME] if this freezer txv is under warrant still its restri…"
type textarea "x"
type textarea "Need to ask [PERSON_NAME] if this freezer txv is under warrant still its restri…"
type textarea "x"
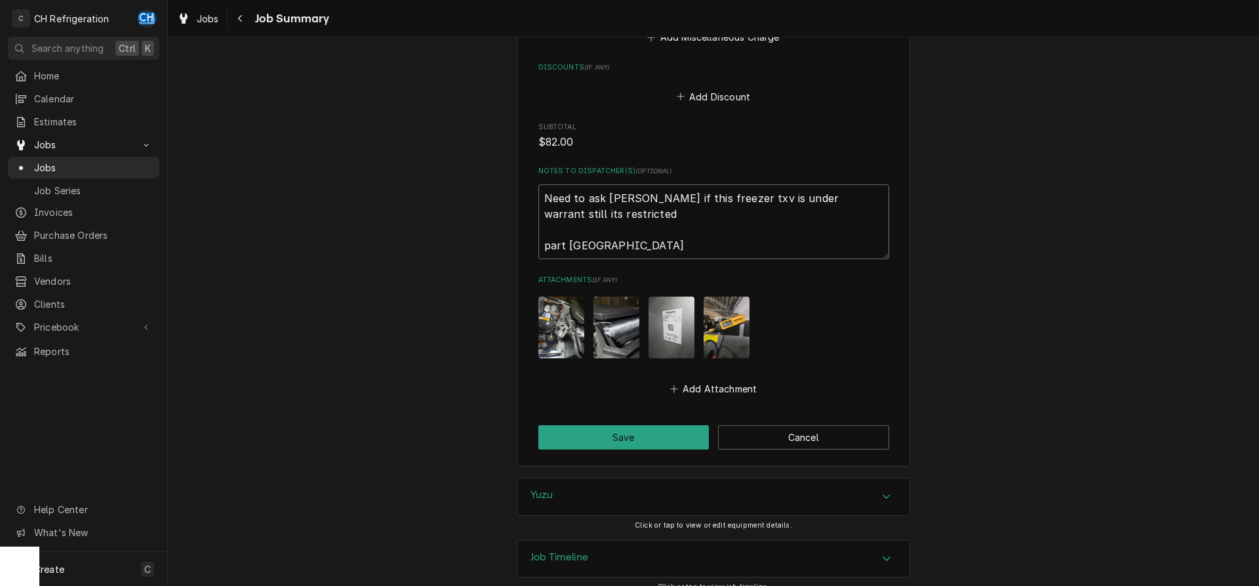
type textarea "Need to ask [PERSON_NAME] if this freezer txv is under warrant still its restri…"
type textarea "x"
type textarea "Need to ask [PERSON_NAME] if this freezer txv is under warrant still its restri…"
type textarea "x"
type textarea "Need to ask [PERSON_NAME] if this freezer txv is under warrant still its restri…"
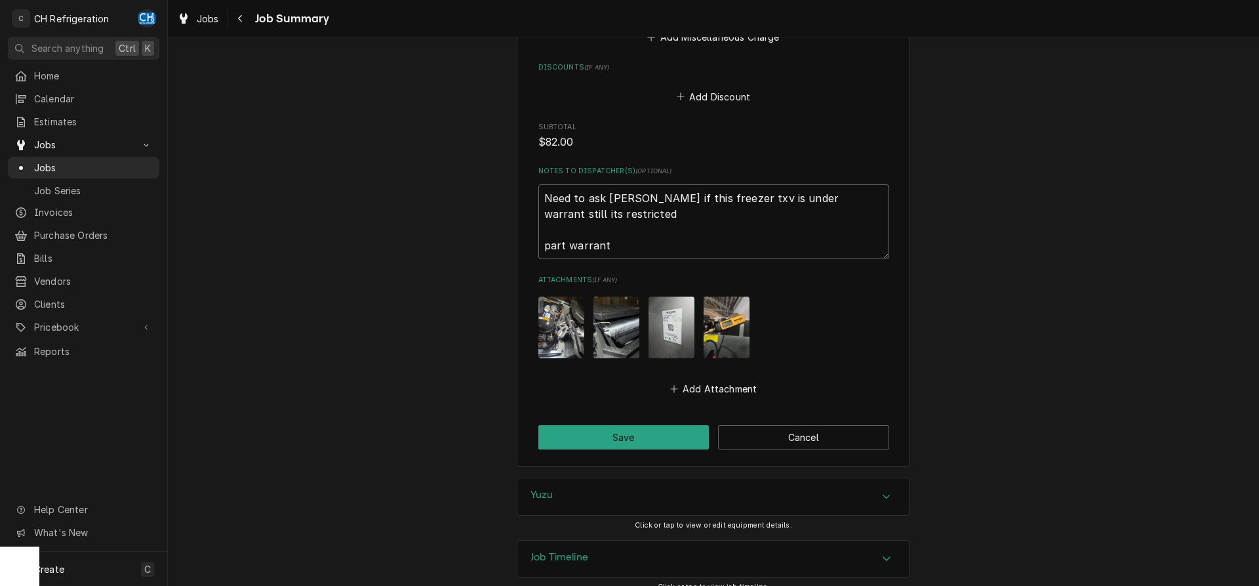
type textarea "x"
type textarea "Need to ask [PERSON_NAME] if this freezer txv is under warrant still its restri…"
type textarea "x"
type textarea "Need to ask [PERSON_NAME] if this freezer txv is under warrant still its restri…"
type textarea "x"
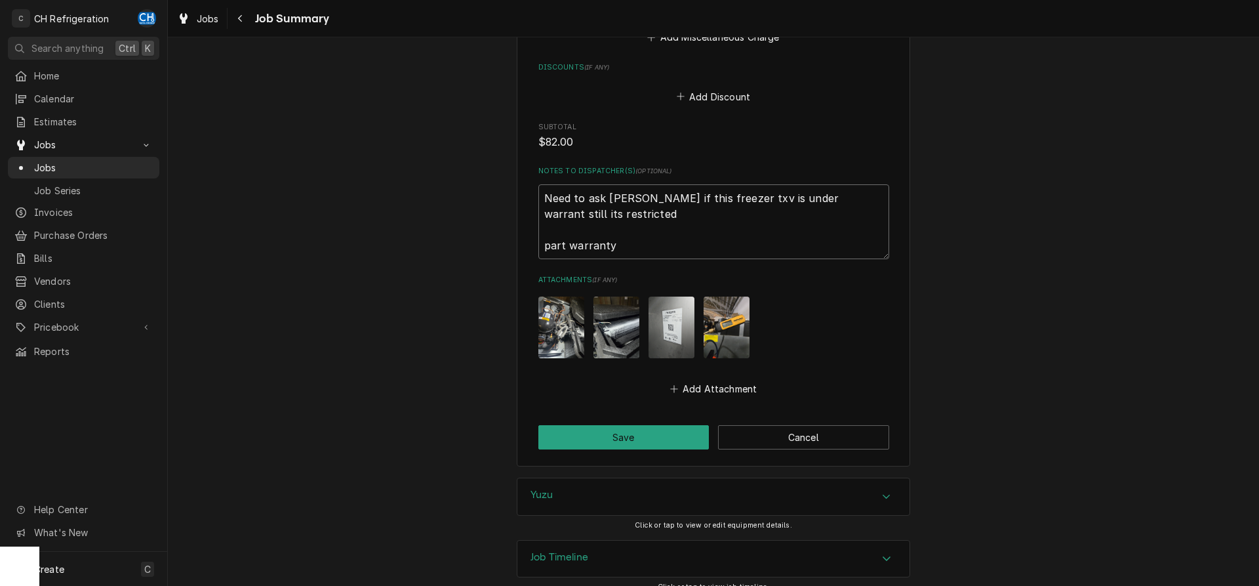
type textarea "Need to ask [PERSON_NAME] if this freezer txv is under warrant still its restri…"
type textarea "x"
type textarea "Need to ask [PERSON_NAME] if this freezer txv is under warrant still its restri…"
type textarea "x"
type textarea "Need to ask hoshizaki if this freezer txv is under warrant still its restricted…"
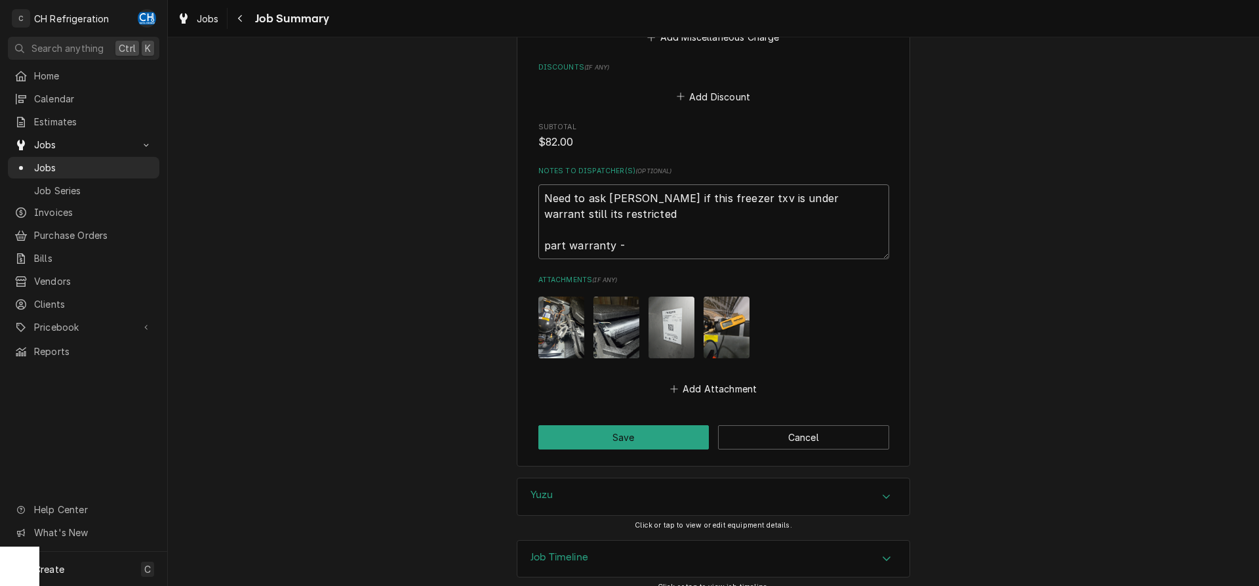
type textarea "x"
type textarea "Need to ask hoshizaki if this freezer txv is under warrant still its restricted…"
type textarea "x"
type textarea "Need to ask hoshizaki if this freezer txv is under warrant still its restricted…"
type textarea "x"
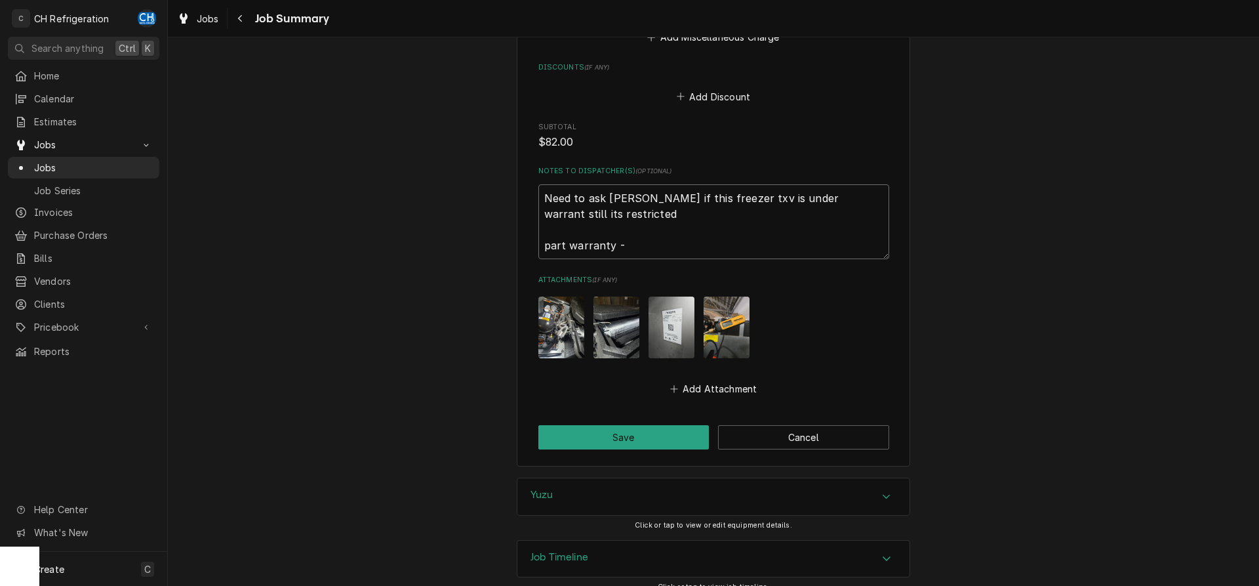
type textarea "Need to ask hoshizaki if this freezer txv is under warrant still its restricted…"
type textarea "x"
type textarea "Need to ask hoshizaki if this freezer txv is under warrant still its restricted…"
type textarea "x"
type textarea "Need to ask hoshizaki if this freezer txv is under warrant still its restricted…"
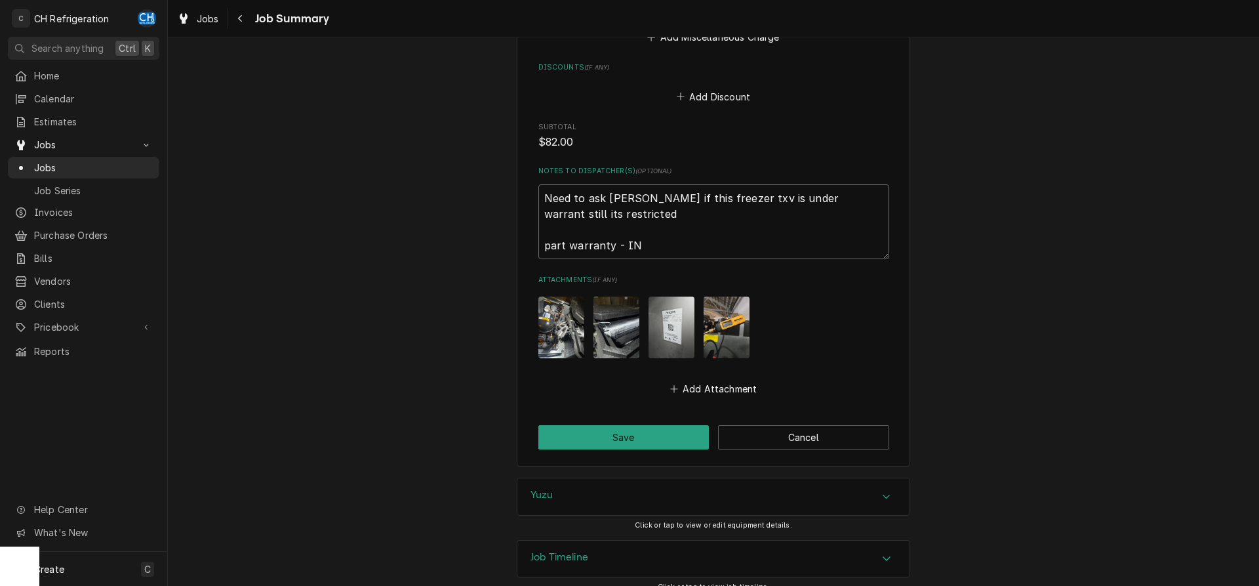
type textarea "x"
type textarea "Need to ask hoshizaki if this freezer txv is under warrant still its restricted…"
type textarea "x"
type textarea "Need to ask hoshizaki if this freezer txv is under warrant still its restricted…"
type textarea "x"
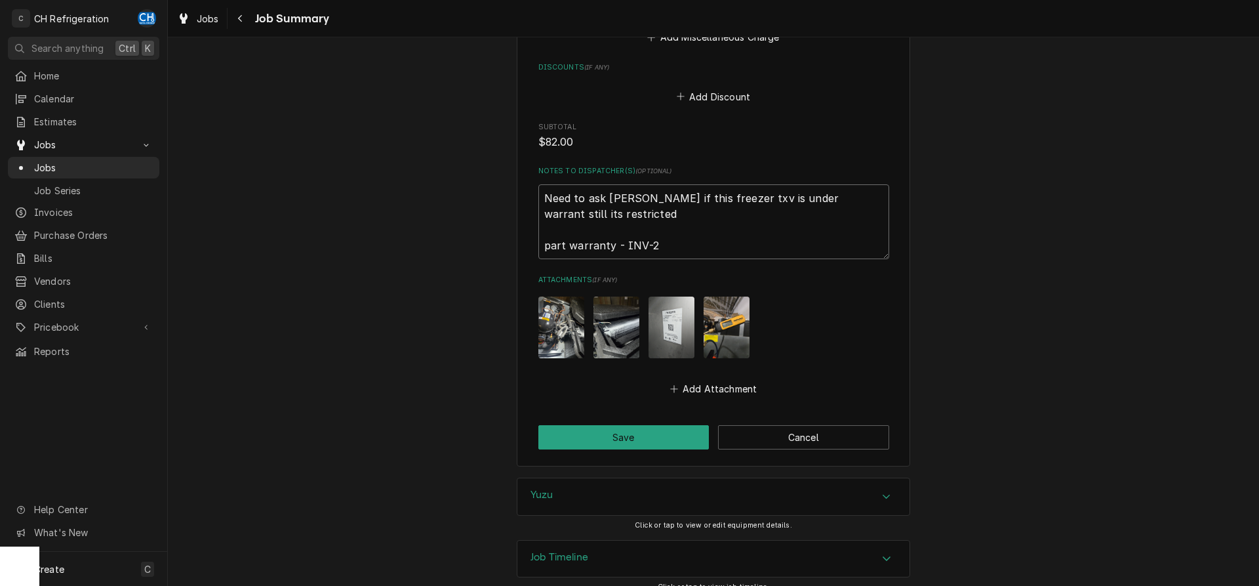
type textarea "Need to ask hoshizaki if this freezer txv is under warrant still its restricted…"
type textarea "x"
type textarea "Need to ask hoshizaki if this freezer txv is under warrant still its restricted…"
type textarea "x"
type textarea "Need to ask hoshizaki if this freezer txv is under warrant still its restricted…"
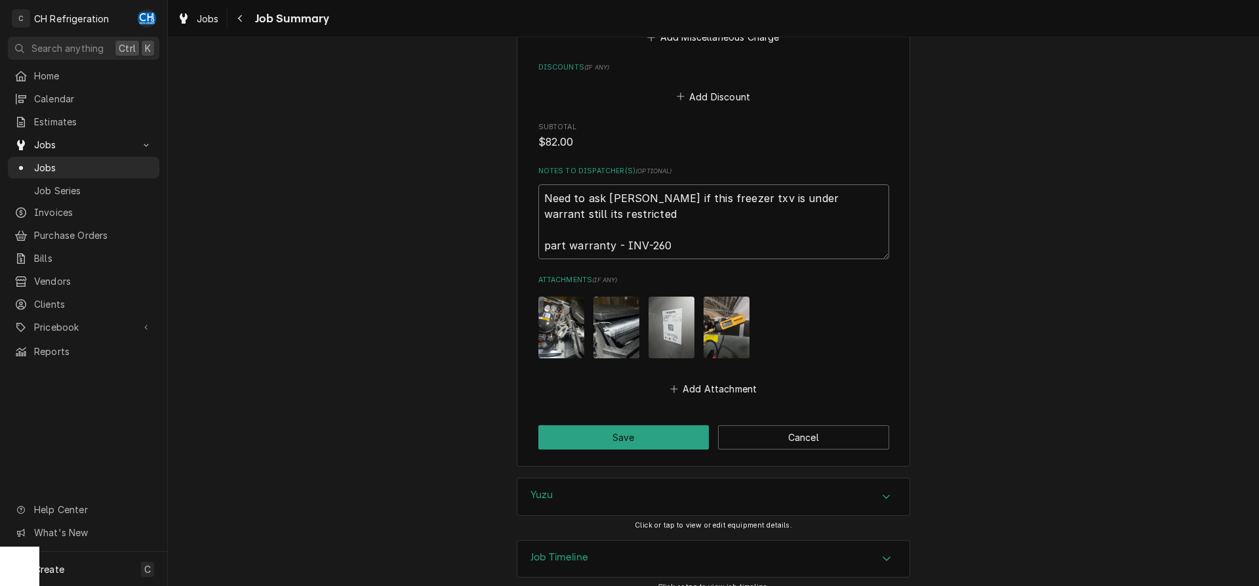
type textarea "x"
type textarea "Need to ask hoshizaki if this freezer txv is under warrant still its restricted…"
type textarea "x"
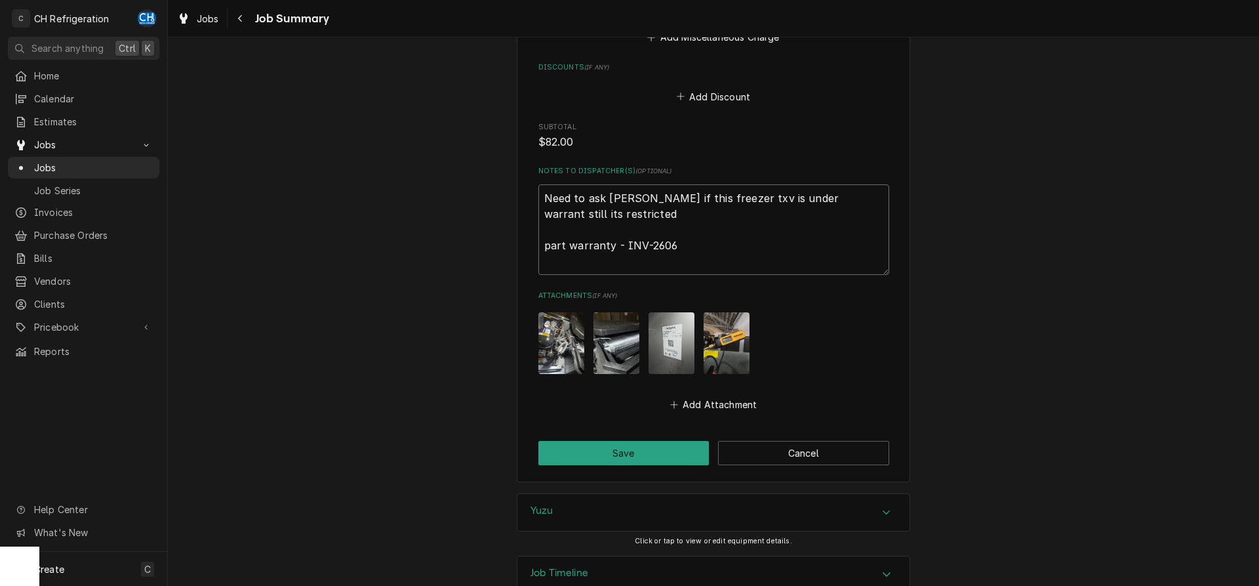
type textarea "Need to ask hoshizaki if this freezer txv is under warrant still its restricted…"
drag, startPoint x: 711, startPoint y: 253, endPoint x: 513, endPoint y: 240, distance: 199.1
click at [538, 240] on textarea "Need to ask hoshizaki if this freezer txv is under warrant still its restricted…" at bounding box center [713, 229] width 351 height 90
click at [633, 457] on button "Save" at bounding box center [623, 453] width 171 height 24
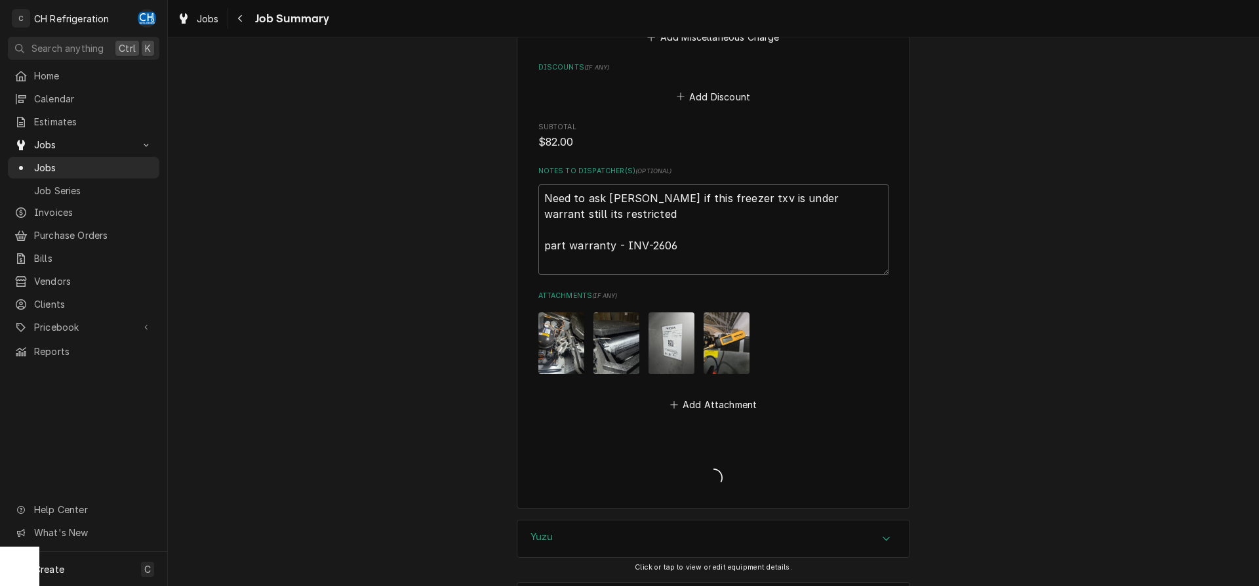
type textarea "x"
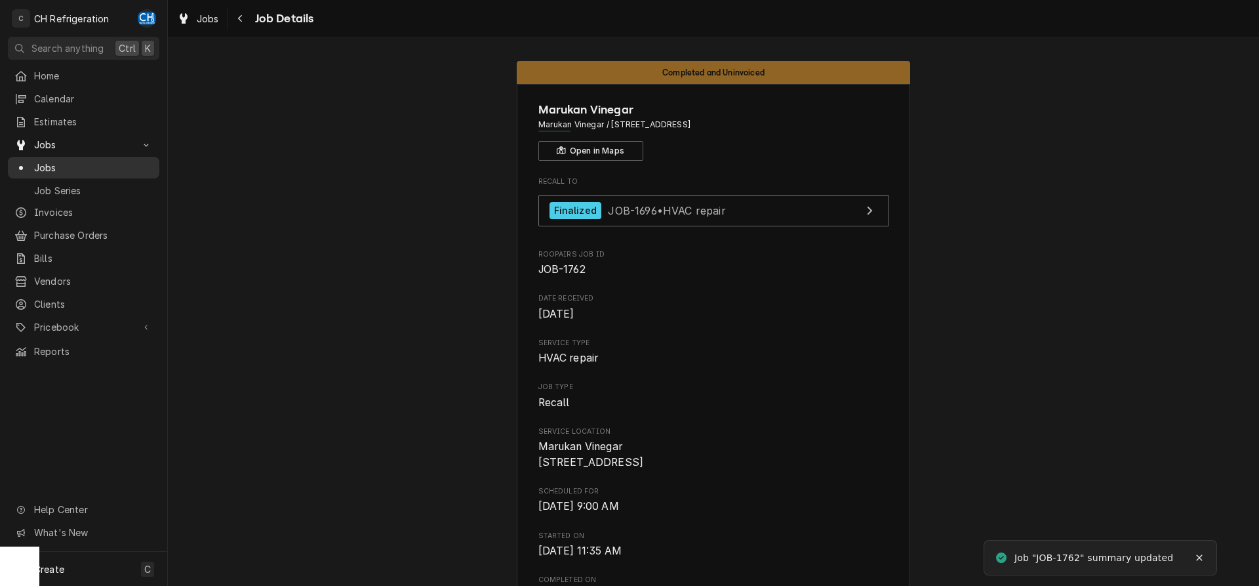
click at [39, 161] on span "Jobs" at bounding box center [93, 168] width 119 height 14
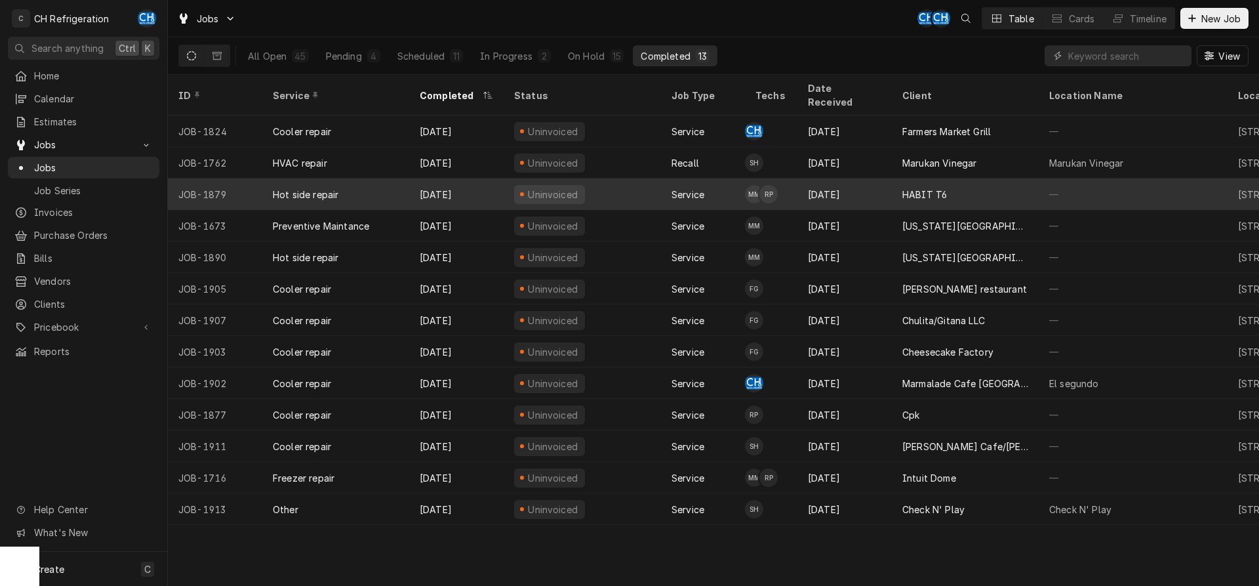
click at [919, 188] on div "HABIT T6" at bounding box center [924, 195] width 45 height 14
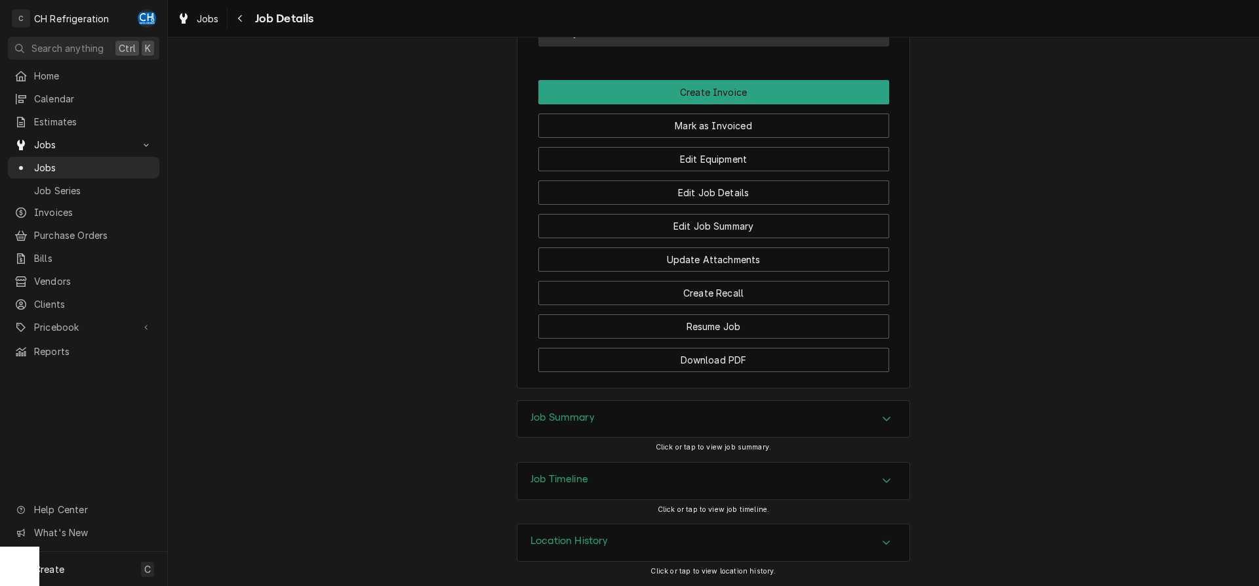
click at [582, 432] on div "Job Summary" at bounding box center [713, 419] width 392 height 37
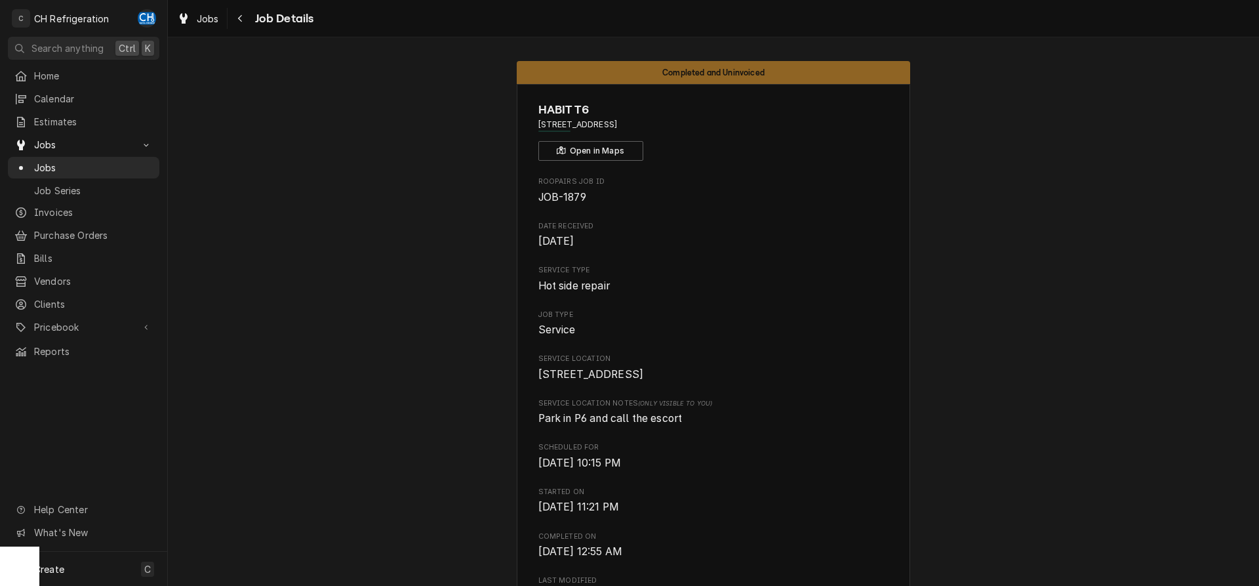
drag, startPoint x: 697, startPoint y: 125, endPoint x: 509, endPoint y: 123, distance: 187.5
copy span "1 World Way, Los Angeles, CA 90045"
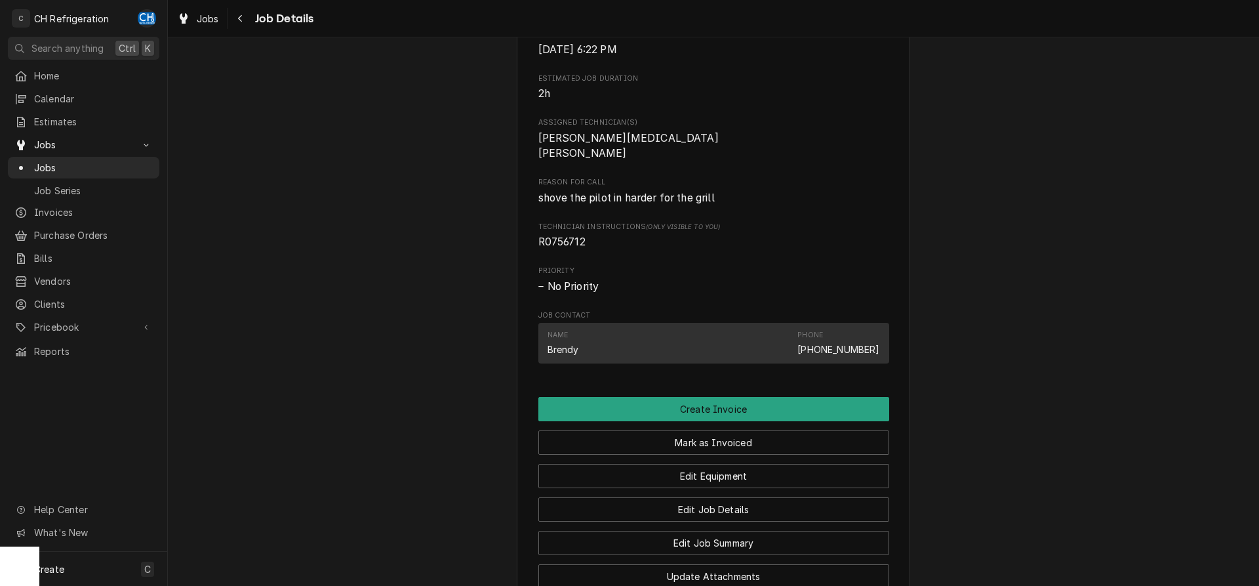
scroll to position [535, 0]
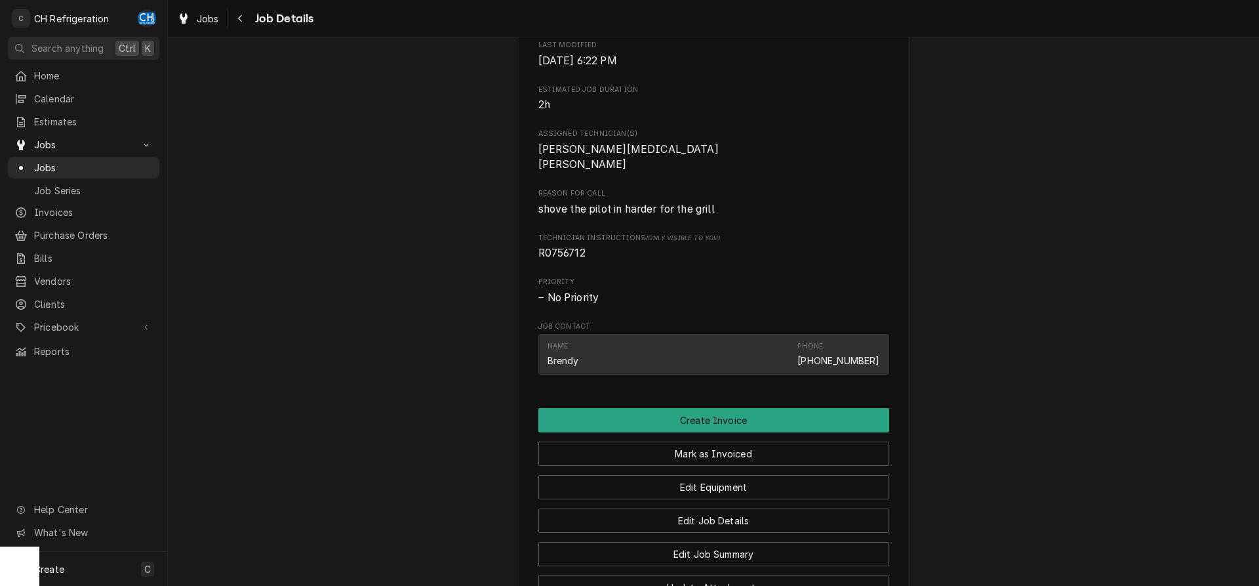
click at [566, 259] on span "R0756712" at bounding box center [561, 253] width 47 height 12
copy span "R0756712"
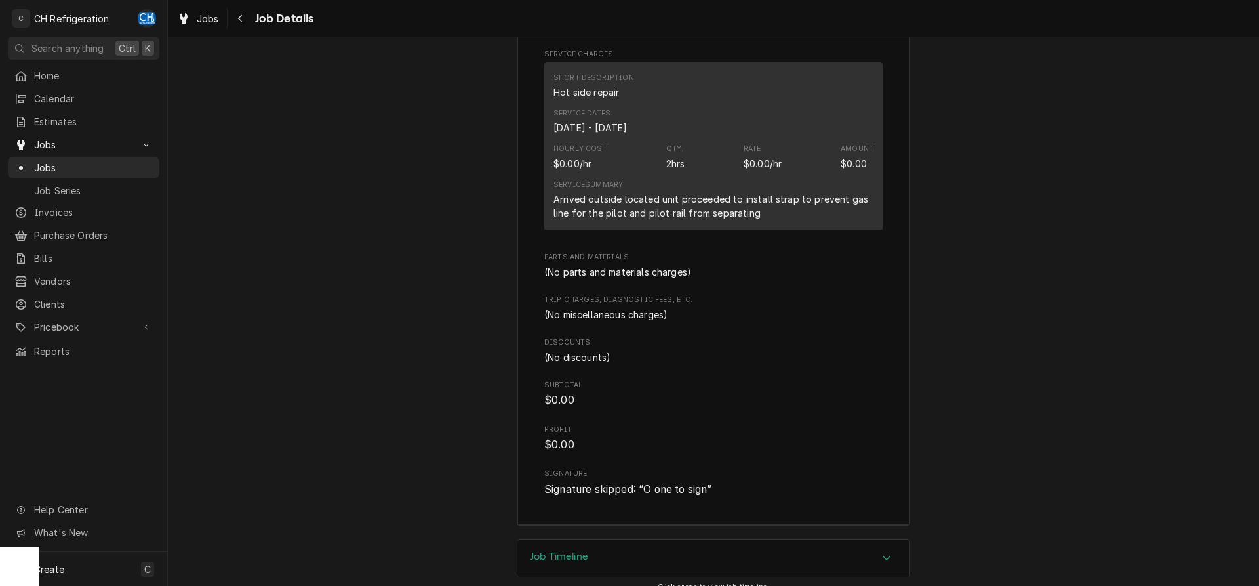
scroll to position [1401, 0]
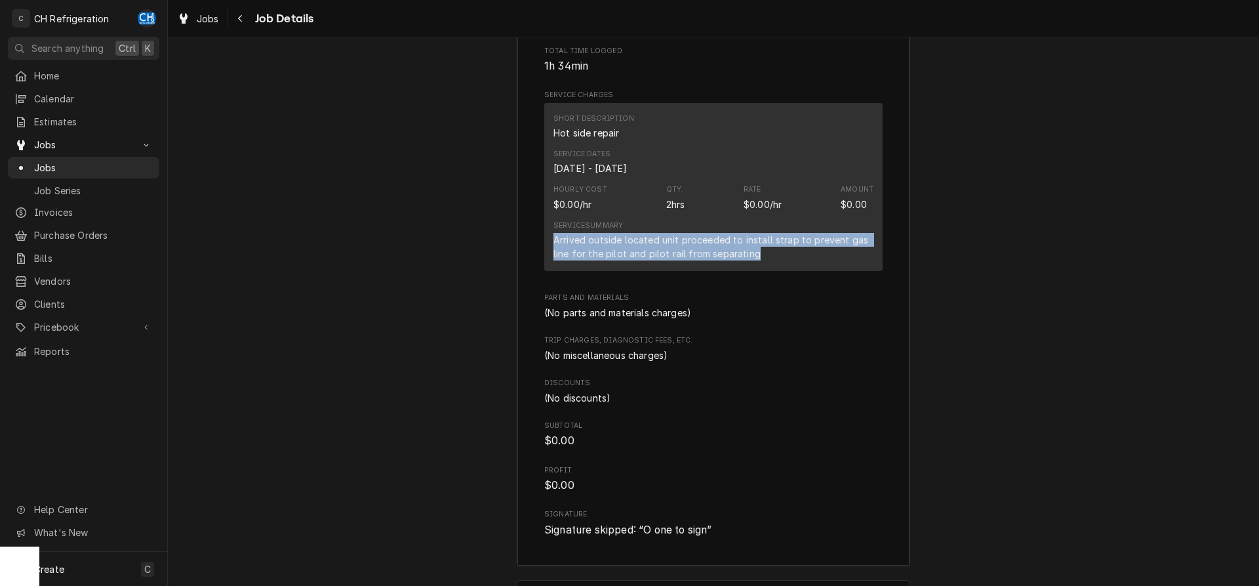
drag, startPoint x: 551, startPoint y: 257, endPoint x: 772, endPoint y: 280, distance: 222.2
click at [772, 271] on div "Short Description Hot side repair Service Dates Sep 3, 2025 - Sep 4, 2025 Hourl…" at bounding box center [713, 187] width 338 height 168
copy div "Arrived outside located unit proceeded to install strap to prevent gas line for…"
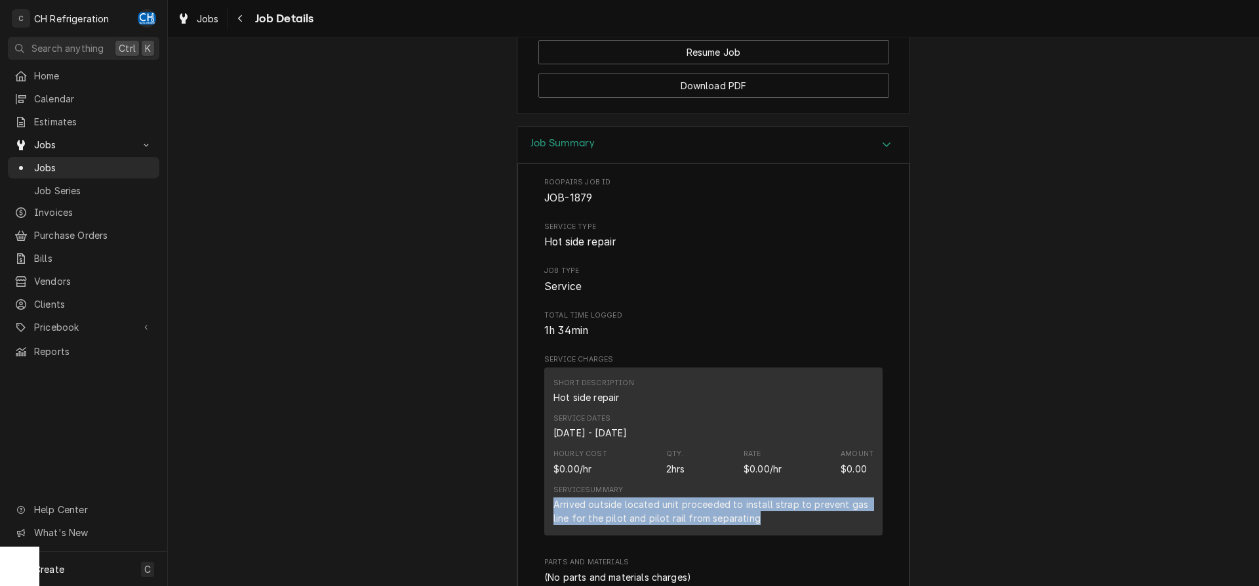
scroll to position [803, 0]
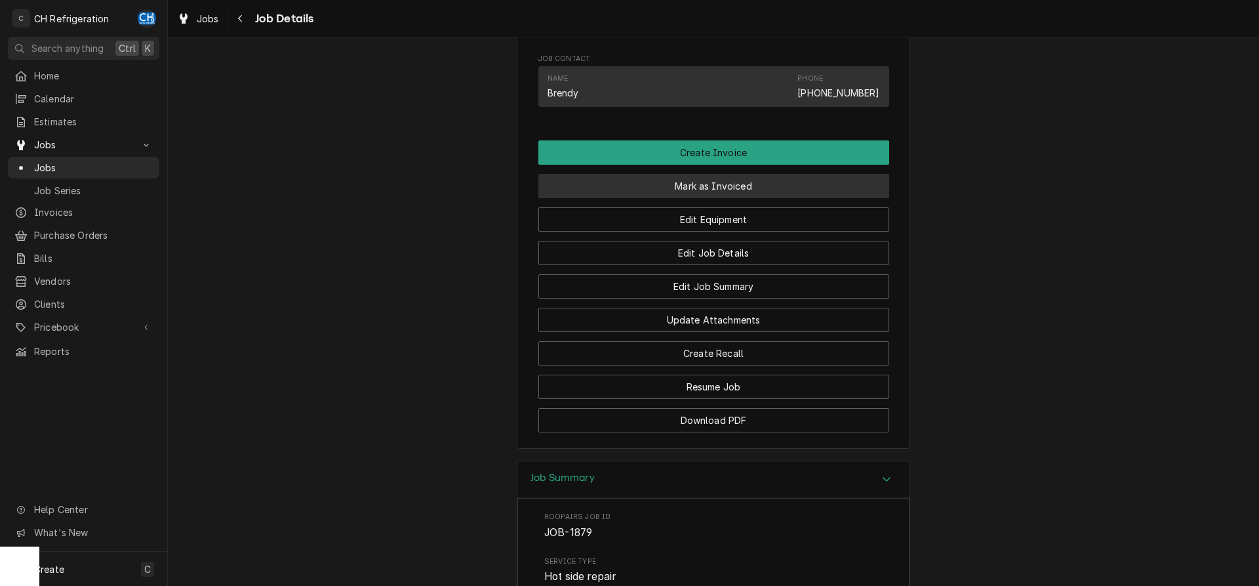
click at [702, 198] on button "Mark as Invoiced" at bounding box center [713, 186] width 351 height 24
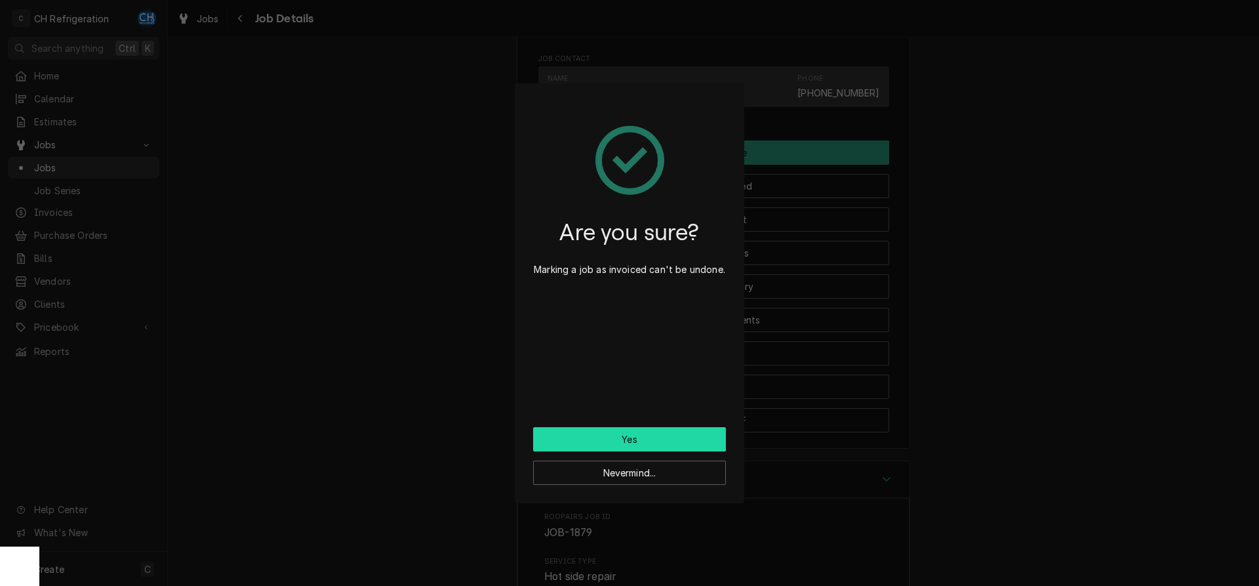
click at [648, 438] on button "Yes" at bounding box center [629, 439] width 193 height 24
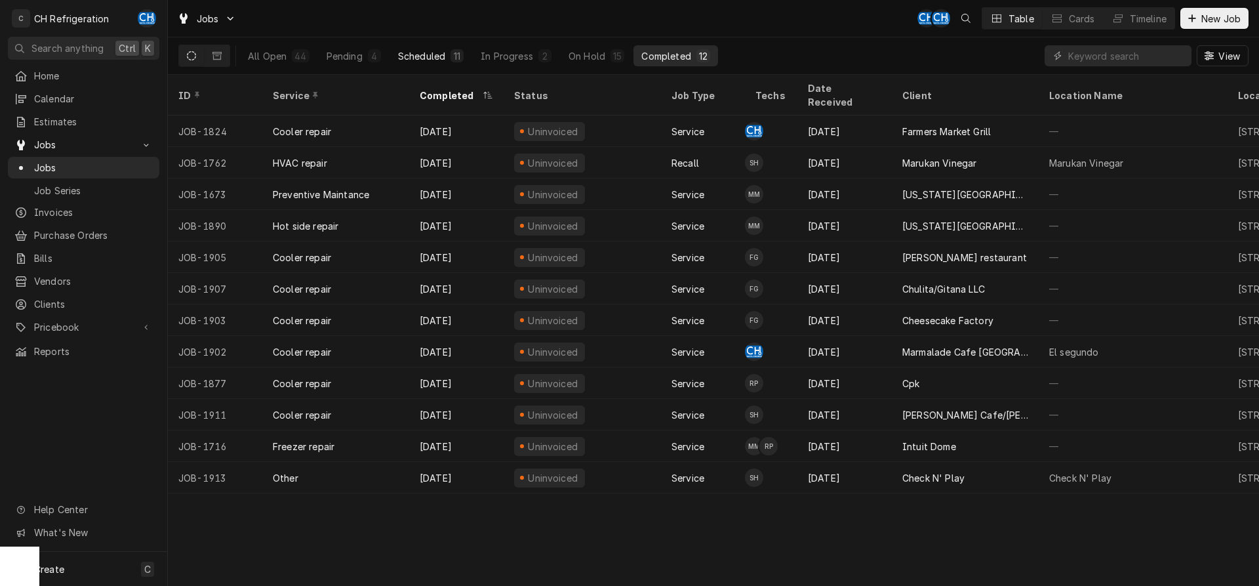
click at [443, 51] on div "Scheduled" at bounding box center [421, 56] width 47 height 14
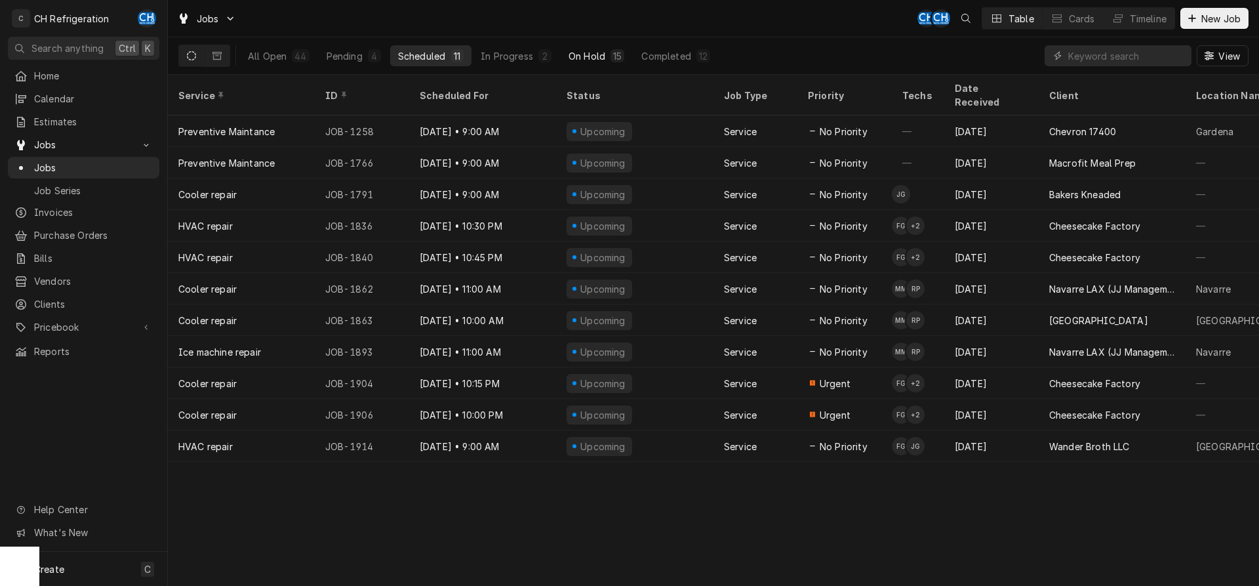
click at [603, 55] on div "On Hold" at bounding box center [586, 56] width 37 height 14
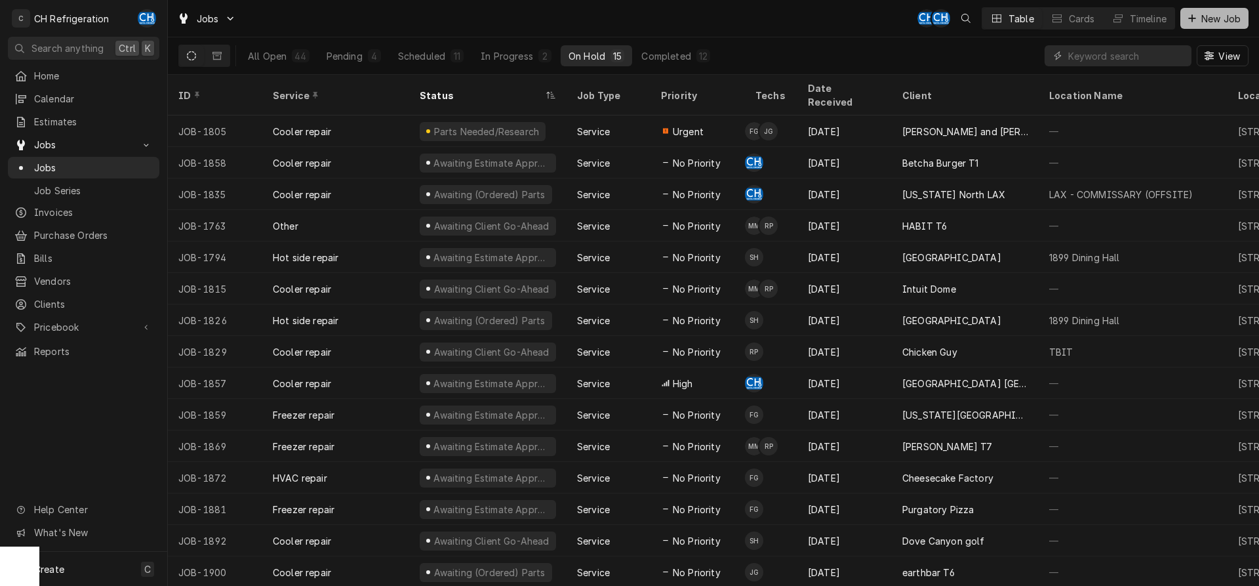
click at [1213, 18] on span "New Job" at bounding box center [1221, 19] width 45 height 14
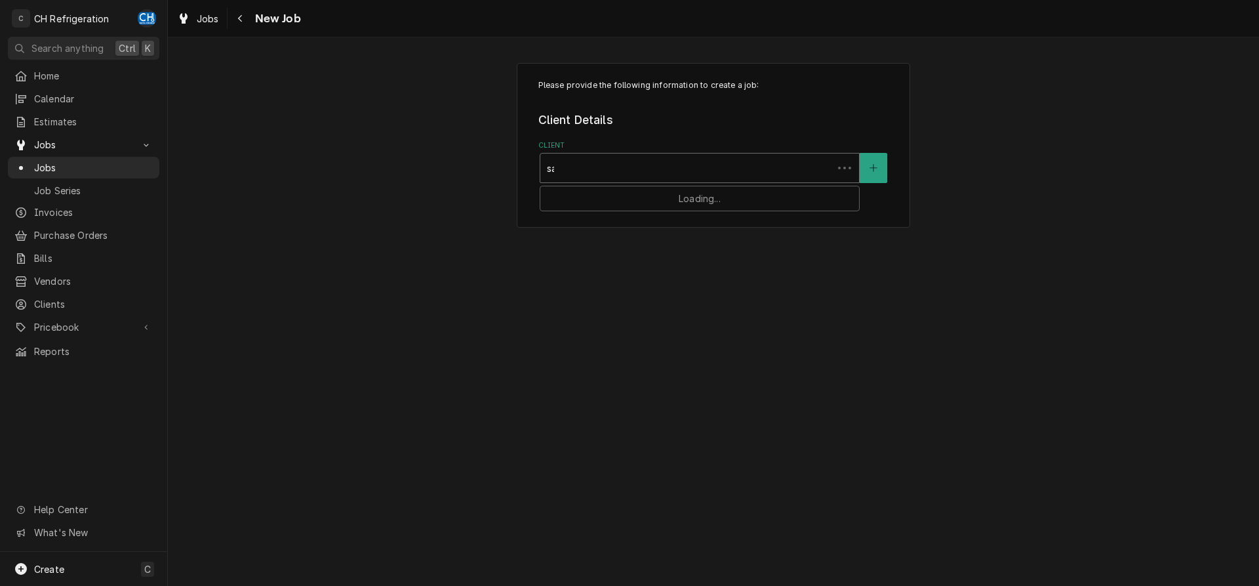
type input "sau"
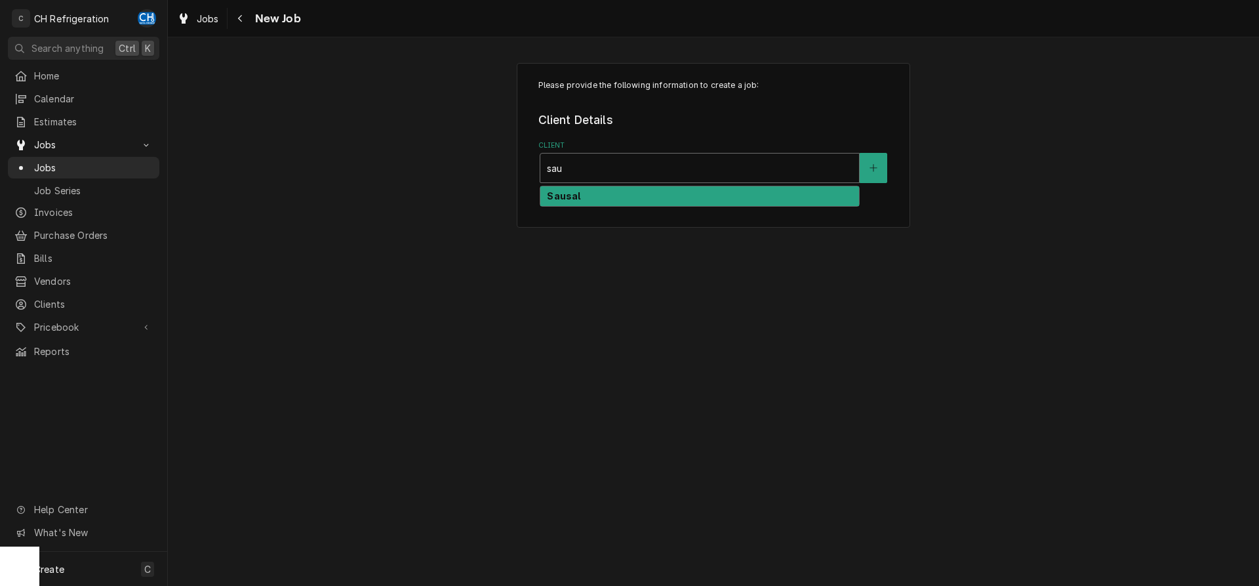
click at [572, 194] on strong "Sausal" at bounding box center [563, 195] width 33 height 11
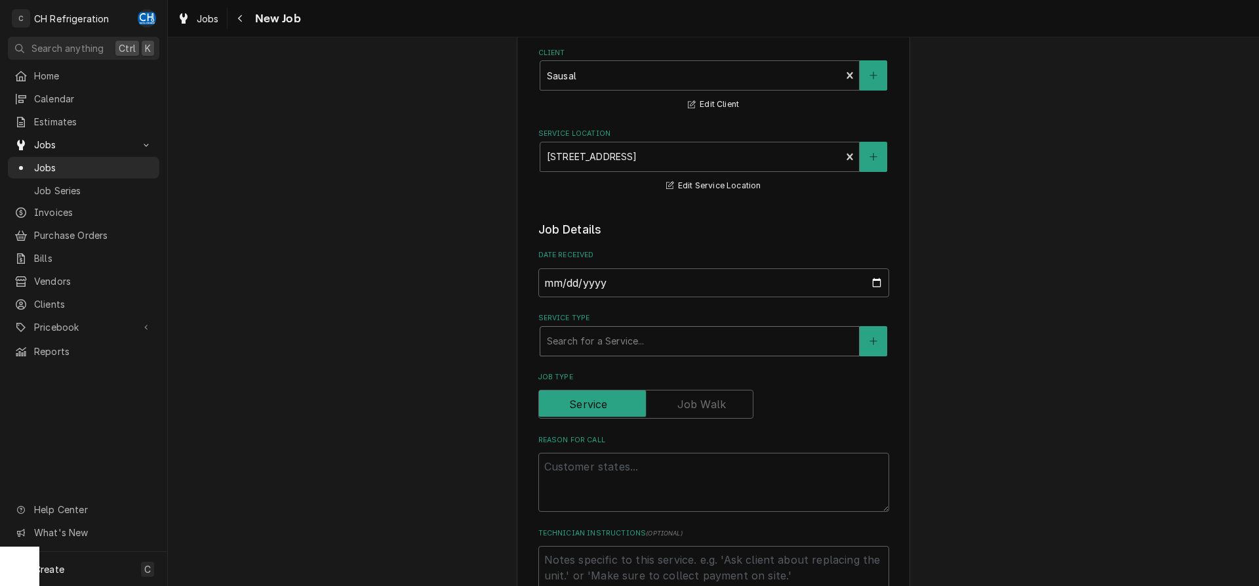
scroll to position [134, 0]
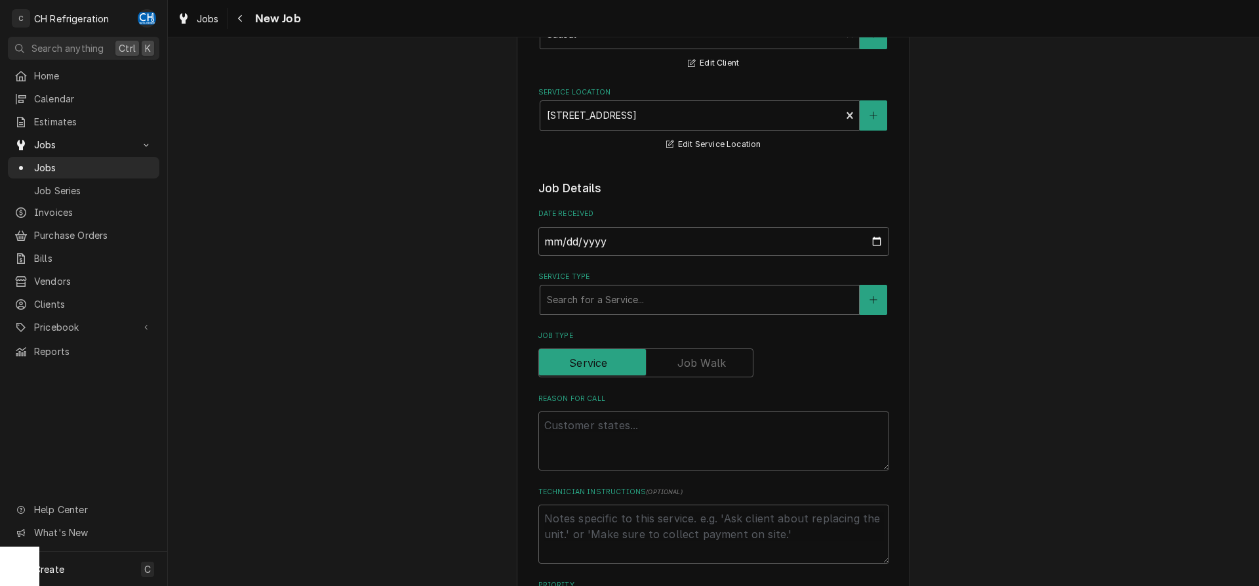
click at [608, 292] on div "Service Type" at bounding box center [700, 300] width 306 height 24
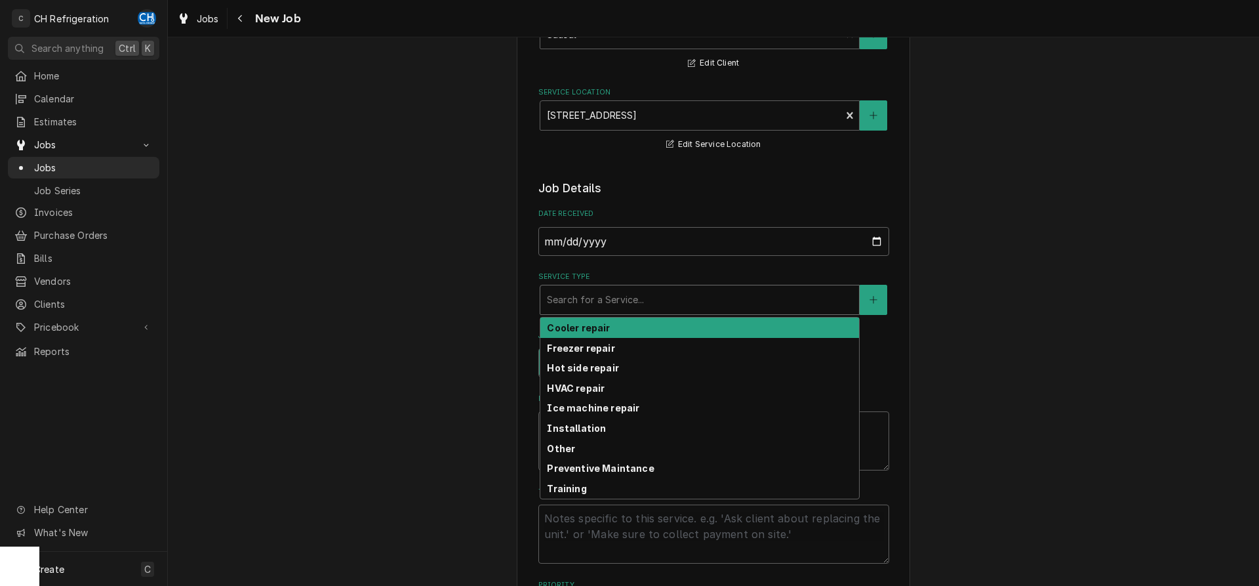
click at [601, 327] on strong "Cooler repair" at bounding box center [578, 327] width 63 height 11
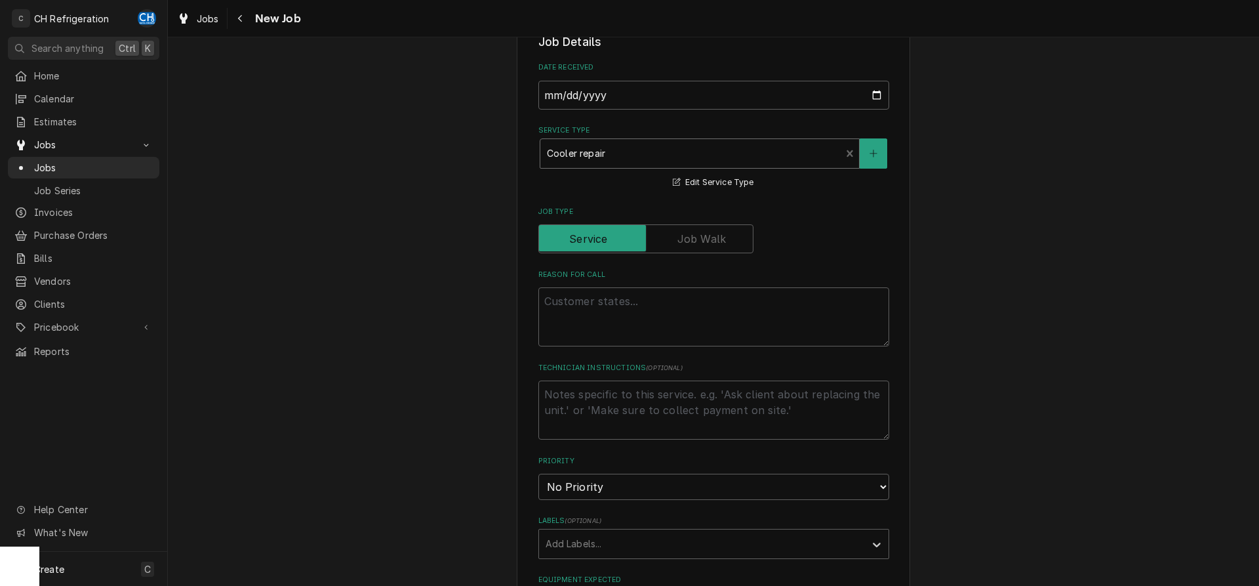
scroll to position [401, 0]
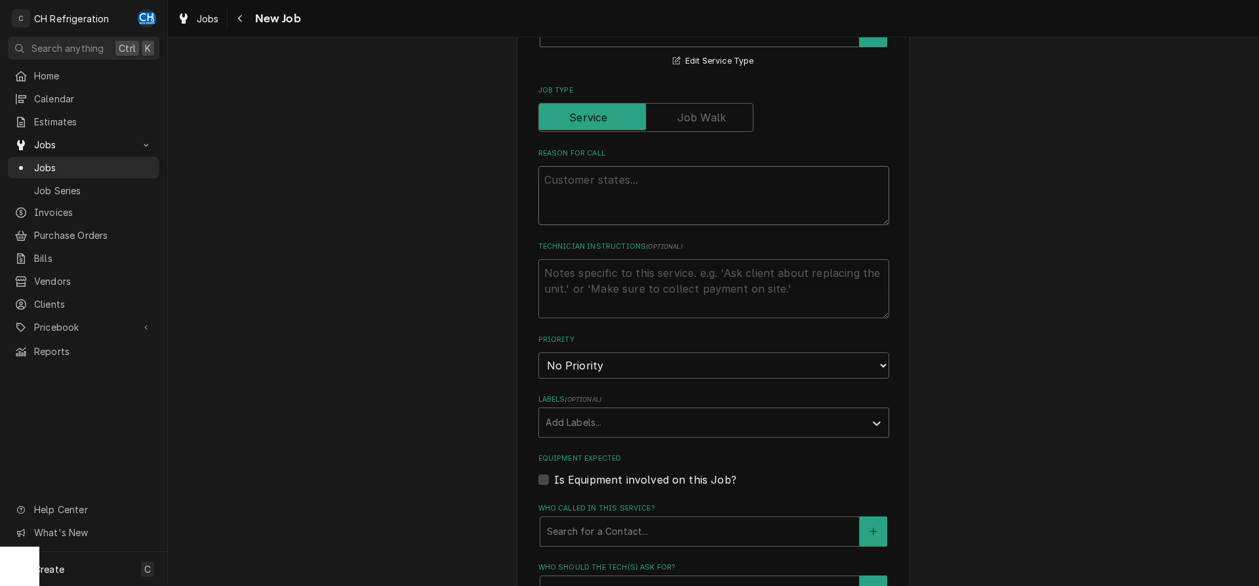
click at [640, 203] on textarea "Reason For Call" at bounding box center [713, 195] width 351 height 59
click at [603, 199] on textarea "Reason For Call" at bounding box center [713, 195] width 351 height 59
type textarea "x"
type textarea "r"
paste textarea "eplace the controller for the Perlick bar cooler"
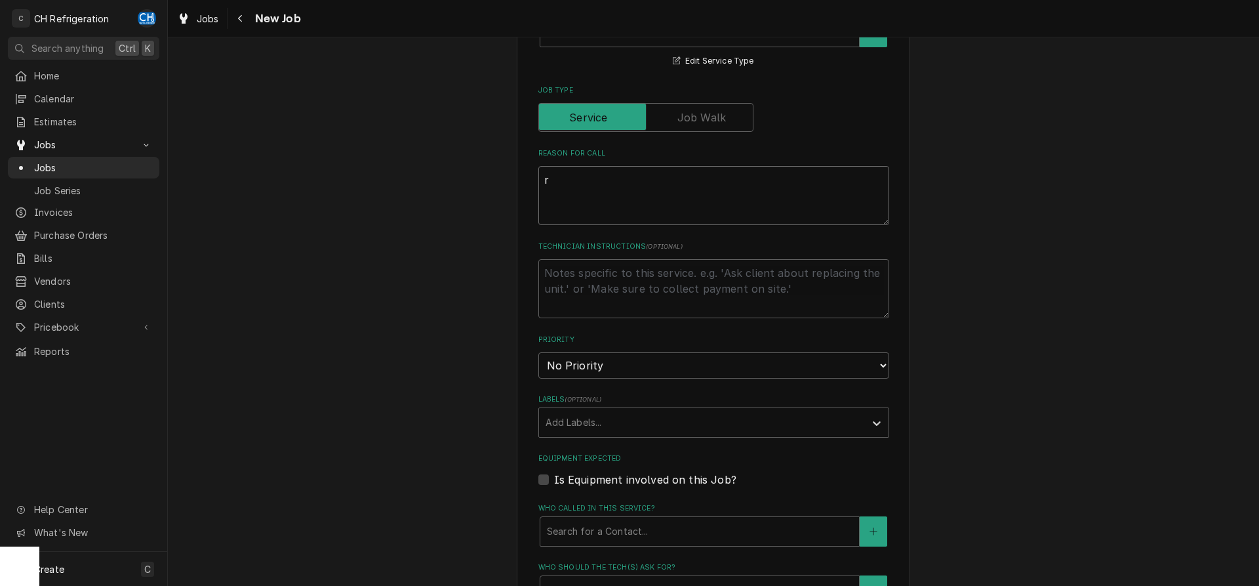
type textarea "x"
type textarea "replace the controller for the Perlick bar cooler"
type textarea "x"
type textarea "replace the controller for the Perlick bar cooler"
click at [747, 285] on textarea "Technician Instructions ( optional )" at bounding box center [713, 288] width 351 height 59
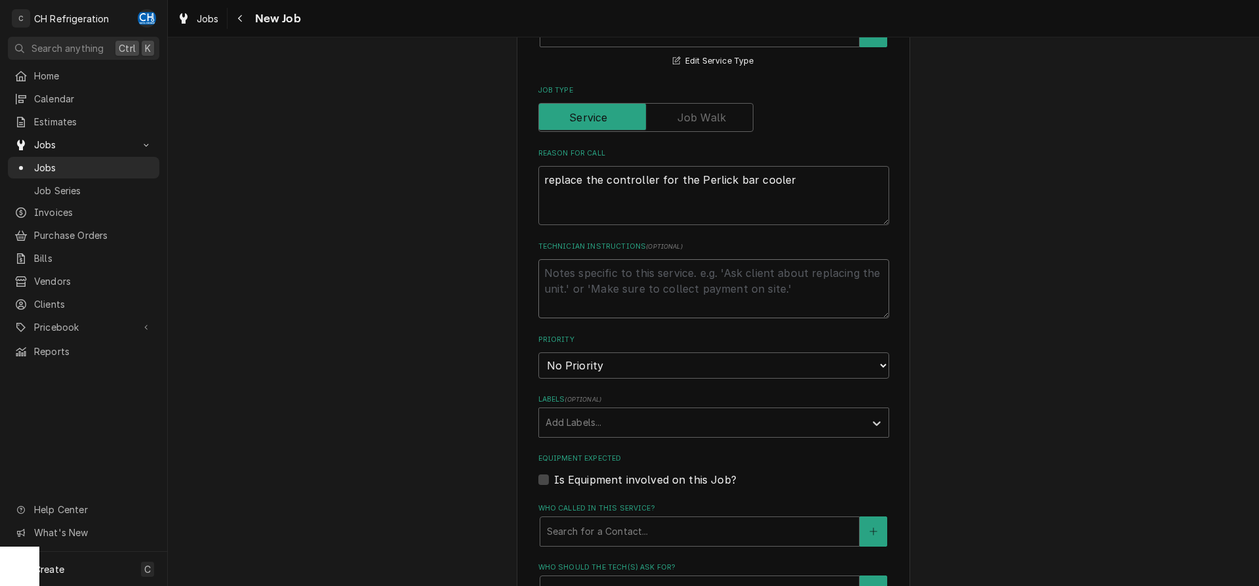
type textarea "x"
type textarea "e"
type textarea "x"
type textarea "es"
type textarea "x"
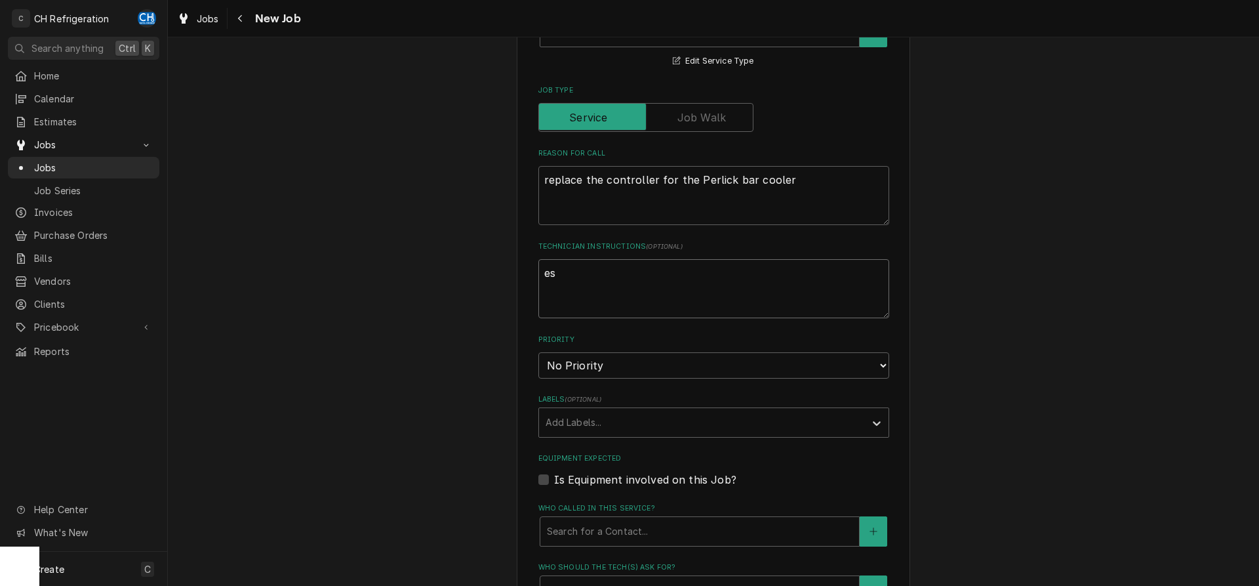
type textarea "e"
type textarea "x"
type textarea "f"
type textarea "x"
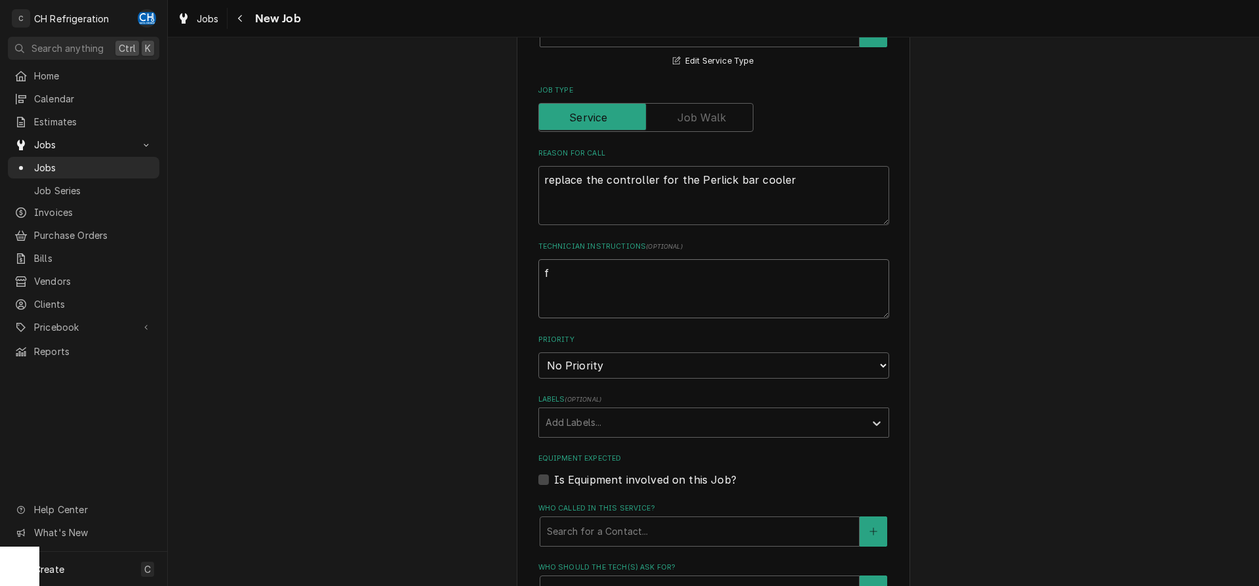
type textarea "fo"
type textarea "x"
type textarea "for"
type textarea "x"
type textarea "for"
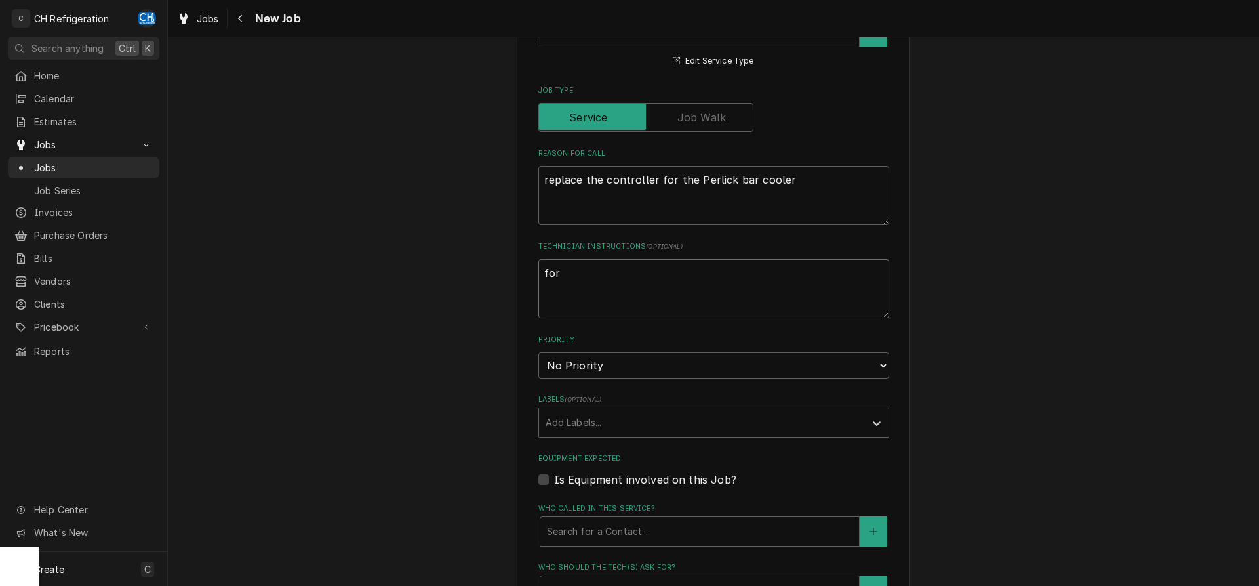
type textarea "x"
type textarea "for a"
type textarea "x"
type textarea "for ad"
type textarea "x"
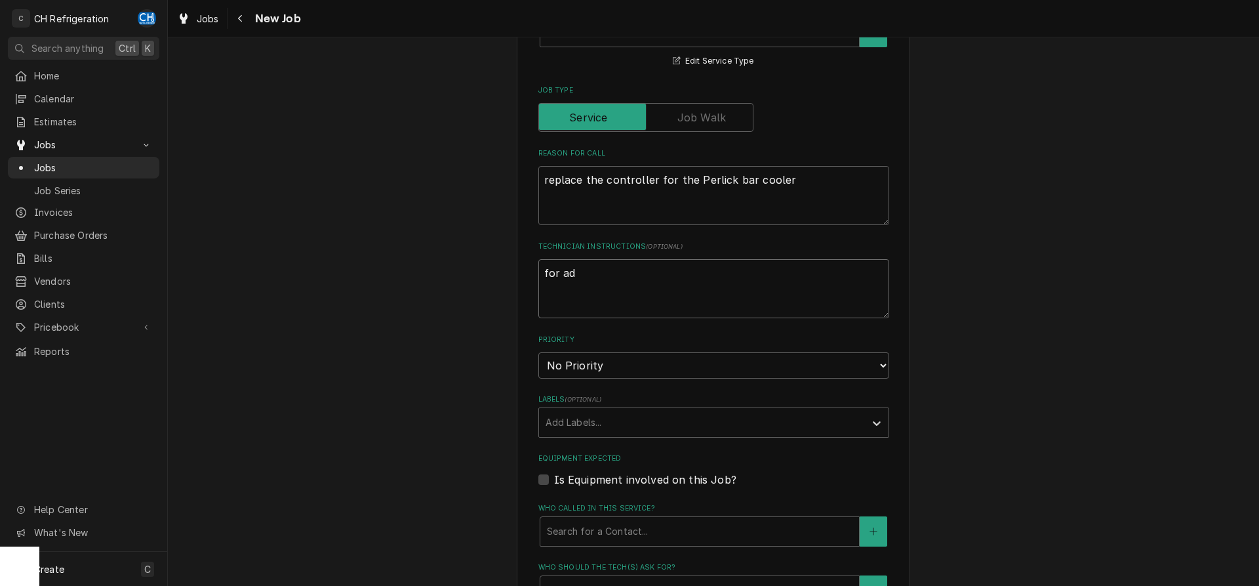
type textarea "for adm"
type textarea "x"
type textarea "for admi"
type textarea "x"
type textarea "for admin"
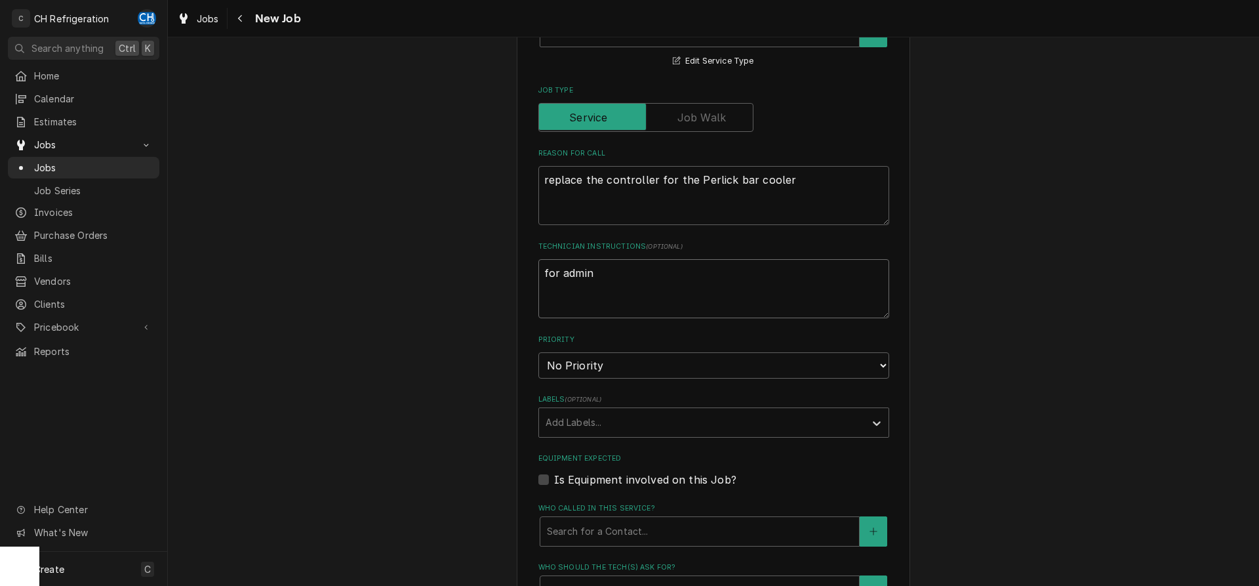
type textarea "x"
type textarea "for admin:"
type textarea "x"
type textarea "for admin:"
type textarea "x"
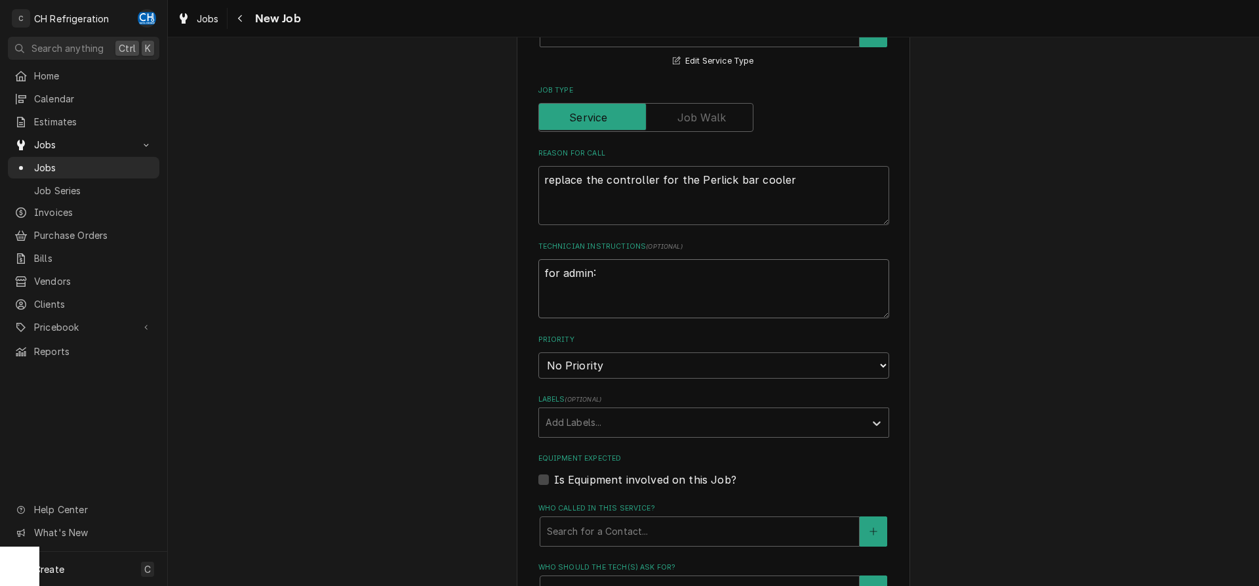
type textarea "for admin: a"
type textarea "x"
type textarea "for admin:"
type textarea "x"
type textarea "for admin: e"
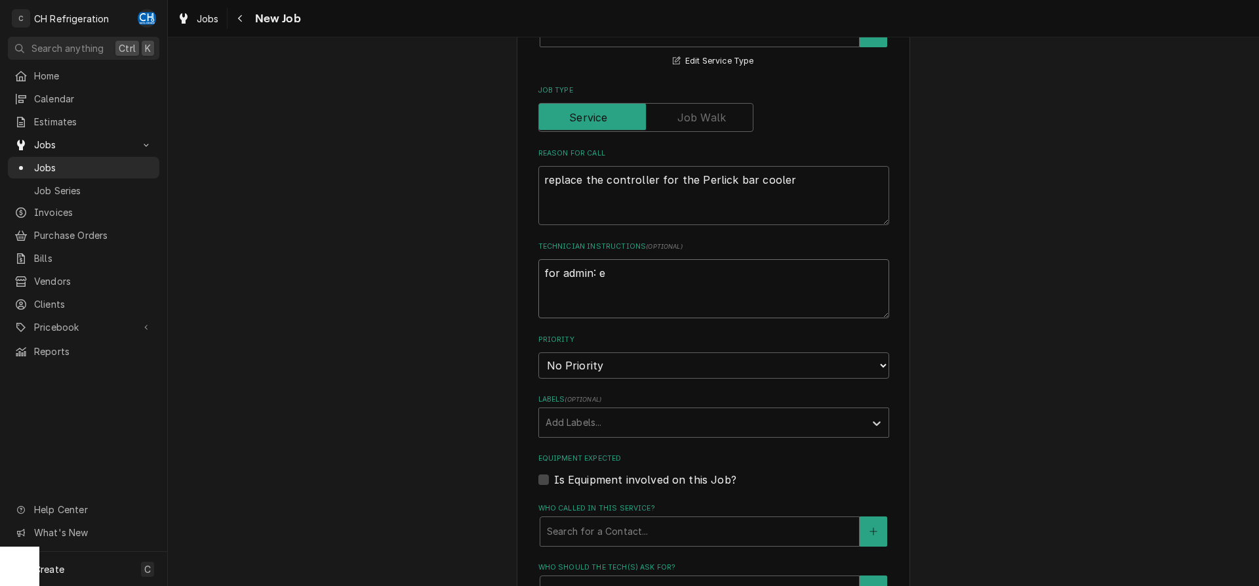
type textarea "x"
type textarea "for admin: es"
type textarea "x"
type textarea "for admin: est"
type textarea "x"
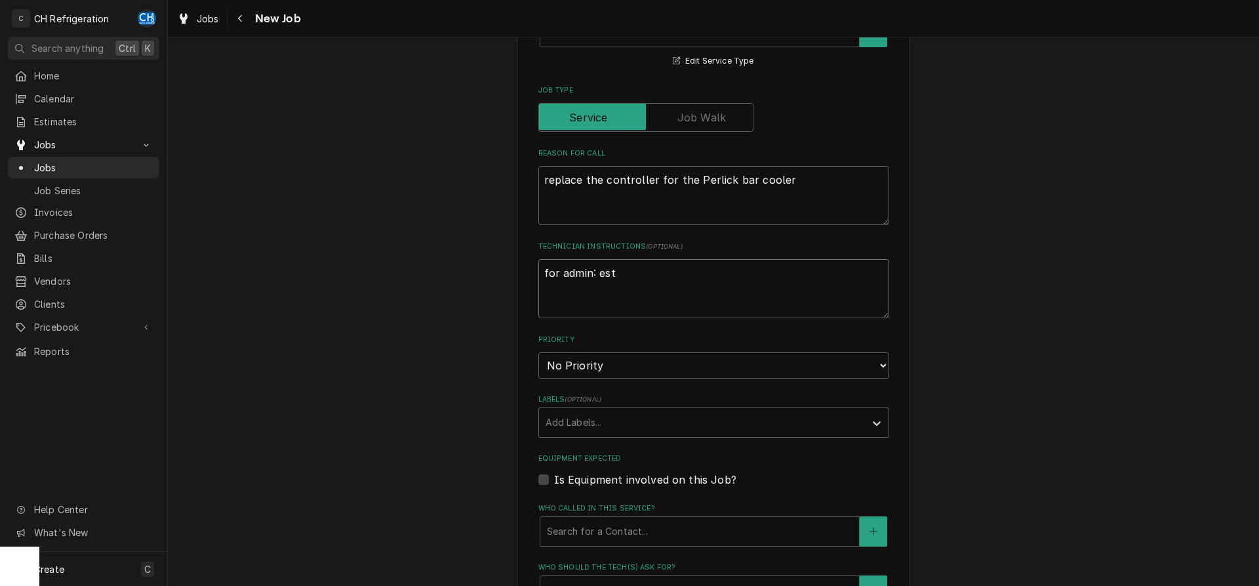
type textarea "for admin: est"
type textarea "x"
type textarea "for admin: est p"
type textarea "x"
type textarea "for admin: est"
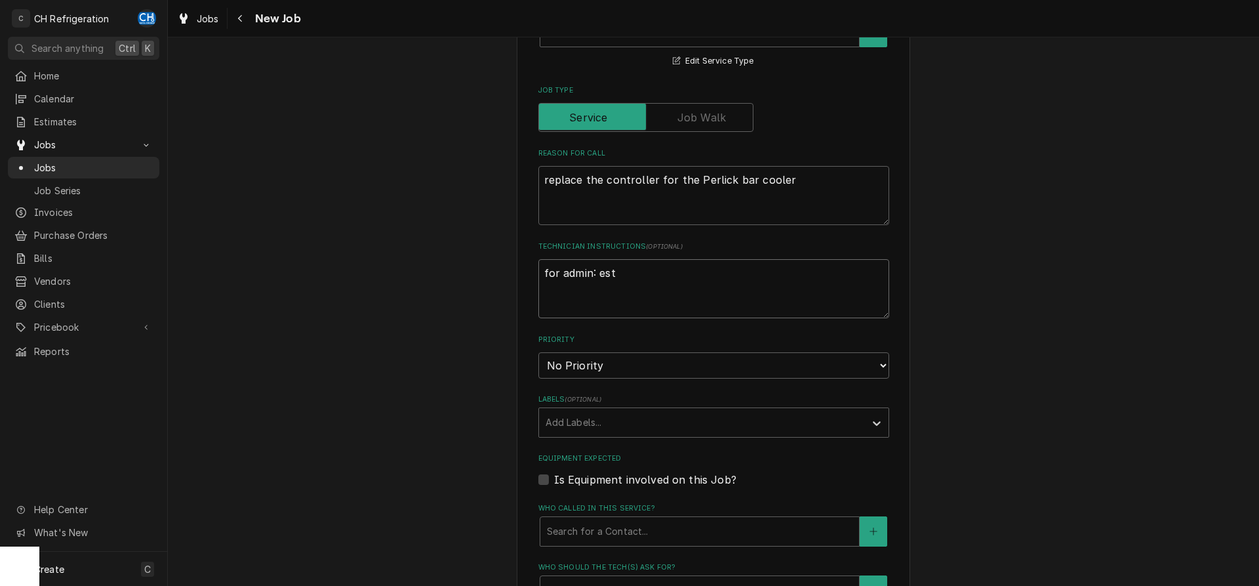
type textarea "x"
type textarea "for admin: est"
type textarea "x"
type textarea "for admin: est."
type textarea "x"
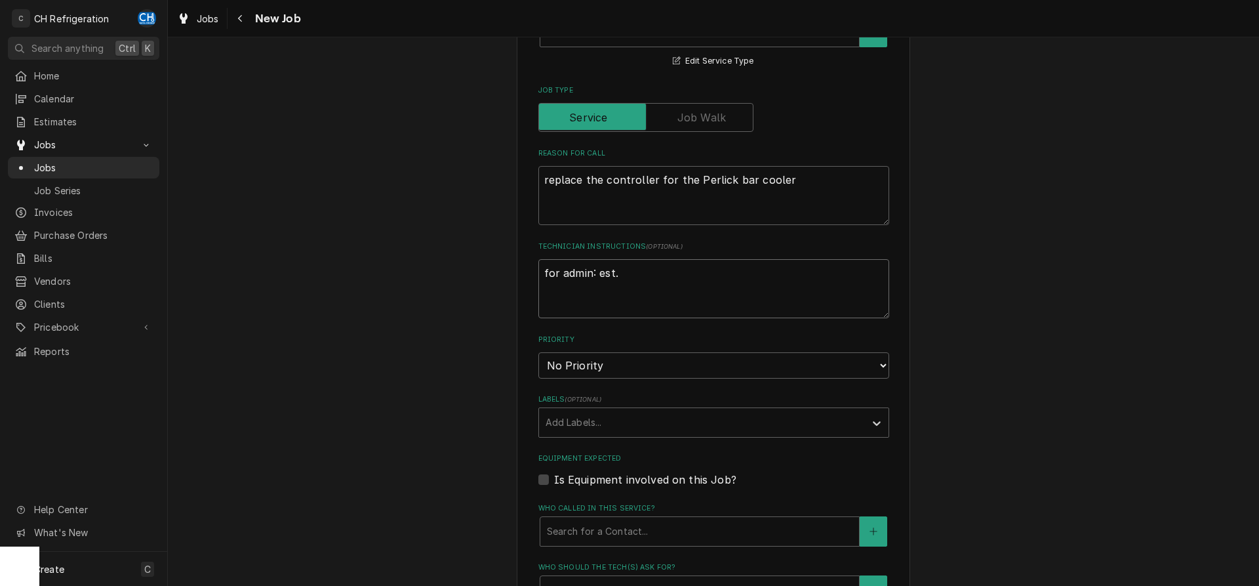
type textarea "for admin: est."
type textarea "x"
type textarea "for admin: est. p"
type textarea "x"
type textarea "for admin: est. p1"
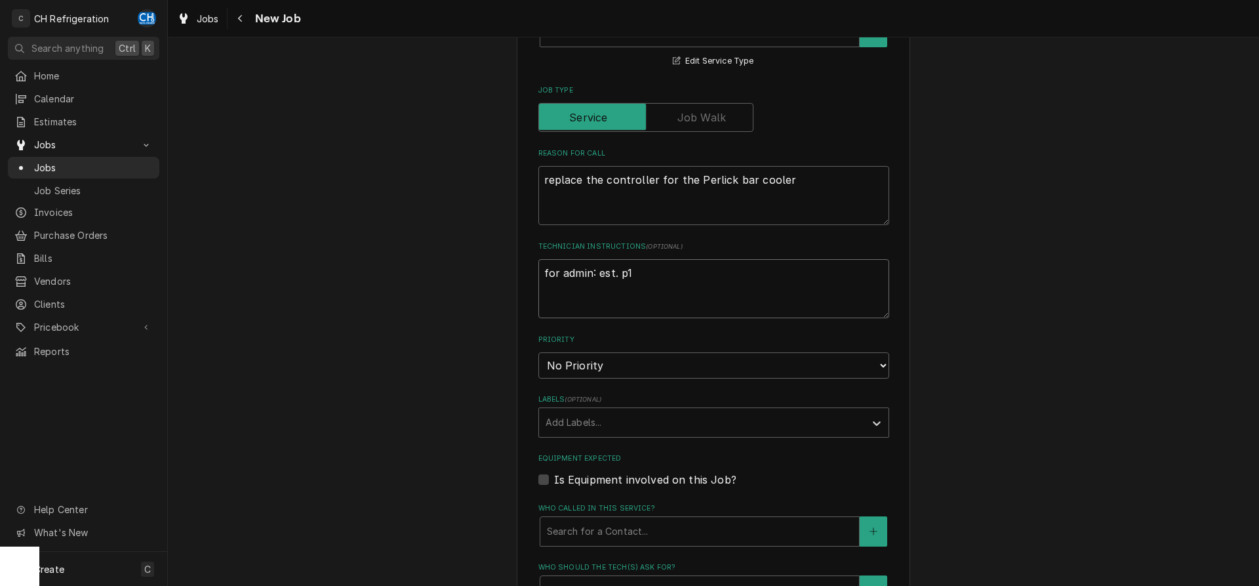
type textarea "x"
type textarea "for admin: est. p15"
type textarea "x"
type textarea "for admin: est. p154"
type textarea "x"
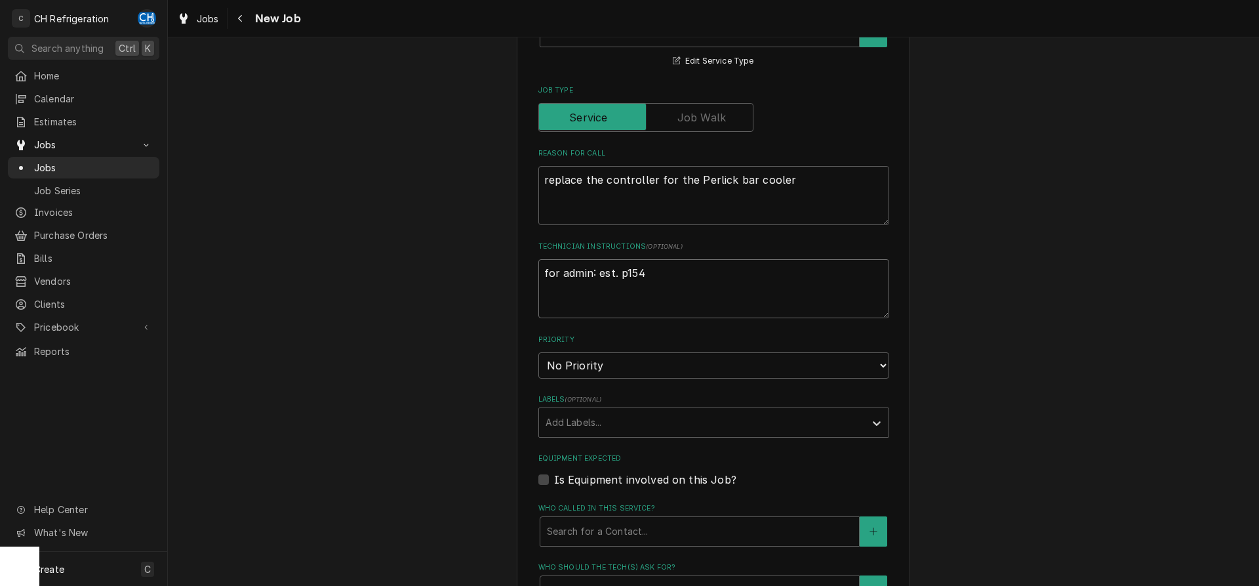
type textarea "for admin: est. p1540"
type textarea "x"
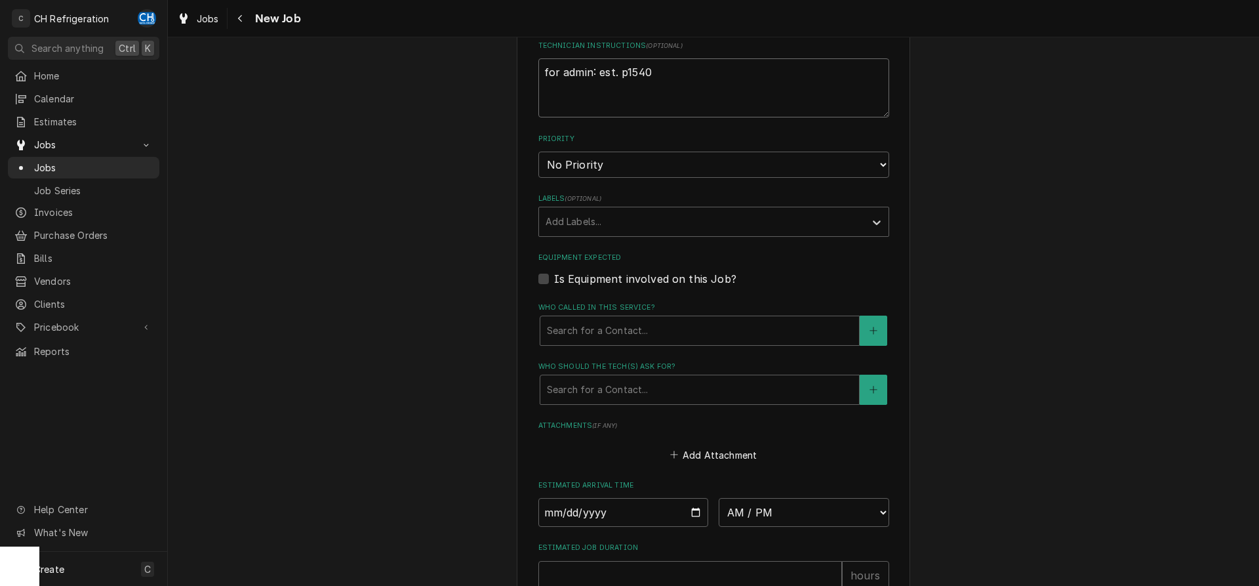
scroll to position [777, 0]
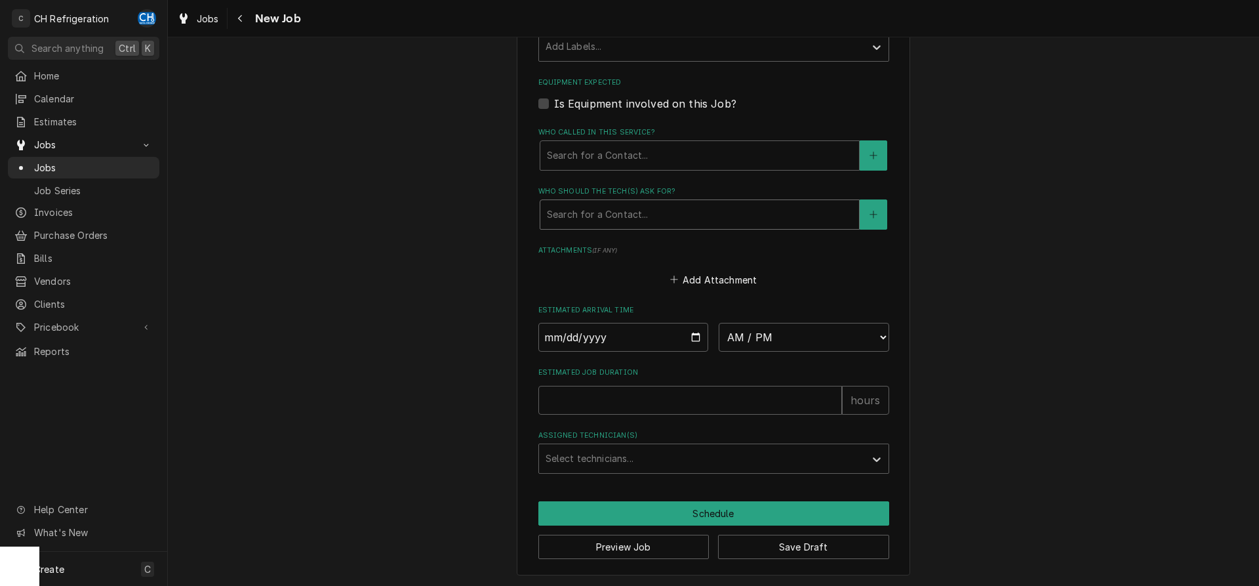
type textarea "for admin: est. p1540"
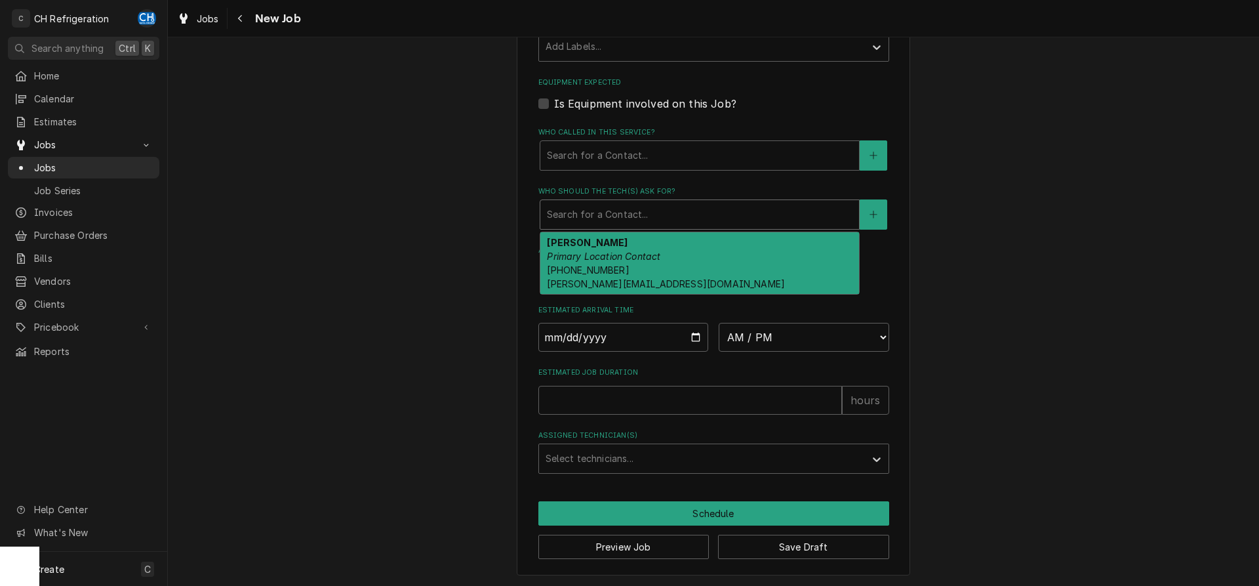
click at [660, 214] on div "Who should the tech(s) ask for?" at bounding box center [700, 215] width 306 height 24
click at [677, 266] on div "Amy Michelini Primary Location Contact (310) 663-9053 amy@sausal.com" at bounding box center [699, 263] width 319 height 62
type textarea "x"
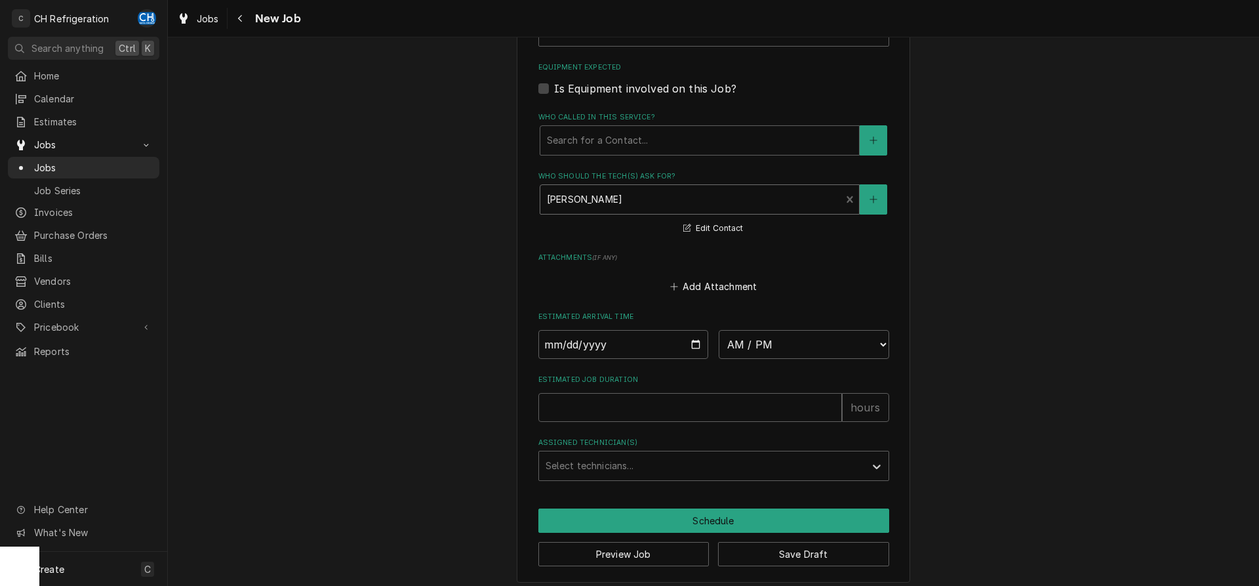
scroll to position [799, 0]
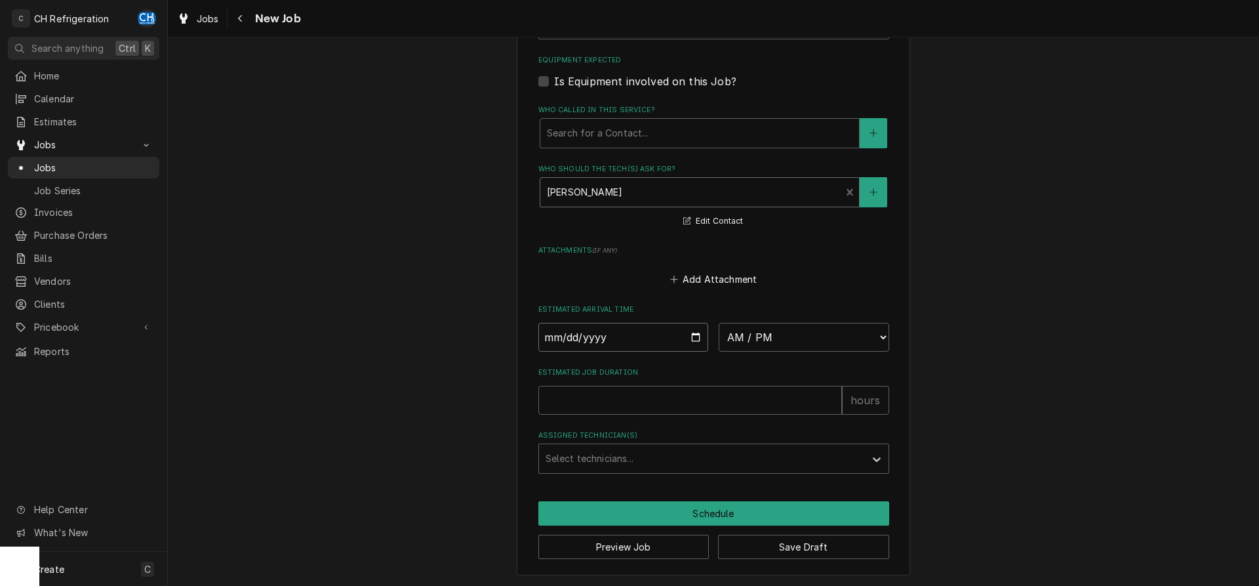
click at [690, 332] on input "Date" at bounding box center [623, 337] width 170 height 29
click at [700, 328] on input "Date" at bounding box center [623, 337] width 170 height 29
click at [690, 336] on input "Date" at bounding box center [623, 337] width 170 height 29
type input "2025-09-09"
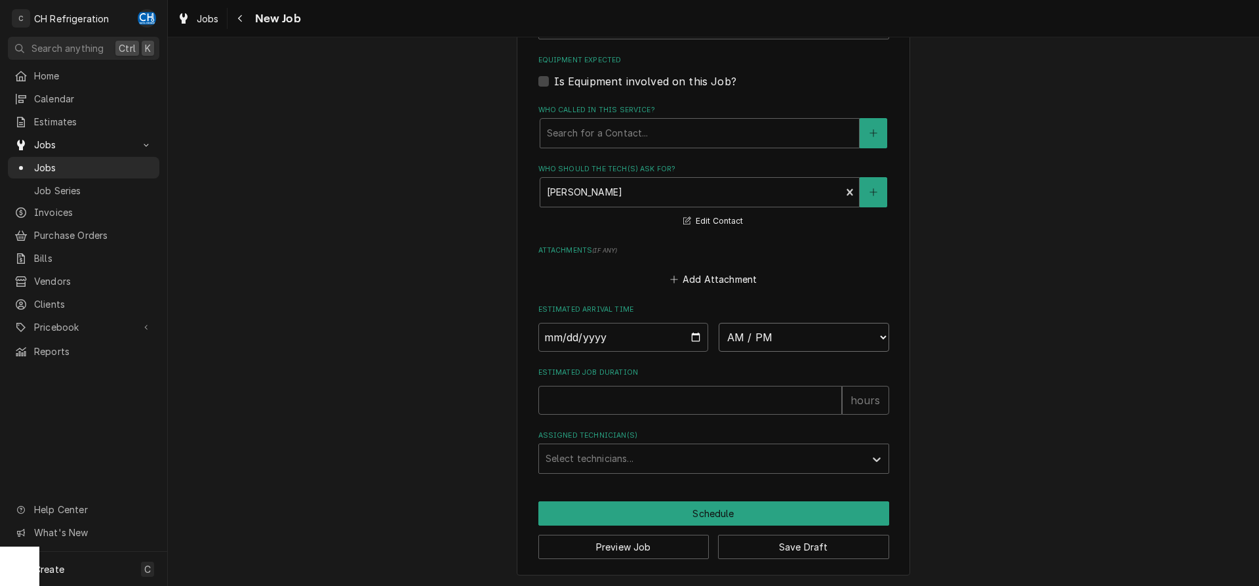
click at [719, 323] on select "AM / PM 6:00 AM 6:15 AM 6:30 AM 6:45 AM 7:00 AM 7:15 AM 7:30 AM 7:45 AM 8:00 AM…" at bounding box center [804, 337] width 170 height 29
type textarea "x"
select select "08:00:00"
click option "8:00 AM" at bounding box center [0, 0] width 0 height 0
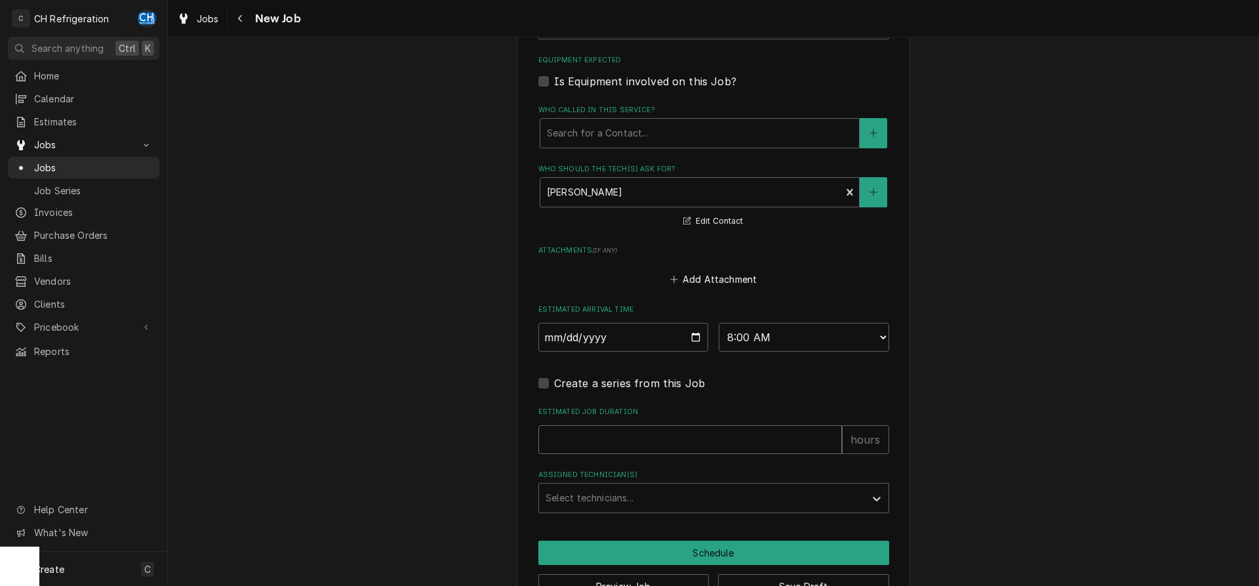
click at [747, 441] on input "Estimated Job Duration" at bounding box center [690, 439] width 304 height 29
type textarea "x"
type input "2"
type textarea "x"
type input "2"
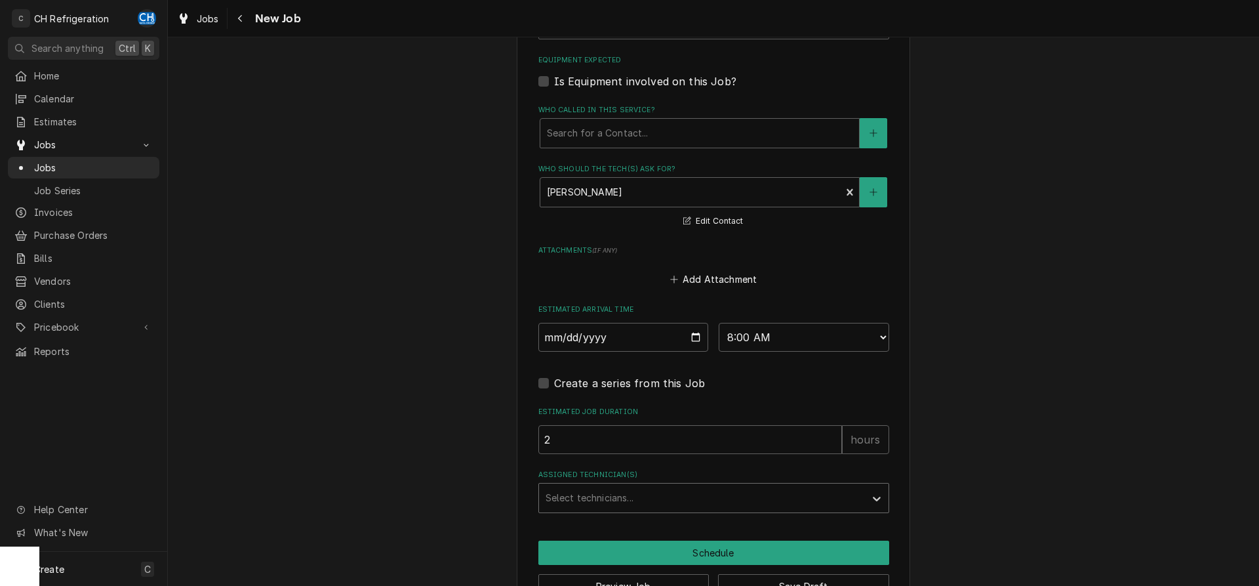
click at [681, 486] on div "Assigned Technician(s)" at bounding box center [702, 498] width 313 height 24
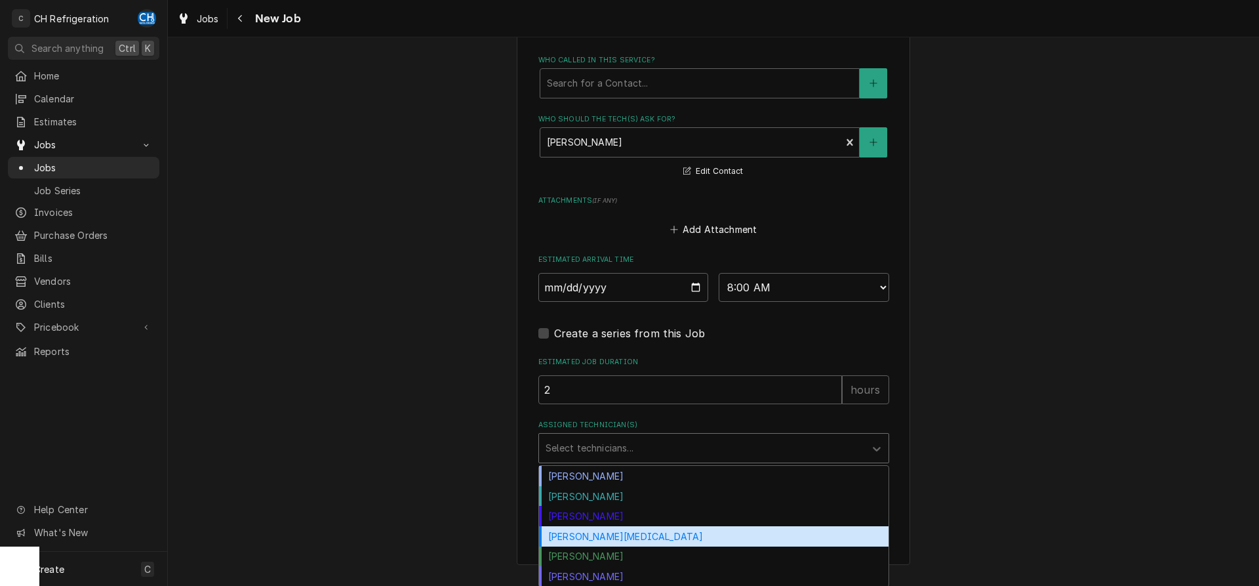
click at [632, 523] on div "Josh Galindo" at bounding box center [713, 516] width 349 height 20
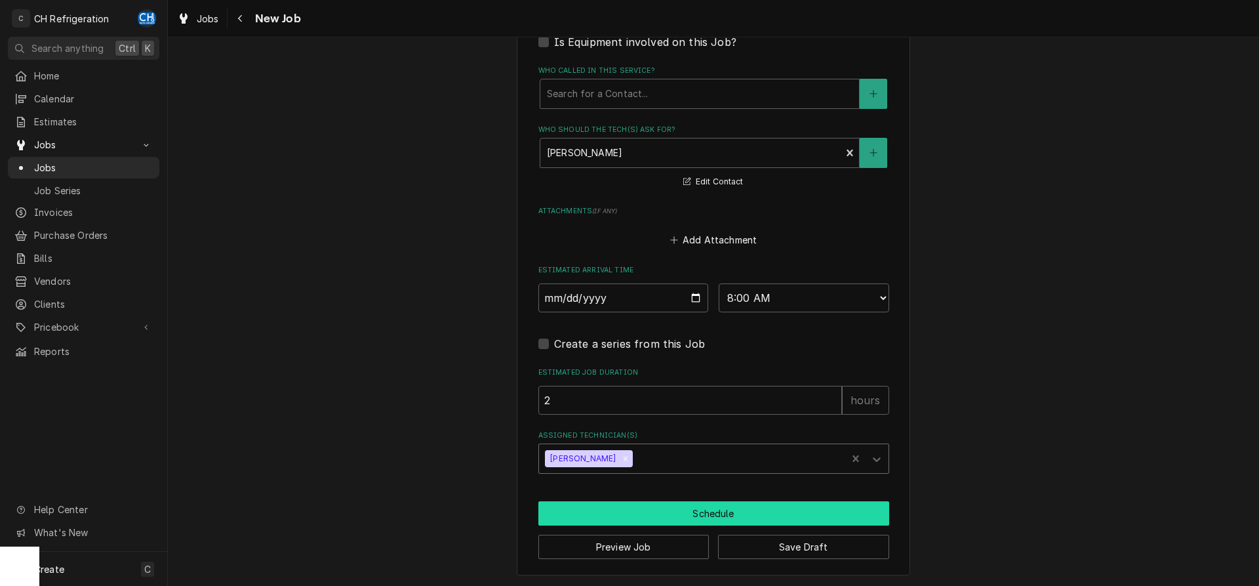
click at [675, 515] on button "Schedule" at bounding box center [713, 513] width 351 height 24
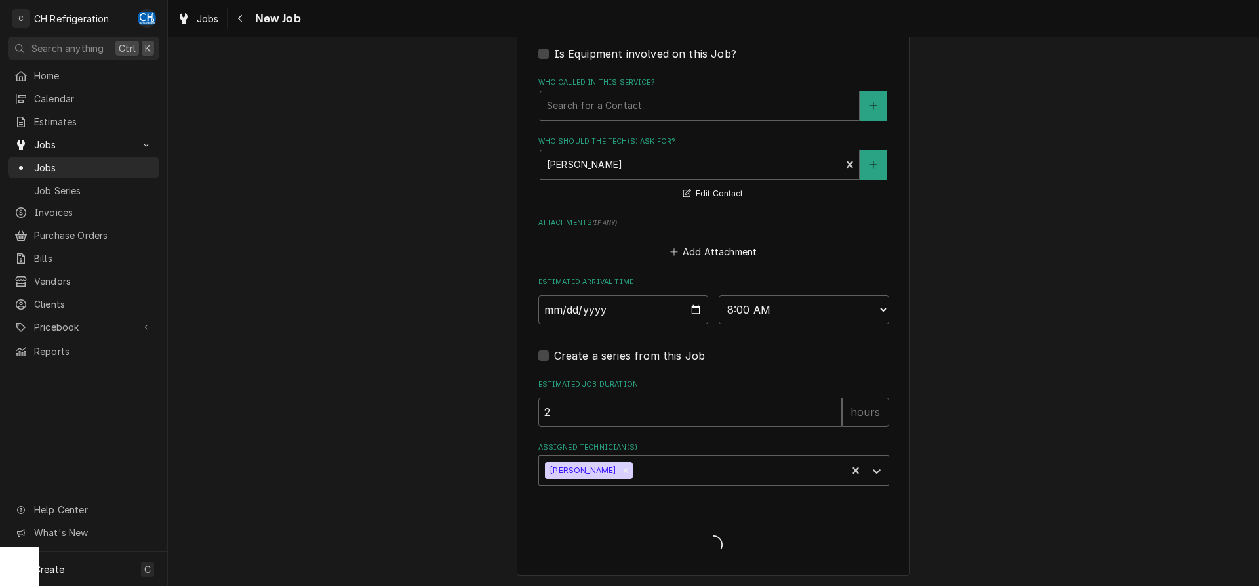
type textarea "x"
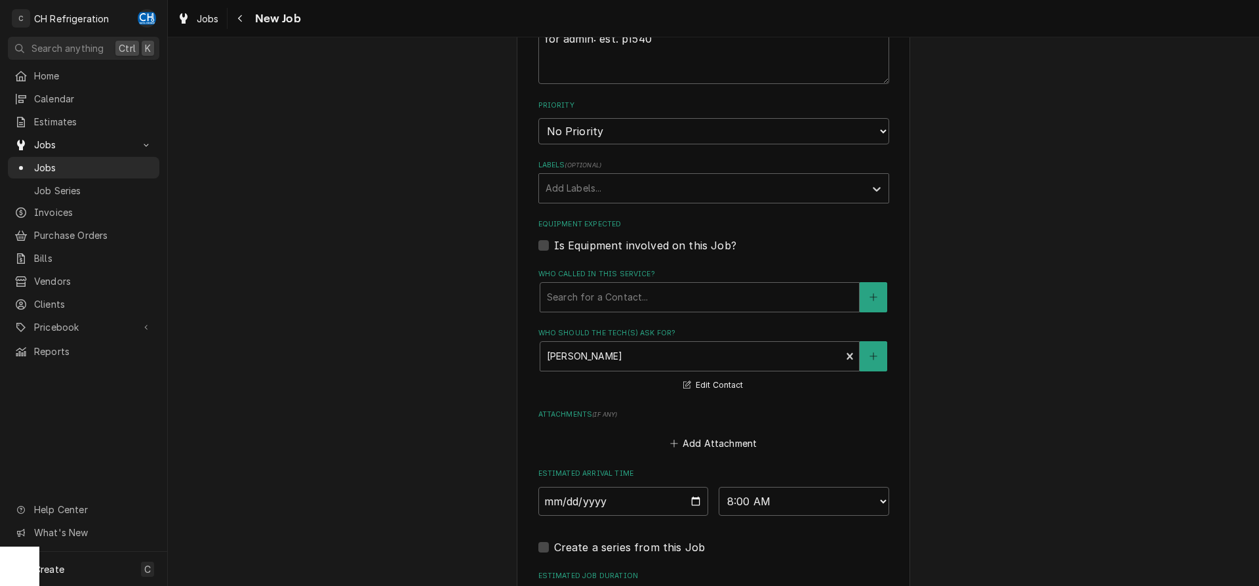
scroll to position [626, 0]
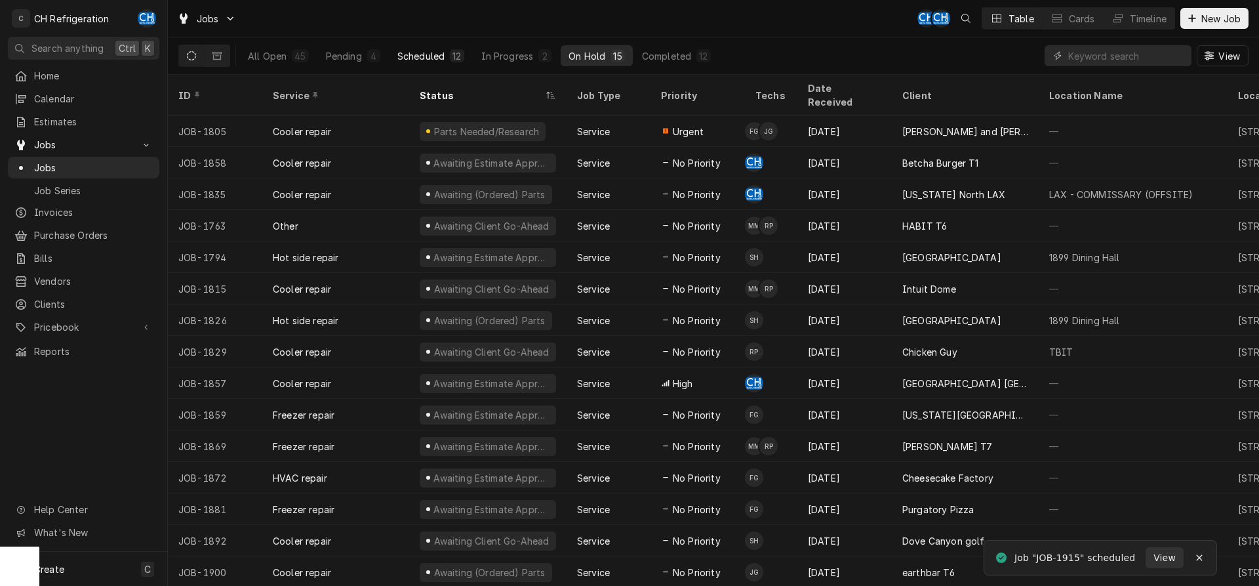
click at [443, 57] on div "Scheduled" at bounding box center [420, 56] width 47 height 14
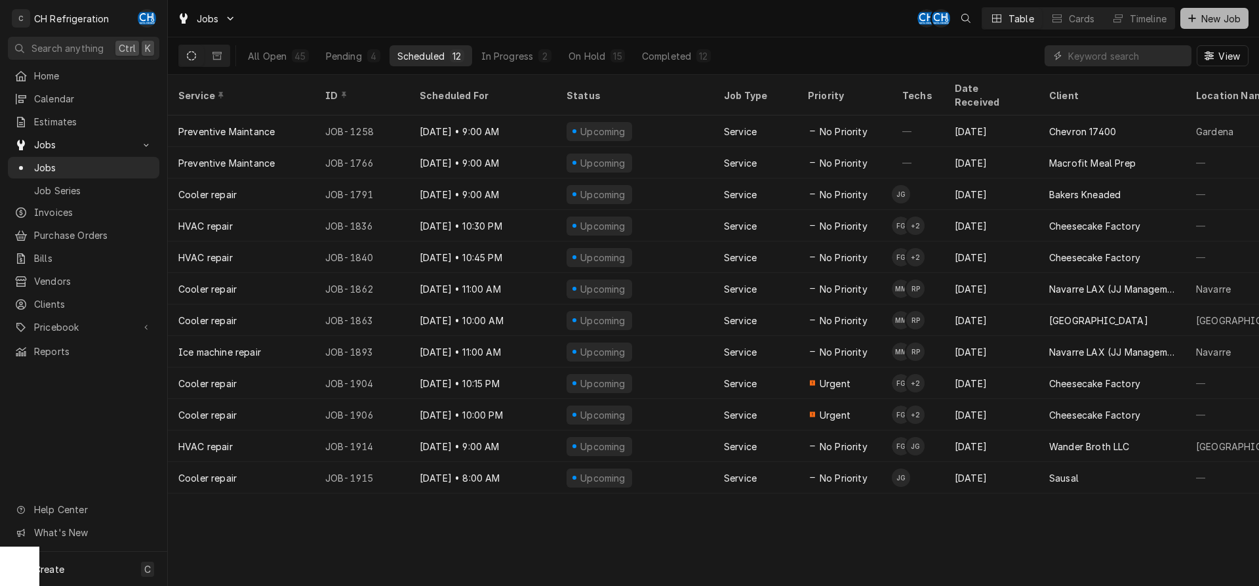
click at [1210, 13] on span "New Job" at bounding box center [1221, 19] width 45 height 14
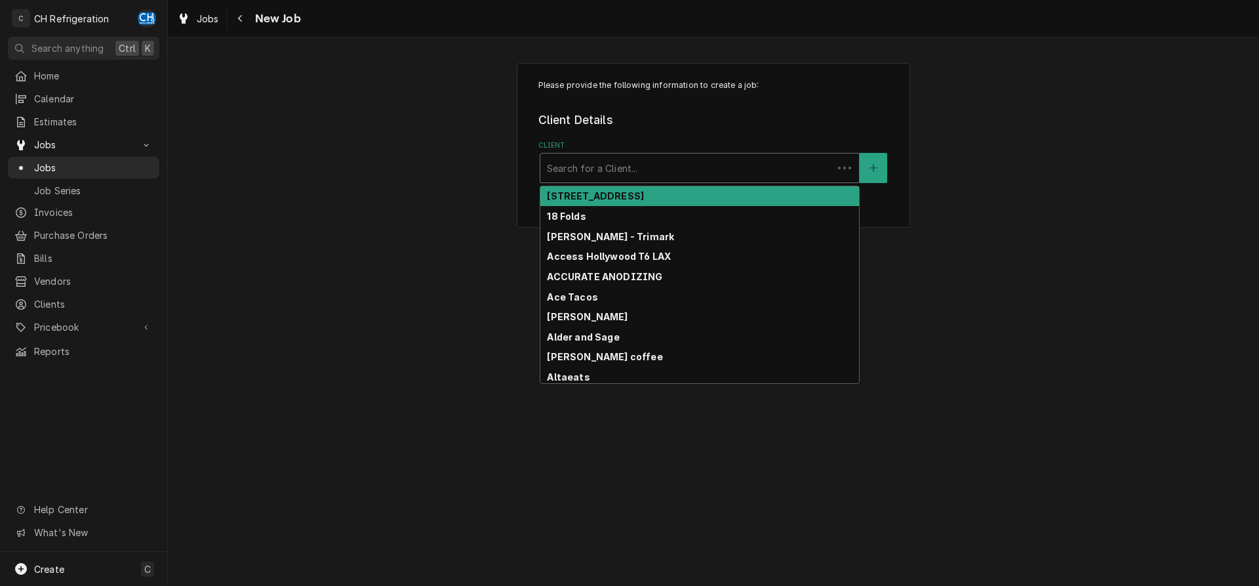
click at [576, 153] on div "Search for a Client..." at bounding box center [700, 168] width 320 height 30
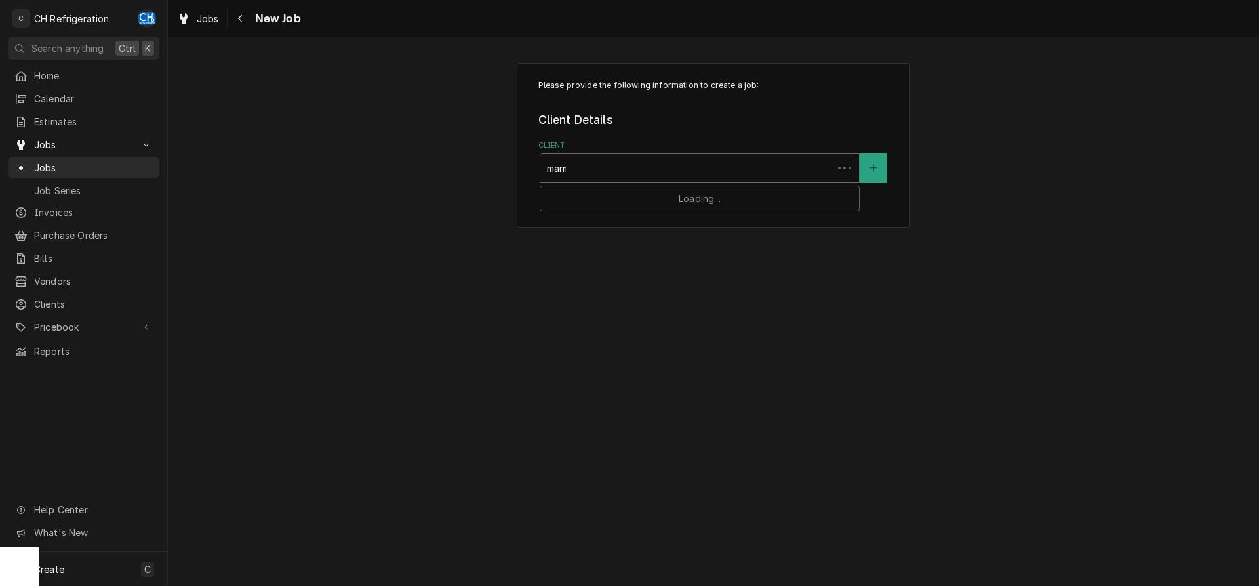
type input "marma"
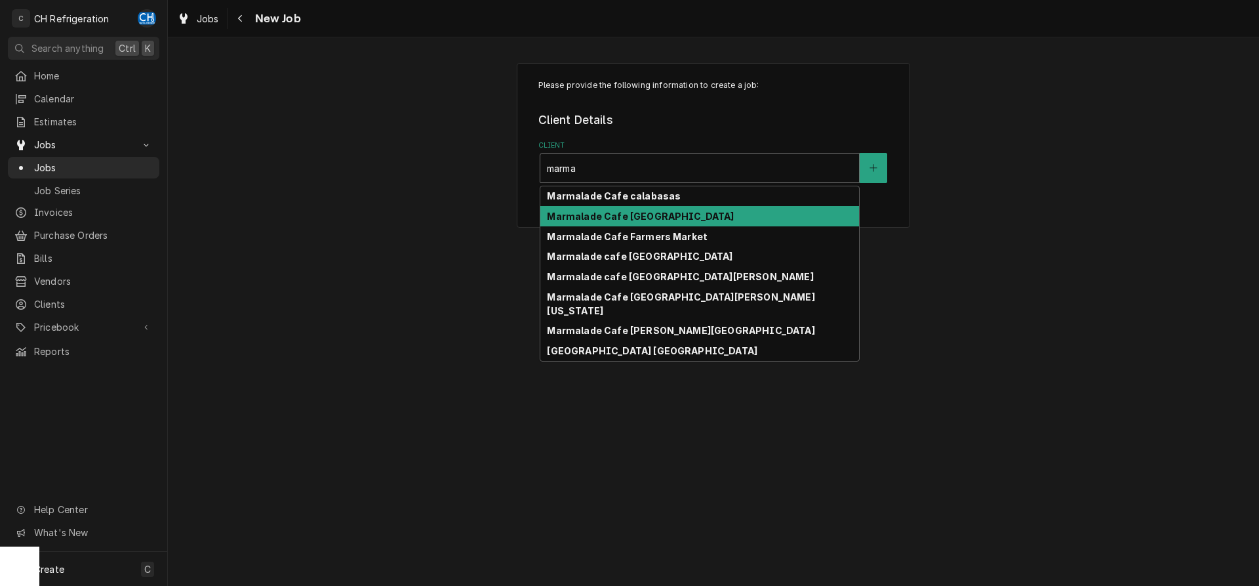
click at [670, 221] on strong "Marmalade Cafe [GEOGRAPHIC_DATA]" at bounding box center [640, 215] width 187 height 11
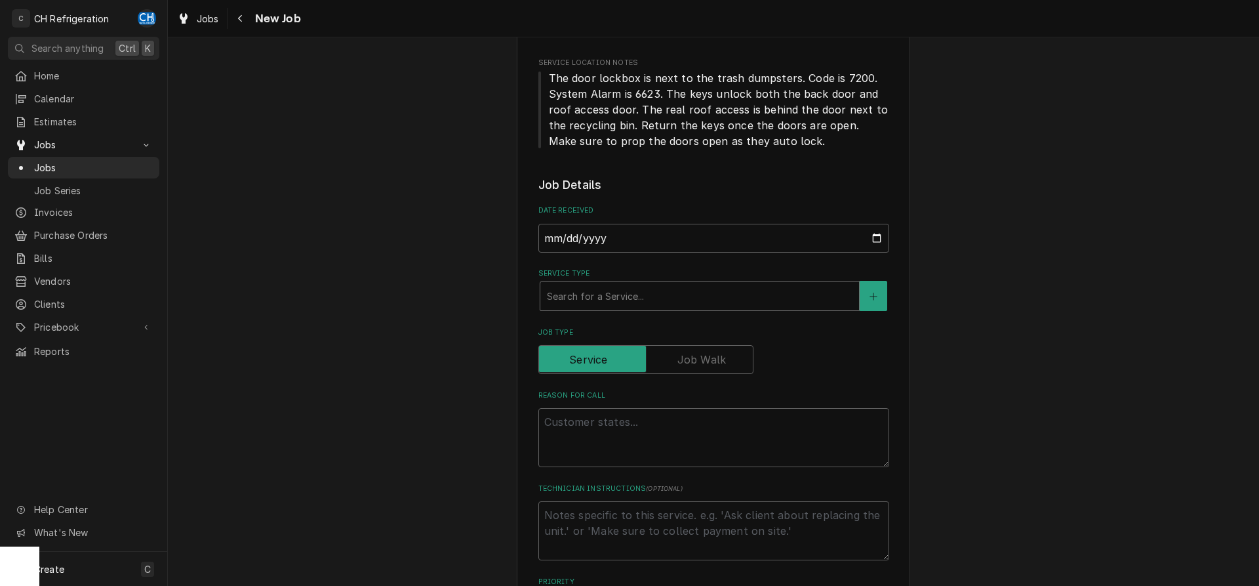
scroll to position [268, 0]
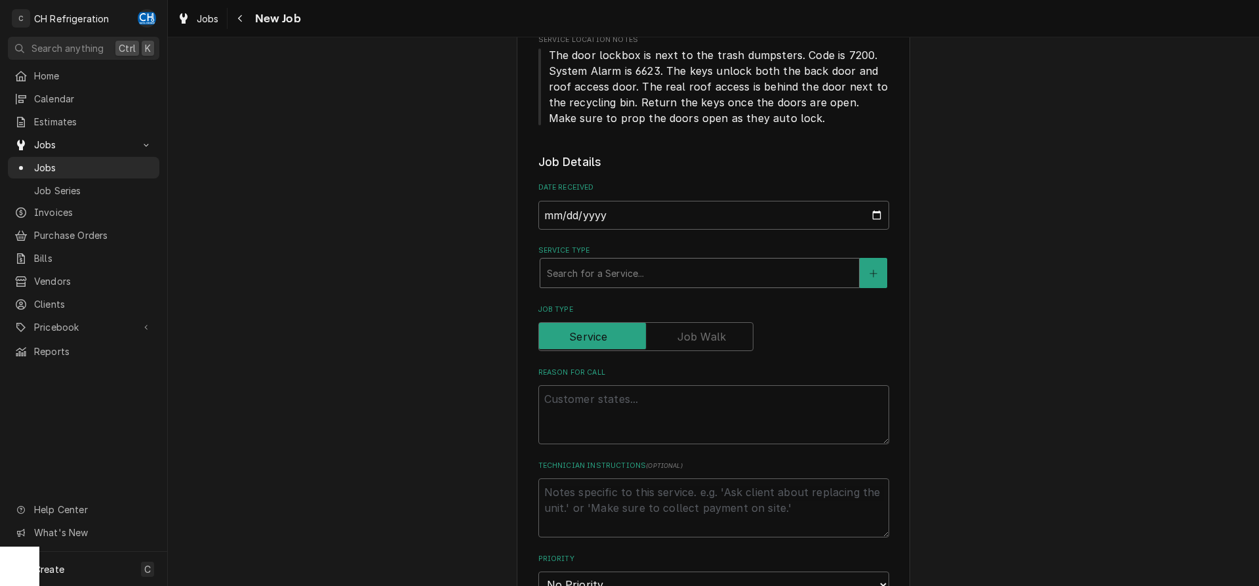
click at [667, 277] on div "Service Type" at bounding box center [700, 273] width 306 height 24
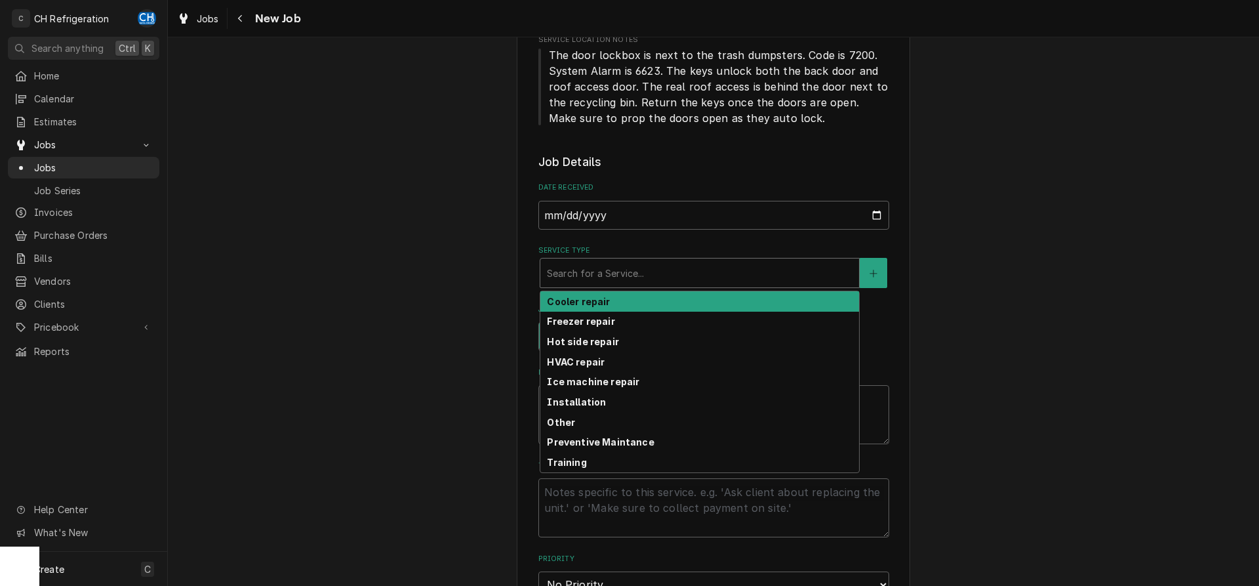
click at [617, 301] on div "Cooler repair" at bounding box center [699, 301] width 319 height 20
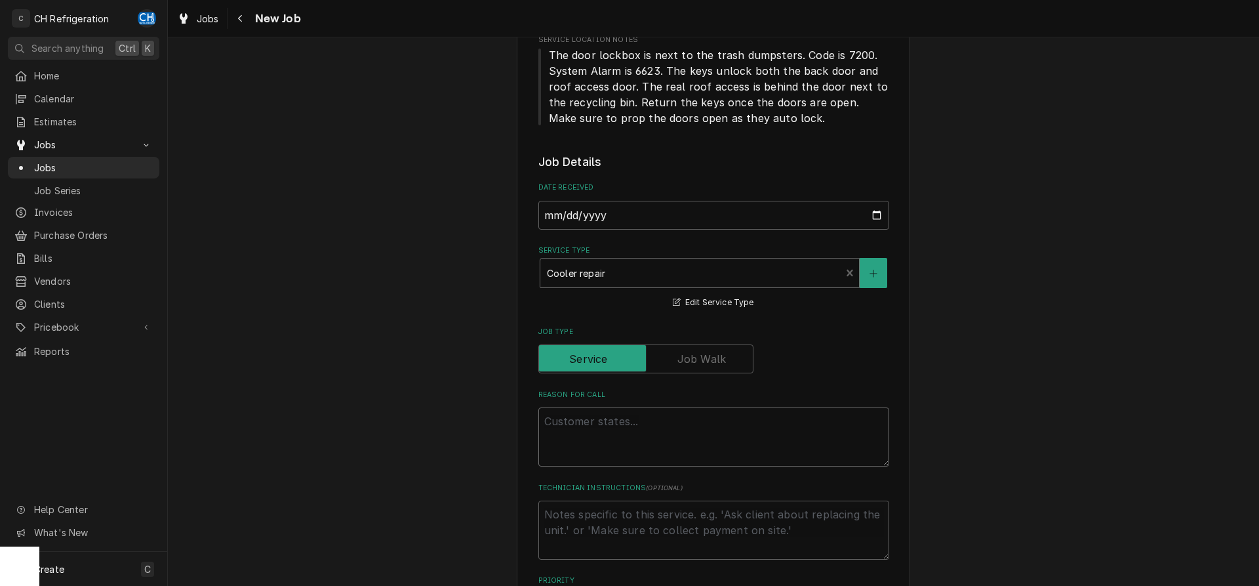
click at [654, 440] on textarea "Reason For Call" at bounding box center [713, 436] width 351 height 59
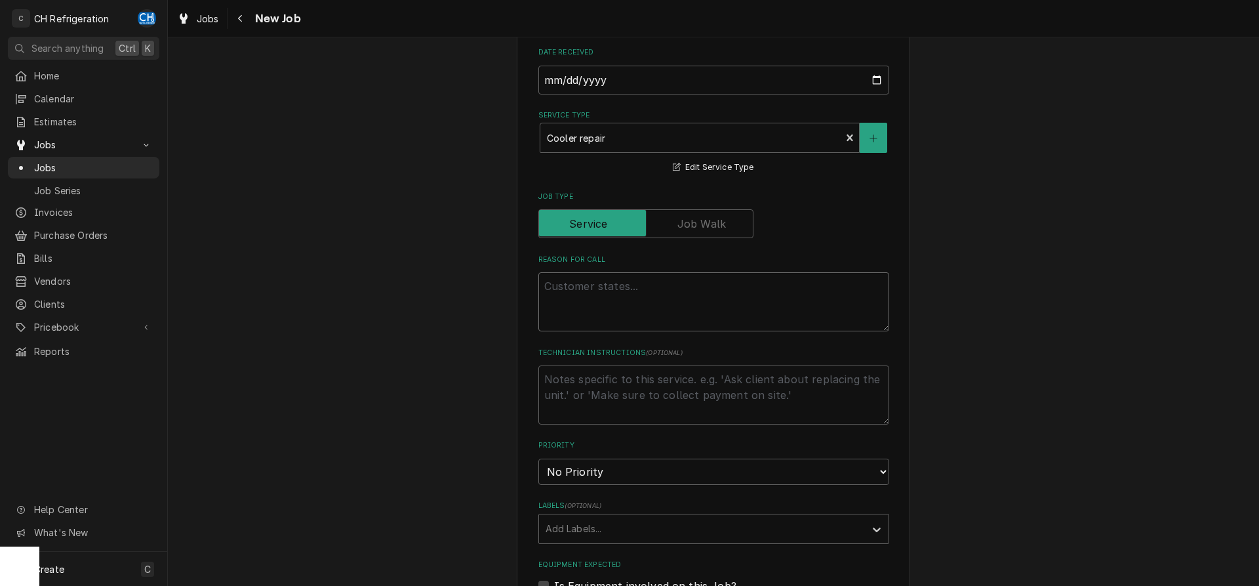
scroll to position [468, 0]
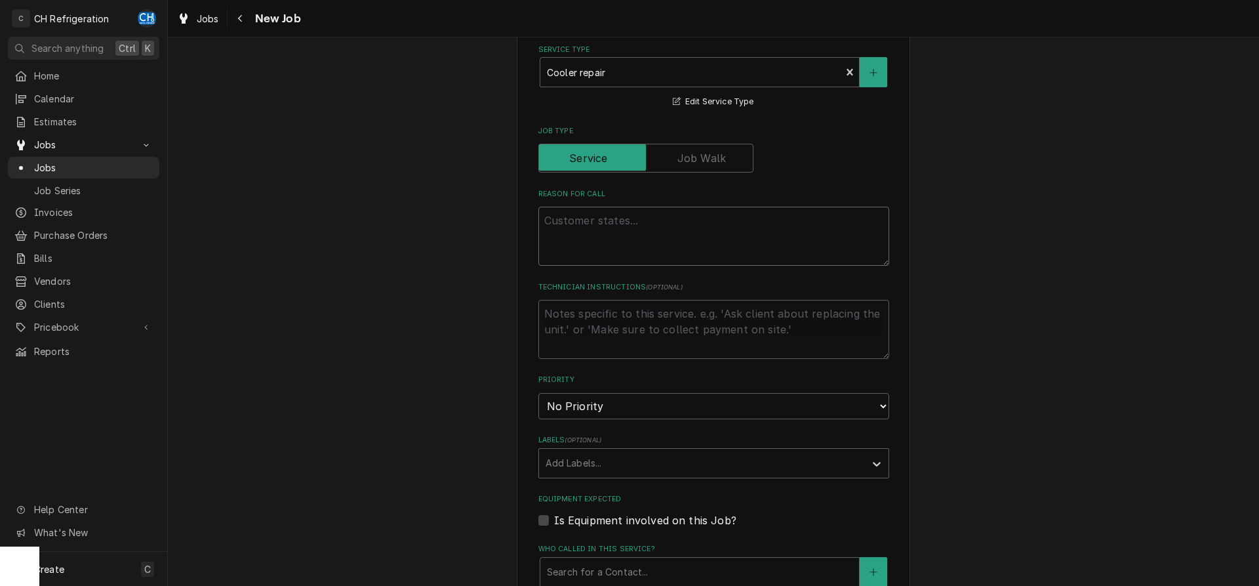
type textarea "x"
type textarea "v"
type textarea "x"
type textarea "ve"
type textarea "x"
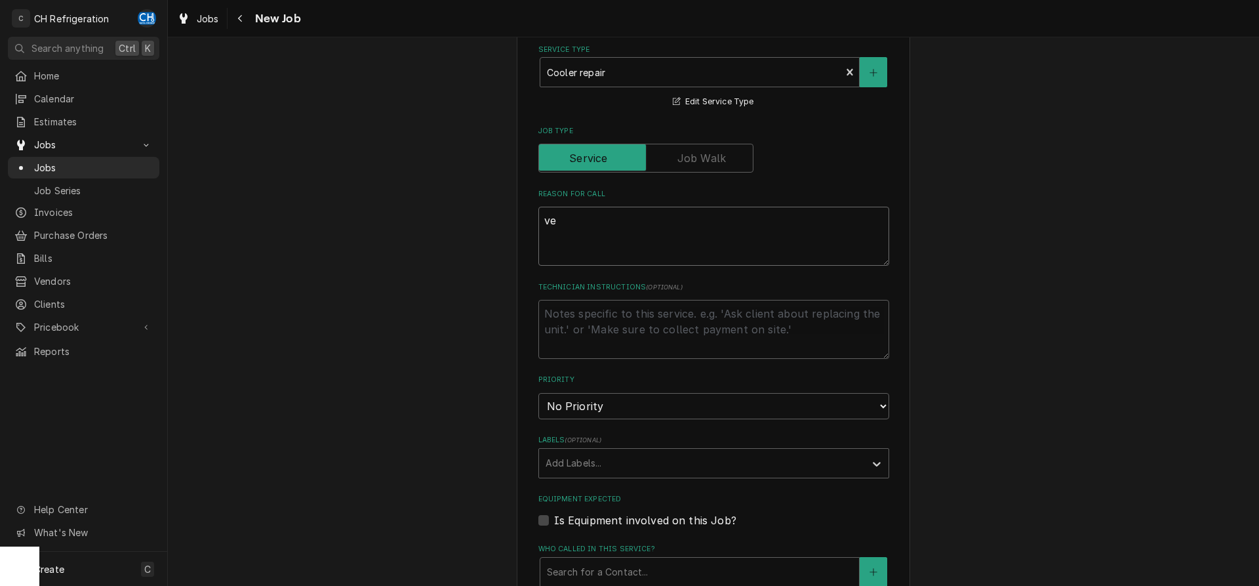
type textarea "ver"
type textarea "x"
type textarea "veri"
type textarea "x"
type textarea "verif"
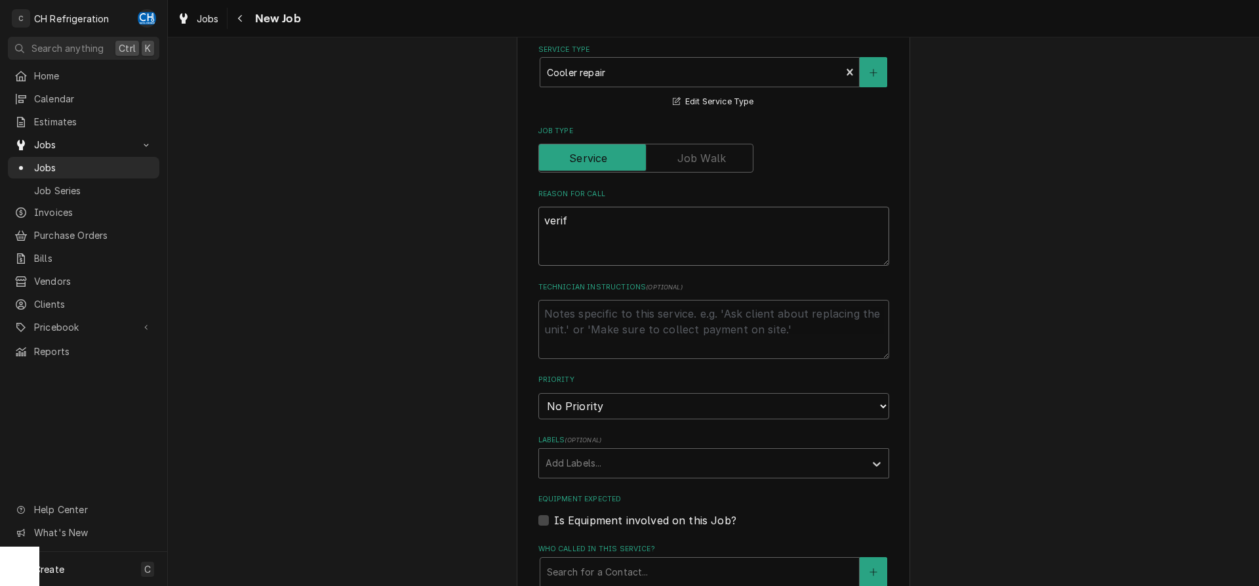
type textarea "x"
type textarea "verify"
type textarea "x"
type textarea "verify"
type textarea "x"
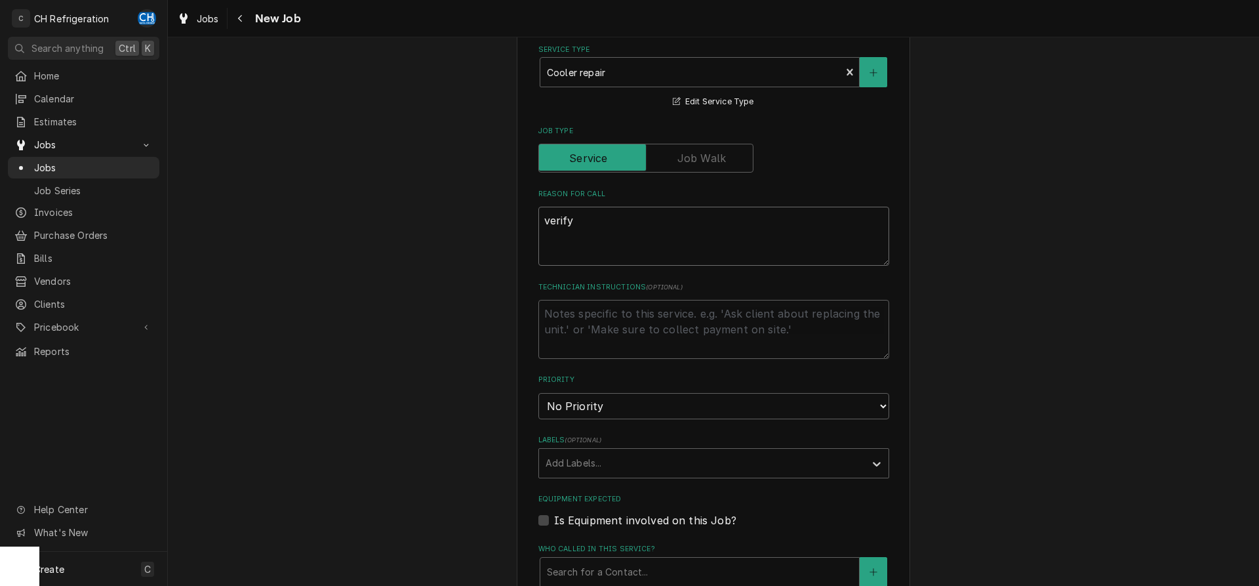
type textarea "verify t"
type textarea "x"
type textarea "verify th"
type textarea "x"
type textarea "verify the"
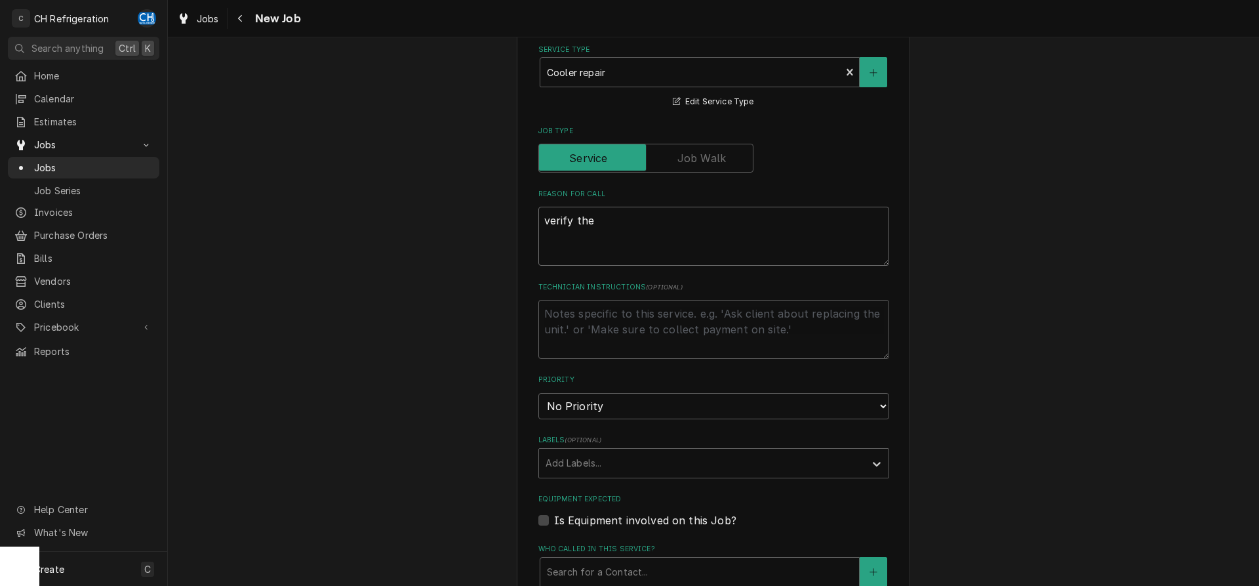
type textarea "x"
type textarea "verify the s"
type textarea "x"
type textarea "verify the sa"
type textarea "x"
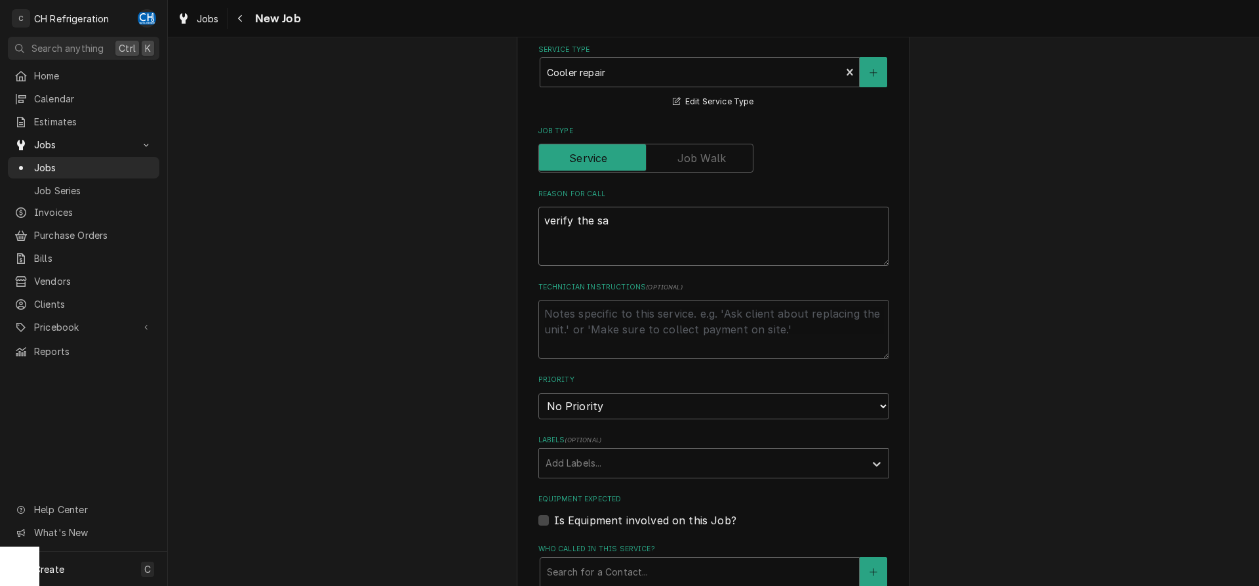
type textarea "verify the [PERSON_NAME]"
type textarea "x"
type textarea "verify the sala"
type textarea "x"
type textarea "verify the salad"
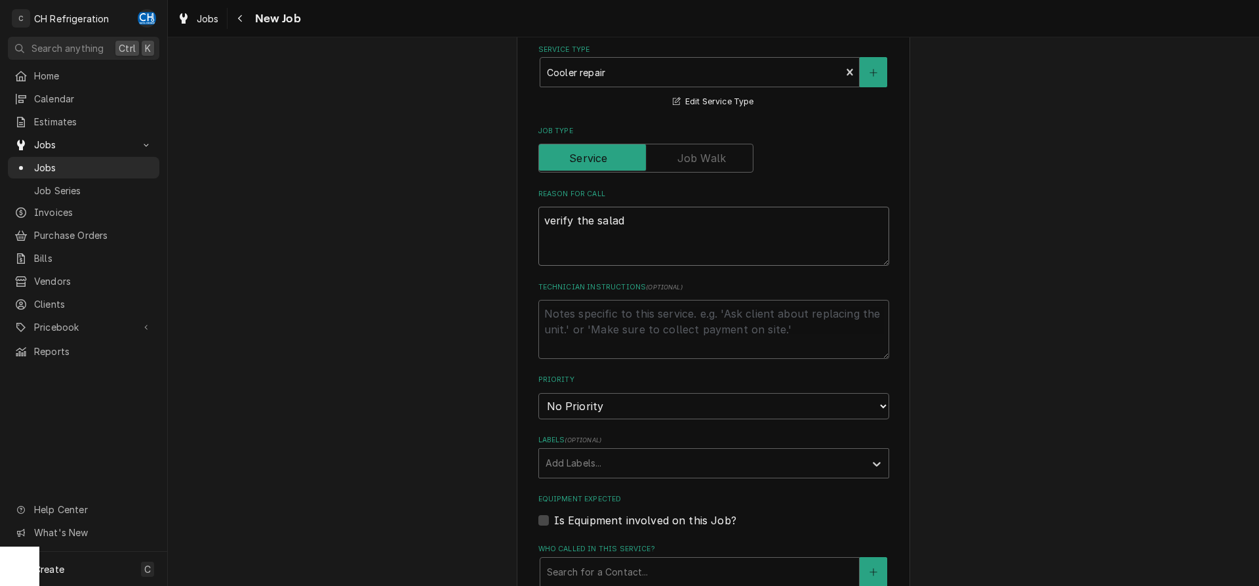
type textarea "x"
type textarea "verify the salad"
type textarea "x"
type textarea "verify the salad s"
type textarea "x"
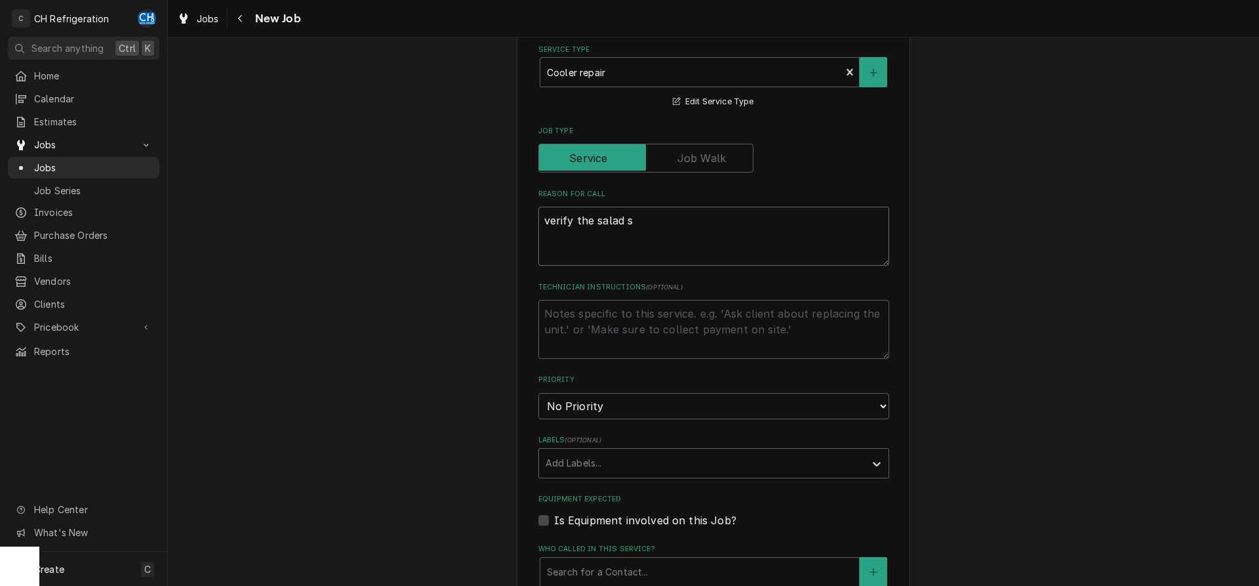
type textarea "verify the salad sy"
type textarea "x"
type textarea "verify the salad sys"
type textarea "x"
type textarea "verify the salad syst"
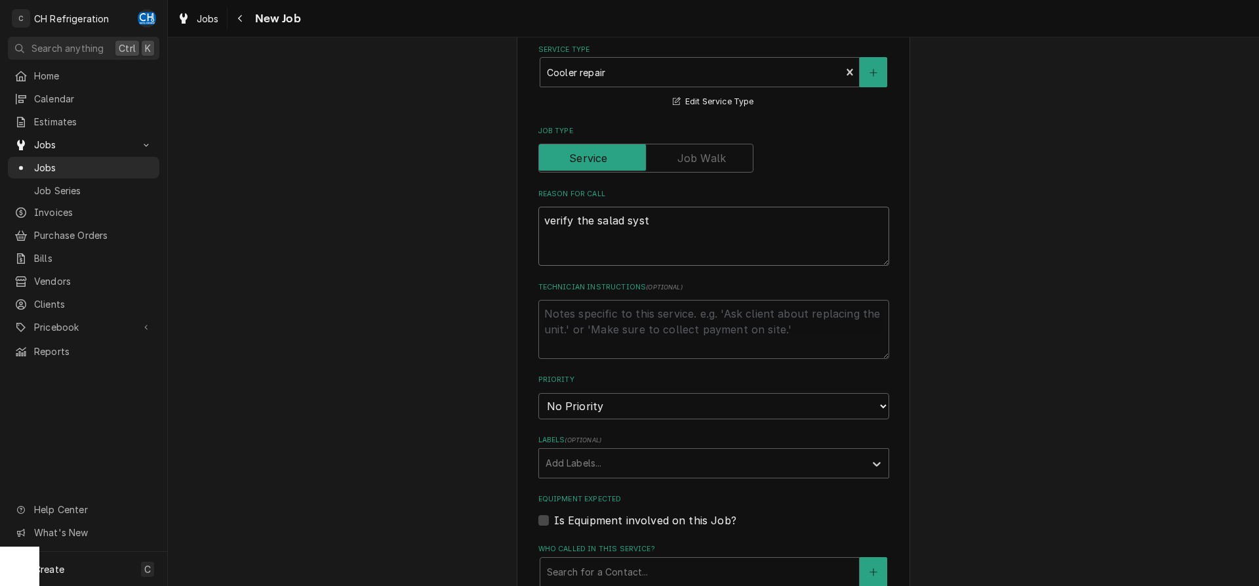
type textarea "x"
type textarea "verify the salad syste"
type textarea "x"
type textarea "verify the salad system"
type textarea "x"
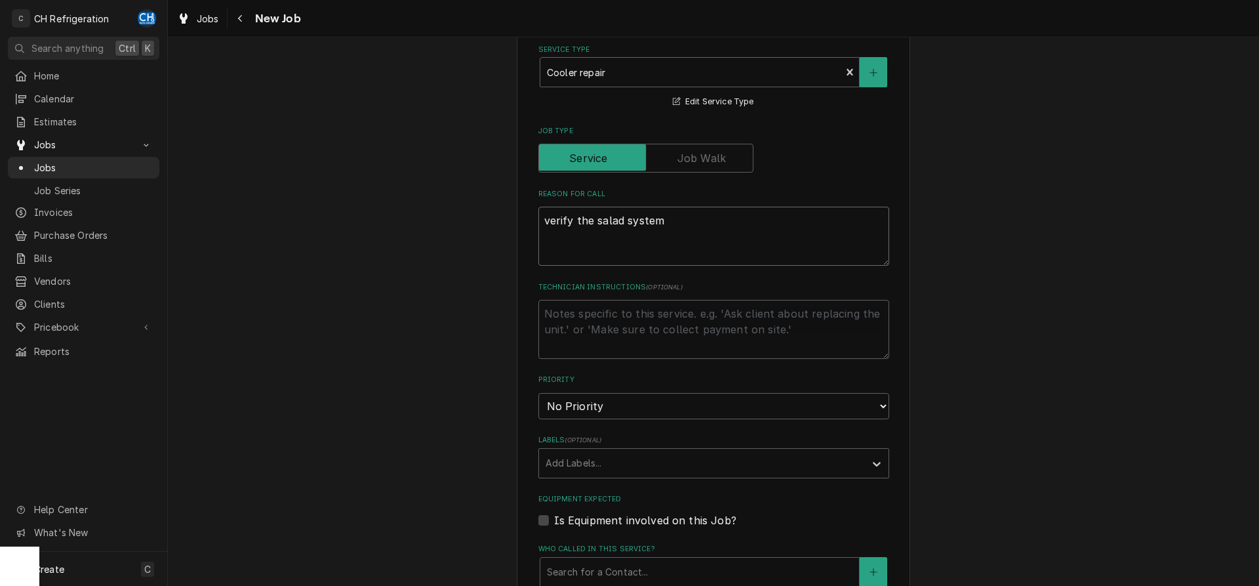
type textarea "verify the salad system"
type textarea "x"
type textarea "verify the salad system d"
type textarea "x"
type textarea "verify the salad system de"
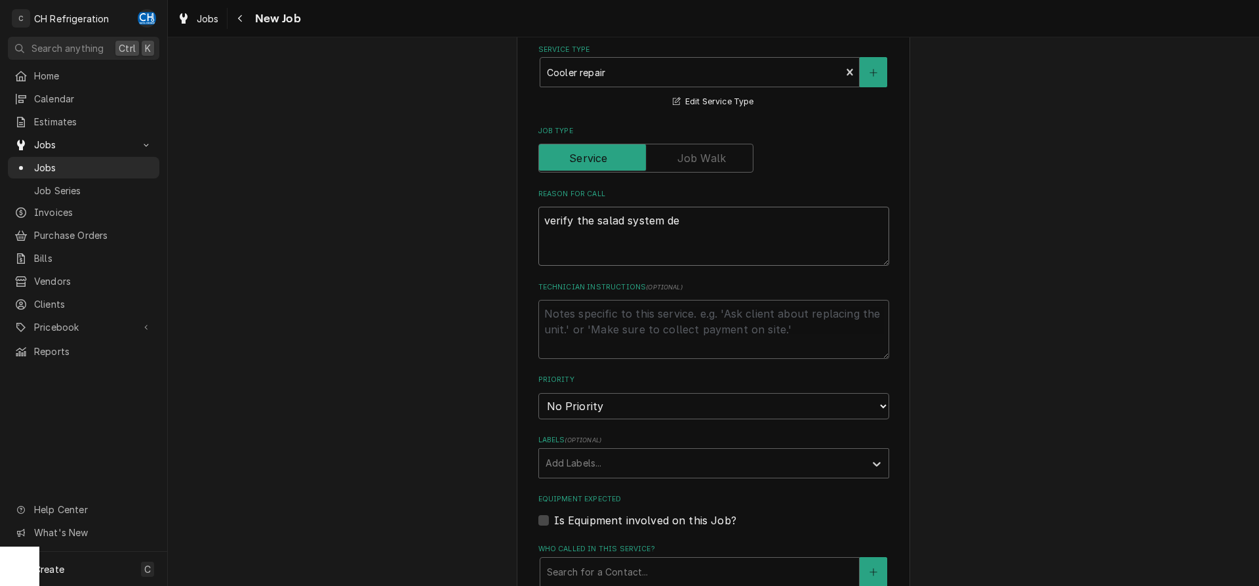
type textarea "x"
type textarea "verify the salad system def"
type textarea "x"
type textarea "verify the salad system defr"
type textarea "x"
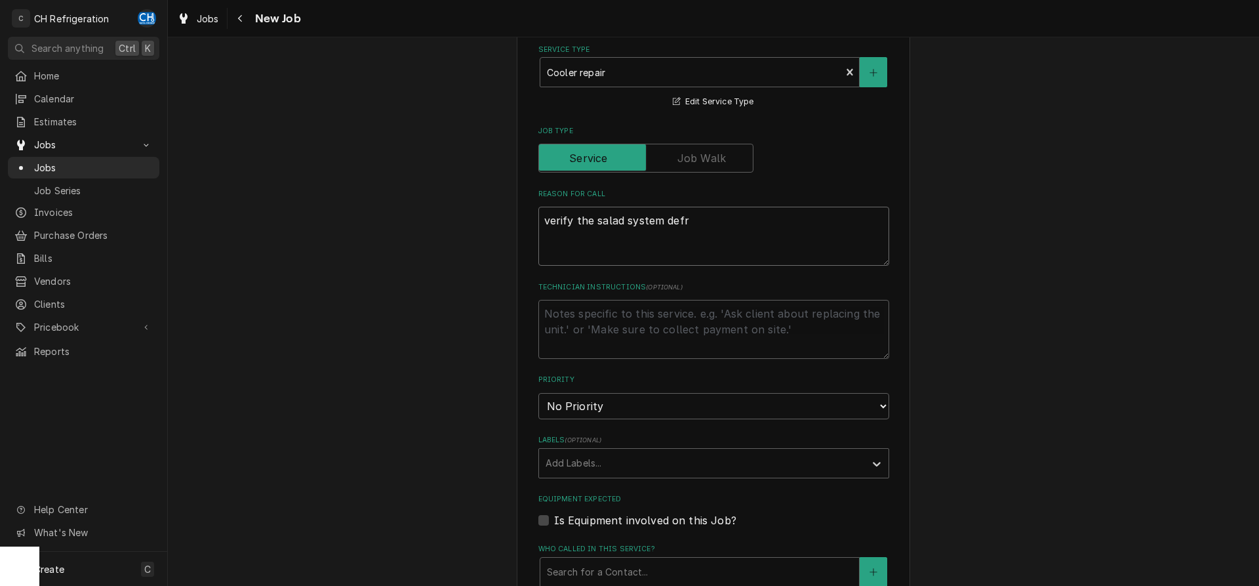
type textarea "verify the salad system defro"
type textarea "x"
type textarea "verify the salad system defros"
type textarea "x"
type textarea "verify the salad system defrost"
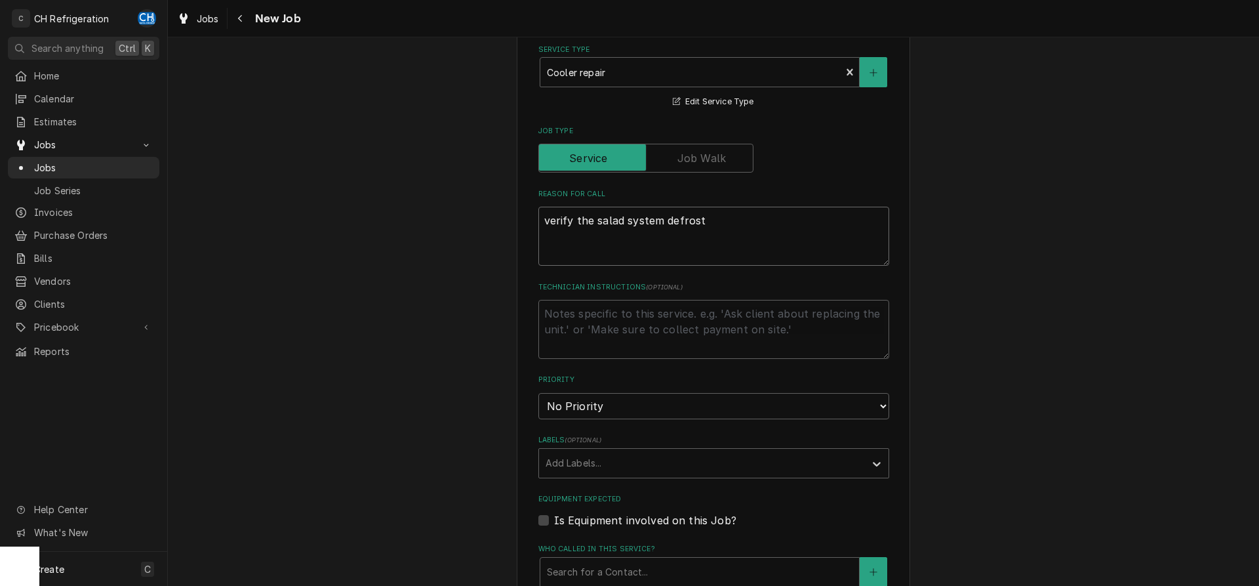
type textarea "x"
type textarea "verify the salad system defrost"
type textarea "x"
type textarea "verify the salad system defrost c"
type textarea "x"
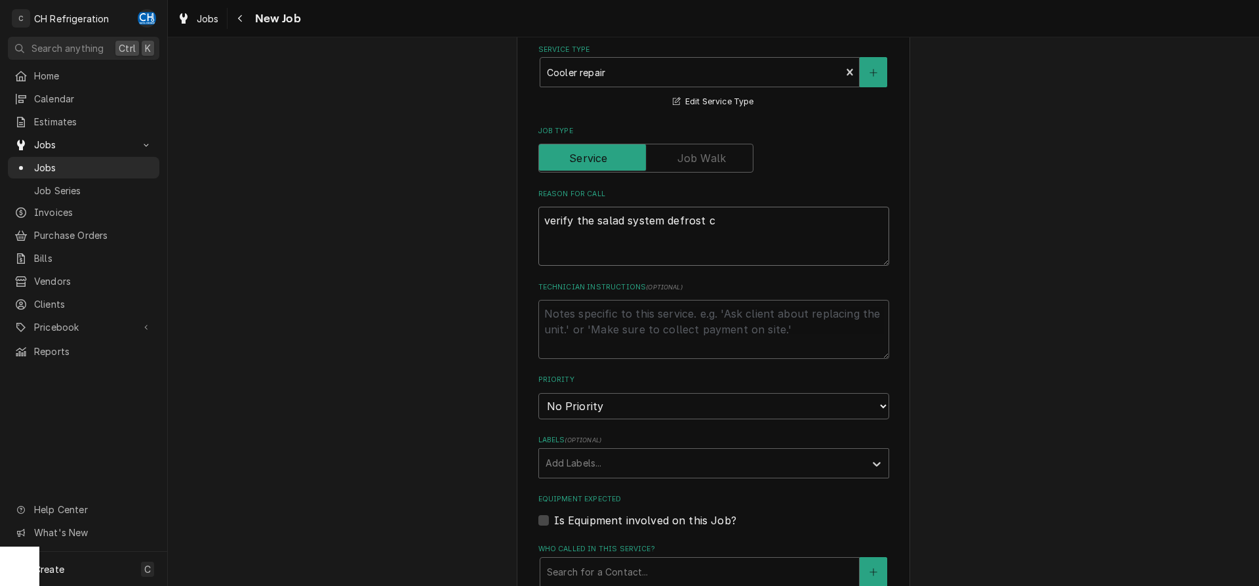
type textarea "verify the salad system defrost cy"
type textarea "x"
type textarea "verify the salad system defrost cyc"
type textarea "x"
type textarea "verify the salad system defrost cycl"
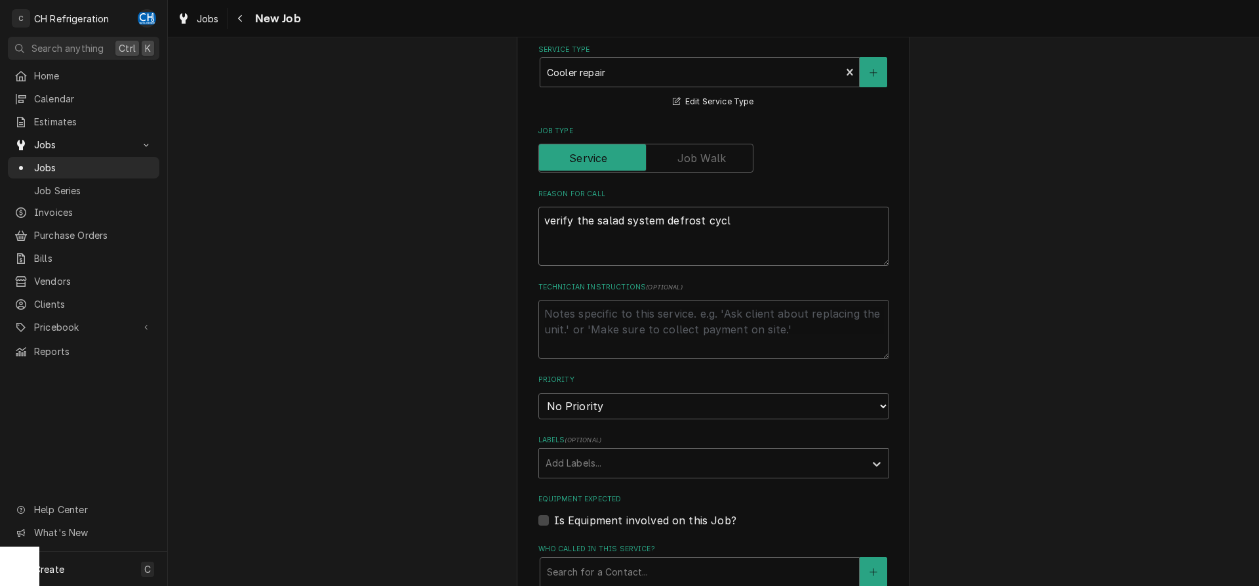
type textarea "x"
type textarea "verify the salad system defrost cycle"
type textarea "x"
type textarea "verify the salad system defrost cycle"
click at [768, 226] on textarea "verify the salad system defrost cycle" at bounding box center [713, 236] width 351 height 59
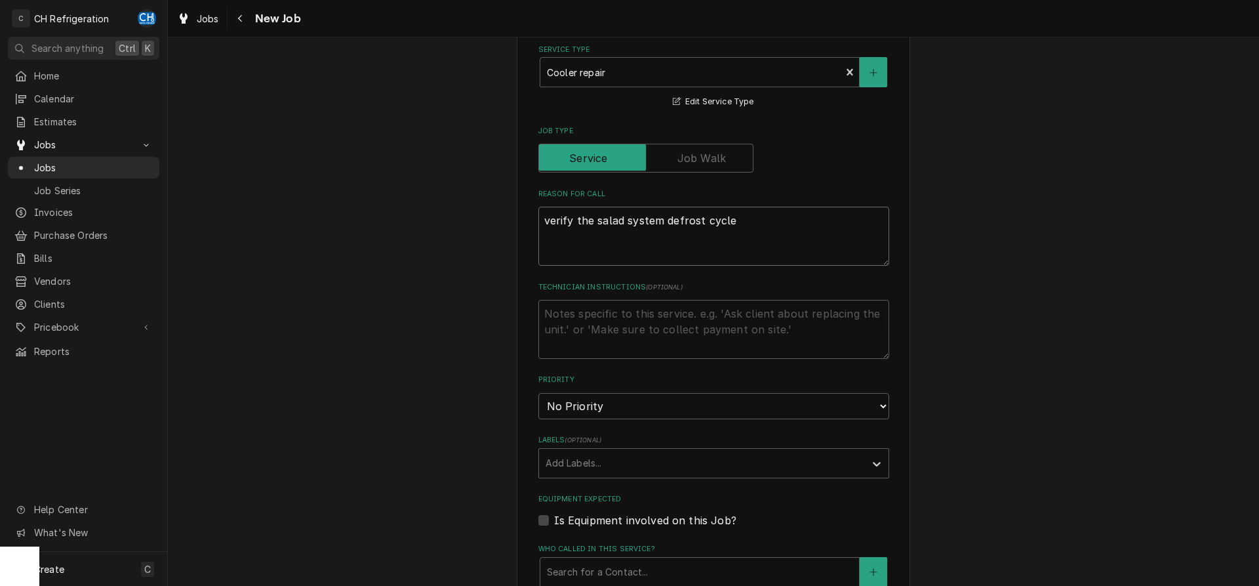
type textarea "x"
type textarea "verify the salad system defrost cycle"
type textarea "x"
type textarea "verify the salad system defrost cycle."
type textarea "x"
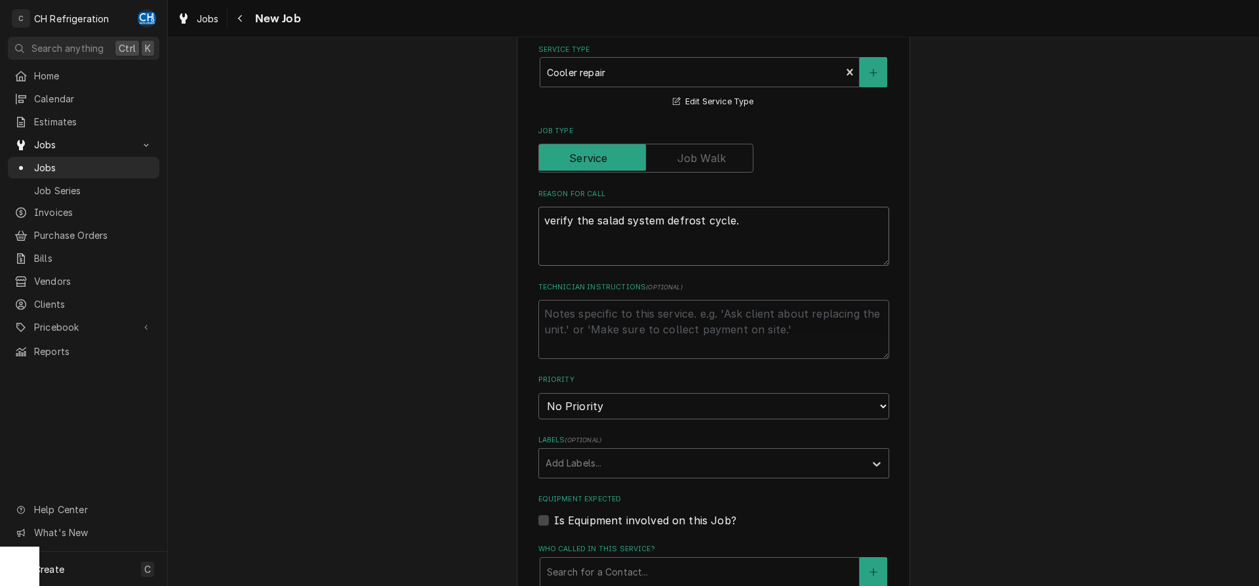
type textarea "verify the salad system defrost cycle."
type textarea "x"
type textarea "verify the salad system defrost cycle. T"
type textarea "x"
type textarea "verify the salad system defrost cycle. Th"
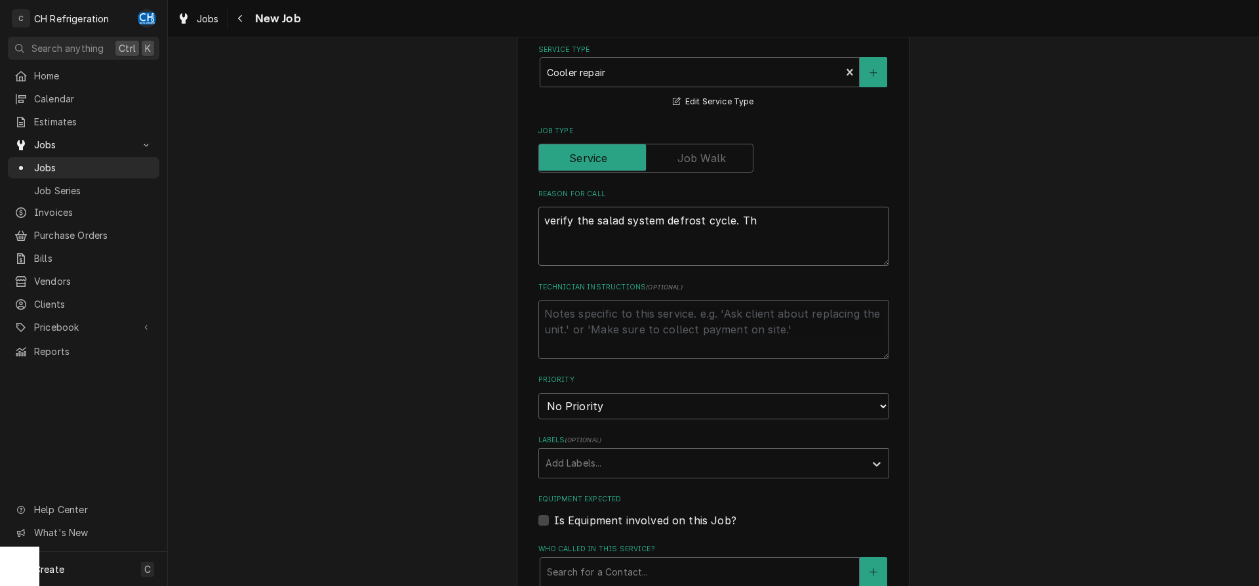
type textarea "x"
type textarea "verify the salad system defrost cycle. The"
type textarea "x"
type textarea "verify the salad system defrost cycle. The"
type textarea "x"
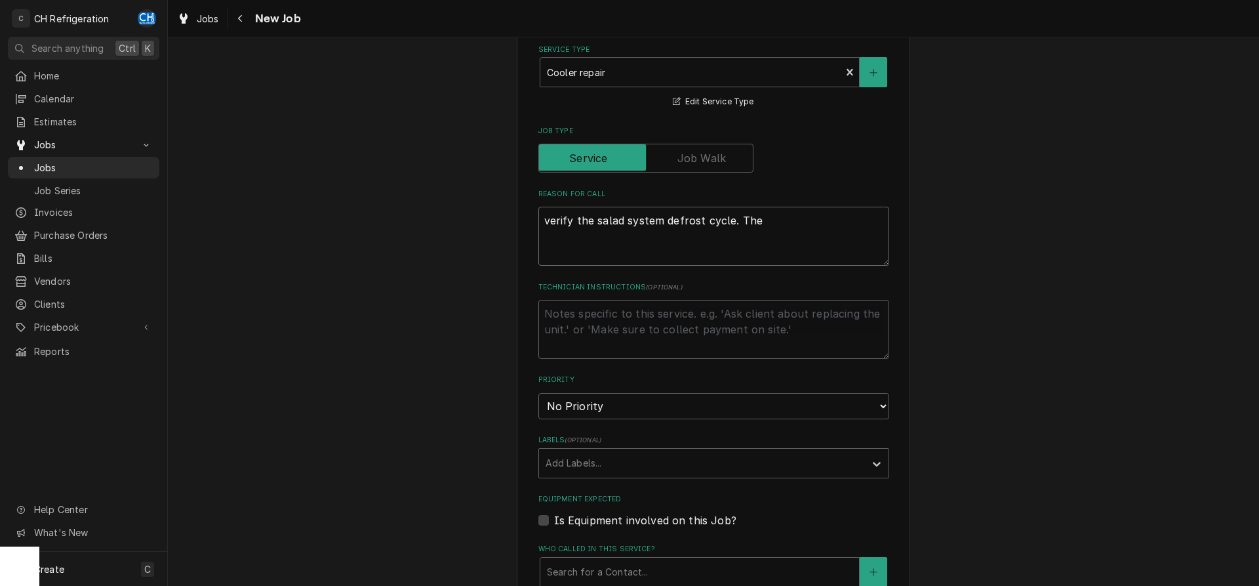
type textarea "verify the salad system defrost cycle. The d"
type textarea "x"
type textarea "verify the salad system defrost cycle. The de"
type textarea "x"
type textarea "verify the salad system defrost cycle. The def"
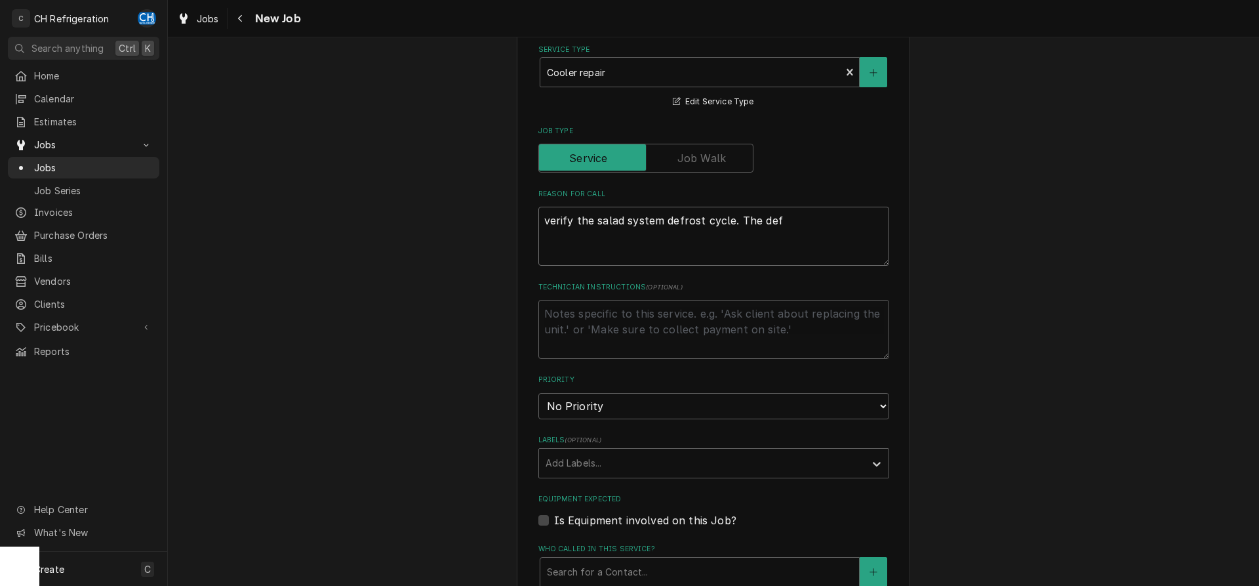
type textarea "x"
type textarea "verify the salad system defrost cycle. The defr"
type textarea "x"
type textarea "verify the salad system defrost cycle. The defro"
type textarea "x"
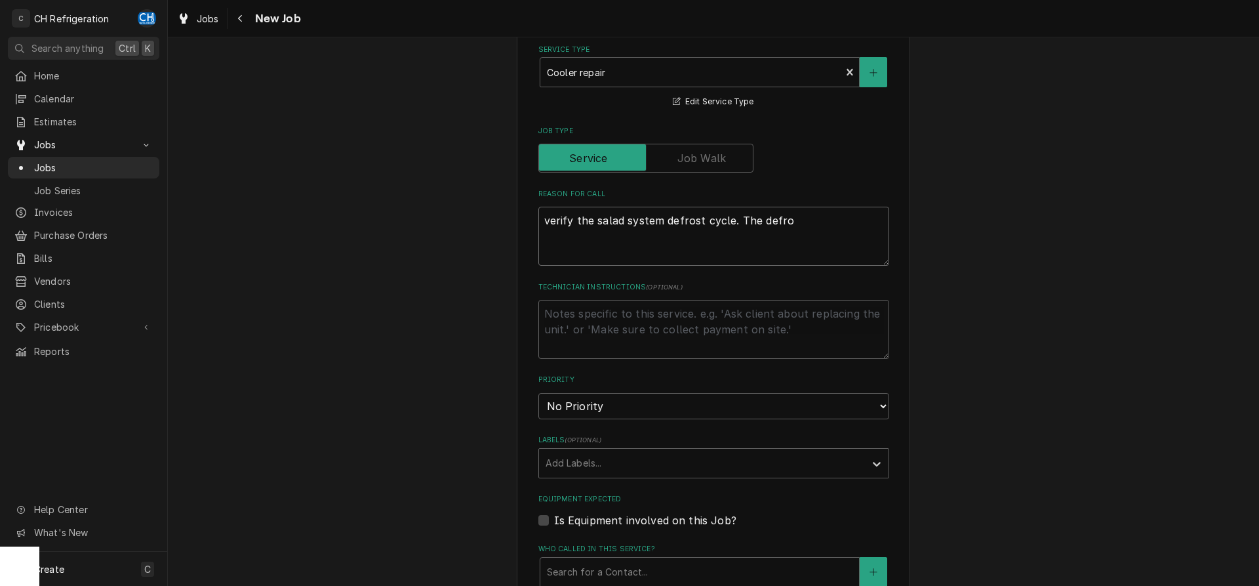
type textarea "verify the salad system defrost cycle. The defros"
type textarea "x"
type textarea "verify the salad system defrost cycle. The defrost"
type textarea "x"
type textarea "verify the salad system defrost cycle. The defrost"
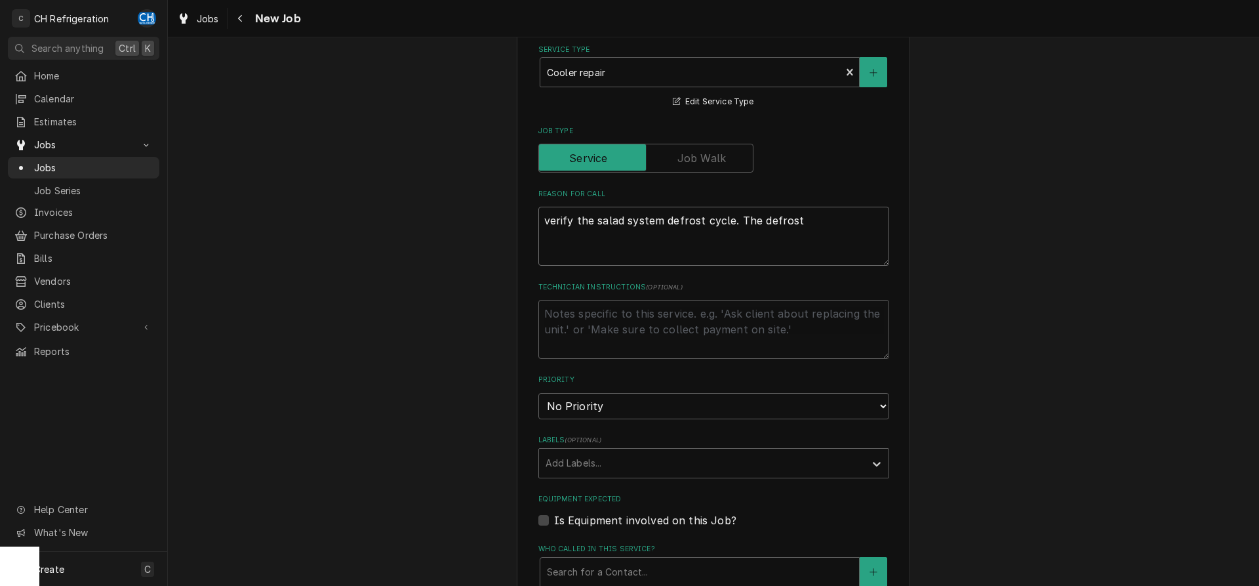
type textarea "x"
type textarea "verify the salad system defrost cycle. The defrost i"
type textarea "x"
type textarea "verify the salad system defrost cycle. The defrost is"
type textarea "x"
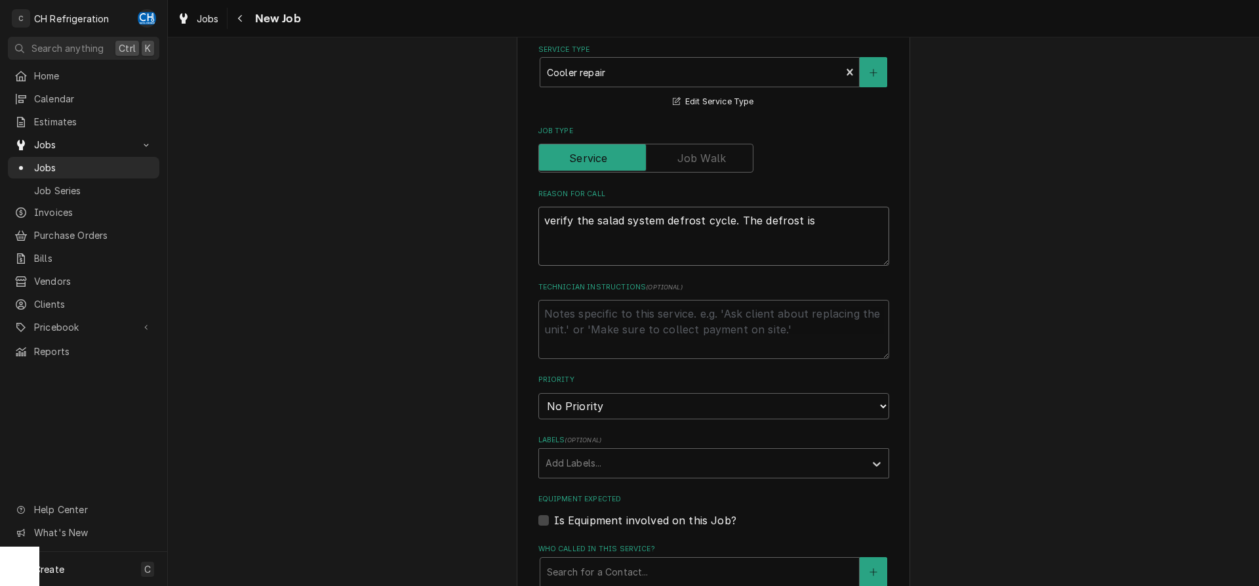
type textarea "verify the salad system defrost cycle. The defrost is"
type textarea "x"
type textarea "verify the salad system defrost cycle. The defrost is o"
type textarea "x"
type textarea "verify the salad system defrost cycle. The defrost is on"
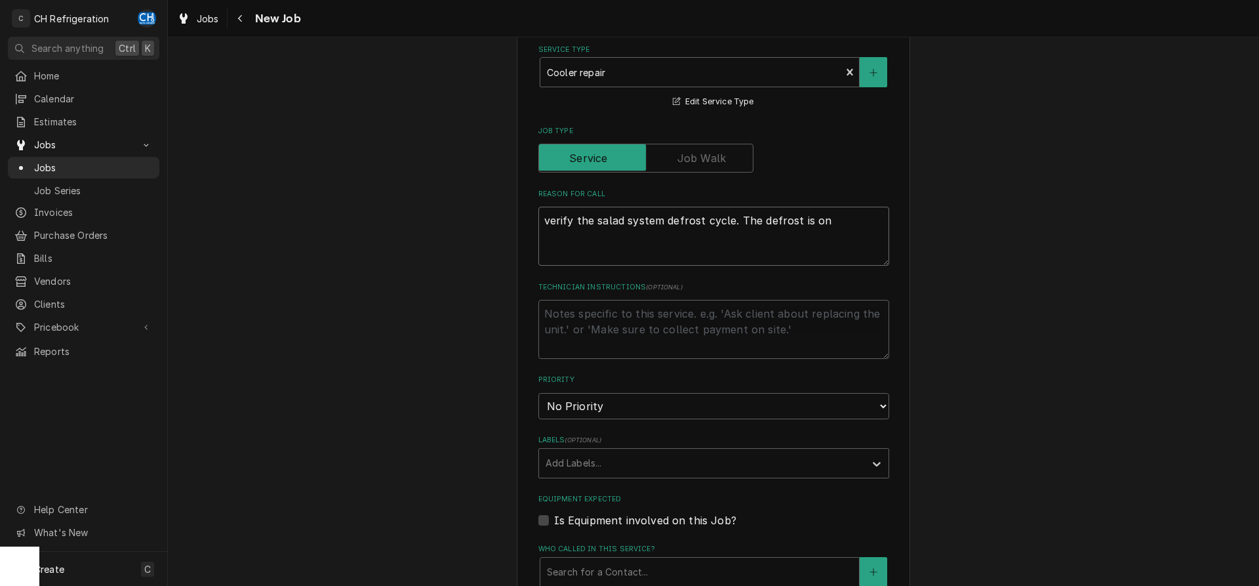
type textarea "x"
type textarea "verify the salad system defrost cycle. The defrost is on t"
type textarea "x"
type textarea "verify the salad system defrost cycle. The defrost is on th"
type textarea "x"
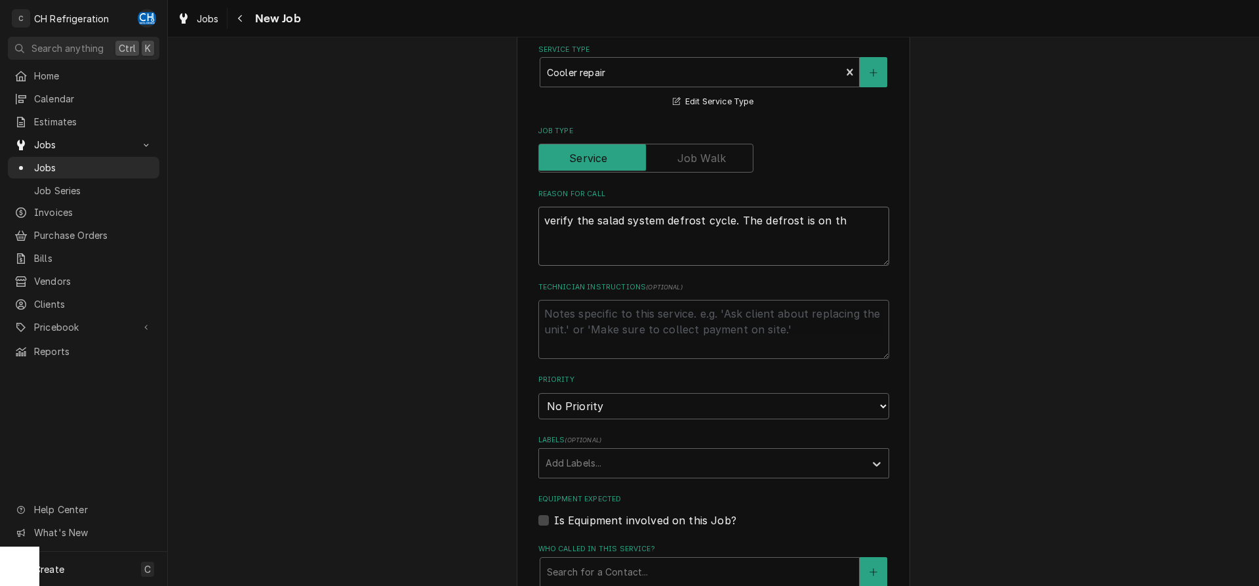
type textarea "verify the salad system defrost cycle. The defrost is on the"
type textarea "x"
type textarea "verify the salad system defrost cycle. The defrost is on the"
type textarea "x"
type textarea "verify the salad system defrost cycle. The defrost is on the r"
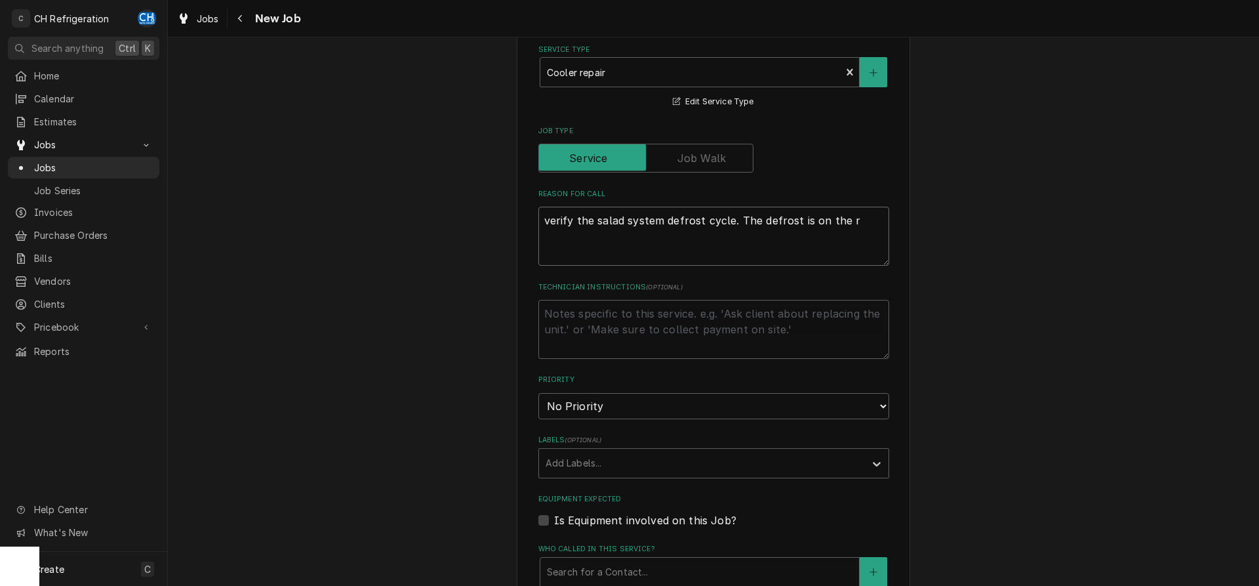
type textarea "x"
type textarea "verify the salad system defrost cycle. The defrost is on the ro"
type textarea "x"
type textarea "verify the salad system defrost cycle. The defrost is on the roo"
type textarea "x"
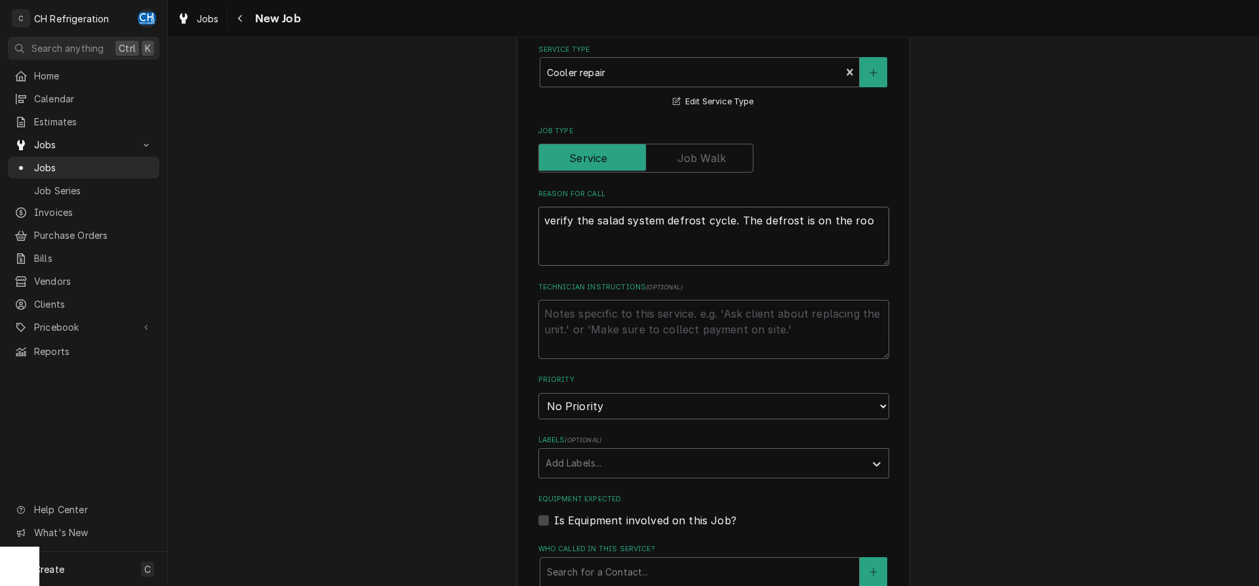
type textarea "verify the salad system defrost cycle. The defrost is on the roof"
type textarea "x"
type textarea "verify the salad system defrost cycle. The defrost is on the roof."
type textarea "x"
type textarea "verify the salad system defrost cycle. The defrost is on the roof."
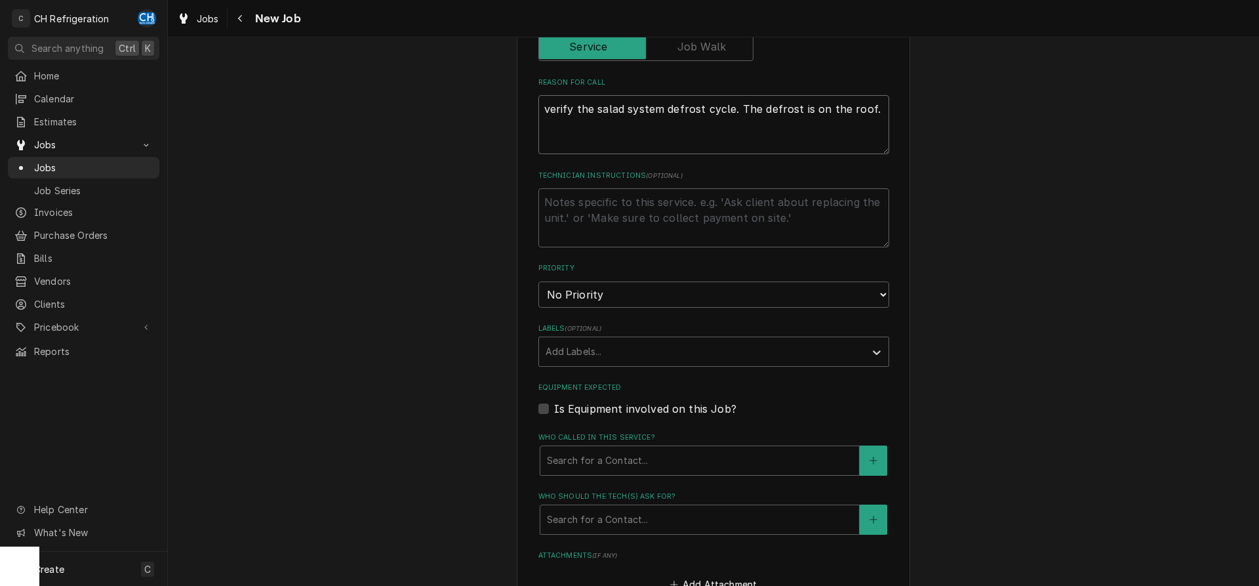
scroll to position [535, 0]
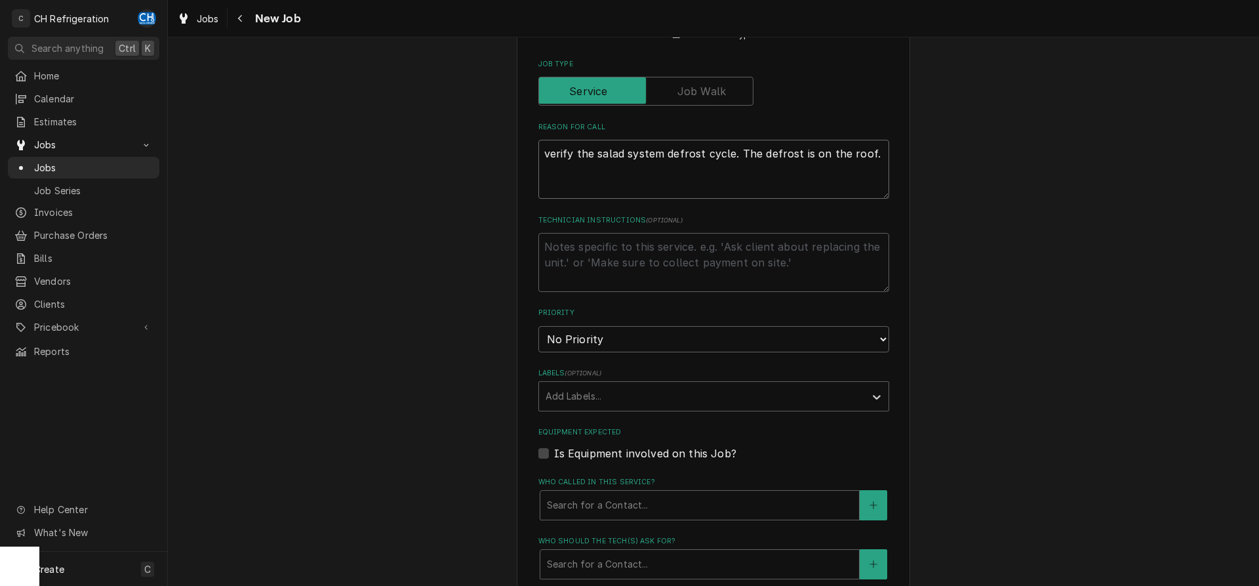
type textarea "x"
type textarea "verify the salad system defrost cycle. The defrost is on the roof. T"
type textarea "x"
type textarea "verify the salad system defrost cycle. The defrost is on the roof. Th"
type textarea "x"
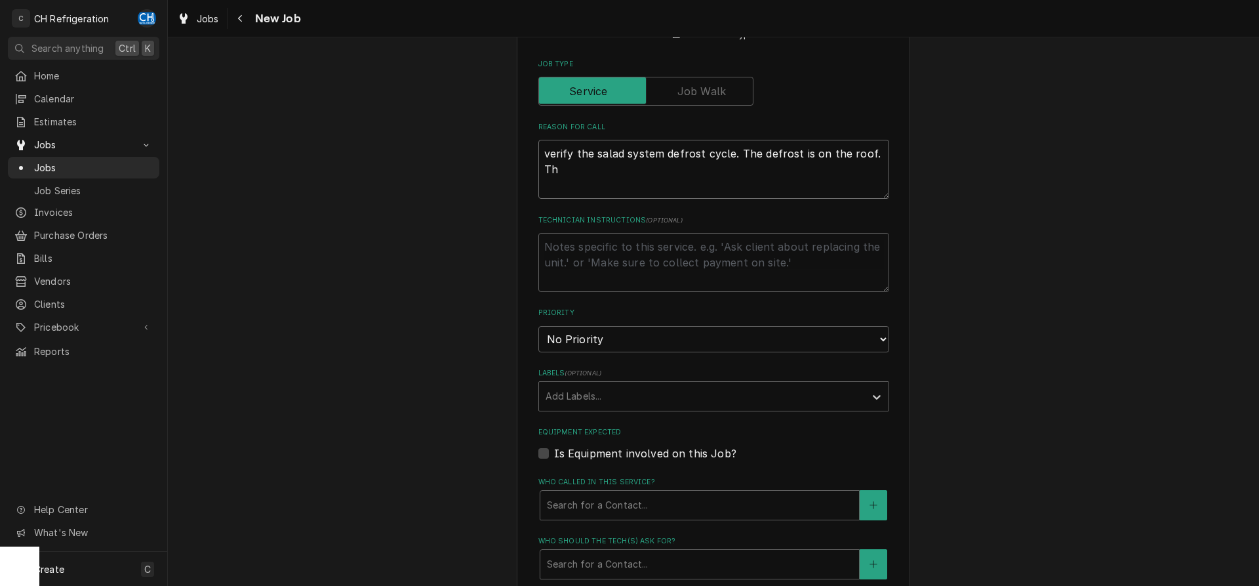
type textarea "verify the salad system defrost cycle. The defrost is on the roof. The"
type textarea "x"
type textarea "verify the salad system defrost cycle. The defrost is on the roof. The"
type textarea "x"
type textarea "verify the salad system defrost cycle. The defrost is on the roof. The c"
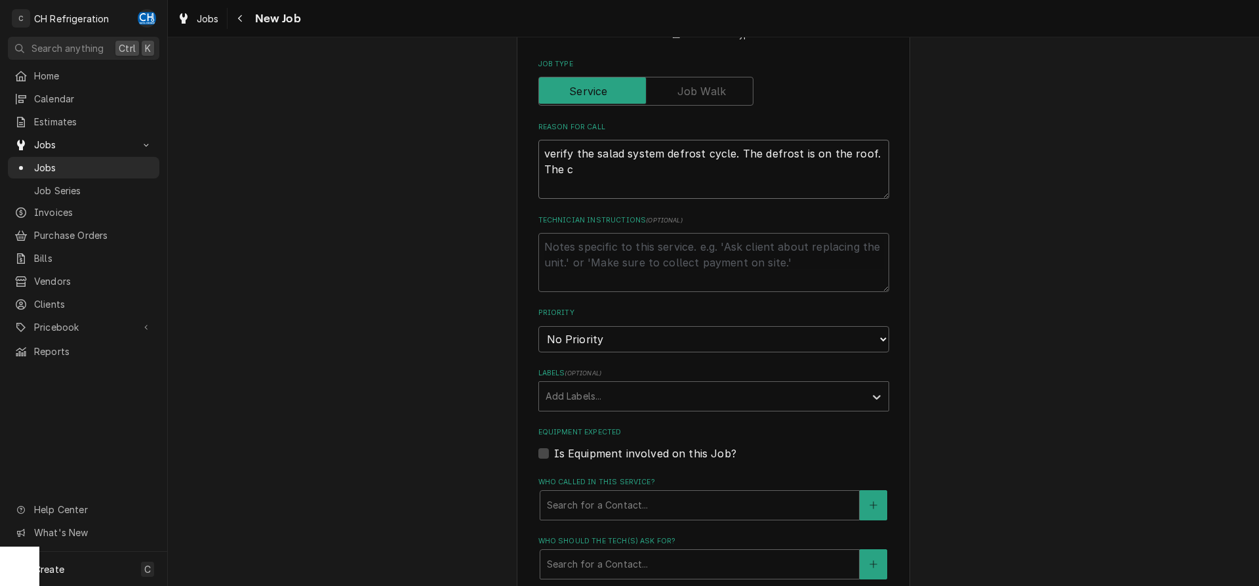
type textarea "x"
type textarea "verify the salad system defrost cycle. The defrost is on the roof. The co"
type textarea "x"
type textarea "verify the salad system defrost cycle. The defrost is on the roof. The com"
type textarea "x"
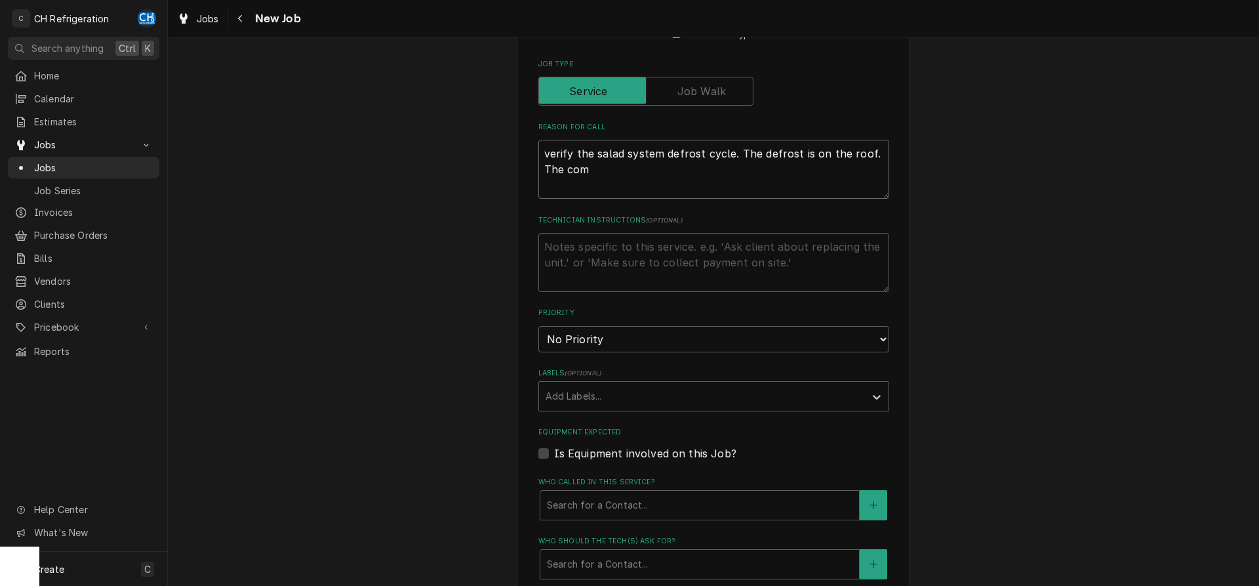
type textarea "verify the salad system defrost cycle. The defrost is on the roof. The comp"
type textarea "x"
type textarea "verify the salad system defrost cycle. The defrost is on the roof. The compr"
type textarea "x"
type textarea "verify the salad system defrost cycle. The defrost is on the roof. The compre"
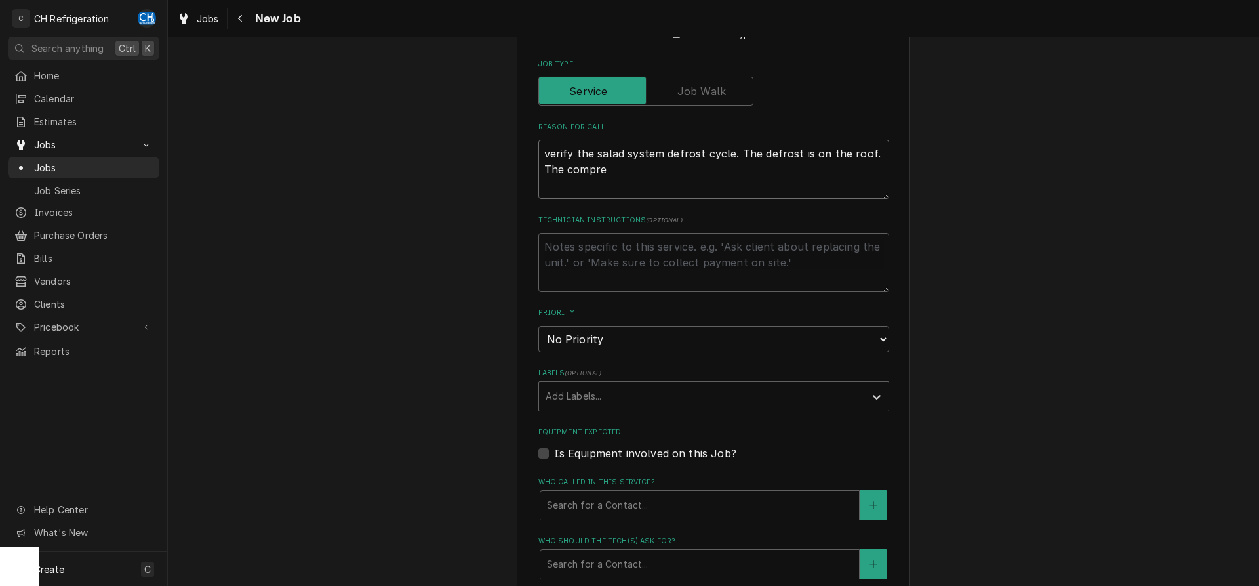
type textarea "x"
type textarea "verify the salad system defrost cycle. The defrost is on the roof. The compres"
type textarea "x"
type textarea "verify the salad system defrost cycle. The defrost is on the roof. The compress"
type textarea "x"
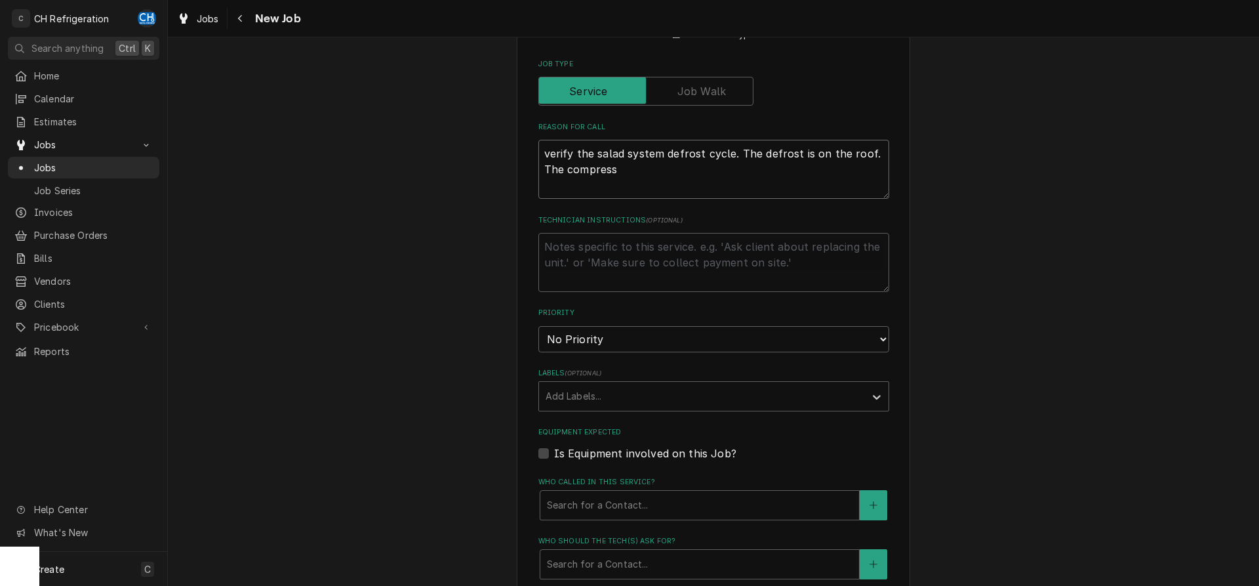
type textarea "verify the salad system defrost cycle. The defrost is on the roof. The compresso"
type textarea "x"
type textarea "verify the salad system defrost cycle. The defrost is on the roof. The compress…"
type textarea "x"
type textarea "verify the salad system defrost cycle. The defrost is on the roof. The compress…"
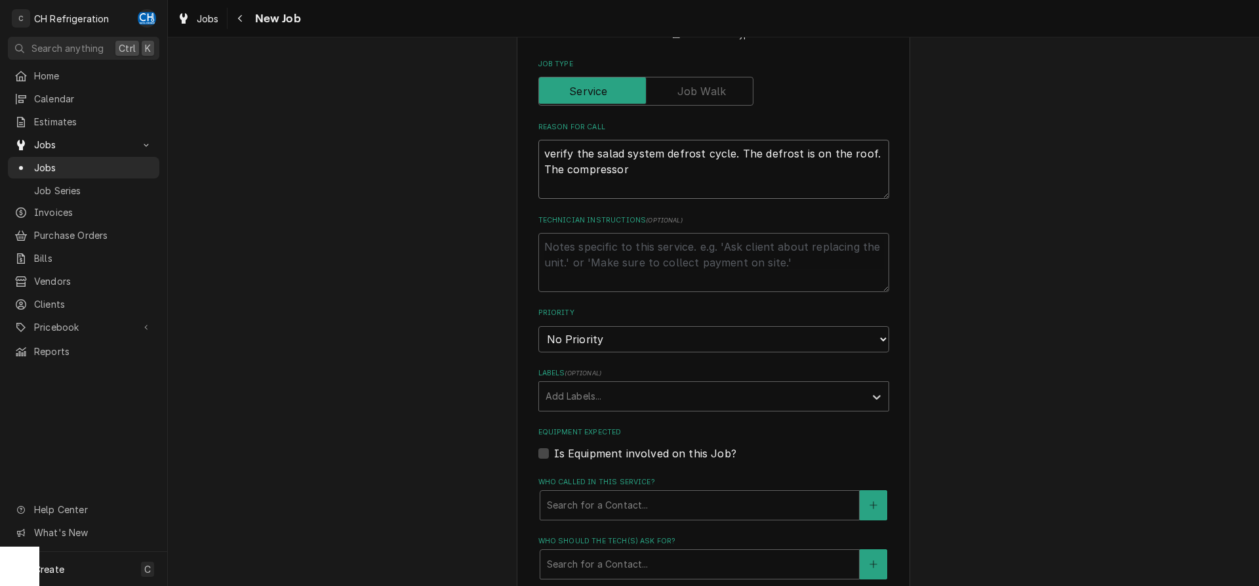
type textarea "x"
type textarea "verify the salad system defrost cycle. The defrost is on the roof. The compress…"
type textarea "x"
type textarea "verify the salad system defrost cycle. The defrost is on the roof. The compress…"
type textarea "x"
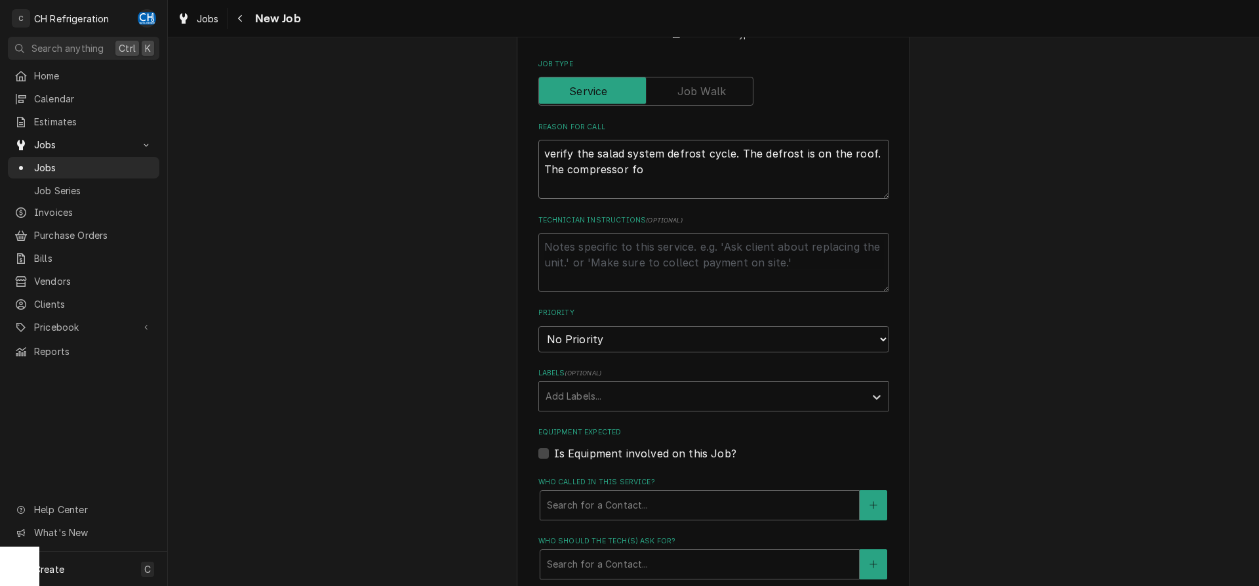
type textarea "verify the salad system defrost cycle. The defrost is on the roof. The compress…"
type textarea "x"
type textarea "verify the salad system defrost cycle. The defrost is on the roof. The compress…"
type textarea "x"
type textarea "verify the salad system defrost cycle. The defrost is on the roof. The compress…"
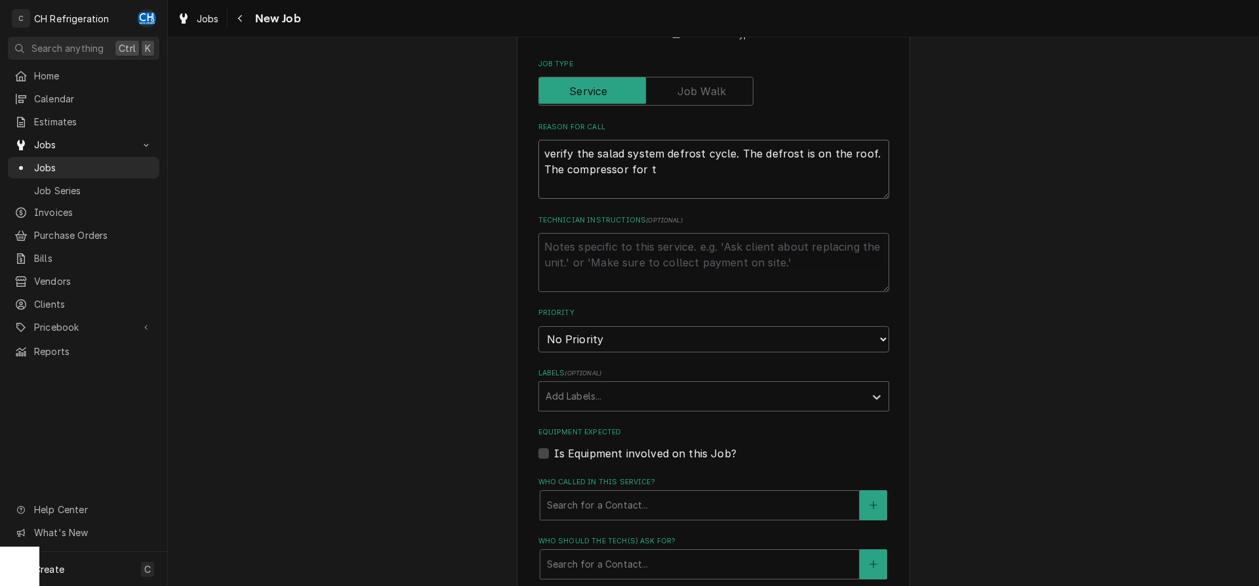
type textarea "x"
type textarea "verify the salad system defrost cycle. The defrost is on the roof. The compress…"
type textarea "x"
type textarea "verify the salad system defrost cycle. The defrost is on the roof. The compress…"
type textarea "x"
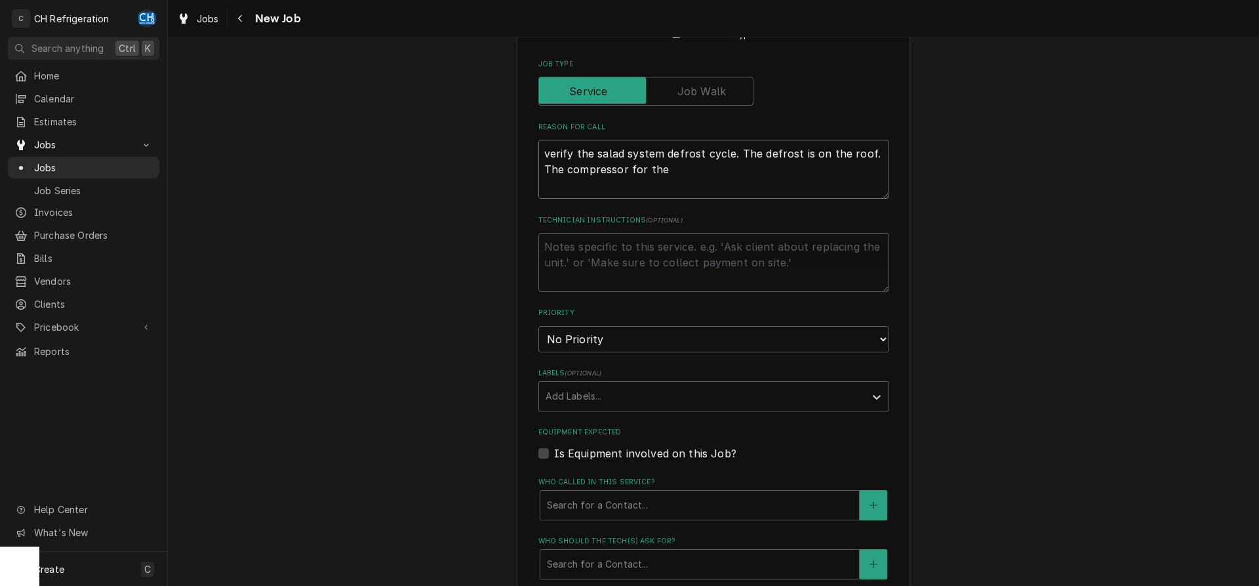
type textarea "verify the salad system defrost cycle. The defrost is on the roof. The compress…"
type textarea "x"
type textarea "verify the salad system defrost cycle. The defrost is on the roof. The compress…"
type textarea "x"
type textarea "verify the salad system defrost cycle. The defrost is on the roof. The compress…"
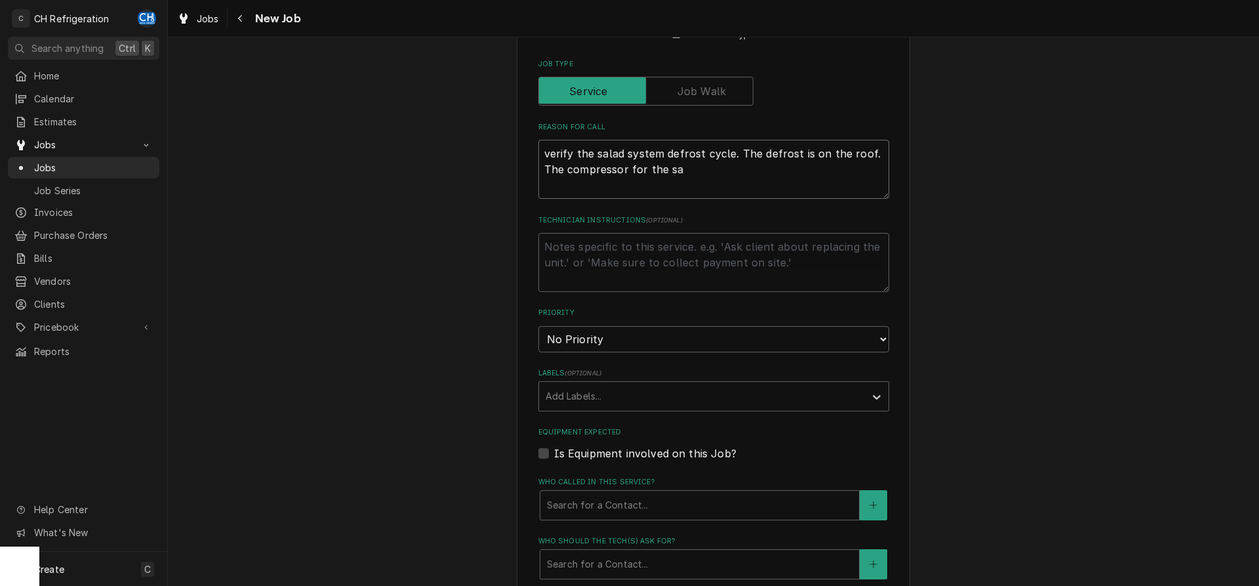
type textarea "x"
type textarea "verify the salad system defrost cycle. The defrost is on the roof. The compress…"
type textarea "x"
type textarea "verify the salad system defrost cycle. The defrost is on the roof. The compress…"
type textarea "x"
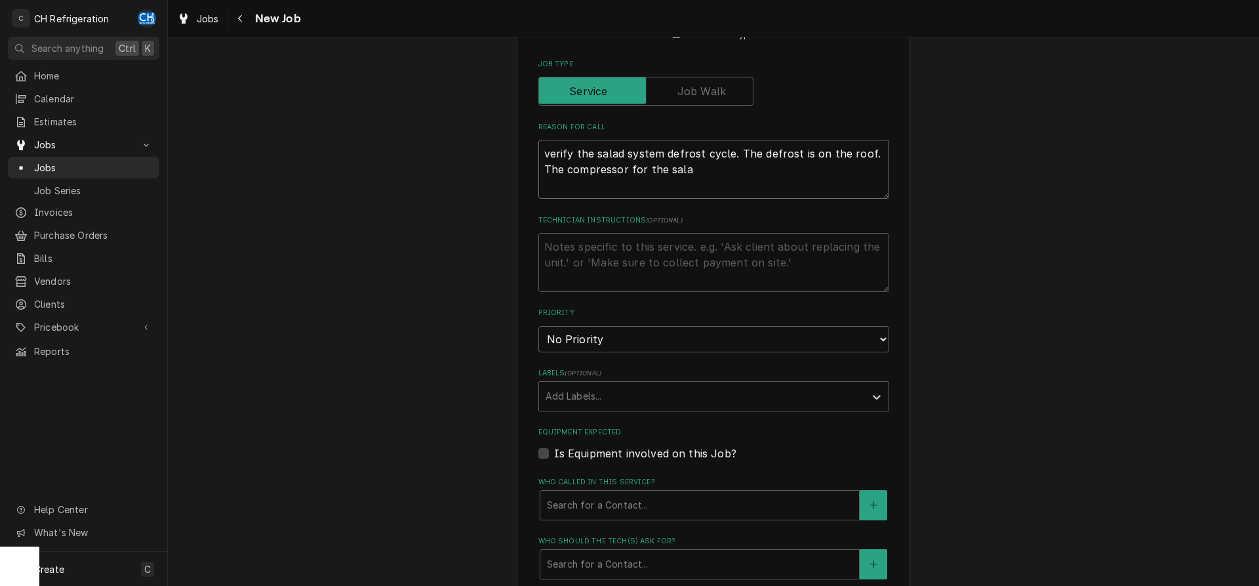
type textarea "verify the salad system defrost cycle. The defrost is on the roof. The compress…"
type textarea "x"
type textarea "verify the salad system defrost cycle. The defrost is on the roof. The compress…"
type textarea "x"
type textarea "verify the salad system defrost cycle. The defrost is on the roof. The compress…"
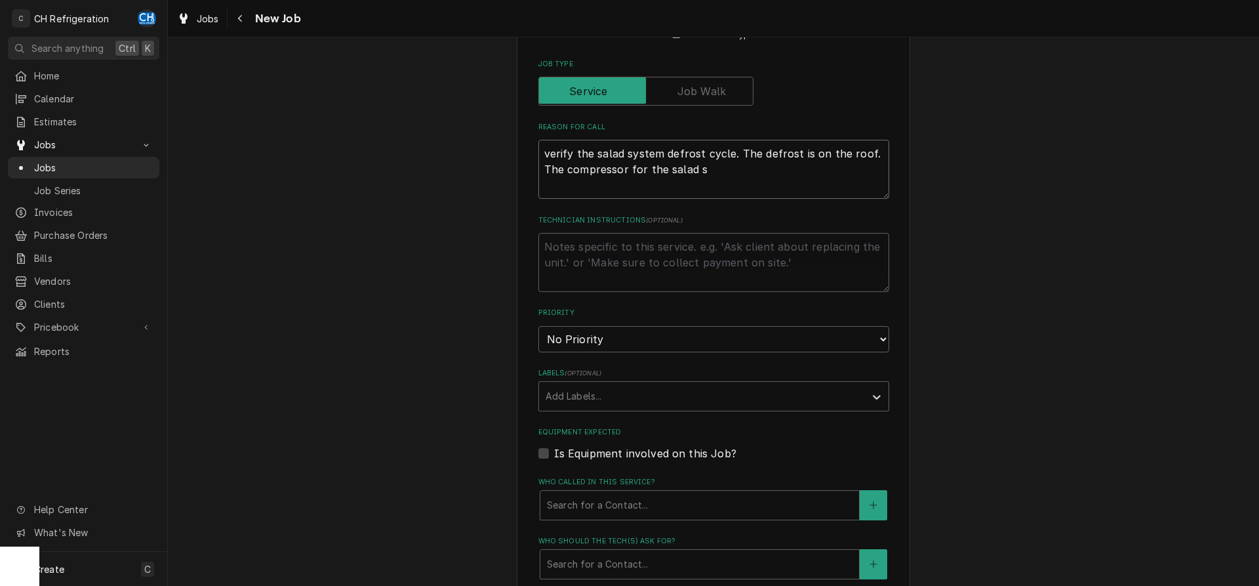
type textarea "x"
type textarea "verify the salad system defrost cycle. The defrost is on the roof. The compress…"
type textarea "x"
type textarea "verify the salad system defrost cycle. The defrost is on the roof. The compress…"
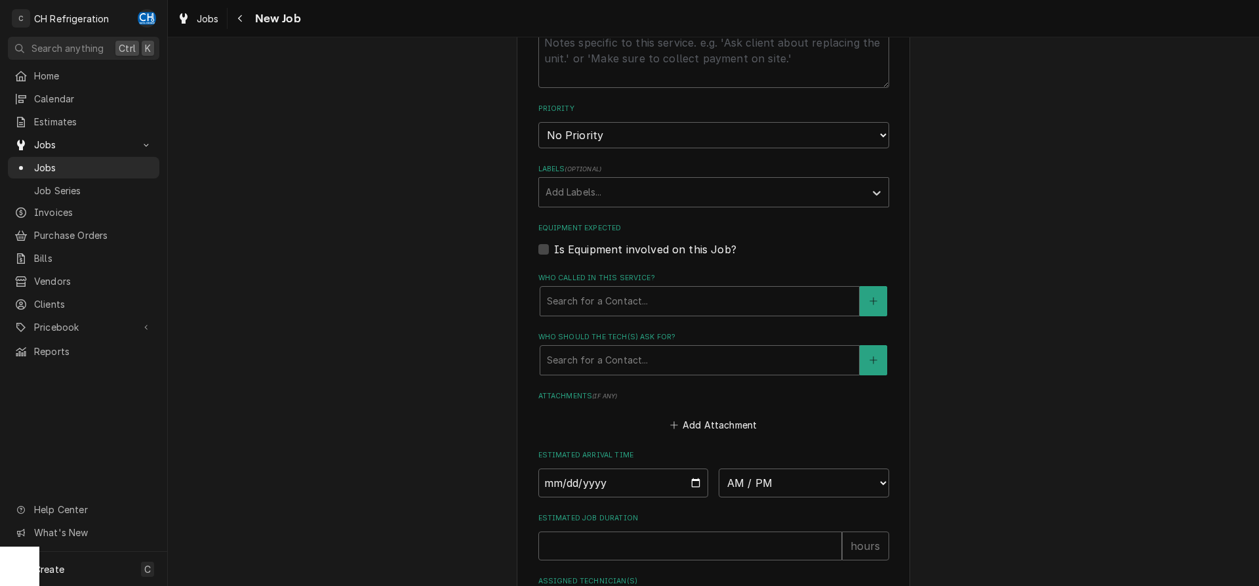
scroll to position [803, 0]
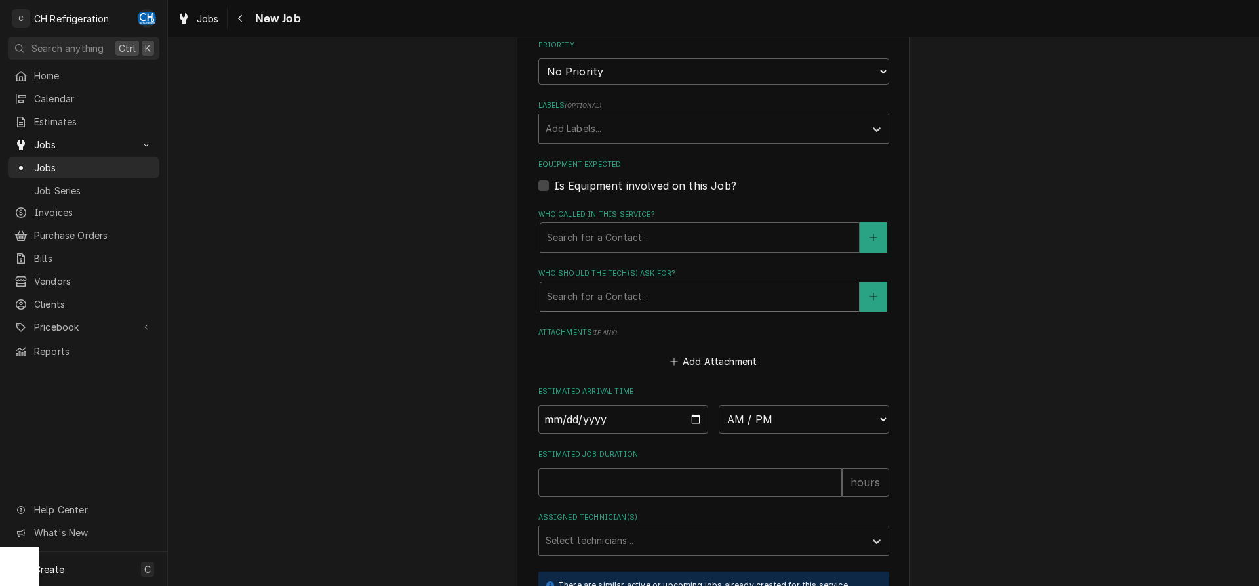
click at [655, 287] on div "Who should the tech(s) ask for?" at bounding box center [700, 297] width 306 height 24
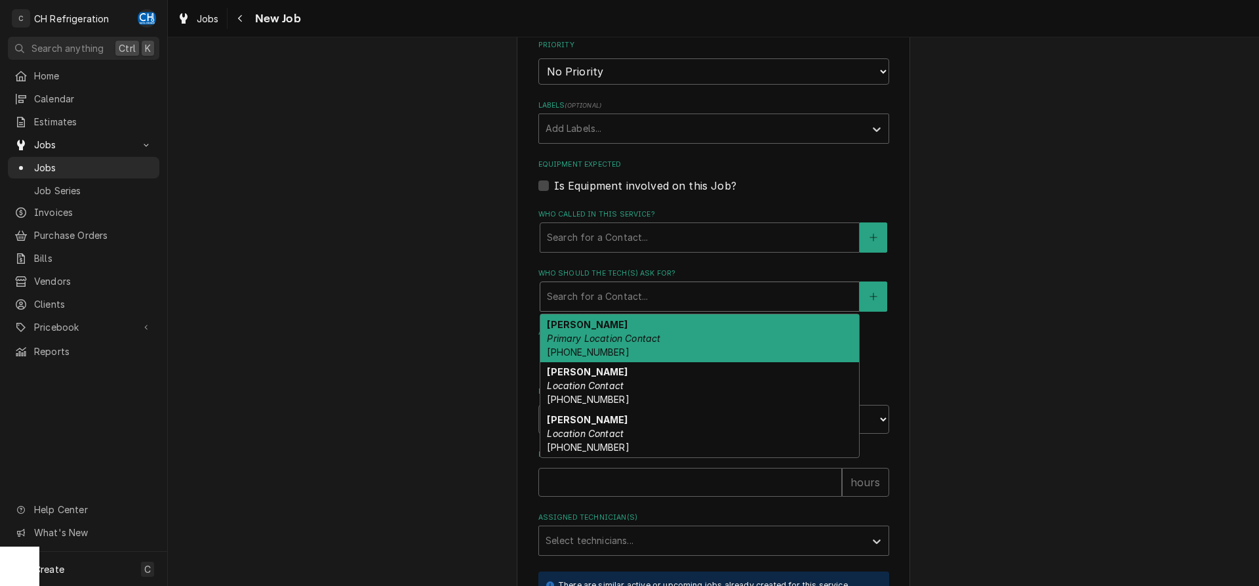
click at [704, 335] on div "Joel Primary Location Contact (818) 516-4913" at bounding box center [699, 338] width 319 height 48
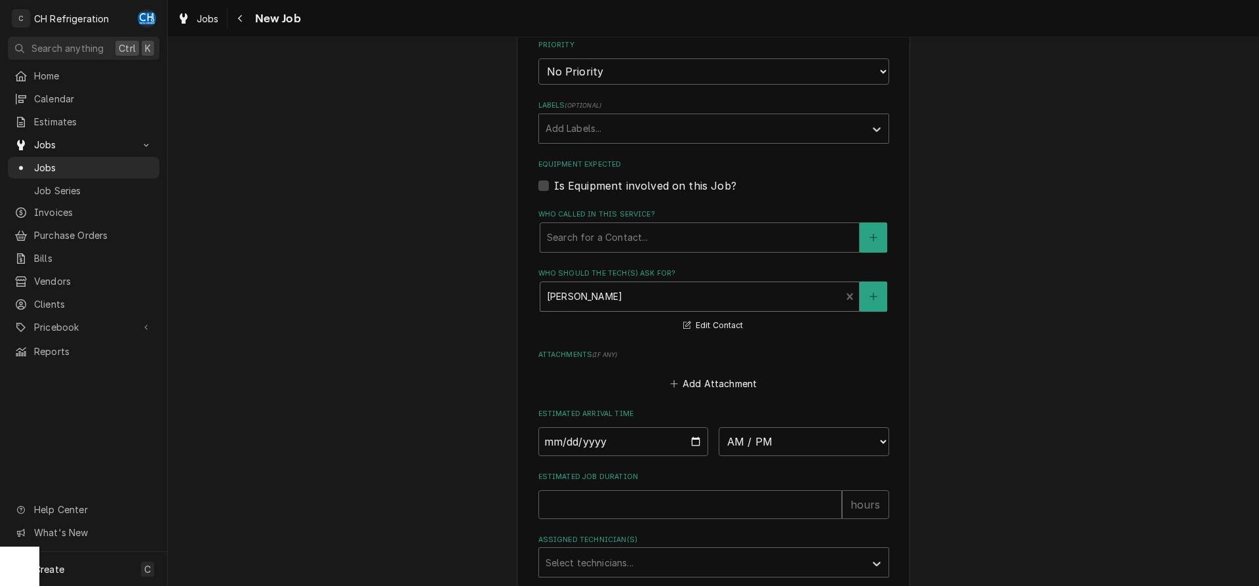
scroll to position [1003, 0]
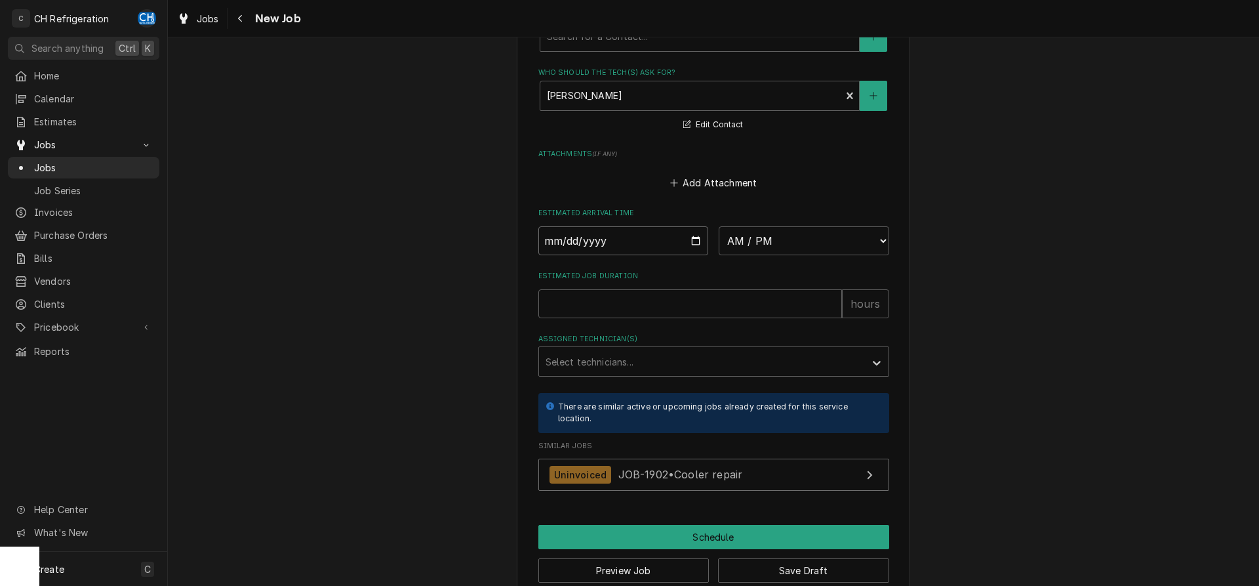
click at [698, 241] on input "Date" at bounding box center [623, 240] width 170 height 29
click at [719, 226] on select "AM / PM 6:00 AM 6:15 AM 6:30 AM 6:45 AM 7:00 AM 7:15 AM 7:30 AM 7:45 AM 8:00 AM…" at bounding box center [804, 240] width 170 height 29
click option "10:00 AM" at bounding box center [0, 0] width 0 height 0
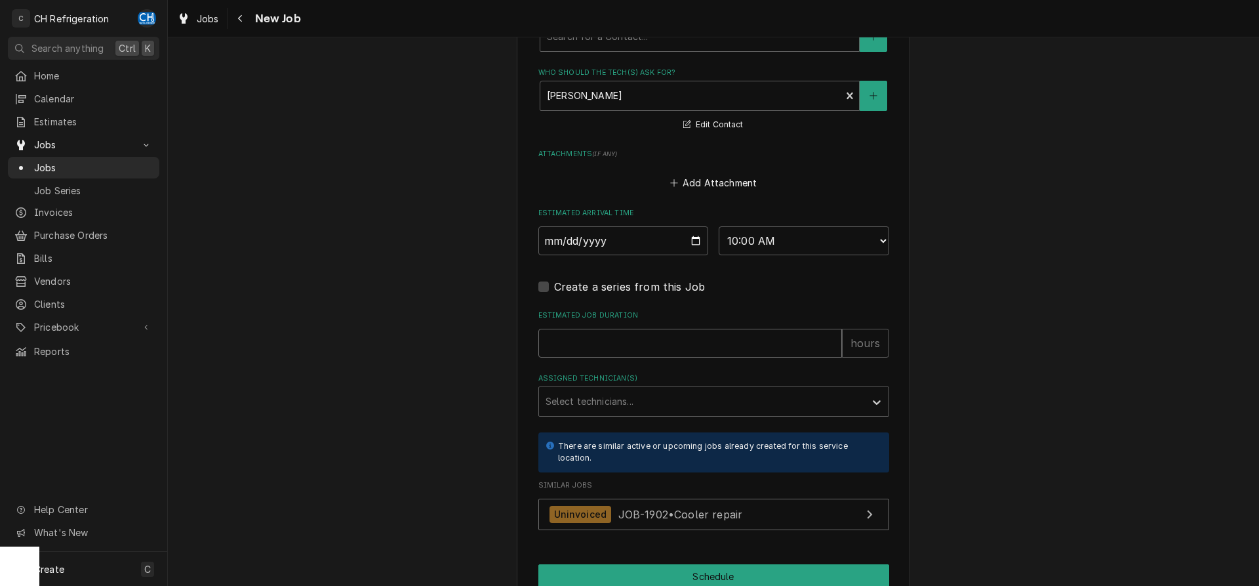
click at [626, 338] on input "Estimated Job Duration" at bounding box center [690, 342] width 304 height 29
click at [660, 378] on label "Assigned Technician(s)" at bounding box center [713, 378] width 351 height 10
click at [655, 394] on div "Assigned Technician(s)" at bounding box center [702, 401] width 313 height 24
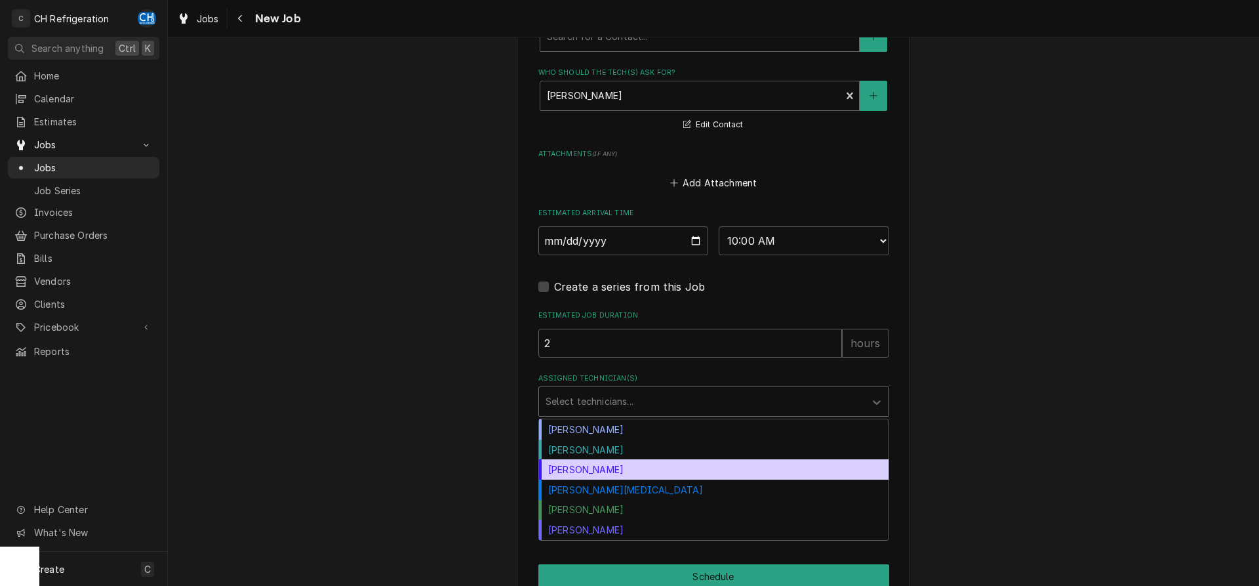
click at [612, 465] on div "Josh Galindo" at bounding box center [713, 469] width 349 height 20
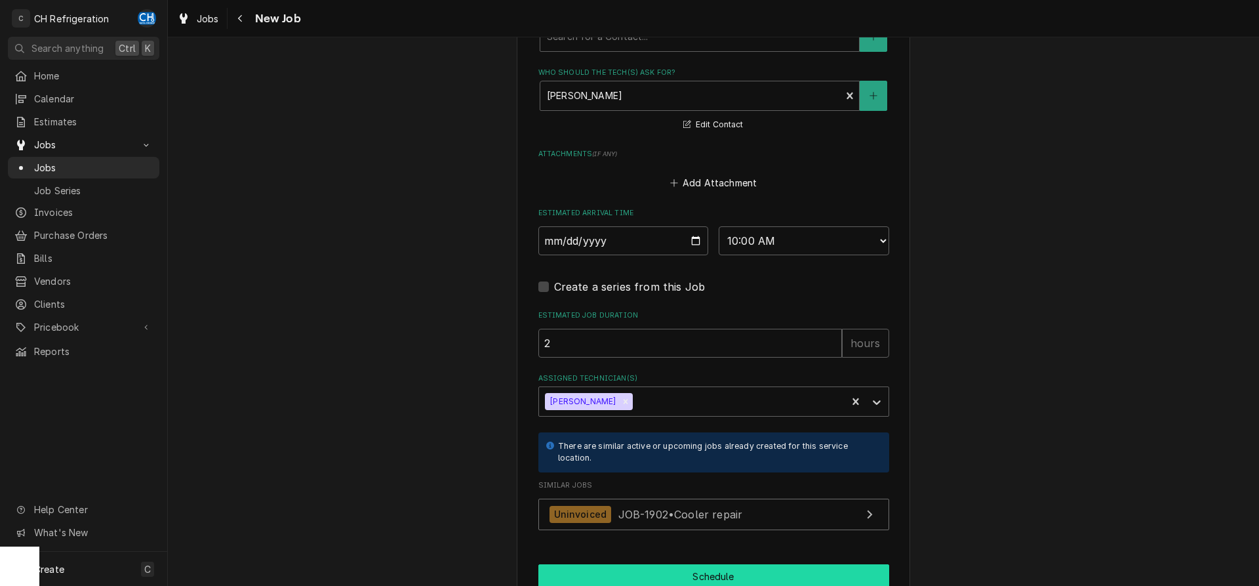
drag, startPoint x: 690, startPoint y: 570, endPoint x: 831, endPoint y: 546, distance: 142.3
click at [691, 570] on button "Schedule" at bounding box center [713, 576] width 351 height 24
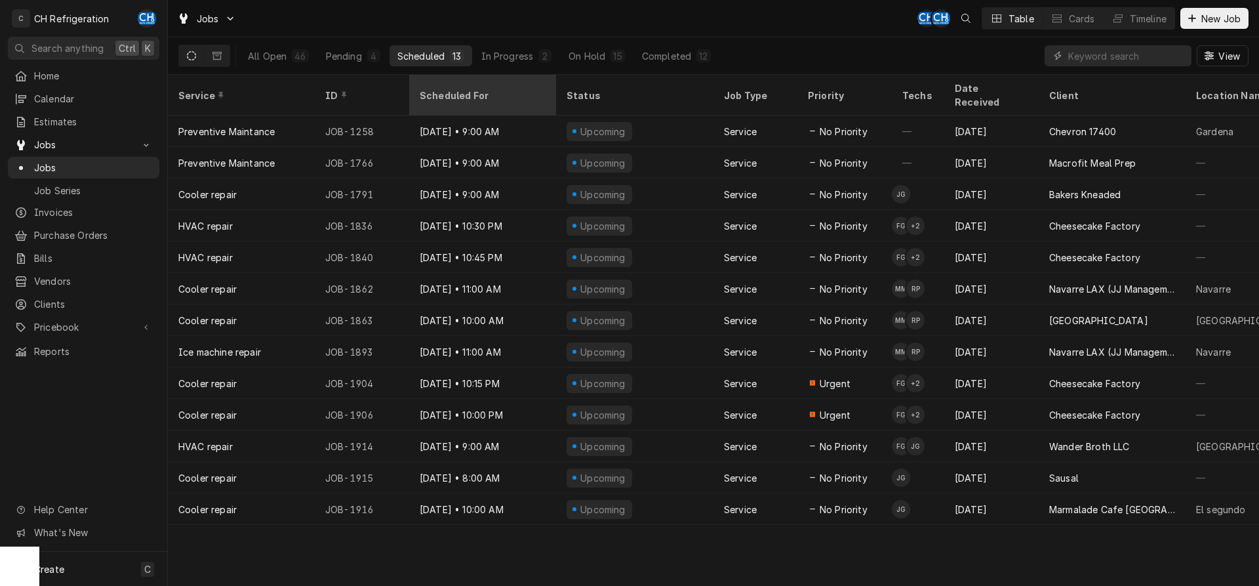
click at [488, 77] on div "Scheduled For" at bounding box center [483, 94] width 142 height 35
